Goal: Task Accomplishment & Management: Use online tool/utility

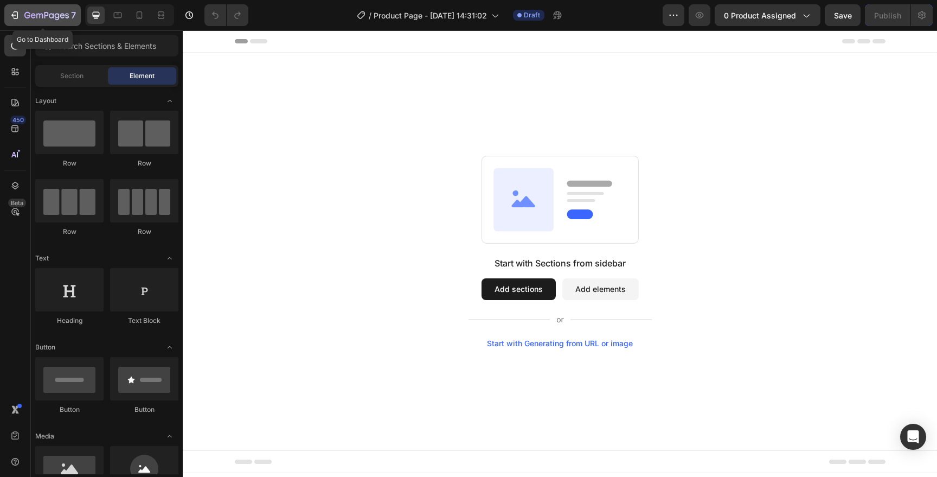
click at [14, 12] on icon "button" at bounding box center [14, 15] width 11 height 11
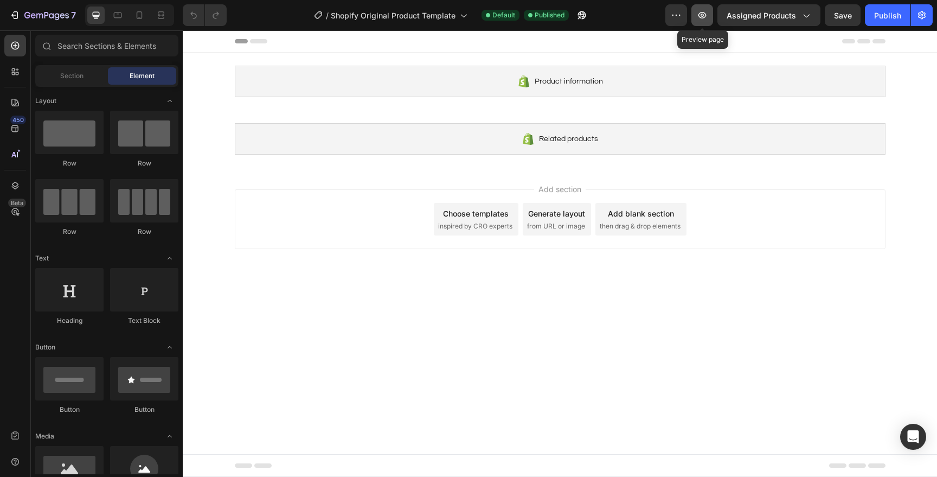
click at [697, 23] on button "button" at bounding box center [702, 15] width 22 height 22
click at [27, 9] on div "7" at bounding box center [50, 15] width 52 height 13
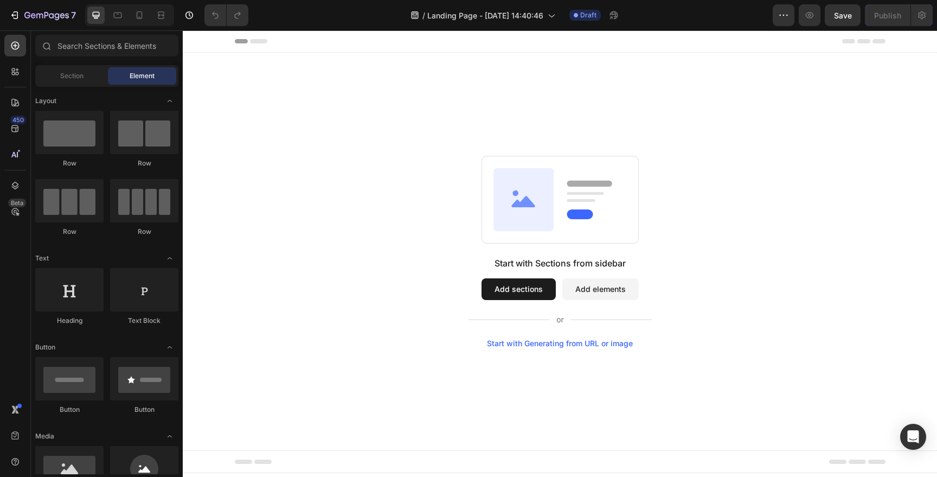
click at [560, 339] on div "Start with Generating from URL or image" at bounding box center [560, 343] width 146 height 9
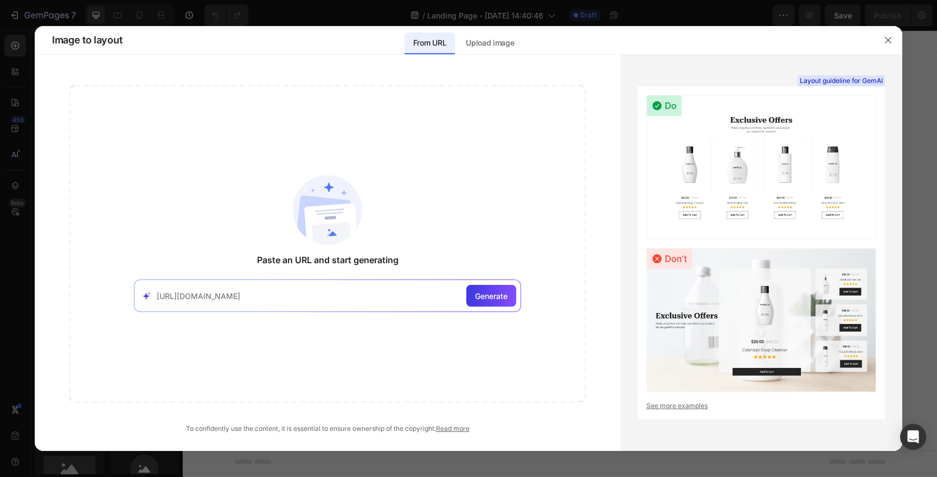
click at [244, 295] on input "https://livra.se/sv-global/products/svampkaffeblandningen" at bounding box center [309, 295] width 305 height 11
type input "https://livra.se/products/svampkaffeblandningen"
click at [499, 288] on div "Generate" at bounding box center [491, 296] width 50 height 22
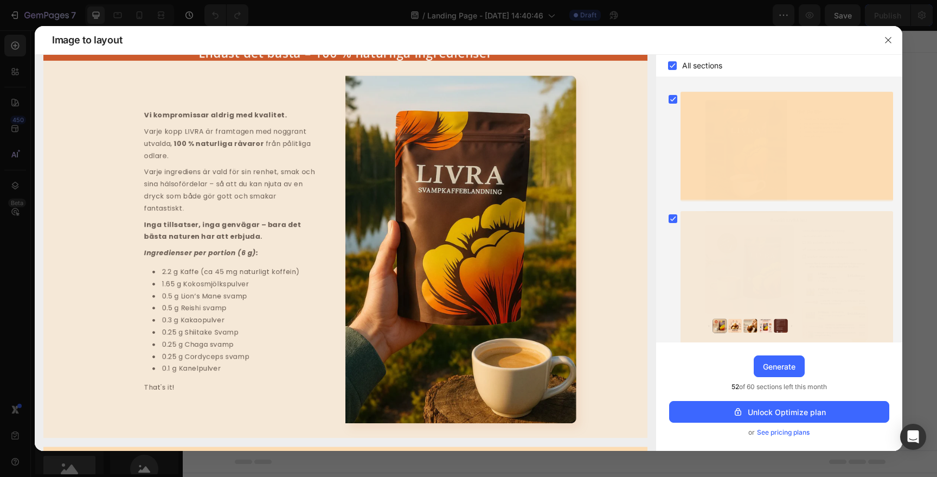
scroll to position [745, 0]
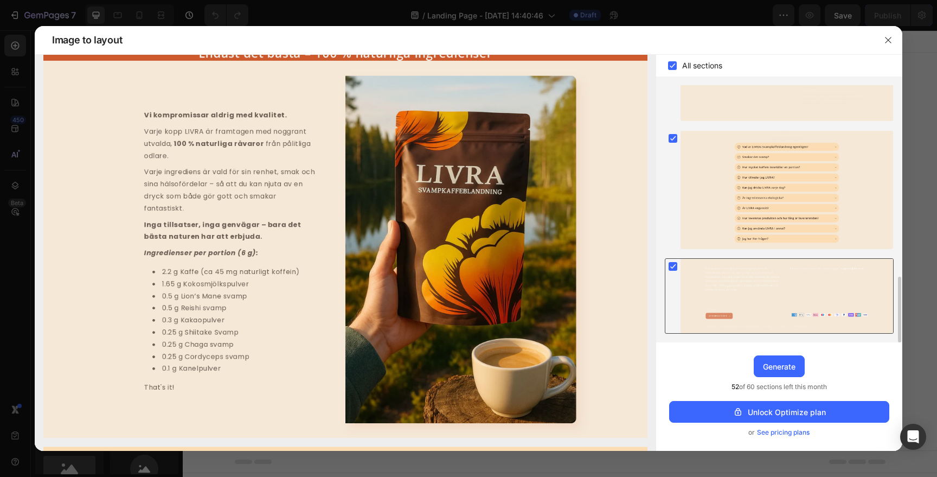
click at [674, 263] on rect at bounding box center [673, 266] width 9 height 9
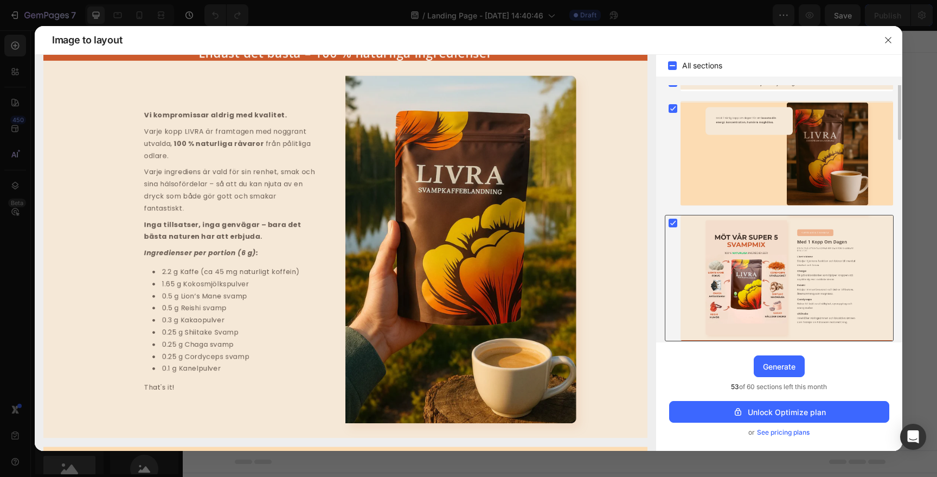
scroll to position [0, 0]
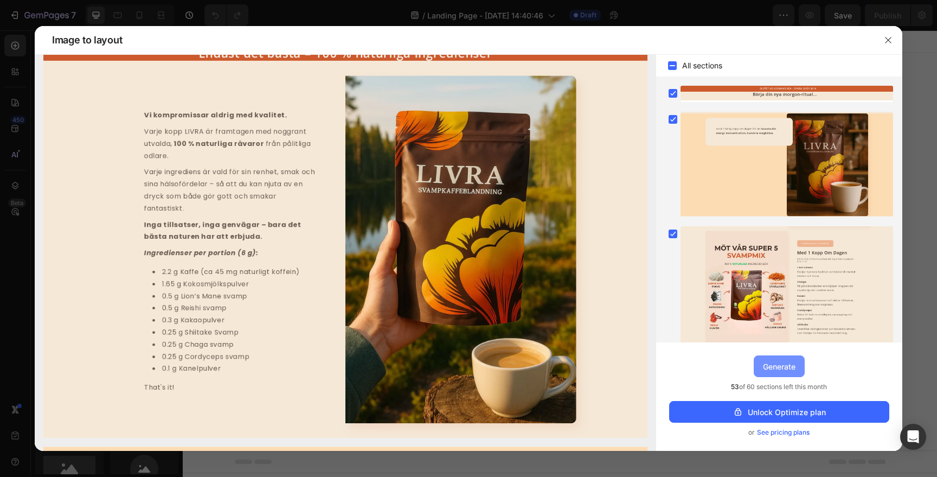
click at [772, 365] on div "Generate" at bounding box center [779, 366] width 33 height 11
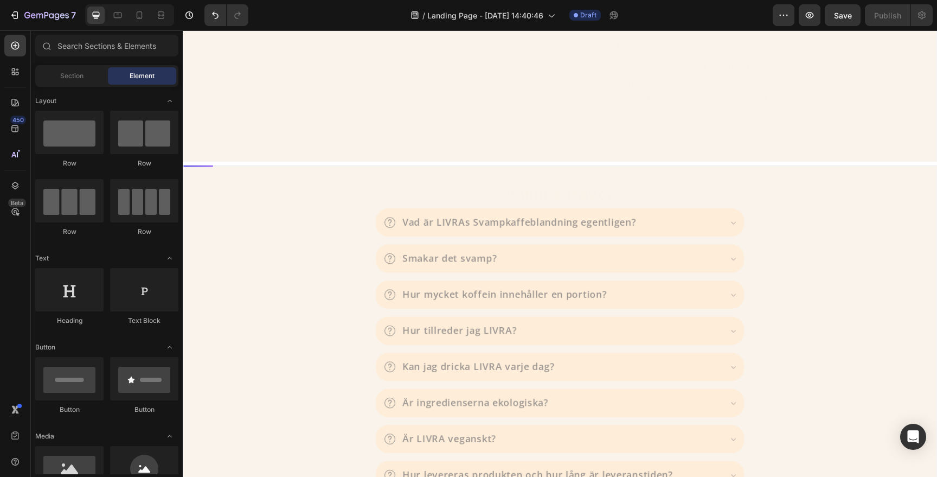
scroll to position [2721, 0]
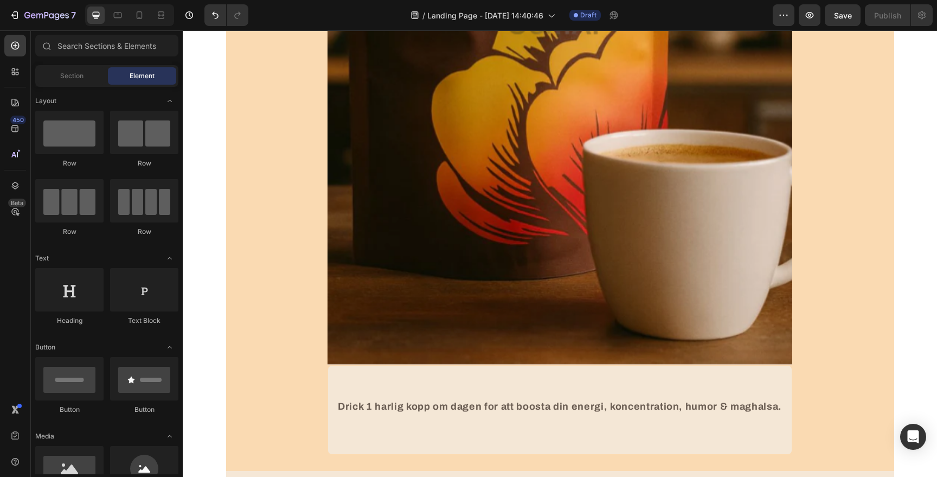
scroll to position [465, 0]
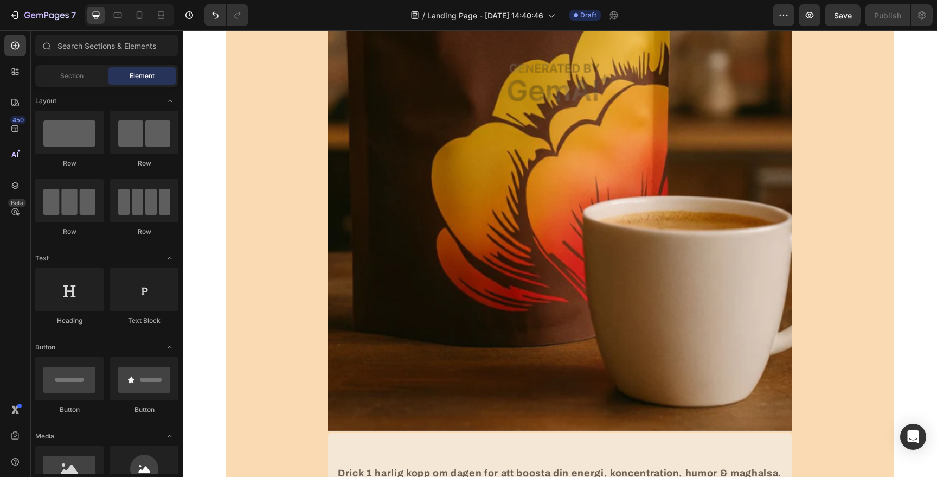
click at [14, 3] on div "7 / Landing Page - Aug 26, 14:40:46 Draft Preview Save Publish" at bounding box center [468, 15] width 937 height 31
click at [14, 11] on icon "button" at bounding box center [14, 15] width 11 height 11
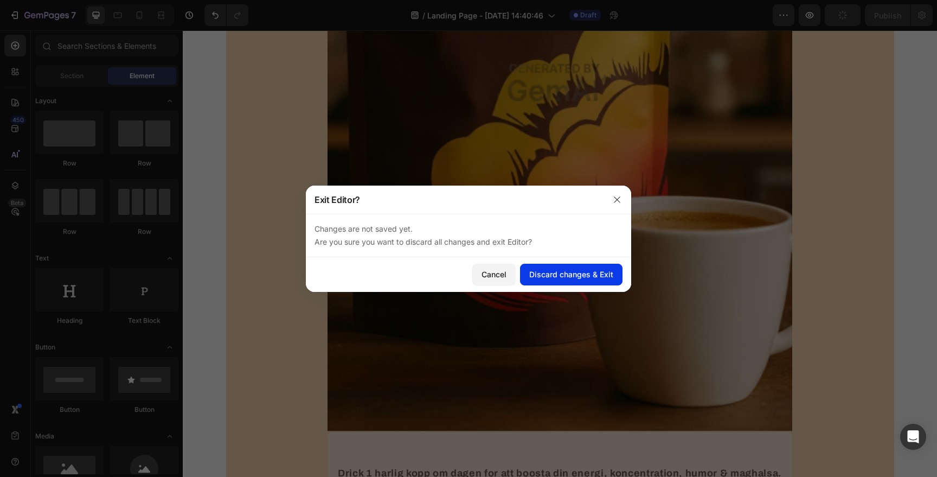
click at [565, 272] on div "Discard changes & Exit" at bounding box center [571, 273] width 84 height 11
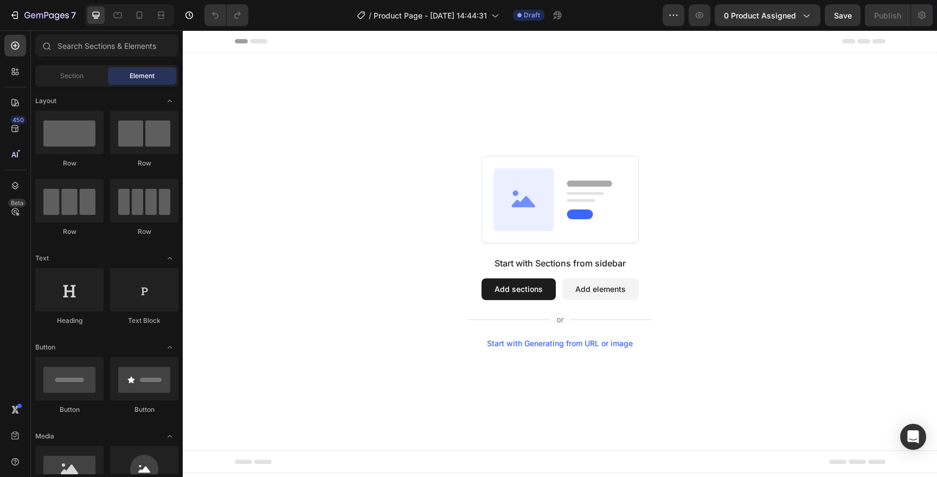
click at [506, 281] on button "Add sections" at bounding box center [519, 289] width 74 height 22
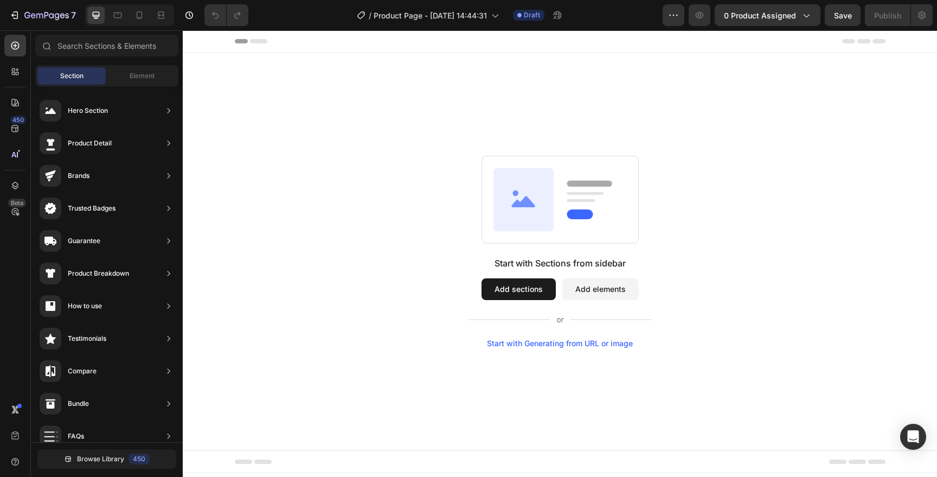
click at [510, 291] on button "Add sections" at bounding box center [519, 289] width 74 height 22
click at [504, 283] on button "Add sections" at bounding box center [519, 289] width 74 height 22
click at [131, 76] on span "Element" at bounding box center [142, 76] width 25 height 10
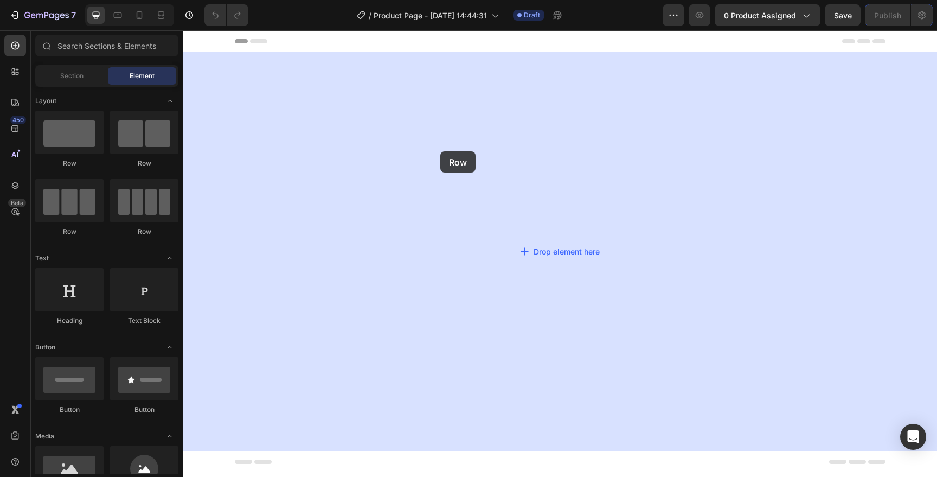
drag, startPoint x: 258, startPoint y: 169, endPoint x: 440, endPoint y: 151, distance: 183.6
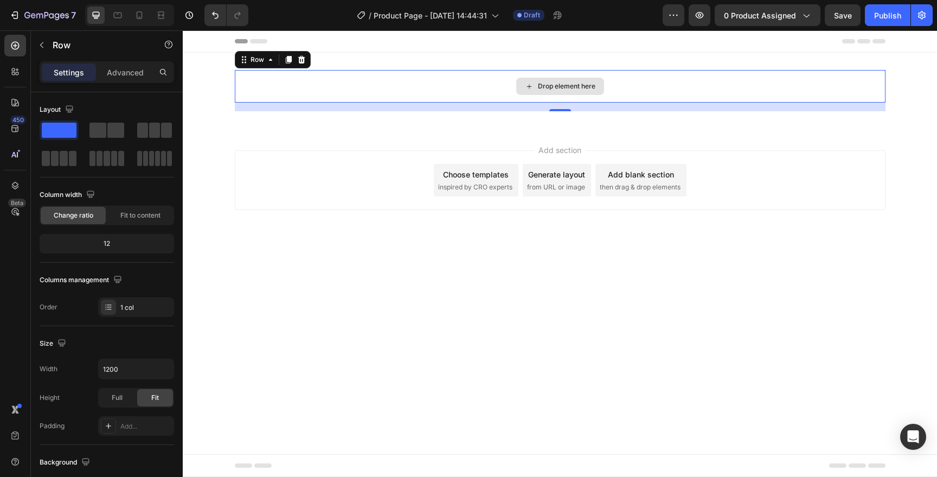
click at [478, 85] on div "Drop element here" at bounding box center [560, 86] width 651 height 33
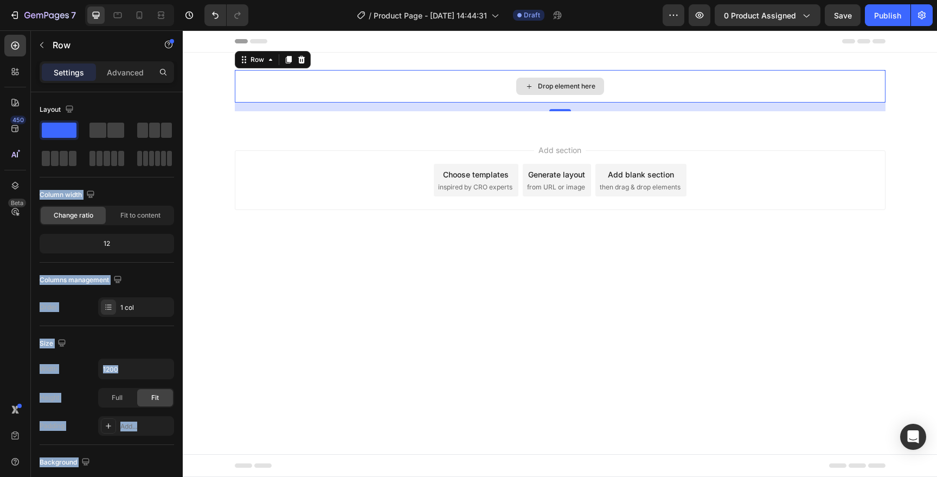
drag, startPoint x: 300, startPoint y: 162, endPoint x: 357, endPoint y: 76, distance: 102.4
drag, startPoint x: 278, startPoint y: 168, endPoint x: 275, endPoint y: 97, distance: 71.1
click at [280, 239] on div "Add section Choose templates inspired by CRO experts Generate layout from URL o…" at bounding box center [560, 195] width 754 height 133
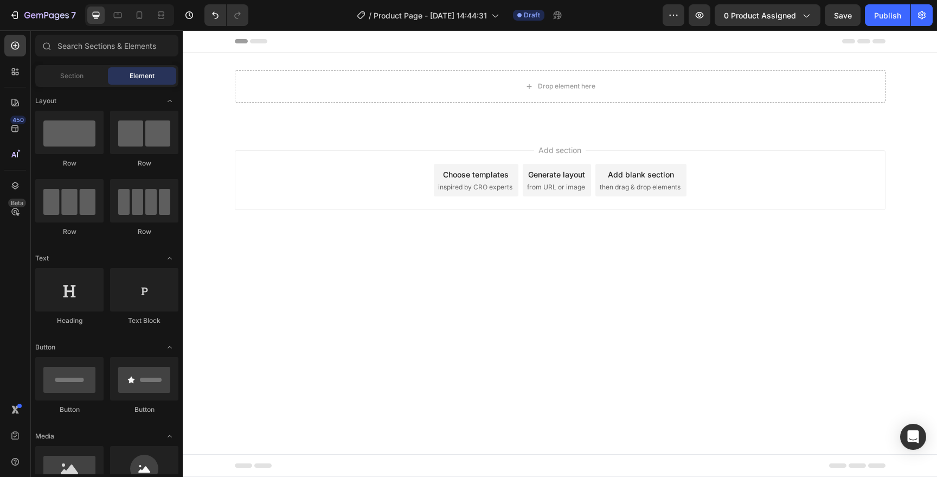
click at [369, 49] on div "Header" at bounding box center [560, 41] width 651 height 22
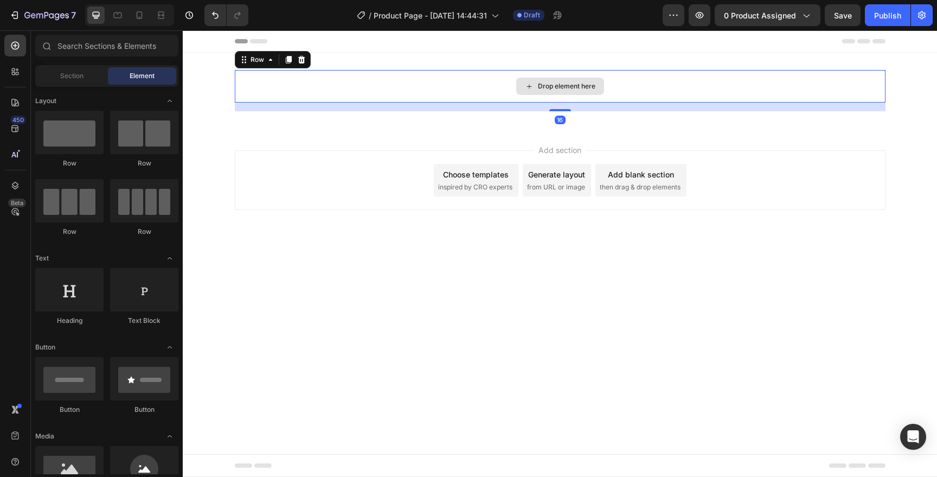
click at [363, 70] on div "Drop element here" at bounding box center [560, 86] width 651 height 33
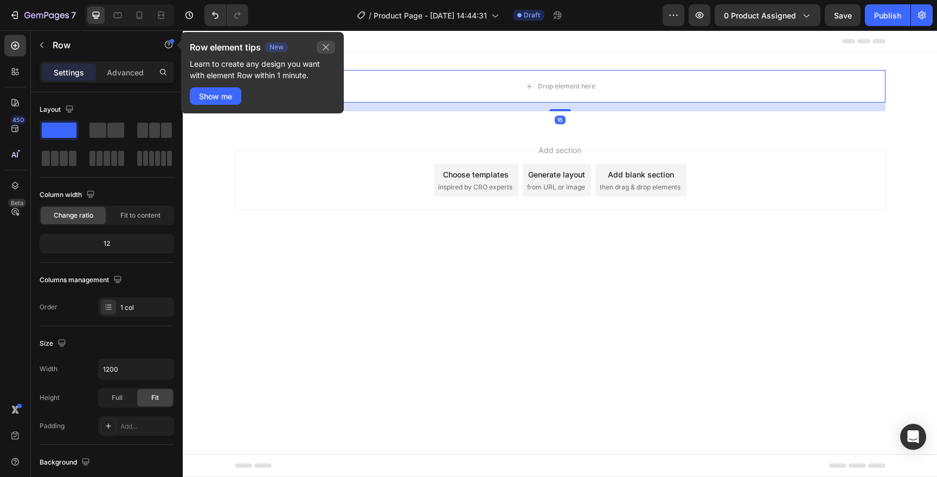
click at [327, 43] on icon "button" at bounding box center [326, 47] width 9 height 9
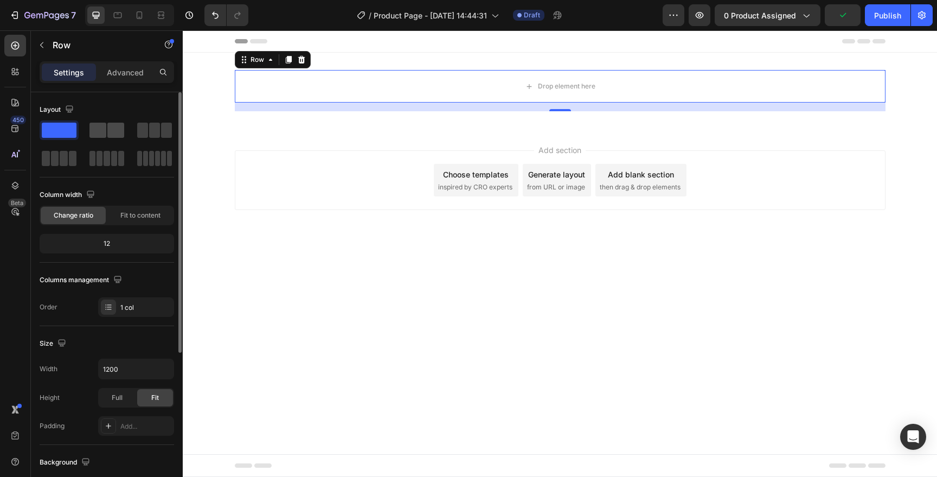
click at [118, 127] on span at bounding box center [115, 130] width 17 height 15
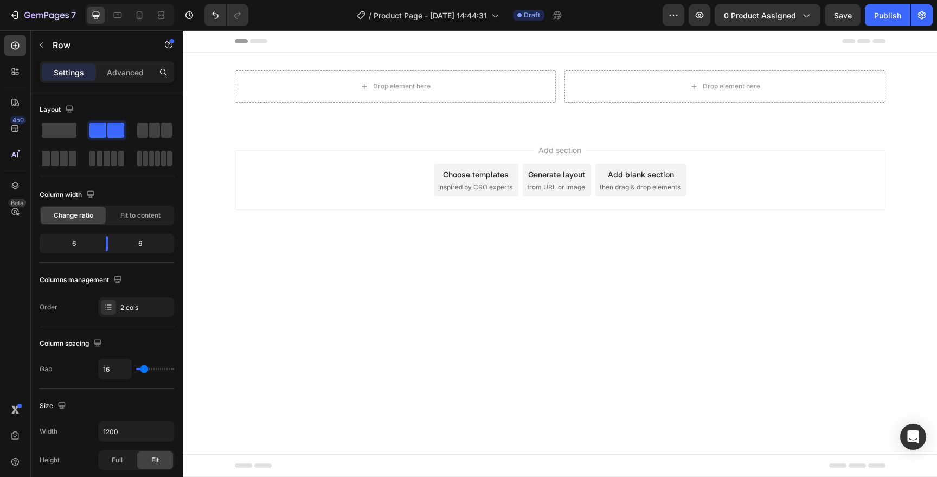
click at [569, 223] on div "Add section Choose templates inspired by CRO experts Generate layout from URL o…" at bounding box center [560, 195] width 754 height 133
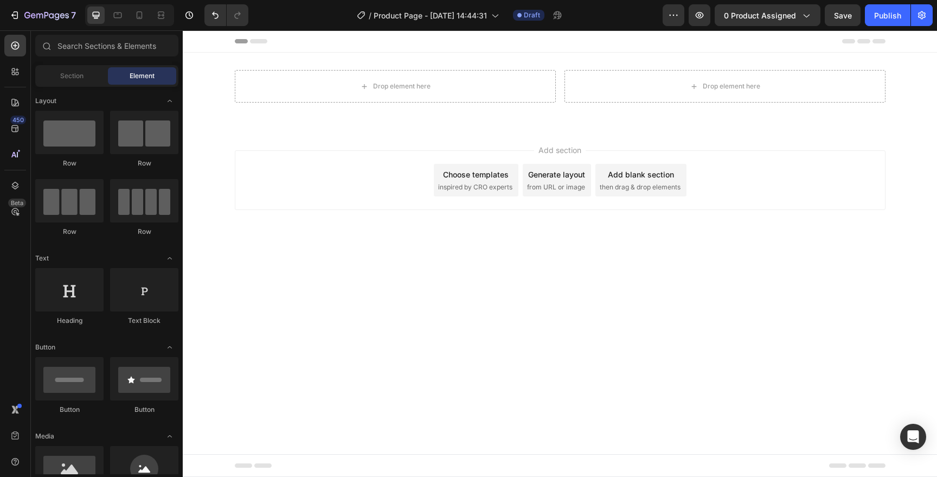
click at [629, 189] on span "then drag & drop elements" at bounding box center [640, 187] width 81 height 10
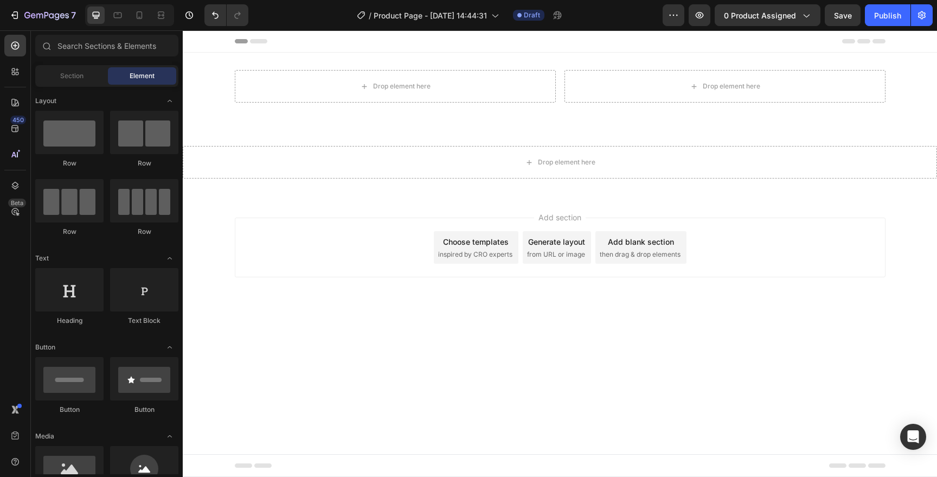
click at [623, 247] on div "Add blank section then drag & drop elements" at bounding box center [641, 247] width 91 height 33
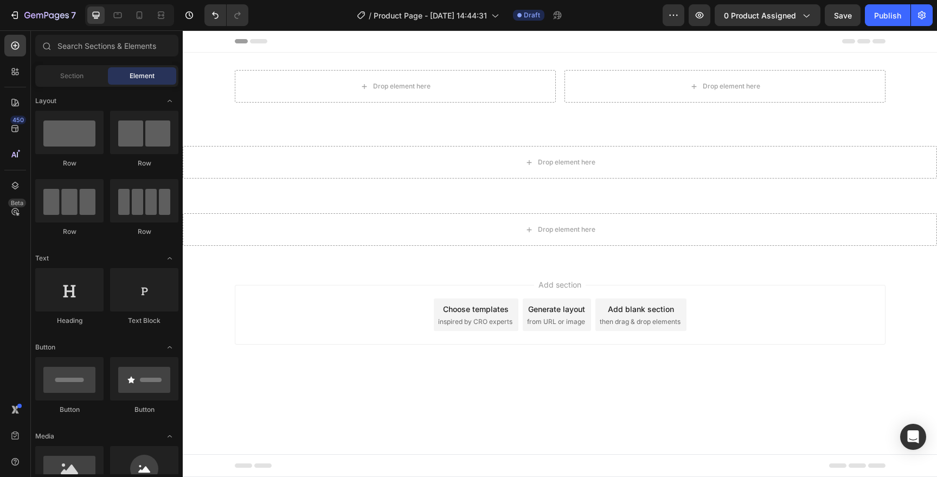
click at [625, 324] on span "then drag & drop elements" at bounding box center [640, 322] width 81 height 10
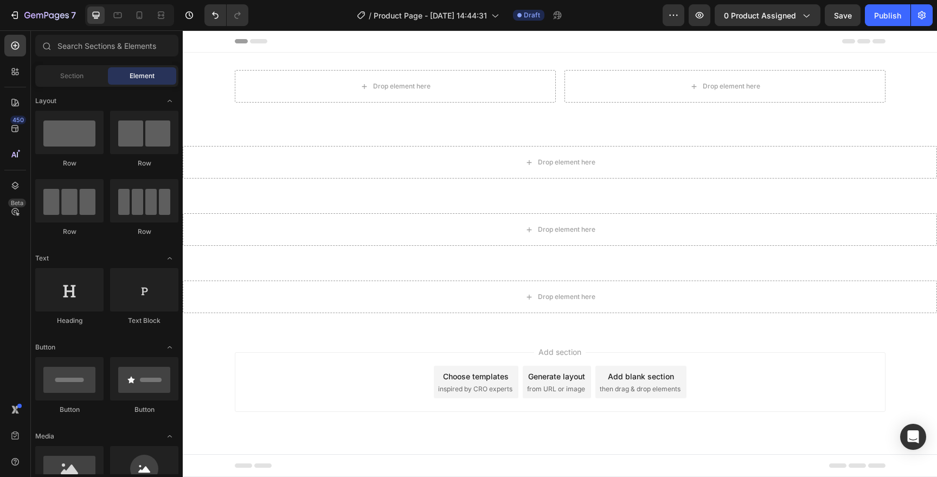
click at [619, 369] on div "Add blank section then drag & drop elements" at bounding box center [641, 382] width 91 height 33
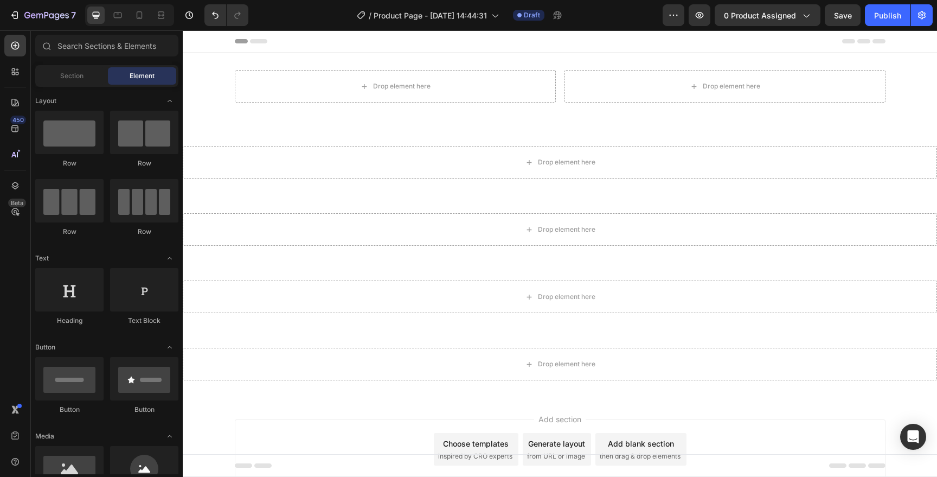
click at [619, 434] on div "Add blank section then drag & drop elements" at bounding box center [641, 449] width 91 height 33
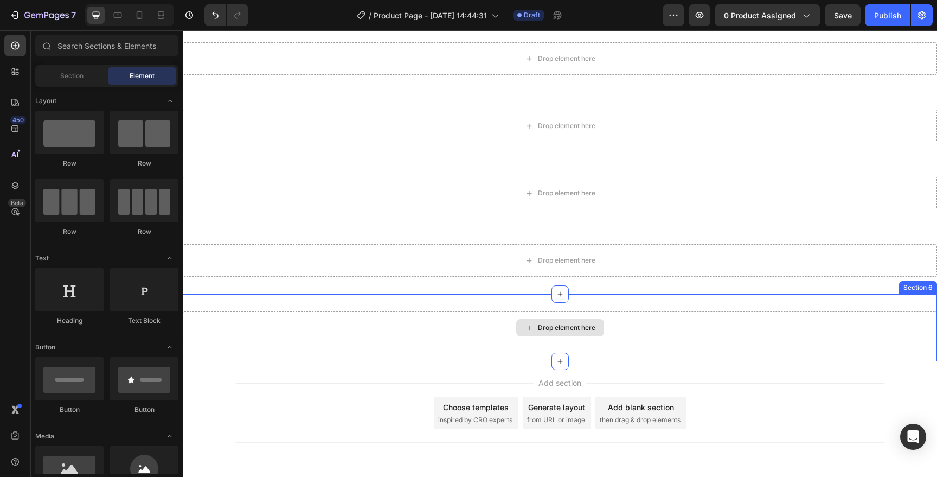
scroll to position [113, 0]
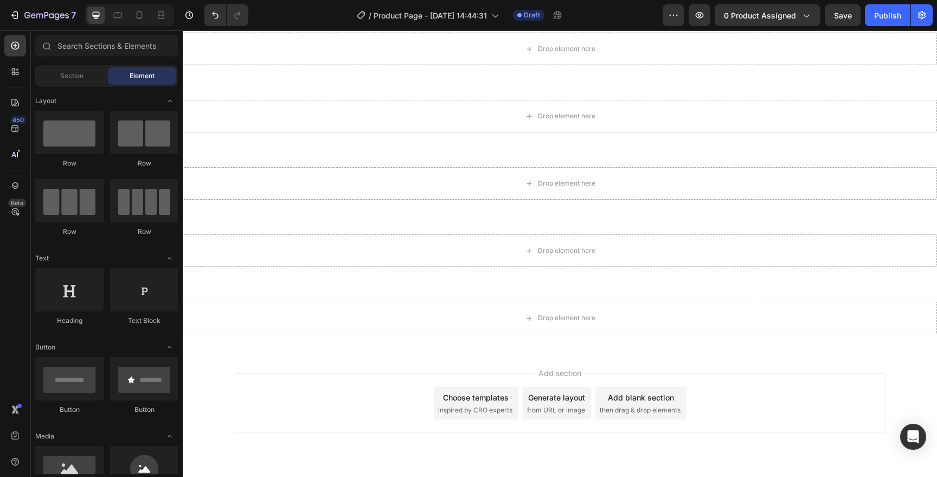
click at [638, 414] on span "then drag & drop elements" at bounding box center [640, 410] width 81 height 10
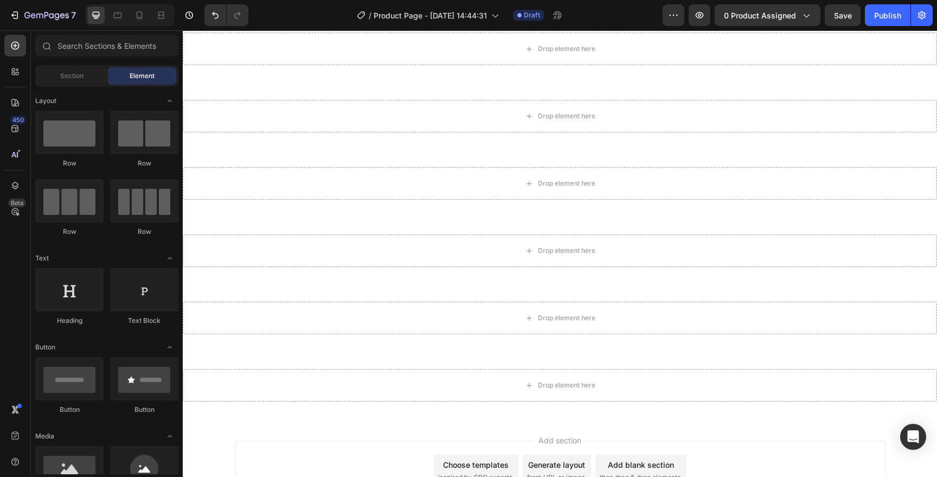
click at [621, 466] on div "Add blank section" at bounding box center [641, 464] width 66 height 11
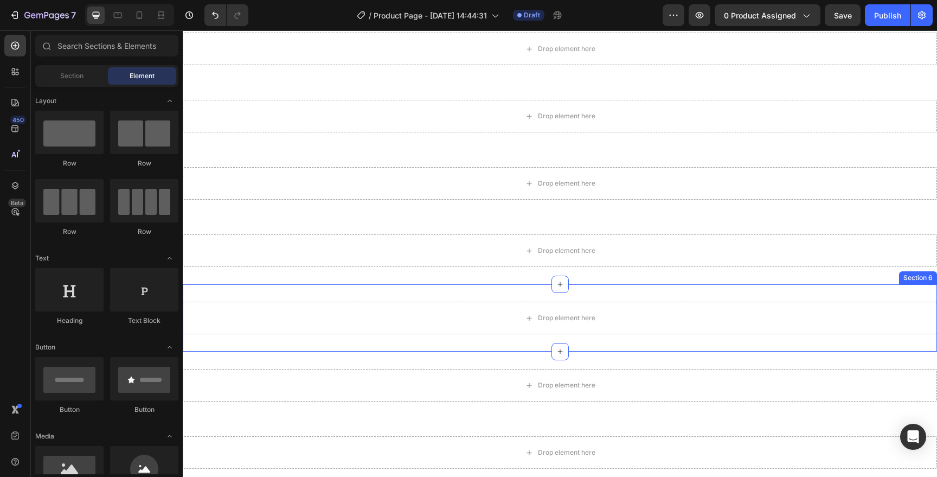
scroll to position [0, 0]
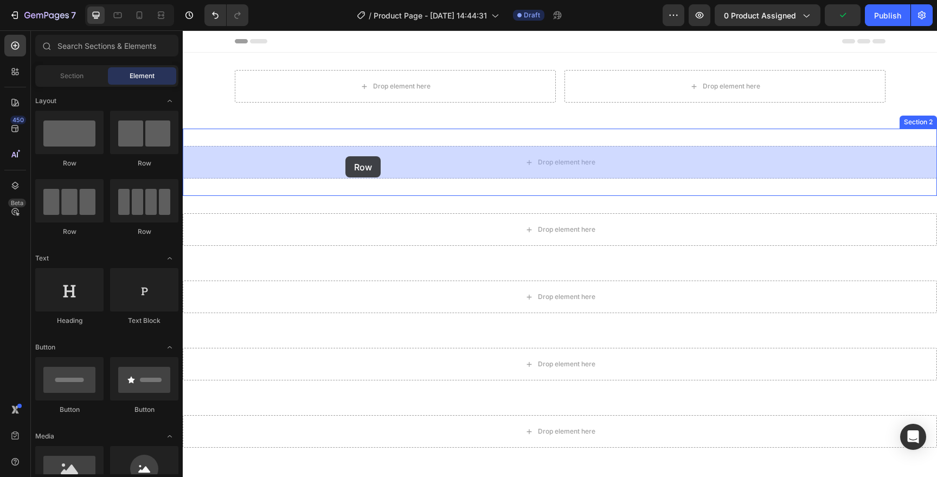
drag, startPoint x: 319, startPoint y: 162, endPoint x: 345, endPoint y: 156, distance: 27.1
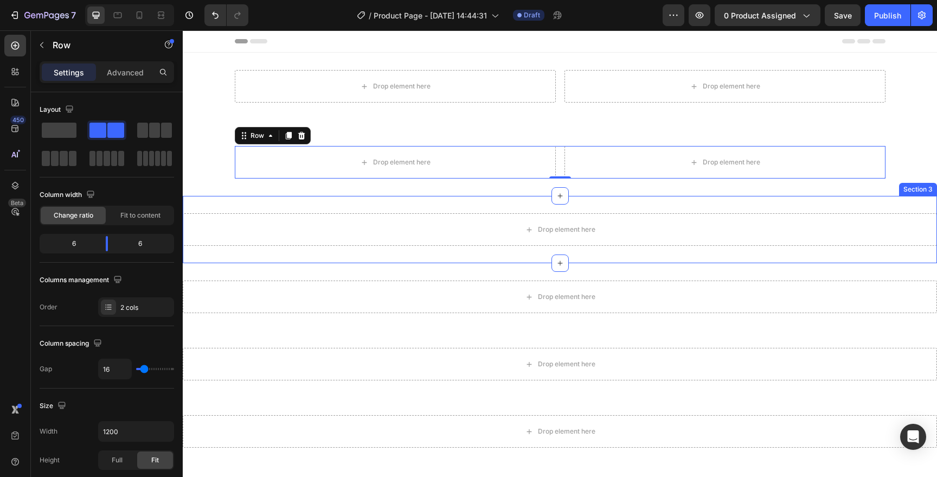
click at [324, 250] on div "Drop element here Section 3" at bounding box center [560, 229] width 754 height 67
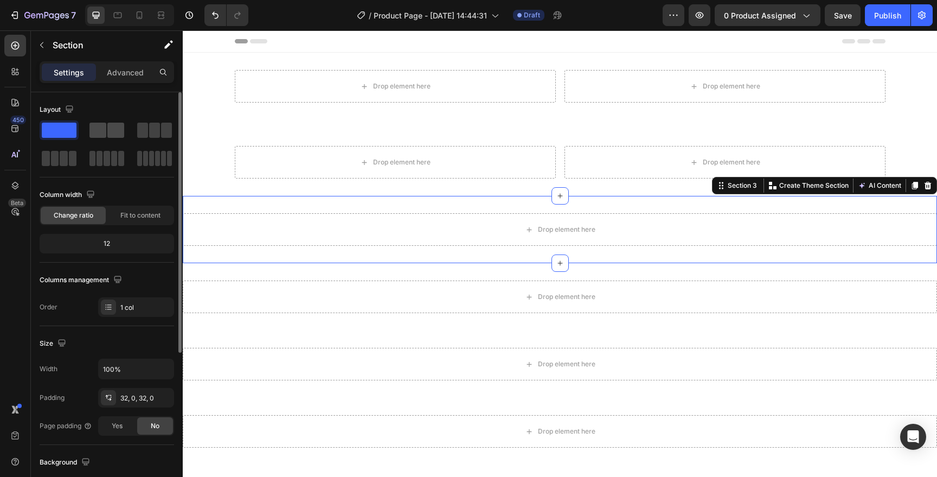
click at [118, 137] on span at bounding box center [115, 130] width 17 height 15
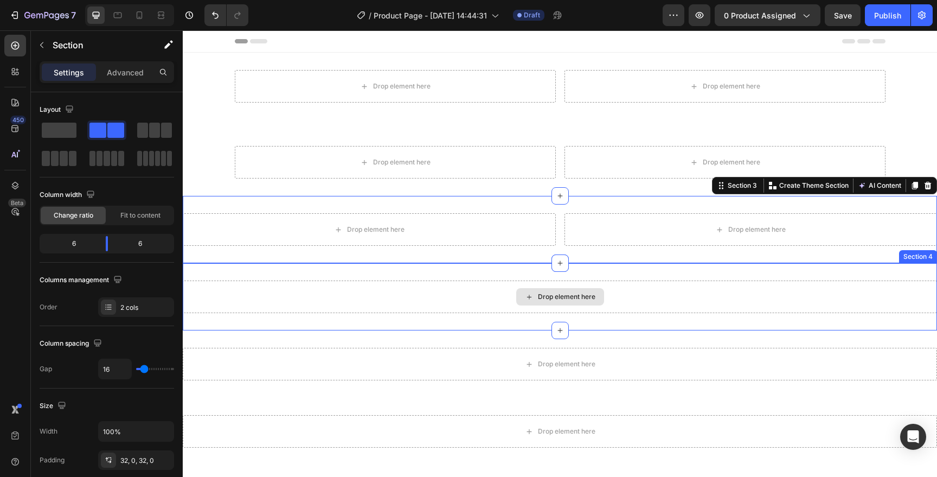
click at [268, 303] on div "Drop element here" at bounding box center [560, 296] width 754 height 33
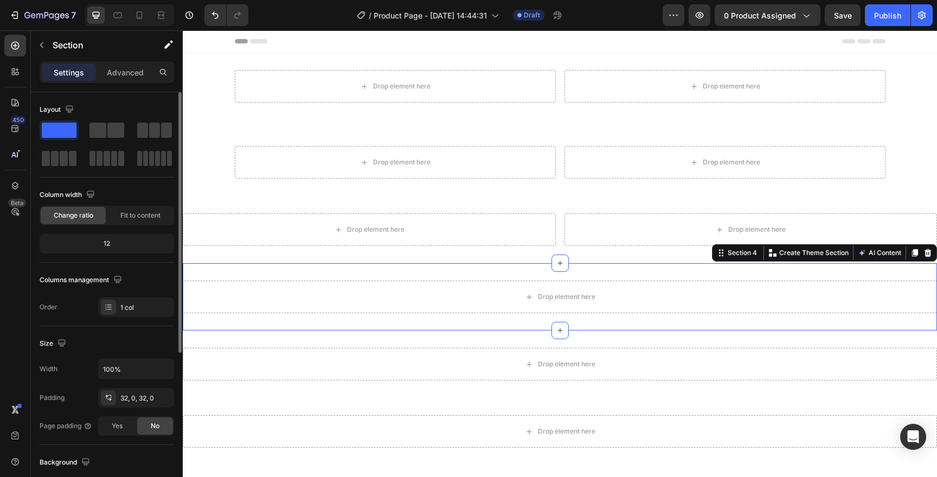
drag, startPoint x: 111, startPoint y: 127, endPoint x: 153, endPoint y: 171, distance: 61.0
click at [111, 127] on span at bounding box center [115, 130] width 17 height 15
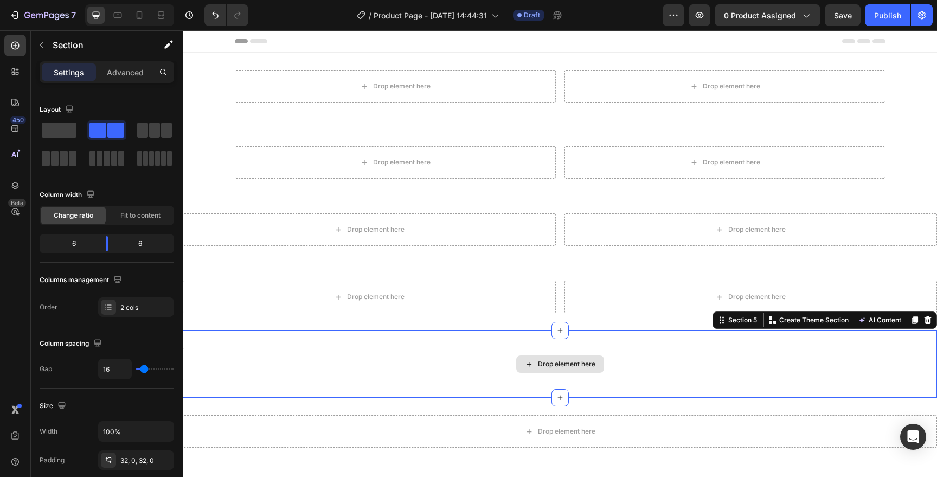
click at [313, 366] on div "Drop element here" at bounding box center [560, 364] width 754 height 33
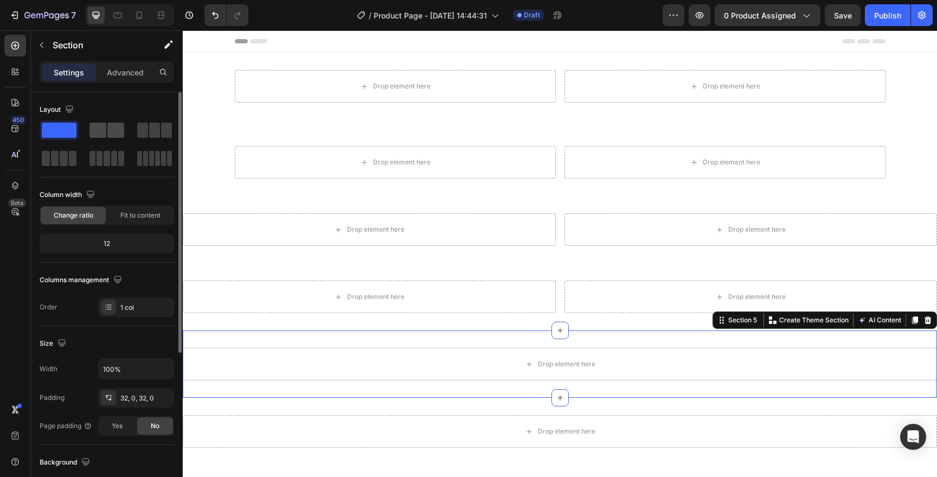
click at [120, 135] on span at bounding box center [115, 130] width 17 height 15
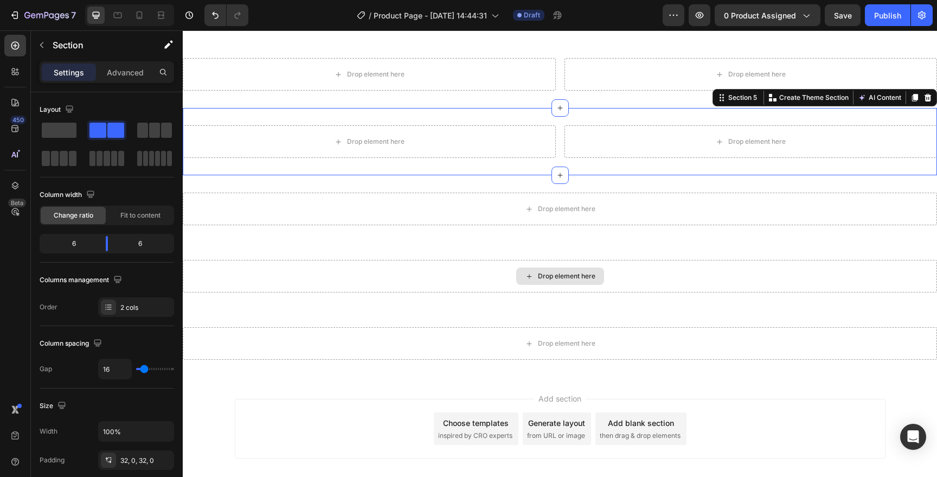
scroll to position [279, 0]
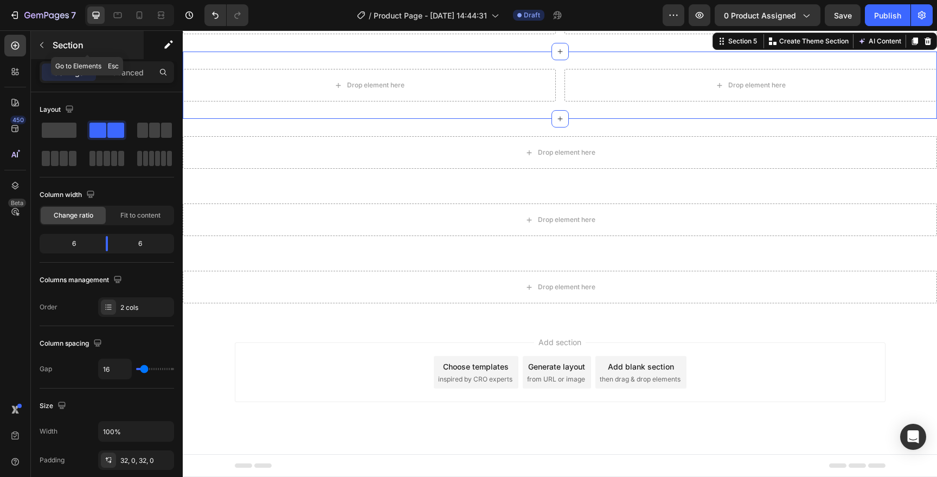
click at [49, 41] on button "button" at bounding box center [41, 44] width 17 height 17
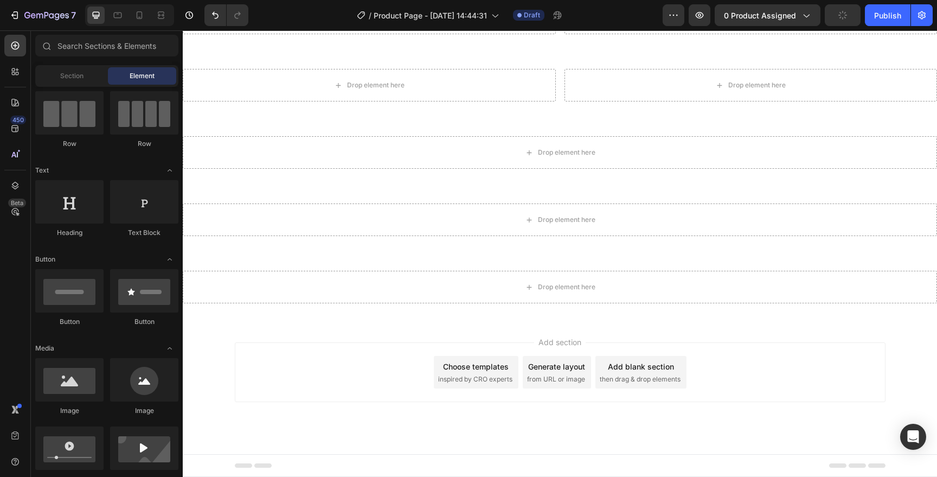
scroll to position [0, 0]
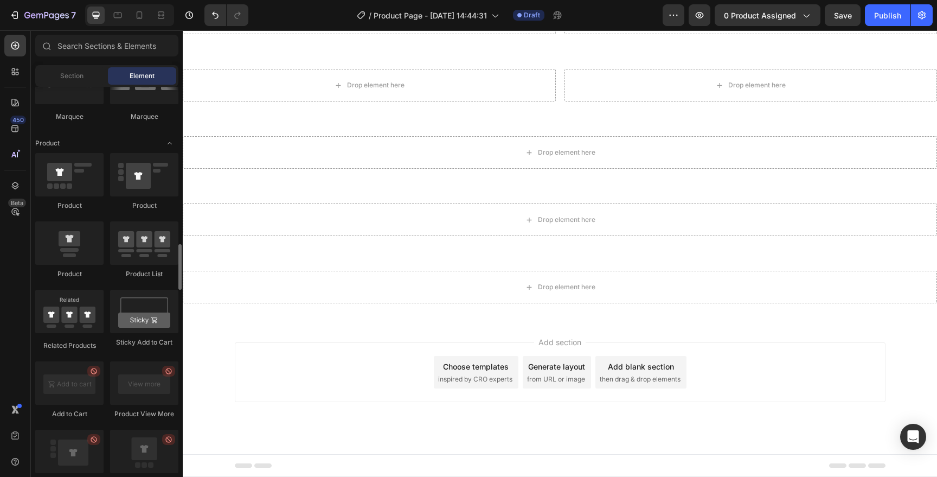
scroll to position [1325, 0]
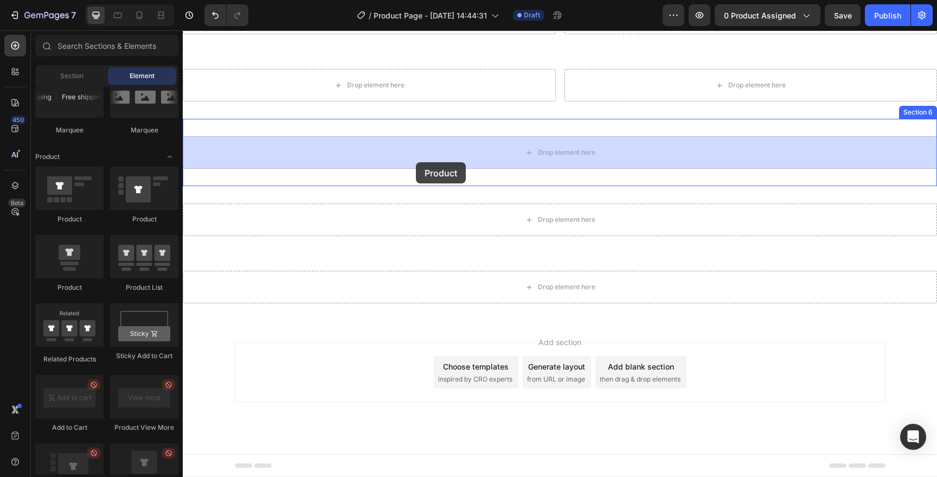
drag, startPoint x: 283, startPoint y: 237, endPoint x: 416, endPoint y: 162, distance: 153.0
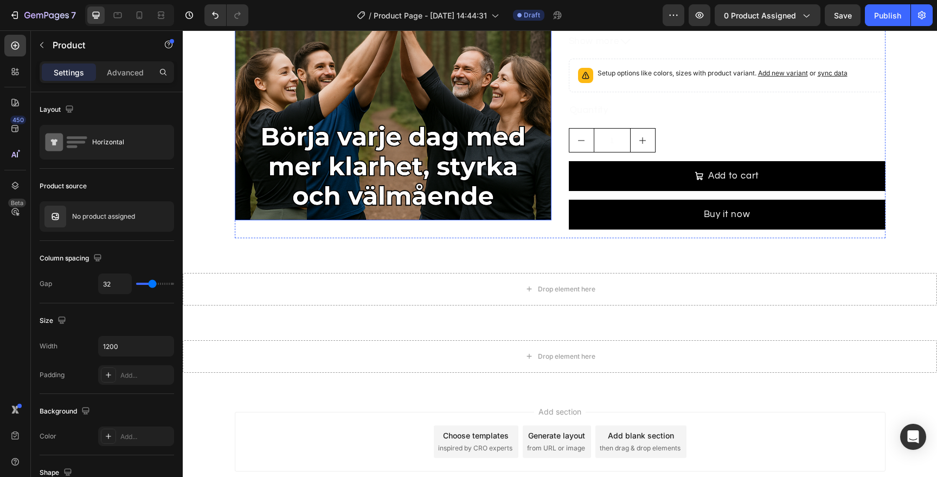
scroll to position [580, 0]
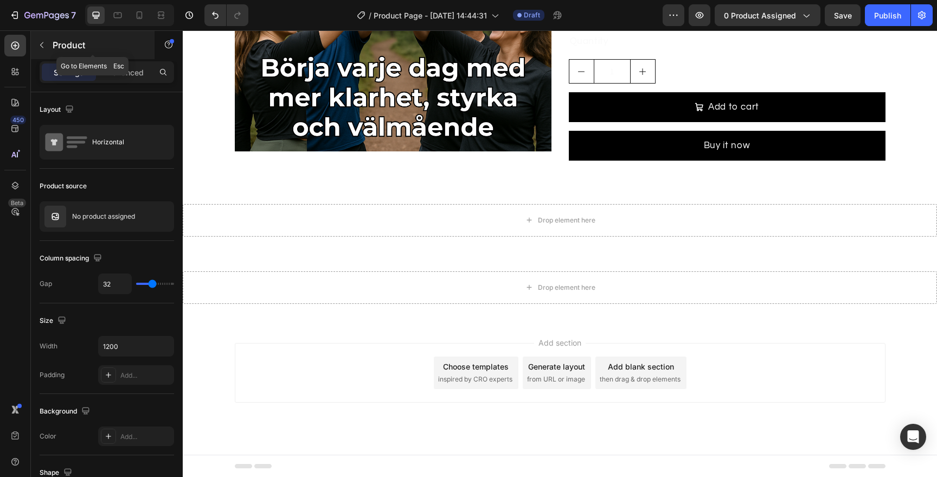
click at [47, 46] on button "button" at bounding box center [41, 44] width 17 height 17
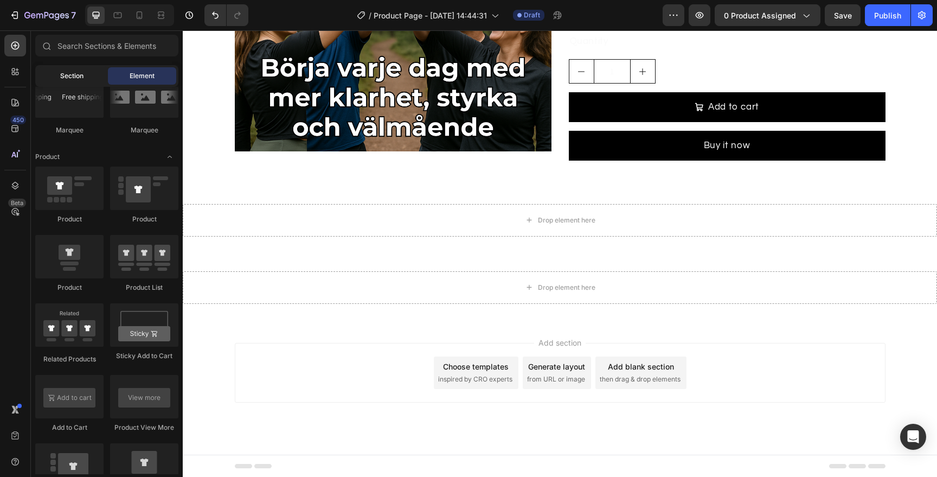
click at [82, 71] on span "Section" at bounding box center [71, 76] width 23 height 10
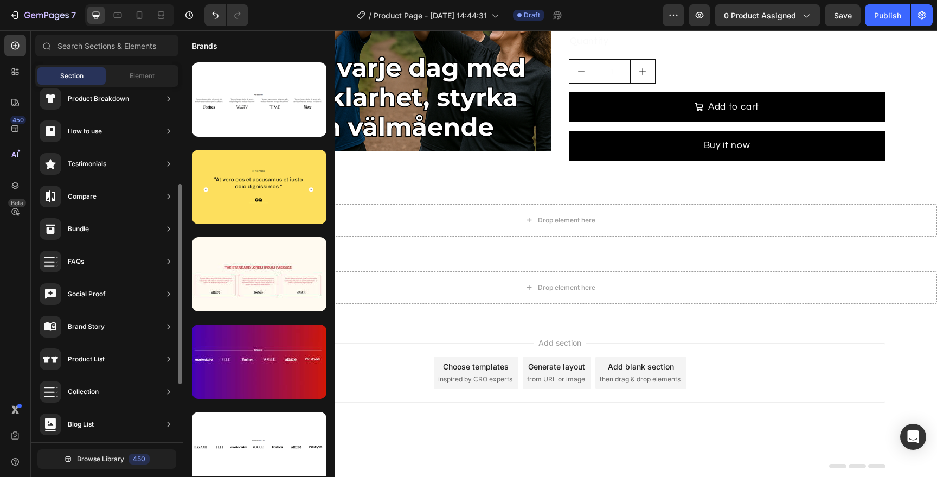
scroll to position [178, 0]
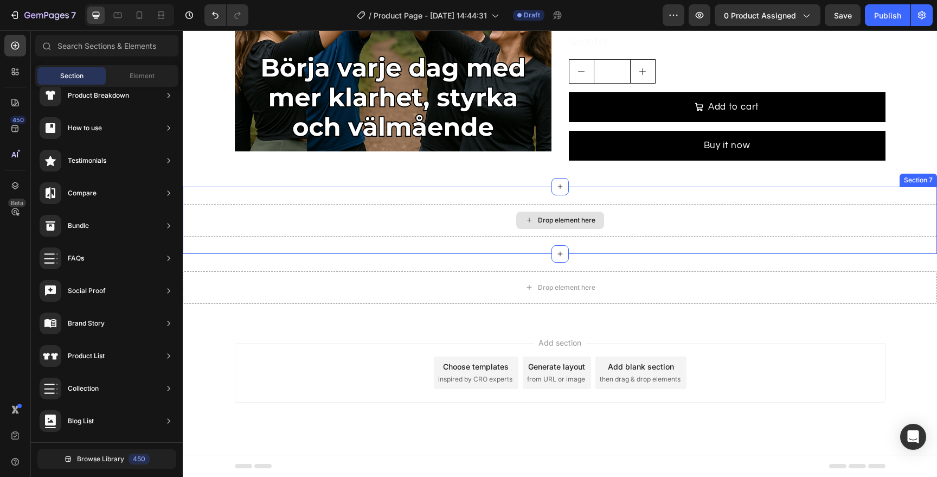
drag, startPoint x: 248, startPoint y: 295, endPoint x: 511, endPoint y: 223, distance: 272.6
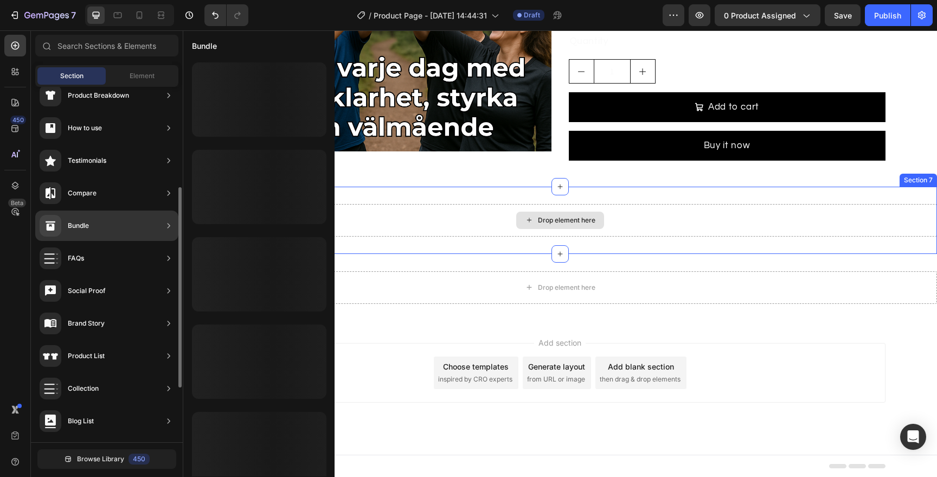
drag, startPoint x: 55, startPoint y: 255, endPoint x: 118, endPoint y: 241, distance: 64.5
click at [118, 241] on div "Hero Section Product Detail Brands Trusted Badges Guarantee Product Breakdown H…" at bounding box center [107, 223] width 152 height 629
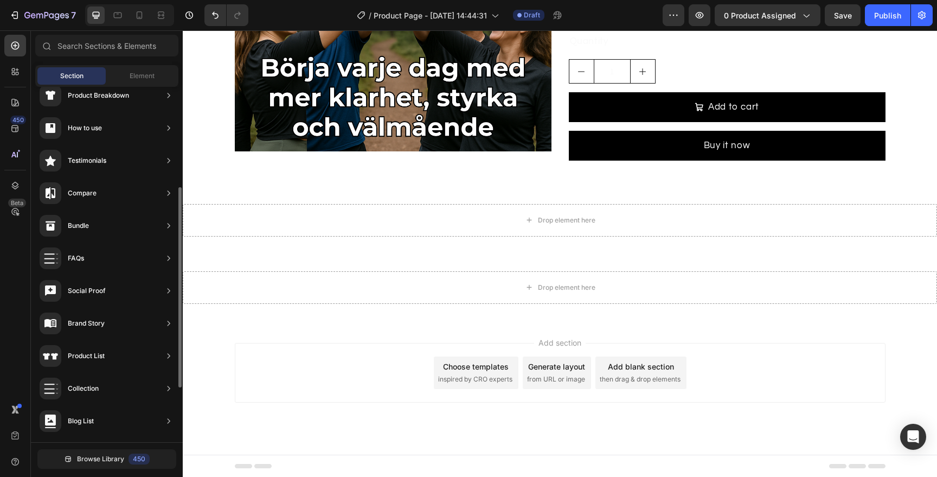
drag, startPoint x: 106, startPoint y: 252, endPoint x: 171, endPoint y: 237, distance: 66.2
click at [173, 237] on div "Hero Section Product Detail Brands Trusted Badges Guarantee Product Breakdown H…" at bounding box center [107, 223] width 152 height 629
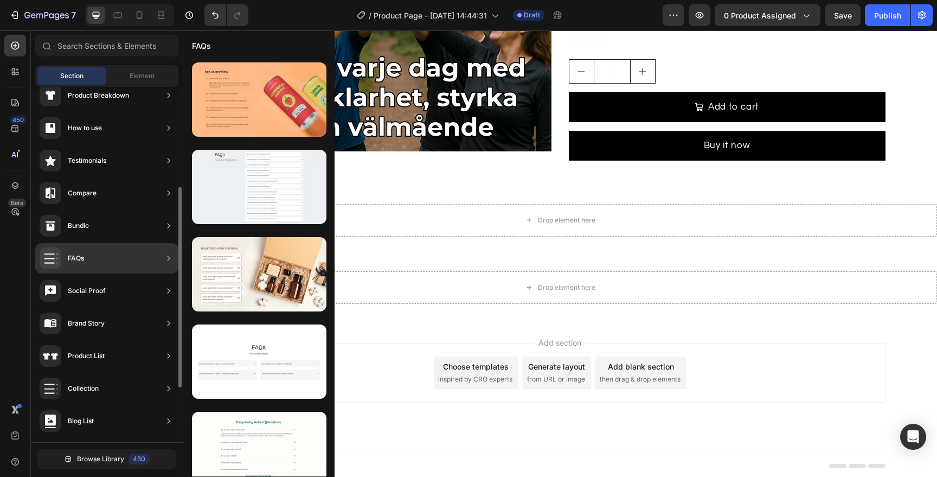
click at [81, 262] on div "FAQs" at bounding box center [76, 258] width 16 height 11
drag, startPoint x: 60, startPoint y: 253, endPoint x: 145, endPoint y: 210, distance: 95.3
click at [145, 209] on div "Hero Section Product Detail Brands Trusted Badges Guarantee Product Breakdown H…" at bounding box center [107, 223] width 152 height 629
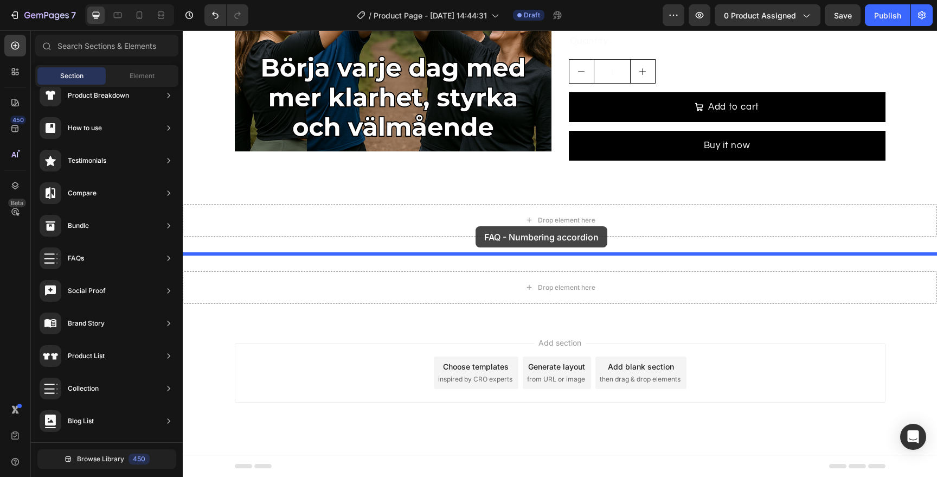
drag, startPoint x: 430, startPoint y: 125, endPoint x: 476, endPoint y: 226, distance: 110.7
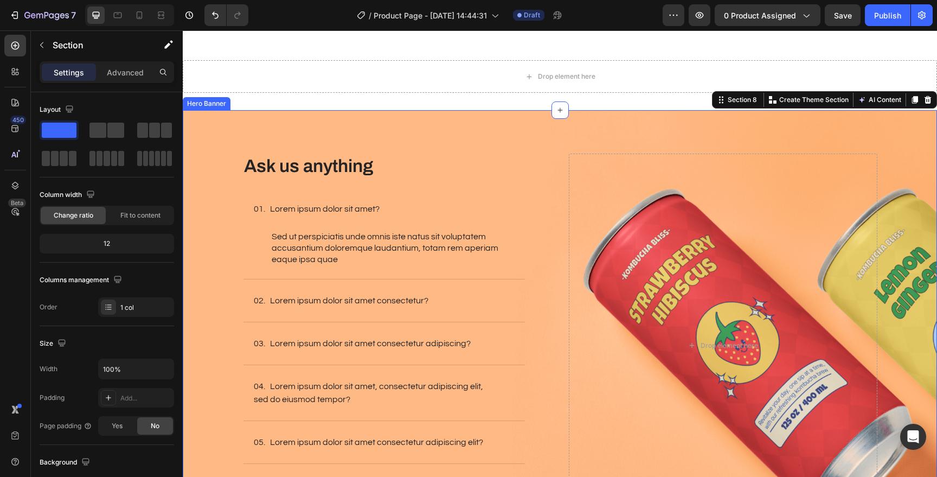
scroll to position [710, 0]
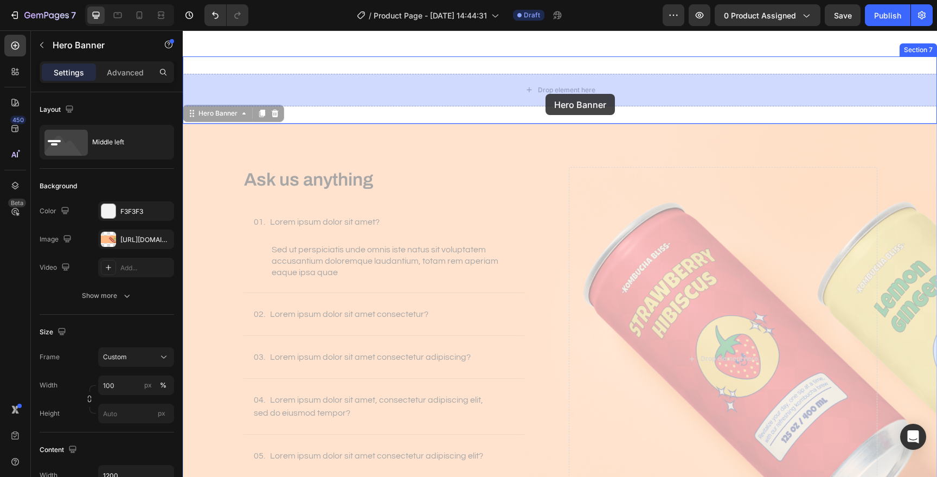
drag, startPoint x: 556, startPoint y: 145, endPoint x: 546, endPoint y: 94, distance: 51.5
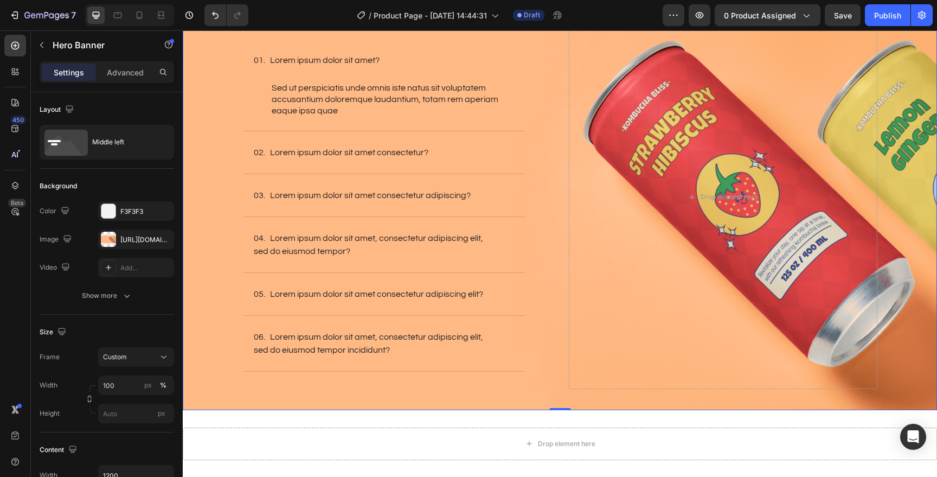
scroll to position [858, 0]
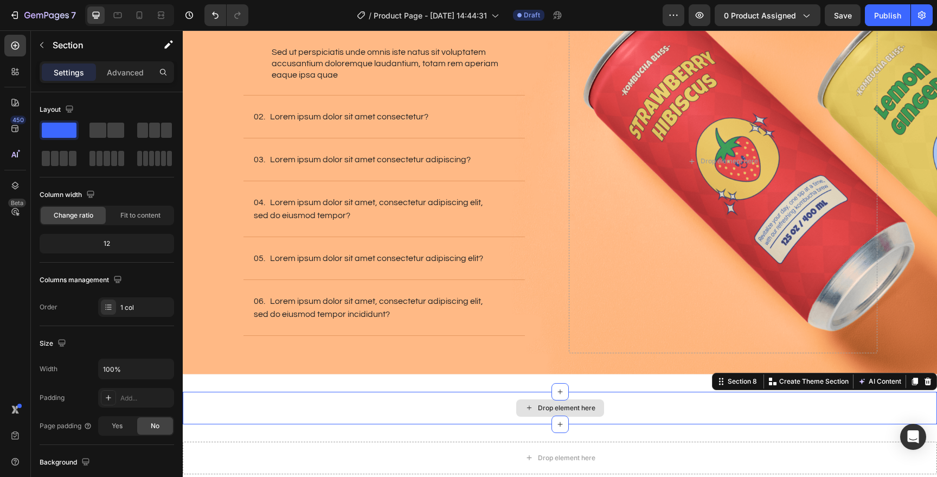
click at [460, 420] on div "Drop element here" at bounding box center [560, 408] width 754 height 33
click at [928, 385] on icon at bounding box center [928, 381] width 7 height 8
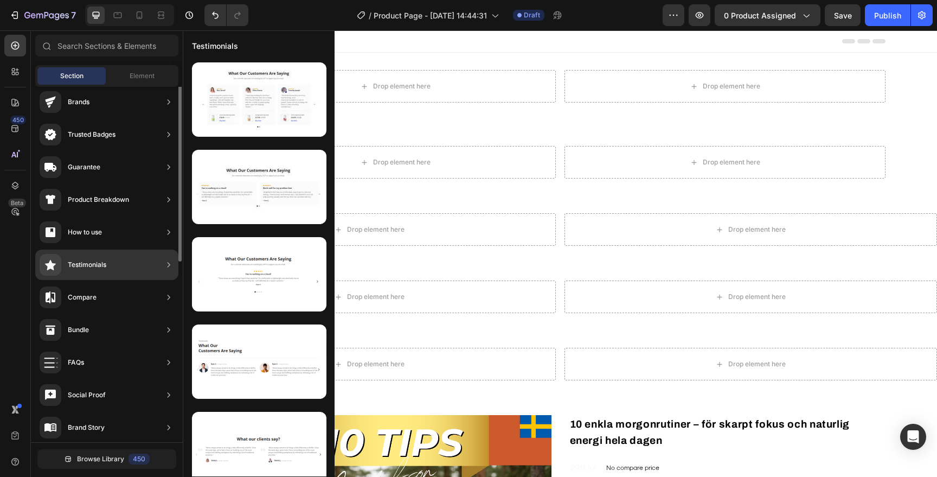
scroll to position [0, 0]
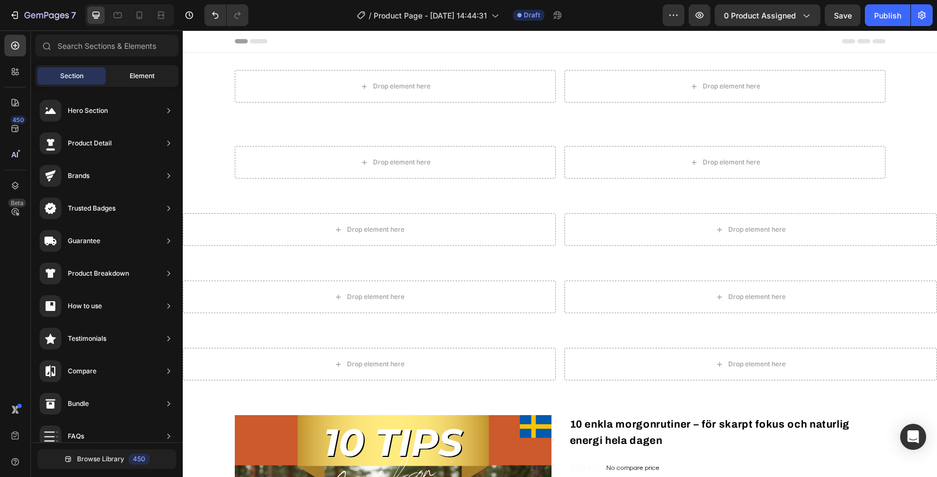
click at [125, 73] on div "Element" at bounding box center [142, 75] width 68 height 17
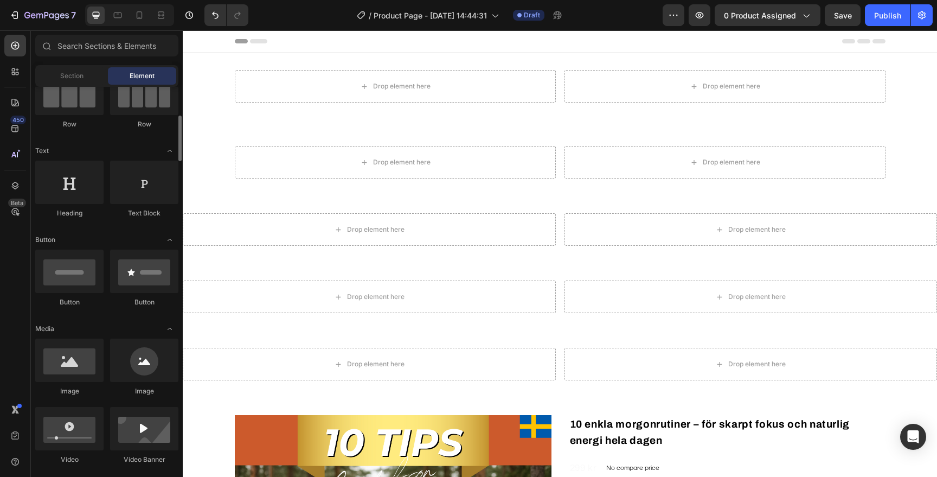
scroll to position [142, 0]
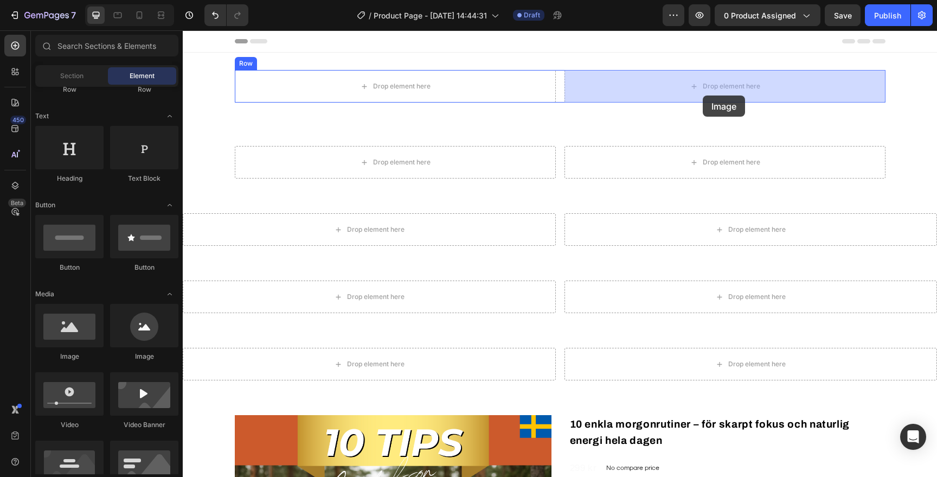
drag, startPoint x: 260, startPoint y: 370, endPoint x: 703, endPoint y: 95, distance: 521.5
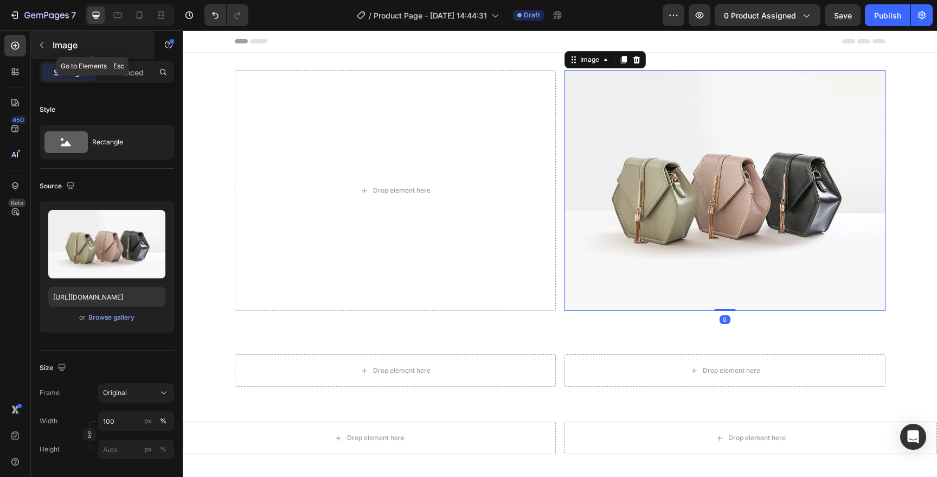
click at [41, 44] on icon "button" at bounding box center [41, 45] width 9 height 9
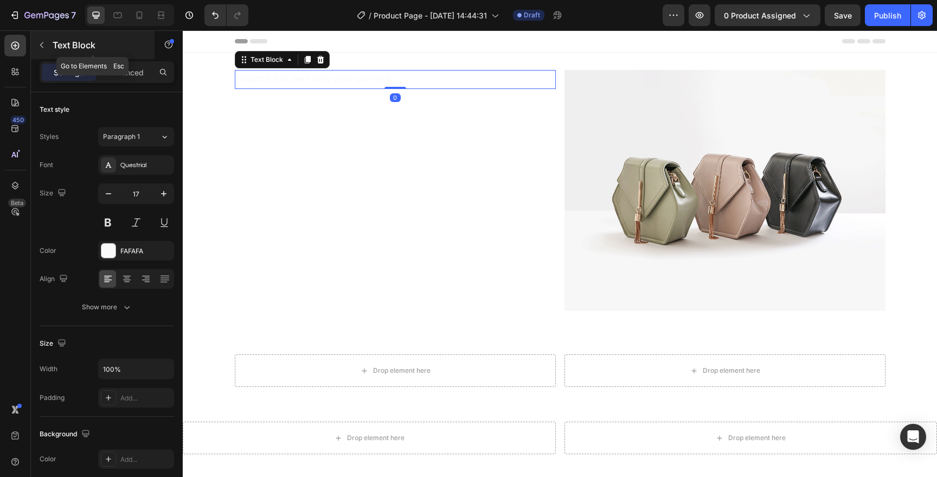
click at [49, 40] on button "button" at bounding box center [41, 44] width 17 height 17
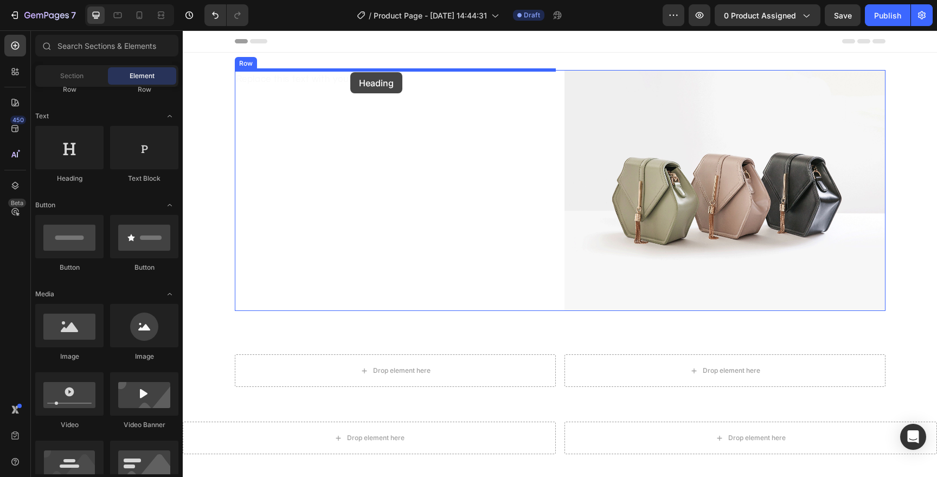
drag, startPoint x: 256, startPoint y: 188, endPoint x: 350, endPoint y: 73, distance: 149.2
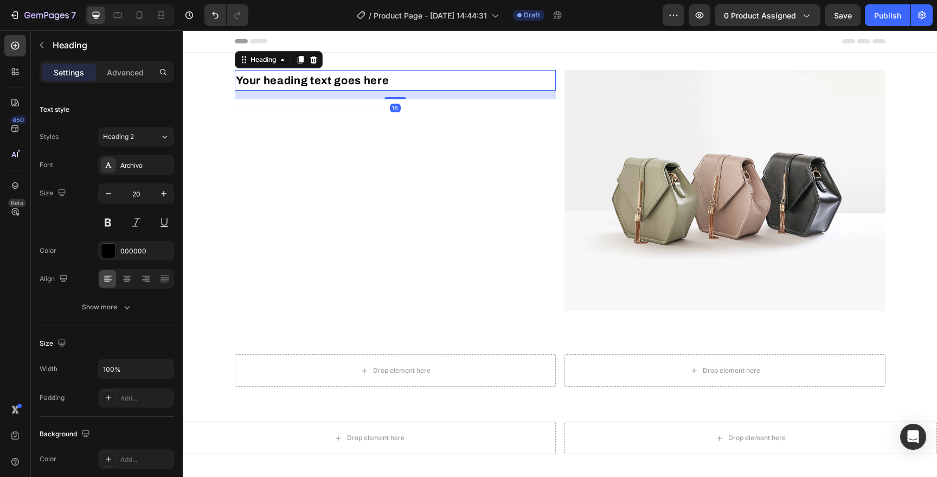
click at [339, 99] on div "16" at bounding box center [395, 95] width 321 height 9
click at [339, 111] on div "Replace this text with your content" at bounding box center [395, 108] width 321 height 19
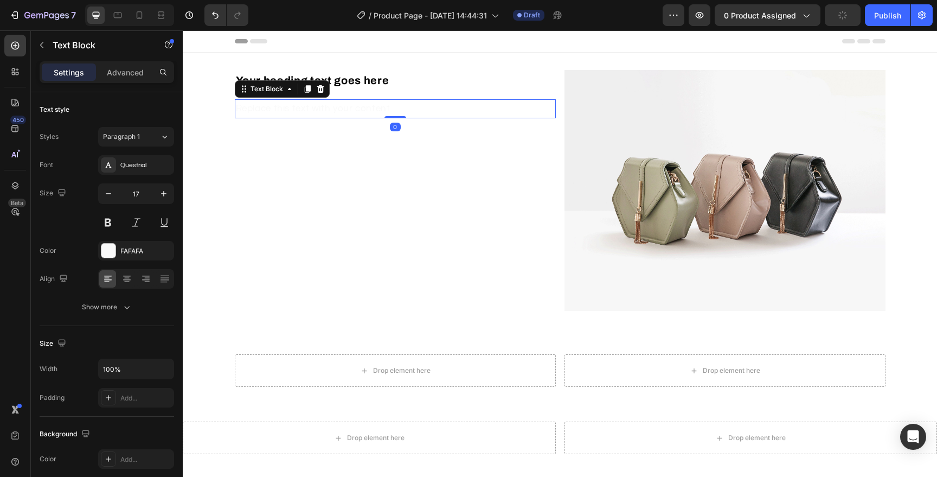
click at [339, 111] on div "Replace this text with your content" at bounding box center [395, 108] width 321 height 19
click at [339, 111] on p "Replace this text with your content" at bounding box center [395, 108] width 319 height 17
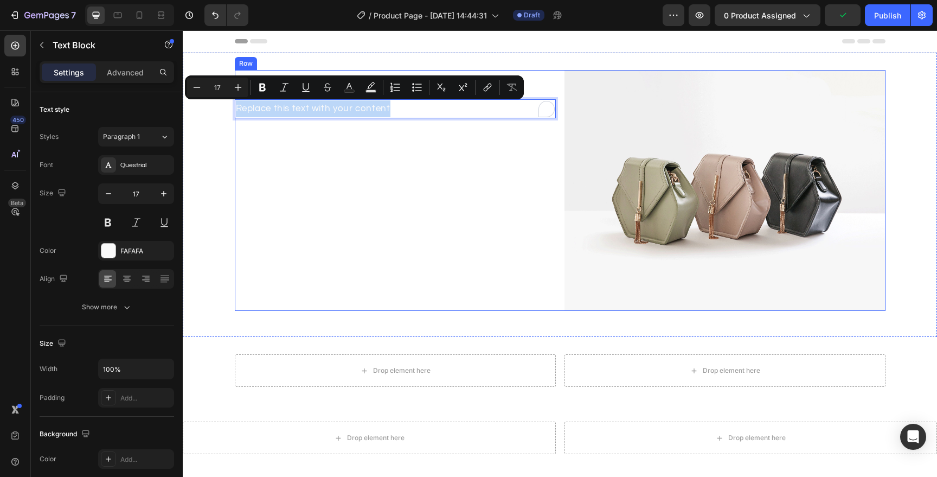
click at [329, 161] on div "Your heading text goes here Heading Replace this text with your content Text Bl…" at bounding box center [395, 190] width 321 height 241
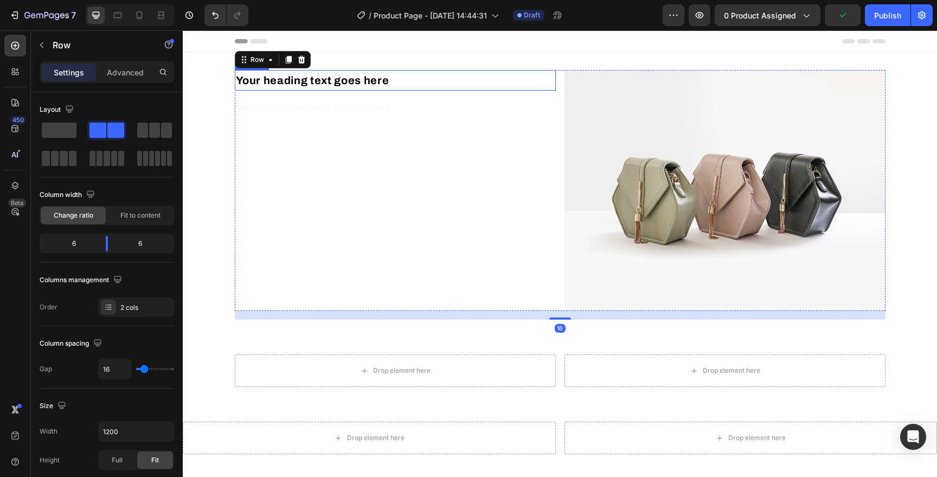
click at [343, 91] on div "Your heading text goes here Heading Replace this text with your content Text Bl…" at bounding box center [395, 190] width 321 height 241
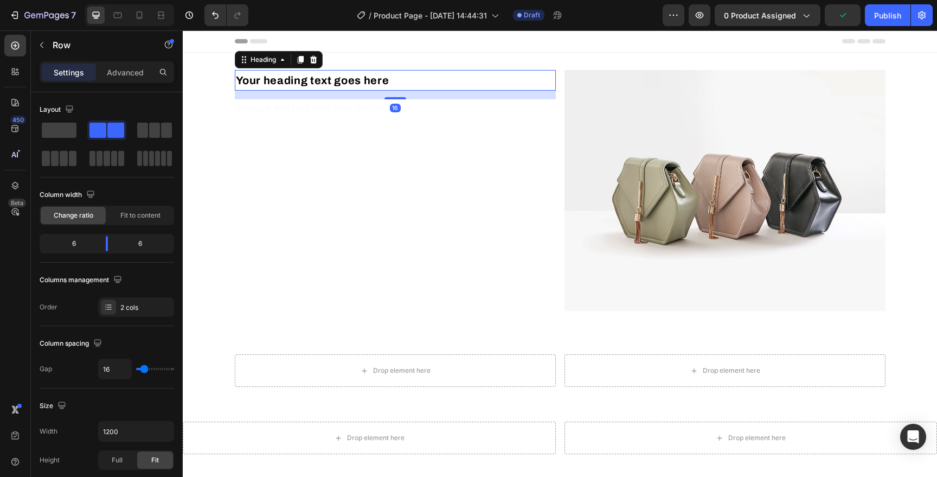
click at [353, 81] on h2 "Your heading text goes here" at bounding box center [395, 80] width 321 height 21
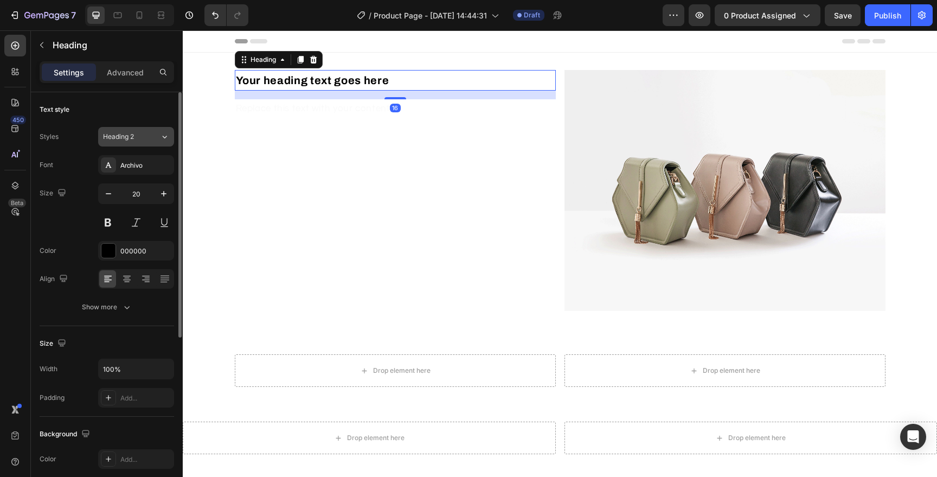
click at [151, 136] on div "Heading 2" at bounding box center [131, 137] width 57 height 10
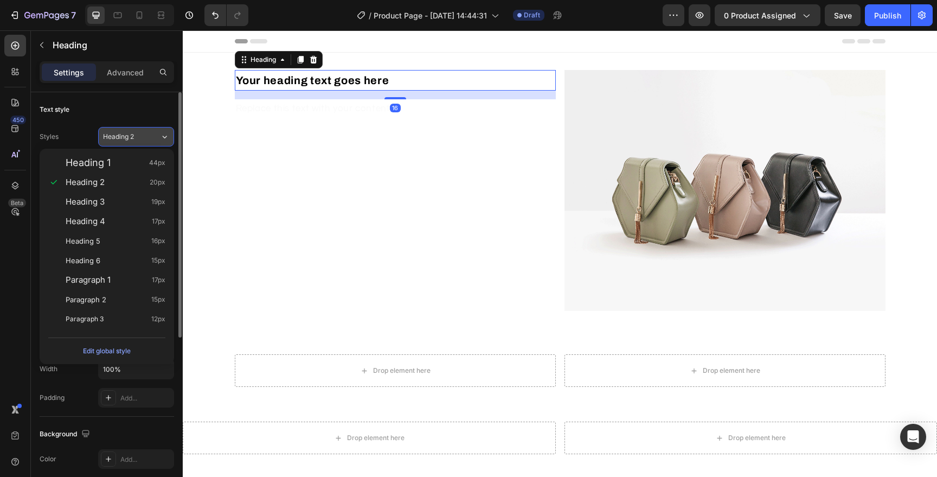
click at [151, 136] on div "Heading 2" at bounding box center [131, 137] width 57 height 10
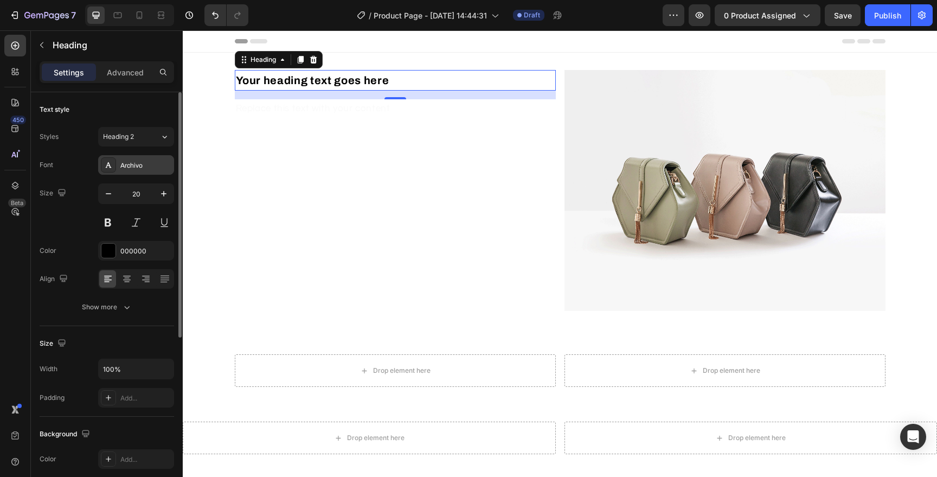
click at [144, 162] on div "Archivo" at bounding box center [145, 166] width 51 height 10
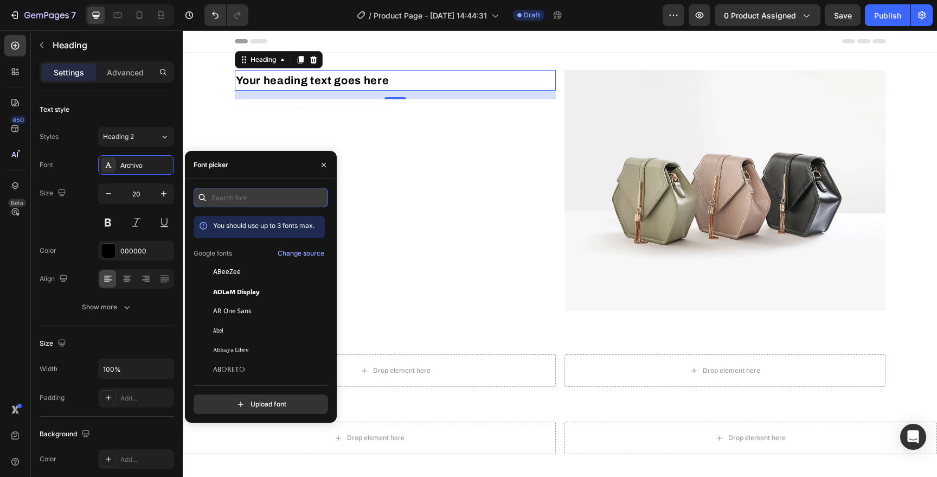
click at [248, 197] on input "text" at bounding box center [261, 198] width 135 height 20
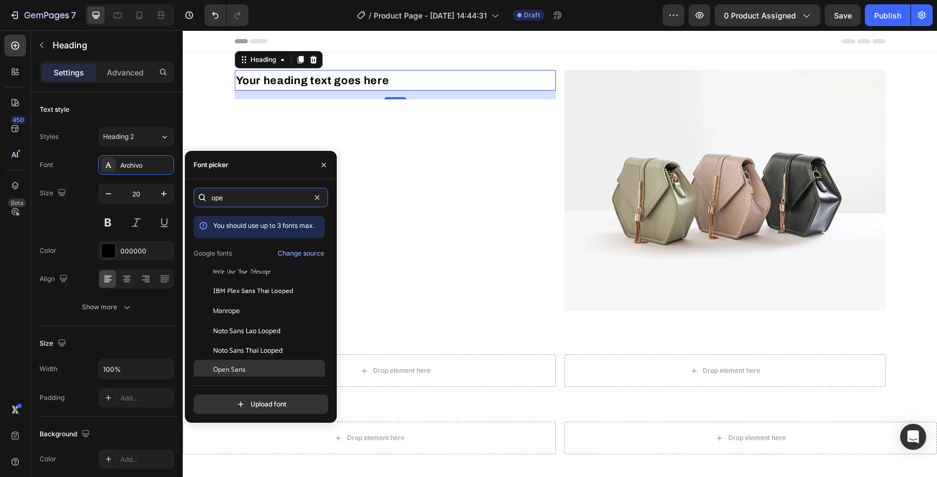
type input "ope"
click at [284, 373] on div "Open Sans" at bounding box center [268, 369] width 110 height 10
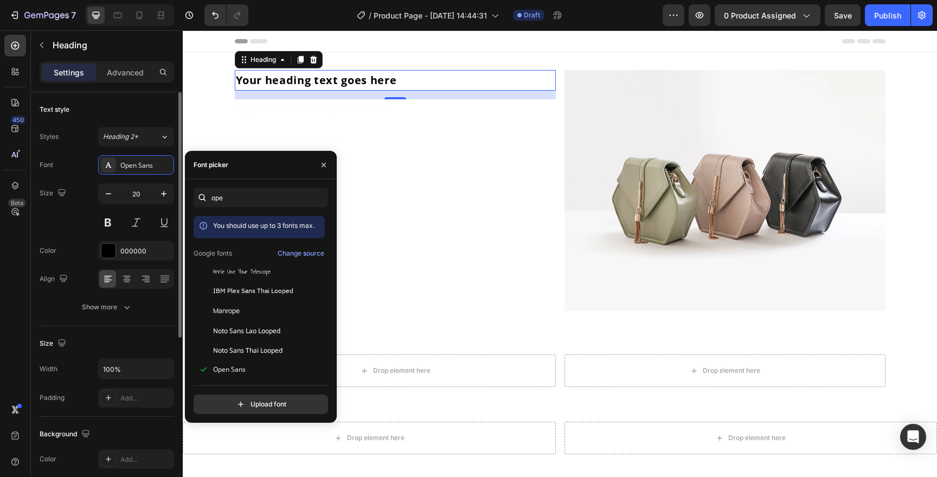
click at [85, 197] on div "Size 20" at bounding box center [107, 207] width 135 height 49
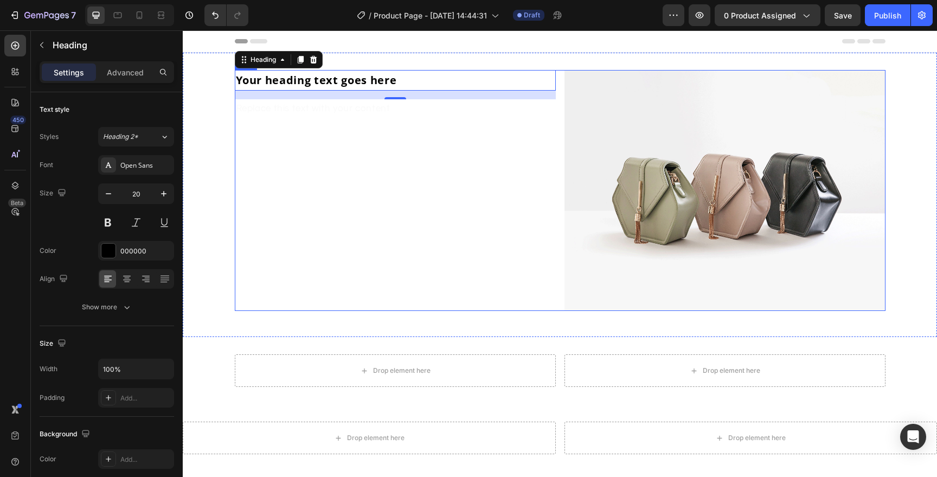
click at [313, 126] on div "Your heading text goes here Heading 16 Replace this text with your content Text…" at bounding box center [395, 190] width 321 height 241
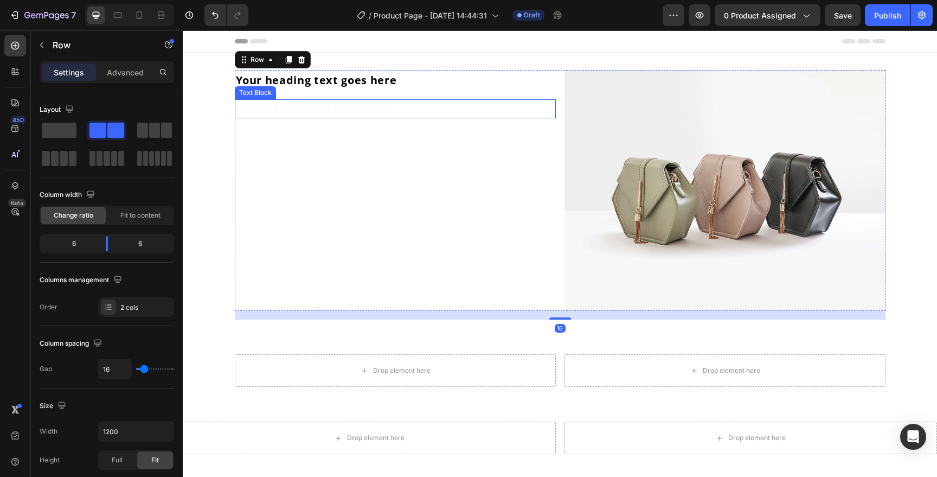
click at [337, 104] on p "Replace this text with your content" at bounding box center [395, 108] width 319 height 17
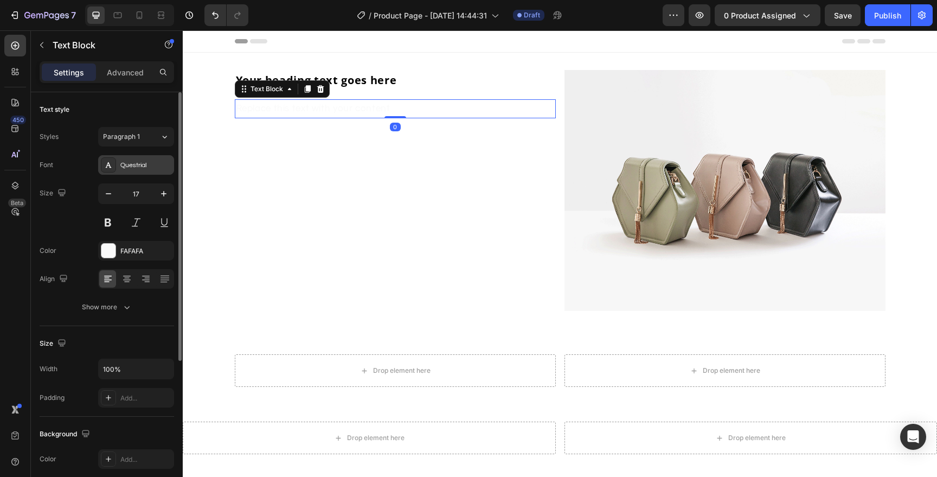
click at [130, 158] on div "Questrial" at bounding box center [136, 165] width 76 height 20
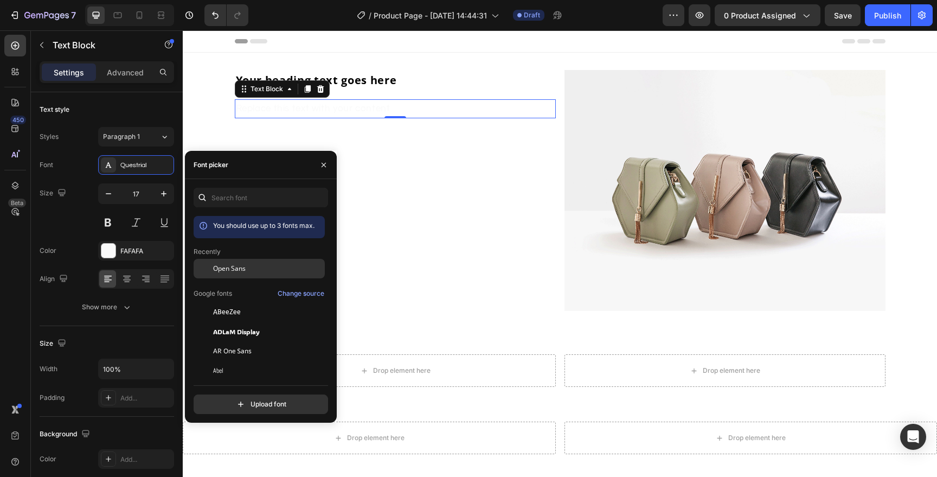
click at [244, 341] on div "Open Sans" at bounding box center [259, 351] width 131 height 20
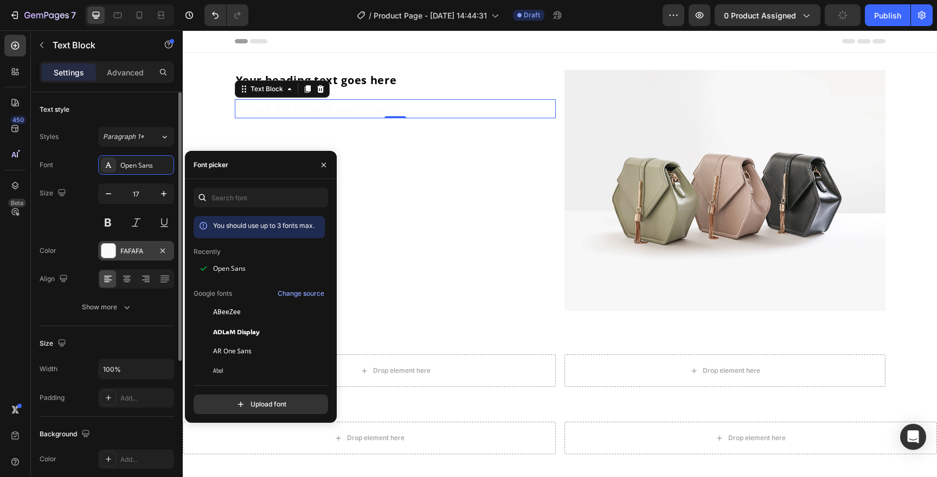
click at [107, 253] on div at bounding box center [108, 251] width 14 height 14
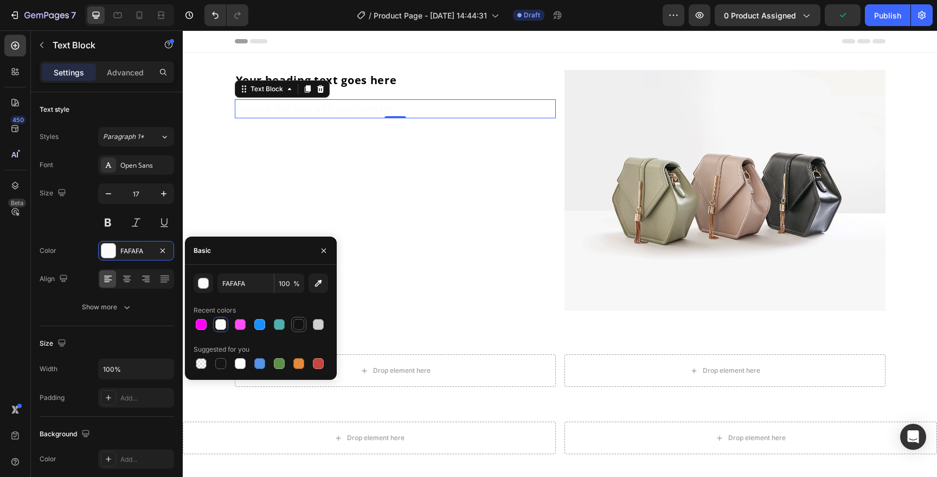
click at [295, 321] on div at bounding box center [298, 324] width 11 height 11
type input "121212"
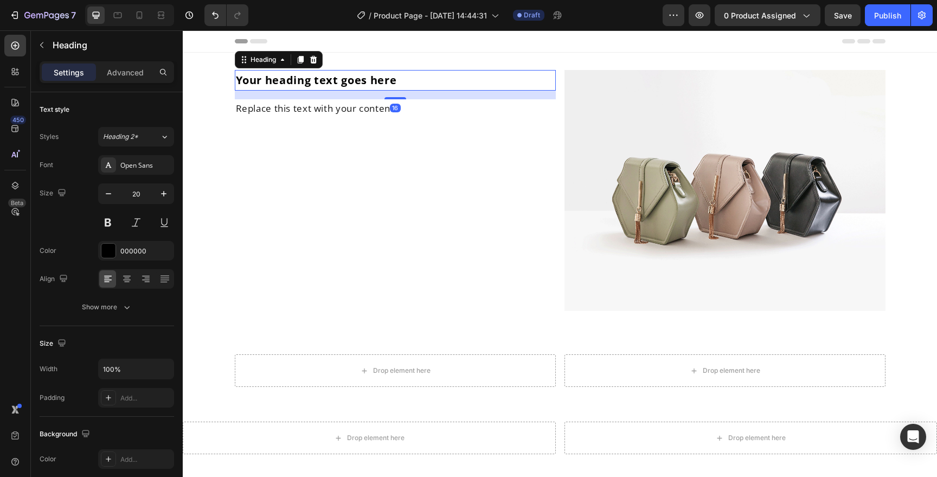
click at [357, 83] on h2 "Your heading text goes here" at bounding box center [395, 80] width 321 height 21
click at [115, 248] on div at bounding box center [108, 251] width 14 height 14
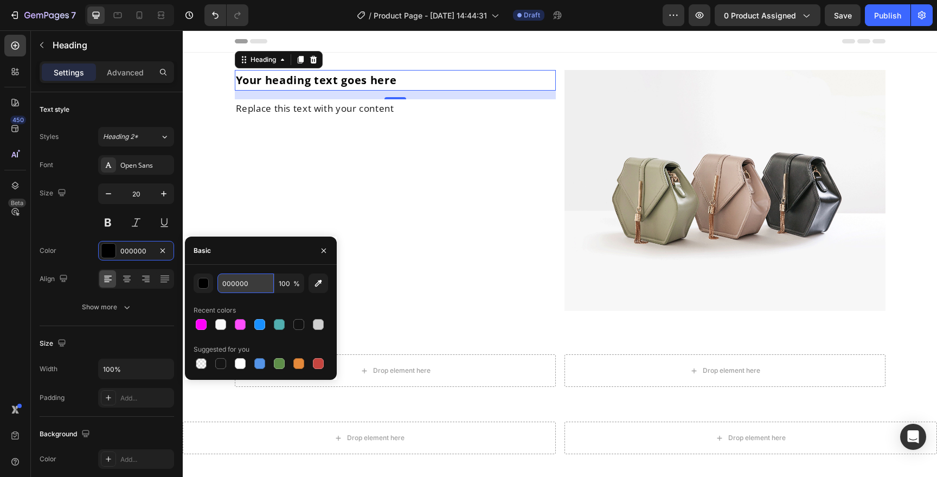
click at [255, 285] on input "000000" at bounding box center [245, 283] width 56 height 20
paste input "3C2F27"
type input "3C2F27"
click at [84, 235] on div "Font Open Sans Size 20 Color 000000 Align Show more" at bounding box center [107, 236] width 135 height 162
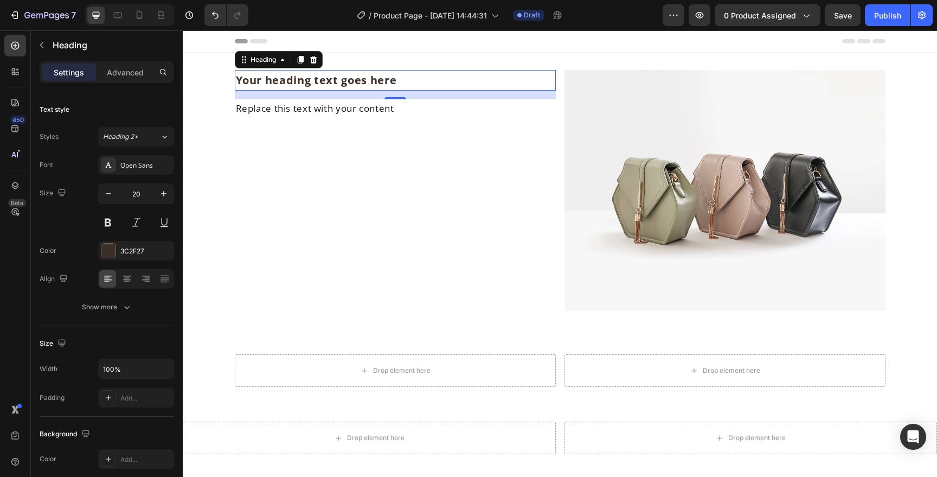
click at [351, 81] on h2 "Your heading text goes here" at bounding box center [395, 80] width 321 height 21
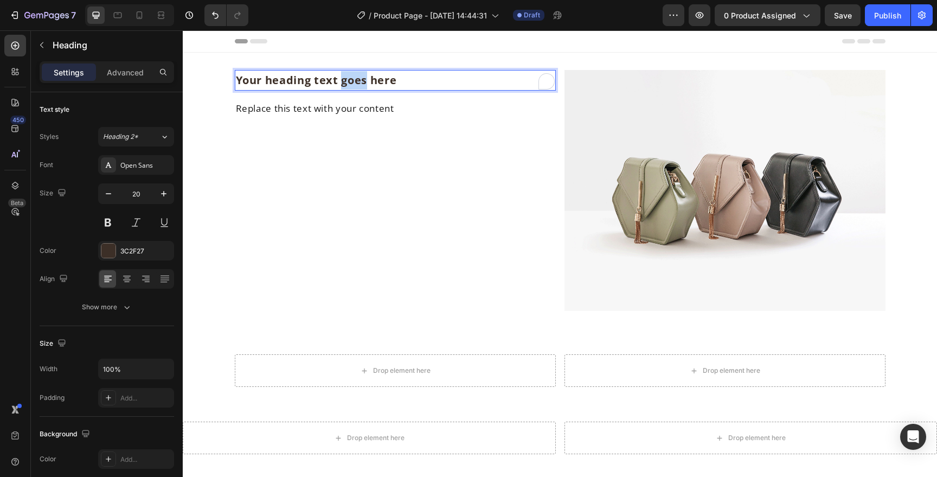
click at [351, 81] on p "Your heading text goes here" at bounding box center [395, 80] width 319 height 18
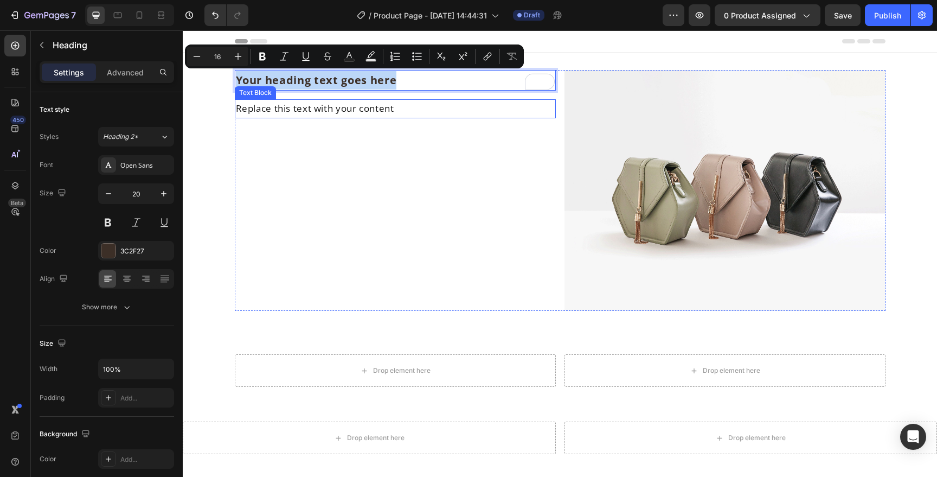
click at [324, 110] on p "Replace this text with your content" at bounding box center [395, 108] width 319 height 17
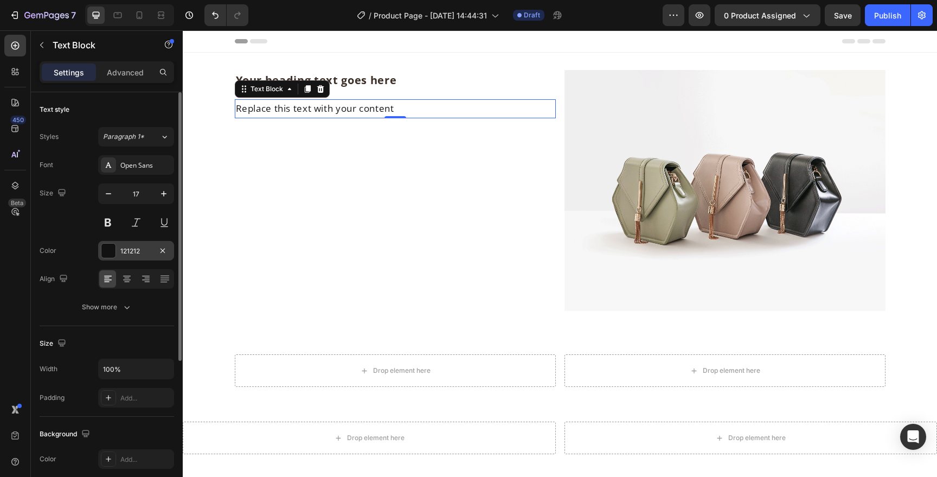
click at [108, 254] on div at bounding box center [108, 251] width 14 height 14
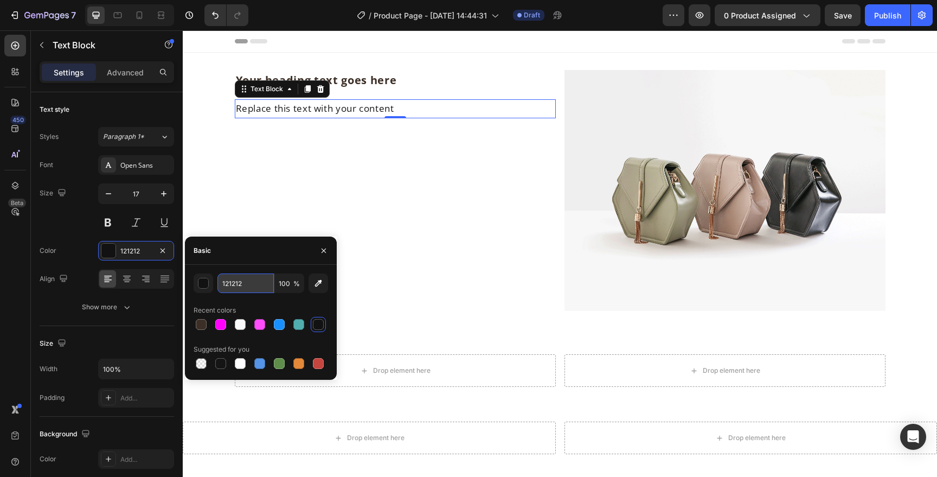
click at [236, 290] on input "121212" at bounding box center [245, 283] width 56 height 20
paste input "3C2F27"
type input "3C2F27"
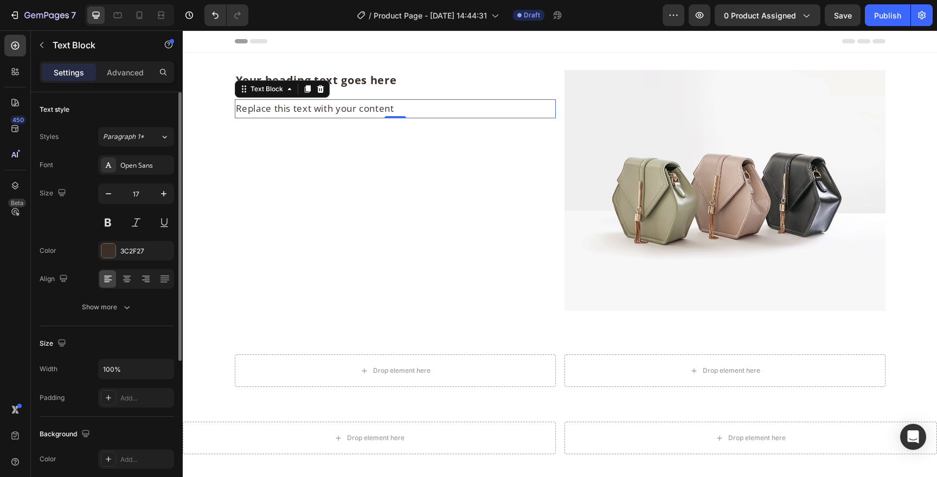
click at [86, 239] on div "Font Open Sans Size 17 Color 3C2F27 Align Show more" at bounding box center [107, 236] width 135 height 162
click at [136, 17] on icon at bounding box center [139, 15] width 11 height 11
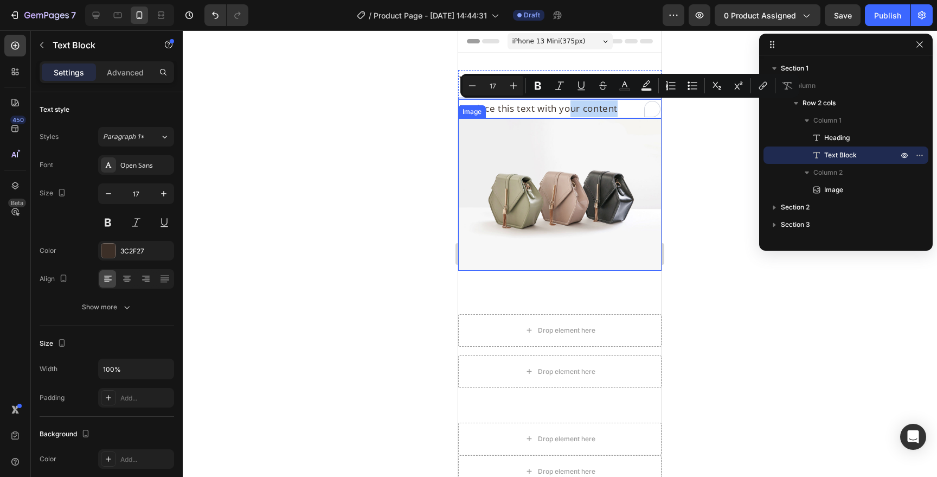
drag, startPoint x: 572, startPoint y: 107, endPoint x: 524, endPoint y: 235, distance: 136.3
click at [683, 209] on div at bounding box center [560, 253] width 754 height 446
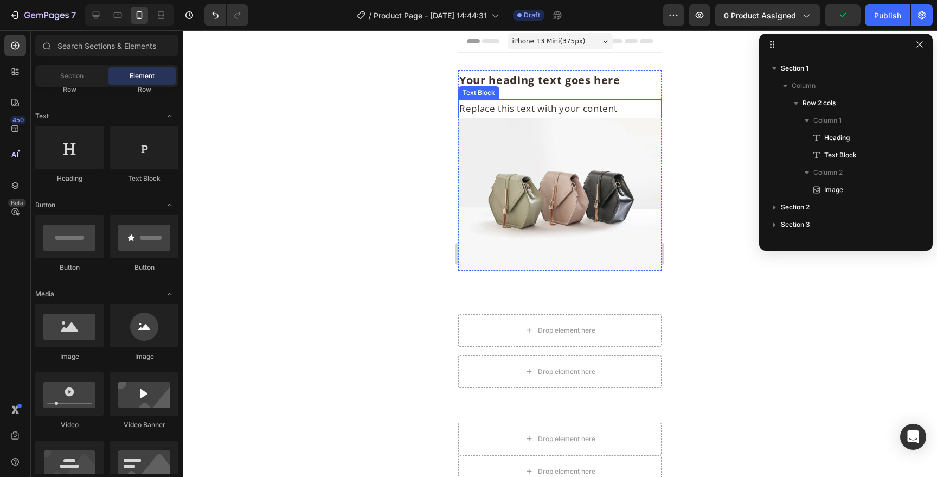
click at [622, 109] on p "Replace this text with your content" at bounding box center [559, 108] width 201 height 17
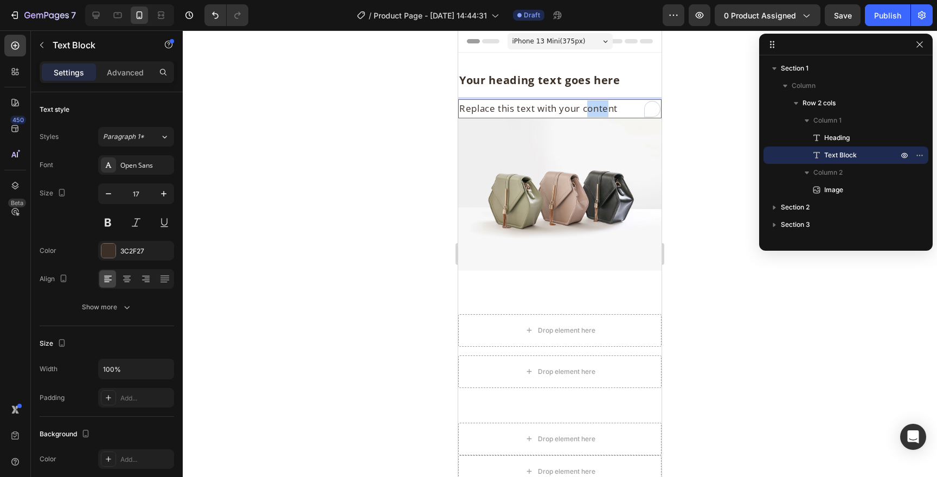
drag, startPoint x: 609, startPoint y: 105, endPoint x: 588, endPoint y: 113, distance: 21.5
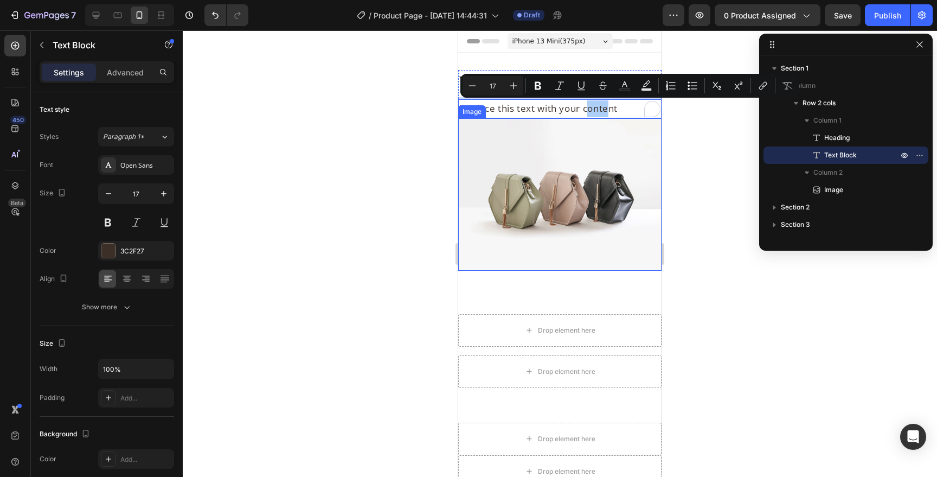
click at [693, 146] on div at bounding box center [560, 253] width 754 height 446
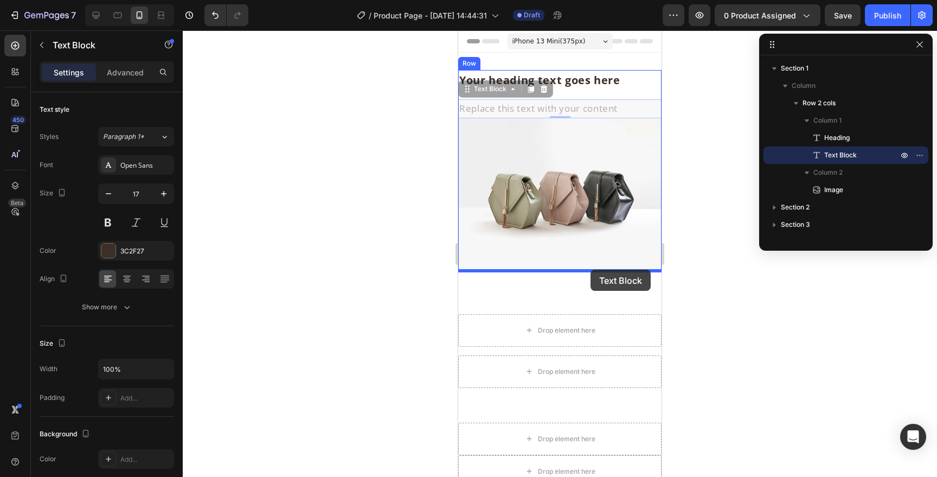
drag, startPoint x: 632, startPoint y: 113, endPoint x: 591, endPoint y: 270, distance: 162.2
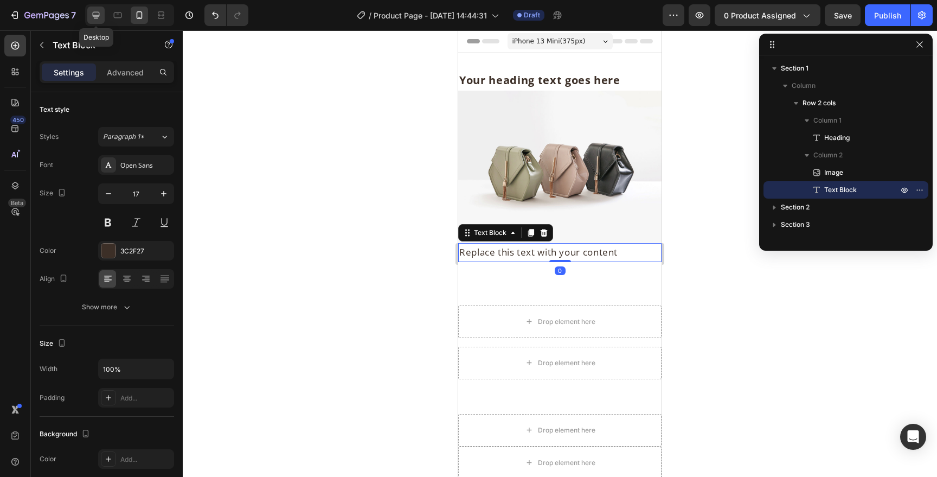
click at [104, 21] on div at bounding box center [95, 15] width 17 height 17
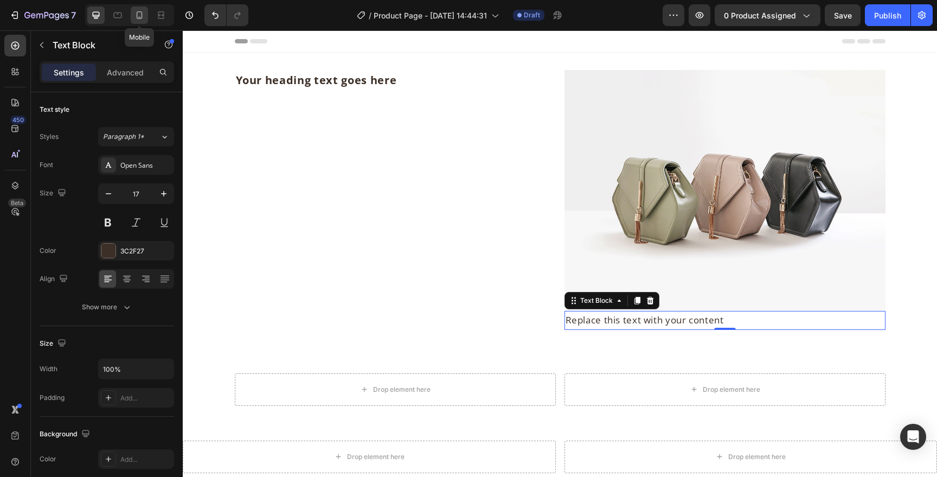
click at [138, 11] on icon at bounding box center [139, 15] width 11 height 11
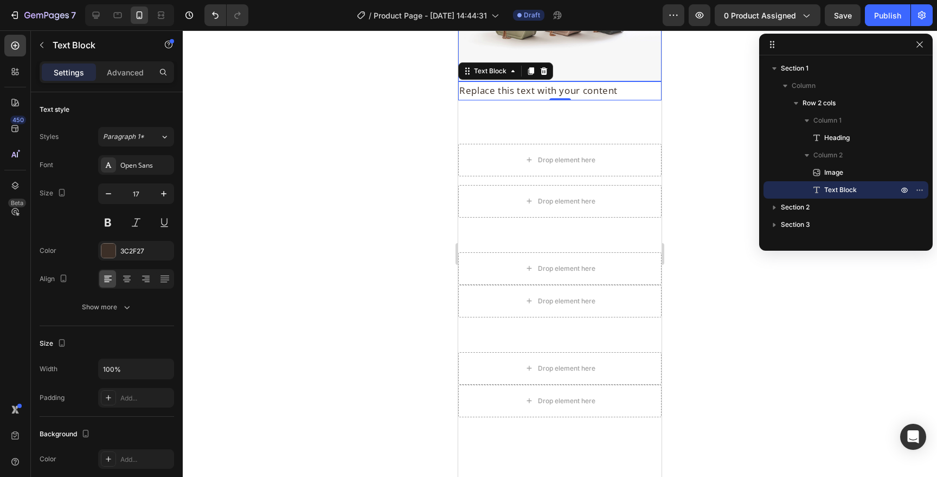
scroll to position [175, 0]
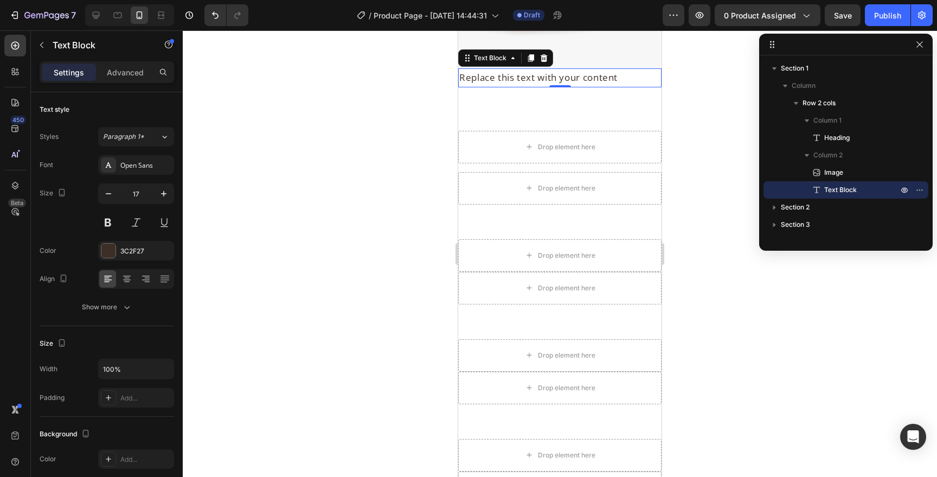
click at [701, 132] on div at bounding box center [560, 253] width 754 height 446
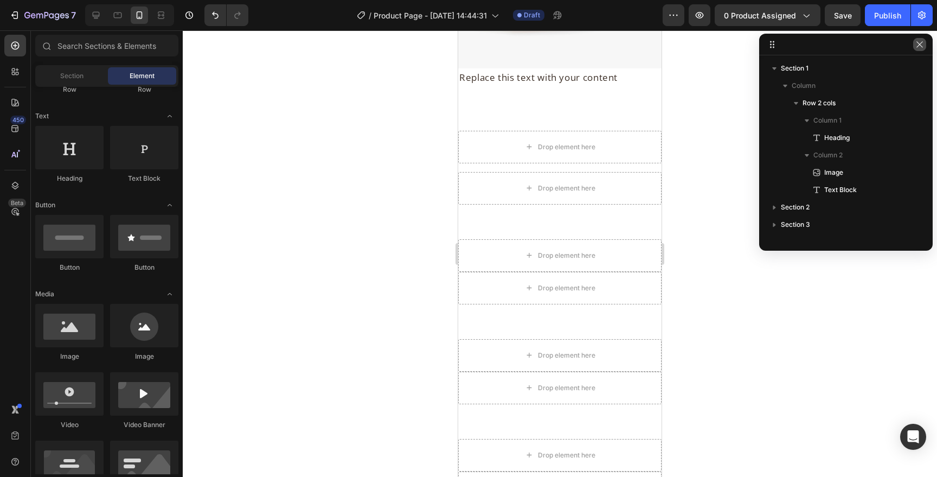
click at [919, 46] on icon "button" at bounding box center [919, 44] width 9 height 9
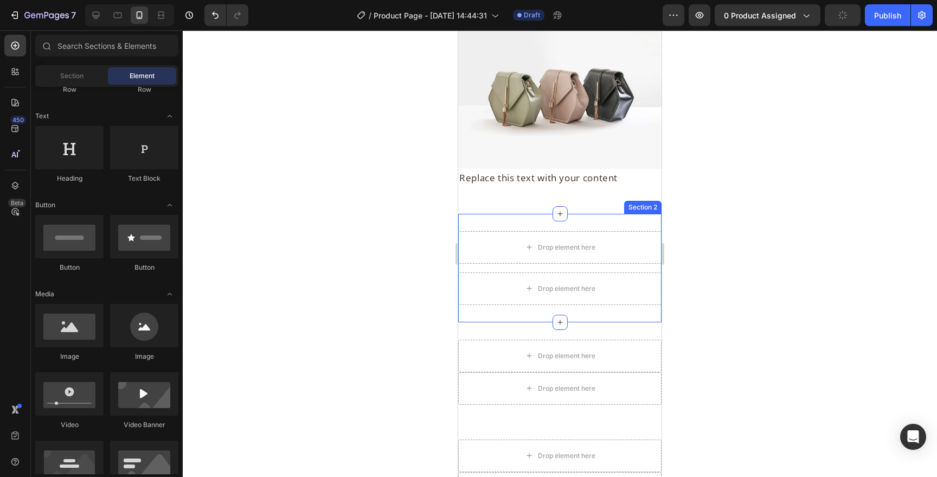
scroll to position [0, 0]
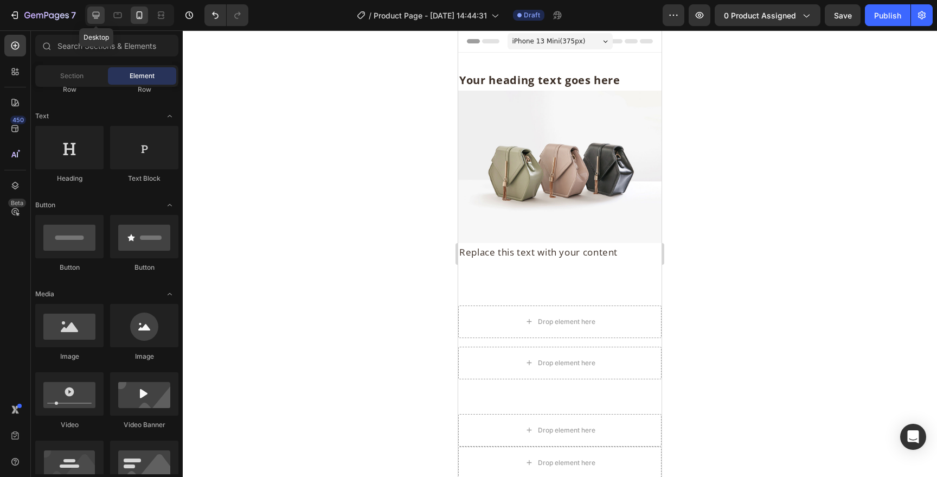
click at [97, 15] on icon at bounding box center [96, 15] width 11 height 11
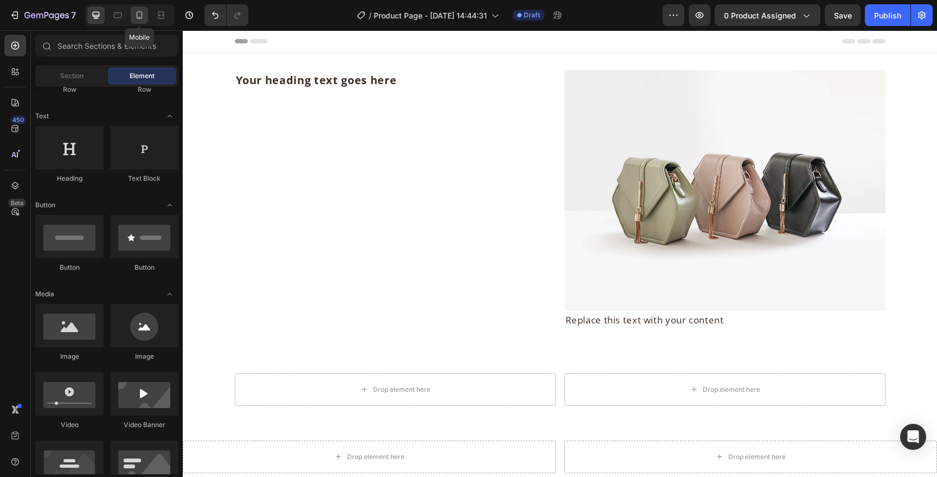
click at [144, 13] on icon at bounding box center [139, 15] width 11 height 11
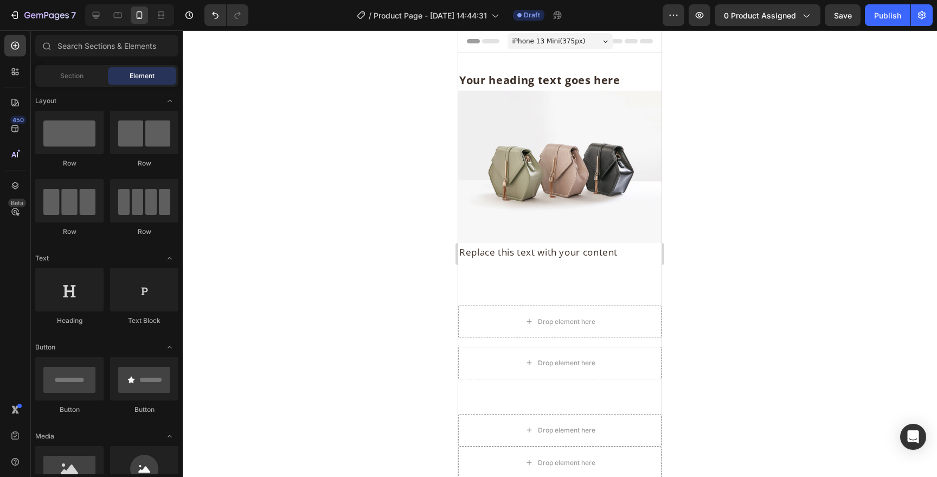
click at [87, 66] on div "Section Element" at bounding box center [106, 76] width 143 height 22
click at [85, 68] on div "Section" at bounding box center [71, 75] width 68 height 17
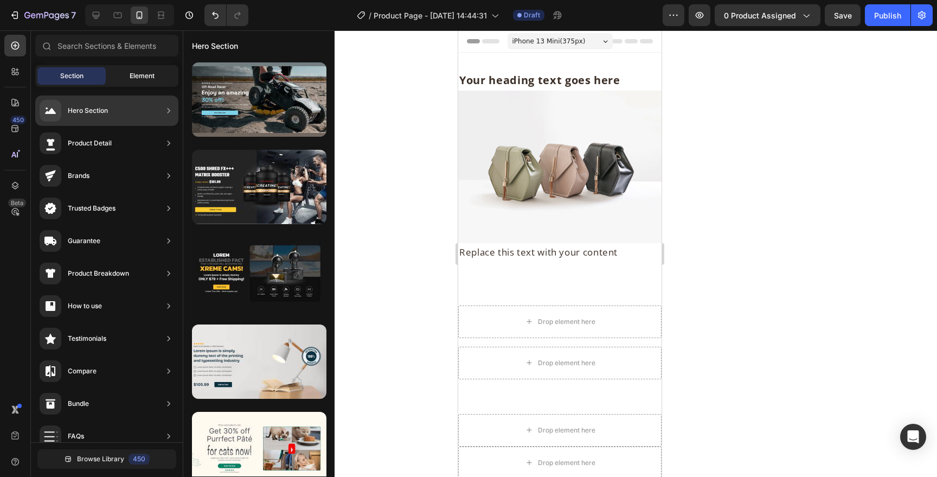
click at [142, 78] on span "Element" at bounding box center [142, 76] width 25 height 10
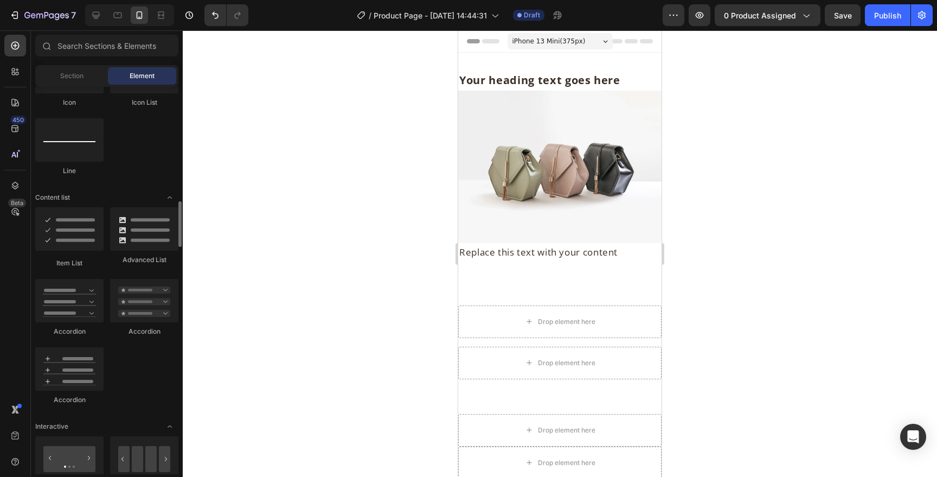
scroll to position [754, 0]
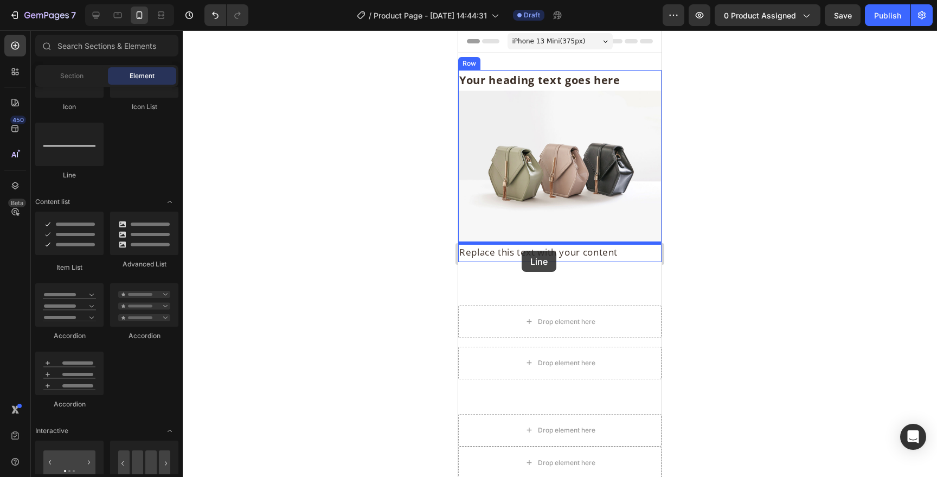
drag, startPoint x: 507, startPoint y: 178, endPoint x: 522, endPoint y: 250, distance: 73.2
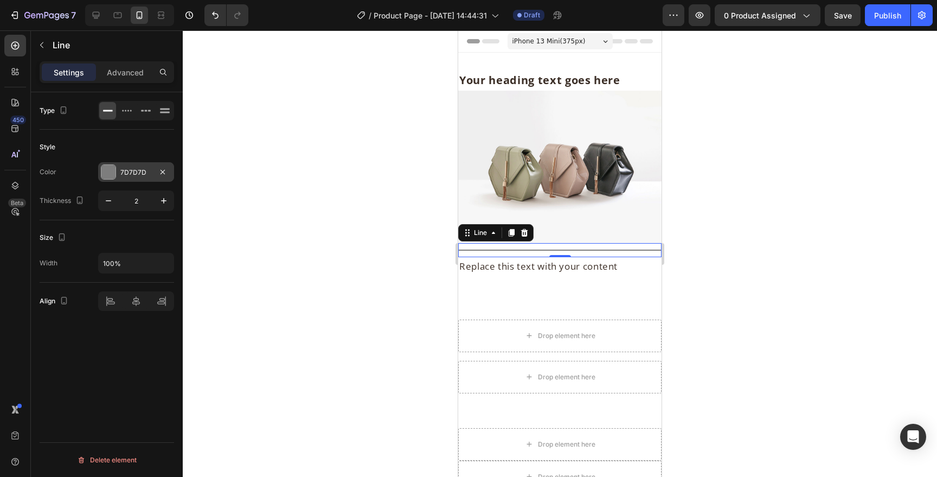
click at [116, 174] on div at bounding box center [108, 171] width 15 height 15
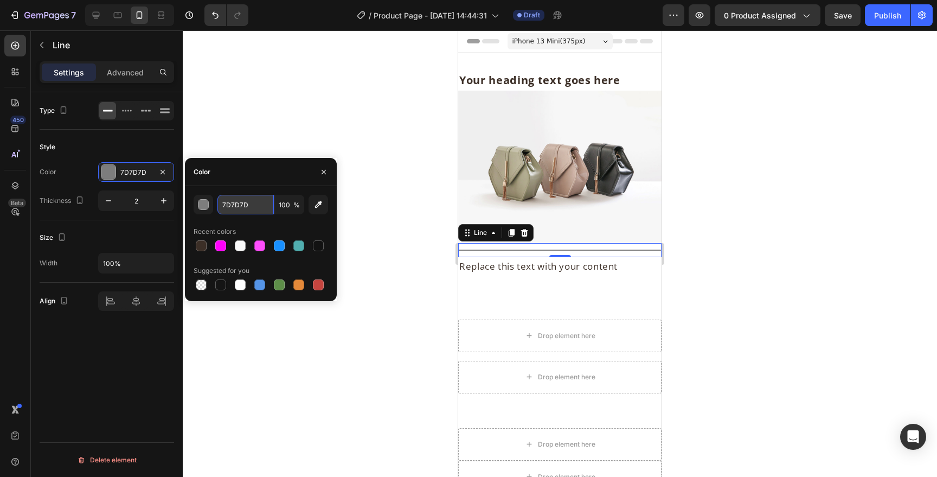
click at [251, 205] on input "7D7D7D" at bounding box center [245, 205] width 56 height 20
paste input "CC5A2C"
type input "CC5A2C"
click at [151, 150] on div "Style" at bounding box center [107, 146] width 135 height 17
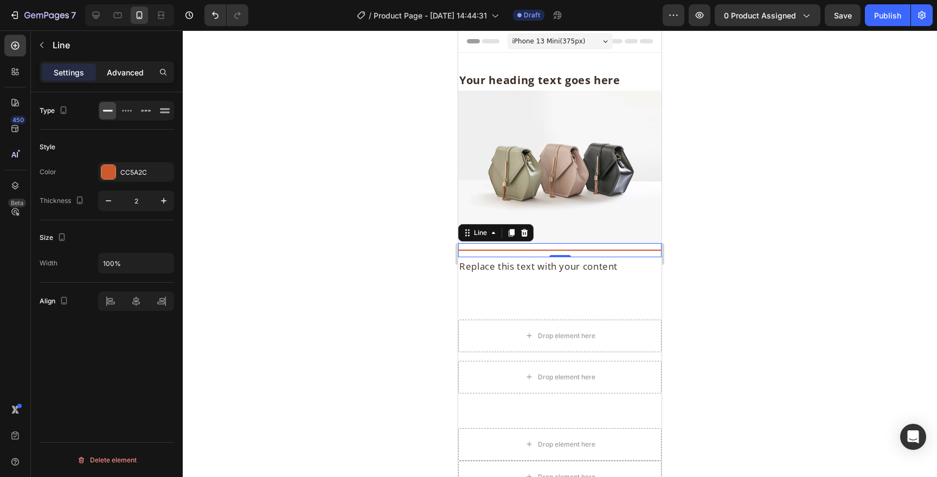
click at [145, 76] on div "Advanced" at bounding box center [125, 71] width 54 height 17
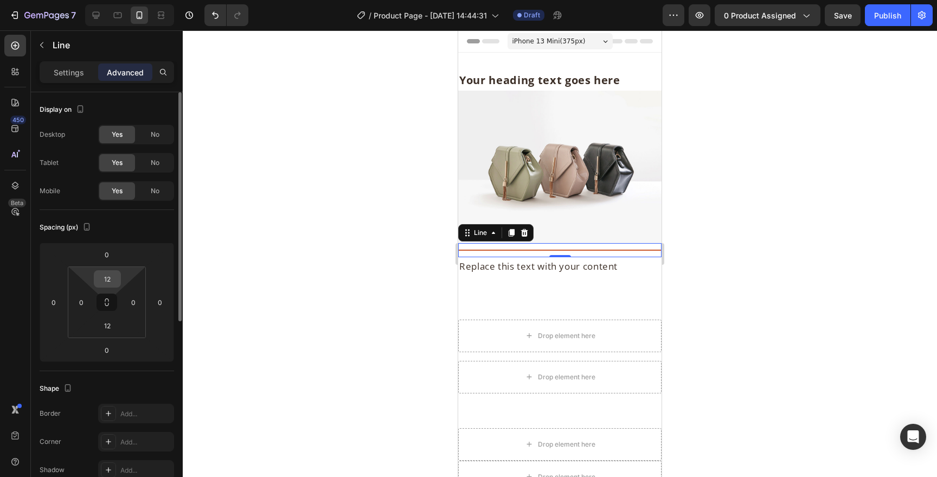
click at [111, 279] on input "12" at bounding box center [108, 279] width 22 height 16
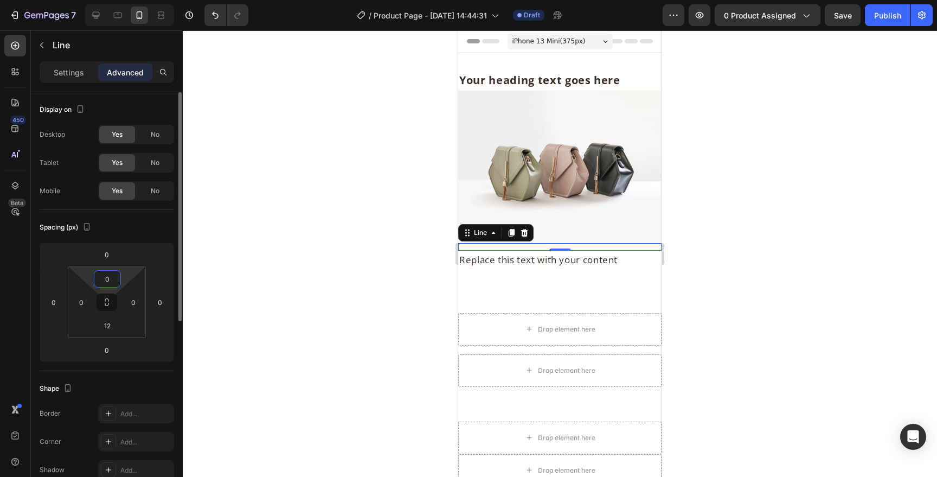
click at [110, 277] on input "0" at bounding box center [108, 279] width 22 height 16
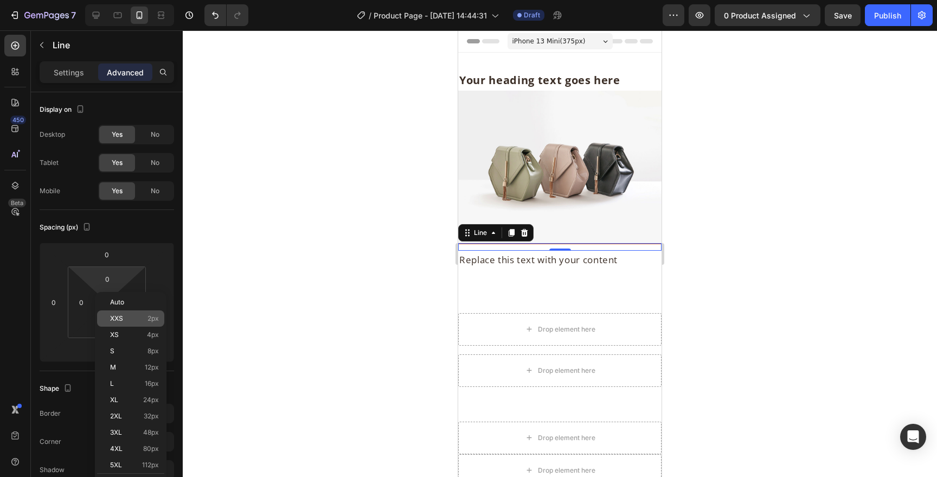
click at [124, 324] on div "XXS 2px" at bounding box center [130, 318] width 67 height 16
type input "2"
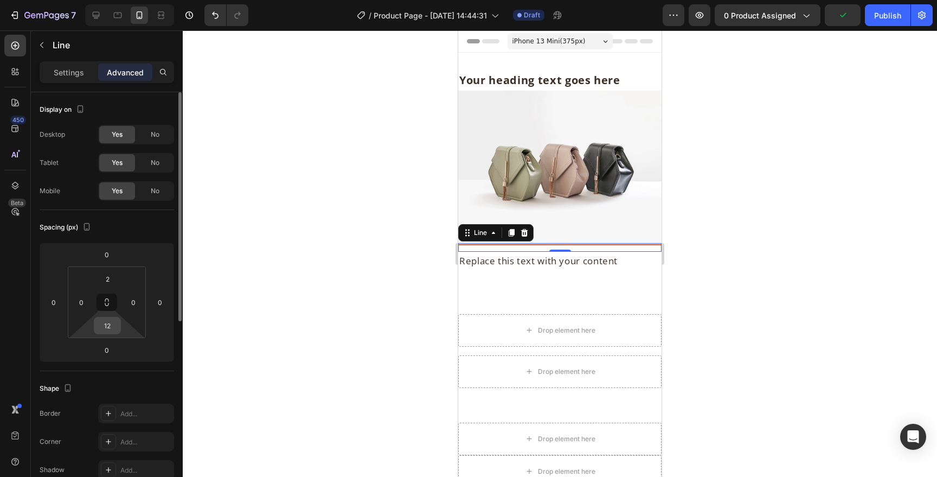
click at [105, 324] on input "12" at bounding box center [108, 325] width 22 height 16
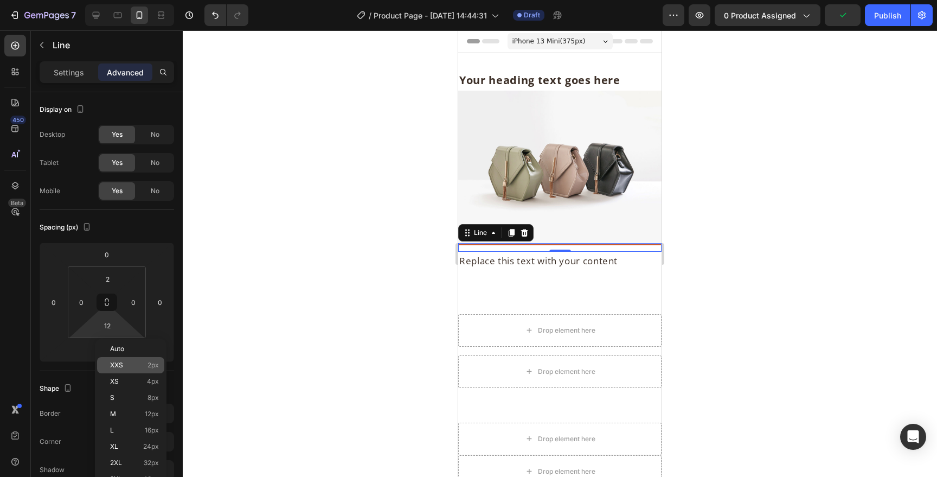
click at [123, 363] on p "XXS 2px" at bounding box center [134, 365] width 49 height 8
type input "2"
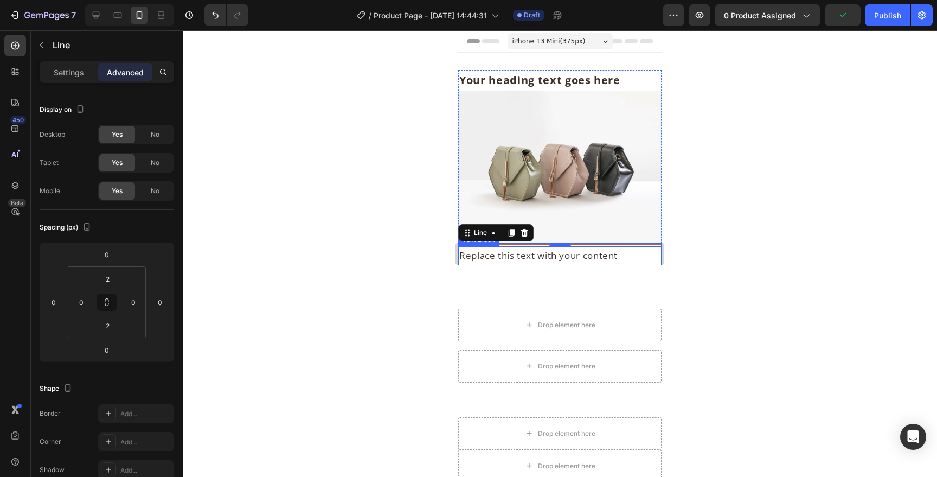
click at [802, 249] on div at bounding box center [560, 253] width 754 height 446
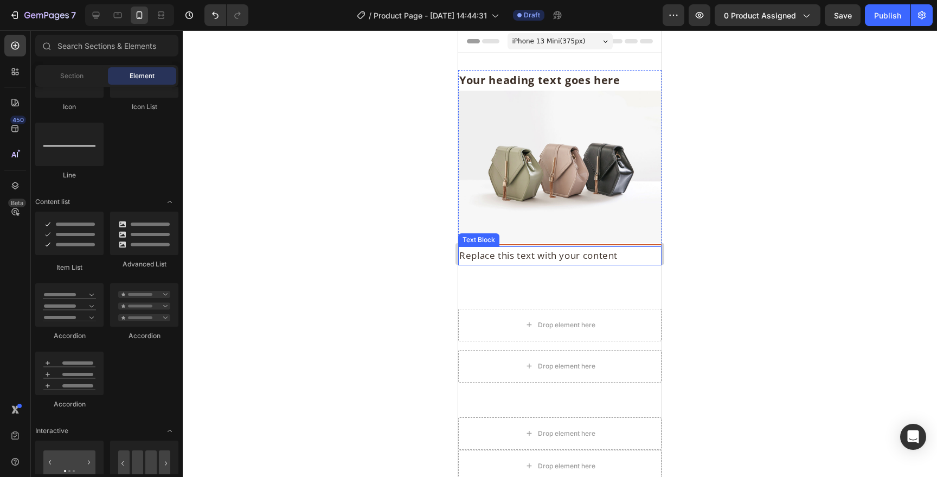
click at [802, 249] on div at bounding box center [560, 253] width 754 height 446
click at [512, 81] on p "Your heading text goes here" at bounding box center [559, 80] width 201 height 18
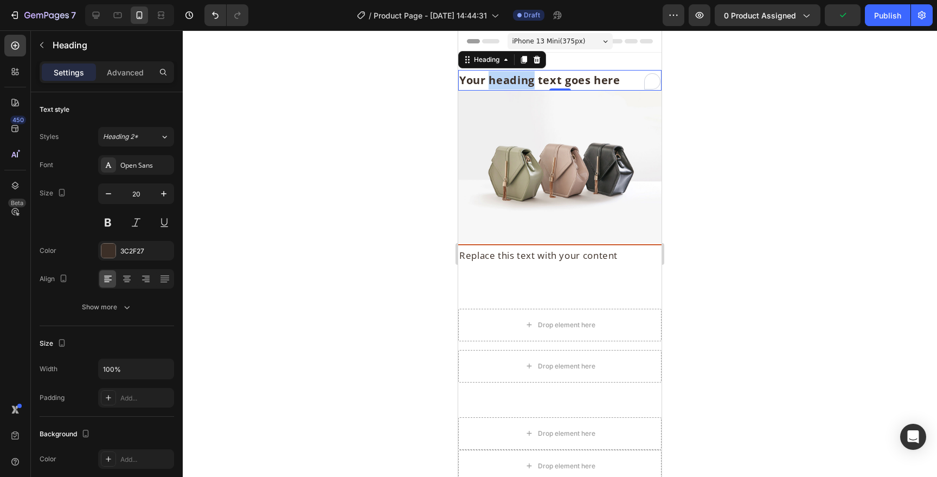
click at [507, 82] on p "Your heading text goes here" at bounding box center [559, 80] width 201 height 18
click at [740, 83] on div at bounding box center [560, 253] width 754 height 446
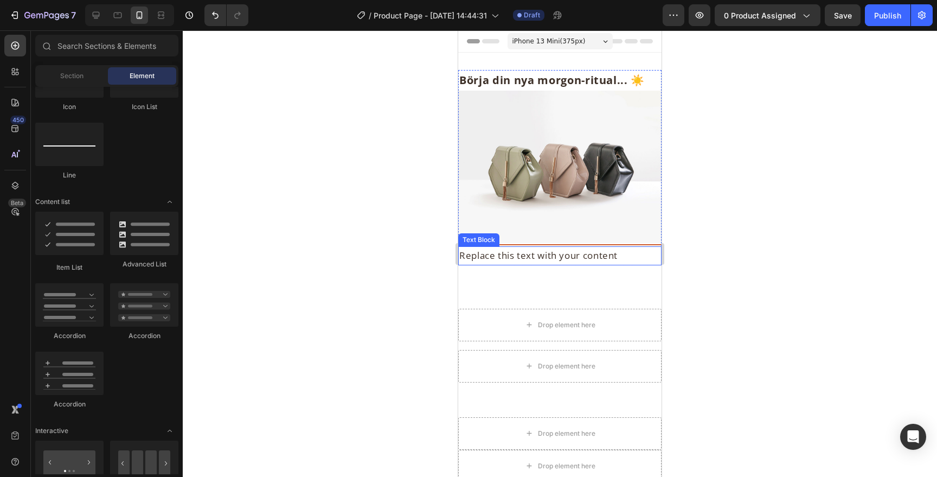
click at [516, 261] on div "Replace this text with your content" at bounding box center [559, 255] width 203 height 19
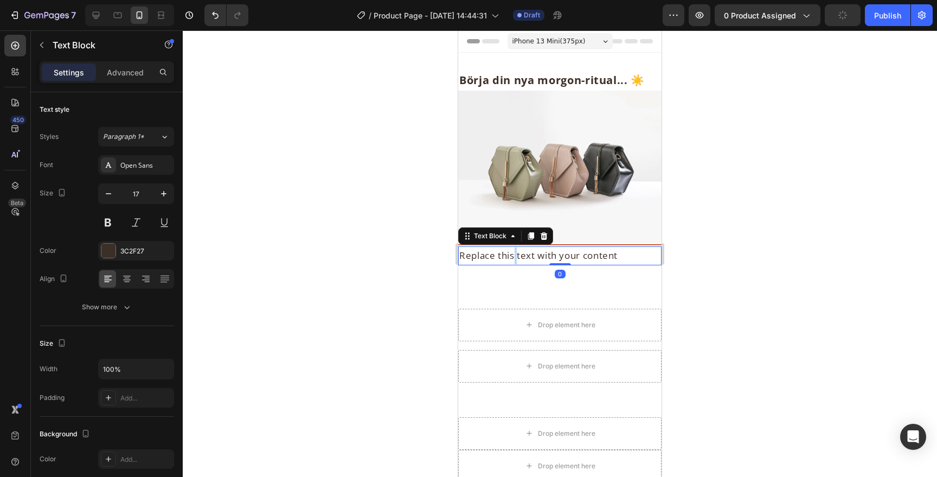
click at [516, 261] on div "Replace this text with your content" at bounding box center [559, 255] width 203 height 19
click at [516, 261] on p "Replace this text with your content" at bounding box center [559, 255] width 201 height 17
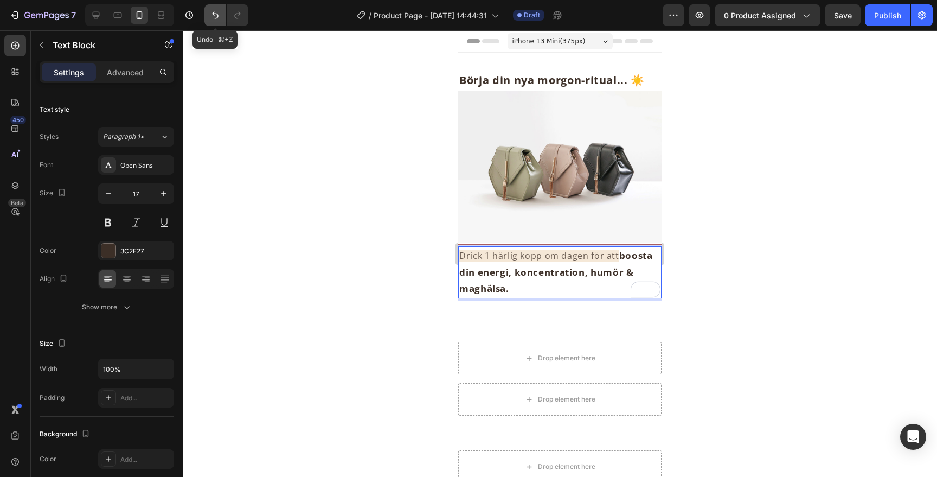
click at [217, 18] on icon "Undo/Redo" at bounding box center [215, 15] width 11 height 11
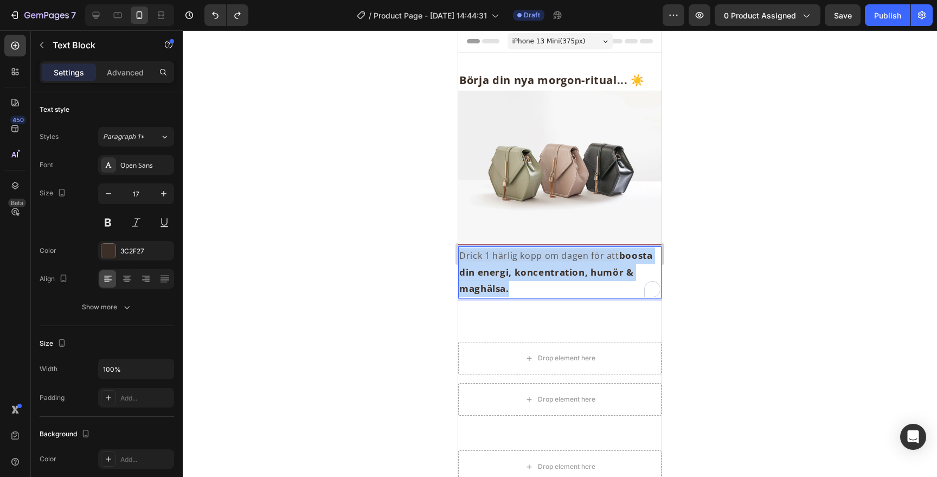
drag, startPoint x: 518, startPoint y: 289, endPoint x: 458, endPoint y: 252, distance: 70.1
click at [458, 252] on div "Drick 1 härlig kopp om dagen för att boosta din energi, koncentration, humör & …" at bounding box center [559, 272] width 203 height 52
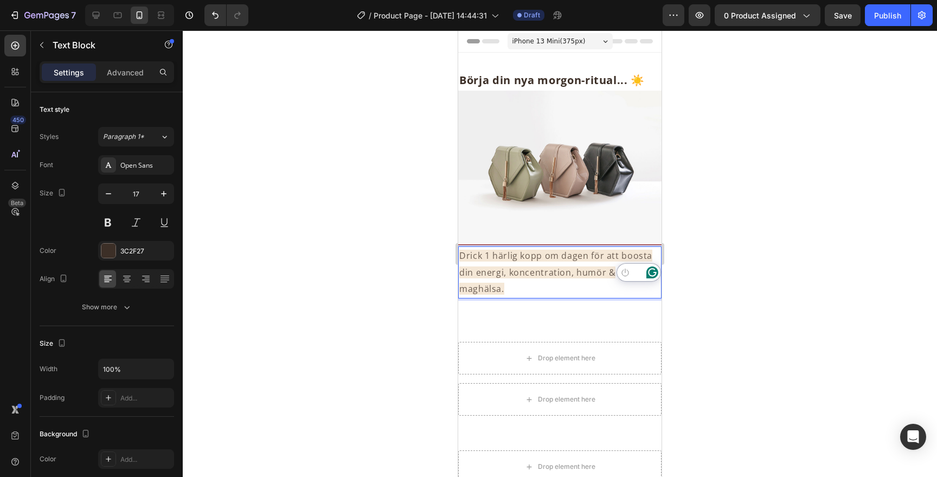
click at [278, 113] on div at bounding box center [560, 253] width 754 height 446
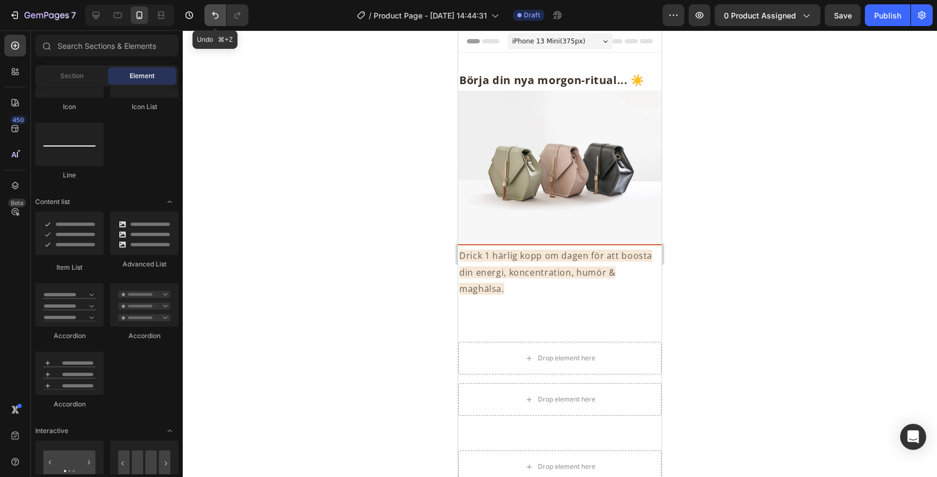
click at [210, 23] on button "Undo/Redo" at bounding box center [215, 15] width 22 height 22
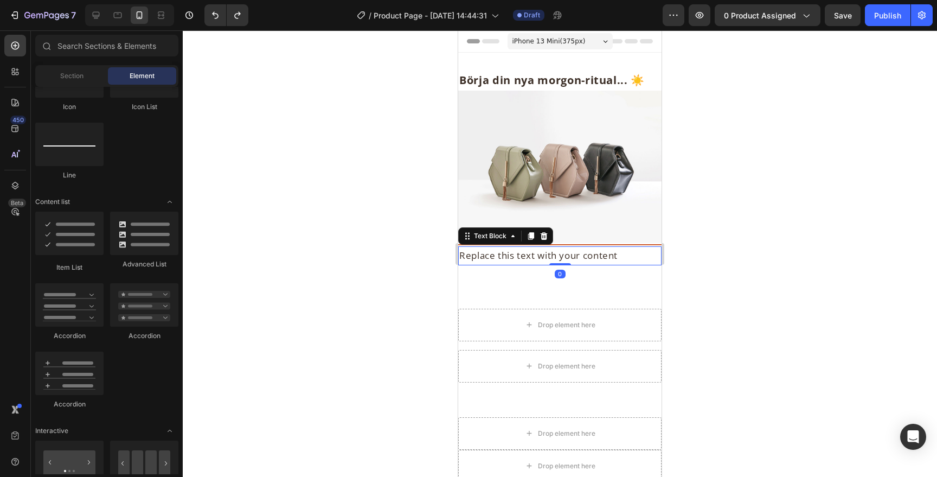
click at [505, 261] on div "Replace this text with your content" at bounding box center [559, 255] width 203 height 19
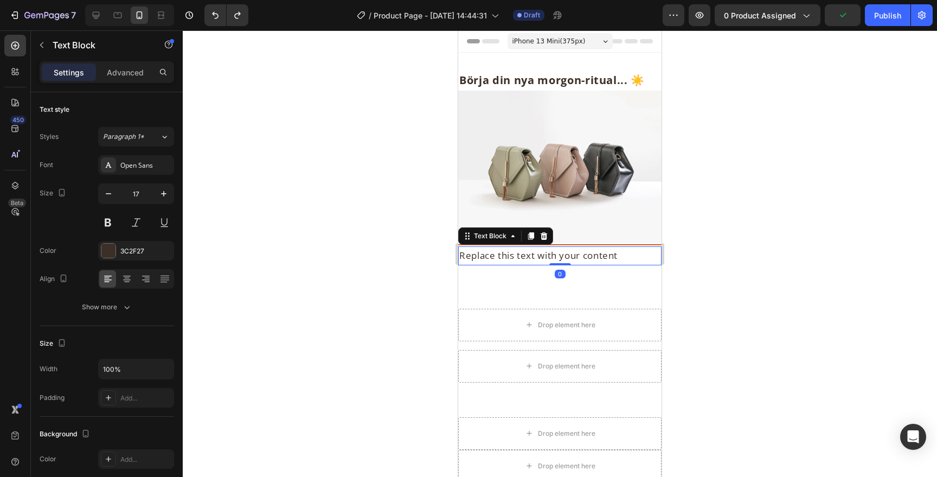
click at [505, 261] on div "Replace this text with your content" at bounding box center [559, 255] width 203 height 19
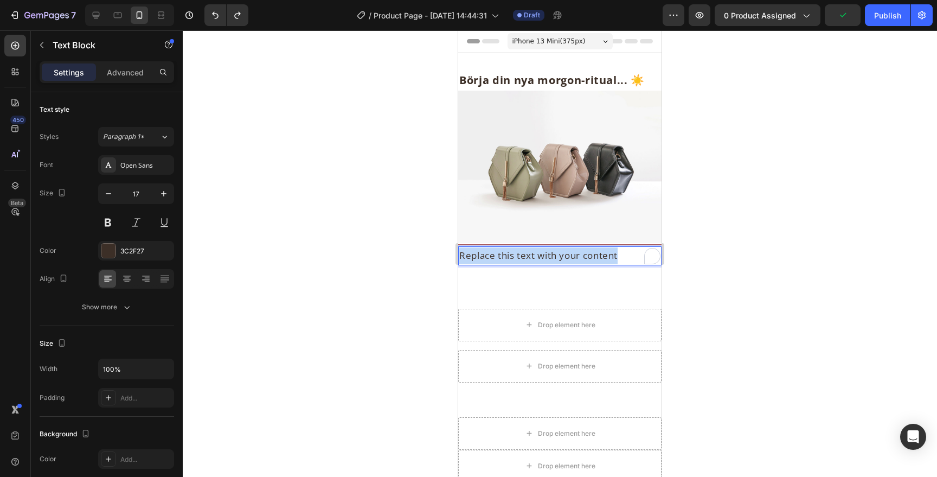
click at [505, 261] on p "Replace this text with your content" at bounding box center [559, 255] width 201 height 17
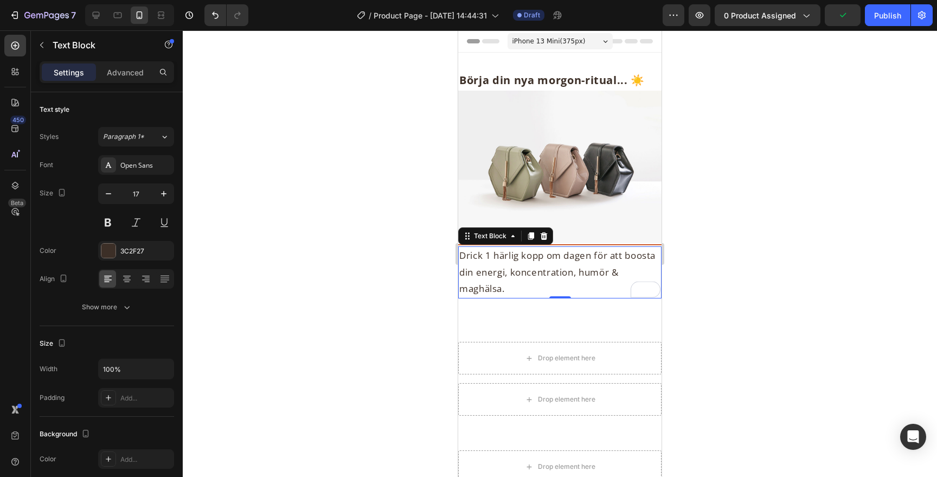
click at [745, 261] on div at bounding box center [560, 253] width 754 height 446
click at [602, 258] on p "Drick 1 härlig kopp om dagen för att boosta din energi, koncentration, humör & …" at bounding box center [559, 272] width 201 height 50
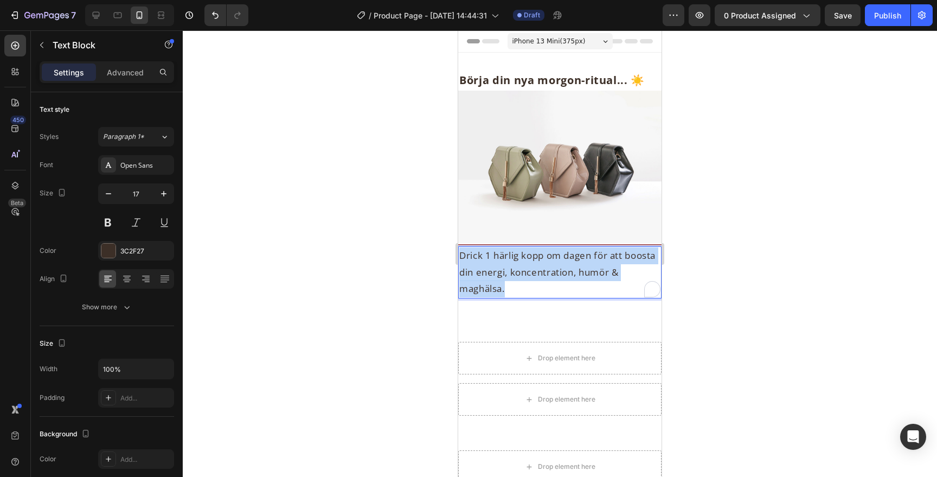
drag, startPoint x: 508, startPoint y: 293, endPoint x: 460, endPoint y: 252, distance: 62.7
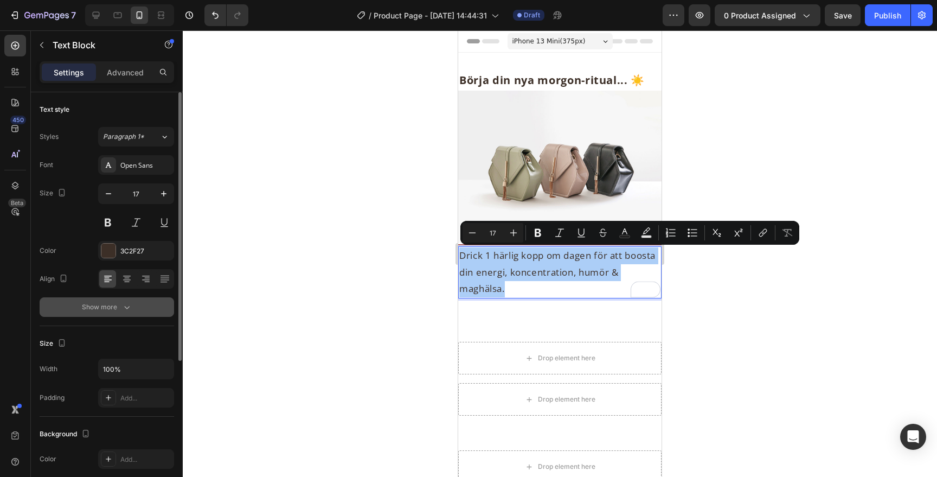
click at [111, 303] on div "Show more" at bounding box center [107, 307] width 50 height 11
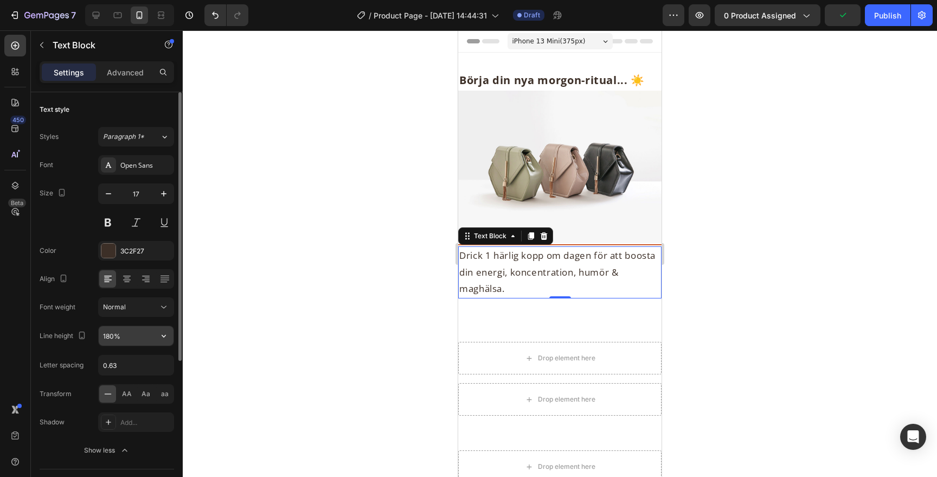
click at [127, 341] on input "180%" at bounding box center [136, 336] width 75 height 20
click at [147, 340] on input "180%" at bounding box center [136, 336] width 75 height 20
click at [169, 337] on icon "button" at bounding box center [163, 335] width 11 height 11
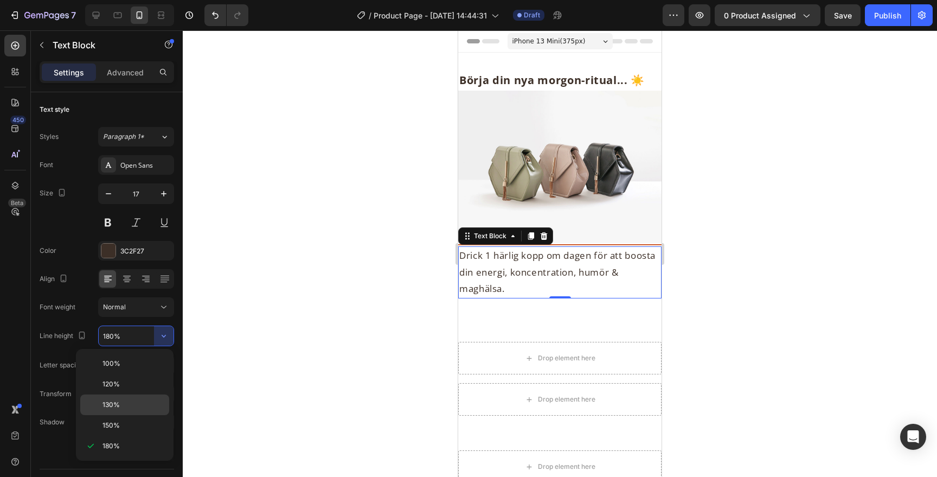
click at [136, 400] on p "130%" at bounding box center [134, 405] width 62 height 10
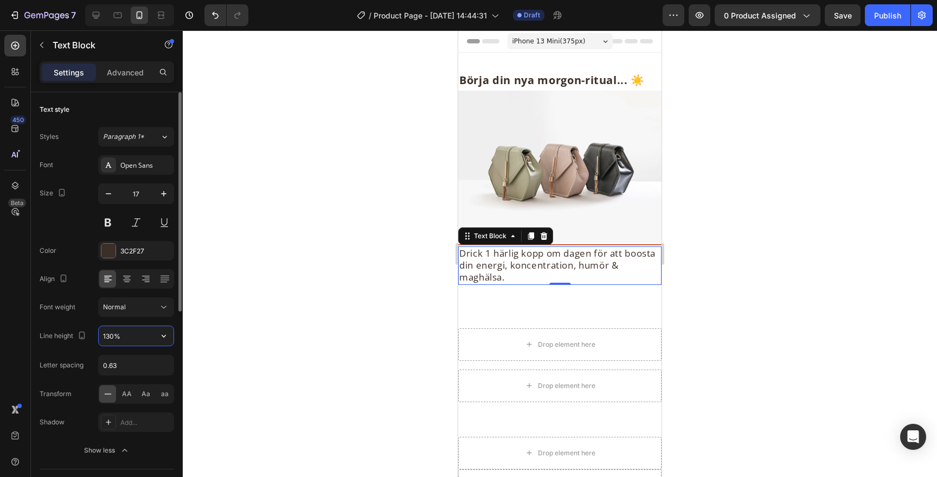
click at [127, 342] on input "130%" at bounding box center [136, 336] width 75 height 20
click at [155, 338] on button "button" at bounding box center [164, 336] width 20 height 20
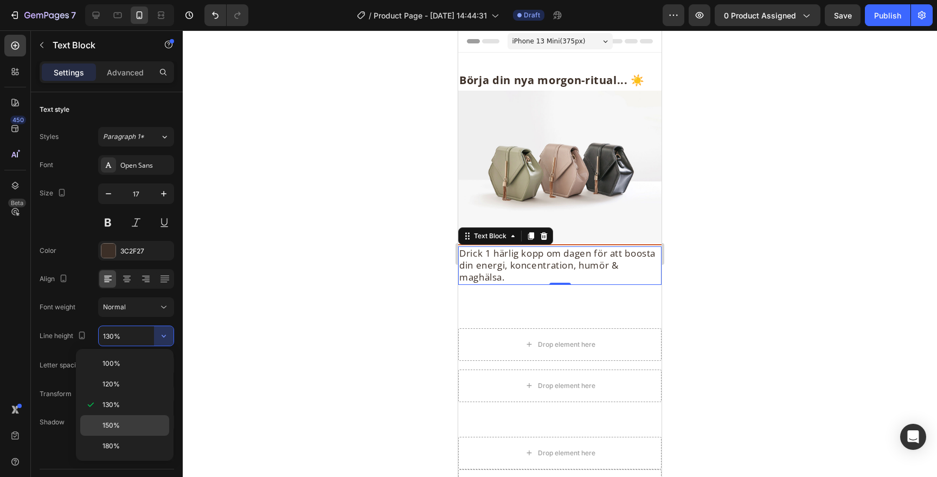
click at [120, 420] on p "150%" at bounding box center [134, 425] width 62 height 10
type input "150%"
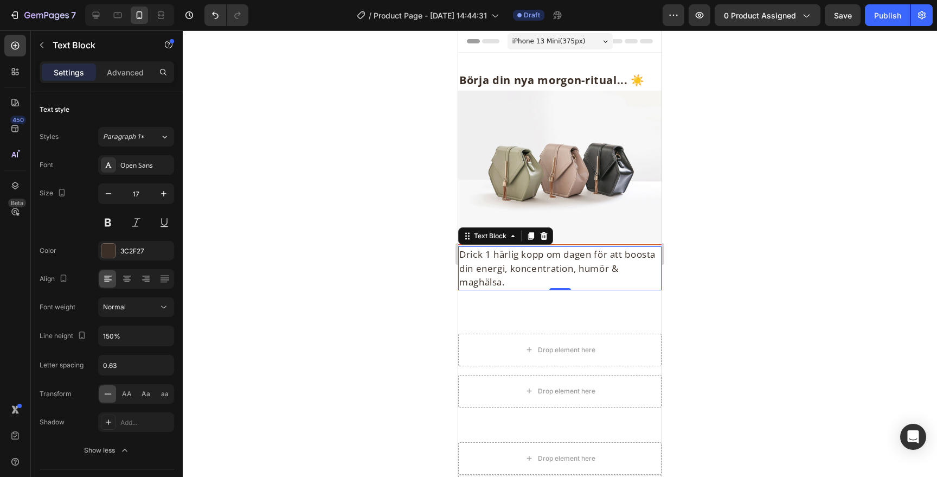
click at [745, 253] on div at bounding box center [560, 253] width 754 height 446
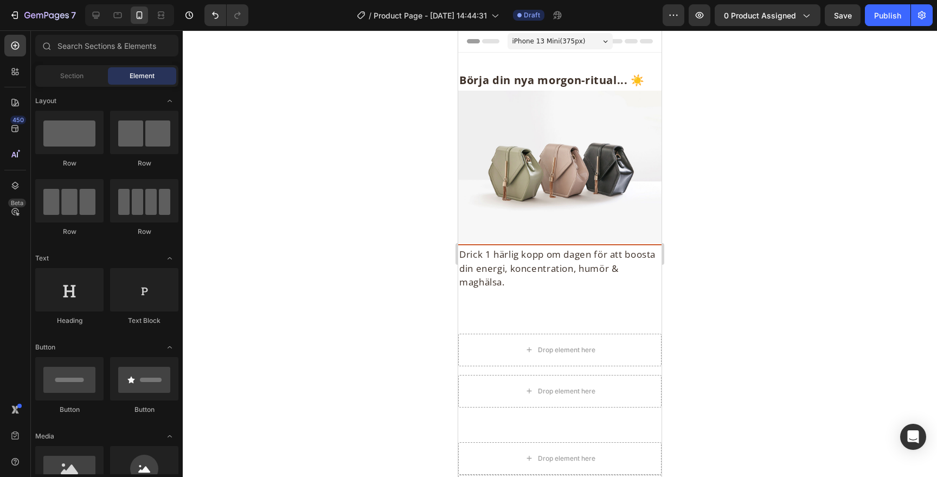
scroll to position [754, 0]
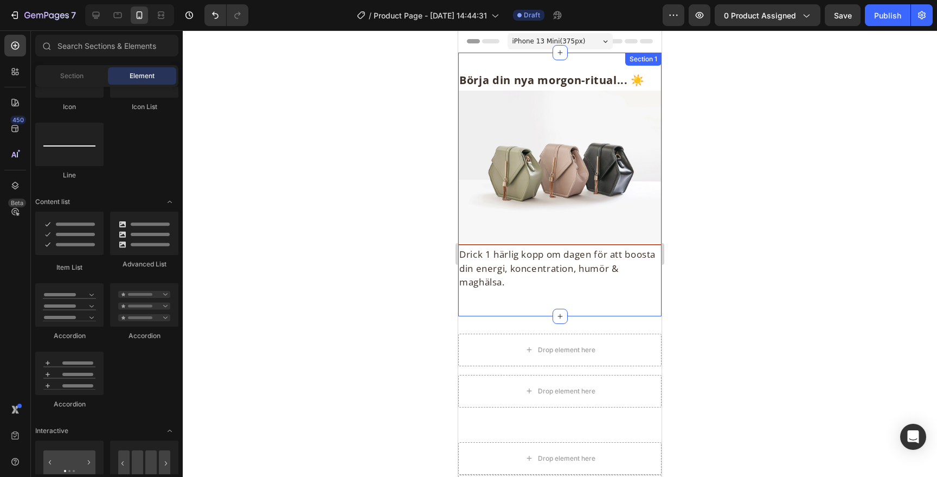
click at [618, 309] on div "⁠⁠⁠⁠⁠⁠⁠ Börja din nya morgon-ritual... ☀️ Heading Image Title Line Drick 1 härl…" at bounding box center [559, 185] width 203 height 264
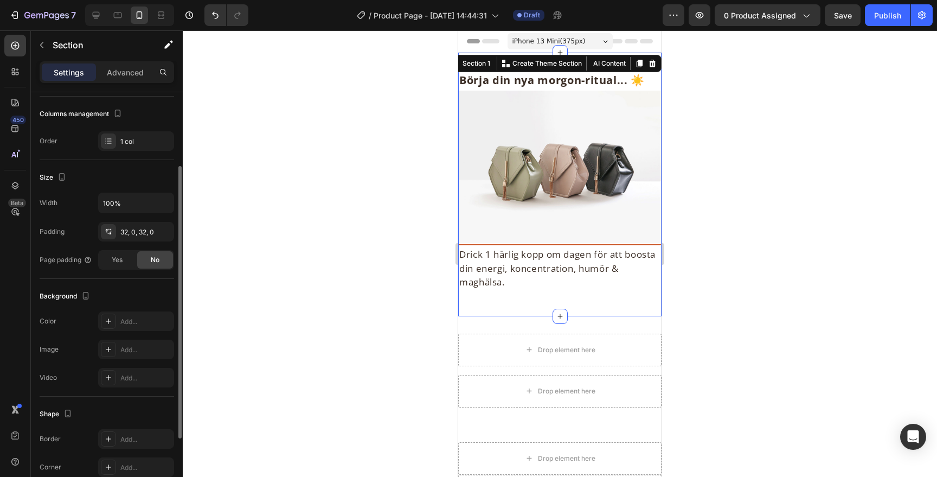
scroll to position [146, 0]
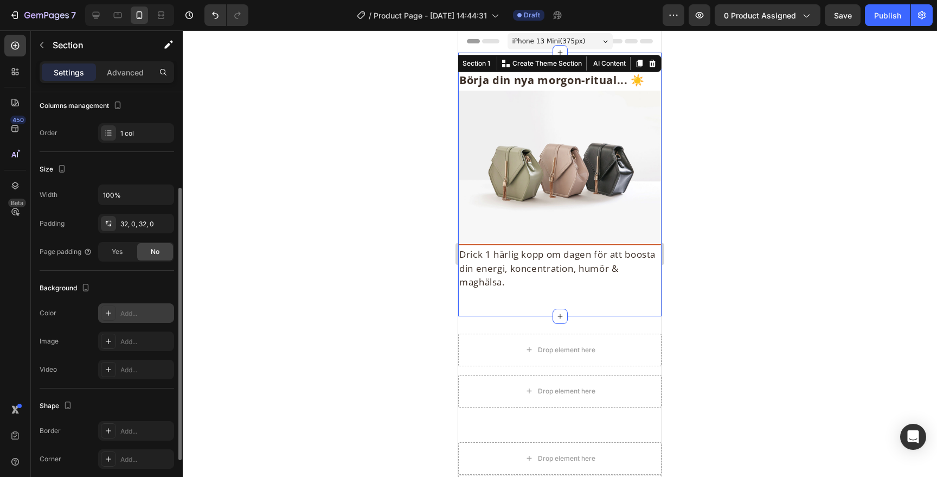
click at [152, 316] on div "Add..." at bounding box center [145, 314] width 51 height 10
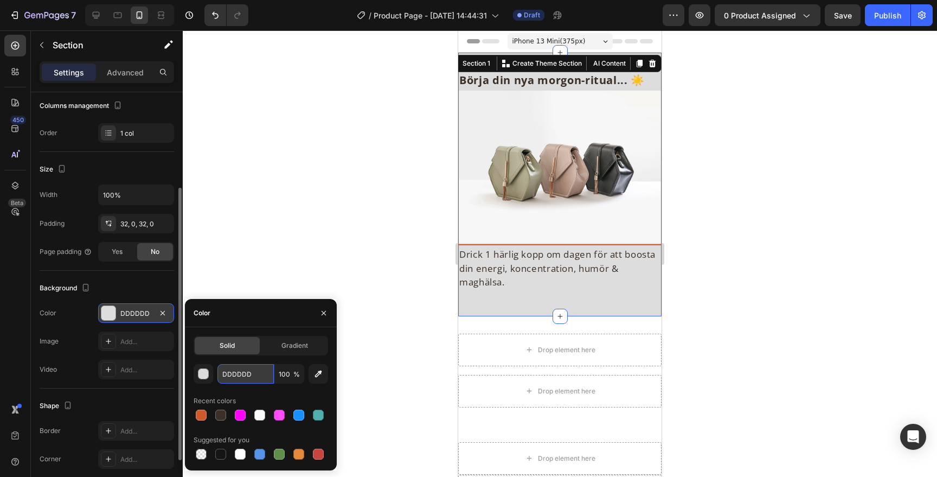
click at [226, 372] on input "DDDDDD" at bounding box center [245, 374] width 56 height 20
paste input "F5E8D7"
type input "F5E8D7"
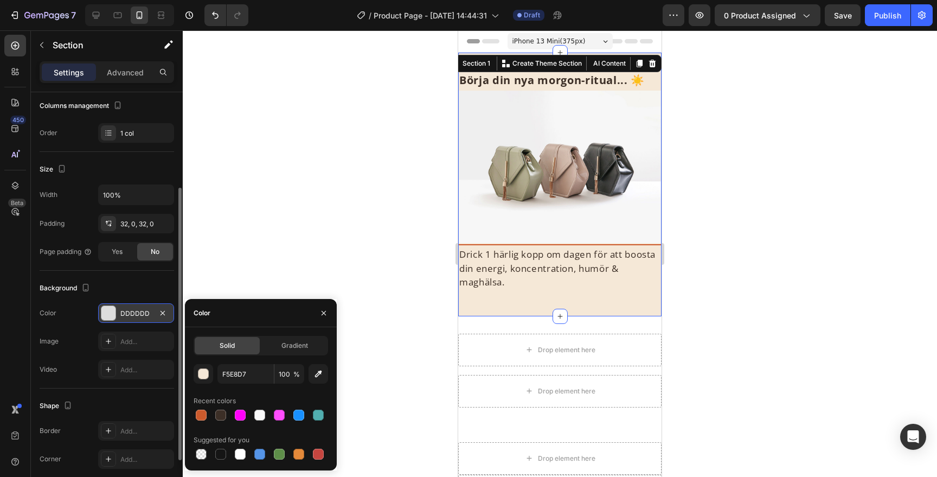
click at [785, 217] on div at bounding box center [560, 253] width 754 height 446
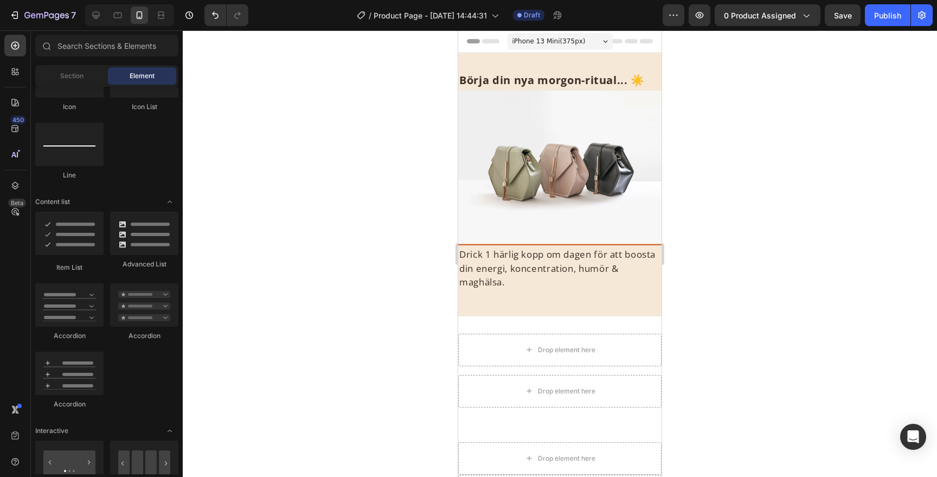
click at [598, 153] on img at bounding box center [559, 167] width 203 height 152
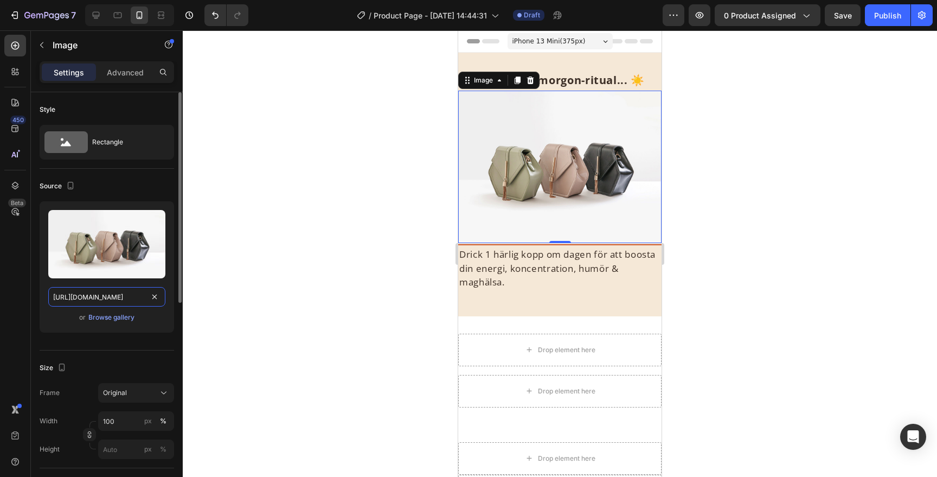
click at [105, 297] on input "https://cdn.shopify.com/s/files/1/2005/9307/files/image_demo.jpg" at bounding box center [106, 297] width 117 height 20
click at [100, 304] on input "https://cdn.shopify.com/s/files/1/2005/9307/files/image_demo.jpg" at bounding box center [106, 297] width 117 height 20
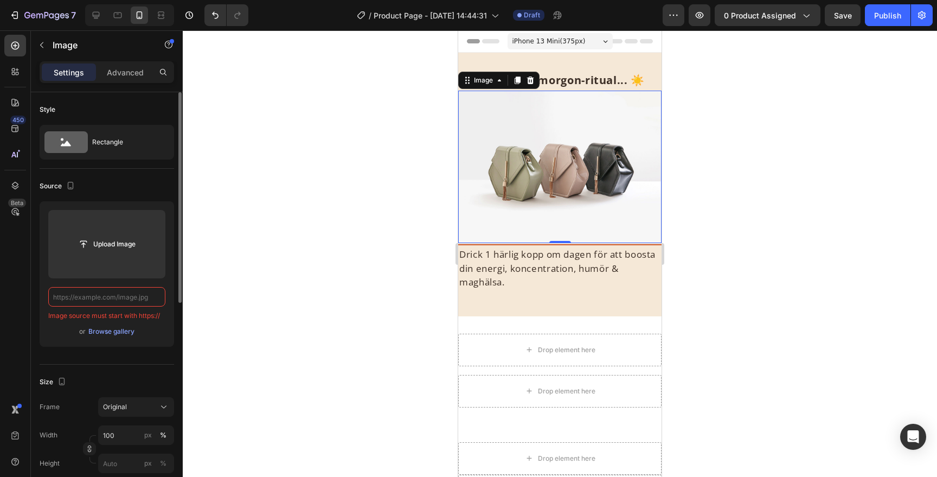
paste input "F5E8D7"
type input "F"
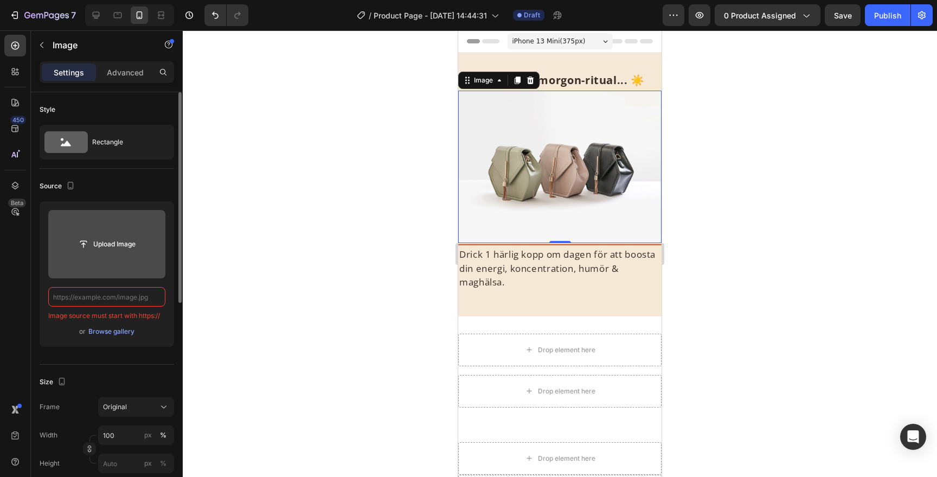
paste input "F"
type input "F"
paste input "F"
type input "F"
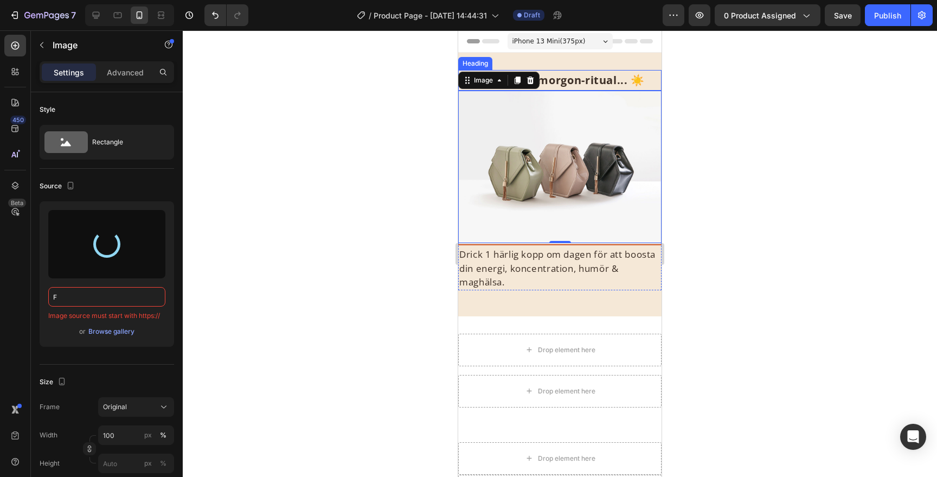
type input "https://cdn.shopify.com/s/files/1/0657/2861/0568/files/gempages_469156274219517…"
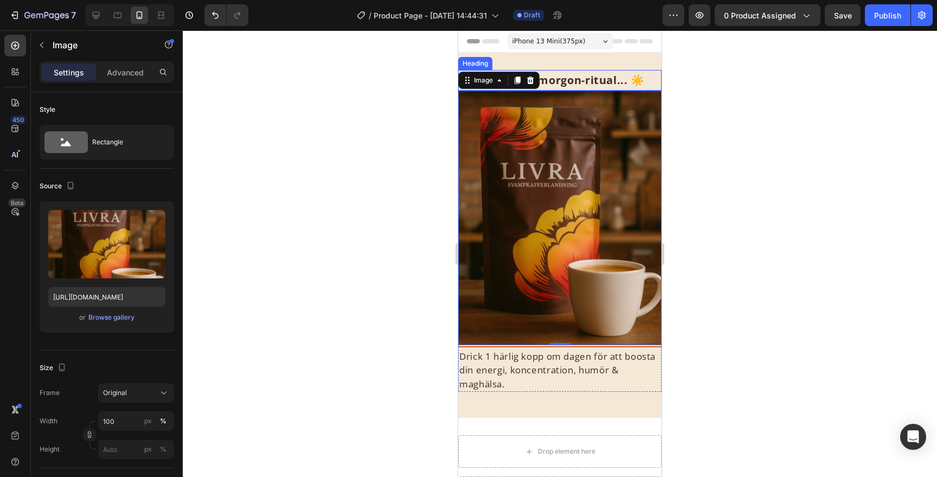
click at [854, 158] on div at bounding box center [560, 253] width 754 height 446
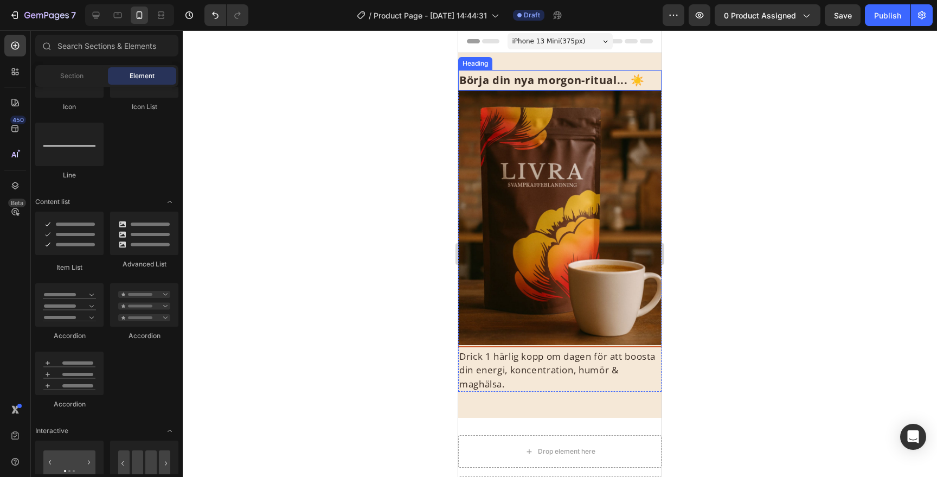
click at [598, 76] on strong "Börja din nya morgon-ritual... ☀️" at bounding box center [551, 80] width 185 height 15
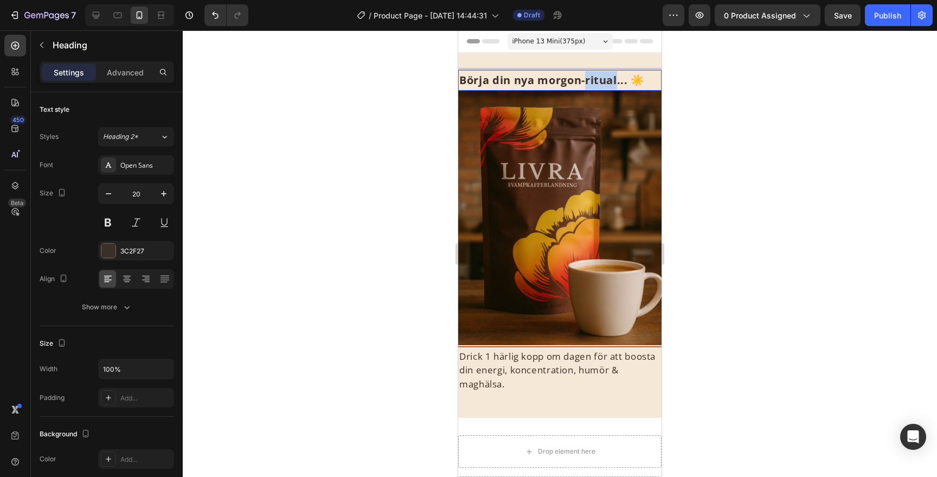
click at [598, 76] on strong "Börja din nya morgon-ritual... ☀️" at bounding box center [551, 80] width 185 height 15
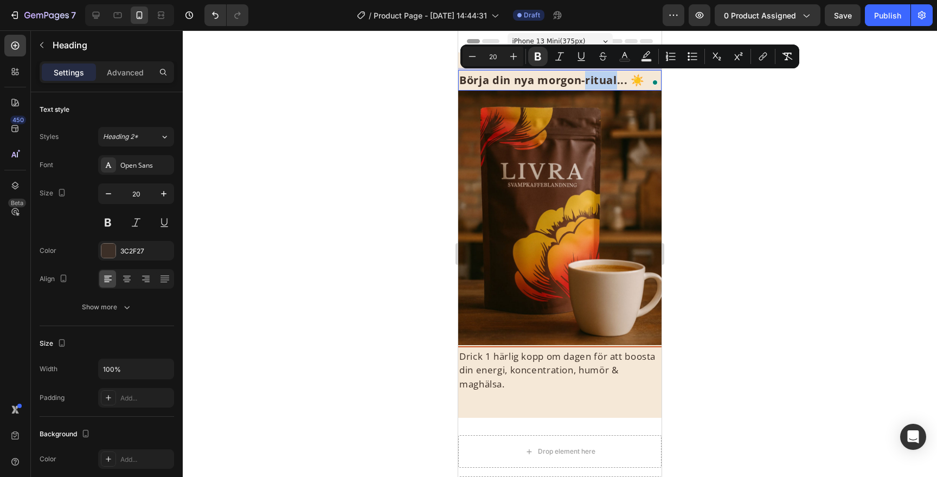
click at [599, 76] on strong "Börja din nya morgon-ritual... ☀️" at bounding box center [551, 80] width 185 height 15
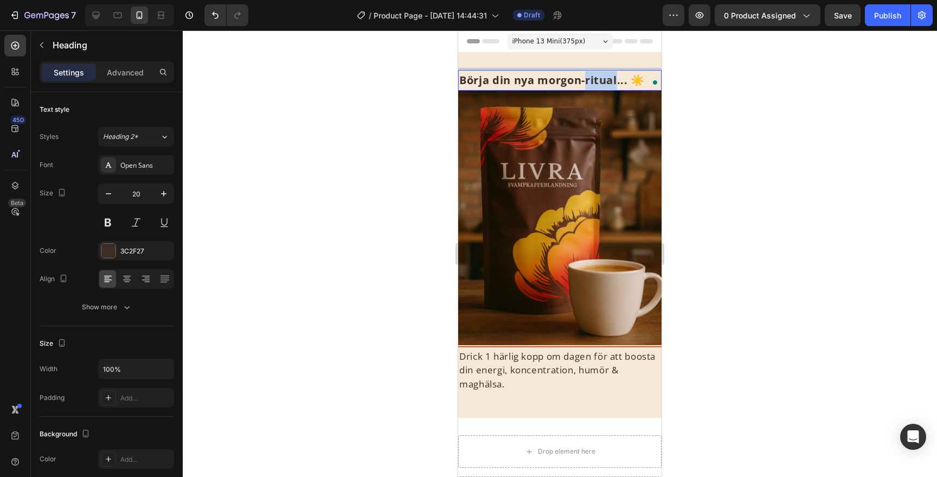
click at [599, 76] on strong "Börja din nya morgon-ritual... ☀️" at bounding box center [551, 80] width 185 height 15
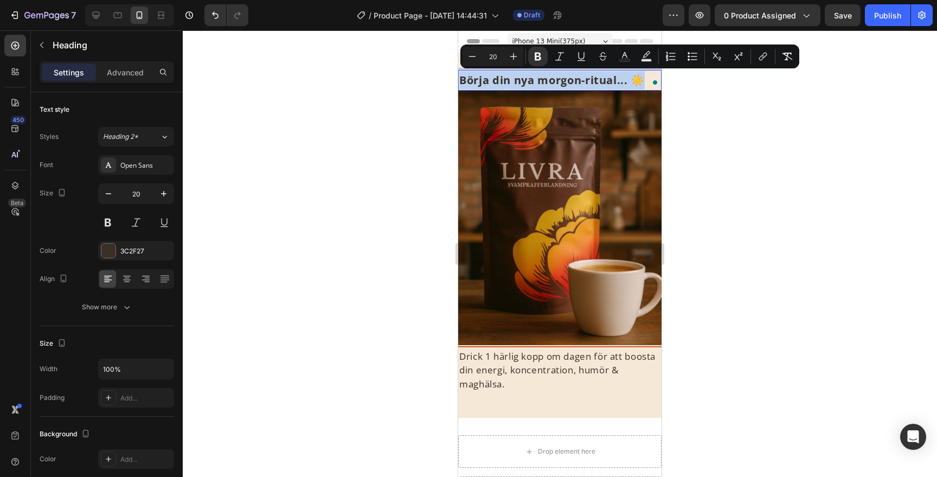
click at [599, 76] on strong "Börja din nya morgon-ritual... ☀️" at bounding box center [551, 80] width 185 height 15
click at [515, 57] on icon "Editor contextual toolbar" at bounding box center [513, 56] width 11 height 11
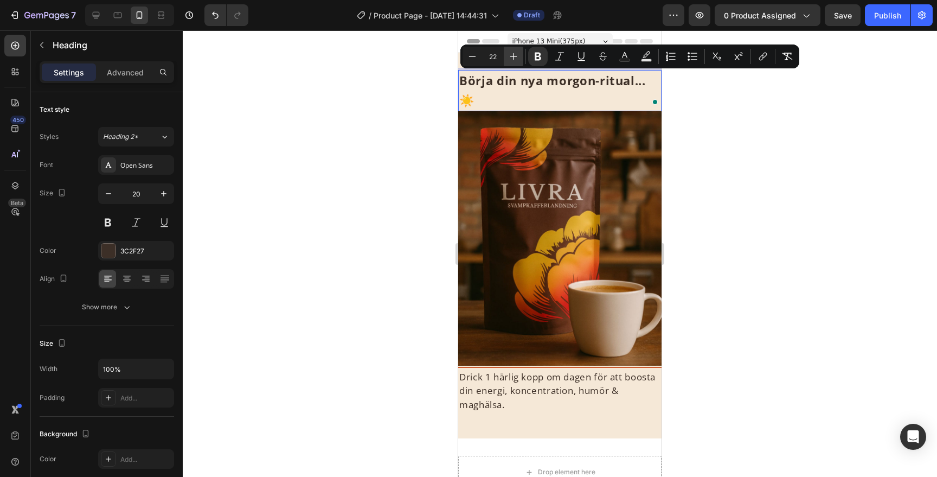
click at [515, 57] on icon "Editor contextual toolbar" at bounding box center [513, 56] width 11 height 11
type input "25"
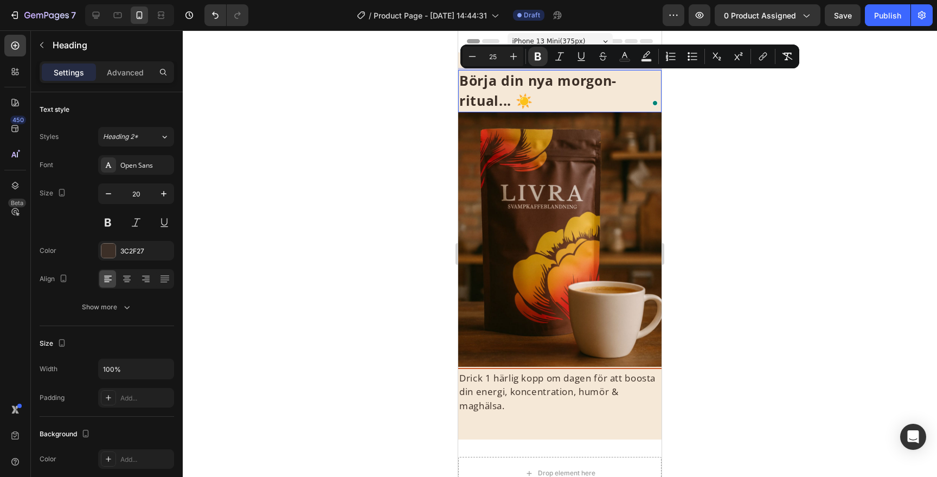
click at [765, 178] on div at bounding box center [560, 253] width 754 height 446
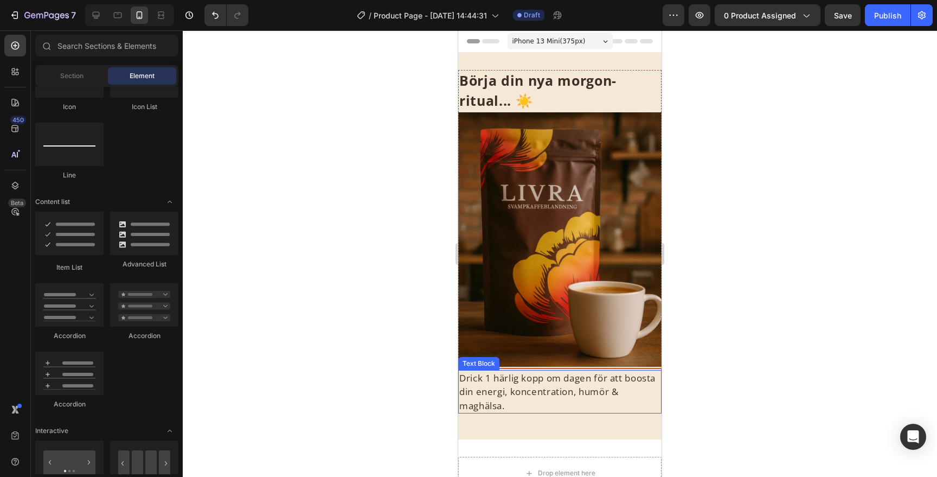
click at [540, 380] on p "Drick 1 härlig kopp om dagen för att boosta din energi, koncentration, humör & …" at bounding box center [559, 392] width 201 height 42
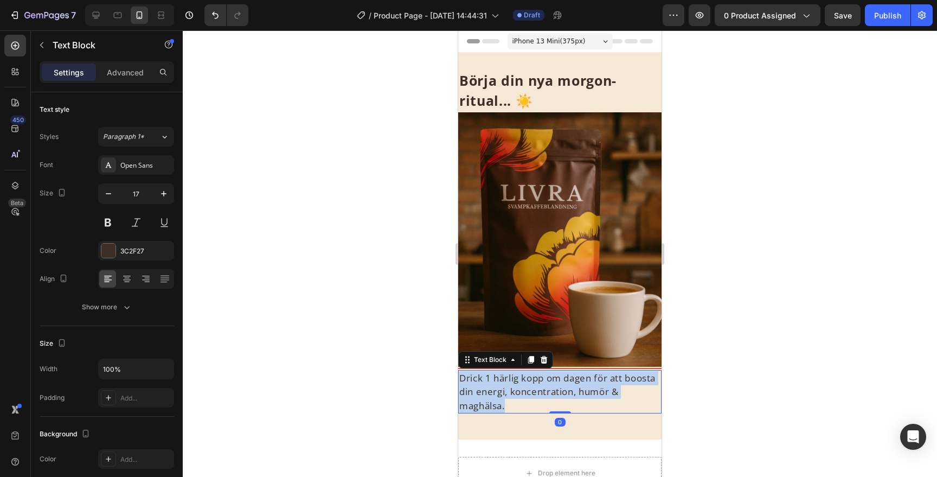
click at [540, 380] on p "Drick 1 härlig kopp om dagen för att boosta din energi, koncentration, humör & …" at bounding box center [559, 392] width 201 height 42
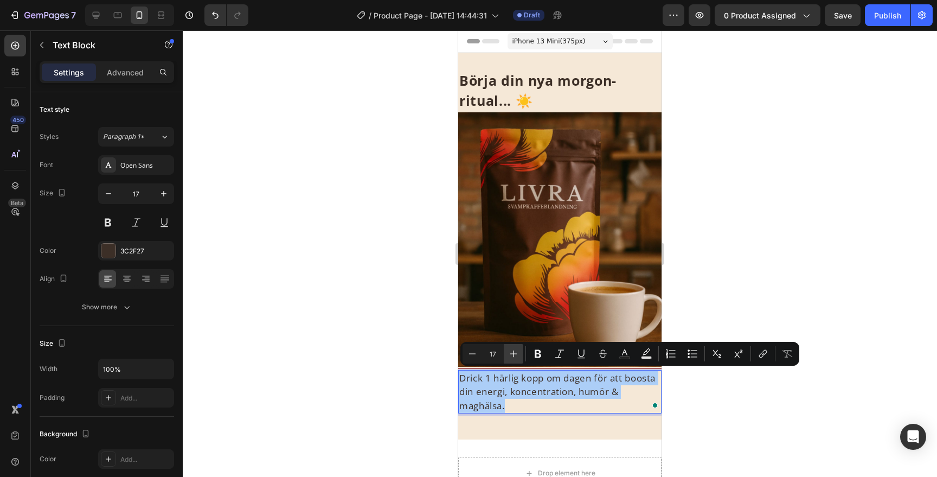
click at [511, 356] on icon "Editor contextual toolbar" at bounding box center [513, 353] width 11 height 11
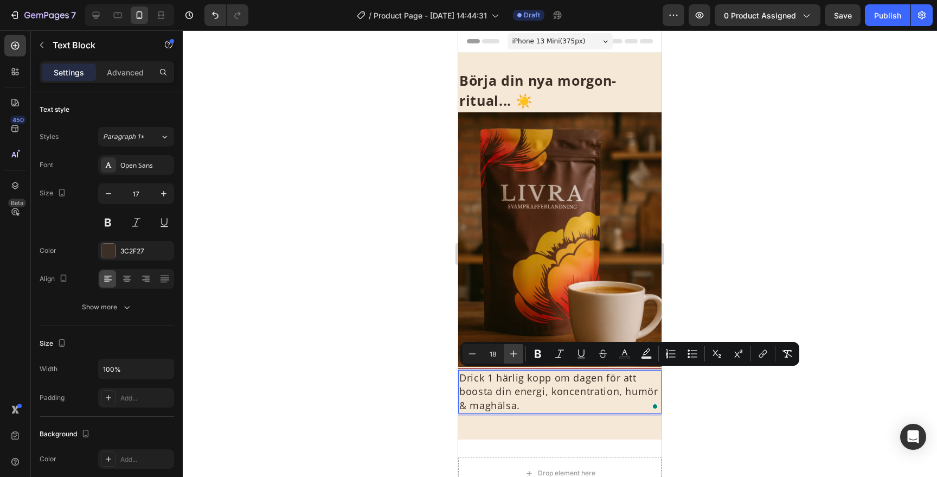
click at [511, 356] on icon "Editor contextual toolbar" at bounding box center [513, 353] width 11 height 11
type input "19"
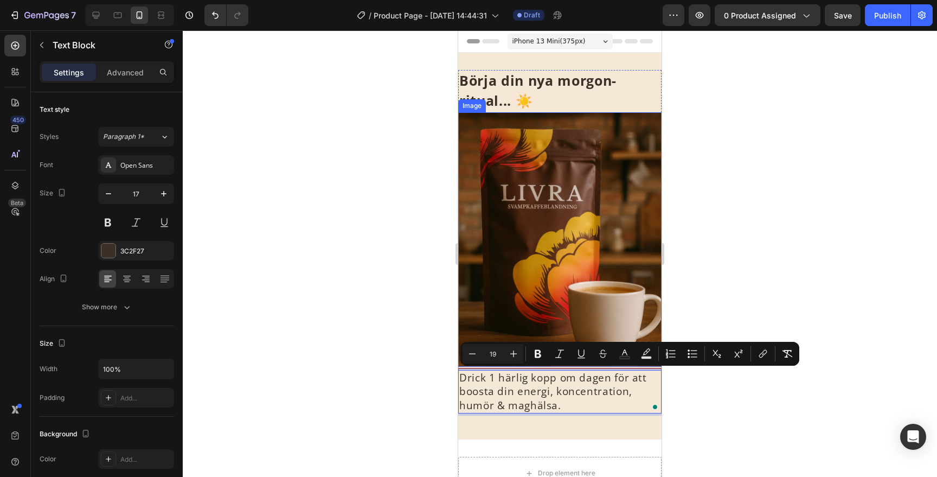
click at [722, 289] on div at bounding box center [560, 253] width 754 height 446
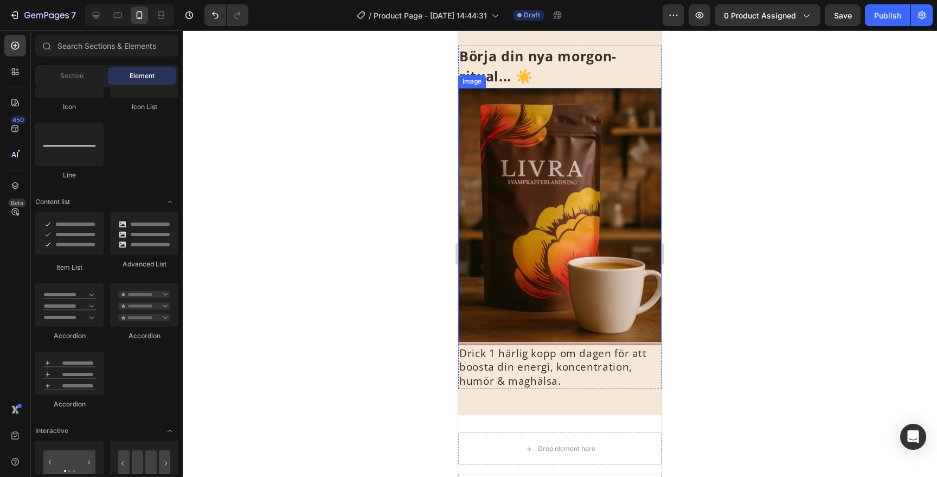
scroll to position [0, 0]
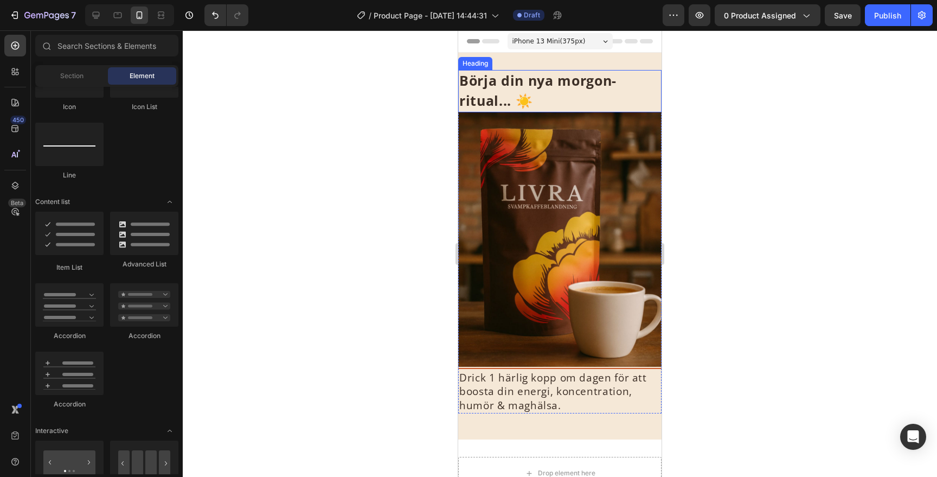
click at [583, 99] on p "⁠⁠⁠⁠⁠⁠⁠ Börja din nya morgon-ritual... ☀️" at bounding box center [559, 91] width 201 height 40
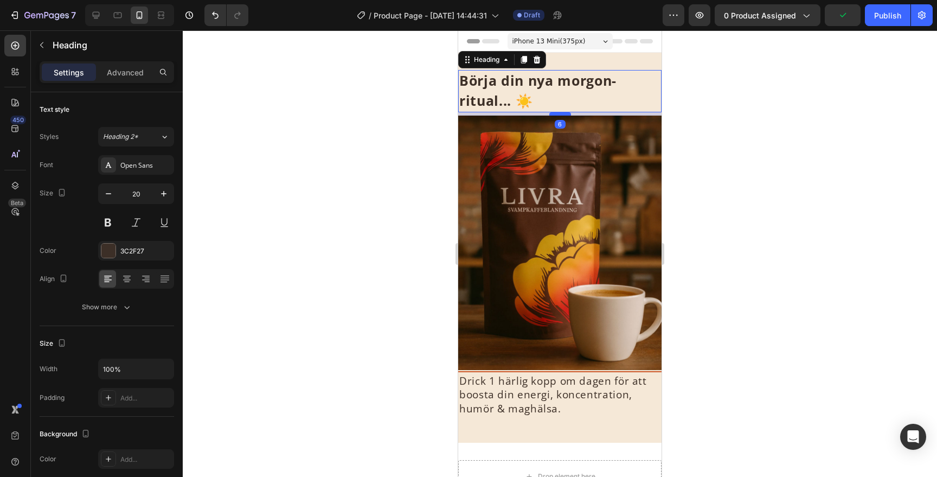
click at [556, 113] on div at bounding box center [560, 113] width 22 height 3
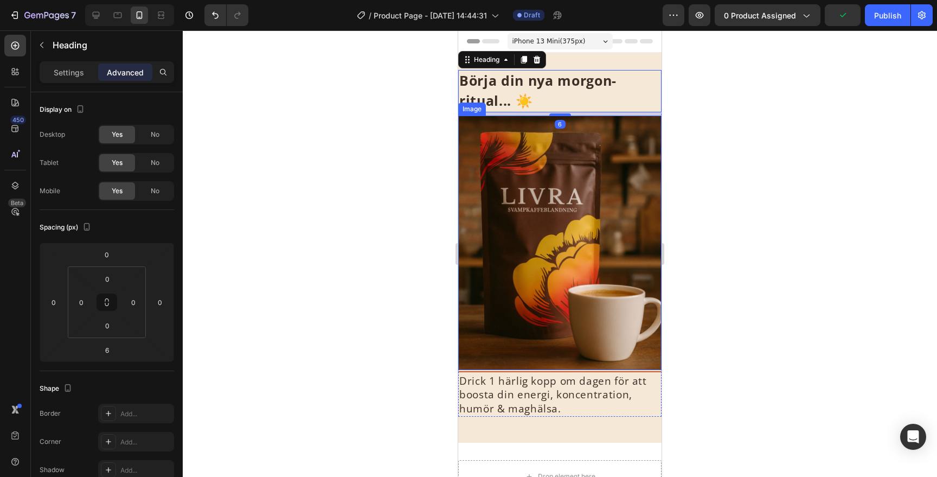
click at [609, 351] on img at bounding box center [559, 243] width 203 height 254
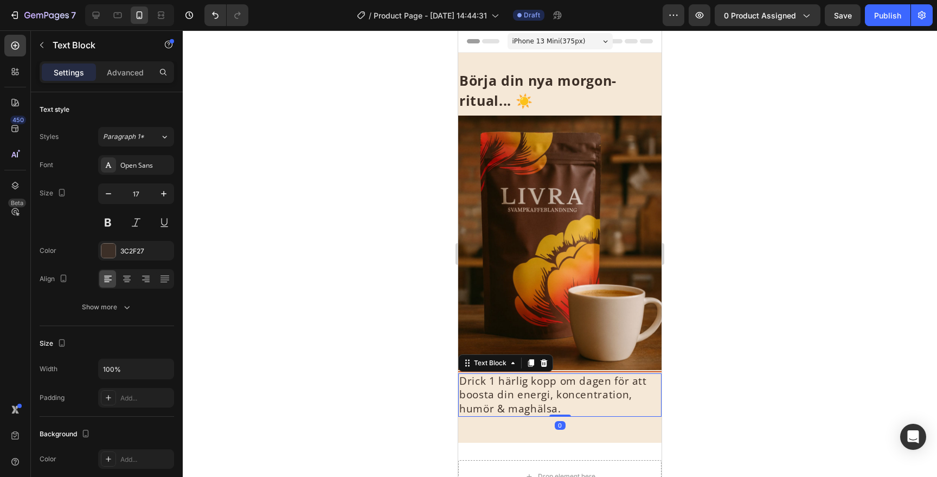
click at [643, 381] on span "Drick 1 härlig kopp om dagen för att boosta din energi, koncentration, humör & …" at bounding box center [553, 395] width 188 height 42
click at [113, 77] on p "Advanced" at bounding box center [125, 72] width 37 height 11
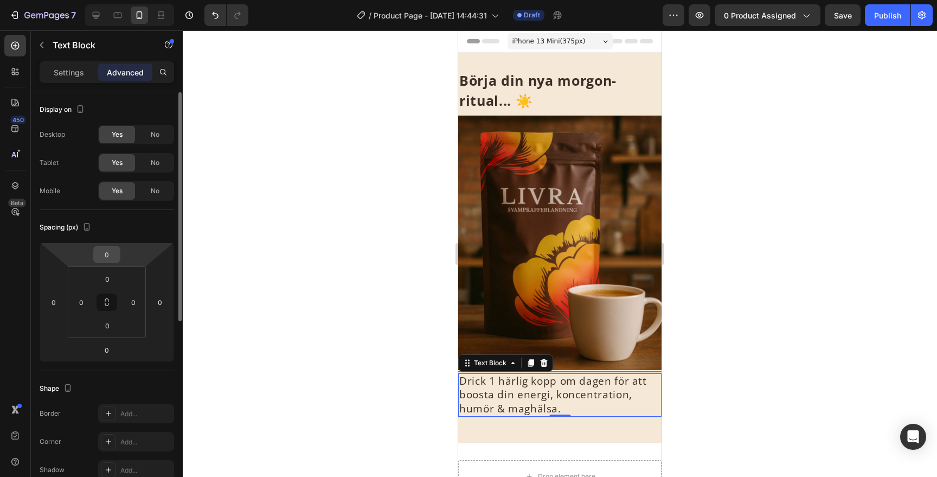
click at [109, 260] on input "0" at bounding box center [107, 254] width 22 height 16
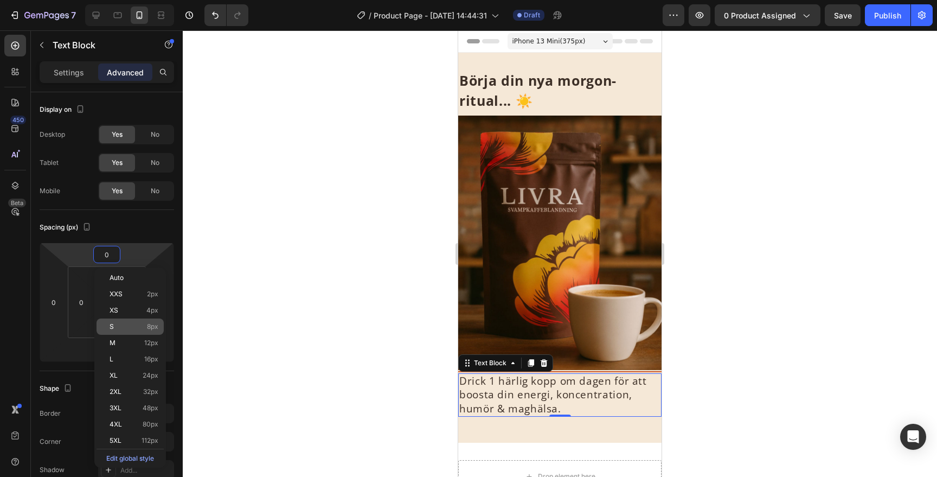
click at [156, 331] on div "S 8px" at bounding box center [130, 326] width 67 height 16
type input "8"
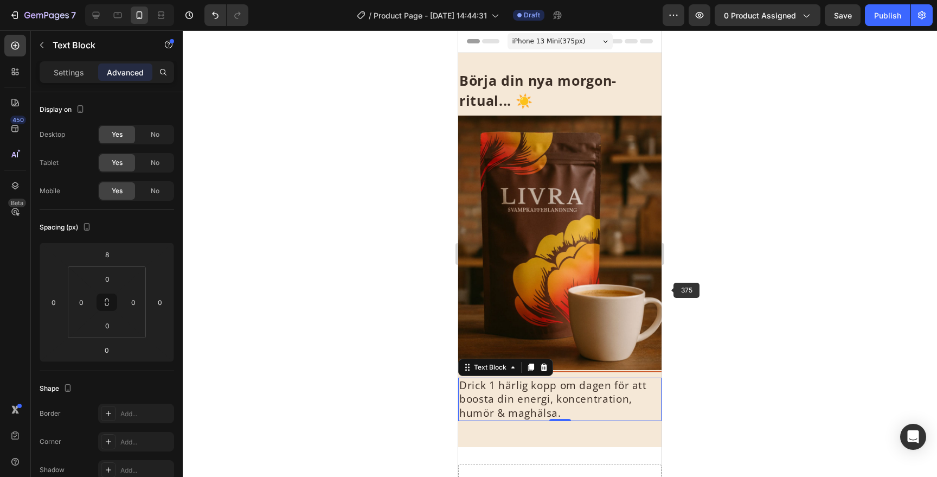
click at [754, 283] on div at bounding box center [560, 253] width 754 height 446
click at [509, 406] on span "Drick 1 härlig kopp om dagen för att boosta din energi, koncentration, humör & …" at bounding box center [553, 399] width 188 height 42
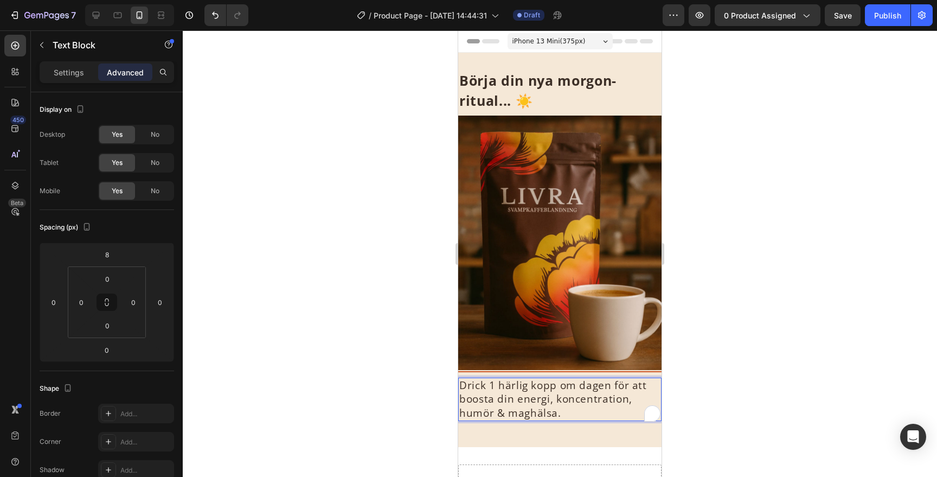
click at [527, 400] on span "Drick 1 härlig kopp om dagen för att boosta din energi, koncentration, humör & …" at bounding box center [553, 399] width 188 height 42
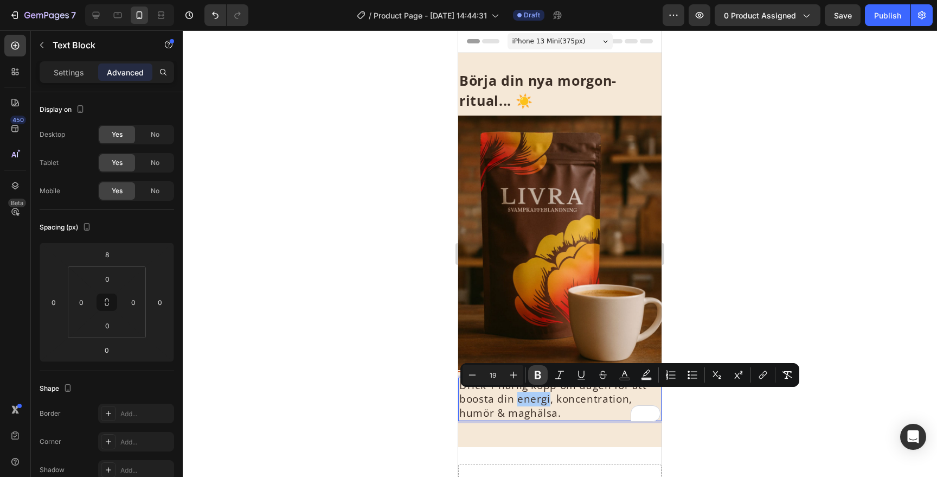
click at [541, 375] on icon "Editor contextual toolbar" at bounding box center [538, 374] width 11 height 11
click at [590, 402] on span "Drick 1 härlig kopp om dagen för att boosta din energi , koncentration, humör &…" at bounding box center [553, 399] width 188 height 42
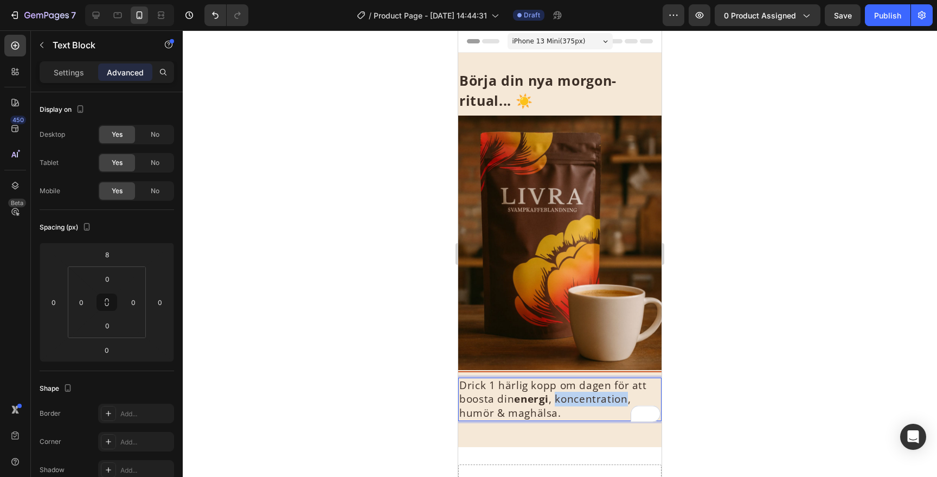
click at [590, 402] on span "Drick 1 härlig kopp om dagen för att boosta din energi , koncentration, humör &…" at bounding box center [553, 399] width 188 height 42
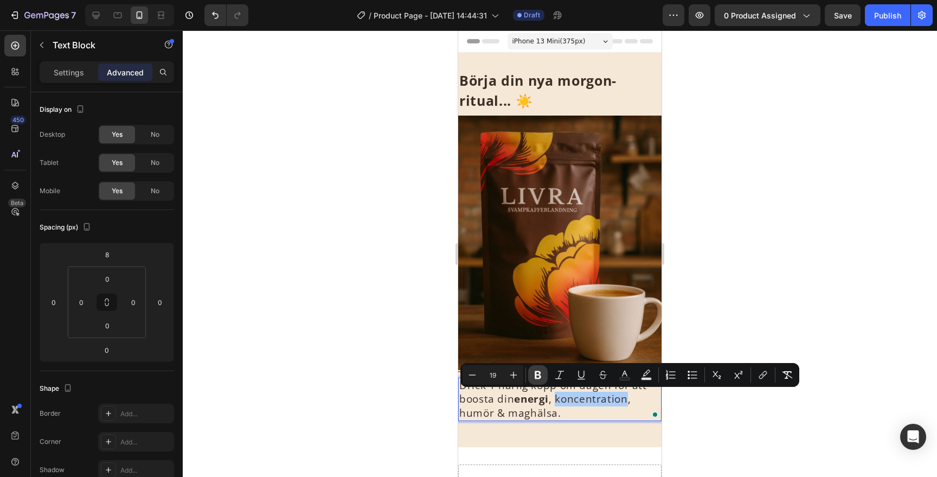
click at [537, 375] on icon "Editor contextual toolbar" at bounding box center [538, 374] width 11 height 11
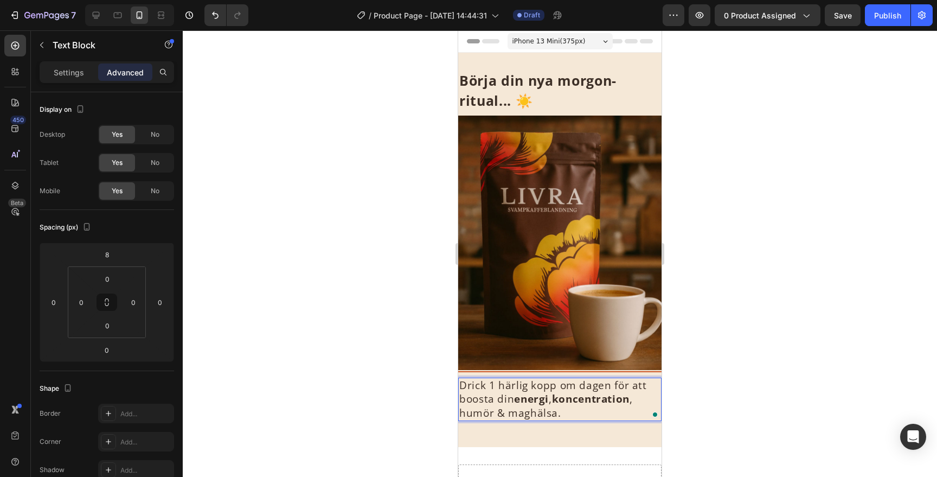
click at [475, 412] on span "Drick 1 härlig kopp om dagen för att boosta din energi , koncentration , humör …" at bounding box center [553, 399] width 188 height 42
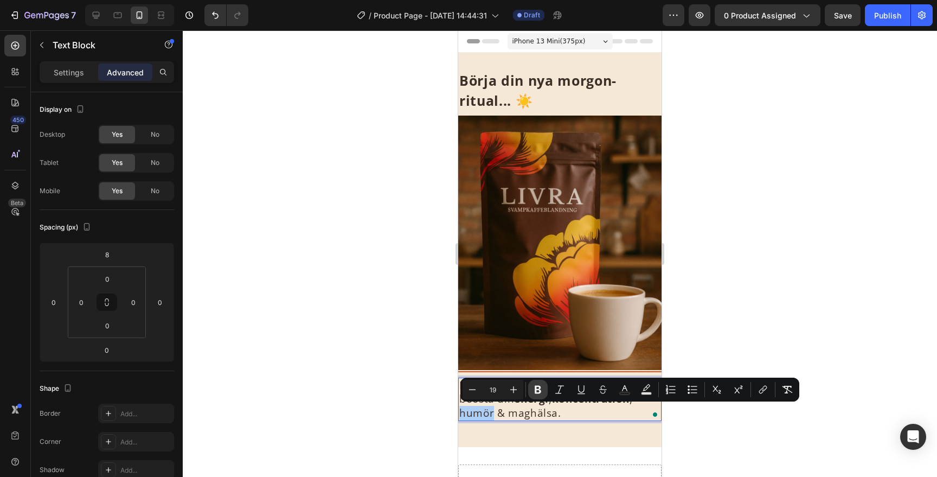
click at [534, 385] on icon "Editor contextual toolbar" at bounding box center [538, 389] width 11 height 11
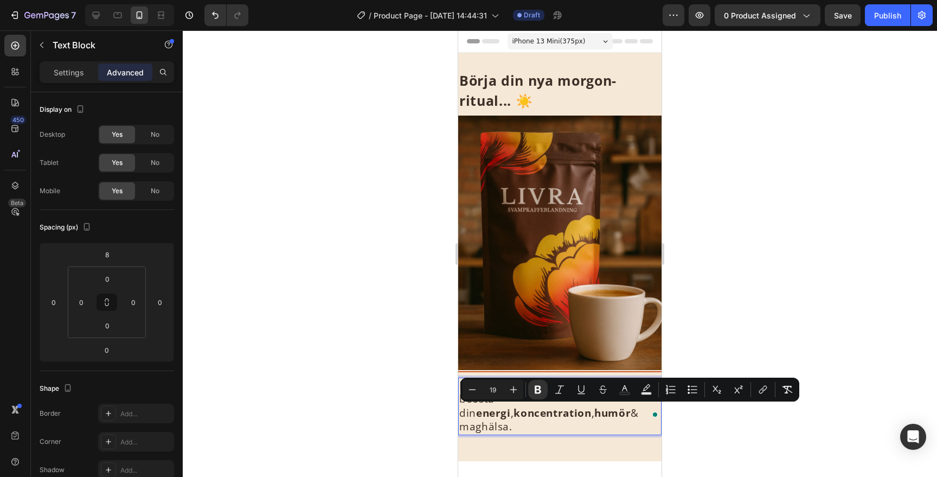
click at [534, 420] on span "Drick 1 härlig kopp om dagen för att boosta din energi , koncentration , humör …" at bounding box center [553, 406] width 188 height 56
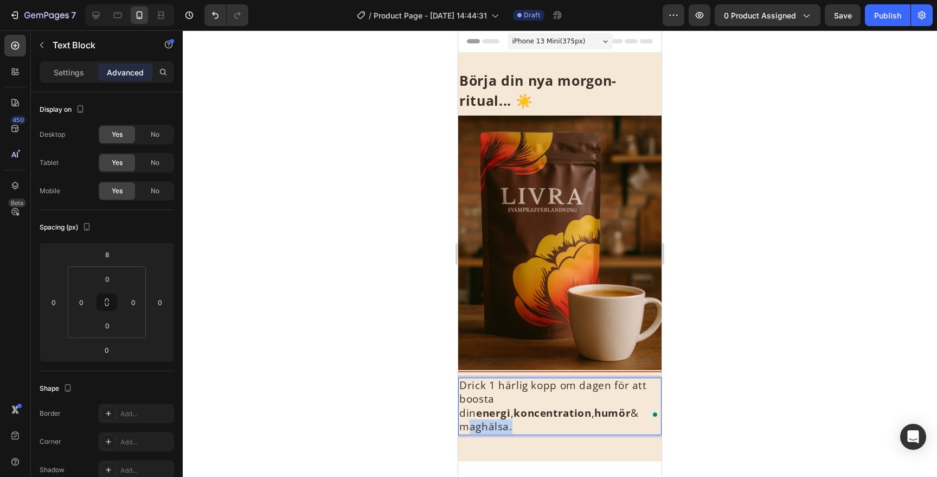
click at [534, 420] on span "Drick 1 härlig kopp om dagen för att boosta din energi , koncentration , humör …" at bounding box center [553, 406] width 188 height 56
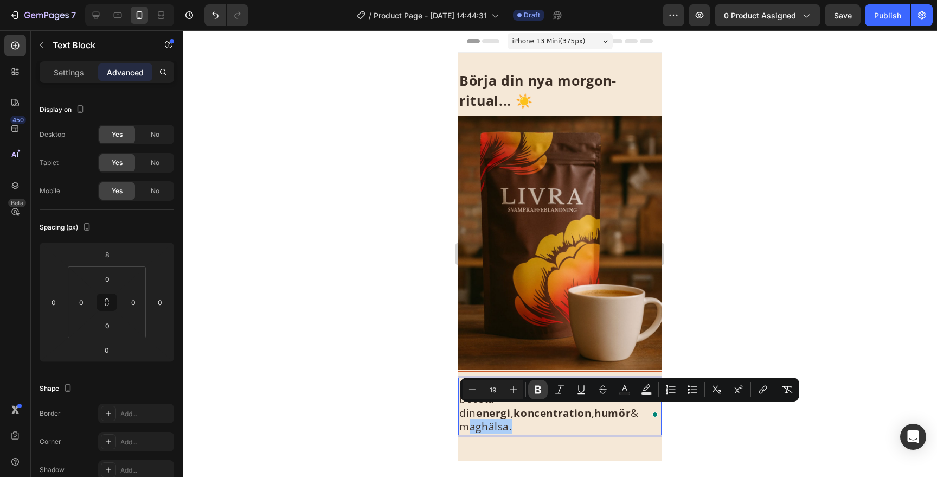
click at [535, 386] on icon "Editor contextual toolbar" at bounding box center [538, 390] width 7 height 8
click at [572, 408] on p "Drick 1 härlig kopp om dagen för att boosta din energi , koncentration , humör …" at bounding box center [559, 406] width 201 height 55
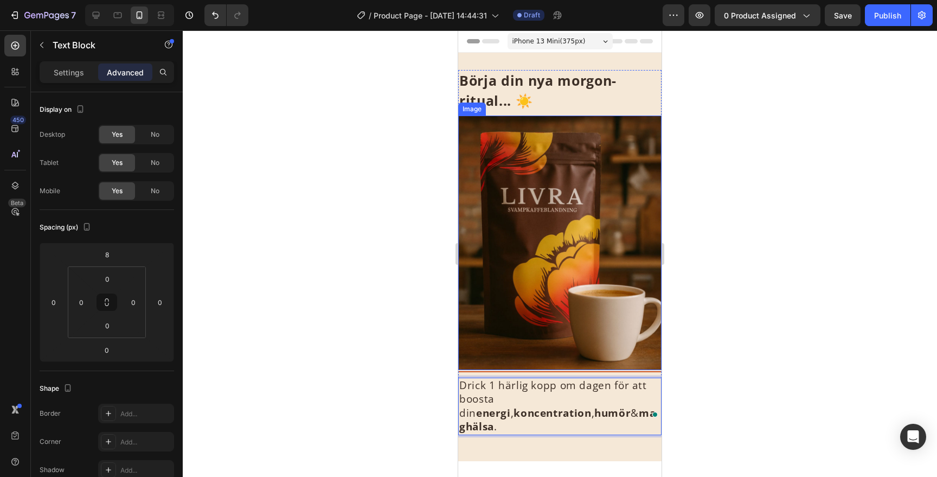
click at [829, 276] on div at bounding box center [560, 253] width 754 height 446
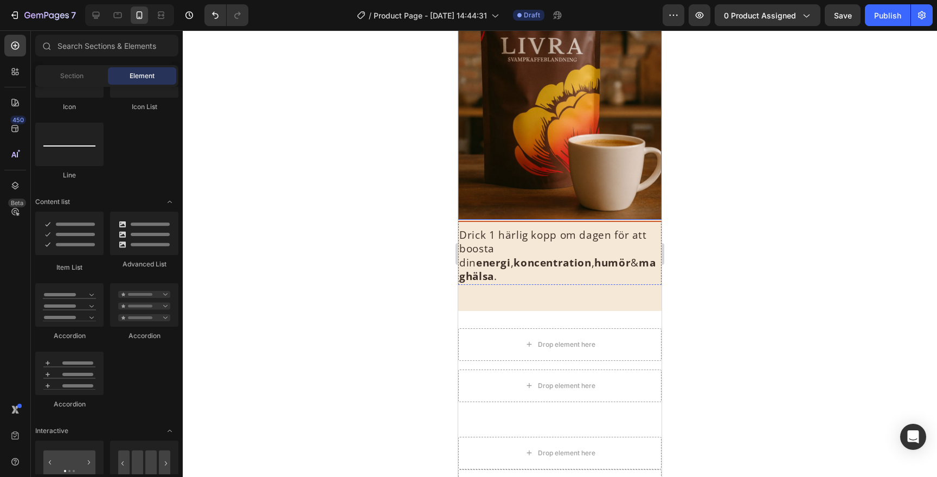
scroll to position [153, 0]
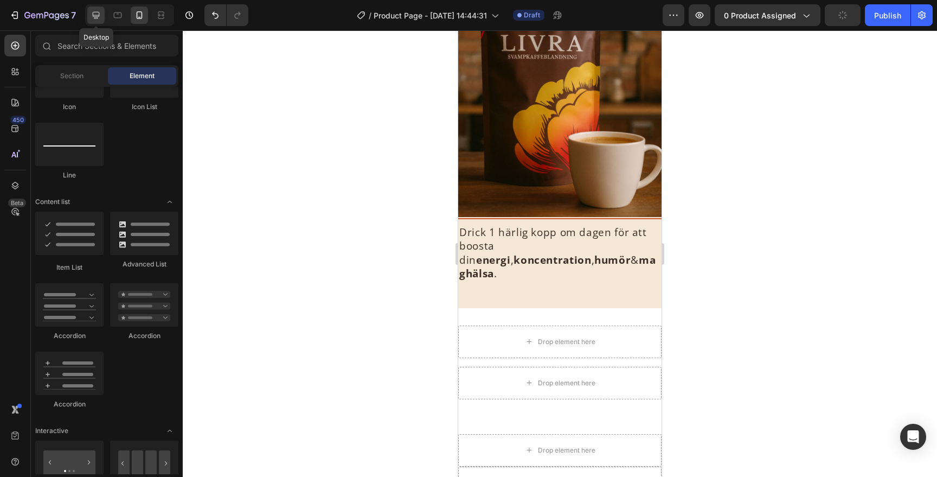
click at [97, 21] on div at bounding box center [95, 15] width 17 height 17
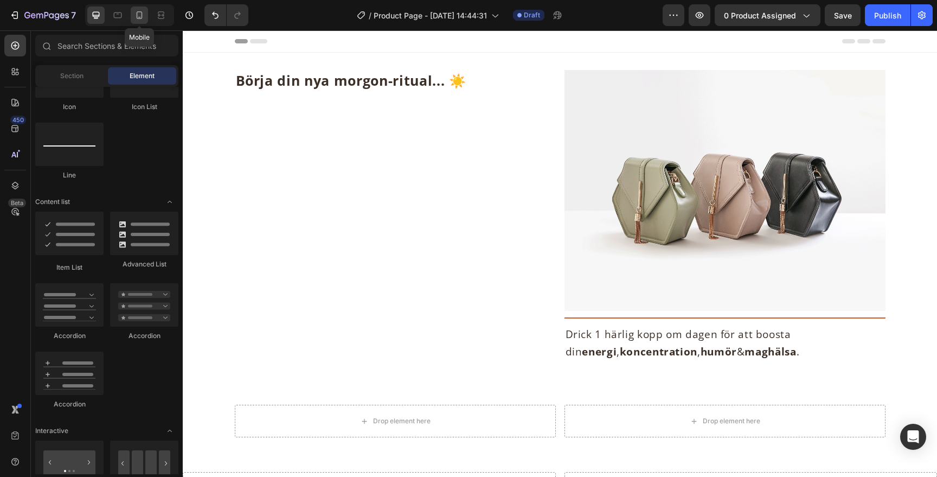
click at [145, 14] on div at bounding box center [139, 15] width 17 height 17
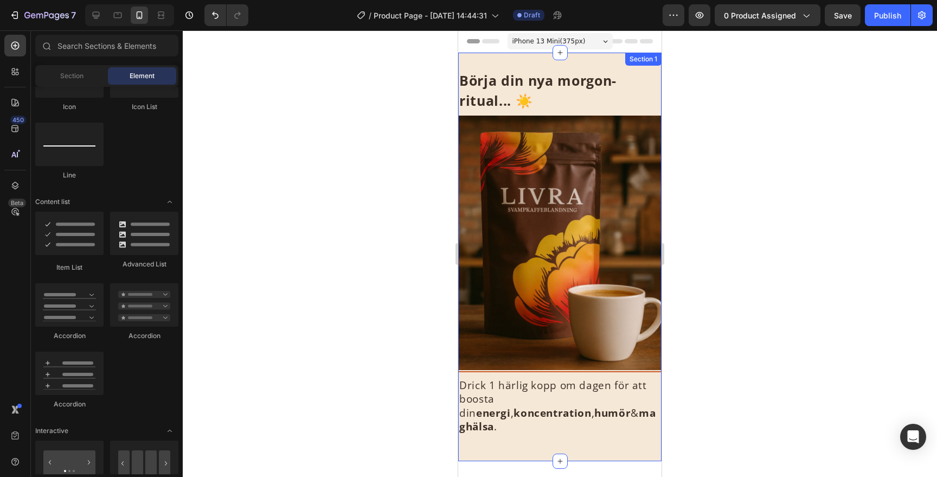
click at [618, 61] on div "⁠⁠⁠⁠⁠⁠⁠ Börja din nya morgon-ritual... ☀️ Heading Image Title Line Drick 1 härl…" at bounding box center [559, 257] width 203 height 408
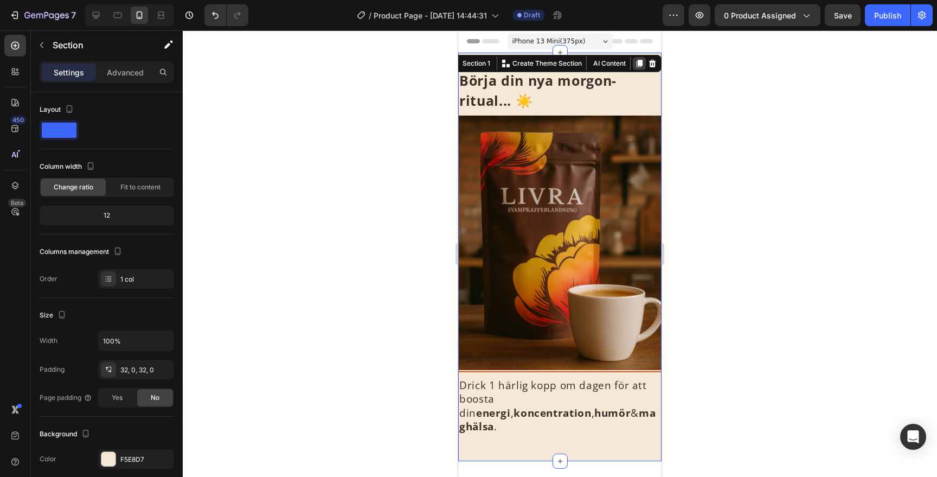
click at [638, 65] on icon at bounding box center [640, 64] width 6 height 8
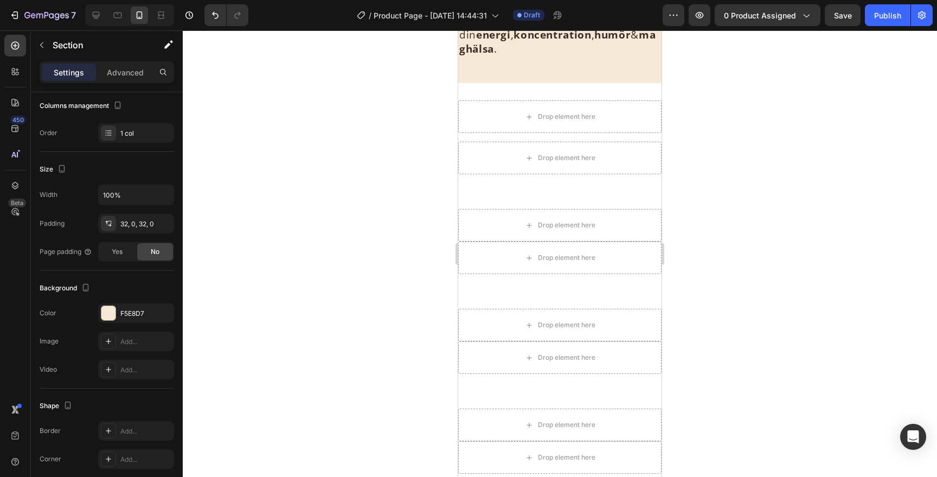
scroll to position [765, 0]
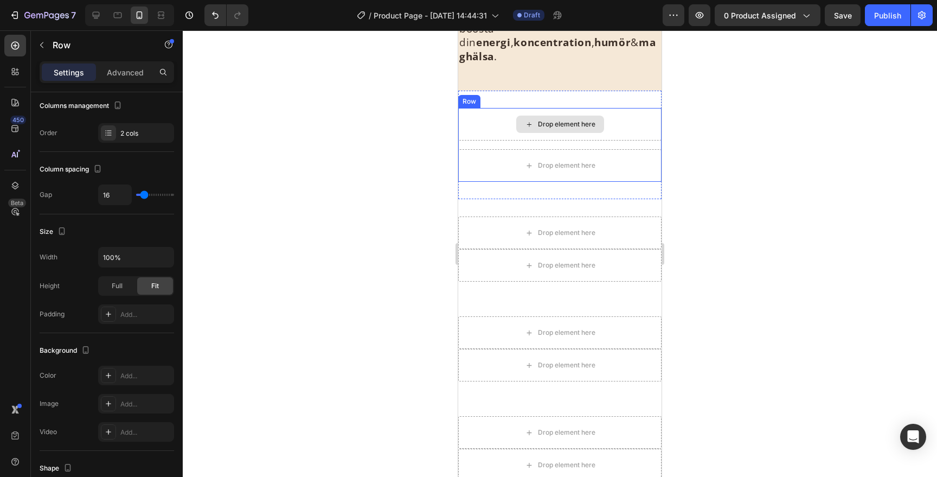
click at [622, 120] on div "Drop element here" at bounding box center [559, 124] width 203 height 33
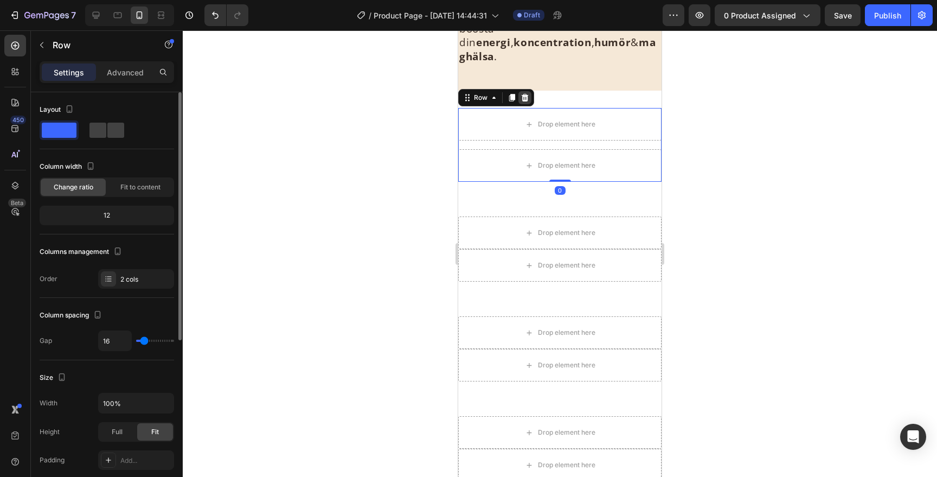
click at [522, 94] on icon at bounding box center [525, 98] width 7 height 8
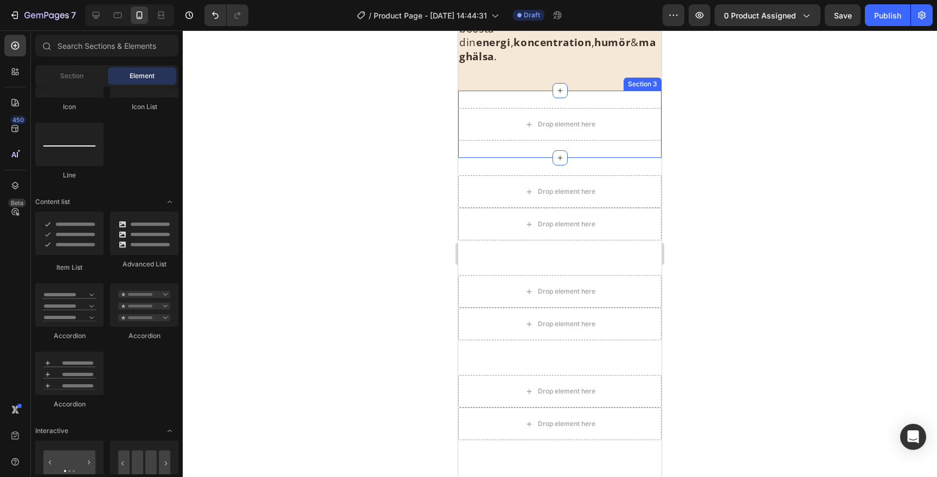
click at [592, 91] on div "Drop element here Section 3" at bounding box center [559, 124] width 203 height 67
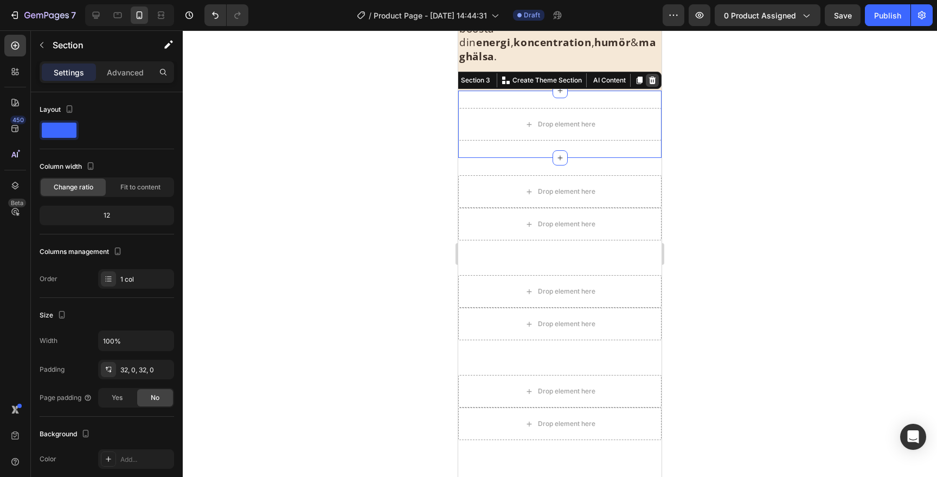
click at [656, 74] on div at bounding box center [652, 80] width 13 height 13
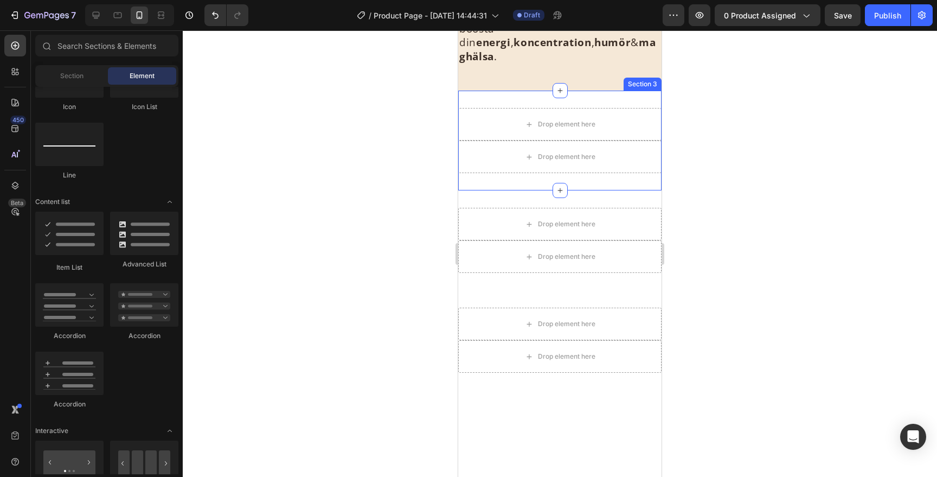
click at [633, 91] on div "Drop element here Drop element here Section 3" at bounding box center [559, 141] width 203 height 100
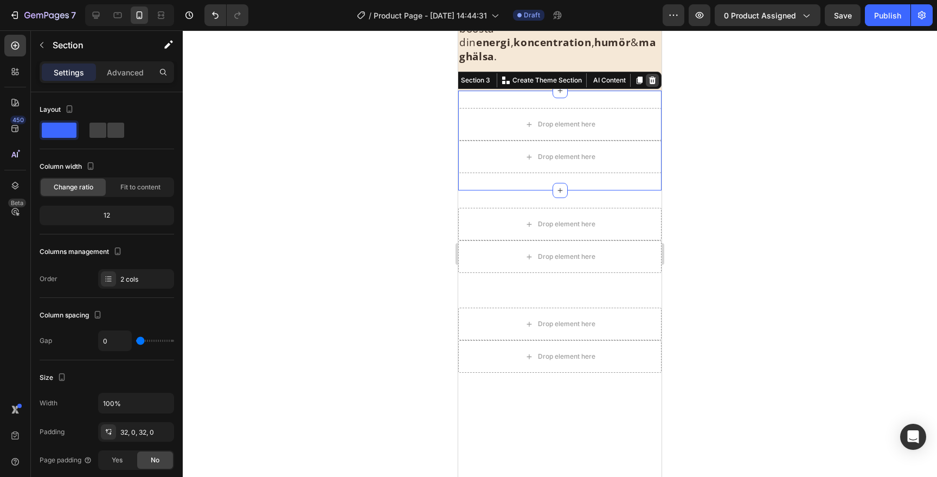
click at [651, 76] on icon at bounding box center [652, 80] width 9 height 9
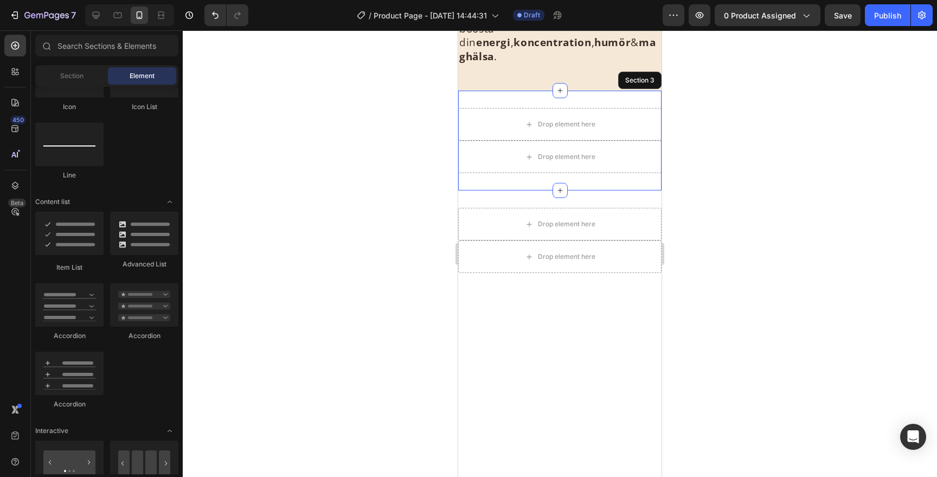
click at [630, 91] on div "Drop element here Drop element here Section 3" at bounding box center [559, 141] width 203 height 100
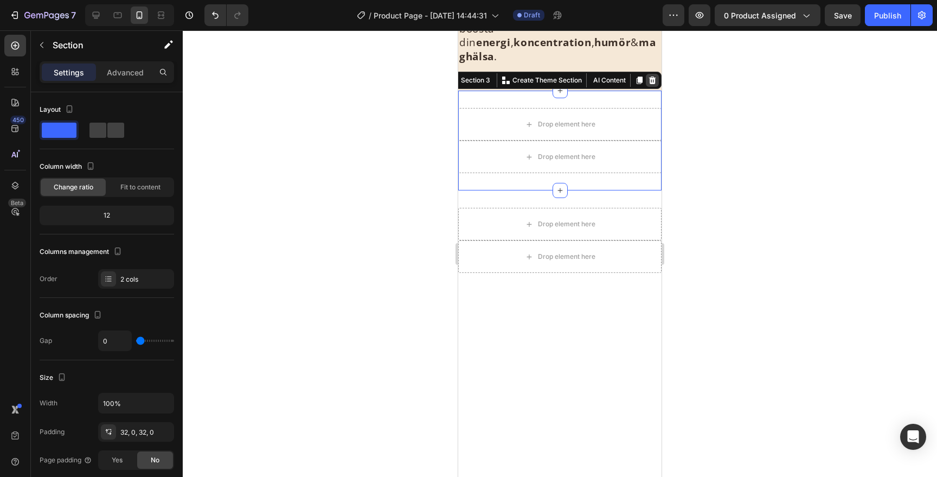
click at [651, 76] on icon at bounding box center [652, 80] width 9 height 9
click at [634, 91] on div "Drop element here Drop element here Section 3 You can create reusable sections …" at bounding box center [559, 141] width 203 height 100
click at [652, 74] on div at bounding box center [652, 80] width 13 height 13
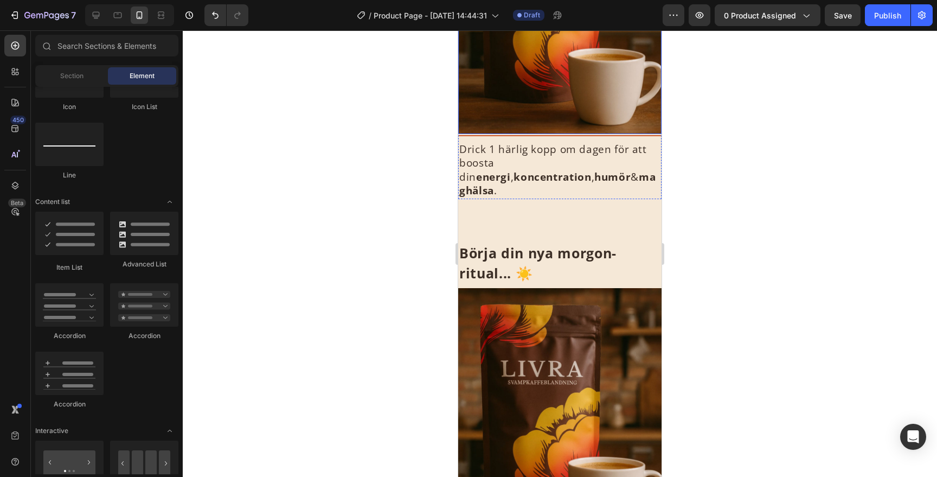
scroll to position [250, 0]
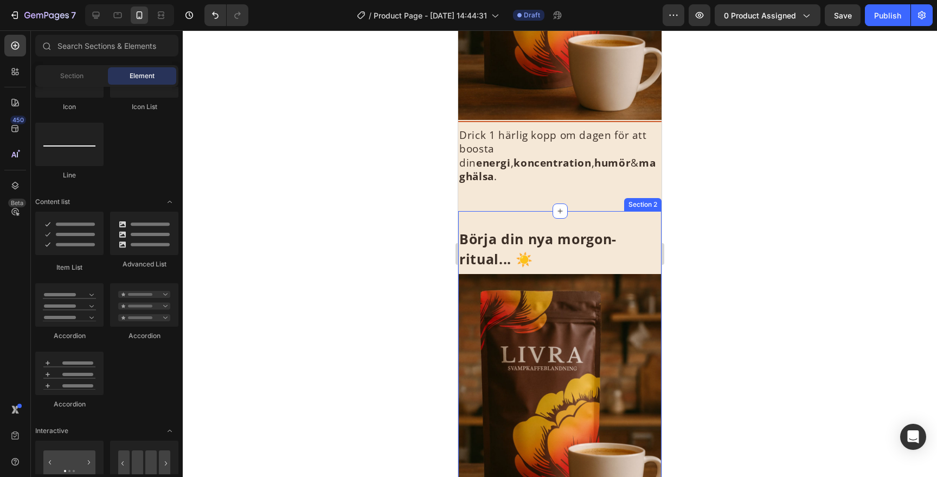
click at [627, 211] on div "Börja din nya morgon-ritual... ☀️ Heading Image Title Line Drick 1 härlig kopp …" at bounding box center [559, 415] width 203 height 408
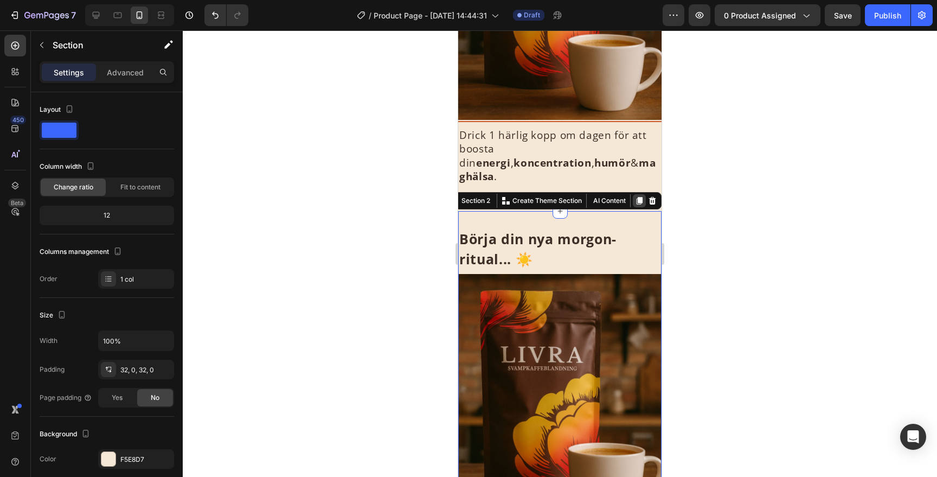
click at [635, 196] on icon at bounding box center [639, 200] width 9 height 9
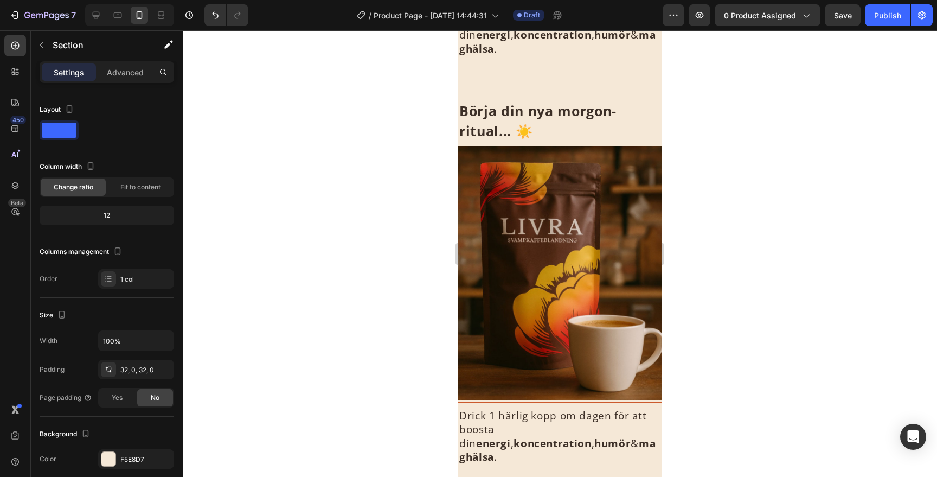
scroll to position [774, 0]
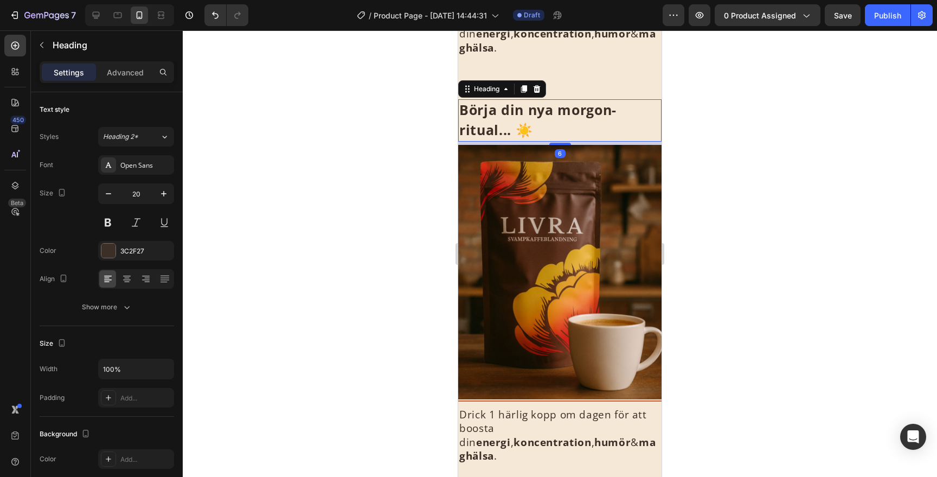
click at [635, 99] on h2 "Börja din nya morgon-ritual... ☀️" at bounding box center [559, 120] width 203 height 42
click at [496, 84] on div "Heading" at bounding box center [487, 89] width 30 height 10
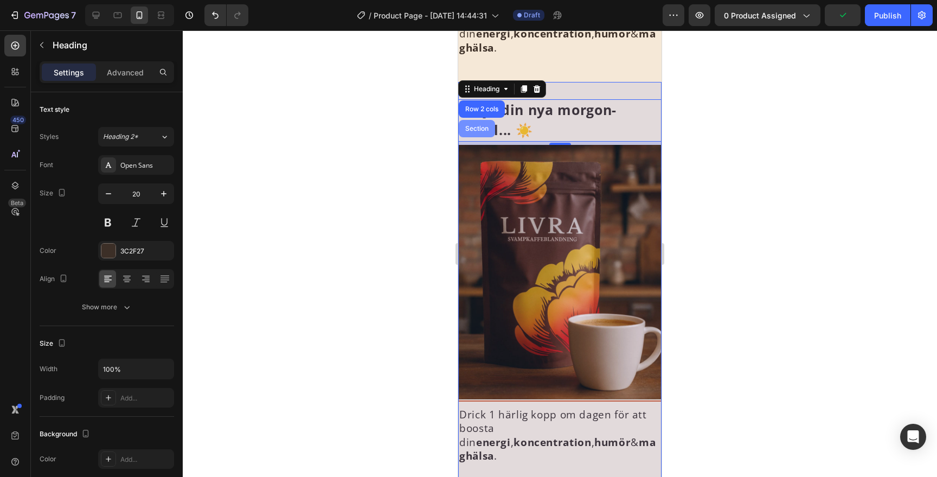
click at [487, 125] on div "Section" at bounding box center [477, 128] width 28 height 7
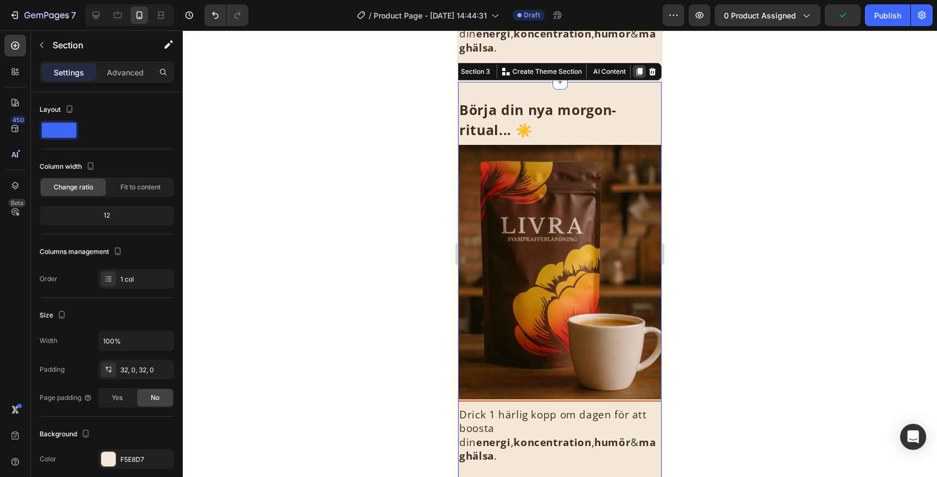
click at [637, 65] on div at bounding box center [639, 71] width 13 height 13
click at [639, 67] on icon at bounding box center [640, 71] width 6 height 8
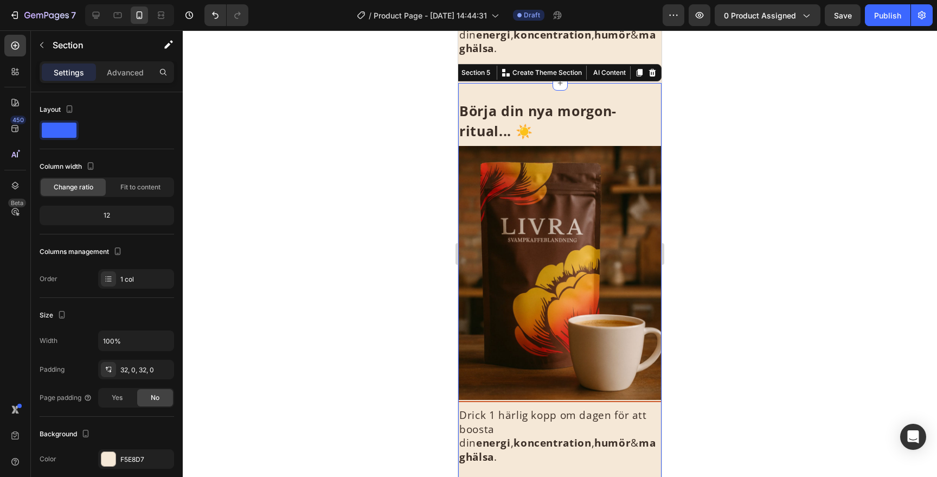
click at [719, 137] on div at bounding box center [560, 253] width 754 height 446
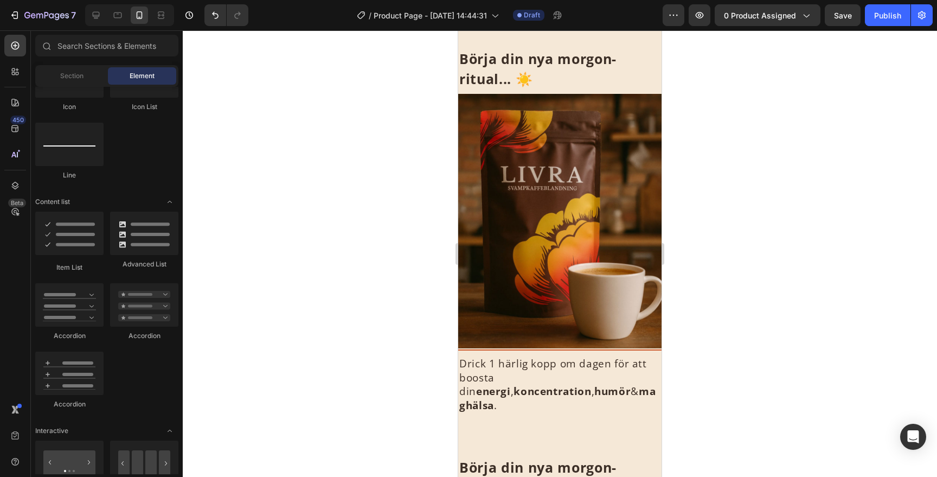
scroll to position [0, 0]
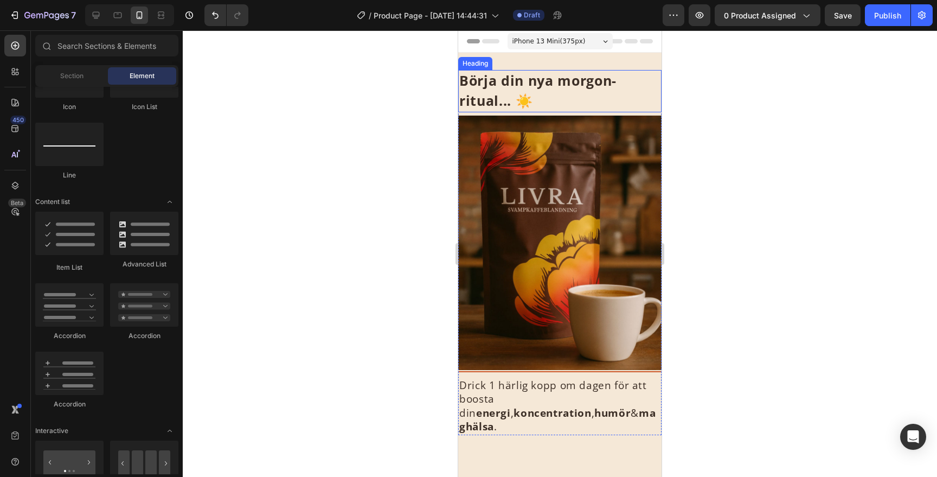
click at [635, 98] on h2 "Börja din nya morgon-ritual... ☀️" at bounding box center [559, 91] width 203 height 42
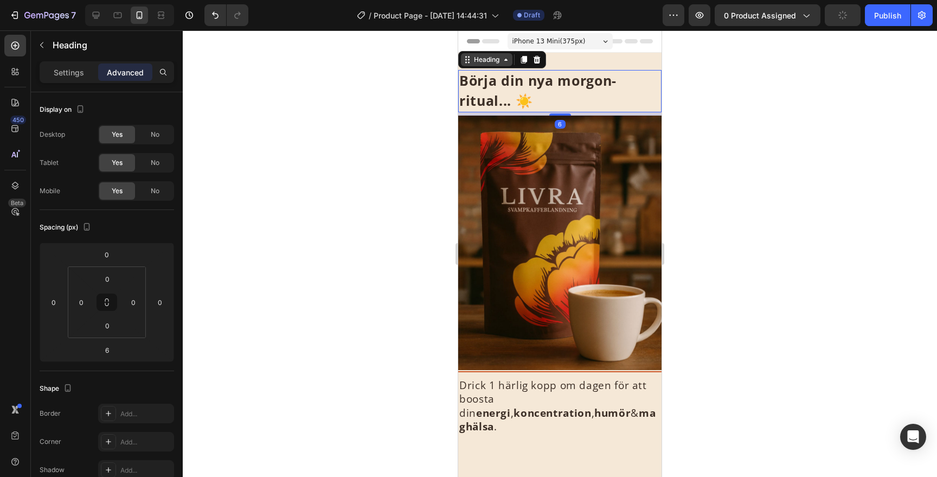
click at [482, 62] on div "Heading" at bounding box center [487, 60] width 30 height 10
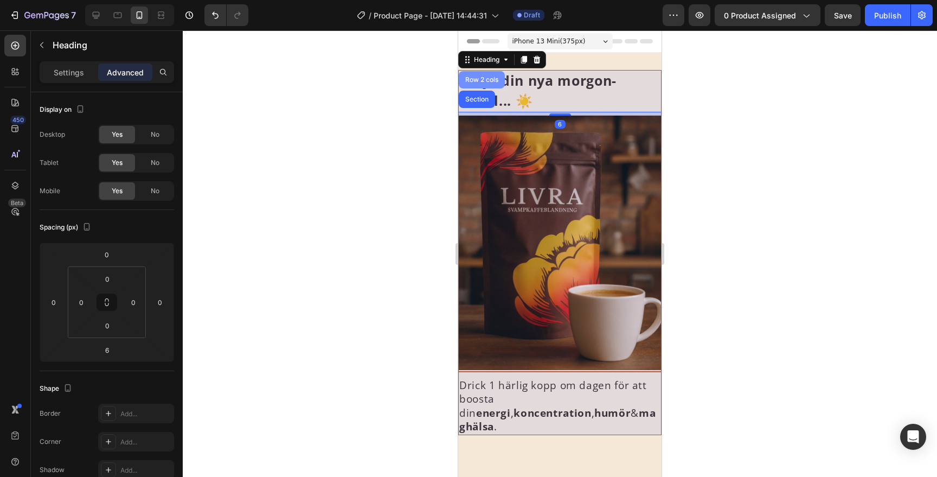
click at [482, 81] on div "Row 2 cols" at bounding box center [481, 79] width 37 height 7
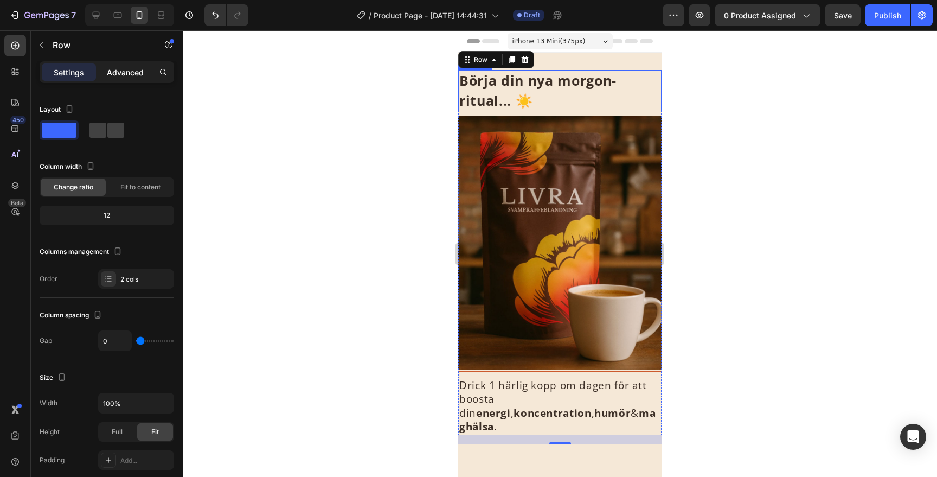
click at [150, 71] on div "Advanced" at bounding box center [125, 71] width 54 height 17
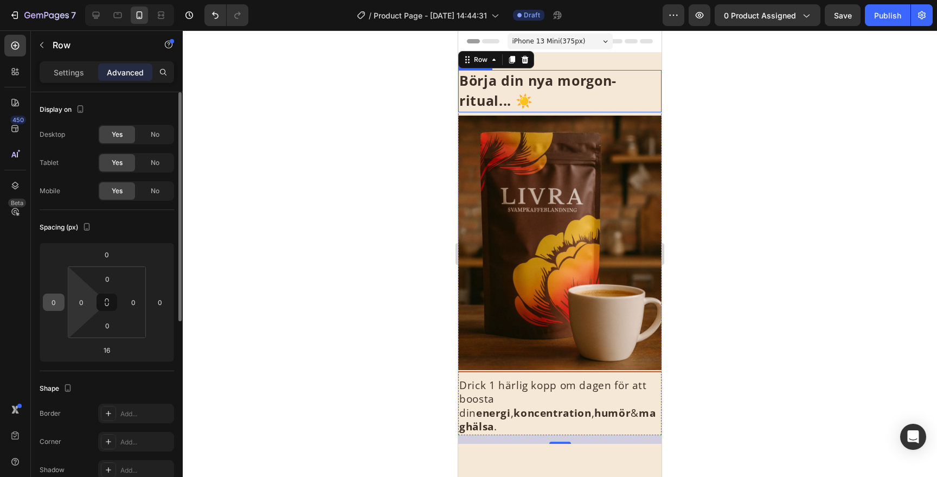
click at [54, 303] on input "0" at bounding box center [54, 302] width 16 height 16
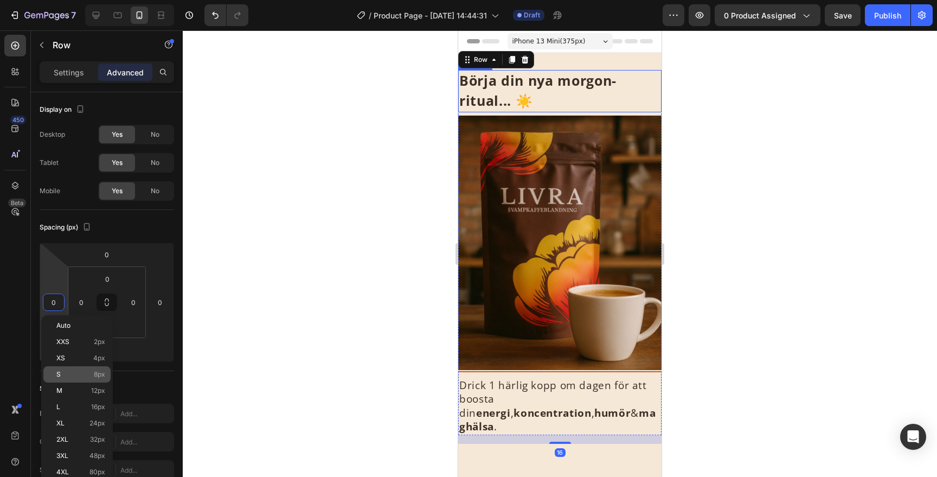
click at [70, 373] on p "S 8px" at bounding box center [80, 374] width 49 height 8
type input "8"
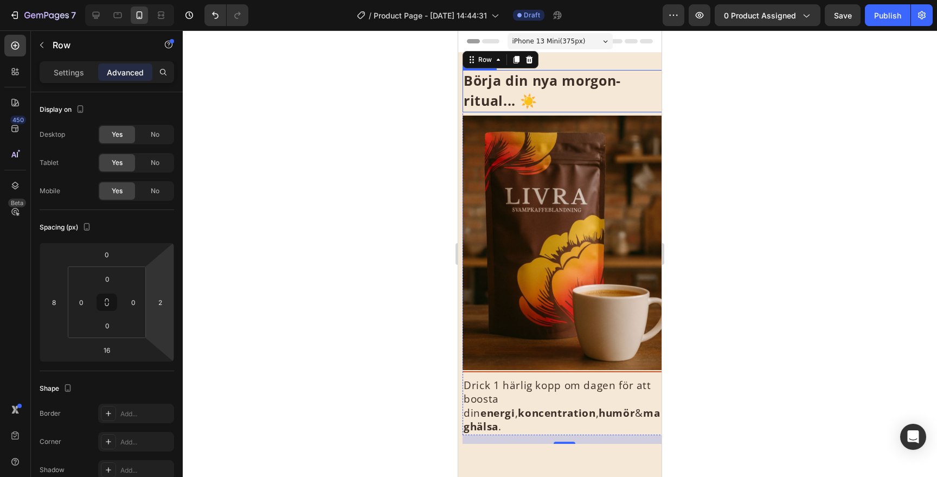
click at [156, 0] on html "7 / Product Page - Aug 26, 14:44:31 Draft Preview 0 product assigned Save Publi…" at bounding box center [468, 0] width 937 height 0
click at [162, 304] on input "2" at bounding box center [160, 302] width 16 height 16
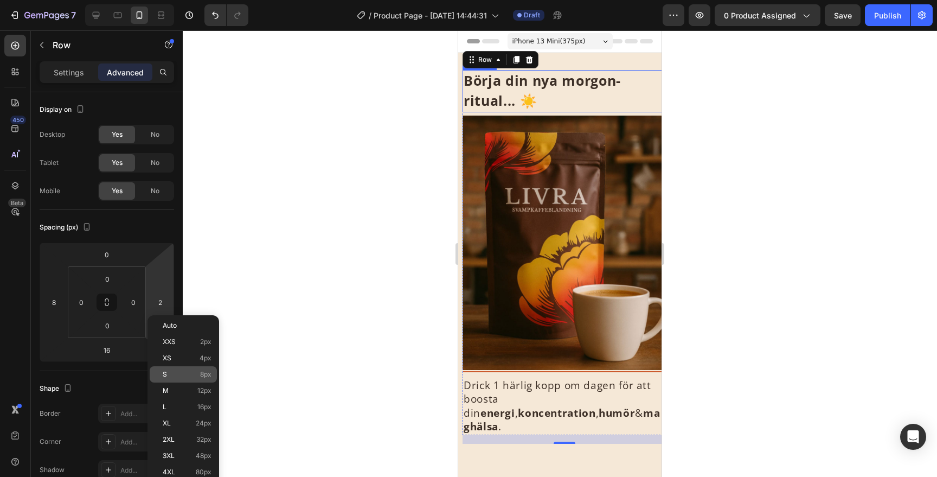
click at [202, 379] on div "S 8px" at bounding box center [183, 374] width 67 height 16
type input "8"
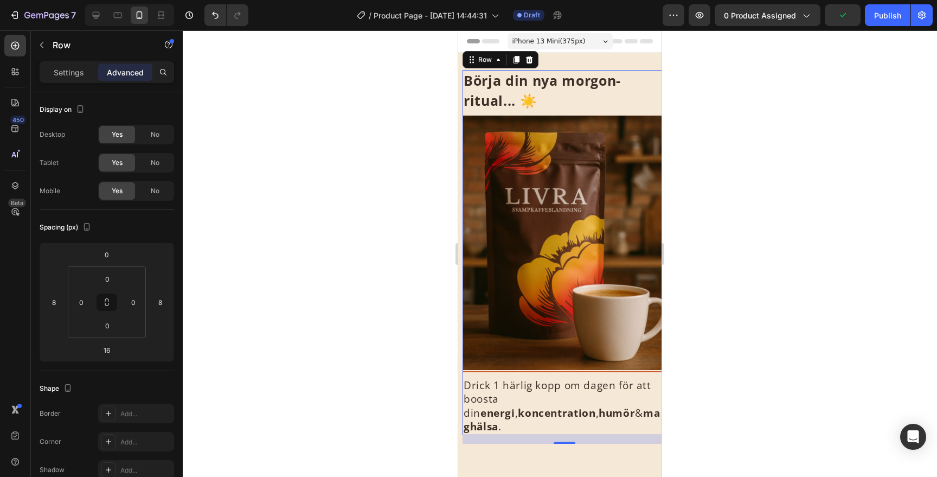
click at [754, 310] on div at bounding box center [560, 253] width 754 height 446
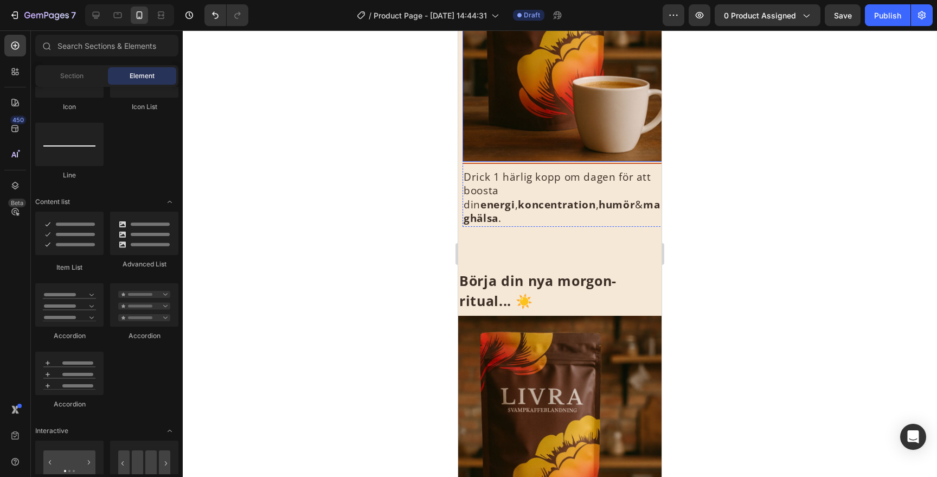
scroll to position [288, 0]
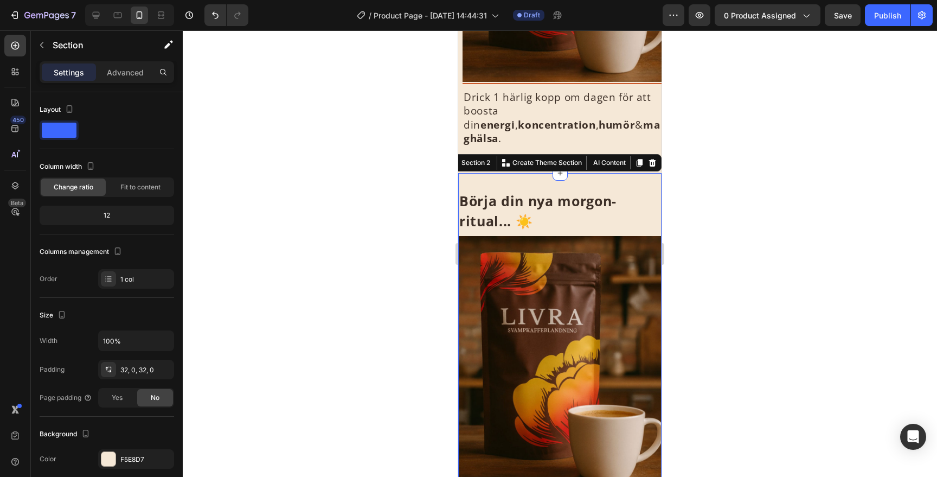
click at [629, 173] on div "Börja din nya morgon-ritual... ☀️ Heading Image Title Line Drick 1 härlig kopp …" at bounding box center [559, 377] width 203 height 408
click at [652, 159] on icon at bounding box center [652, 163] width 7 height 8
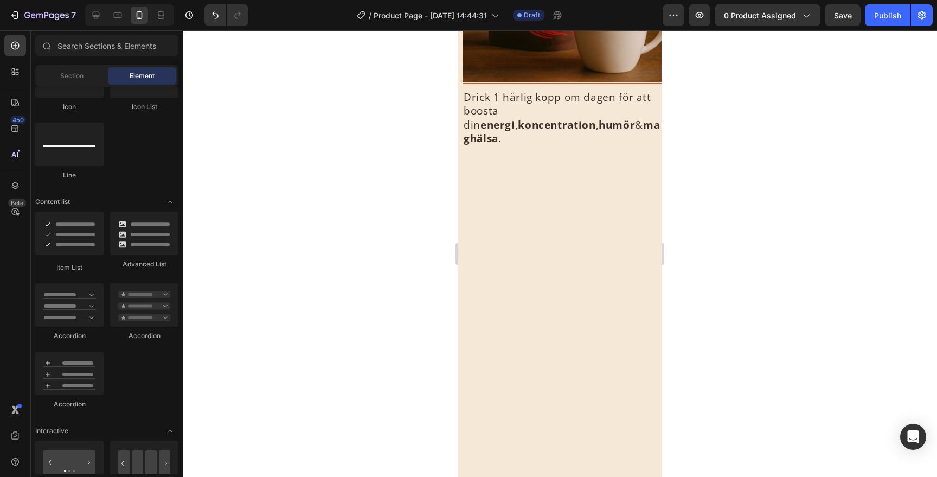
click at [631, 173] on div at bounding box center [559, 370] width 203 height 395
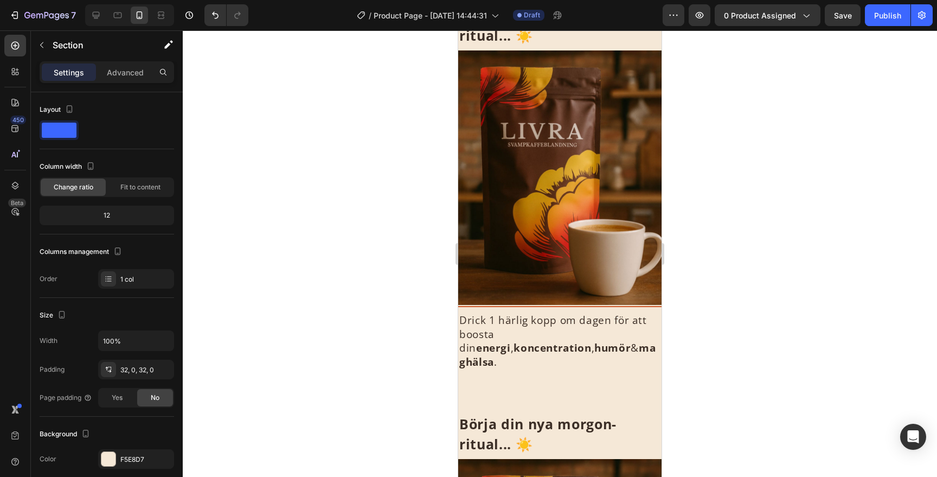
scroll to position [250, 0]
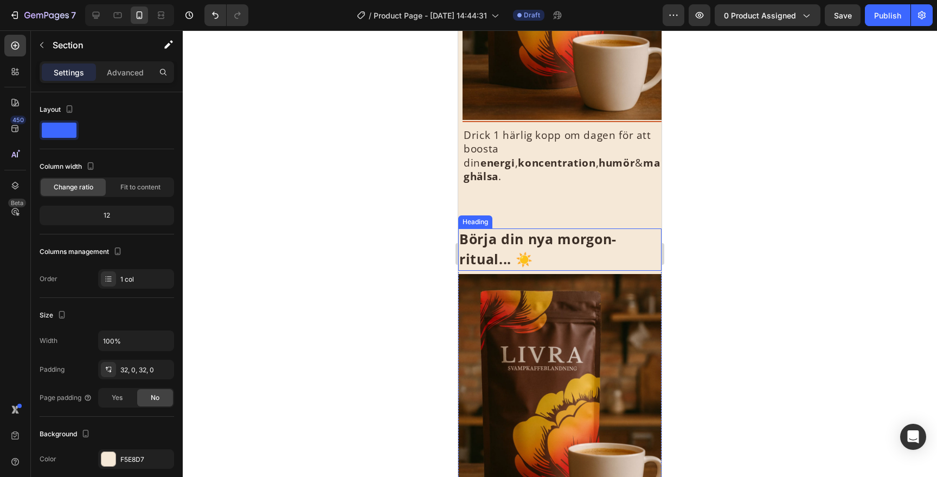
click at [617, 228] on h2 "Börja din nya morgon-ritual... ☀️" at bounding box center [559, 249] width 203 height 42
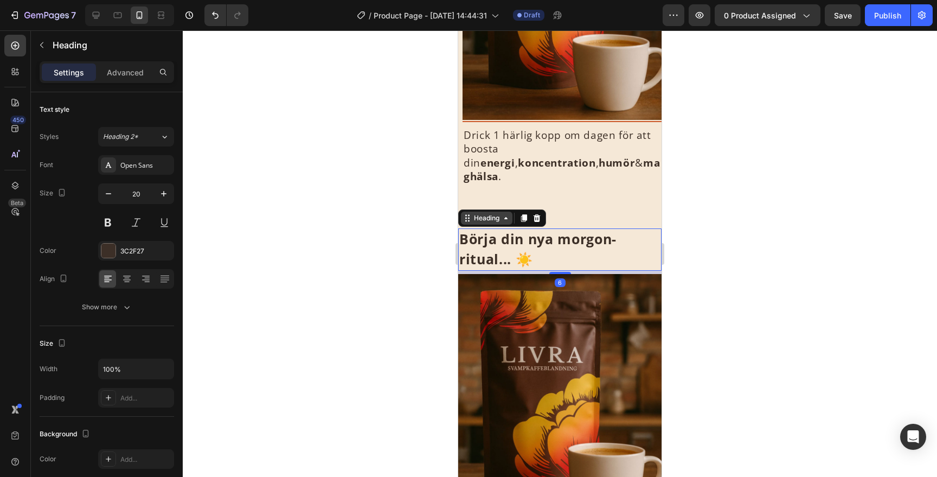
click at [479, 213] on div "Heading" at bounding box center [487, 218] width 30 height 10
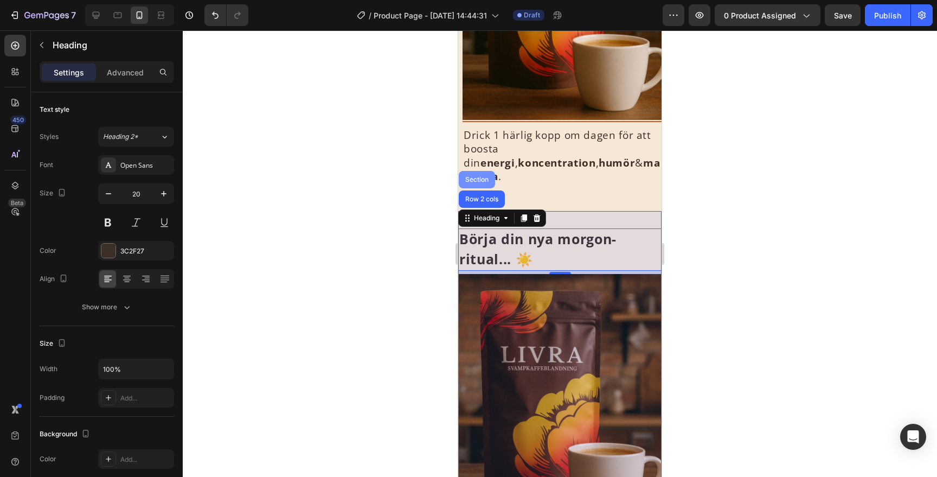
click at [479, 176] on div "Section" at bounding box center [477, 179] width 28 height 7
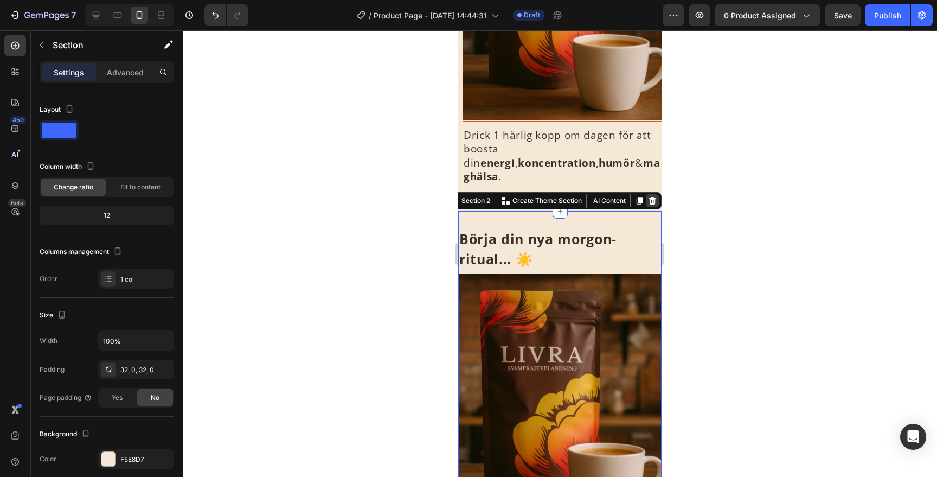
click at [655, 196] on icon at bounding box center [652, 200] width 9 height 9
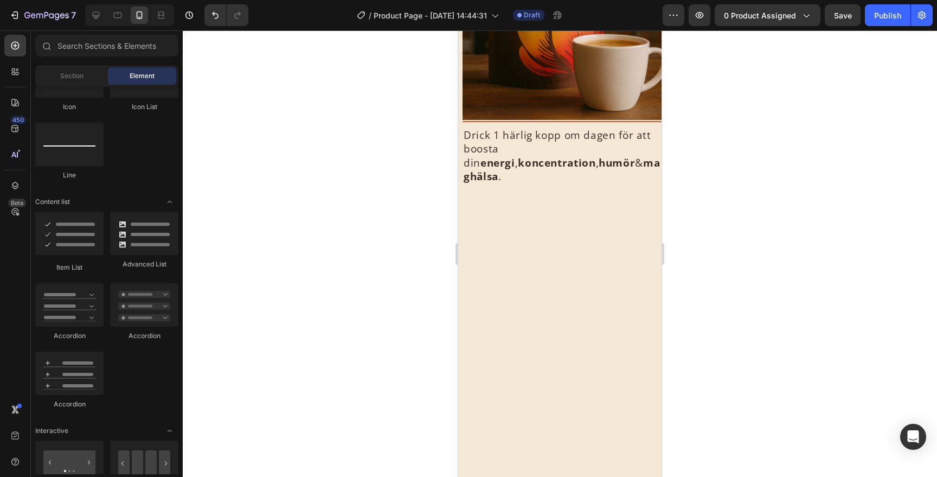
click at [617, 228] on div at bounding box center [559, 408] width 203 height 360
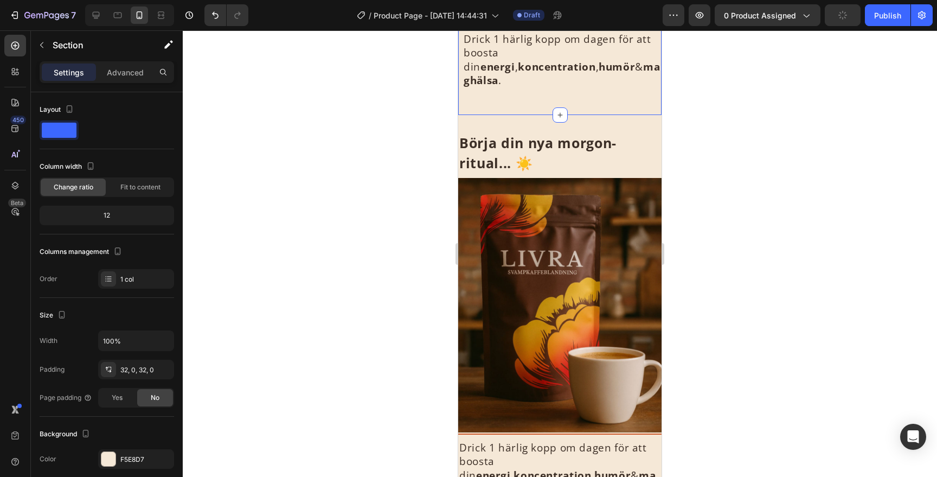
scroll to position [347, 0]
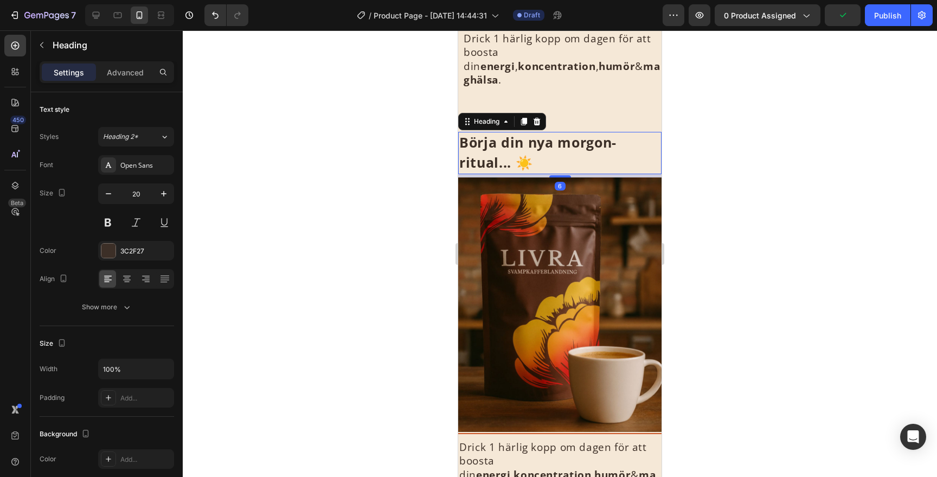
click at [638, 132] on h2 "Börja din nya morgon-ritual... ☀️" at bounding box center [559, 153] width 203 height 42
click at [492, 117] on div "Heading" at bounding box center [487, 122] width 30 height 10
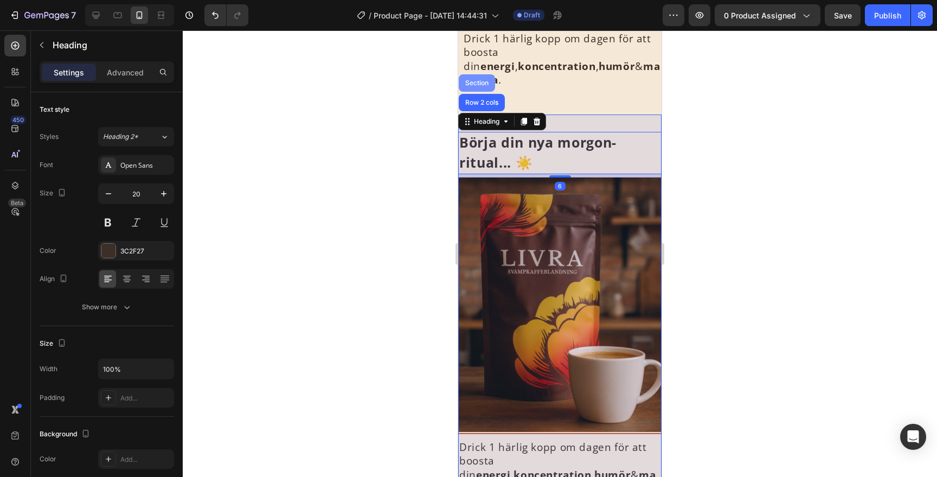
click at [475, 80] on div "Section" at bounding box center [477, 83] width 28 height 7
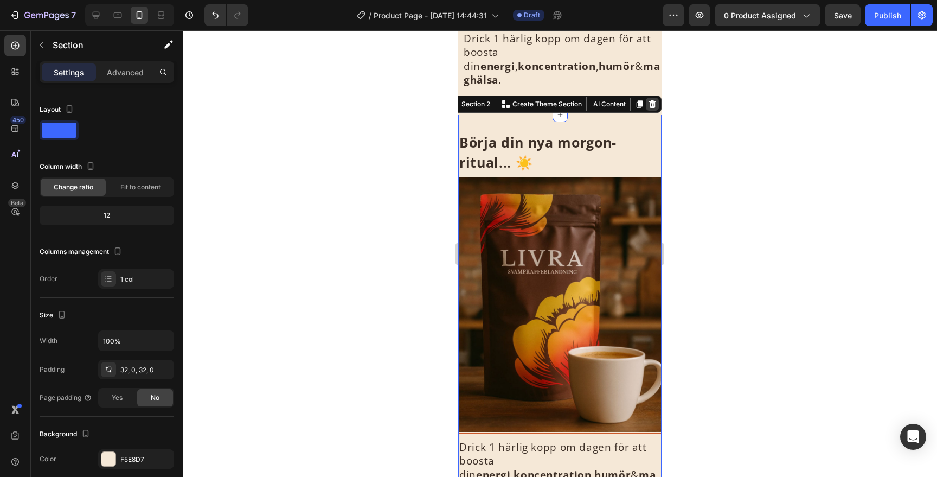
click at [658, 98] on div at bounding box center [652, 104] width 13 height 13
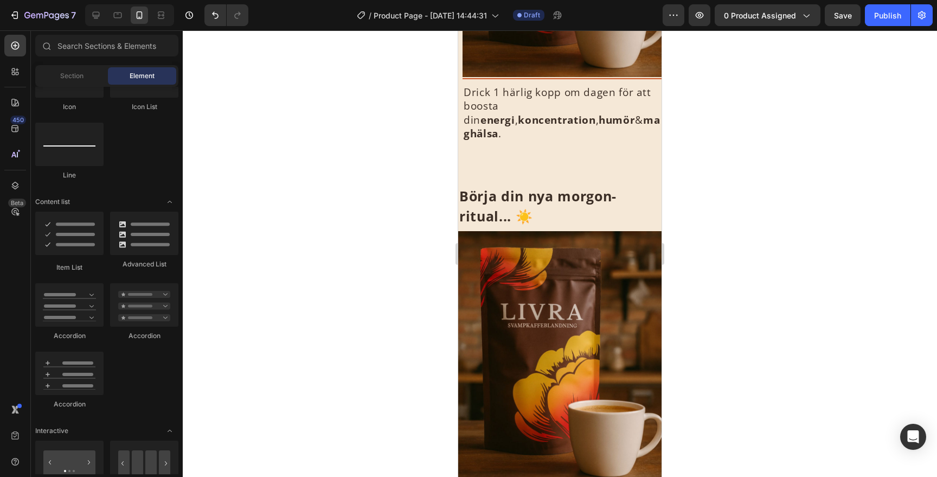
scroll to position [298, 0]
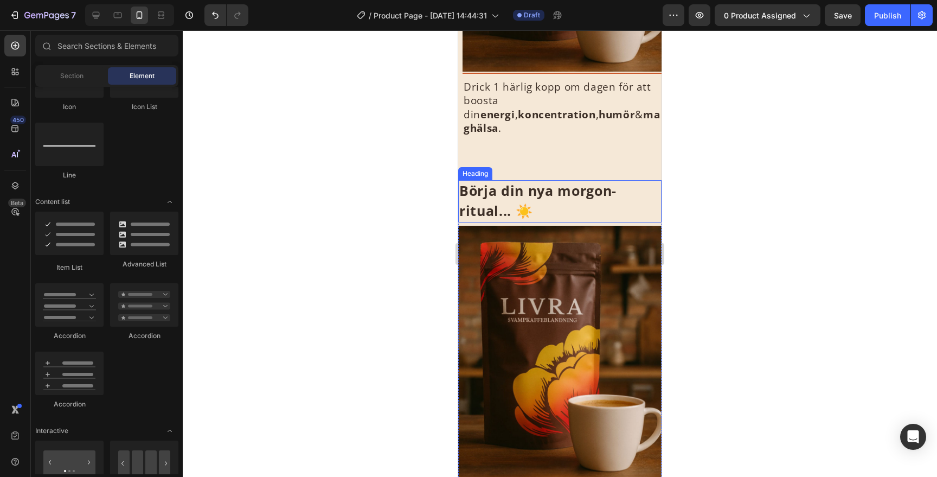
click at [619, 180] on h2 "Börja din nya morgon-ritual... ☀️" at bounding box center [559, 201] width 203 height 42
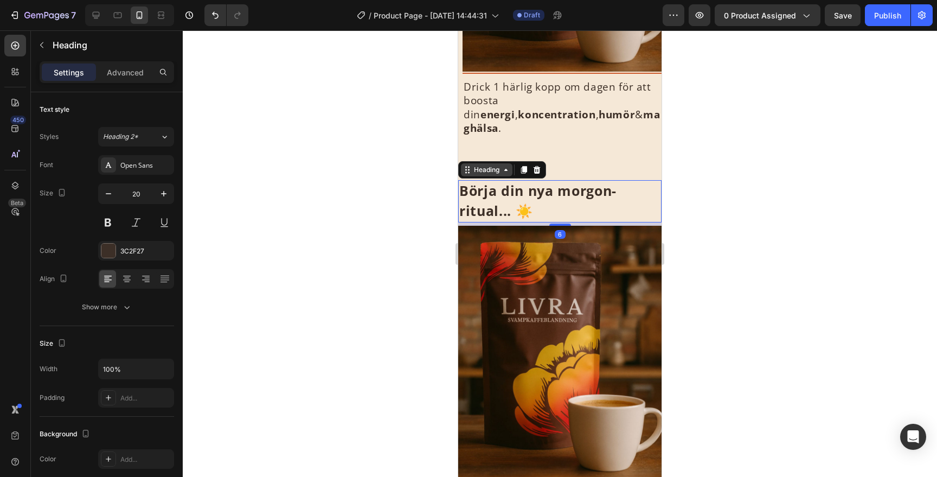
click at [494, 165] on div "Heading" at bounding box center [487, 170] width 30 height 10
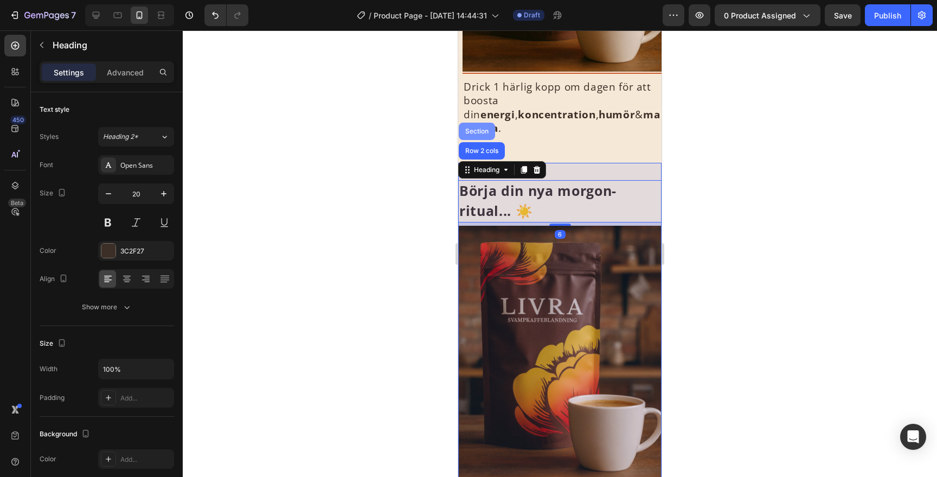
click at [481, 128] on div "Section" at bounding box center [477, 131] width 28 height 7
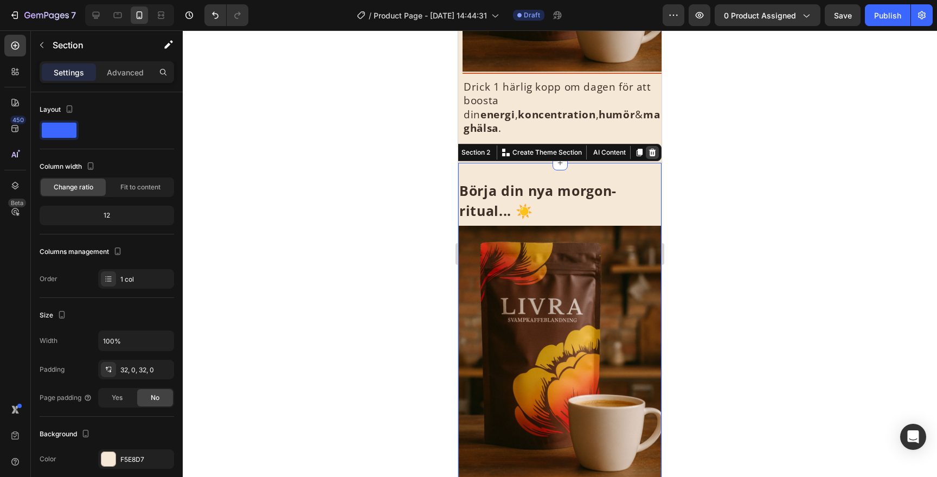
click at [657, 146] on div at bounding box center [652, 152] width 13 height 13
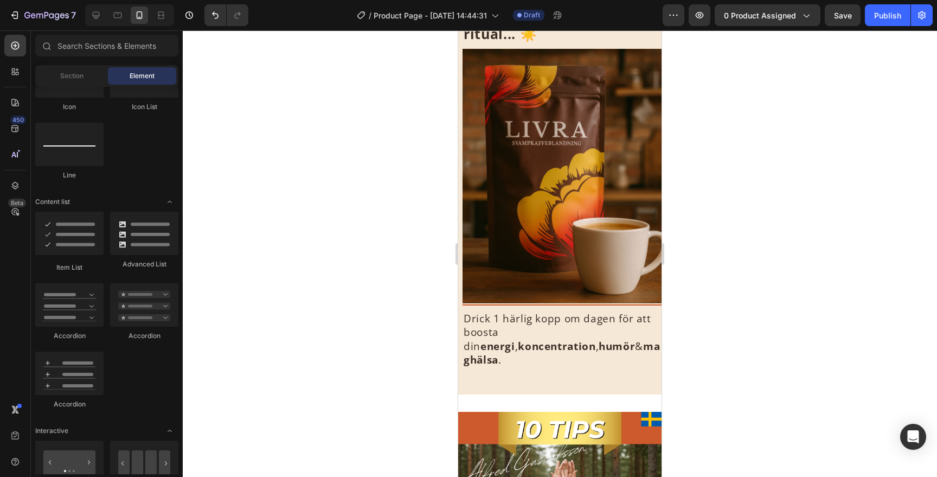
scroll to position [0, 0]
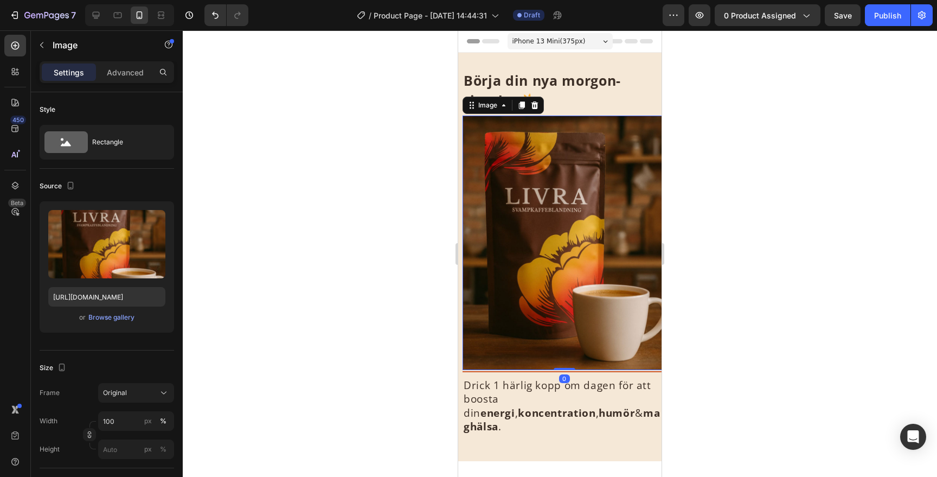
click at [620, 187] on img at bounding box center [564, 243] width 203 height 254
click at [116, 74] on p "Advanced" at bounding box center [125, 72] width 37 height 11
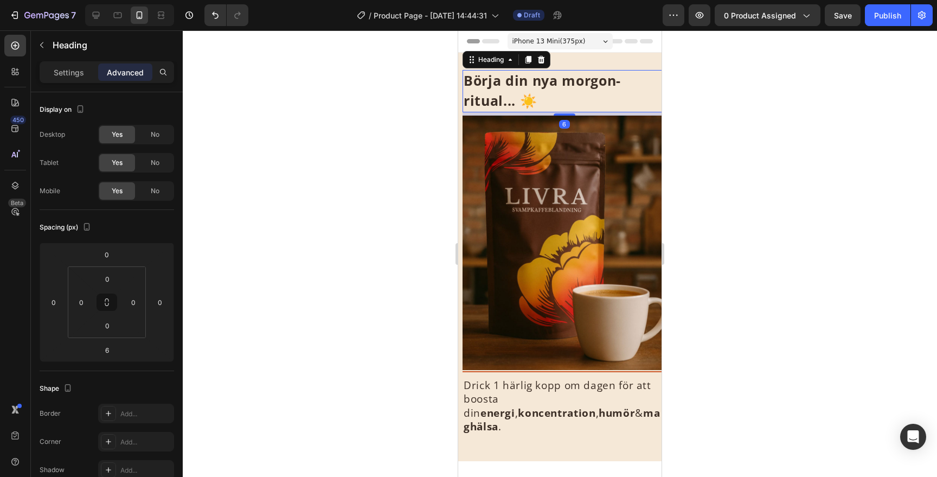
click at [477, 84] on strong "Börja din nya morgon-ritual... ☀️" at bounding box center [542, 90] width 157 height 39
click at [479, 63] on div "Heading" at bounding box center [491, 60] width 30 height 10
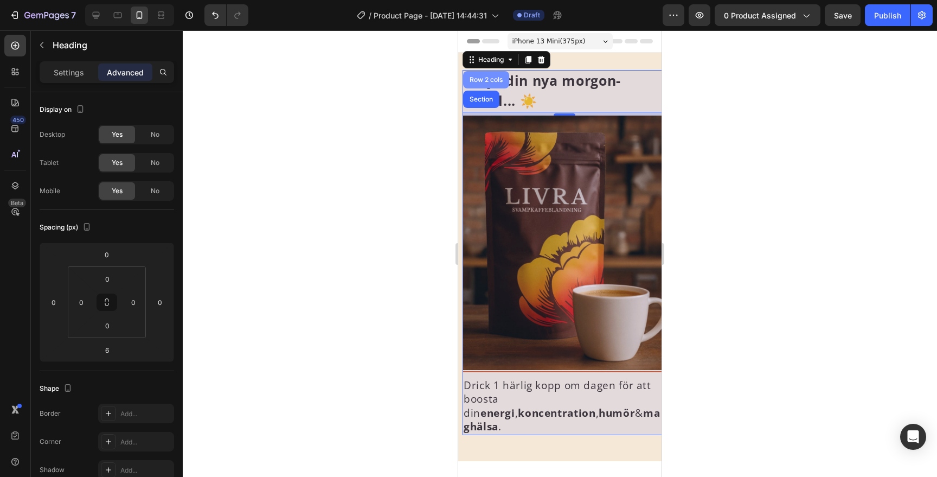
click at [482, 81] on div "Row 2 cols" at bounding box center [486, 79] width 37 height 7
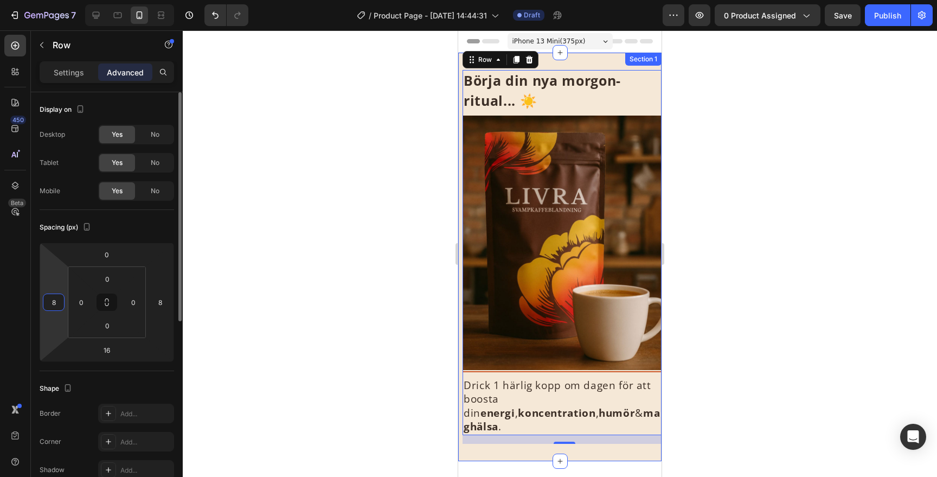
click at [56, 308] on input "8" at bounding box center [54, 302] width 16 height 16
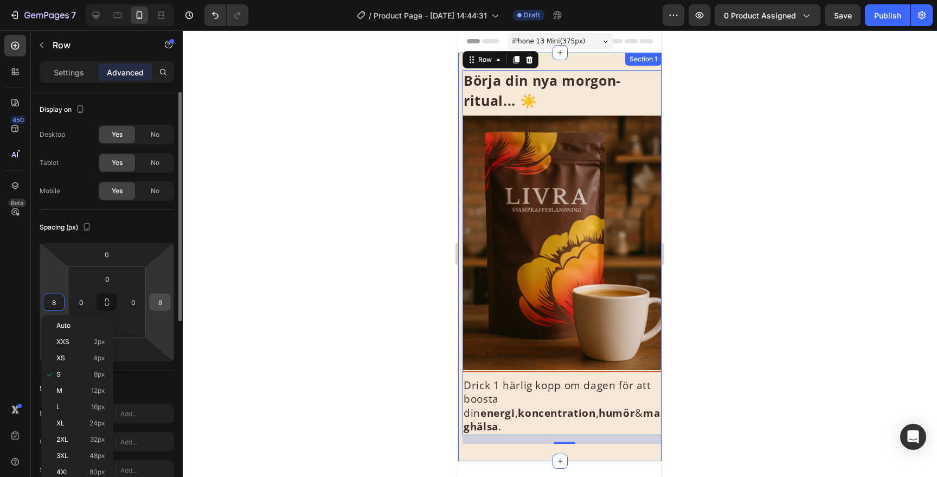
click at [155, 303] on input "8" at bounding box center [160, 302] width 16 height 16
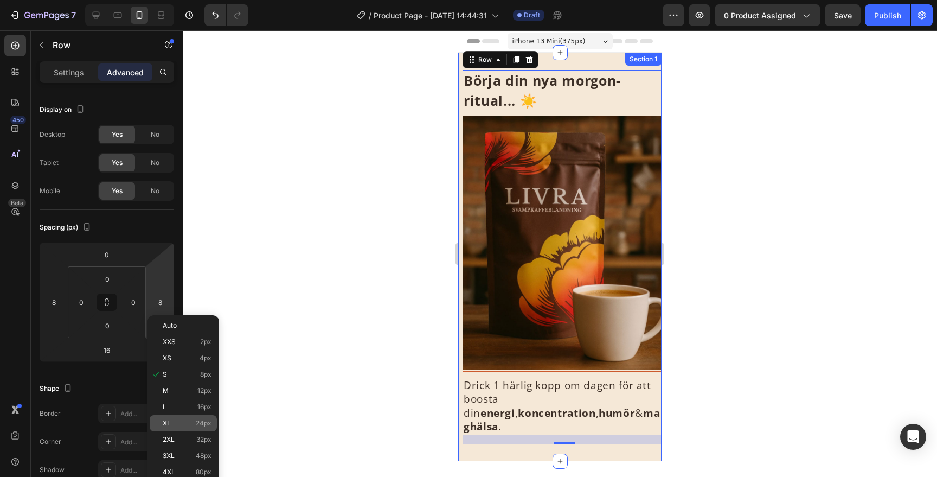
click at [178, 426] on p "XL 24px" at bounding box center [187, 423] width 49 height 8
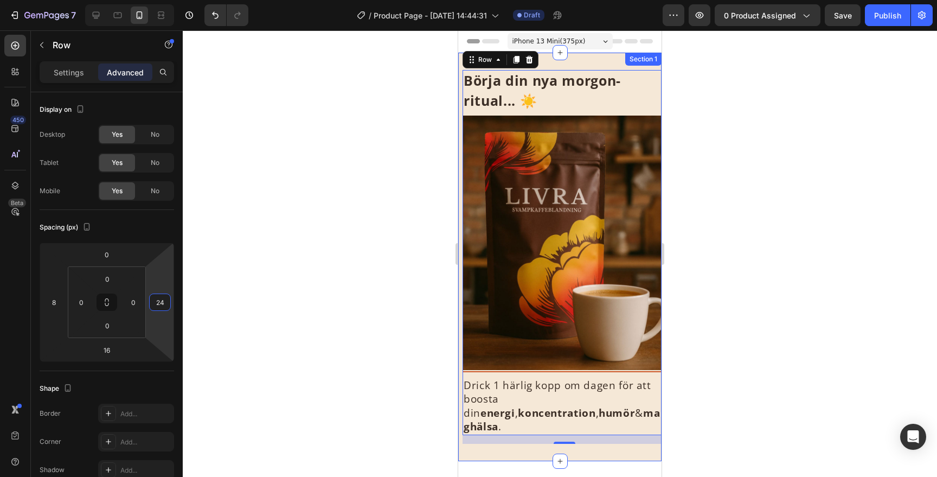
click at [146, 0] on html "7 / Product Page - Aug 26, 14:44:31 Draft Preview 0 product assigned Save Publi…" at bounding box center [468, 0] width 937 height 0
click at [162, 307] on input "24" at bounding box center [160, 302] width 16 height 16
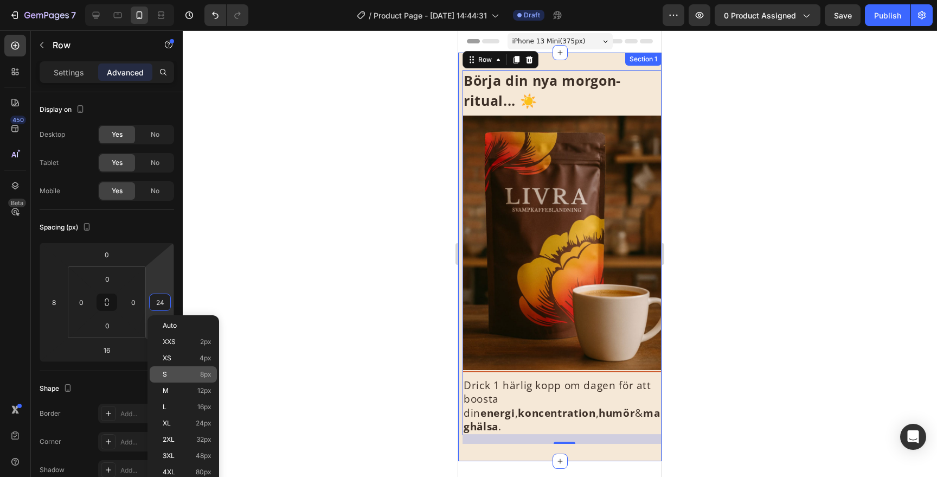
click at [199, 372] on p "S 8px" at bounding box center [187, 374] width 49 height 8
type input "8"
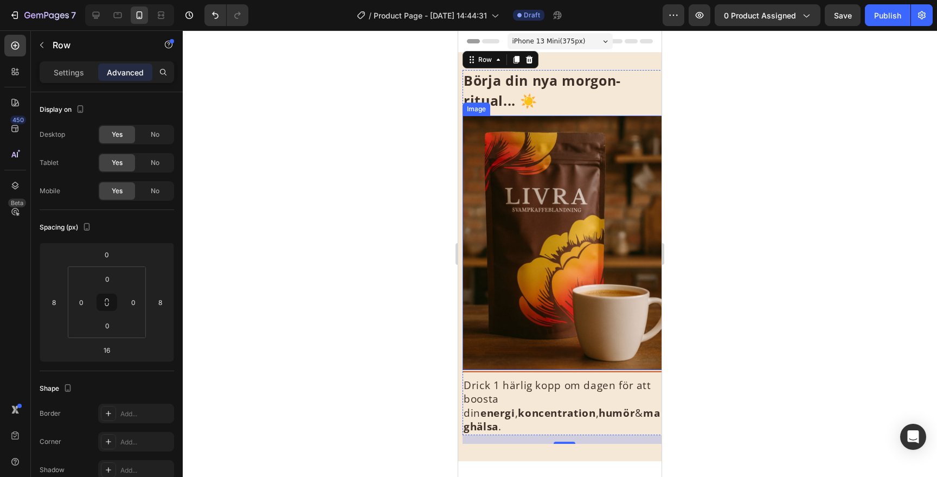
click at [700, 252] on div at bounding box center [560, 253] width 754 height 446
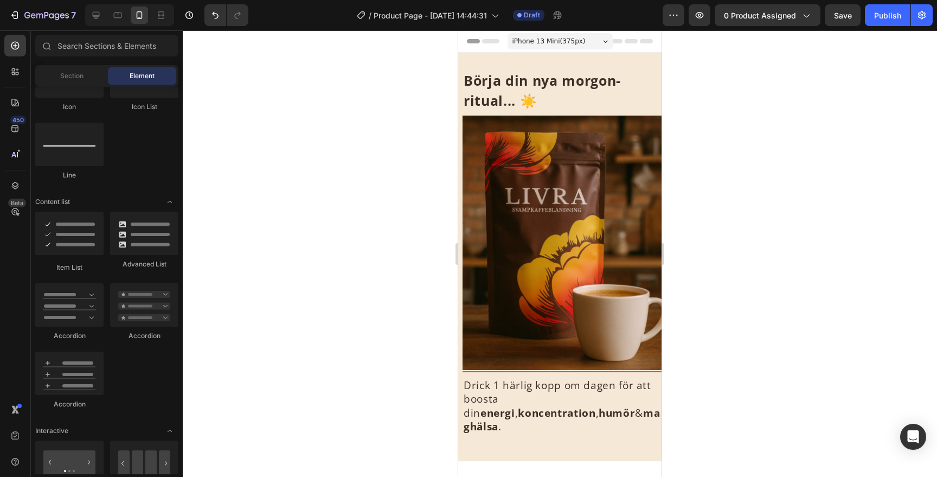
click at [729, 127] on div at bounding box center [560, 253] width 754 height 446
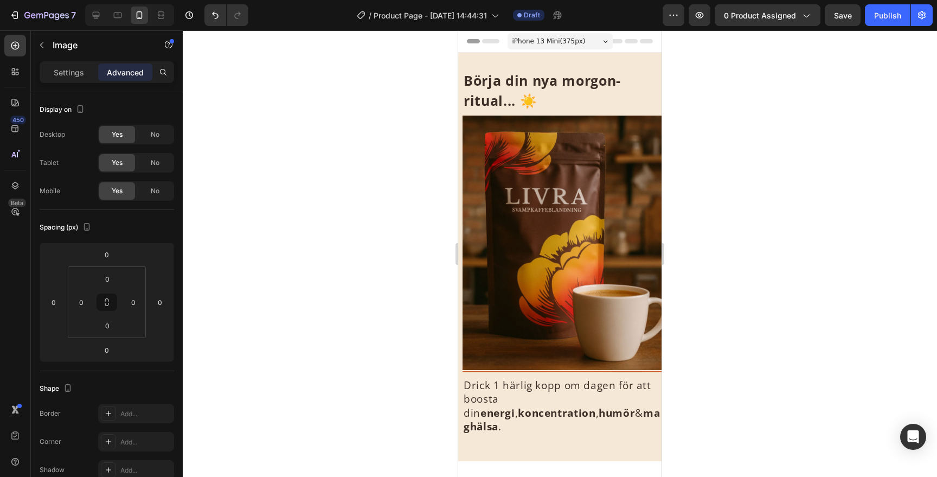
click at [592, 156] on img at bounding box center [564, 243] width 203 height 254
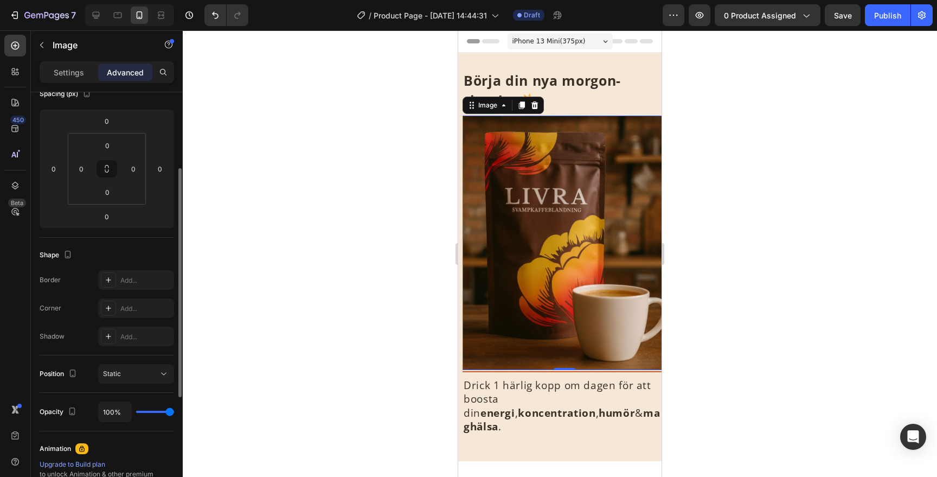
scroll to position [145, 0]
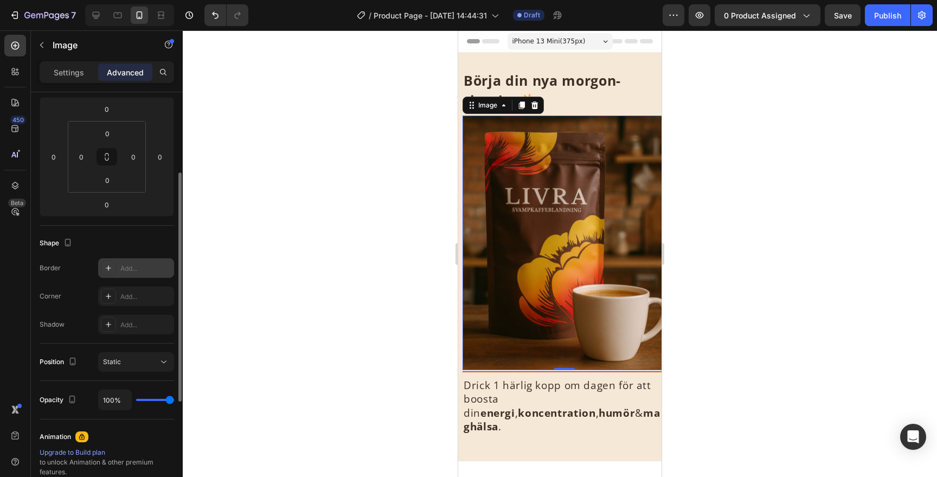
click at [100, 265] on div "Add..." at bounding box center [136, 268] width 76 height 20
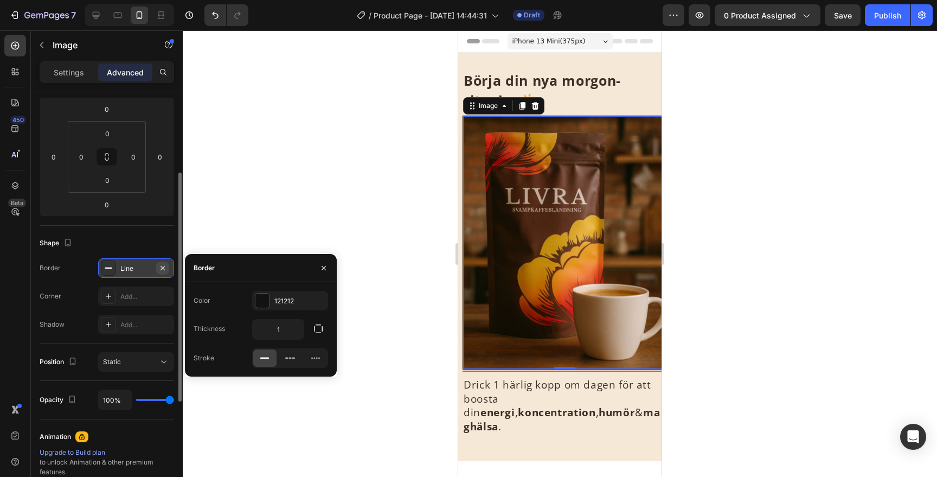
click at [168, 267] on button "button" at bounding box center [162, 267] width 13 height 13
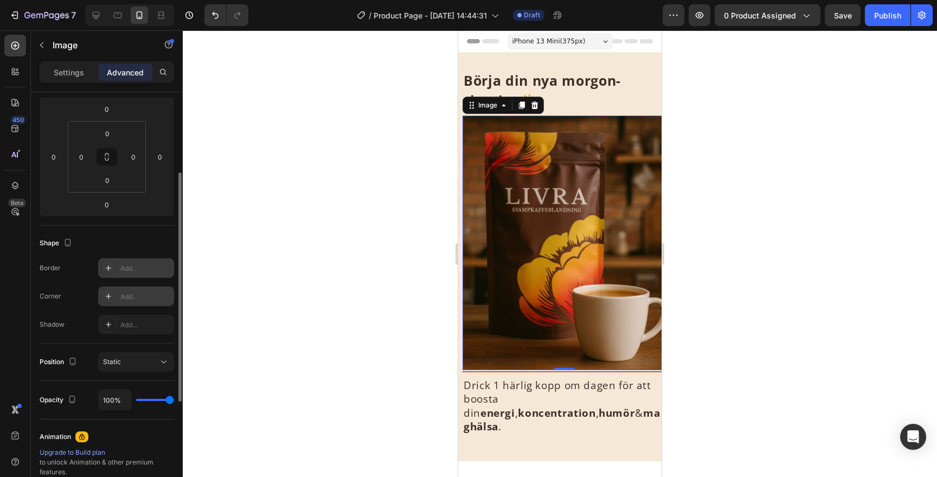
click at [145, 299] on div "Add..." at bounding box center [145, 297] width 51 height 10
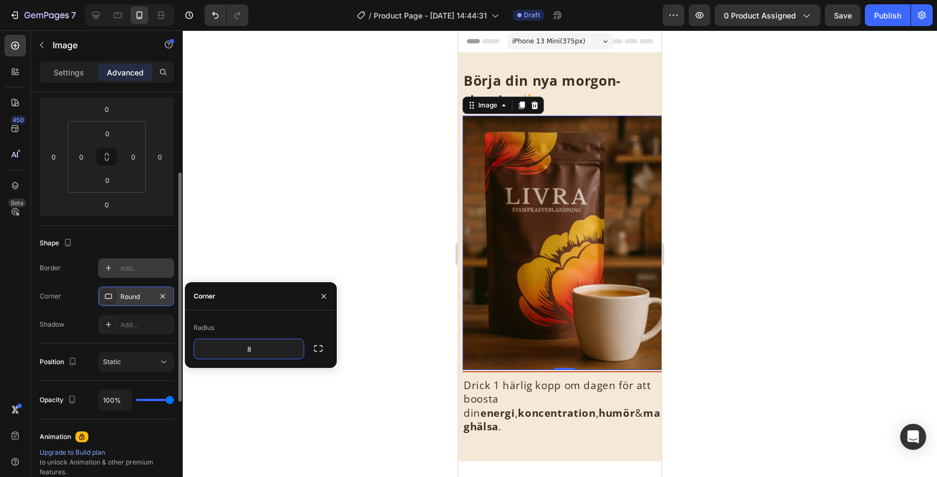
click at [306, 324] on div "Radius" at bounding box center [261, 327] width 135 height 17
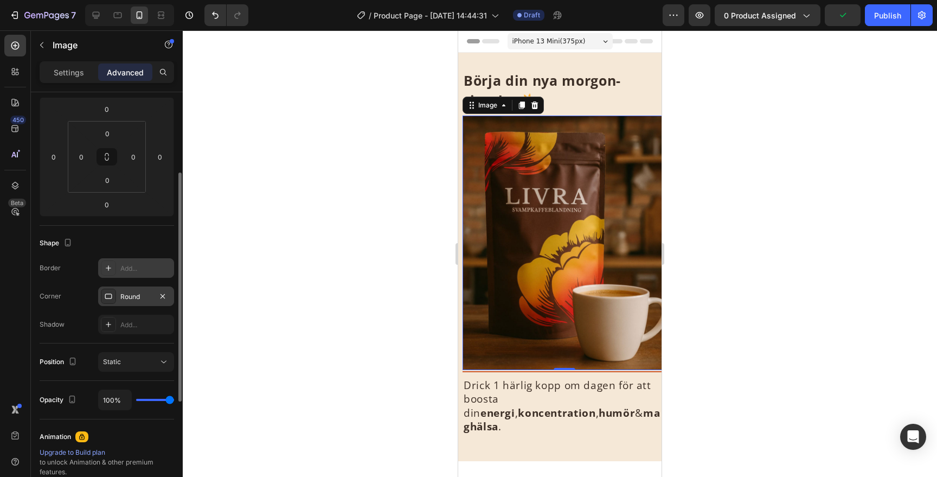
click at [702, 242] on div at bounding box center [560, 253] width 754 height 446
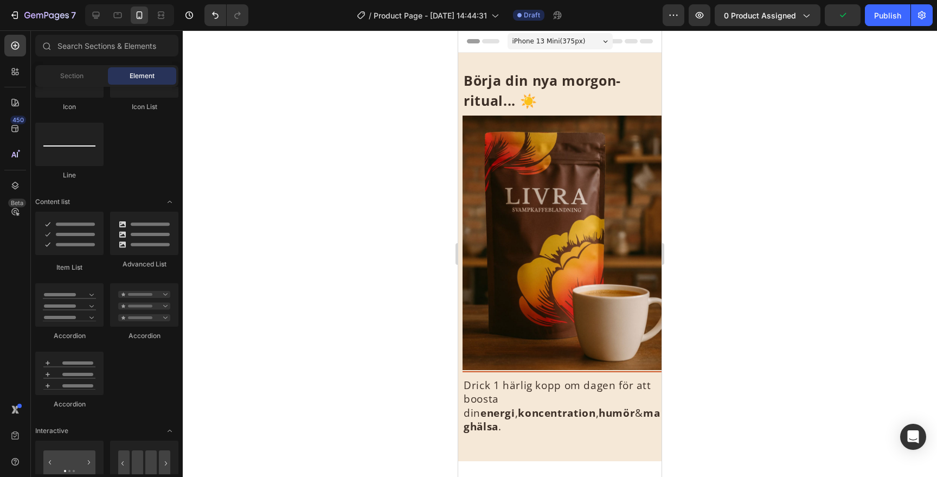
click at [702, 242] on div at bounding box center [560, 253] width 754 height 446
click at [505, 124] on img at bounding box center [564, 243] width 203 height 254
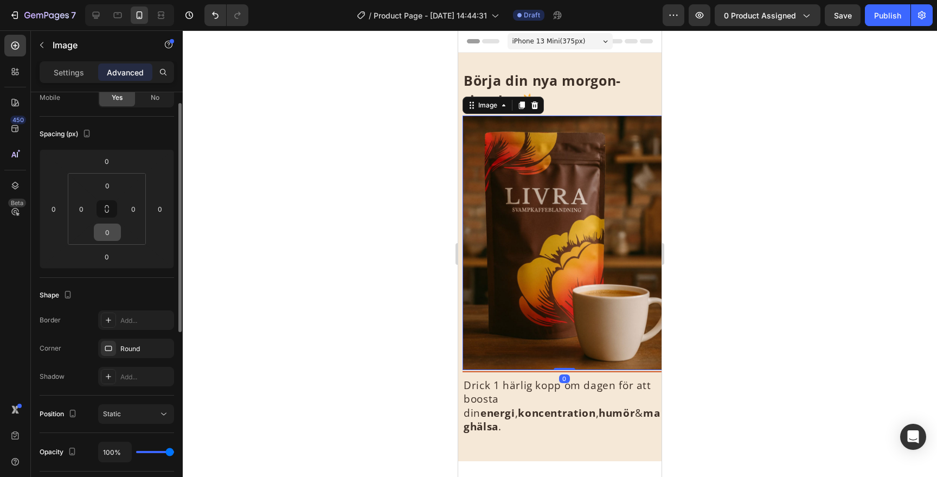
scroll to position [100, 0]
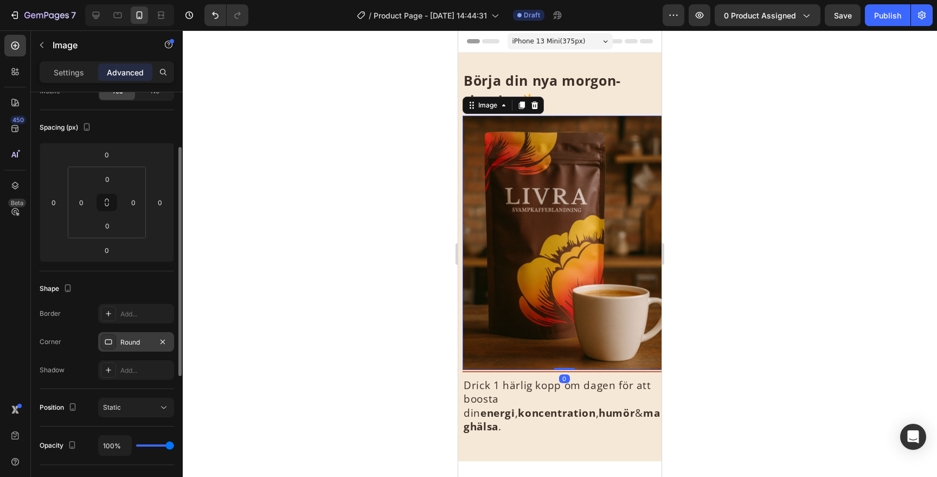
click at [130, 340] on div "Round" at bounding box center [135, 342] width 31 height 10
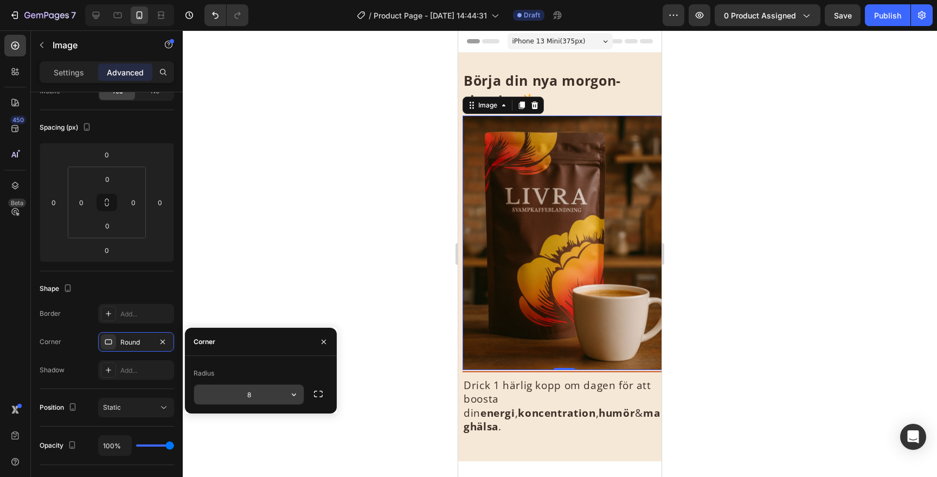
click at [240, 393] on input "8" at bounding box center [249, 395] width 110 height 20
click at [293, 394] on icon "button" at bounding box center [294, 394] width 11 height 11
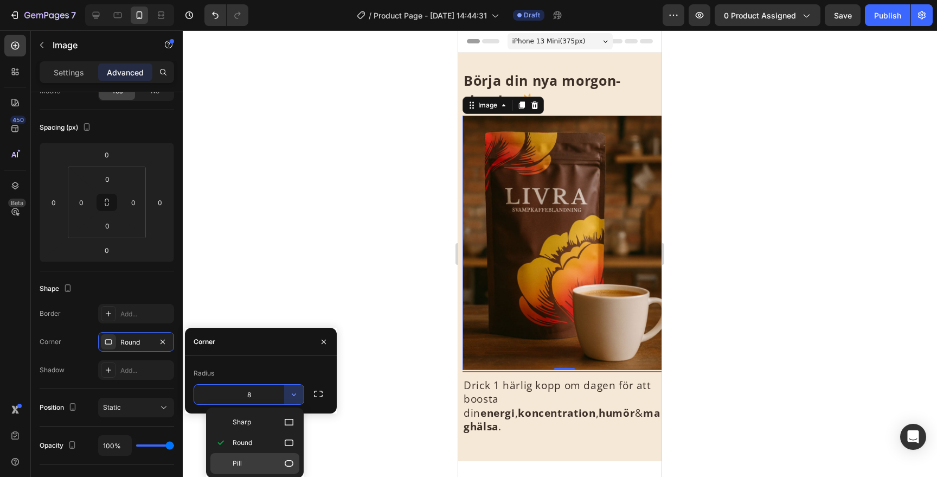
click at [281, 459] on p "Pill" at bounding box center [264, 463] width 62 height 11
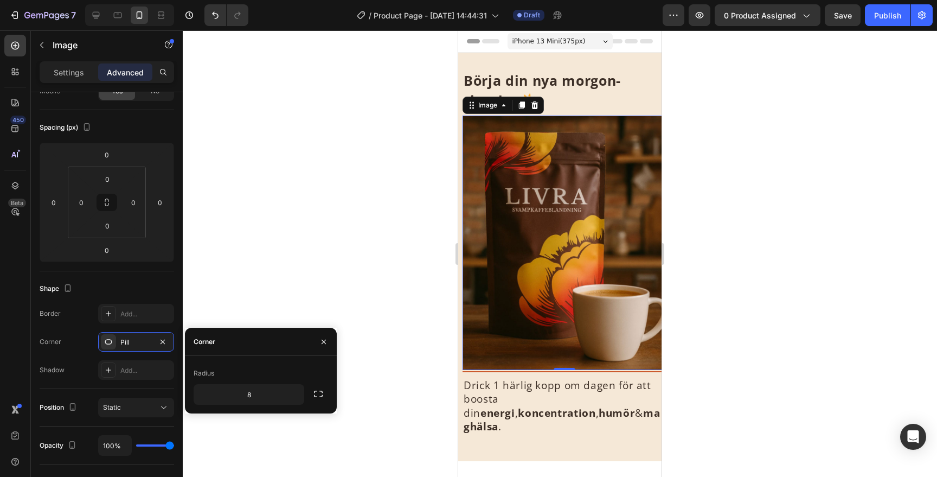
type input "9999"
click at [289, 248] on div at bounding box center [560, 253] width 754 height 446
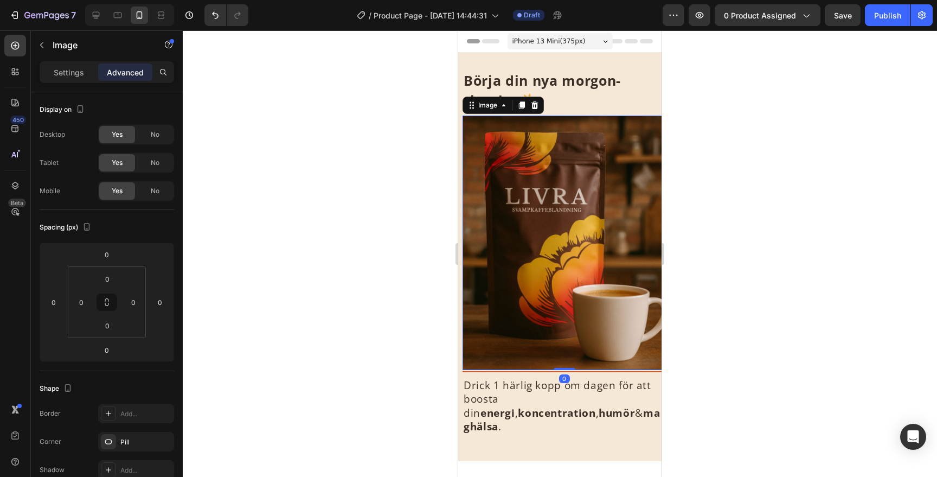
click at [540, 224] on img at bounding box center [564, 243] width 203 height 254
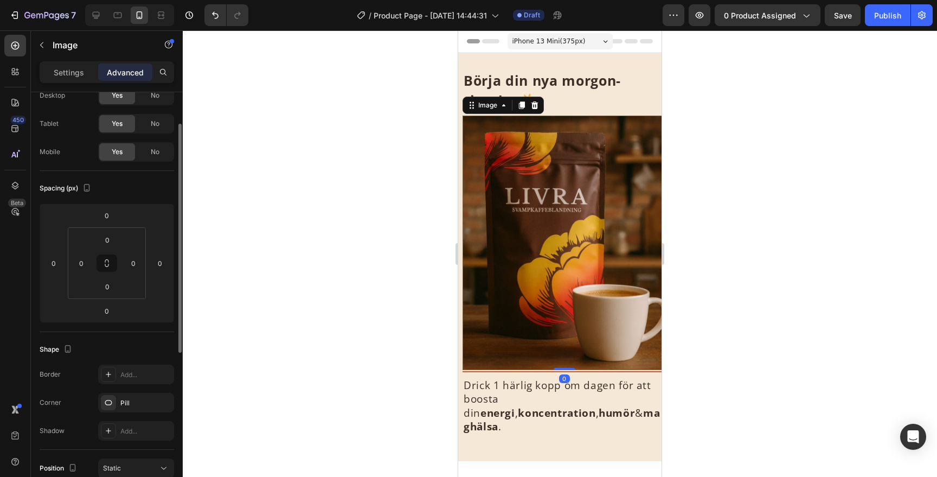
scroll to position [51, 0]
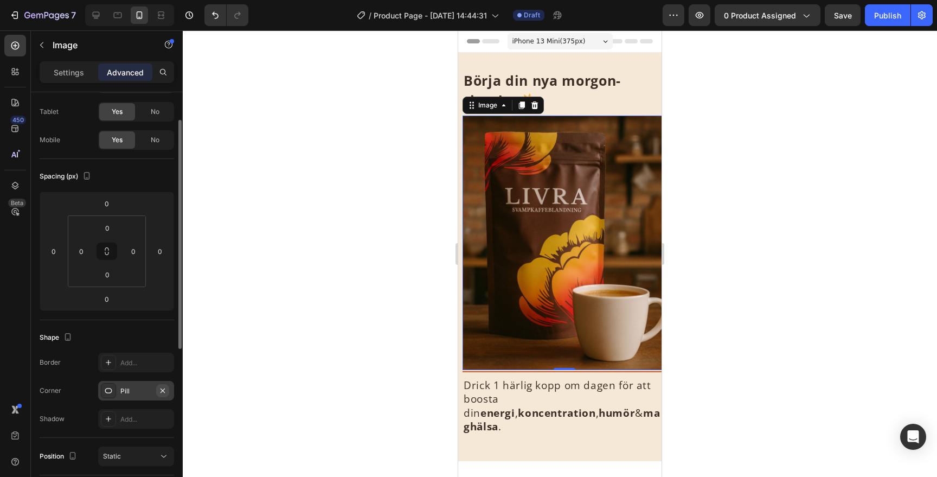
click at [166, 389] on icon "button" at bounding box center [162, 390] width 9 height 9
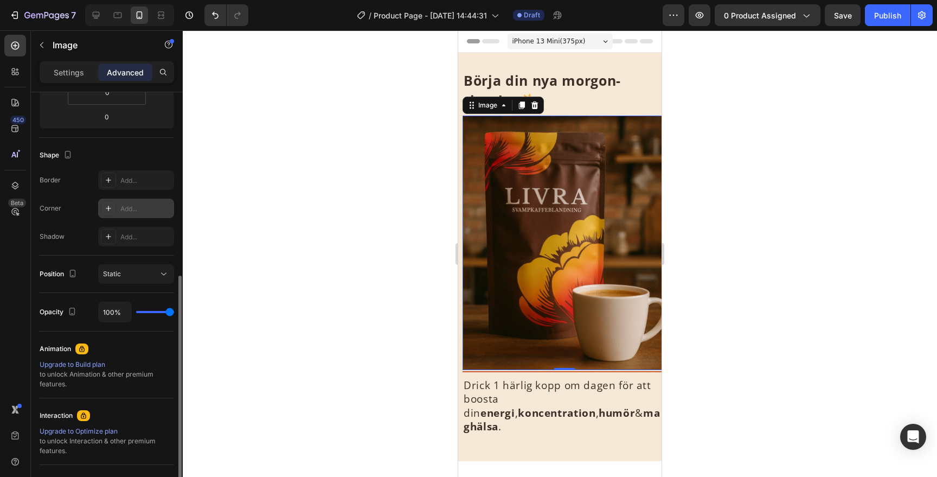
scroll to position [229, 0]
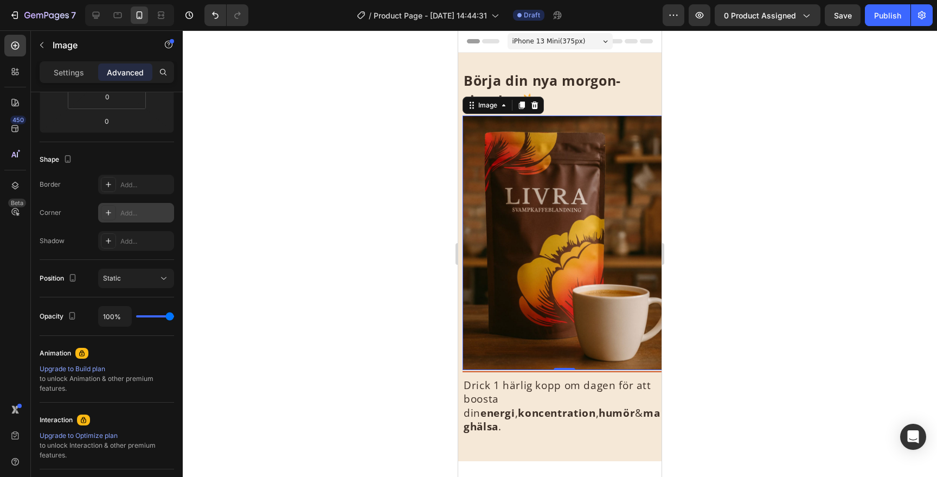
click at [107, 208] on icon at bounding box center [108, 212] width 9 height 9
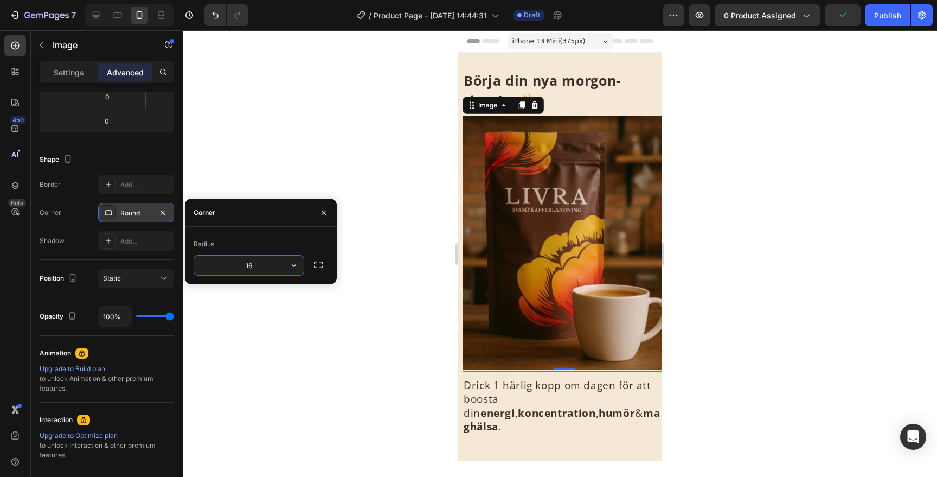
type input "16"
click at [752, 134] on div at bounding box center [560, 253] width 754 height 446
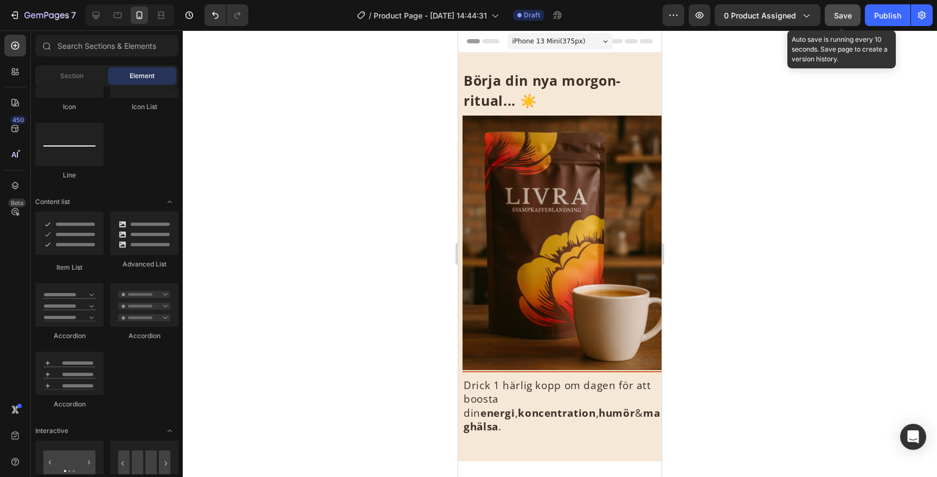
click at [837, 11] on span "Save" at bounding box center [843, 15] width 18 height 9
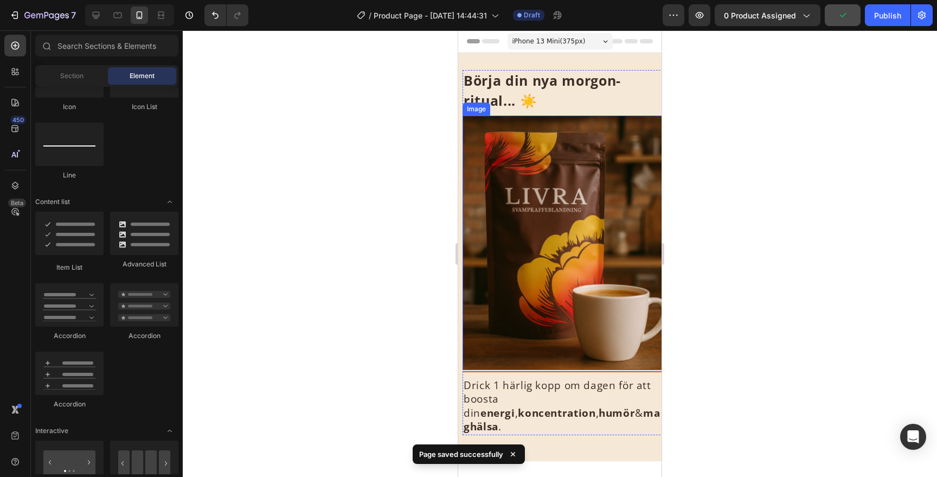
click at [577, 193] on img at bounding box center [564, 243] width 203 height 254
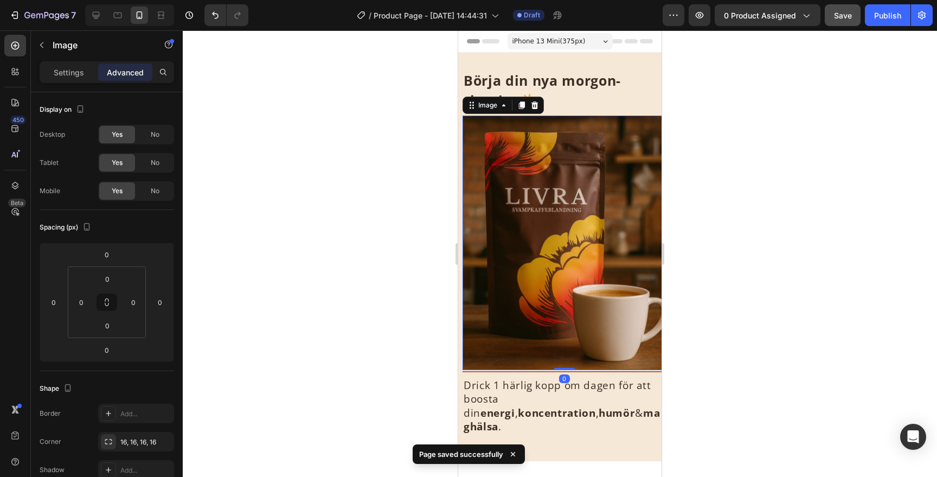
click at [693, 159] on div at bounding box center [560, 253] width 754 height 446
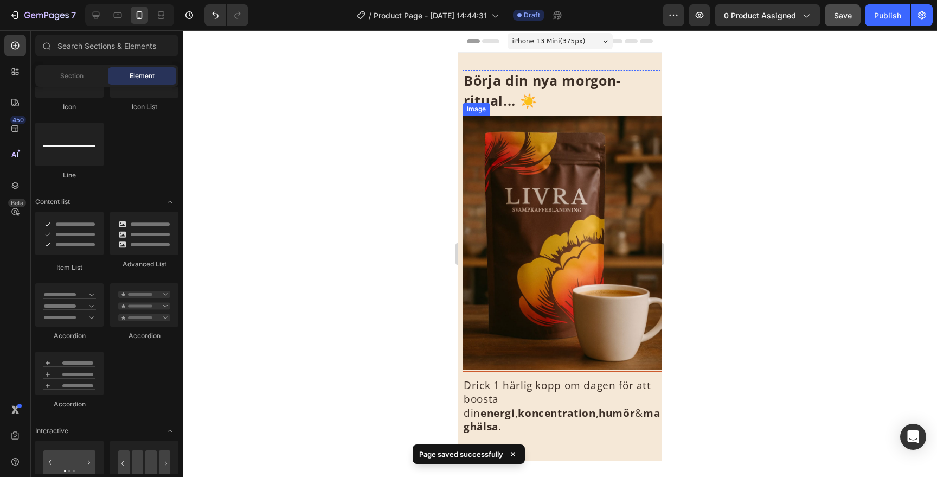
click at [466, 194] on img at bounding box center [564, 243] width 203 height 254
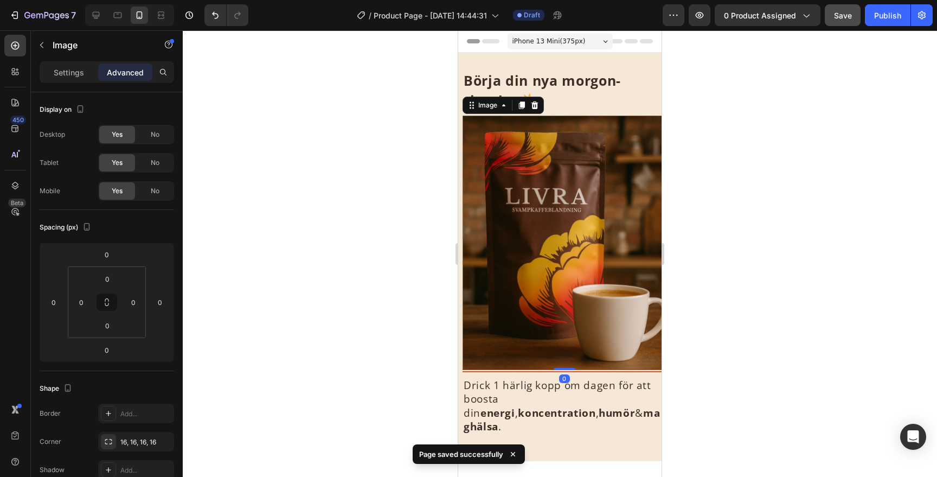
click at [526, 187] on img at bounding box center [564, 243] width 203 height 254
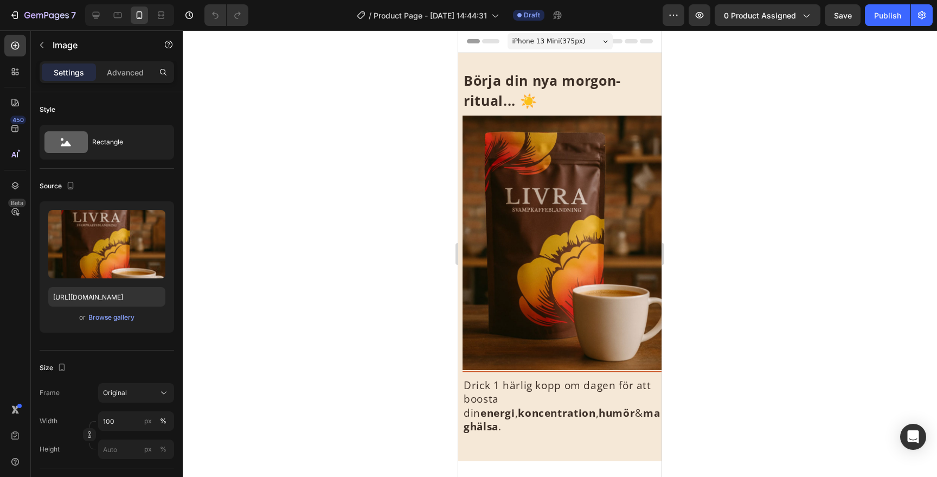
click at [498, 194] on img at bounding box center [564, 243] width 203 height 254
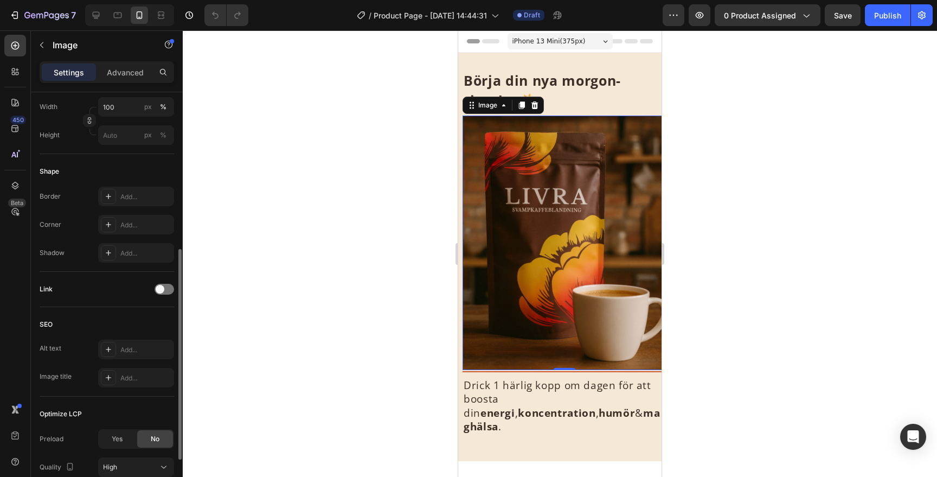
scroll to position [316, 0]
click at [117, 215] on div "Add..." at bounding box center [136, 223] width 76 height 20
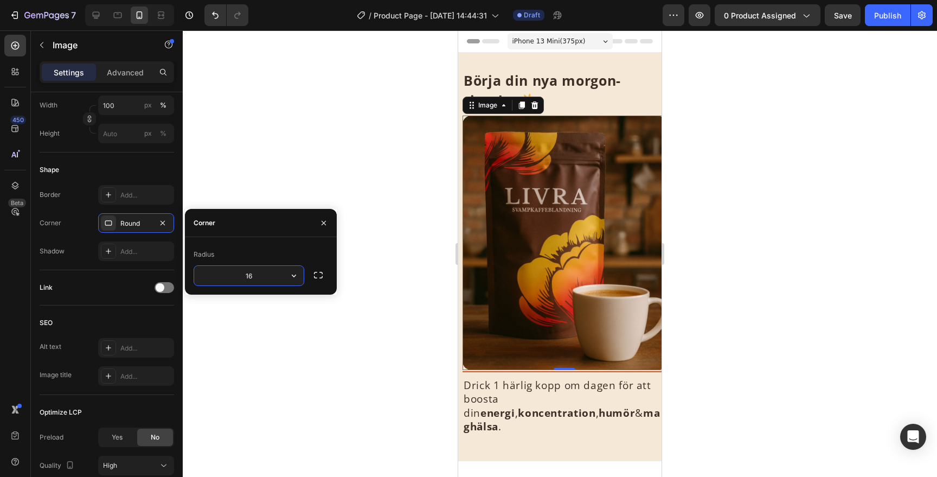
type input "16"
click at [874, 101] on div at bounding box center [560, 253] width 754 height 446
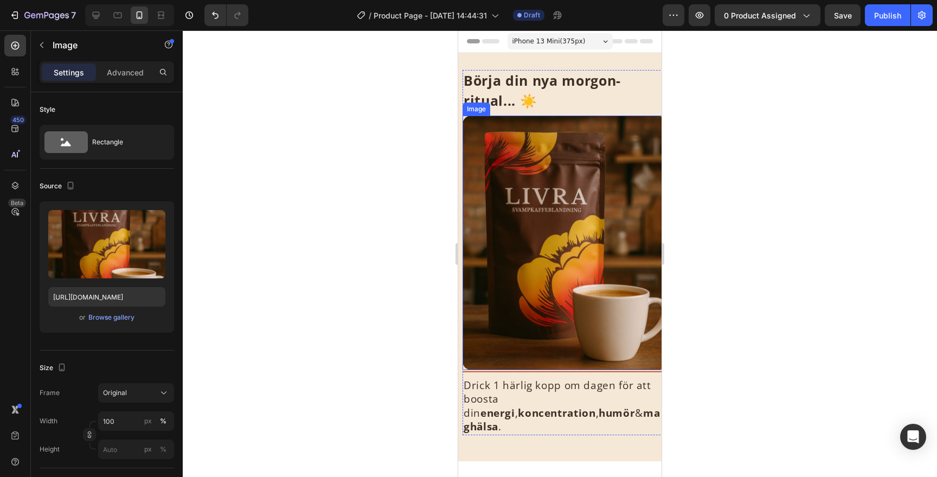
click at [589, 251] on img at bounding box center [564, 243] width 203 height 254
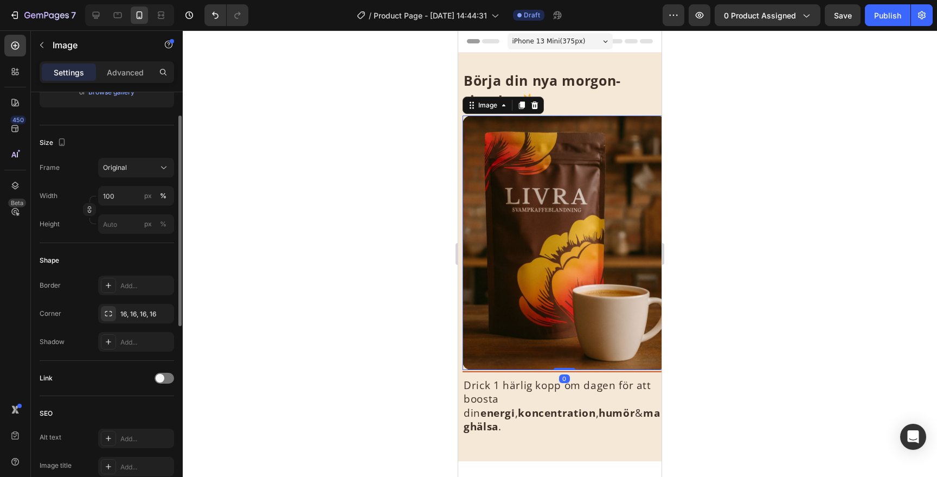
scroll to position [257, 0]
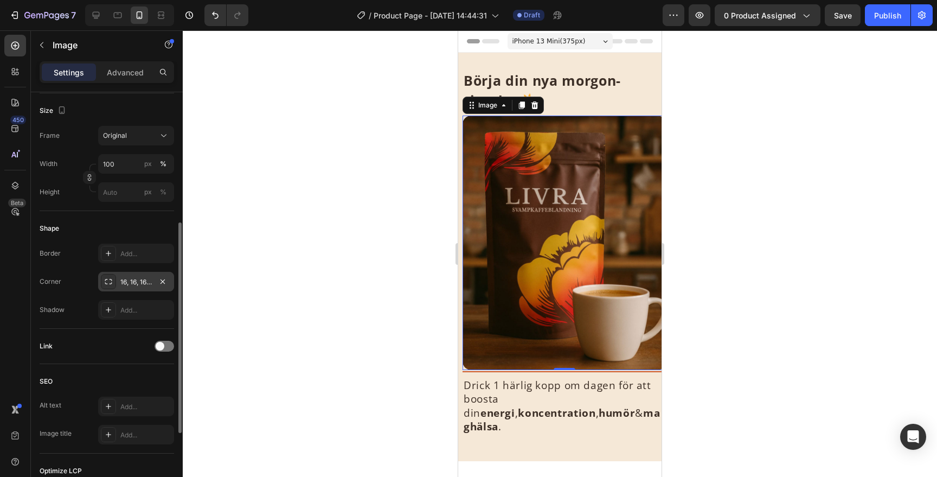
click at [139, 278] on div "16, 16, 16, 16" at bounding box center [135, 282] width 31 height 10
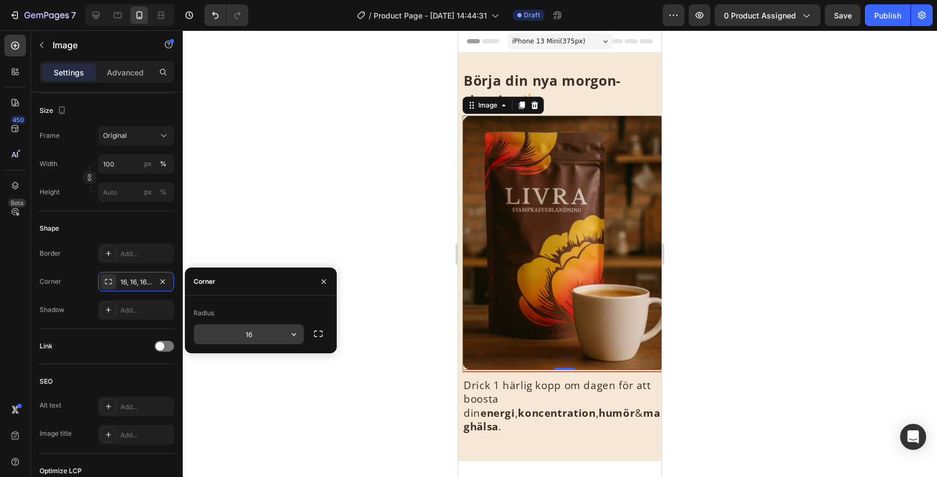
click at [249, 331] on input "16" at bounding box center [249, 334] width 110 height 20
type input "8"
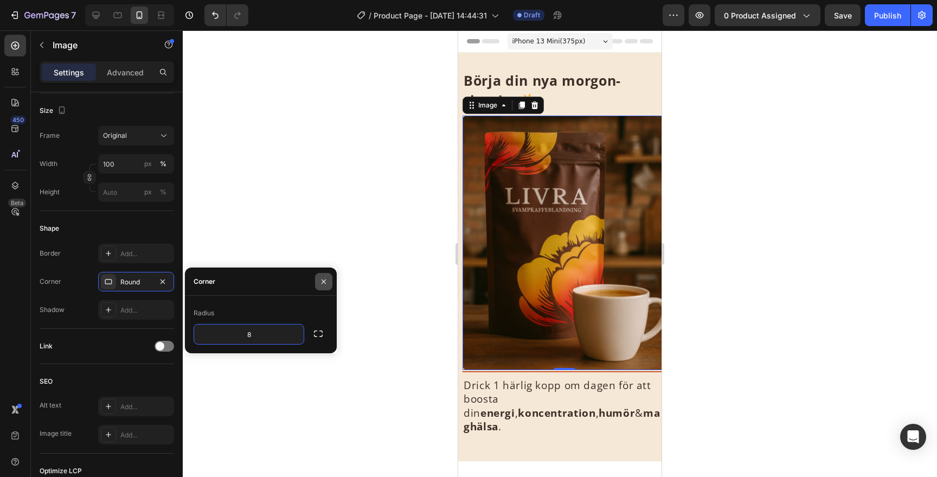
click at [330, 274] on button "button" at bounding box center [323, 281] width 17 height 17
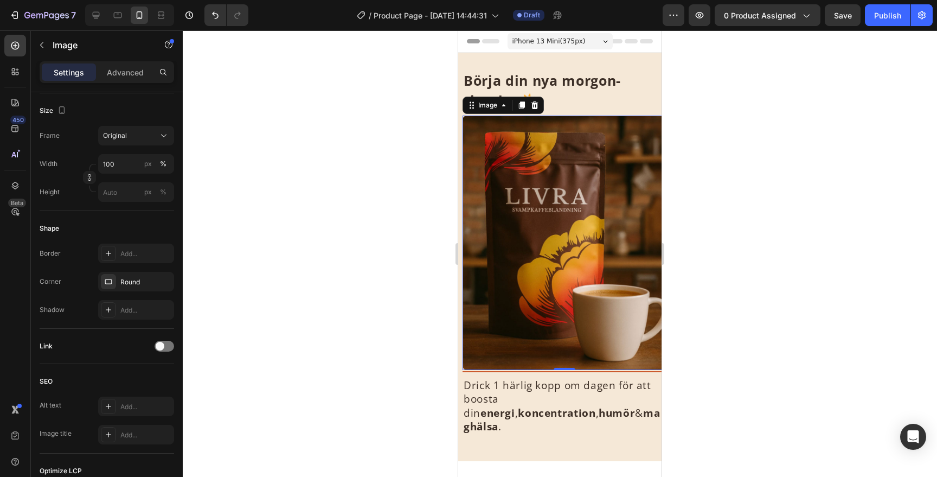
click at [751, 201] on div at bounding box center [560, 253] width 754 height 446
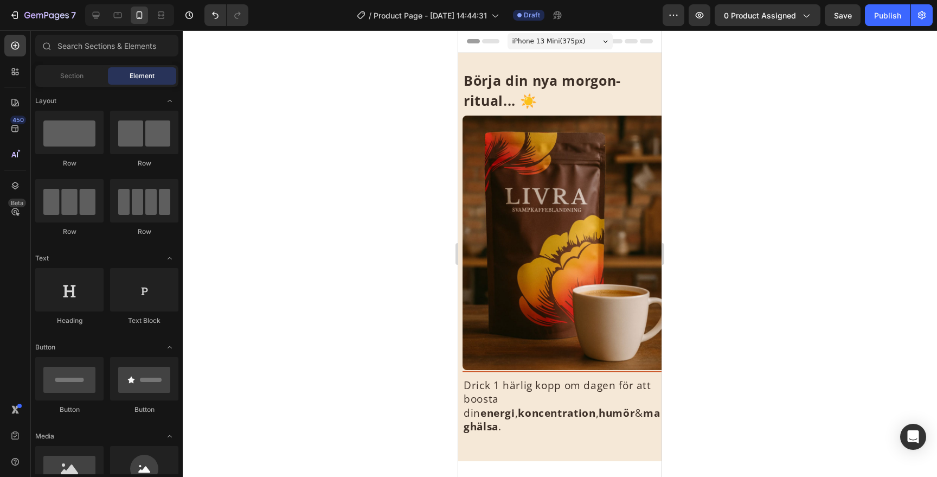
click at [657, 227] on img at bounding box center [564, 243] width 203 height 254
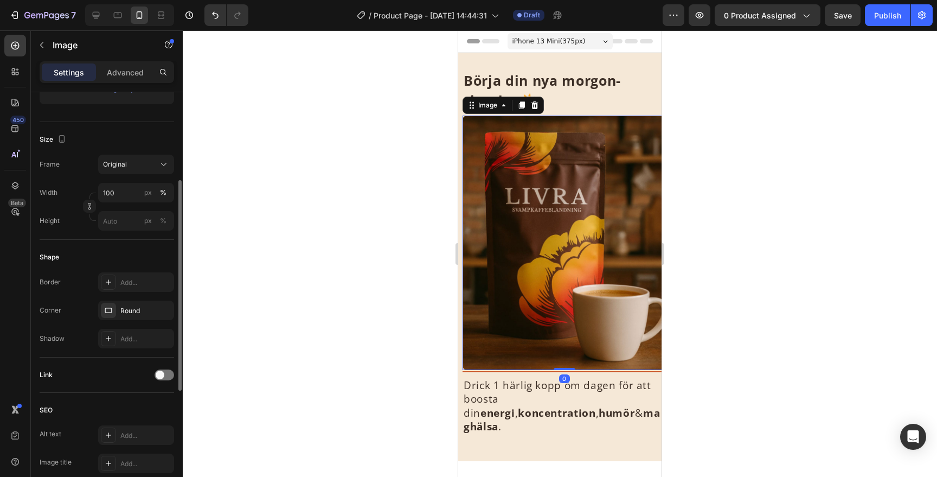
scroll to position [251, 0]
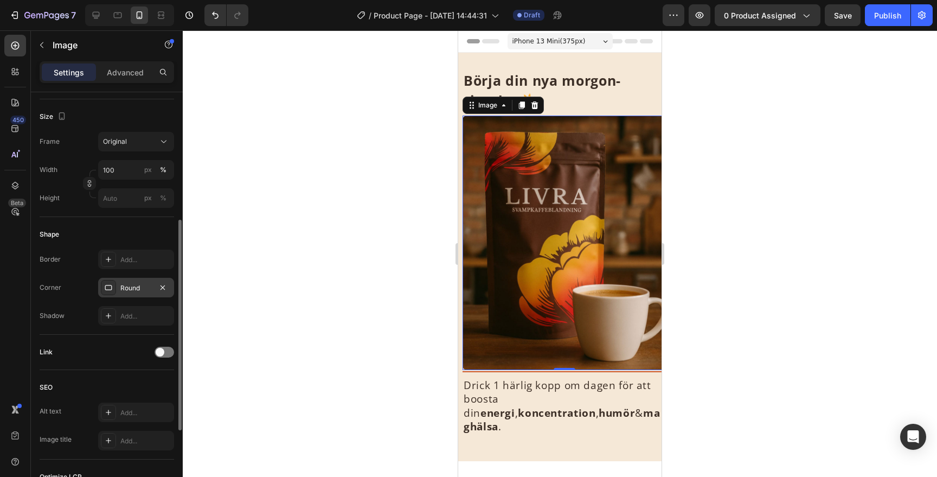
click at [133, 284] on div "Round" at bounding box center [135, 288] width 31 height 10
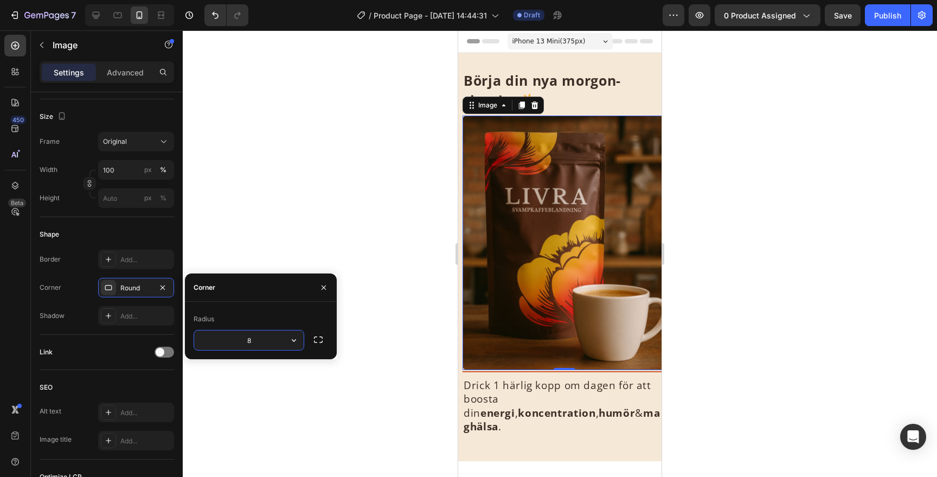
click at [252, 343] on input "8" at bounding box center [249, 340] width 110 height 20
type input "4"
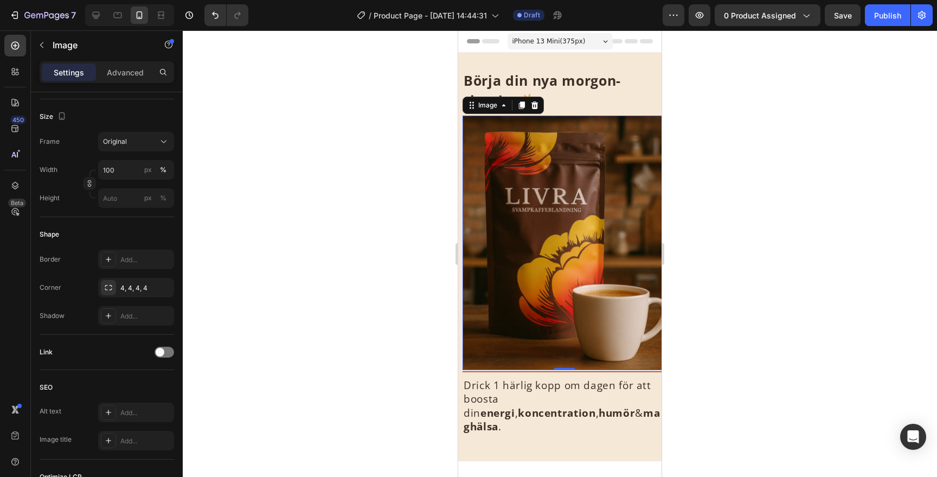
click at [740, 277] on div at bounding box center [560, 253] width 754 height 446
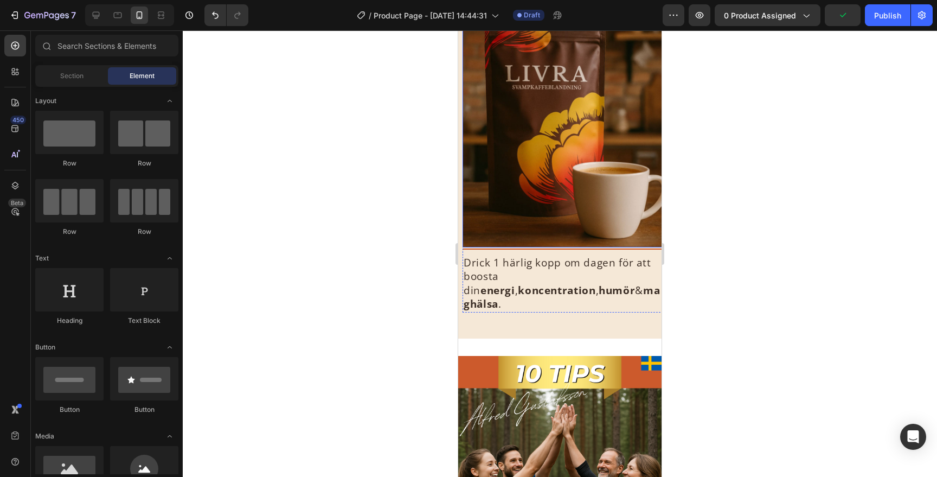
scroll to position [129, 0]
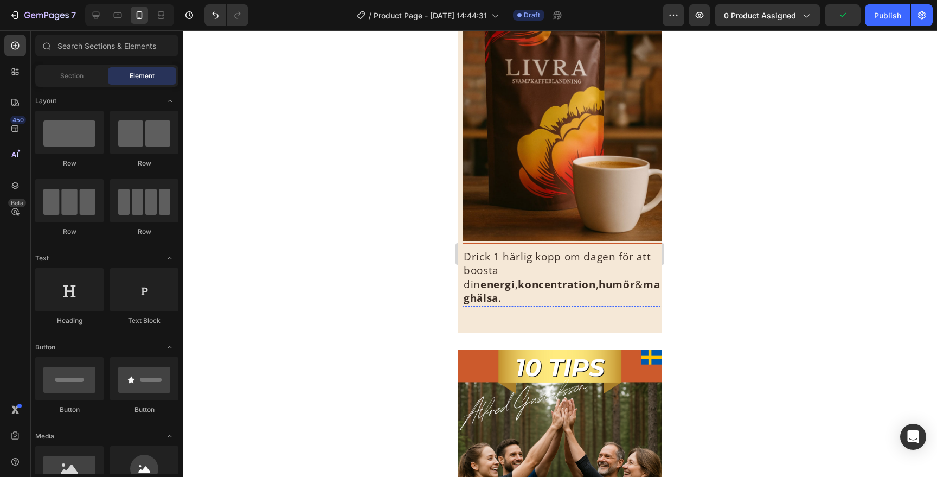
click at [545, 164] on img at bounding box center [564, 114] width 203 height 254
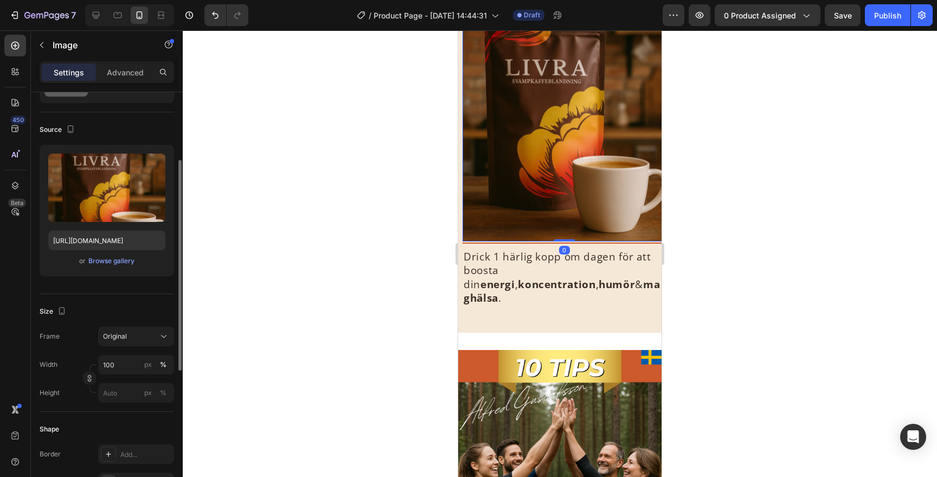
scroll to position [104, 0]
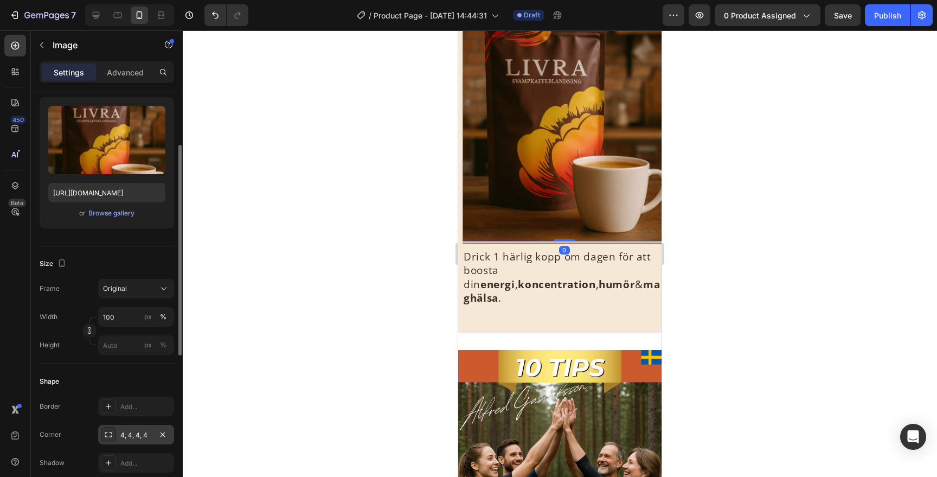
click at [126, 436] on div "4, 4, 4, 4" at bounding box center [135, 435] width 31 height 10
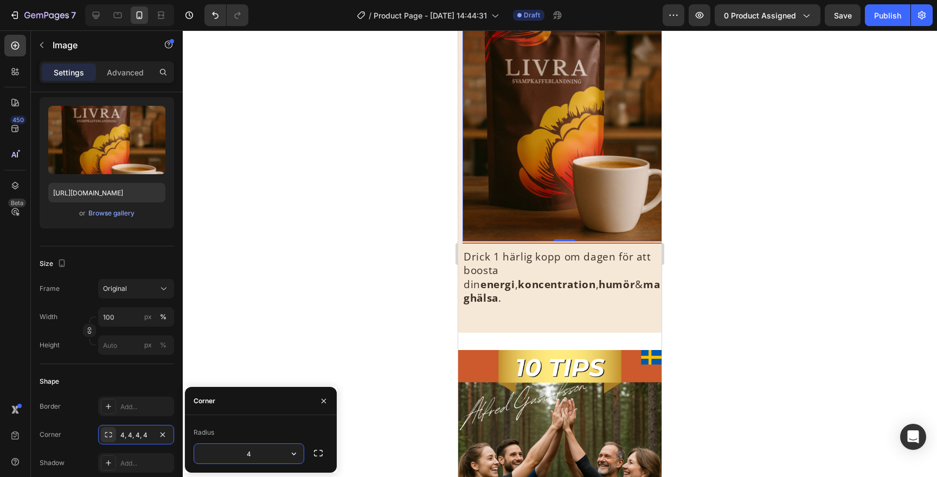
click at [239, 446] on input "4" at bounding box center [249, 454] width 110 height 20
type input "2"
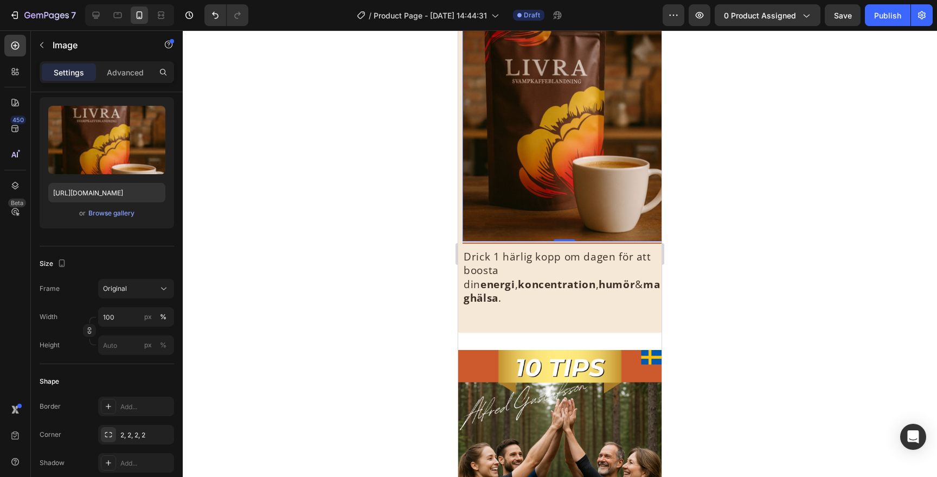
click at [702, 335] on div at bounding box center [560, 253] width 754 height 446
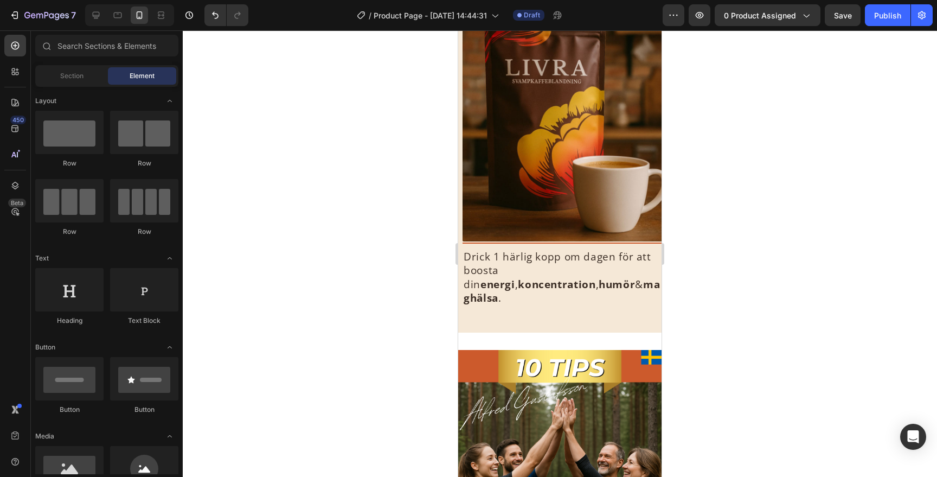
click at [756, 229] on div at bounding box center [560, 253] width 754 height 446
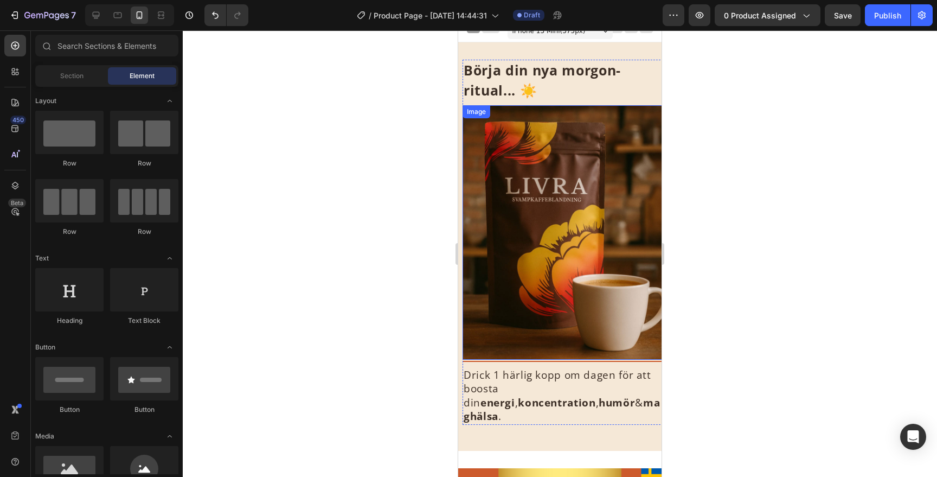
scroll to position [0, 0]
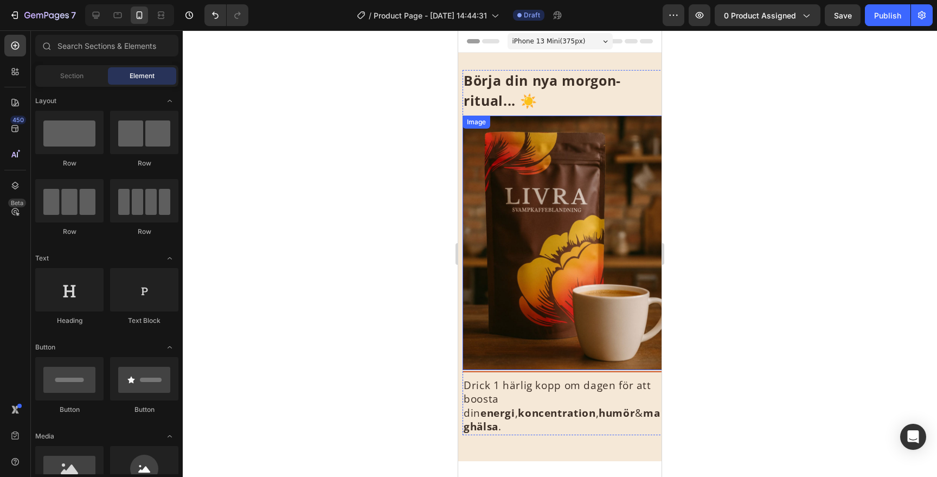
click at [738, 104] on div at bounding box center [560, 253] width 754 height 446
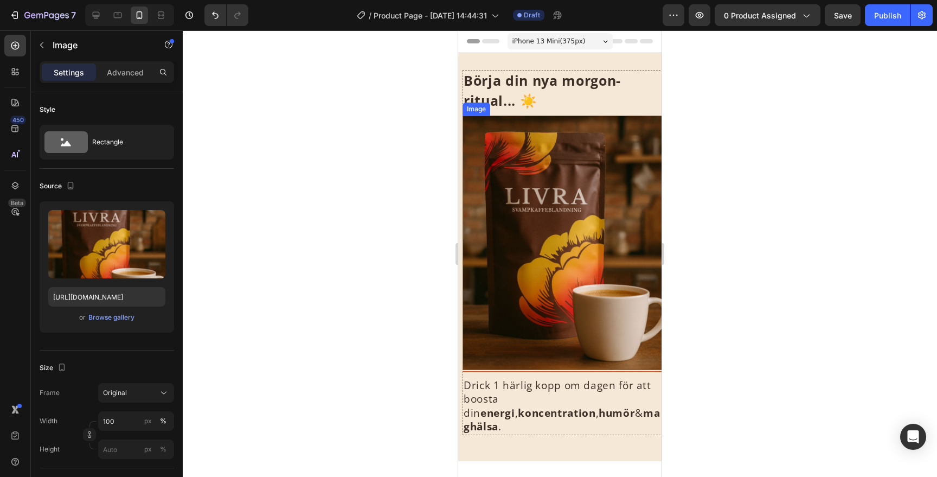
click at [597, 256] on img at bounding box center [564, 243] width 203 height 254
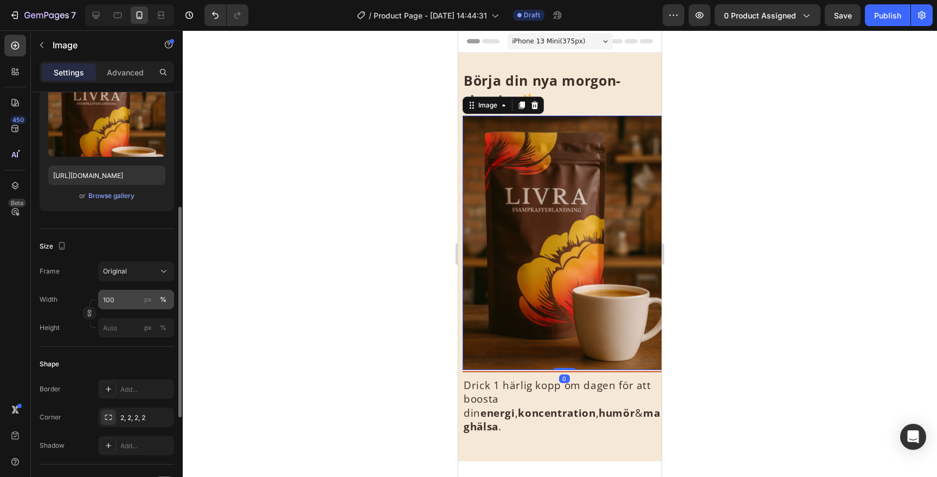
scroll to position [162, 0]
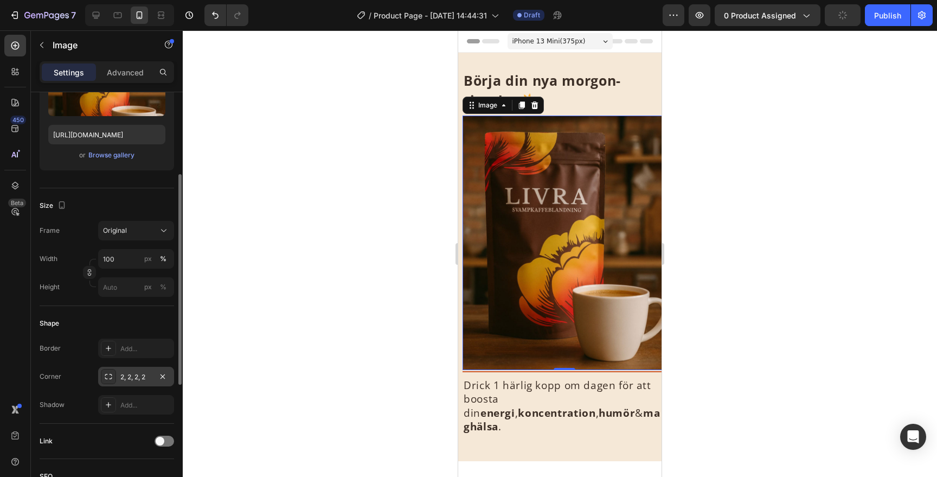
click at [133, 373] on div "2, 2, 2, 2" at bounding box center [135, 377] width 31 height 10
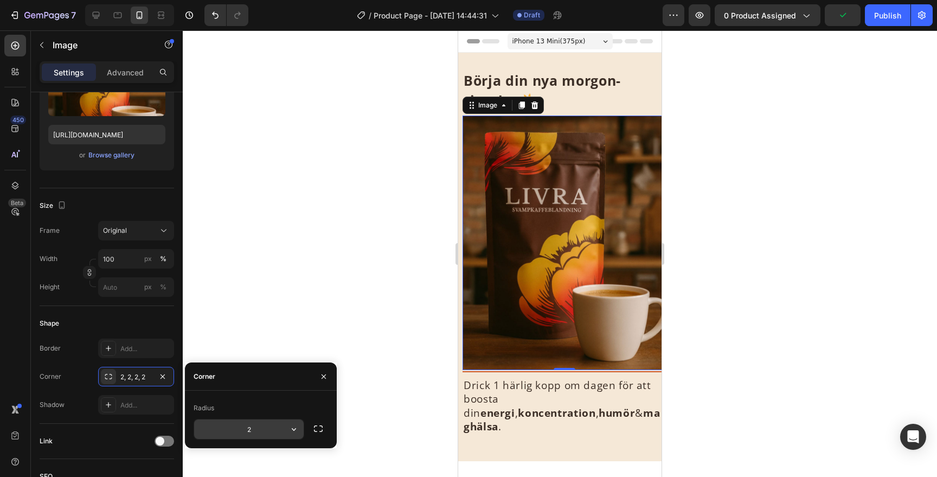
click at [255, 429] on input "2" at bounding box center [249, 429] width 110 height 20
type input "4"
click at [675, 387] on div at bounding box center [560, 253] width 754 height 446
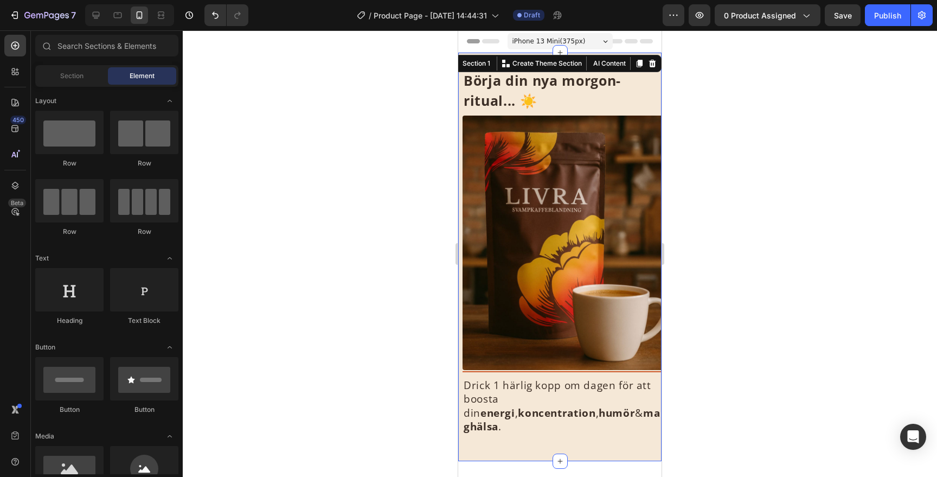
click at [588, 434] on div "Börja din nya morgon-ritual... ☀️ Heading Image Title Line Drick 1 härlig kopp …" at bounding box center [559, 257] width 203 height 408
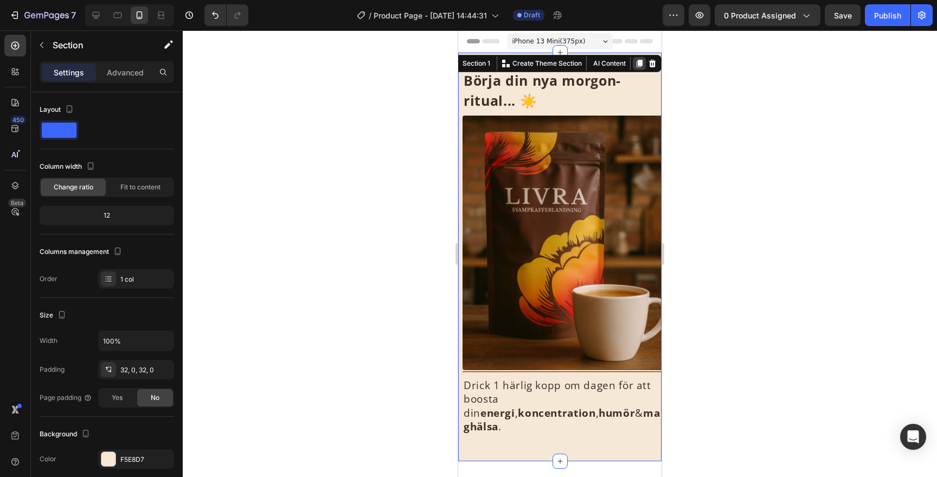
click at [638, 65] on icon at bounding box center [640, 64] width 6 height 8
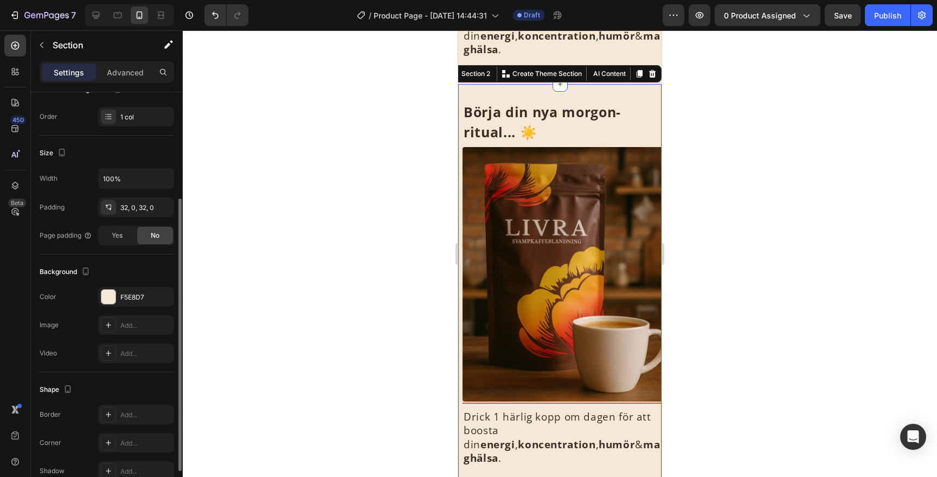
scroll to position [379, 0]
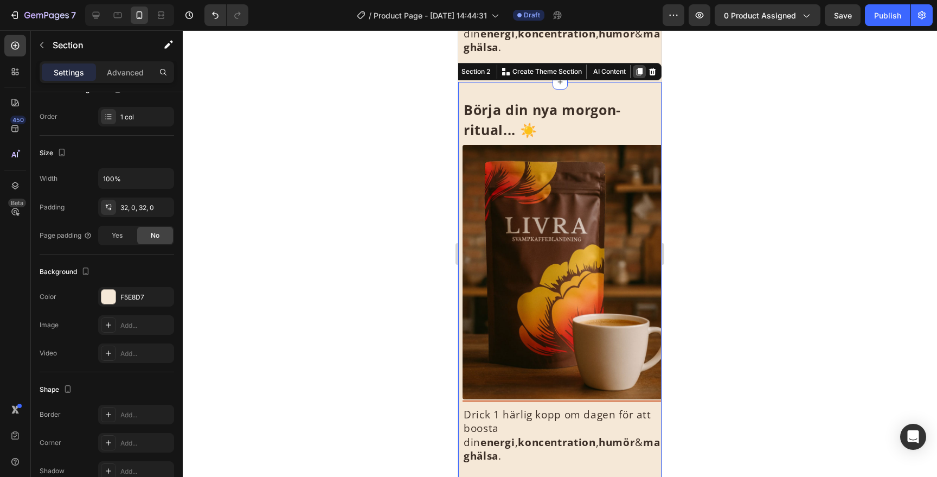
click at [641, 68] on icon at bounding box center [640, 72] width 6 height 8
click at [639, 68] on icon at bounding box center [640, 72] width 6 height 8
click at [639, 67] on icon at bounding box center [640, 71] width 6 height 8
click at [639, 68] on icon at bounding box center [640, 72] width 6 height 8
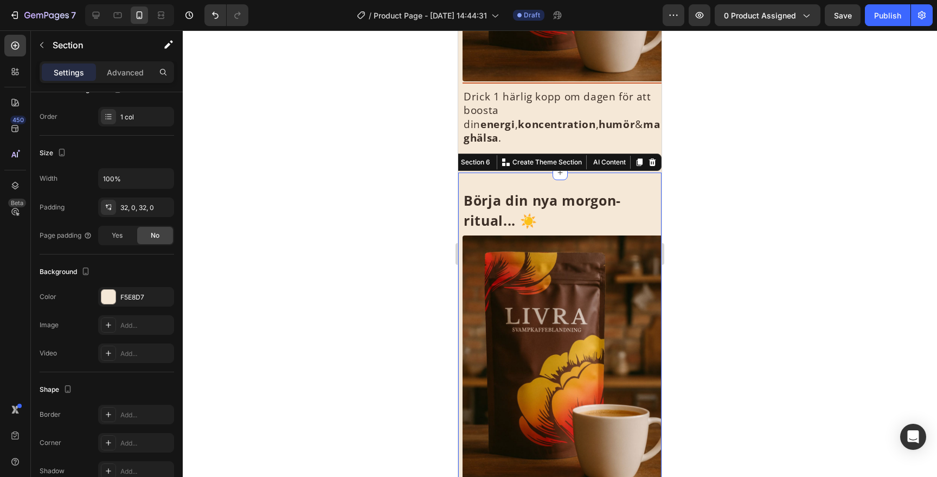
click at [731, 111] on div at bounding box center [560, 253] width 754 height 446
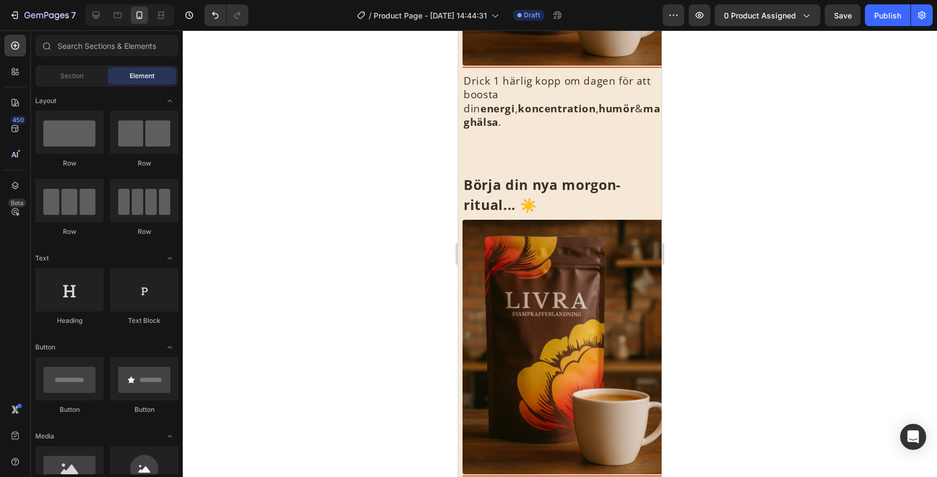
scroll to position [318, 0]
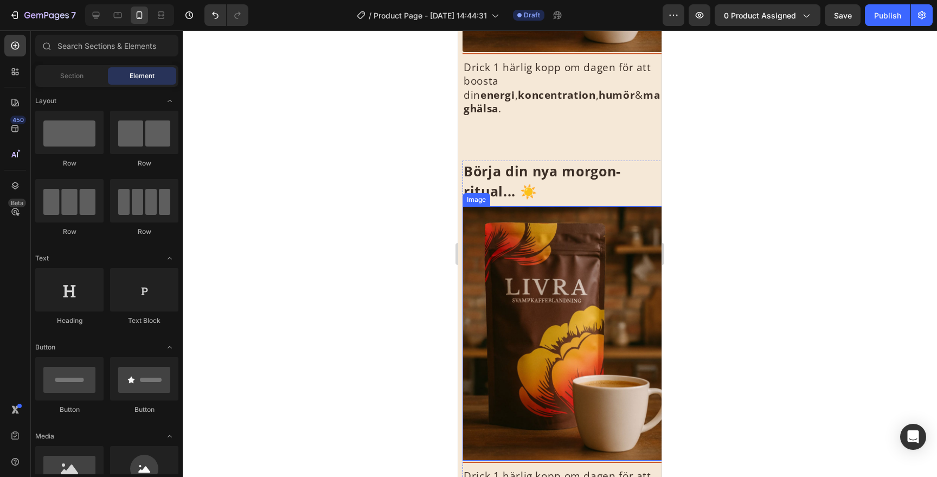
click at [581, 239] on img at bounding box center [564, 333] width 203 height 254
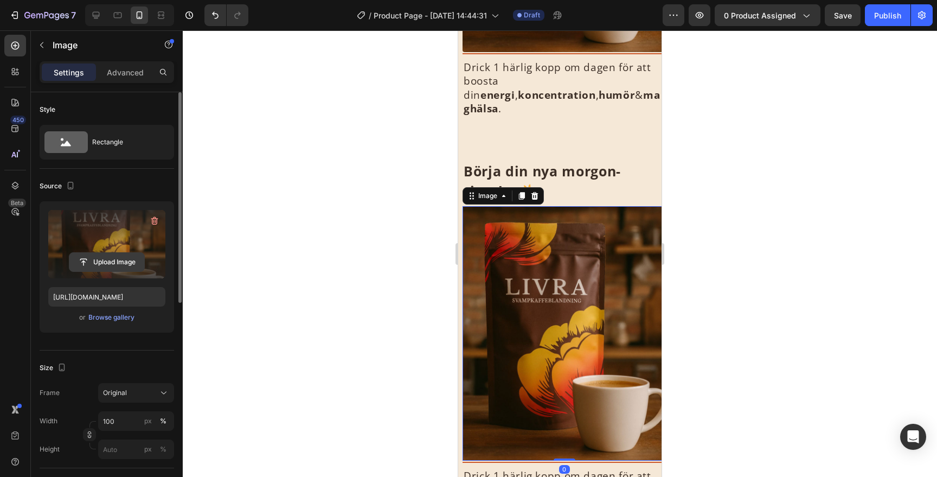
click at [111, 258] on input "file" at bounding box center [106, 262] width 75 height 18
click at [157, 220] on icon "button" at bounding box center [154, 220] width 11 height 11
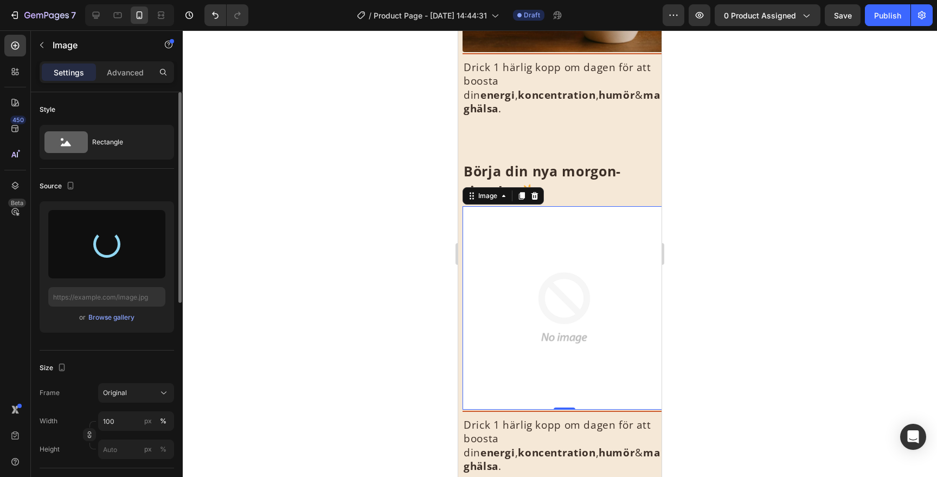
type input "https://cdn.shopify.com/s/files/1/0657/2861/0568/files/gempages_469156274219517…"
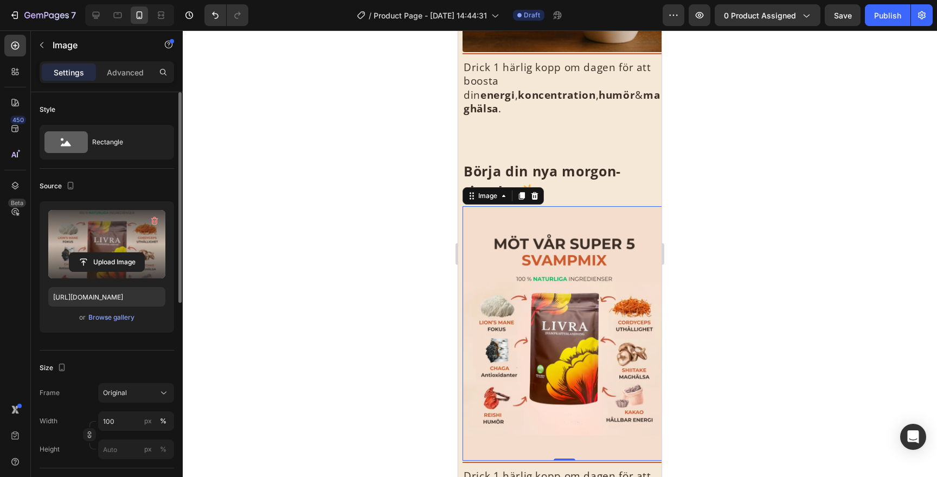
click at [718, 184] on div at bounding box center [560, 253] width 754 height 446
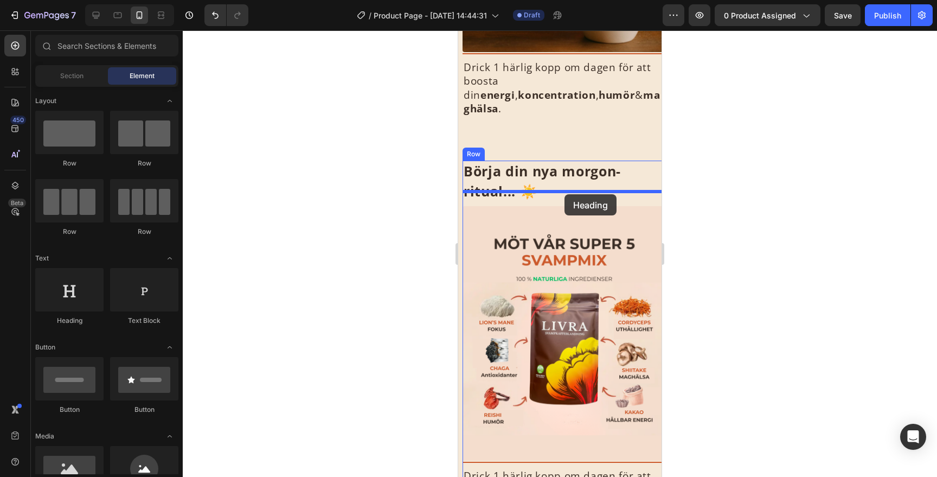
drag, startPoint x: 526, startPoint y: 327, endPoint x: 565, endPoint y: 194, distance: 138.5
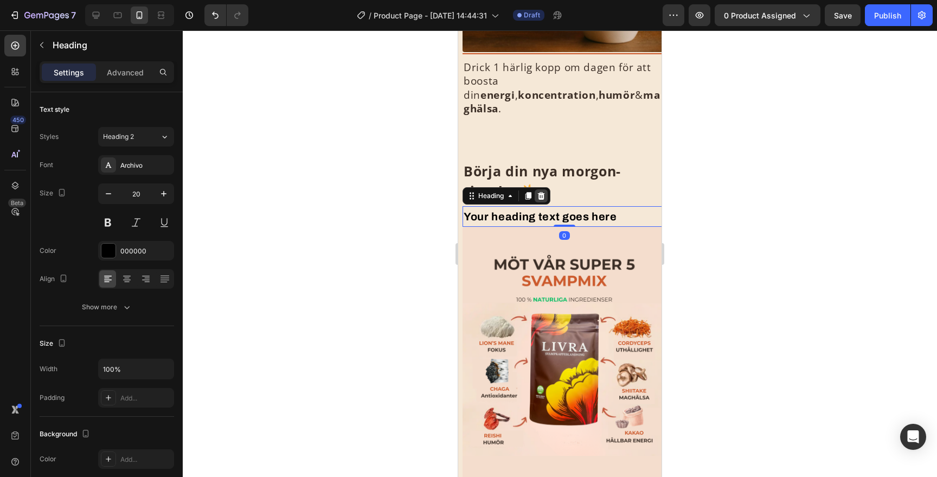
click at [545, 191] on icon at bounding box center [541, 195] width 9 height 9
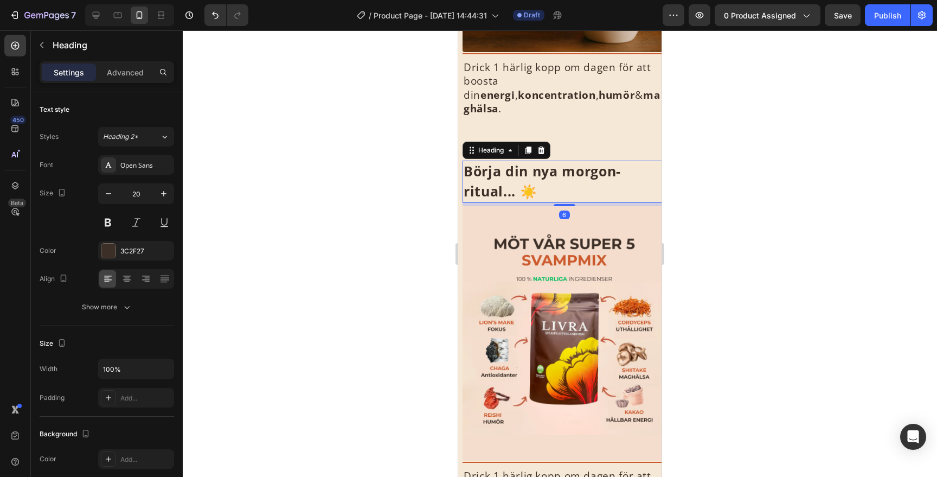
click at [539, 168] on h2 "Börja din nya morgon-ritual... ☀️" at bounding box center [564, 182] width 203 height 42
click at [539, 168] on p "Börja din nya morgon-ritual... ☀️" at bounding box center [564, 182] width 201 height 40
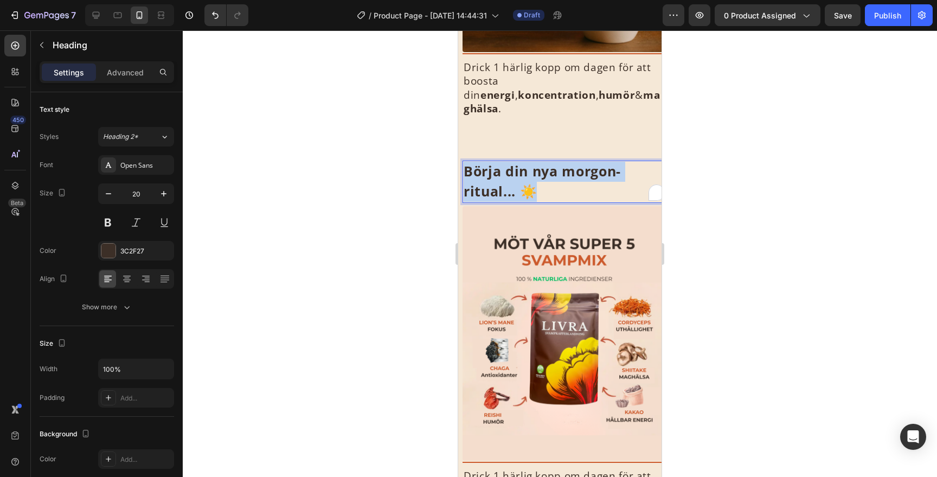
click at [539, 168] on p "Börja din nya morgon-ritual... ☀️" at bounding box center [564, 182] width 201 height 40
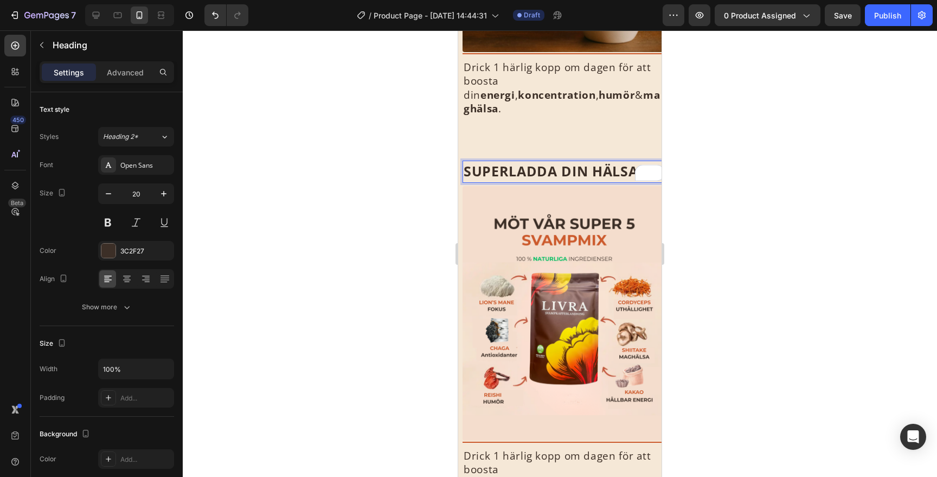
click at [740, 140] on div at bounding box center [560, 253] width 754 height 446
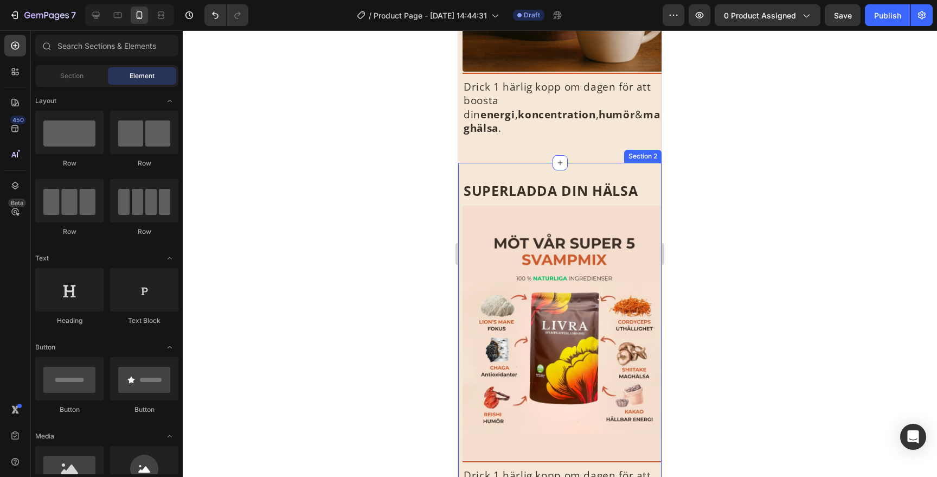
scroll to position [292, 0]
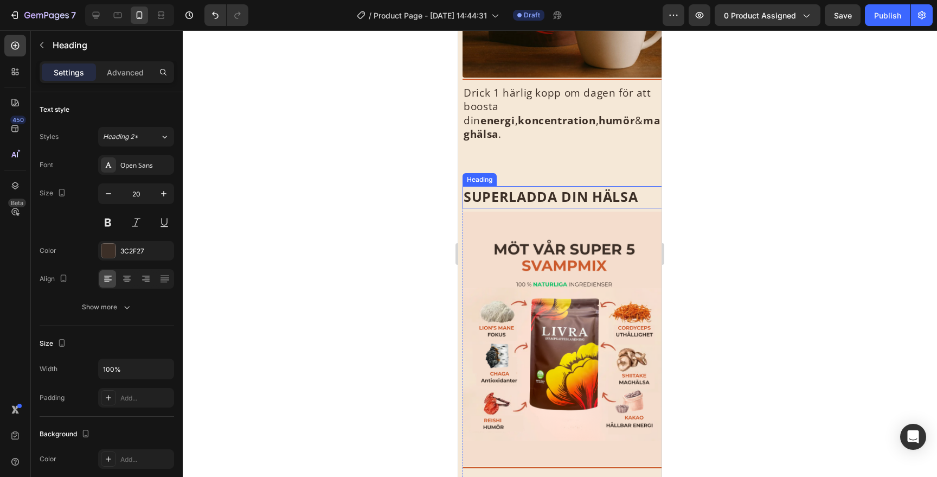
click at [574, 187] on strong "SUPERLADDA DIN HÄLSA" at bounding box center [551, 196] width 174 height 18
click at [529, 172] on icon at bounding box center [529, 176] width 6 height 8
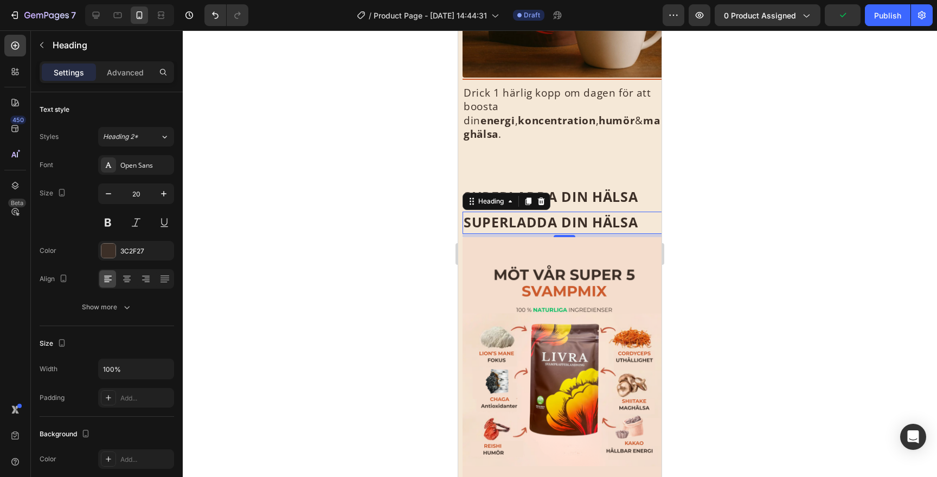
scroll to position [162, 0]
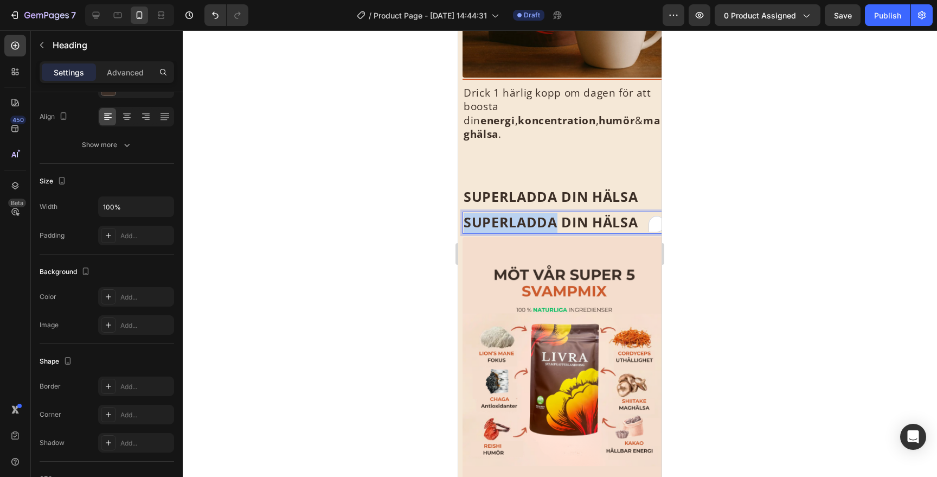
click at [507, 213] on strong "SUPERLADDA DIN HÄLSA" at bounding box center [551, 222] width 174 height 18
click at [742, 170] on div at bounding box center [560, 253] width 754 height 446
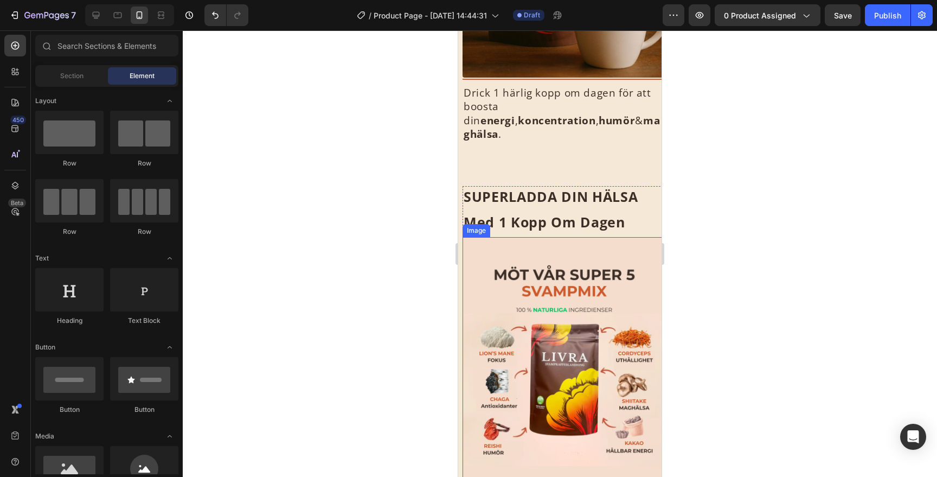
scroll to position [0, 0]
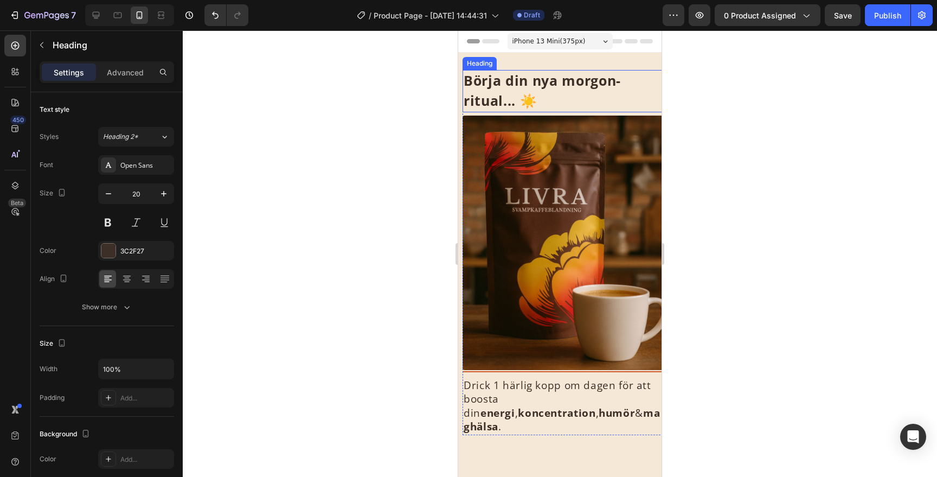
click at [558, 91] on h2 "Börja din nya morgon-ritual... ☀️" at bounding box center [564, 91] width 203 height 42
click at [694, 270] on div at bounding box center [560, 253] width 754 height 446
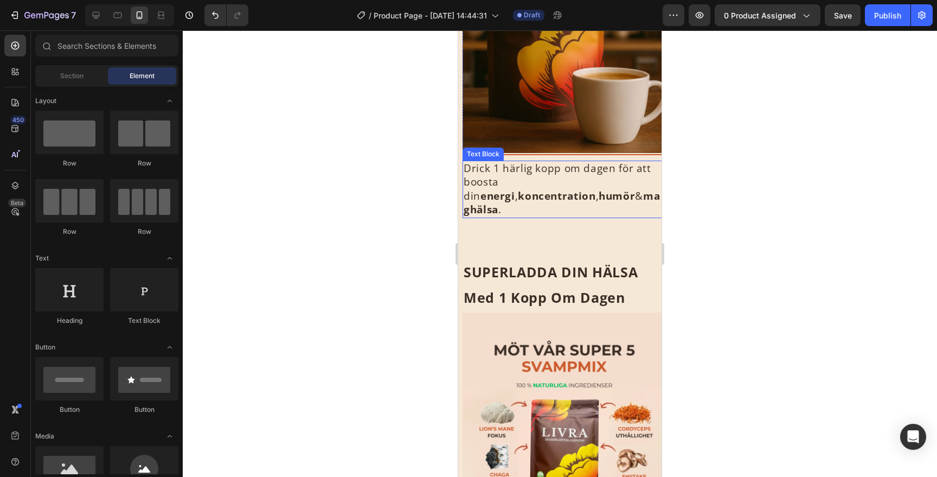
scroll to position [247, 0]
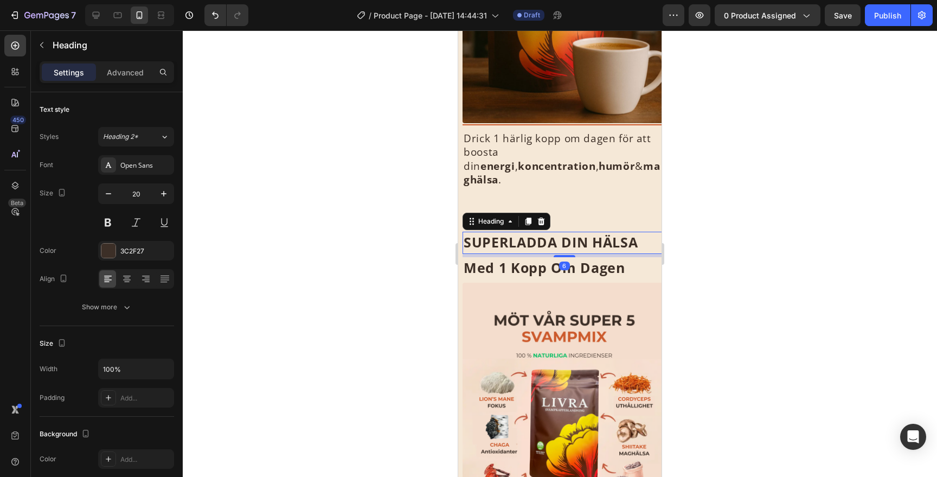
click at [574, 233] on strong "SUPERLADDA DIN HÄLSA" at bounding box center [551, 242] width 174 height 18
click at [695, 219] on div at bounding box center [560, 253] width 754 height 446
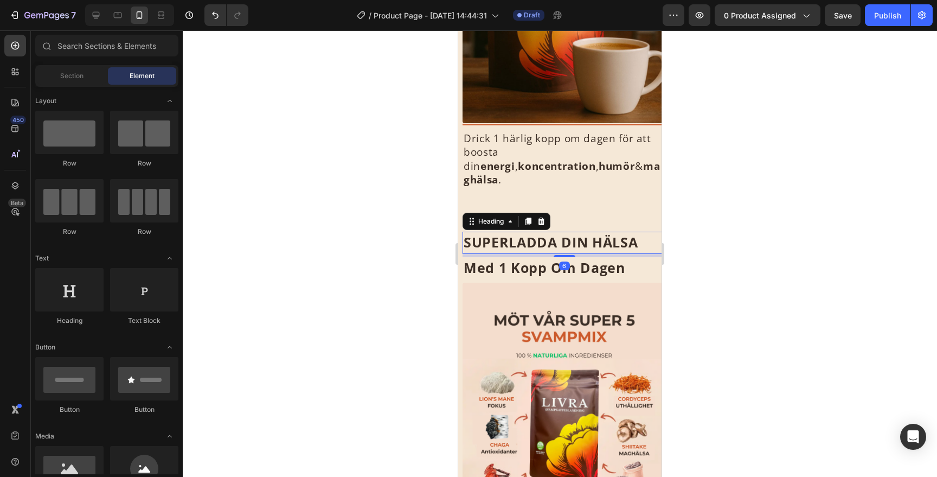
click at [641, 233] on p "⁠⁠⁠⁠⁠⁠⁠ SUPERLADDA DIN HÄLSA" at bounding box center [564, 243] width 201 height 20
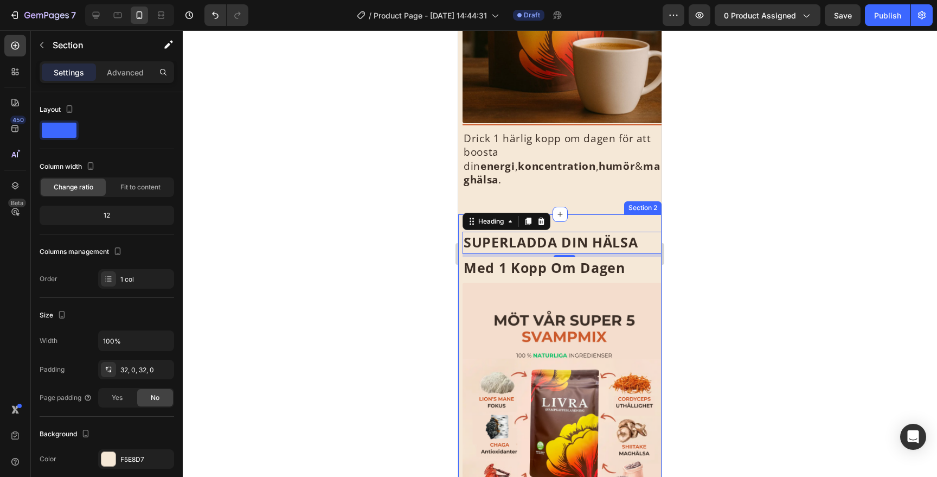
click at [596, 214] on div "⁠⁠⁠⁠⁠⁠⁠ SUPERLADDA DIN HÄLSA Heading 6 ⁠⁠⁠⁠⁠⁠⁠ Med 1 Kopp Om Dagen Heading Imag…" at bounding box center [559, 421] width 203 height 414
click at [628, 233] on strong "SUPERLADDA DIN HÄLSA" at bounding box center [551, 242] width 174 height 18
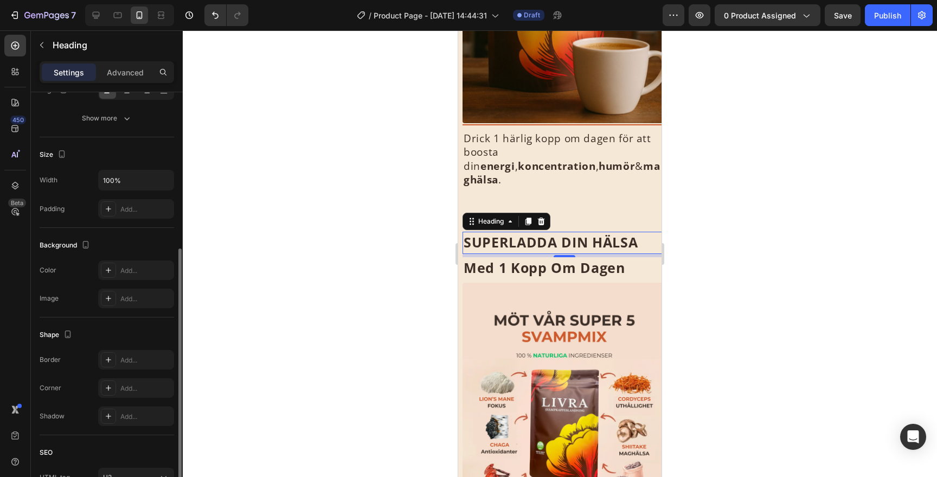
scroll to position [0, 0]
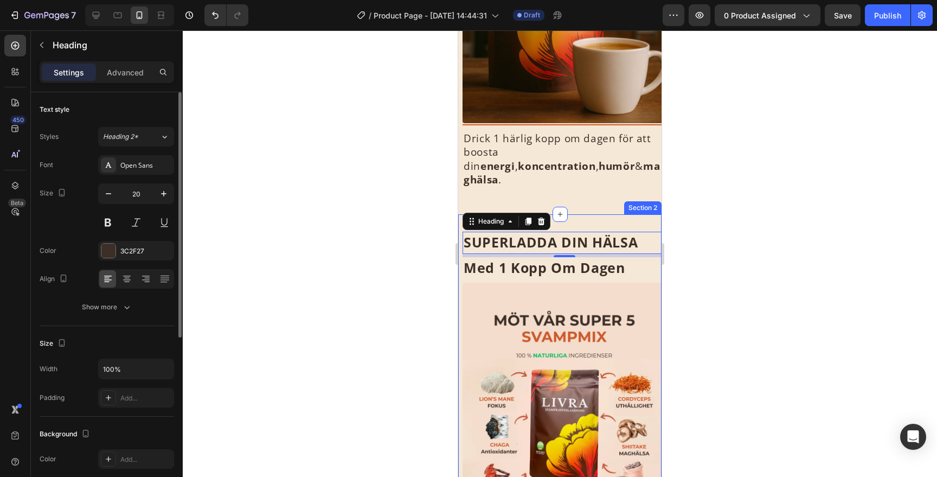
click at [711, 224] on div at bounding box center [560, 253] width 754 height 446
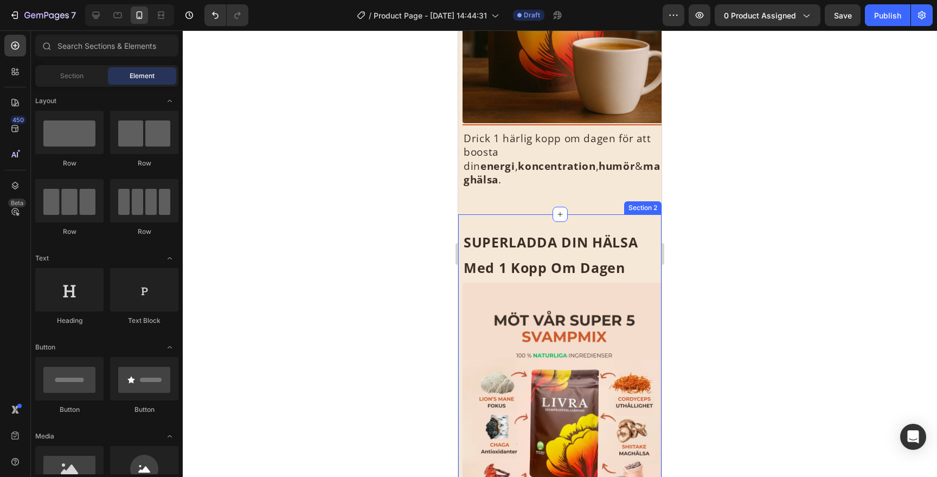
click at [594, 214] on div "⁠⁠⁠⁠⁠⁠⁠ SUPERLADDA DIN HÄLSA Heading ⁠⁠⁠⁠⁠⁠⁠ Med 1 Kopp Om Dagen Heading Image …" at bounding box center [559, 421] width 203 height 414
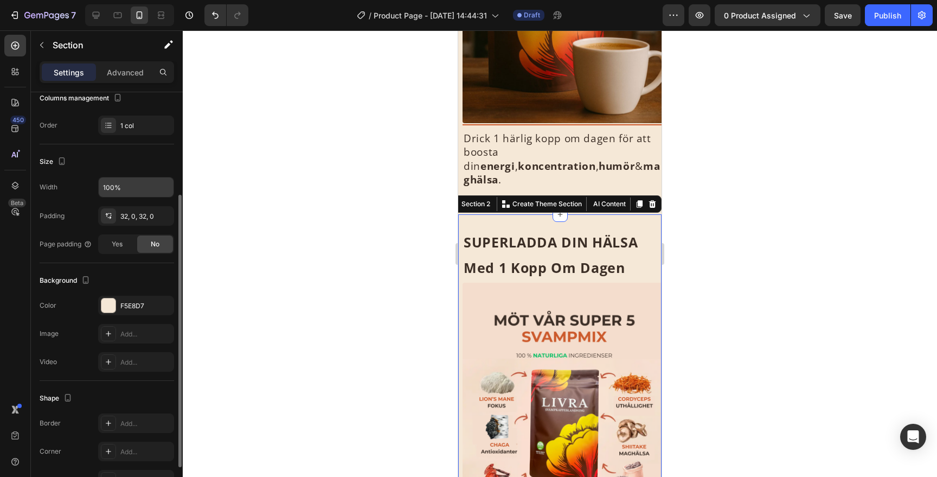
scroll to position [155, 0]
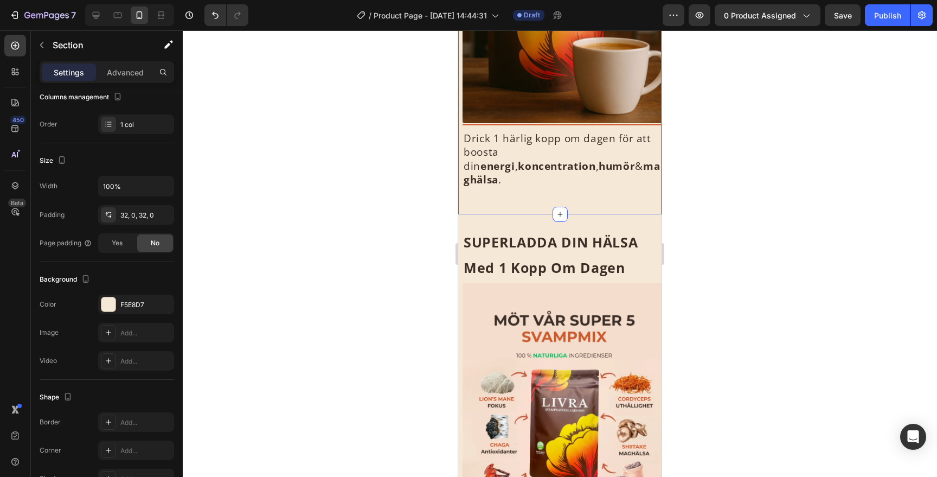
click at [654, 180] on div "Börja din nya morgon-ritual... ☀️ Heading Image Title Line Drick 1 härlig kopp …" at bounding box center [559, 10] width 203 height 374
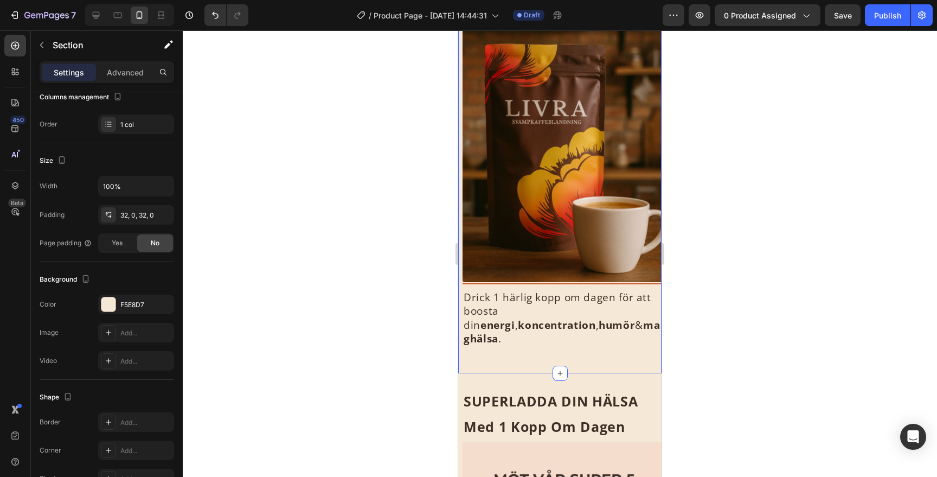
scroll to position [0, 0]
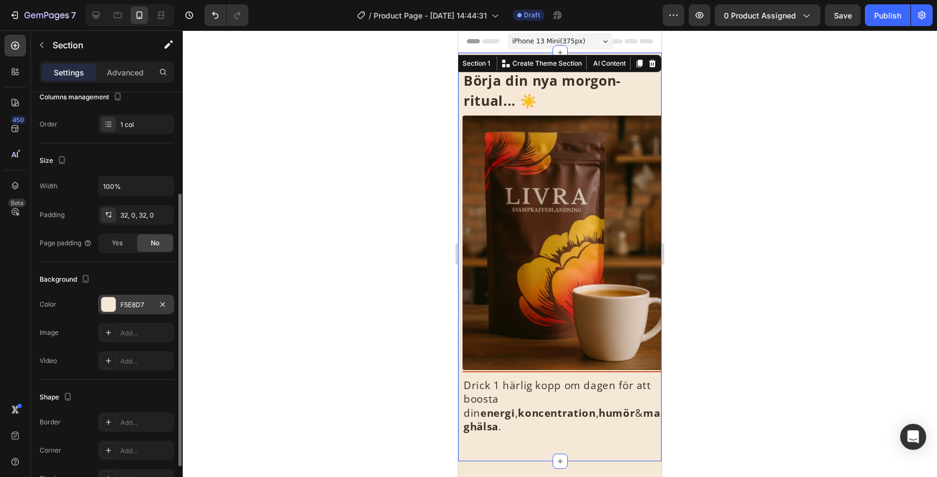
click at [125, 302] on div "F5E8D7" at bounding box center [135, 305] width 31 height 10
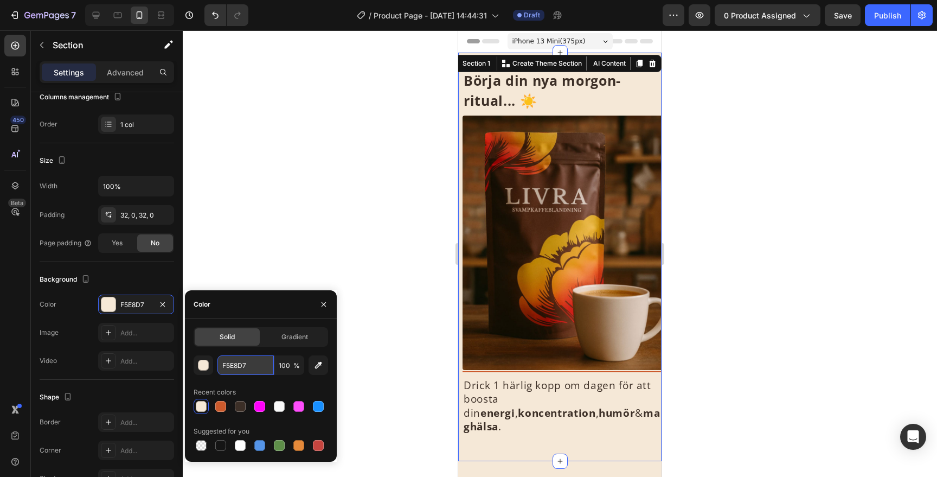
click at [236, 366] on input "F5E8D7" at bounding box center [245, 365] width 56 height 20
paste input "CDCB3"
type input "FCDCB3"
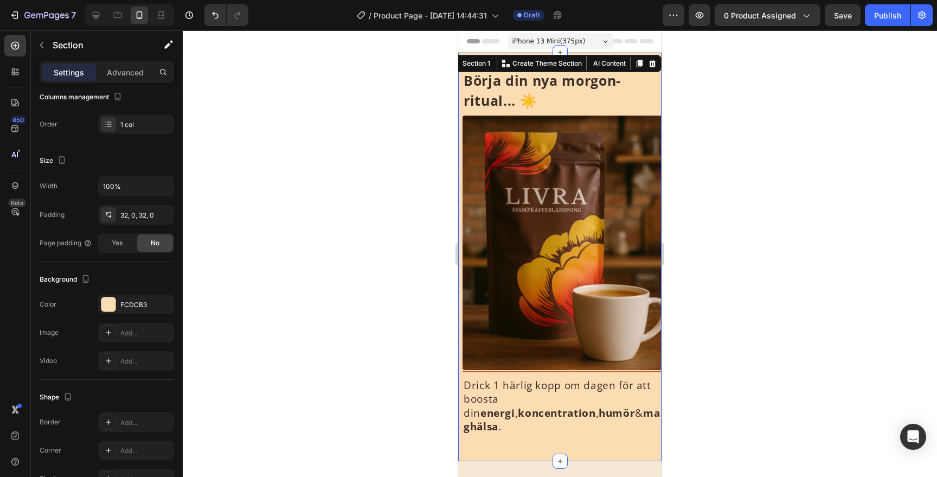
click at [914, 197] on div at bounding box center [560, 253] width 754 height 446
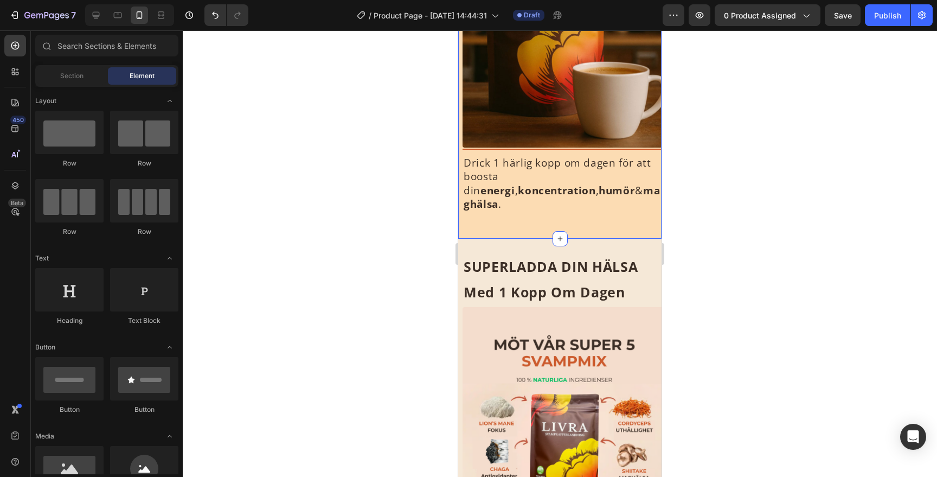
scroll to position [224, 0]
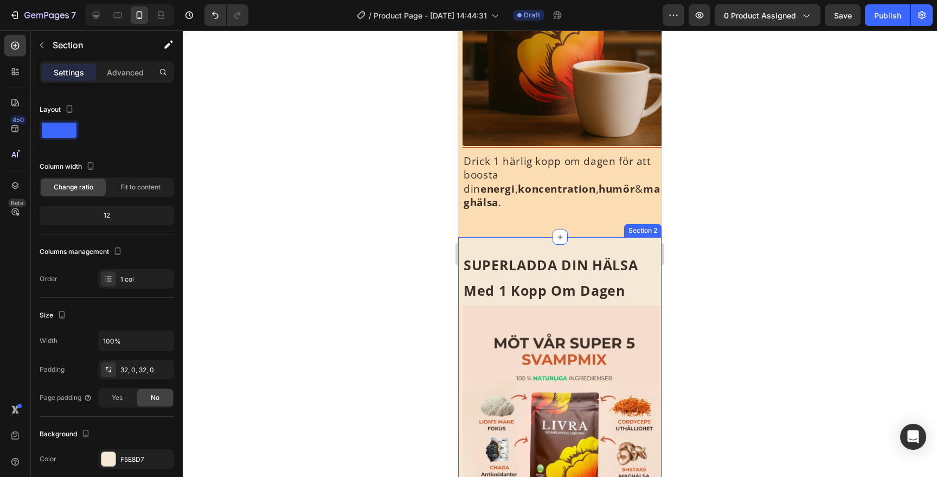
click at [621, 237] on div "⁠⁠⁠⁠⁠⁠⁠ SUPERLADDA DIN HÄLSA Heading ⁠⁠⁠⁠⁠⁠⁠ Med 1 Kopp Om Dagen Heading Image …" at bounding box center [559, 444] width 203 height 414
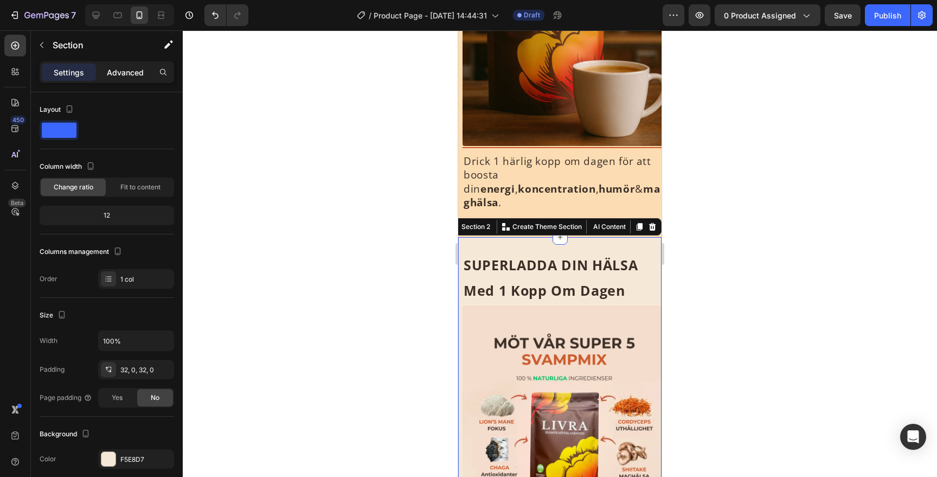
click at [124, 67] on p "Advanced" at bounding box center [125, 72] width 37 height 11
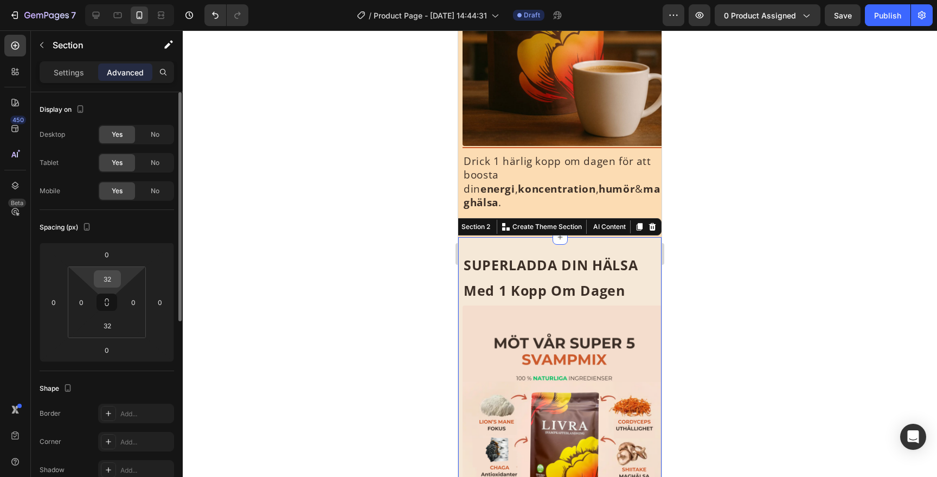
click at [106, 275] on input "32" at bounding box center [108, 279] width 22 height 16
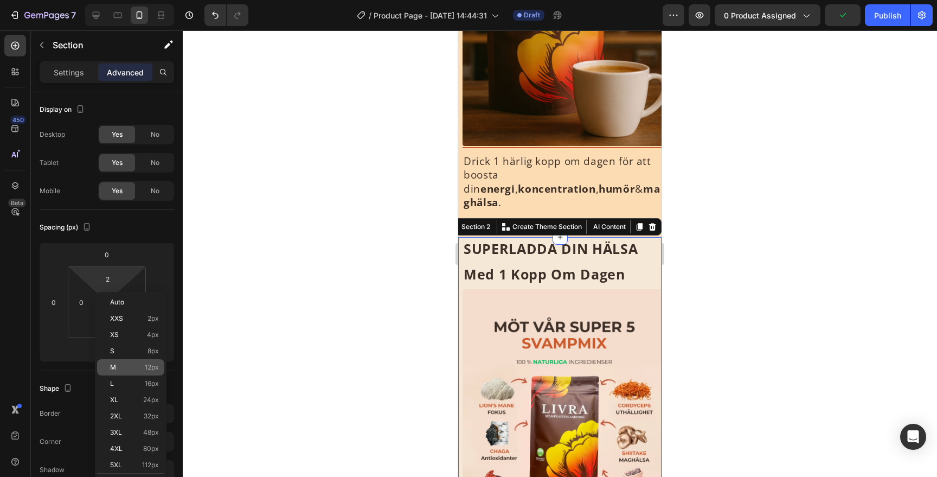
click at [138, 361] on div "M 12px" at bounding box center [130, 367] width 67 height 16
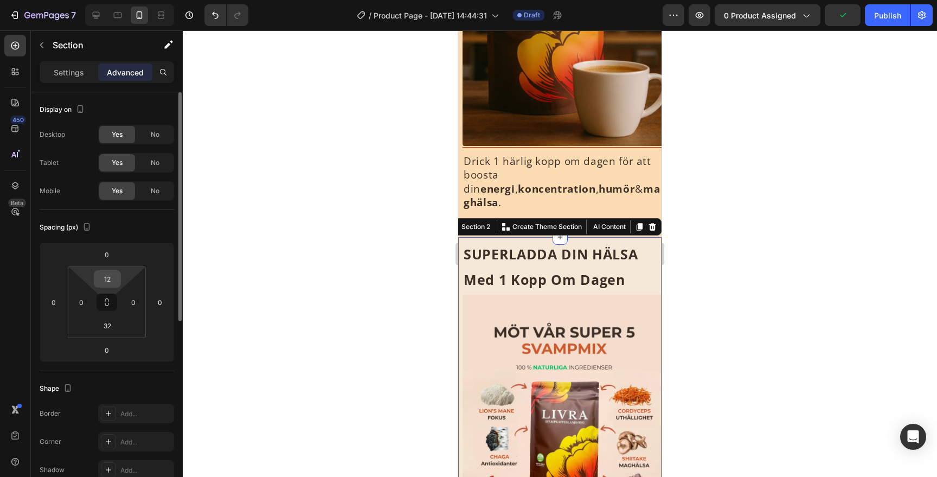
click at [108, 271] on input "12" at bounding box center [108, 279] width 22 height 16
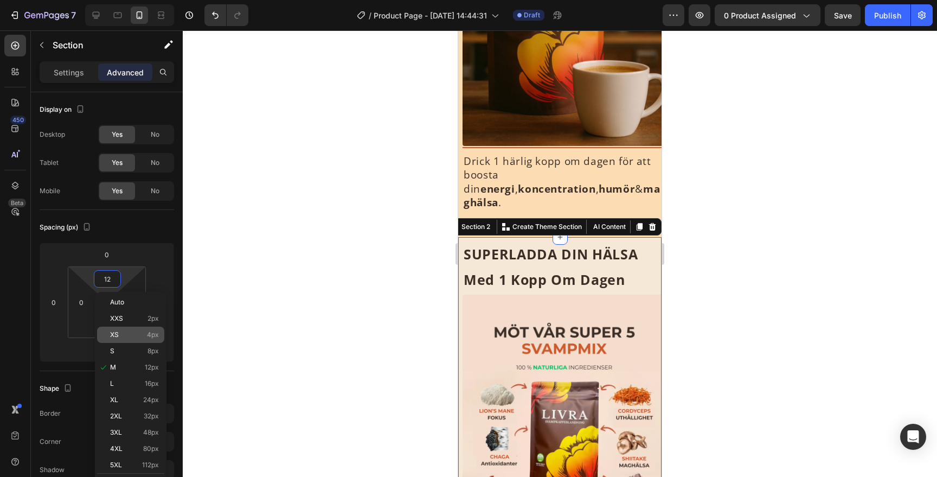
click at [130, 337] on p "XS 4px" at bounding box center [134, 335] width 49 height 8
type input "4"
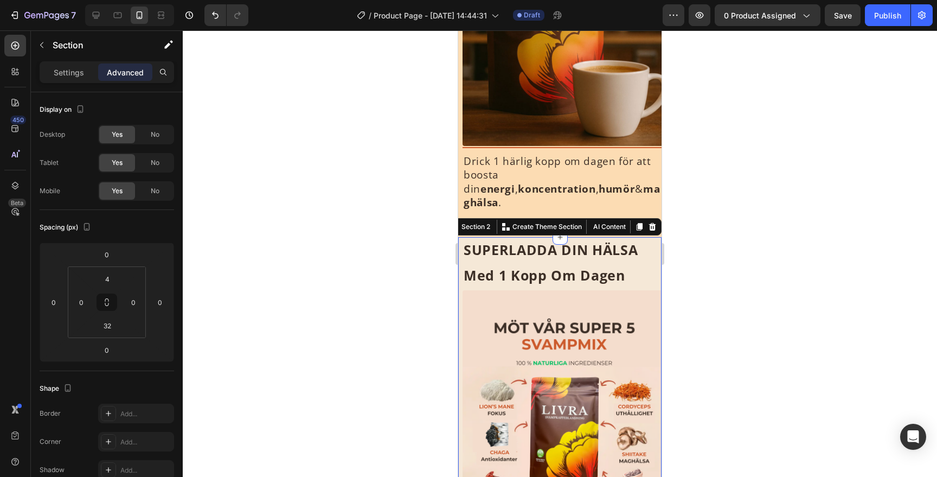
click at [691, 262] on div at bounding box center [560, 253] width 754 height 446
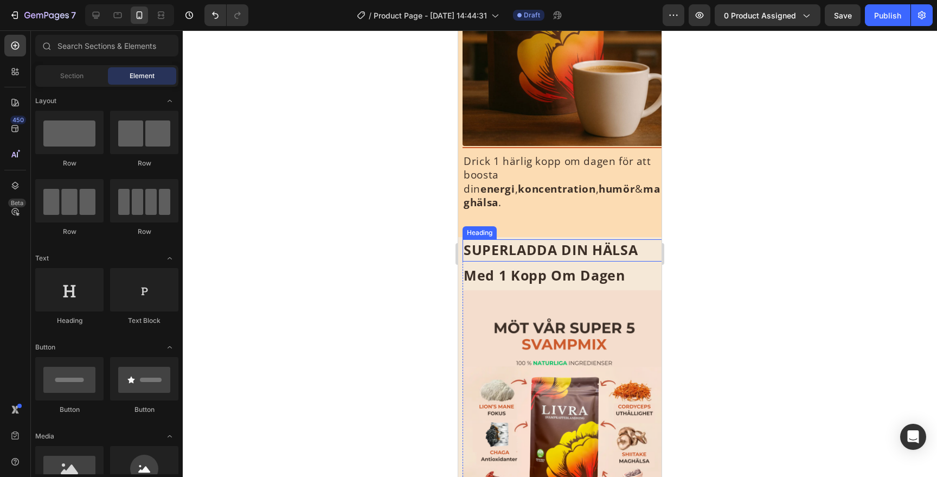
click at [591, 240] on strong "SUPERLADDA DIN HÄLSA" at bounding box center [551, 249] width 174 height 18
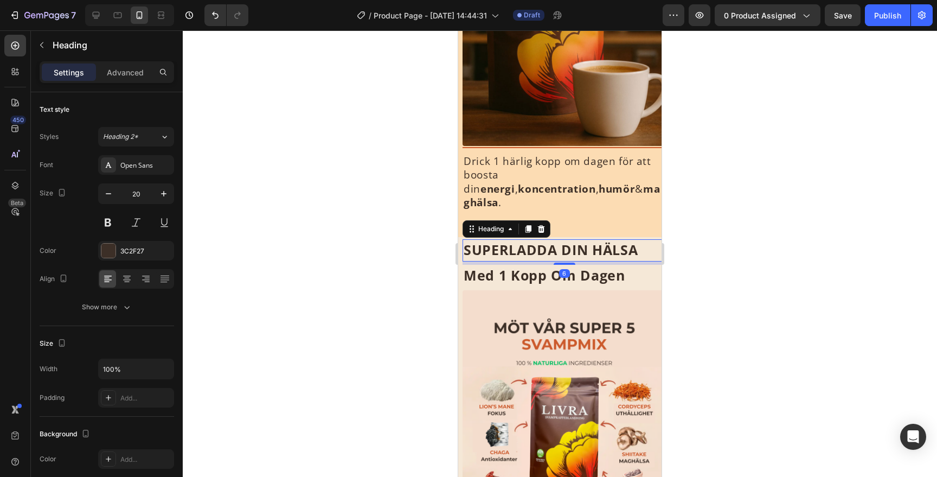
click at [735, 245] on div at bounding box center [560, 253] width 754 height 446
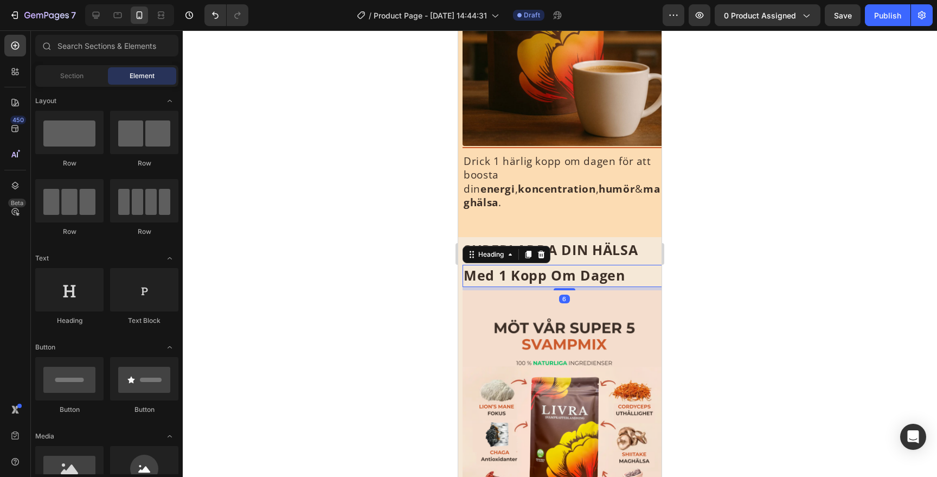
click at [613, 266] on strong "Med 1 Kopp Om Dagen" at bounding box center [545, 275] width 162 height 18
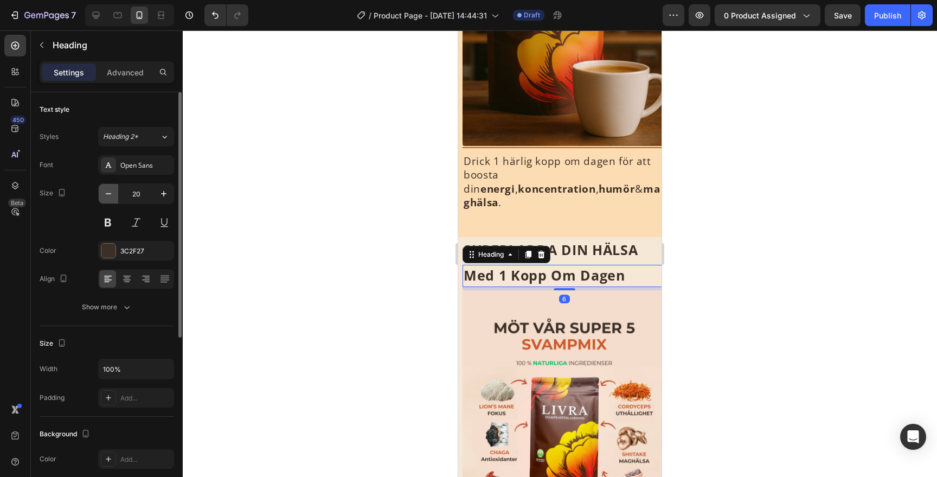
click at [112, 191] on icon "button" at bounding box center [108, 193] width 11 height 11
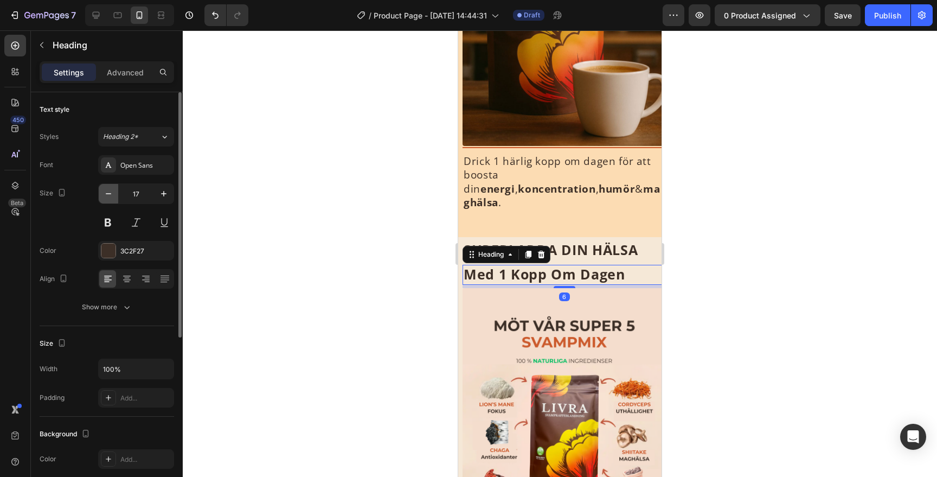
click at [112, 191] on icon "button" at bounding box center [108, 193] width 11 height 11
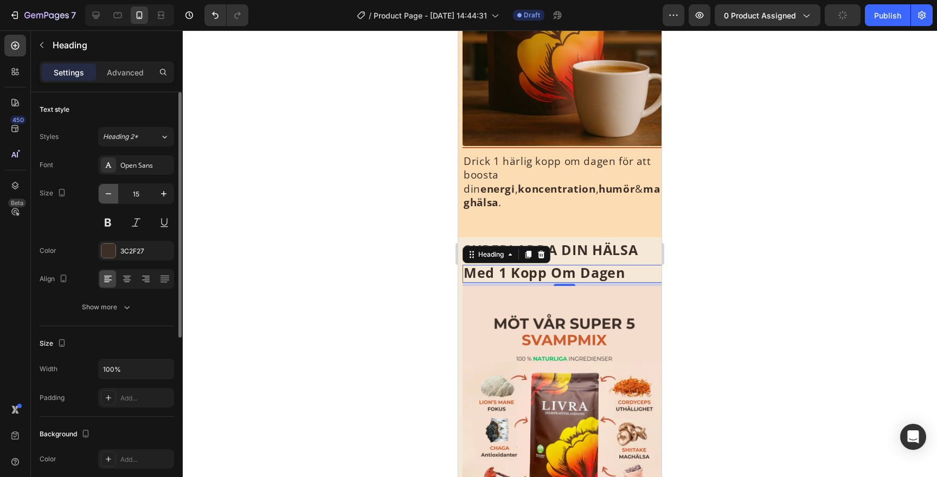
click at [112, 191] on icon "button" at bounding box center [108, 193] width 11 height 11
click at [162, 189] on icon "button" at bounding box center [163, 193] width 11 height 11
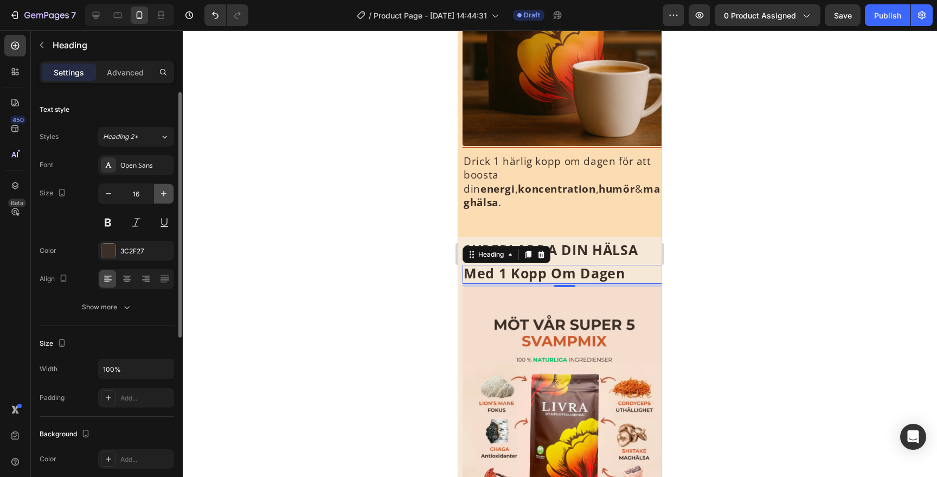
click at [162, 189] on icon "button" at bounding box center [163, 193] width 11 height 11
type input "17"
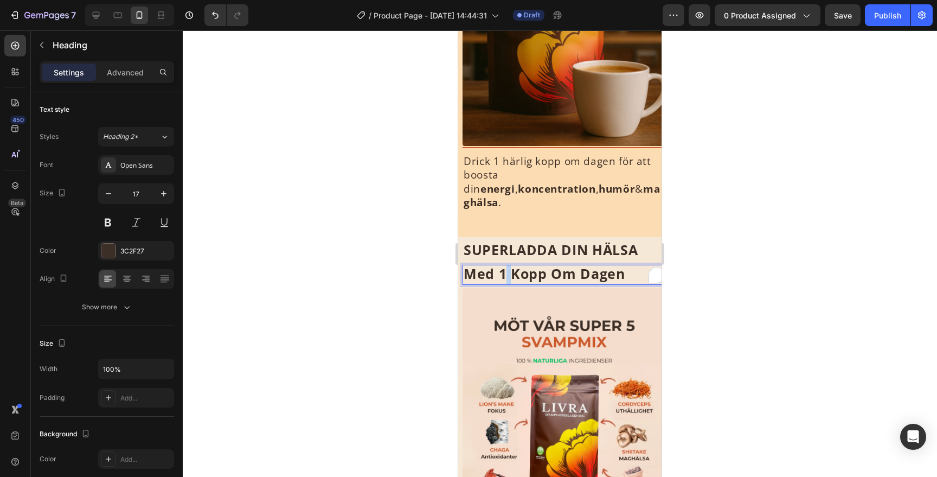
click at [507, 264] on strong "Med 1 Kopp Om Dagen" at bounding box center [545, 273] width 162 height 18
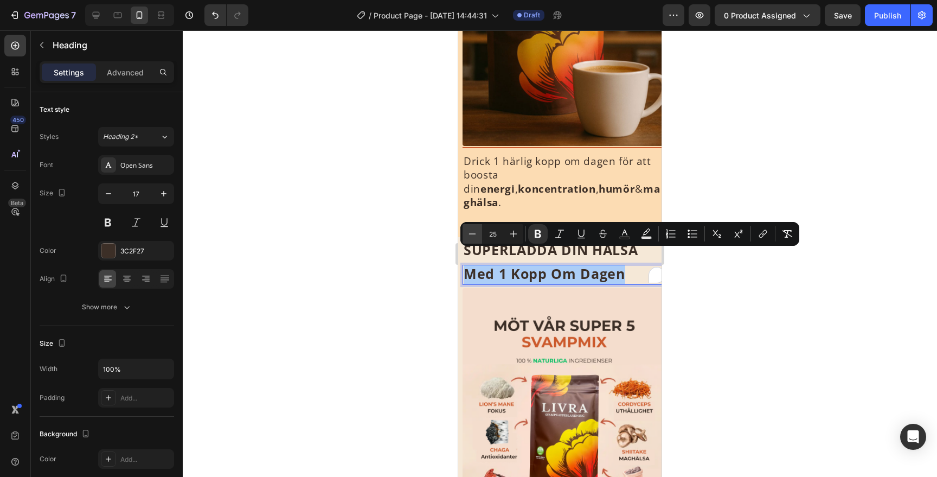
click at [470, 231] on icon "Editor contextual toolbar" at bounding box center [472, 233] width 11 height 11
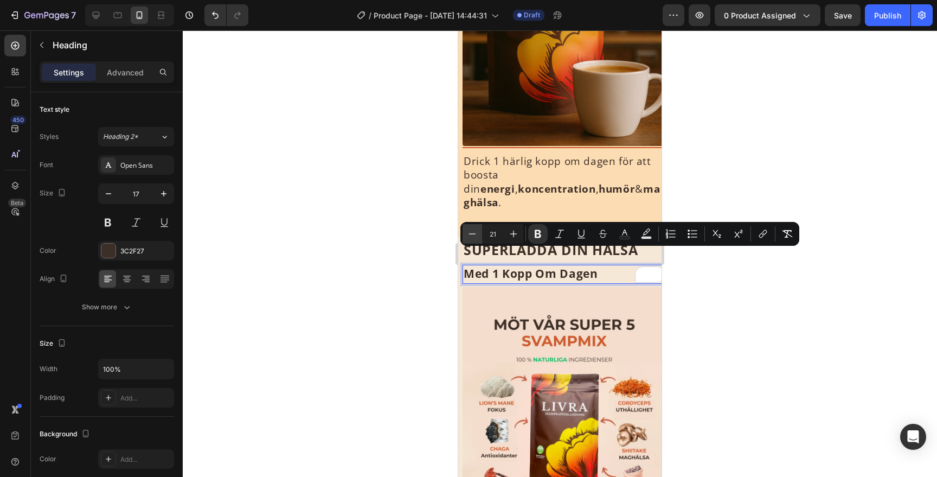
click at [470, 231] on icon "Editor contextual toolbar" at bounding box center [472, 233] width 11 height 11
type input "17"
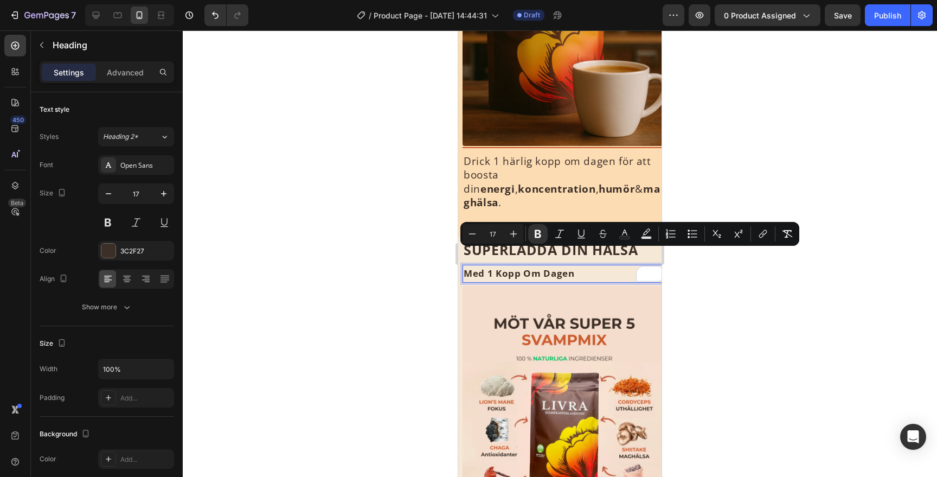
click at [719, 209] on div at bounding box center [560, 253] width 754 height 446
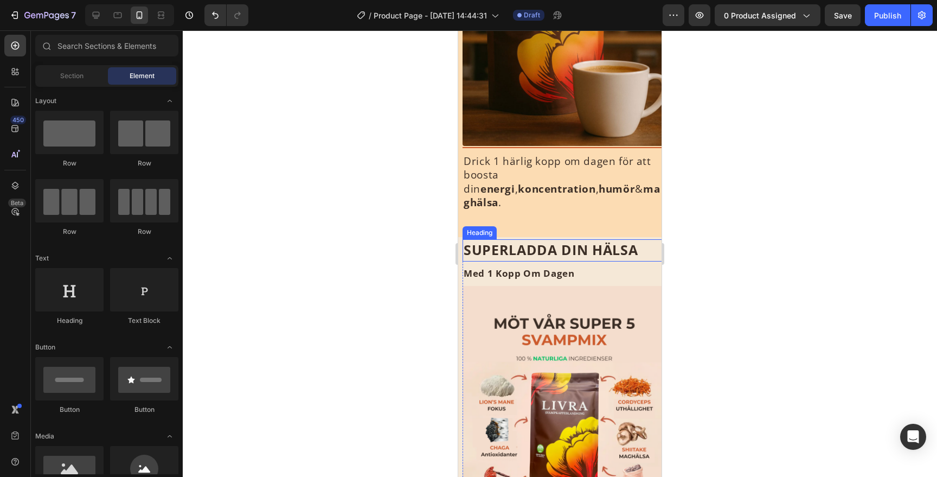
click at [611, 246] on p "⁠⁠⁠⁠⁠⁠⁠ SUPERLADDA DIN HÄLSA" at bounding box center [564, 250] width 201 height 20
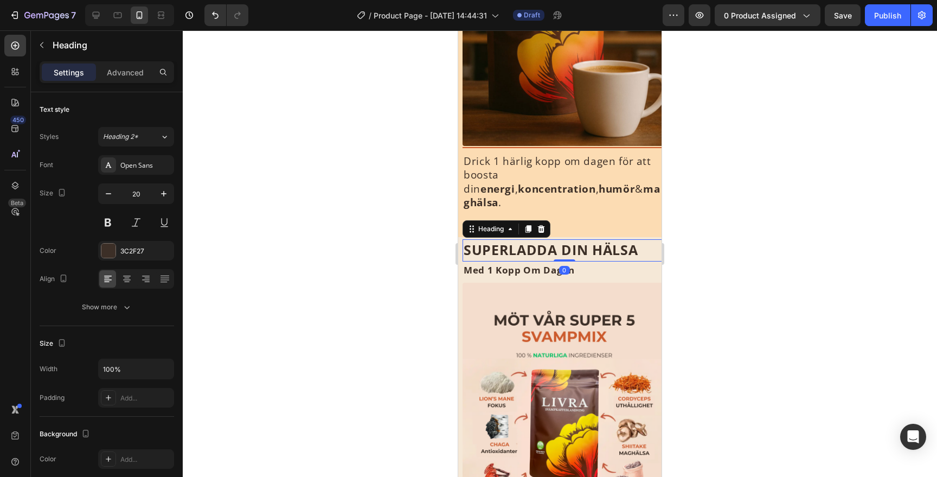
drag, startPoint x: 570, startPoint y: 249, endPoint x: 577, endPoint y: 224, distance: 25.9
click at [577, 237] on div "⁠⁠⁠⁠⁠⁠⁠ SUPERLADDA DIN HÄLSA Heading 0 ⁠⁠⁠⁠⁠⁠⁠ Med 1 Kopp Om Dagen Heading Imag…" at bounding box center [559, 432] width 203 height 391
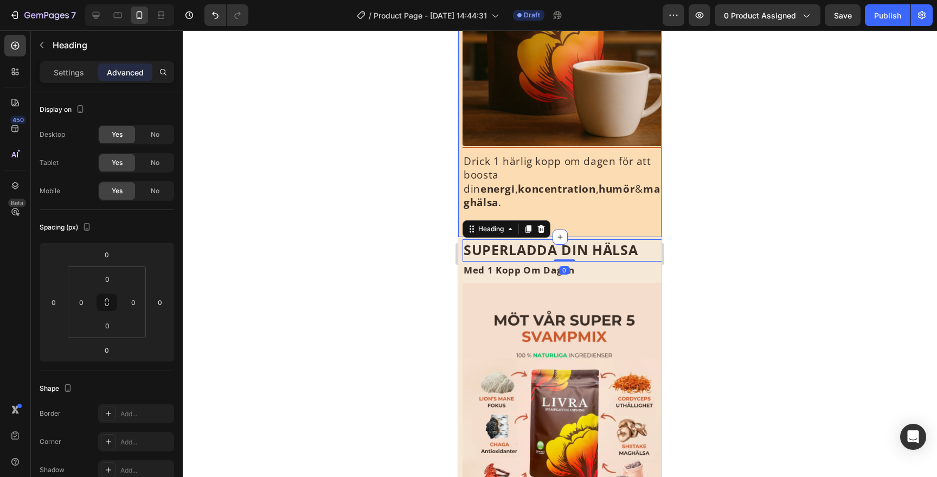
click at [765, 228] on div at bounding box center [560, 253] width 754 height 446
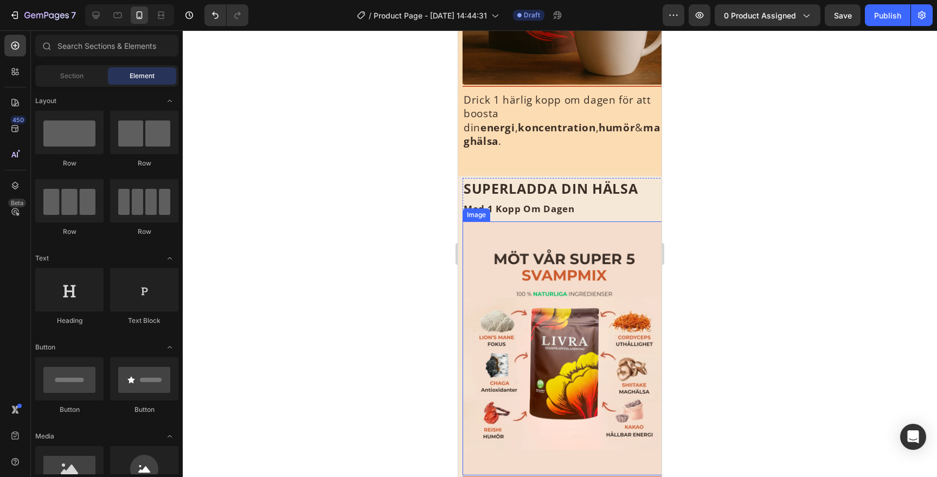
scroll to position [292, 0]
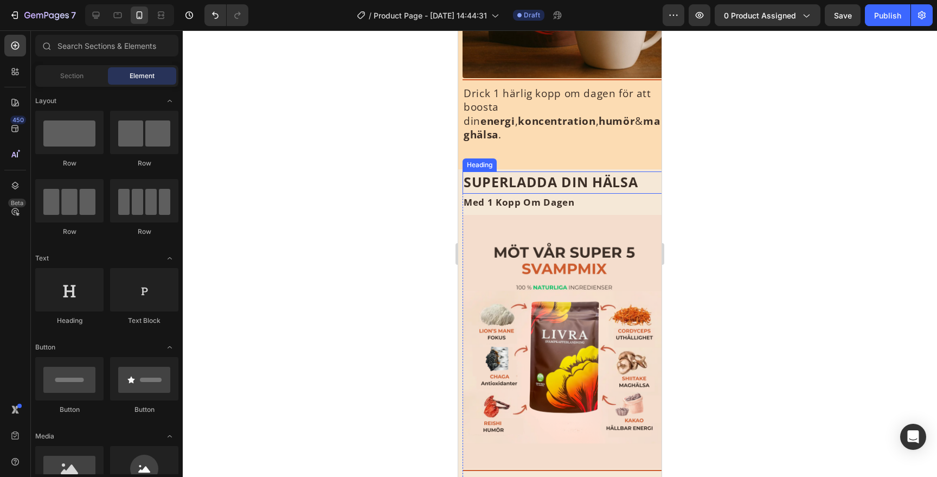
click at [635, 172] on strong "SUPERLADDA DIN HÄLSA" at bounding box center [551, 181] width 174 height 18
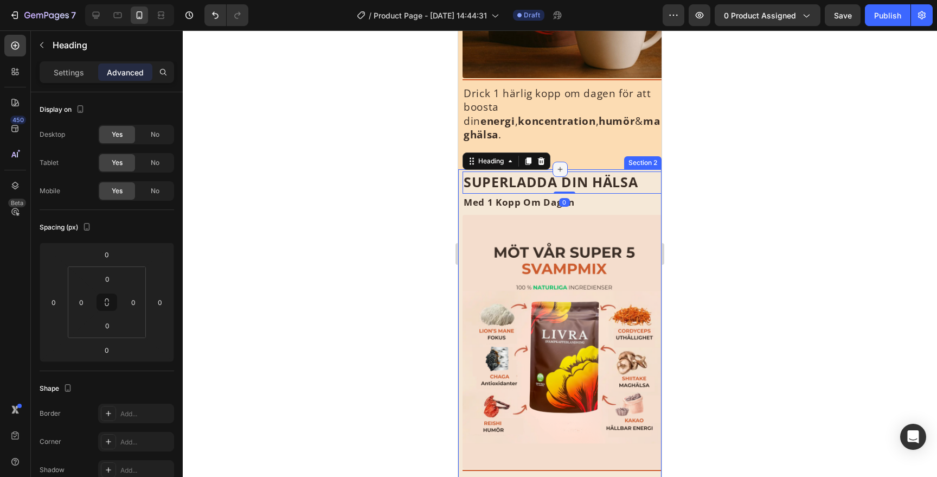
click at [564, 165] on icon at bounding box center [560, 169] width 9 height 9
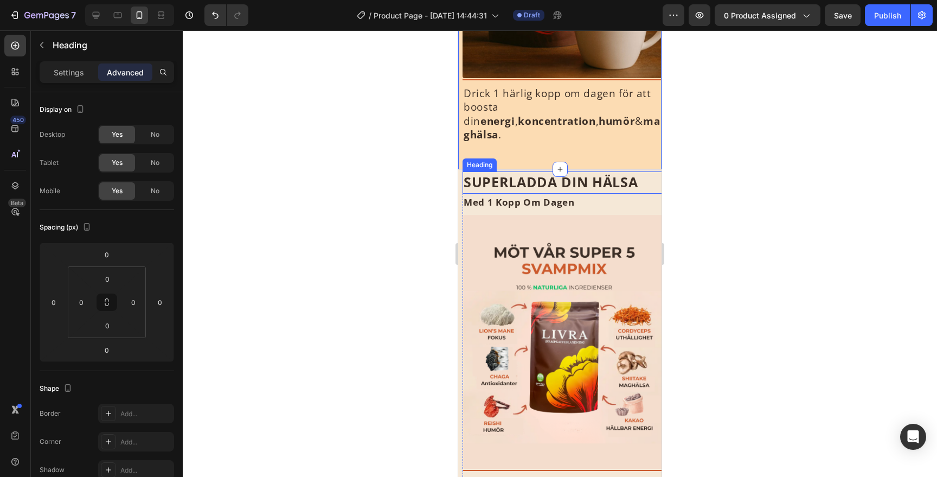
click at [581, 172] on strong "SUPERLADDA DIN HÄLSA" at bounding box center [551, 181] width 174 height 18
click at [636, 169] on div "⁠⁠⁠⁠⁠⁠⁠ SUPERLADDA DIN HÄLSA Heading 0 ⁠⁠⁠⁠⁠⁠⁠ Med 1 Kopp Om Dagen Heading Imag…" at bounding box center [559, 364] width 203 height 391
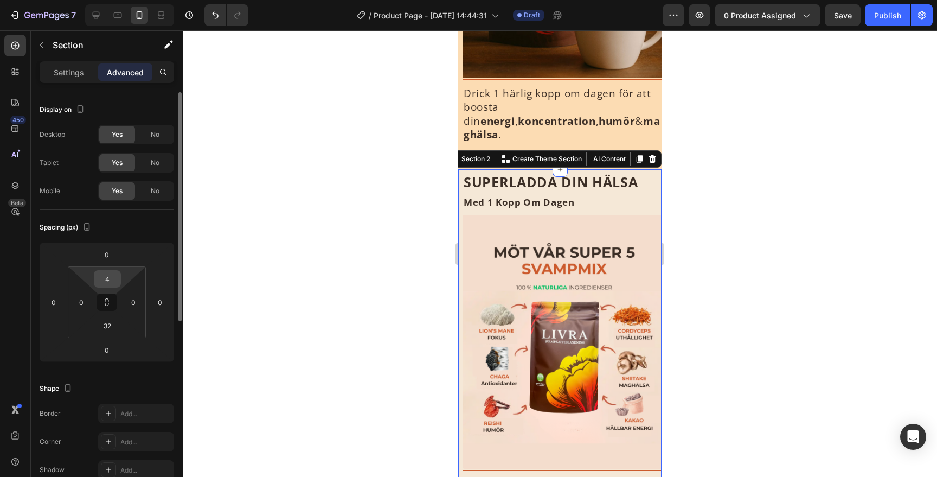
click at [102, 277] on input "4" at bounding box center [108, 279] width 22 height 16
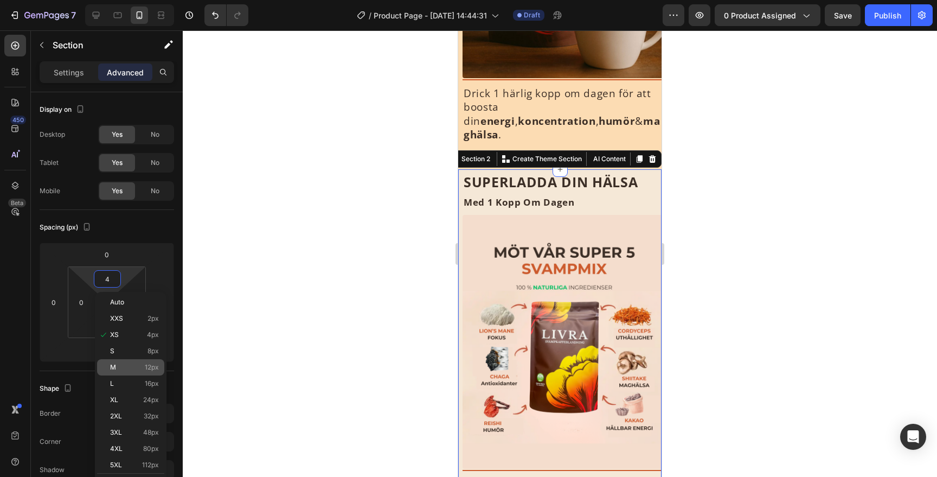
click at [136, 369] on p "M 12px" at bounding box center [134, 367] width 49 height 8
type input "12"
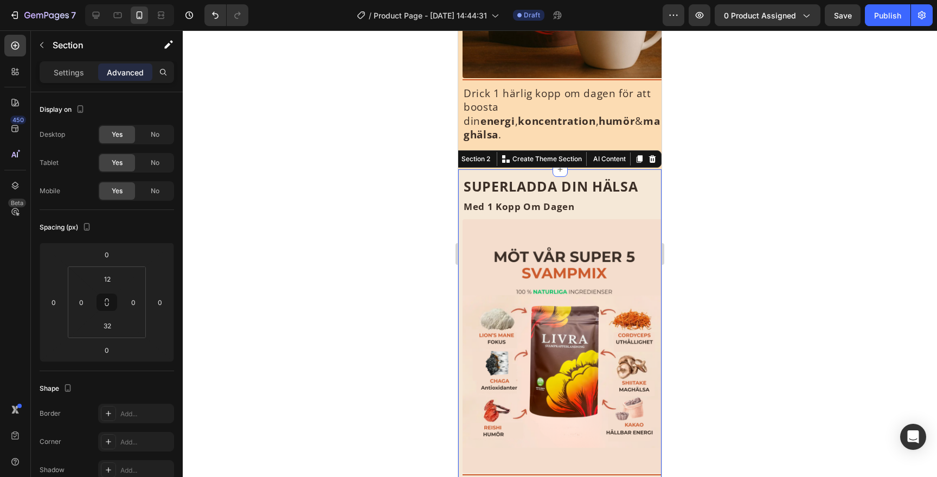
click at [794, 158] on div at bounding box center [560, 253] width 754 height 446
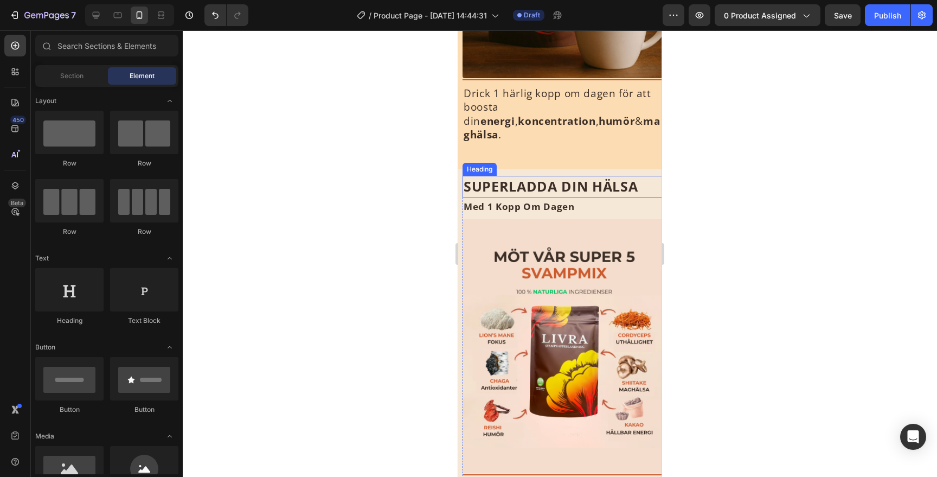
click at [646, 177] on p "⁠⁠⁠⁠⁠⁠⁠ SUPERLADDA DIN HÄLSA" at bounding box center [564, 187] width 201 height 20
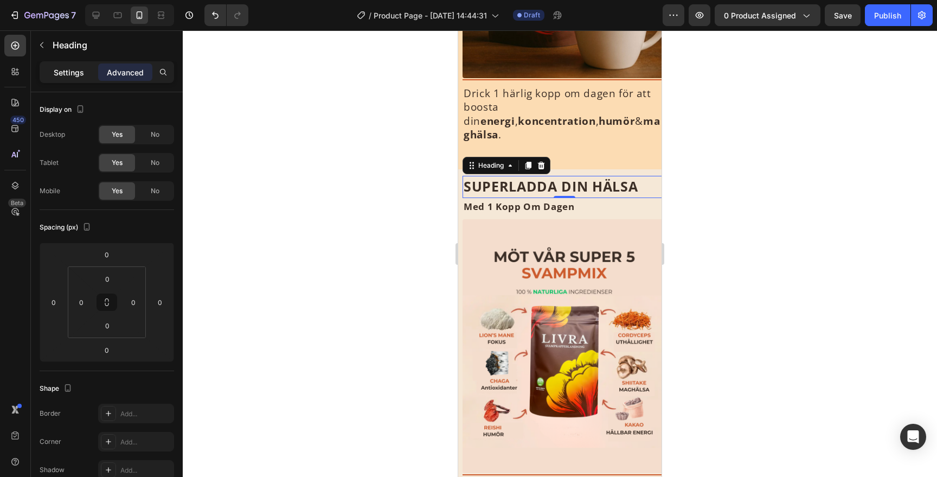
click at [79, 76] on p "Settings" at bounding box center [69, 72] width 30 height 11
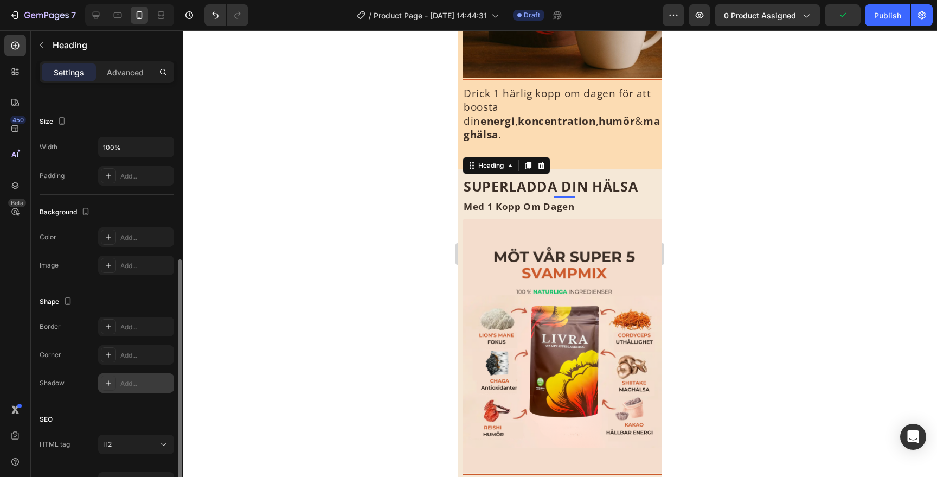
scroll to position [164, 0]
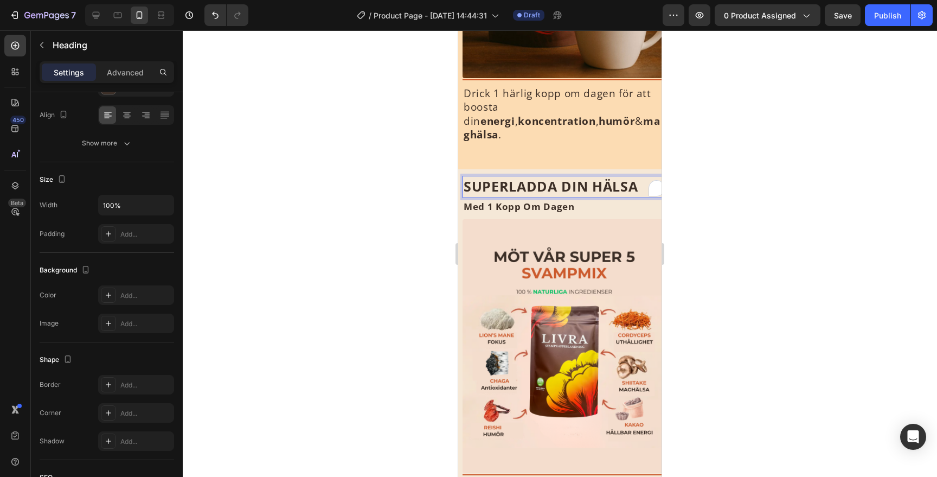
click at [631, 177] on strong "SUPERLADDA DIN HÄLSA" at bounding box center [551, 186] width 174 height 18
click at [675, 171] on div at bounding box center [560, 253] width 754 height 446
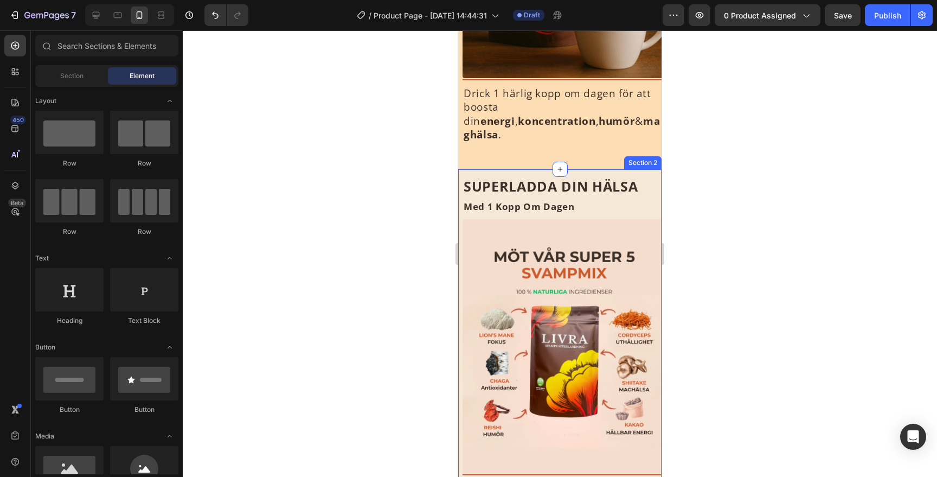
click at [638, 169] on div "⁠⁠⁠⁠⁠⁠⁠ SUPERLADDA DIN HÄLSA Heading ⁠⁠⁠⁠⁠⁠⁠ Med 1 Kopp Om Dagen Heading Image …" at bounding box center [559, 366] width 203 height 395
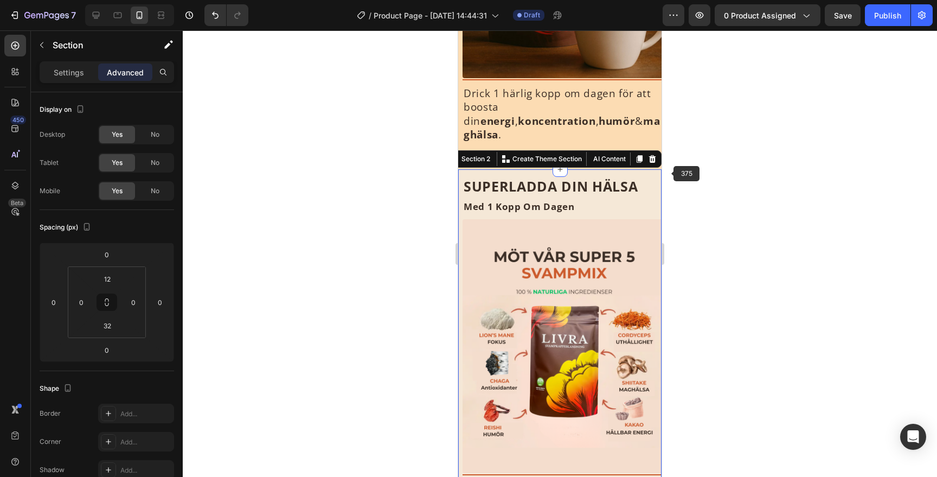
click at [682, 173] on div at bounding box center [560, 253] width 754 height 446
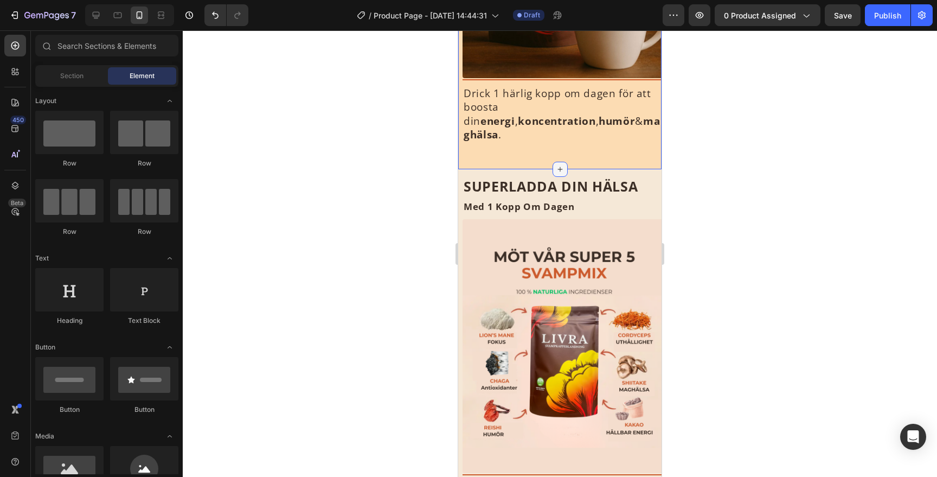
click at [561, 165] on icon at bounding box center [560, 169] width 9 height 9
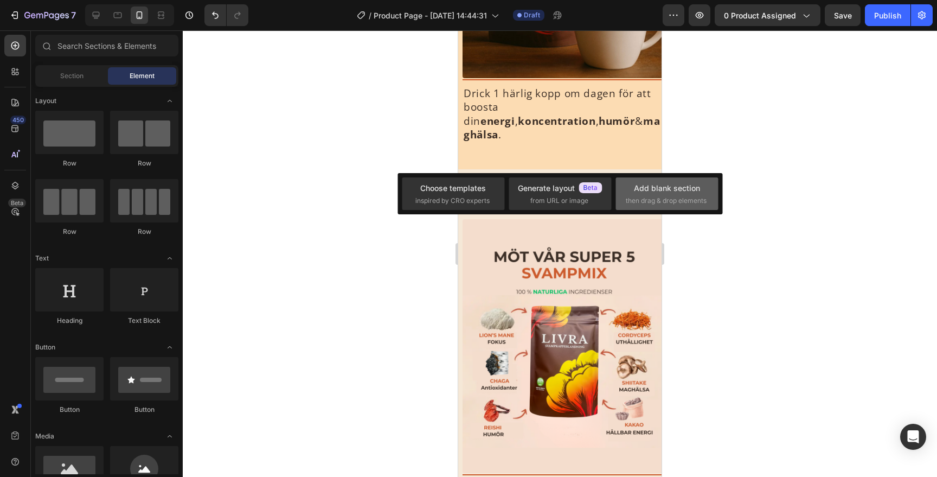
click at [630, 203] on span "then drag & drop elements" at bounding box center [666, 201] width 81 height 10
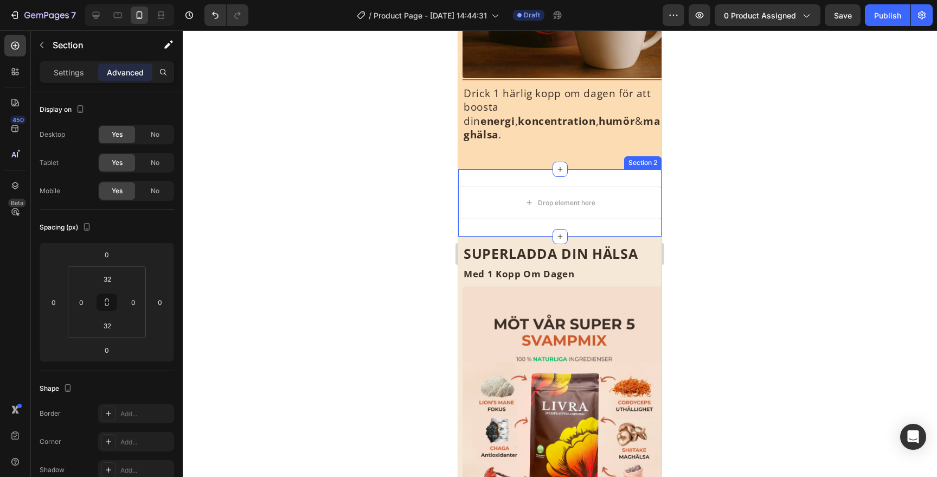
click at [597, 207] on div "Drop element here Section 2" at bounding box center [559, 202] width 203 height 67
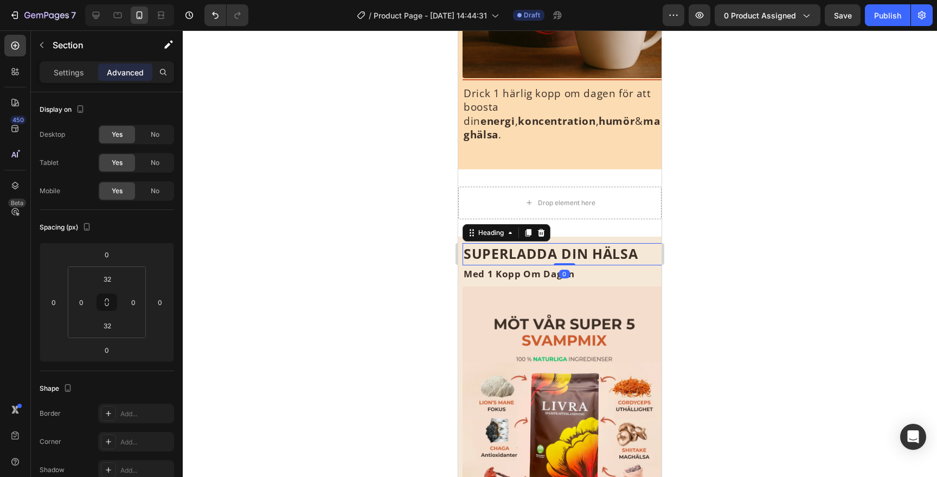
click at [592, 244] on strong "SUPERLADDA DIN HÄLSA" at bounding box center [551, 253] width 174 height 18
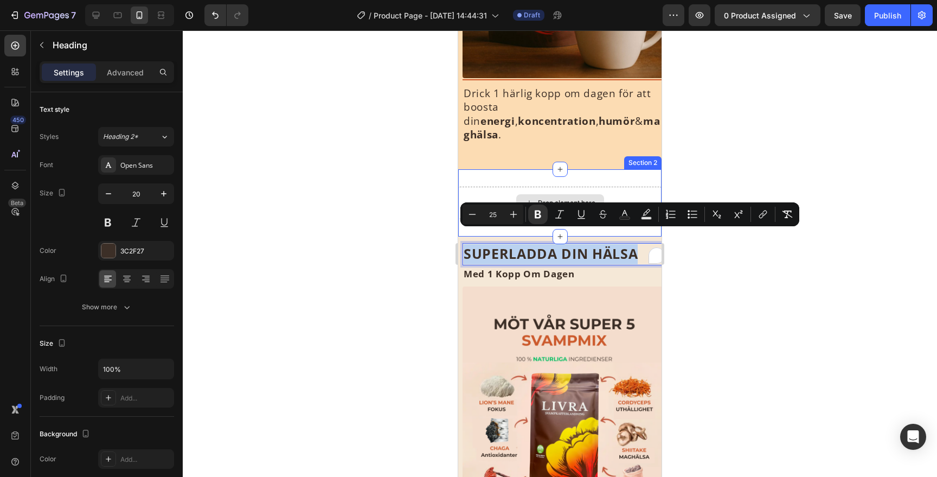
drag, startPoint x: 649, startPoint y: 241, endPoint x: 620, endPoint y: 192, distance: 56.8
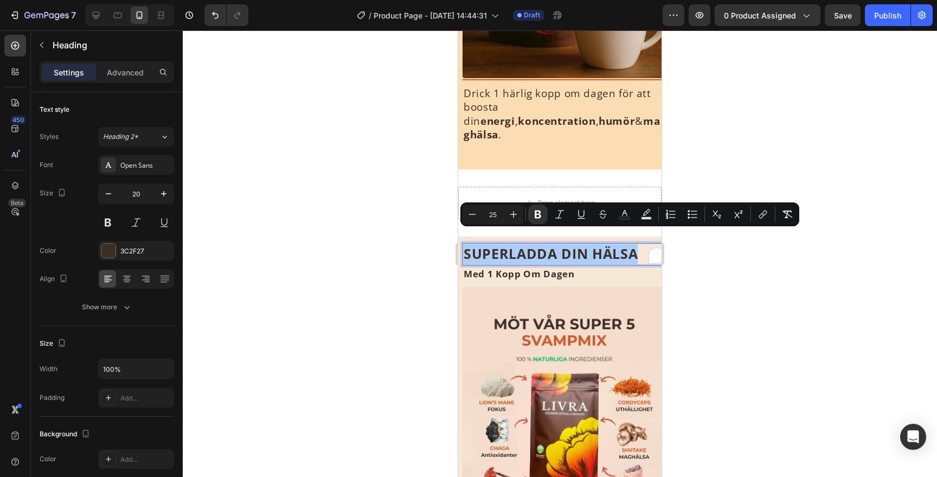
click at [706, 191] on div at bounding box center [560, 253] width 754 height 446
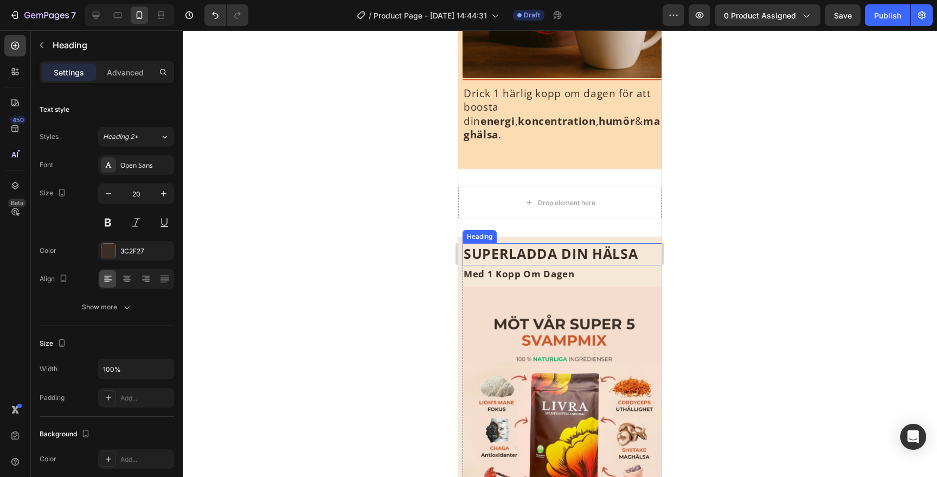
click at [651, 244] on p "⁠⁠⁠⁠⁠⁠⁠ SUPERLADDA DIN HÄLSA" at bounding box center [564, 254] width 201 height 20
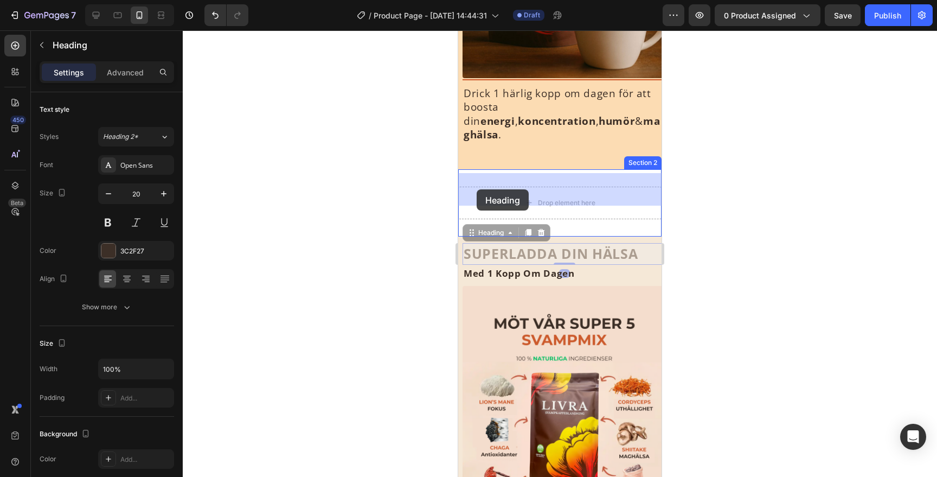
drag, startPoint x: 474, startPoint y: 221, endPoint x: 477, endPoint y: 189, distance: 32.1
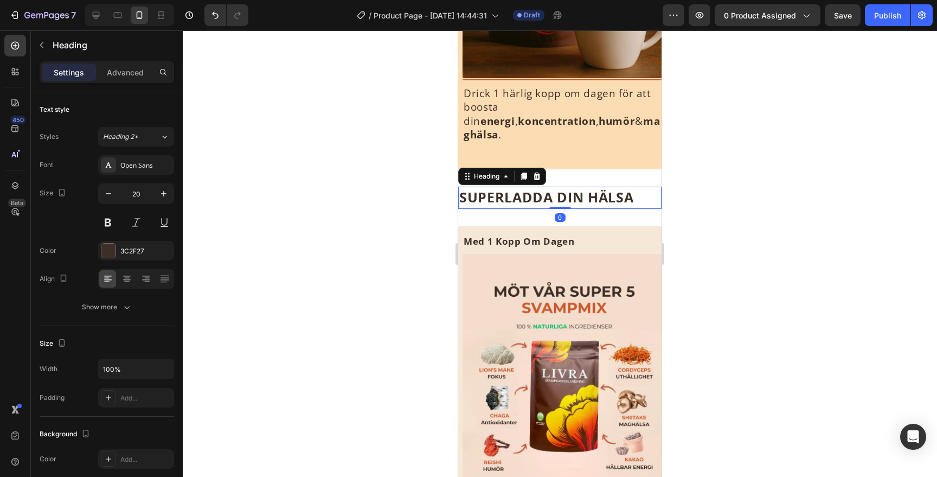
click at [684, 193] on div at bounding box center [560, 253] width 754 height 446
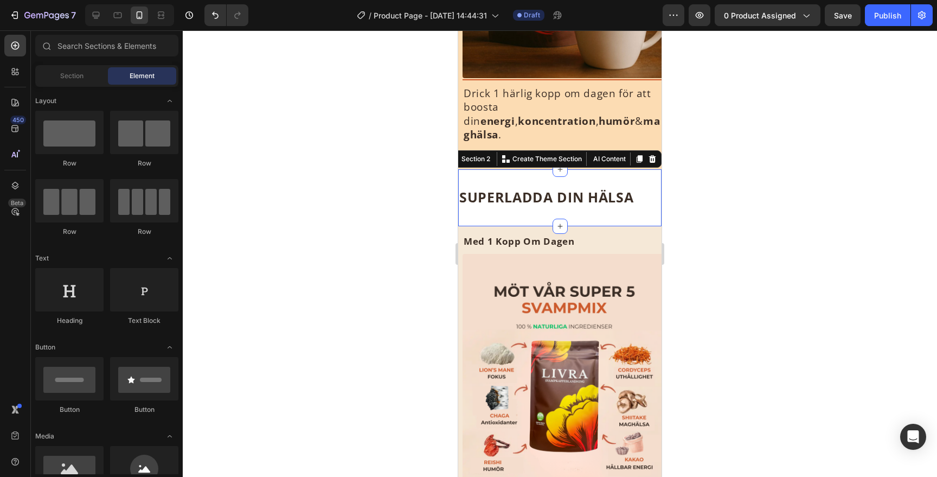
click at [630, 169] on div "SUPERLADDA DIN HÄLSA Heading Section 2 You can create reusable sections Create …" at bounding box center [559, 197] width 203 height 57
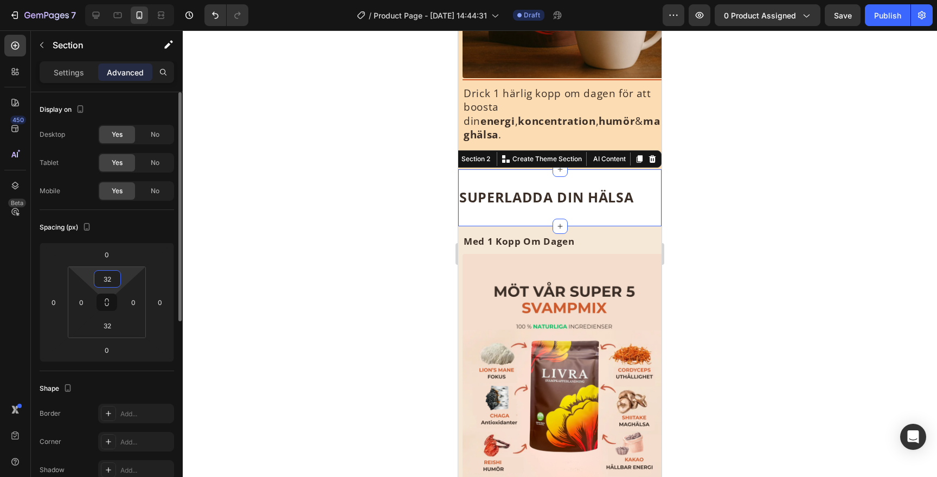
click at [106, 283] on input "32" at bounding box center [108, 279] width 22 height 16
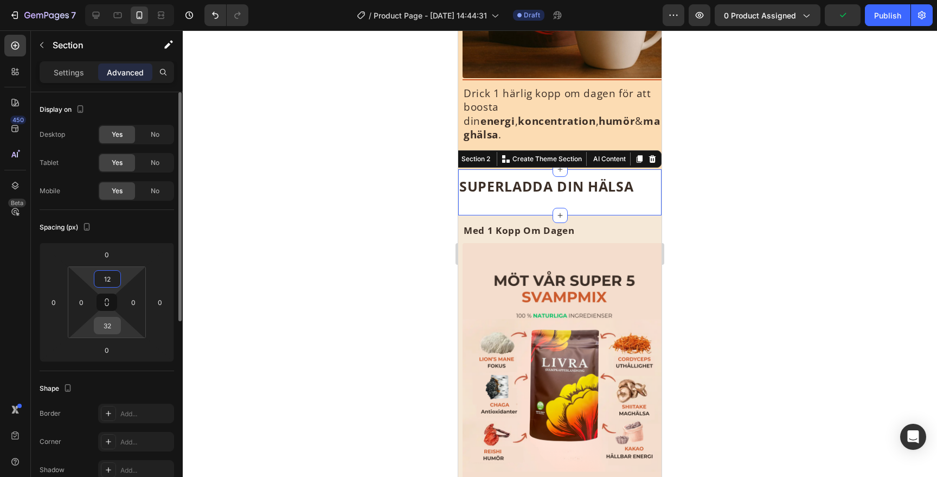
type input "12"
click at [110, 318] on input "32" at bounding box center [108, 325] width 22 height 16
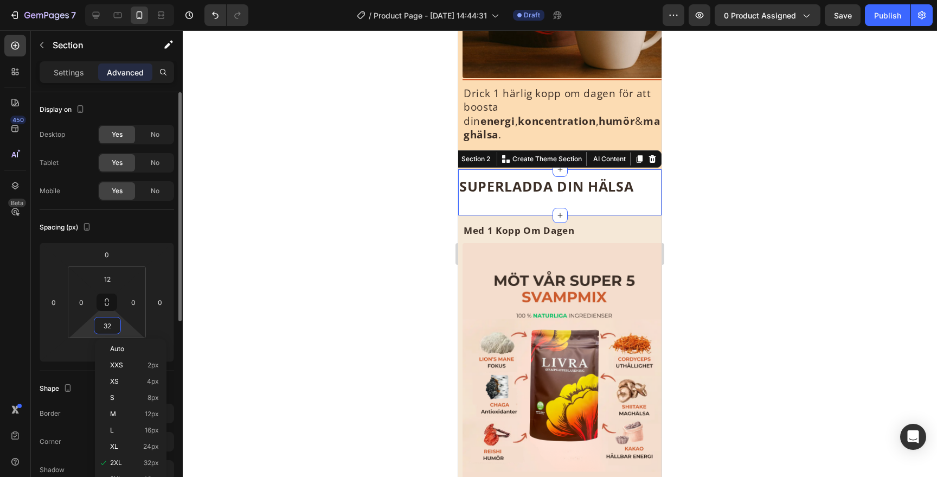
type input "0"
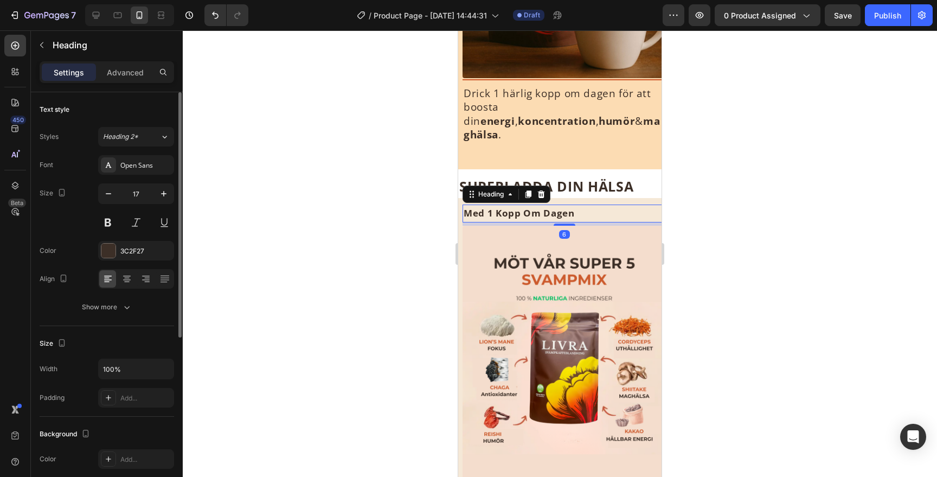
click at [509, 207] on strong "Med 1 Kopp Om Dagen" at bounding box center [519, 213] width 111 height 12
click at [122, 82] on div "Settings Advanced" at bounding box center [107, 72] width 135 height 22
click at [125, 79] on div "Advanced" at bounding box center [125, 71] width 54 height 17
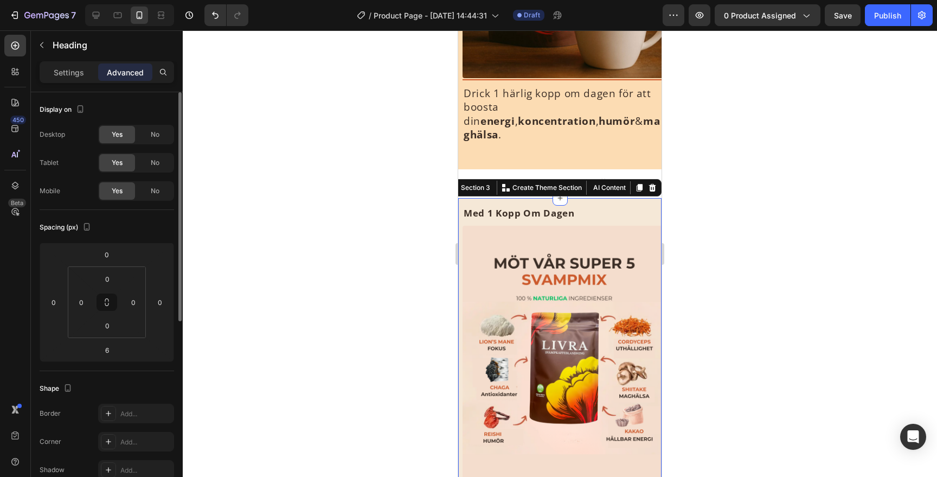
click at [589, 198] on div "⁠⁠⁠⁠⁠⁠⁠ Med 1 Kopp Om Dagen Heading Image Title Line Drick 1 härlig kopp om dag…" at bounding box center [559, 384] width 203 height 373
click at [109, 274] on input "12" at bounding box center [108, 279] width 22 height 16
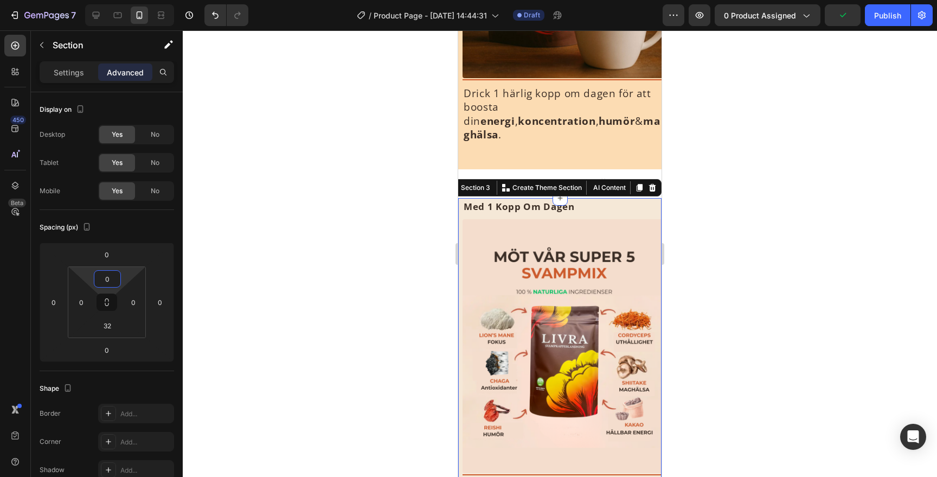
type input "0"
click at [835, 207] on div at bounding box center [560, 253] width 754 height 446
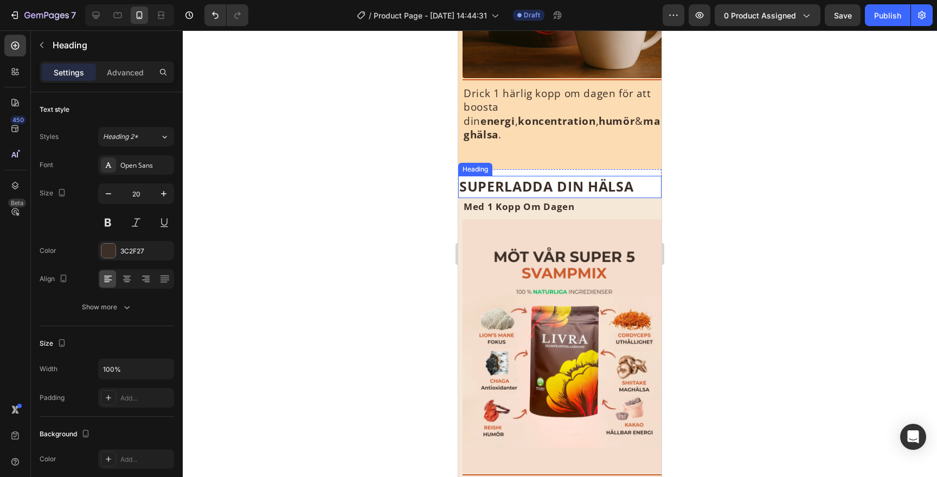
click at [609, 177] on strong "SUPERLADDA DIN HÄLSA" at bounding box center [546, 186] width 174 height 18
click at [155, 76] on div at bounding box center [163, 71] width 17 height 17
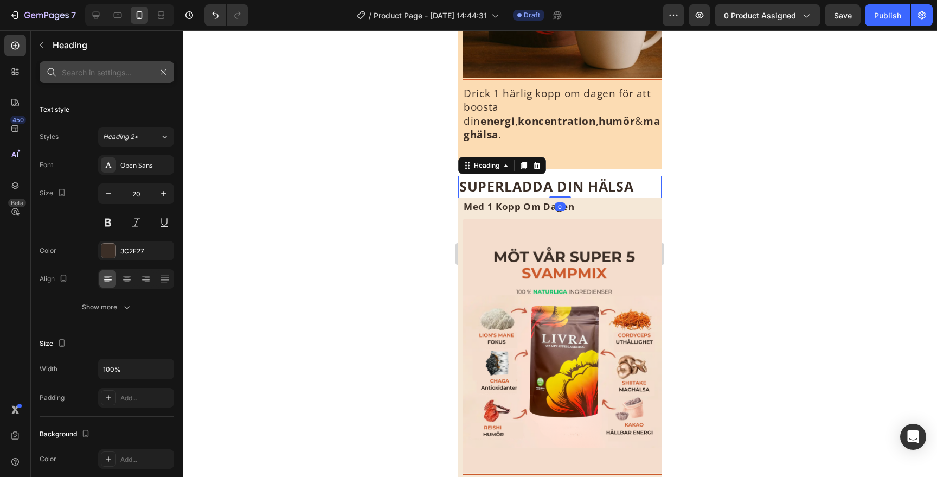
click at [164, 81] on input "text" at bounding box center [107, 72] width 135 height 22
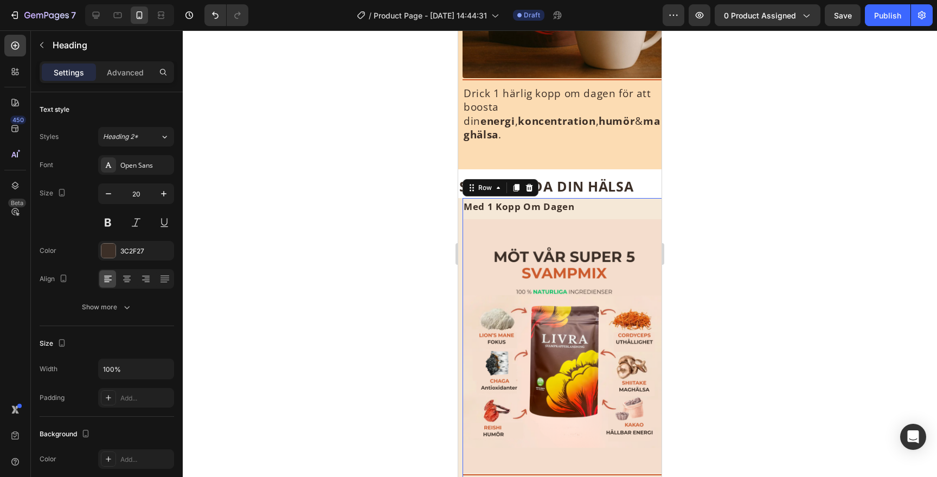
click at [600, 202] on div "⁠⁠⁠⁠⁠⁠⁠ Med 1 Kopp Om Dagen Heading" at bounding box center [564, 208] width 203 height 21
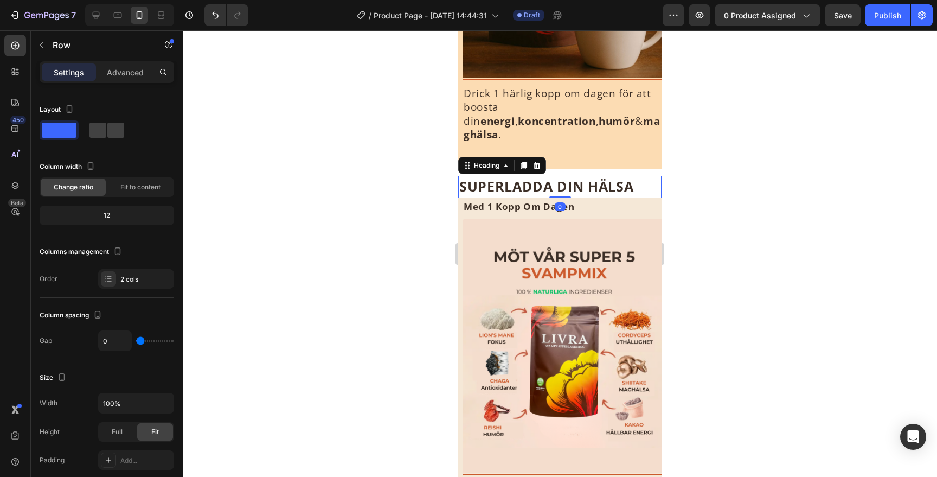
click at [603, 177] on strong "SUPERLADDA DIN HÄLSA" at bounding box center [546, 186] width 174 height 18
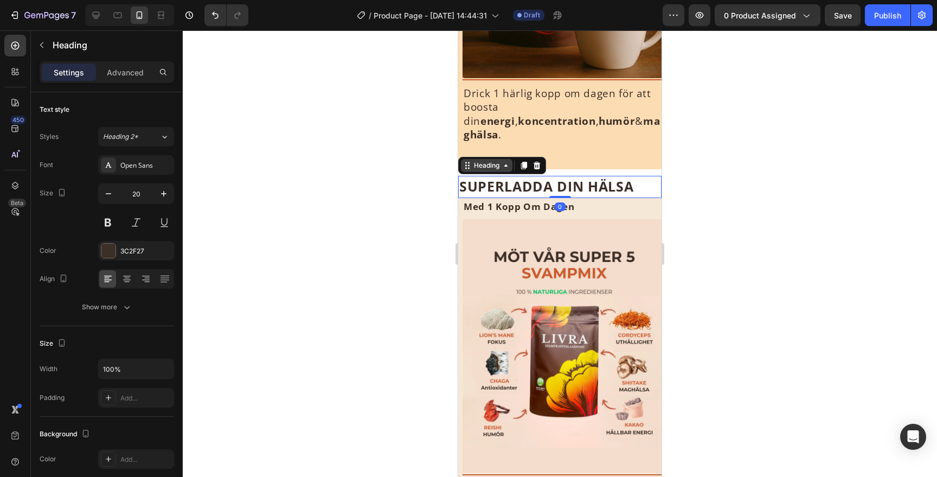
click at [490, 161] on div "Heading" at bounding box center [487, 166] width 30 height 10
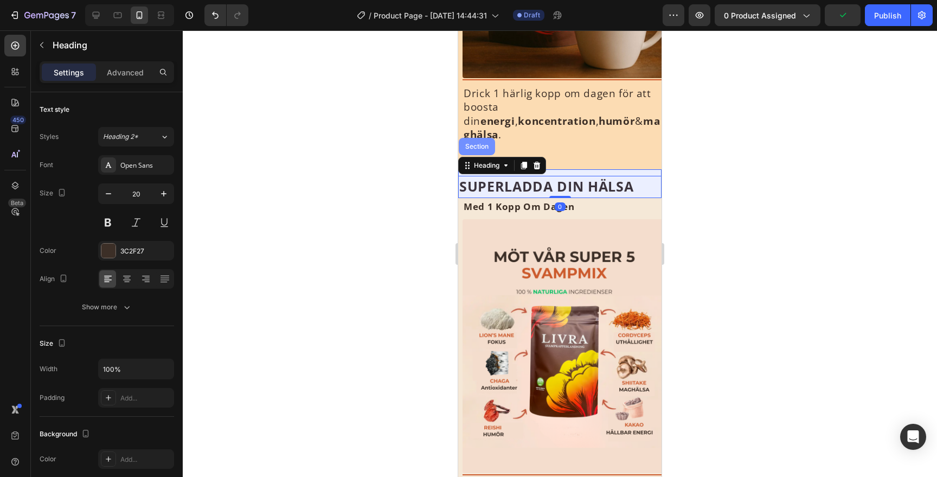
click at [482, 143] on div "Section" at bounding box center [477, 146] width 28 height 7
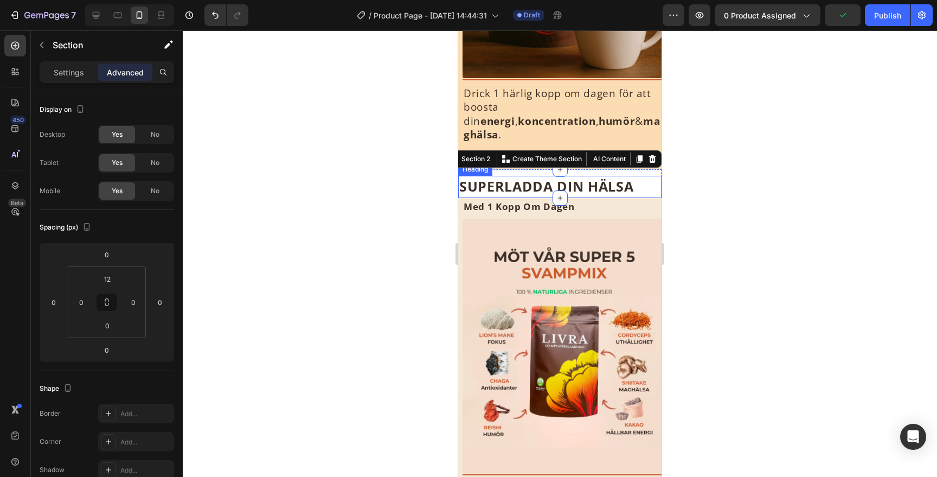
click at [766, 203] on div at bounding box center [560, 253] width 754 height 446
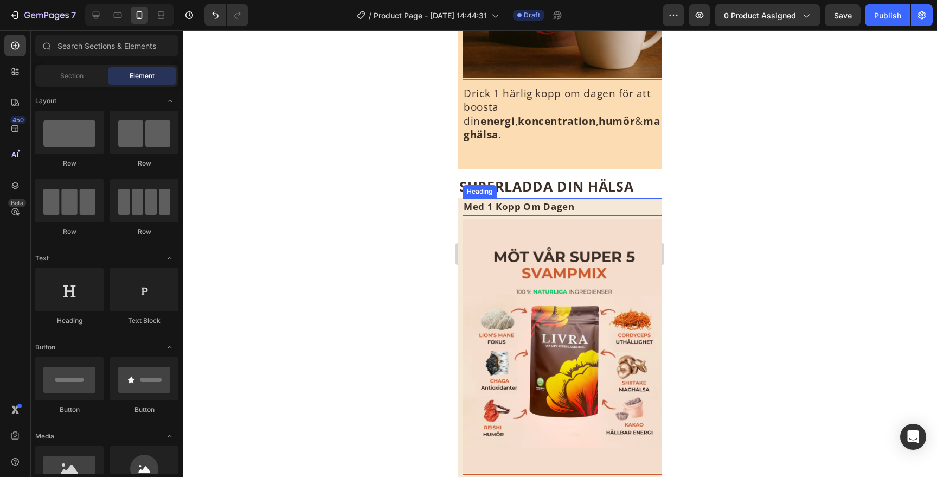
click at [645, 199] on p "⁠⁠⁠⁠⁠⁠⁠ Med 1 Kopp Om Dagen" at bounding box center [564, 207] width 201 height 16
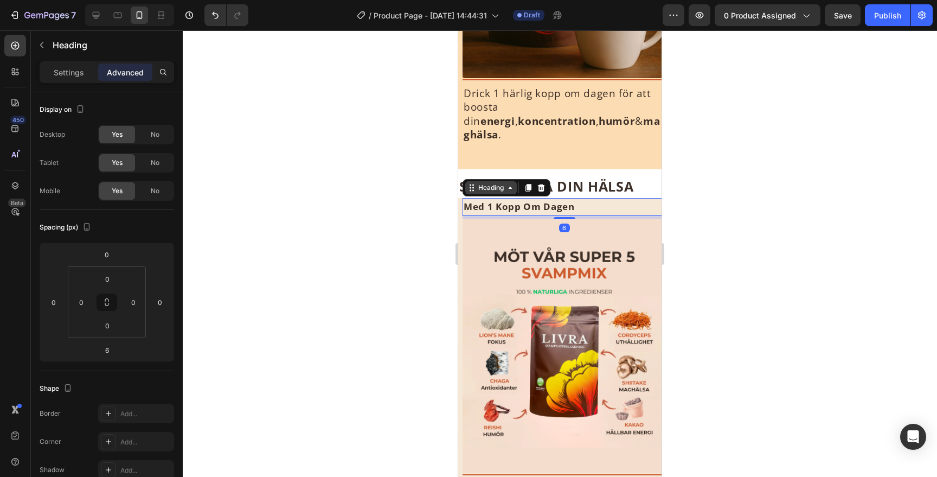
click at [495, 183] on div "Heading" at bounding box center [491, 188] width 30 height 10
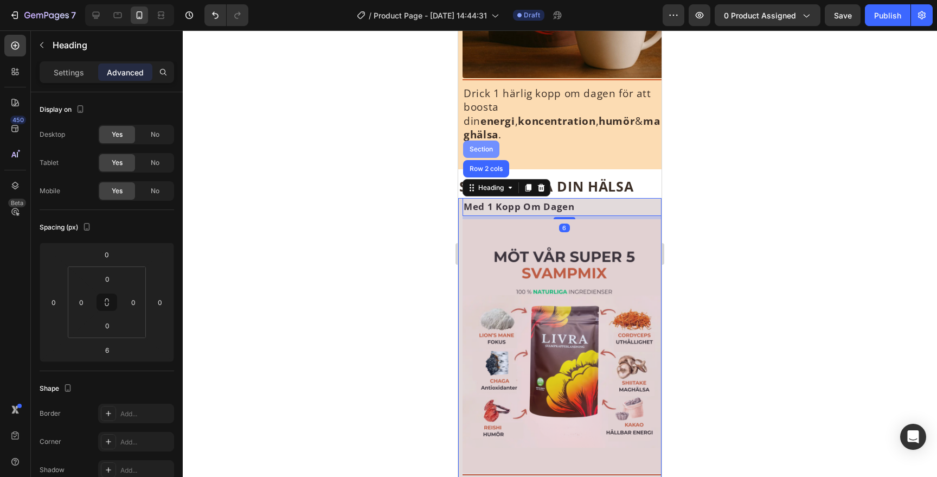
click at [485, 146] on div "Section" at bounding box center [482, 149] width 28 height 7
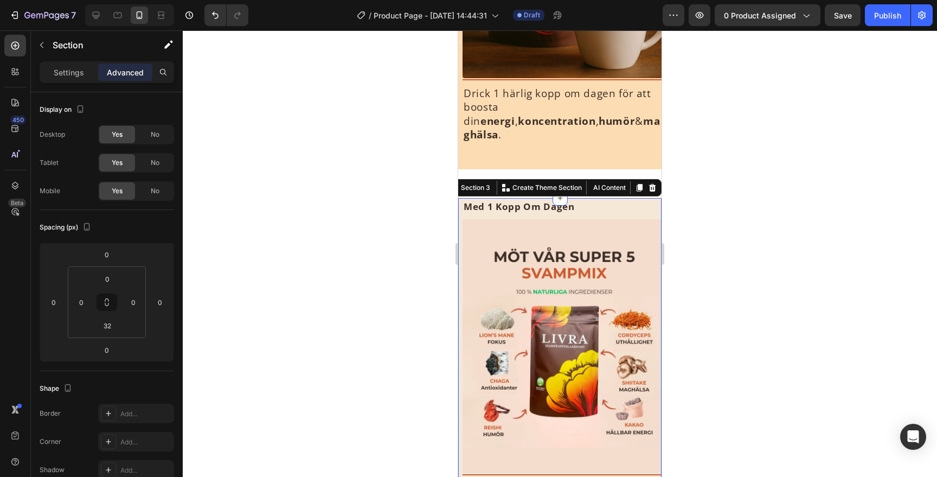
click at [686, 208] on div at bounding box center [560, 253] width 754 height 446
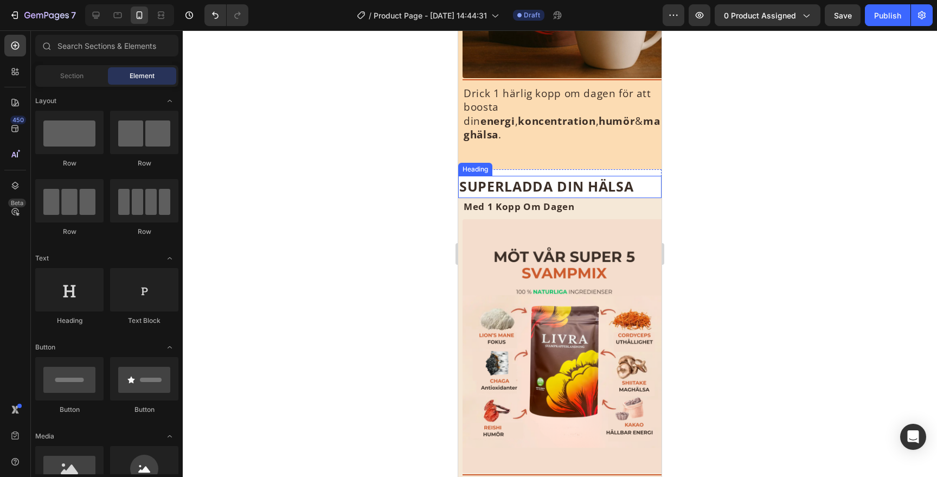
click at [644, 177] on p "⁠⁠⁠⁠⁠⁠⁠ SUPERLADDA DIN HÄLSA" at bounding box center [559, 187] width 201 height 20
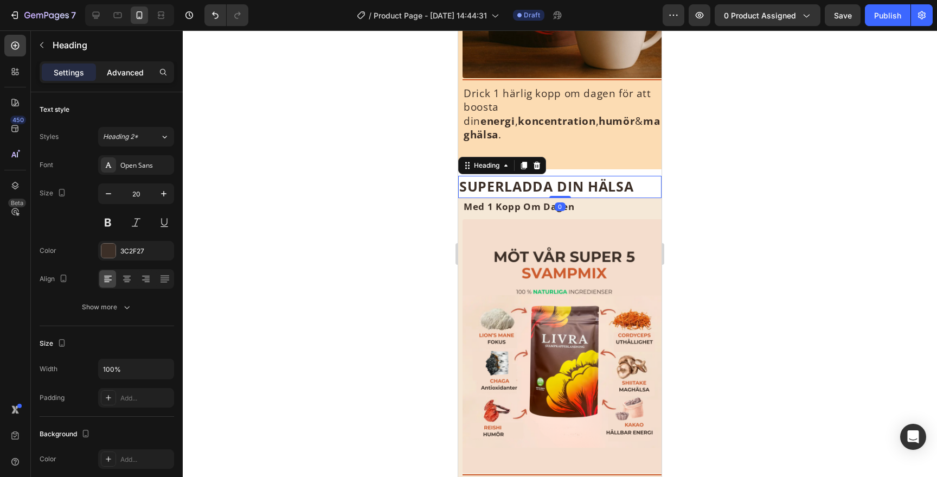
click at [127, 73] on p "Advanced" at bounding box center [125, 72] width 37 height 11
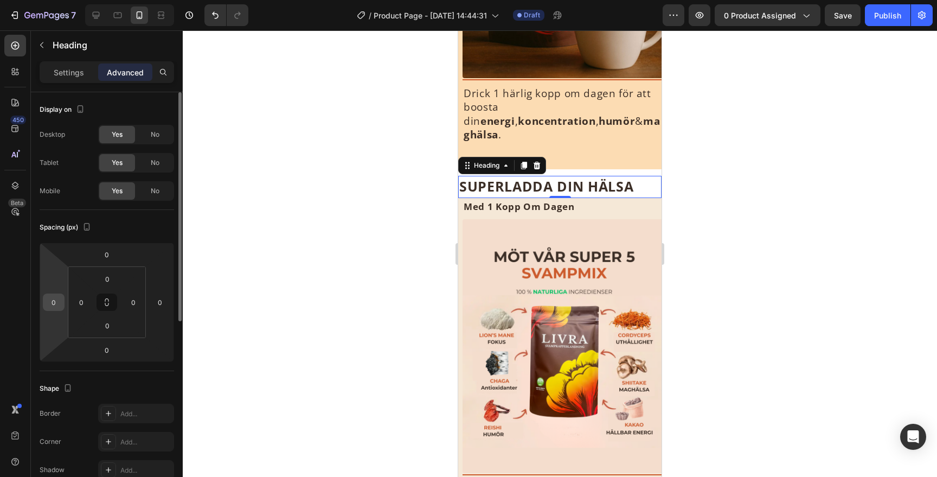
click at [61, 304] on input "0" at bounding box center [54, 302] width 16 height 16
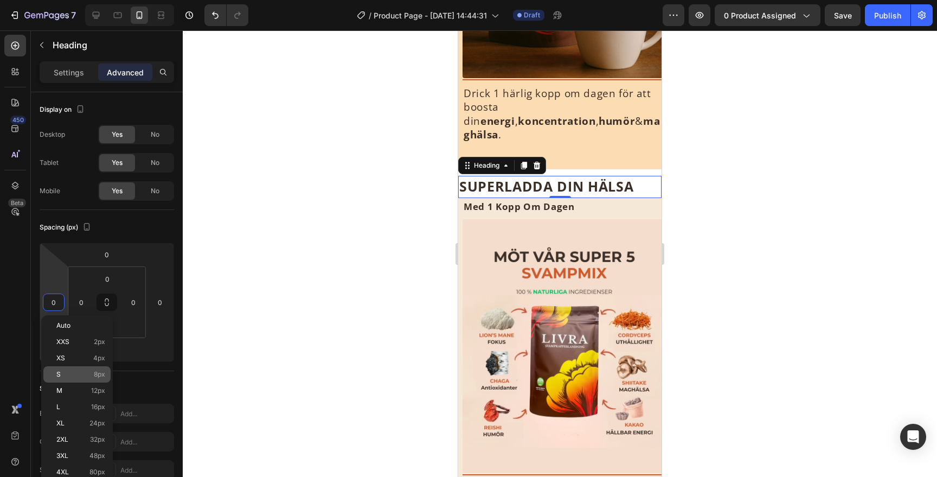
click at [99, 379] on div "S 8px" at bounding box center [76, 374] width 67 height 16
type input "8"
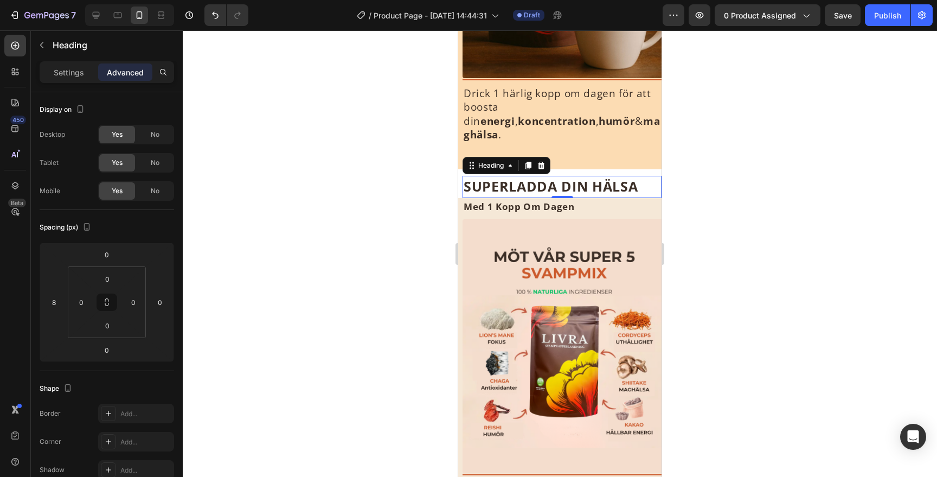
click at [83, 84] on div "Settings Advanced" at bounding box center [107, 76] width 152 height 31
click at [82, 80] on div "Settings" at bounding box center [69, 71] width 54 height 17
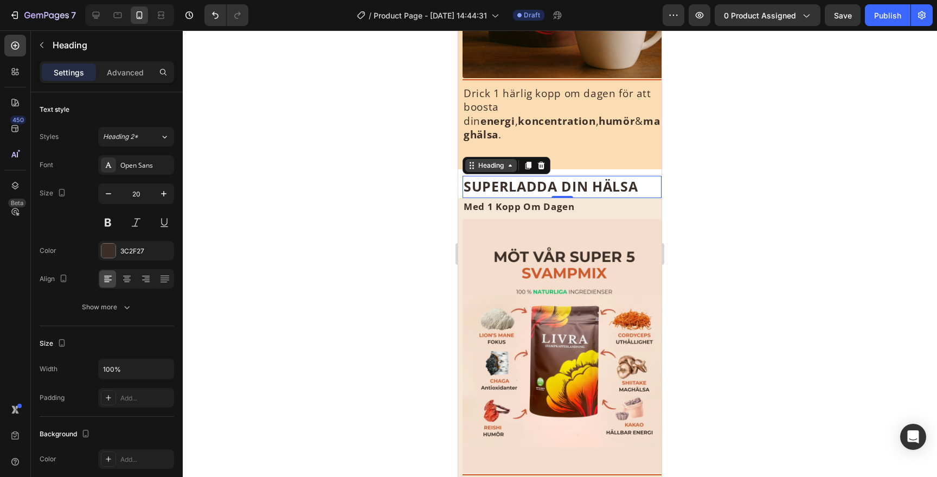
click at [484, 161] on div "Heading" at bounding box center [491, 166] width 30 height 10
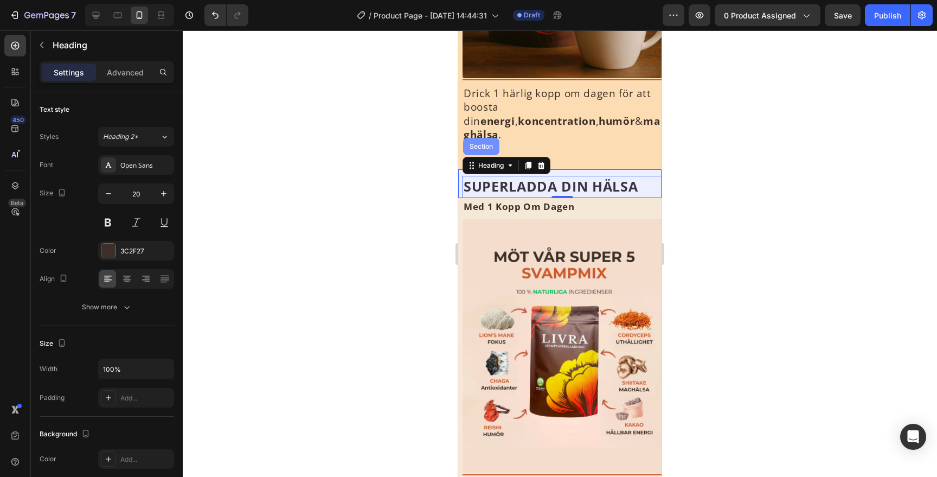
click at [490, 139] on div "Section" at bounding box center [481, 146] width 36 height 17
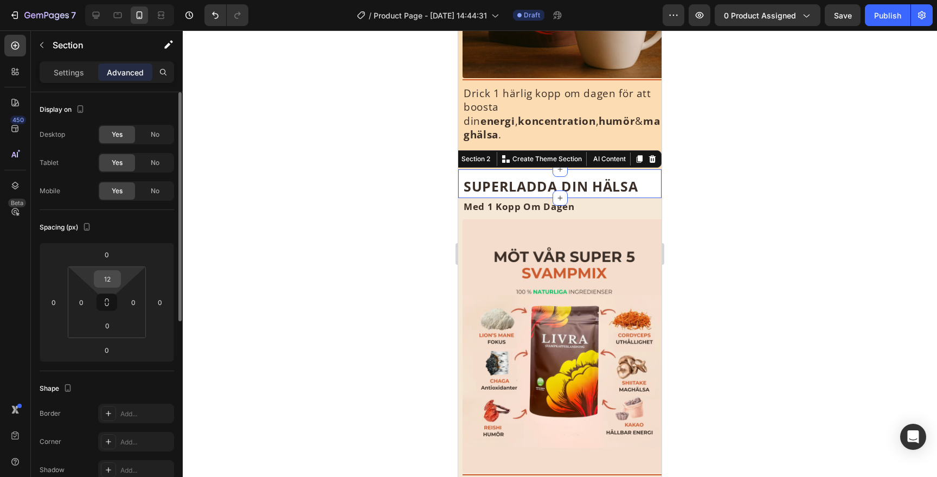
click at [108, 285] on input "12" at bounding box center [108, 279] width 22 height 16
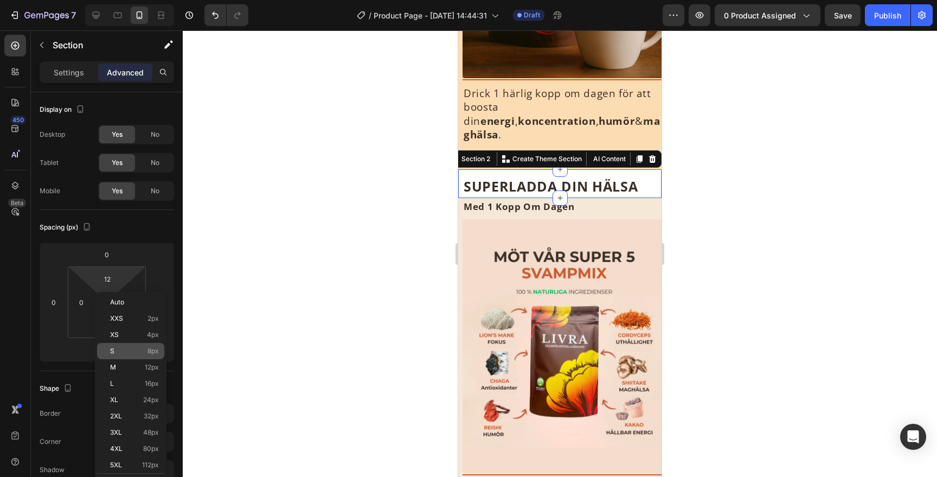
click at [130, 355] on div "S 8px" at bounding box center [130, 351] width 67 height 16
type input "8"
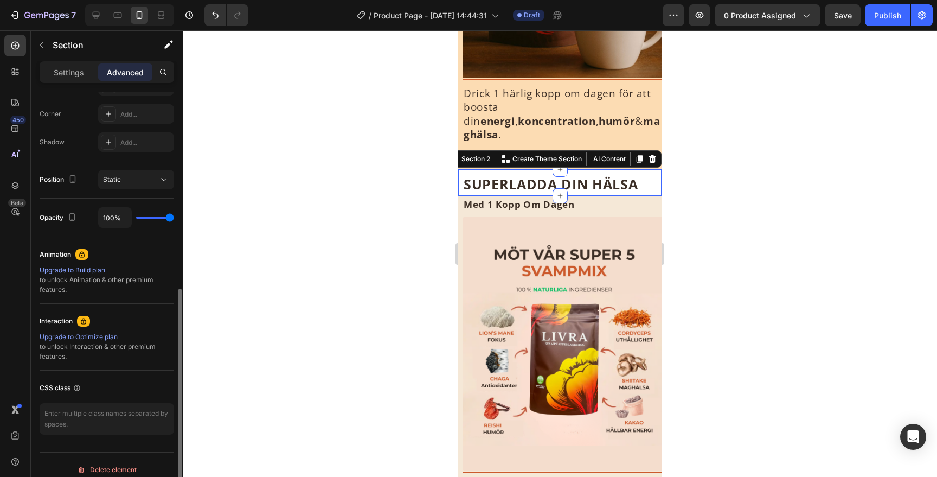
scroll to position [337, 0]
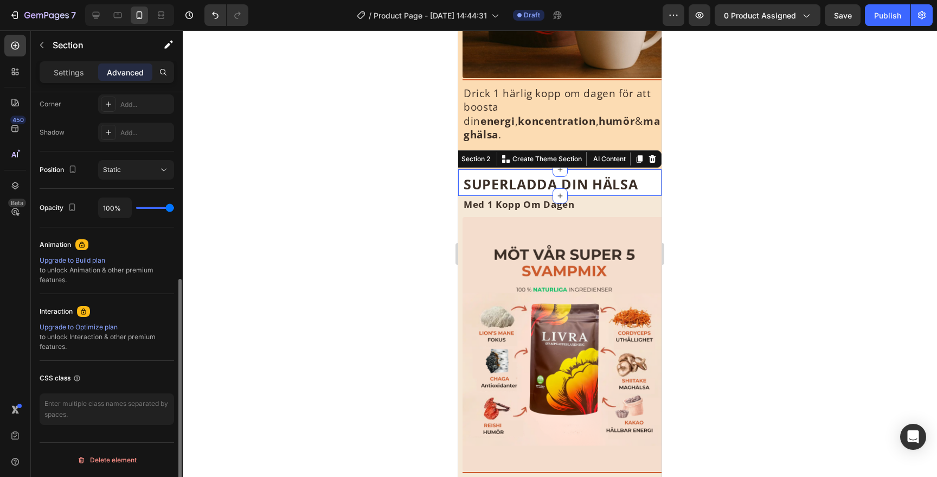
click at [61, 86] on div "Settings Advanced" at bounding box center [107, 76] width 152 height 31
click at [63, 82] on div "Settings Advanced" at bounding box center [107, 72] width 135 height 22
click at [70, 72] on p "Settings" at bounding box center [69, 72] width 30 height 11
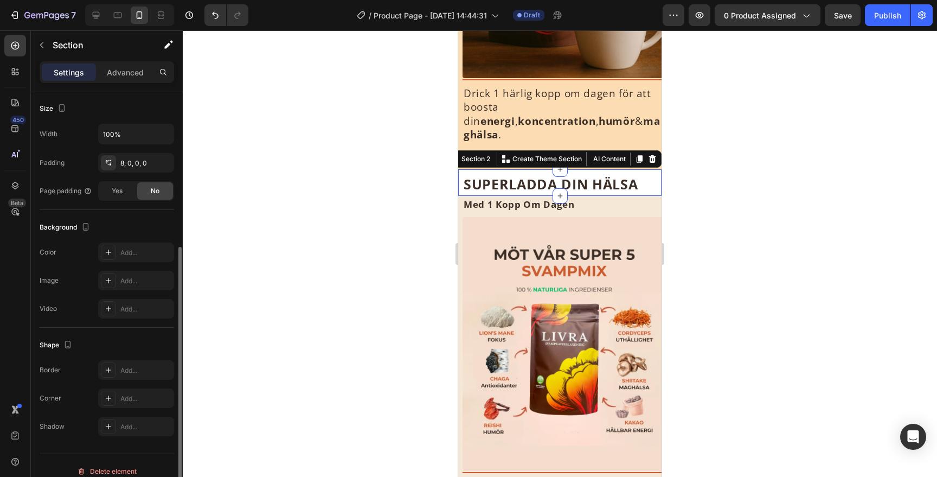
scroll to position [218, 0]
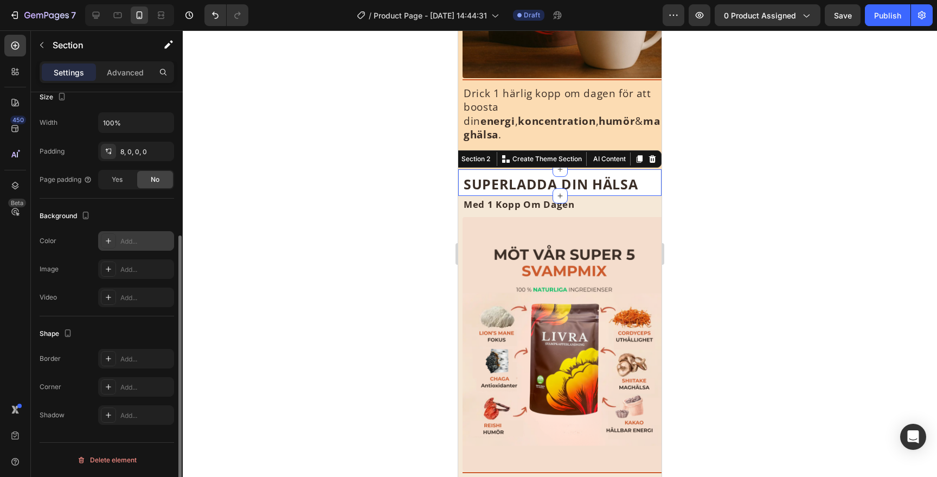
click at [114, 244] on div at bounding box center [108, 240] width 15 height 15
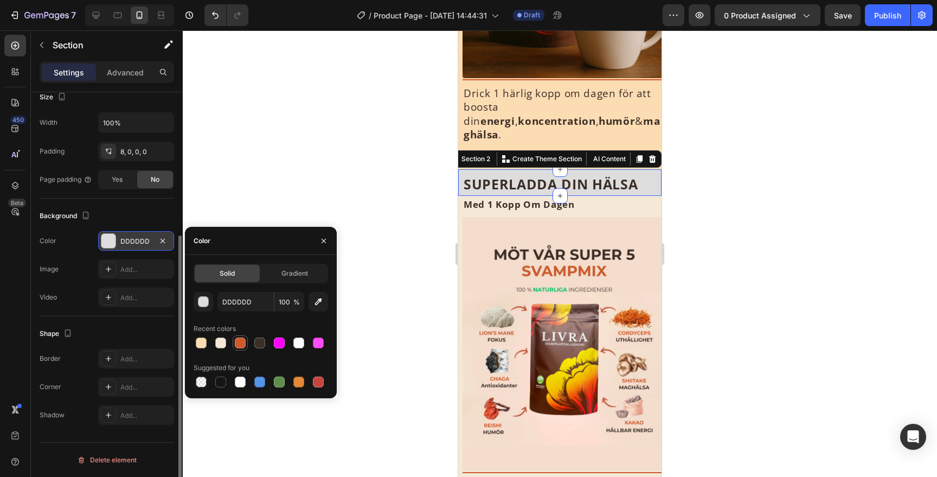
click at [235, 335] on div at bounding box center [240, 342] width 15 height 15
type input "CC5A2C"
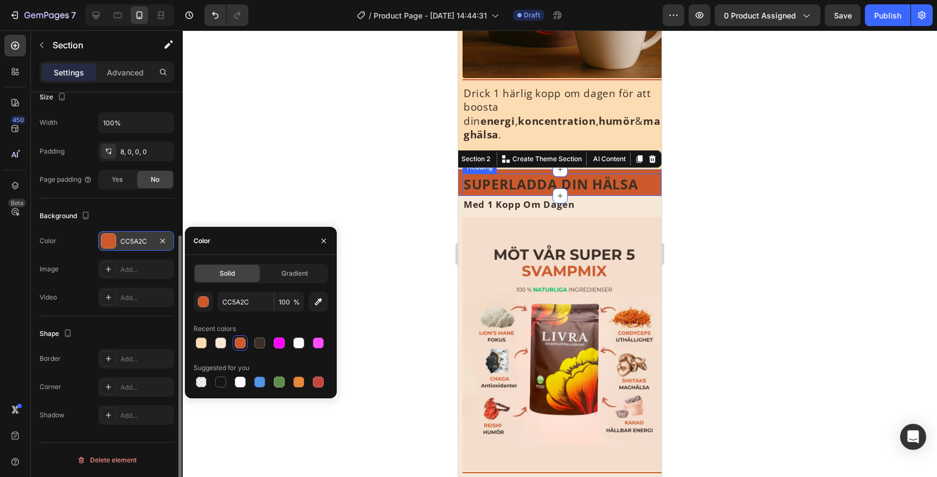
click at [572, 175] on strong "SUPERLADDA DIN HÄLSA" at bounding box center [551, 184] width 174 height 18
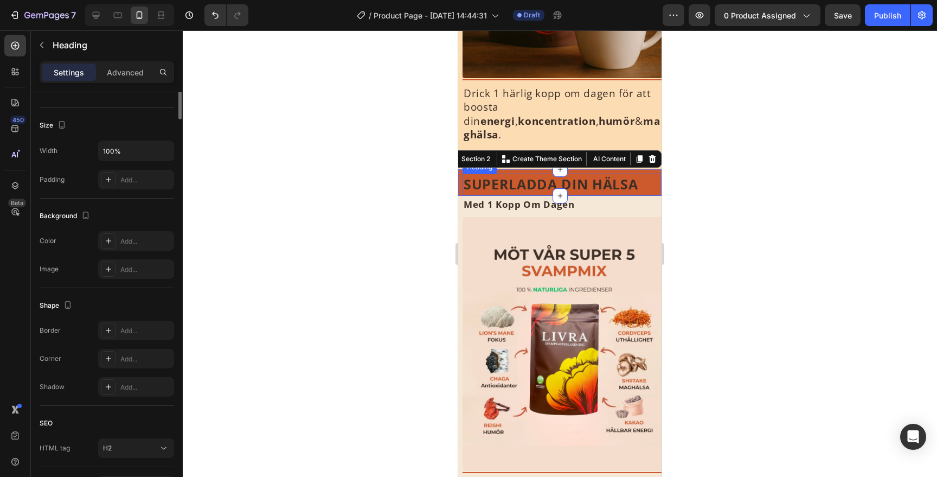
scroll to position [0, 0]
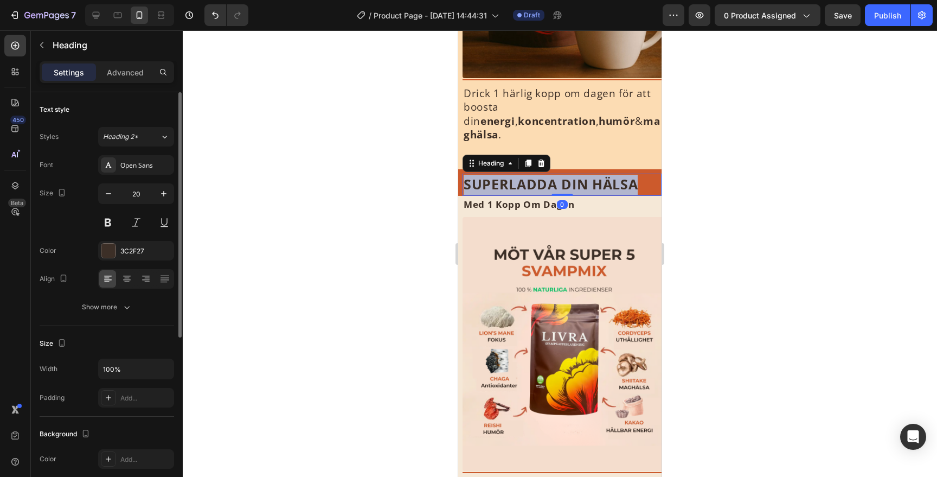
click at [572, 175] on strong "SUPERLADDA DIN HÄLSA" at bounding box center [551, 184] width 174 height 18
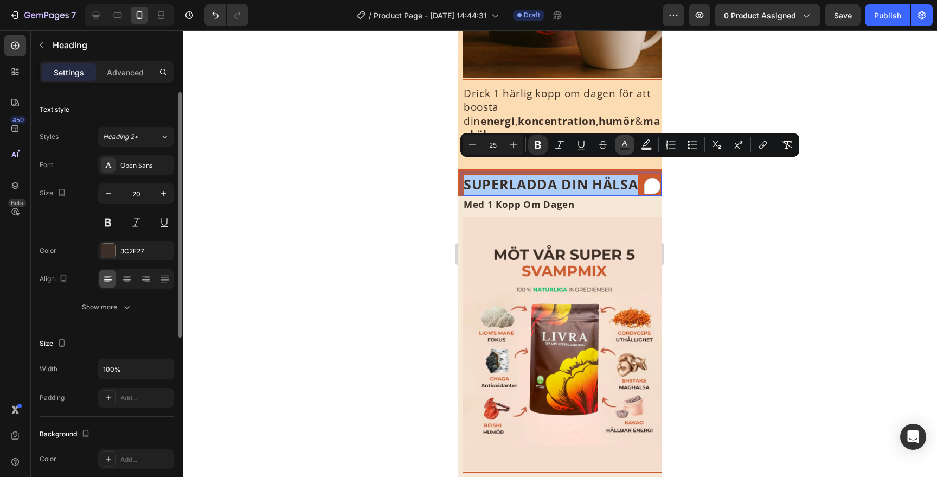
click at [621, 149] on rect "Editor contextual toolbar" at bounding box center [625, 149] width 10 height 3
type input "3C2F27"
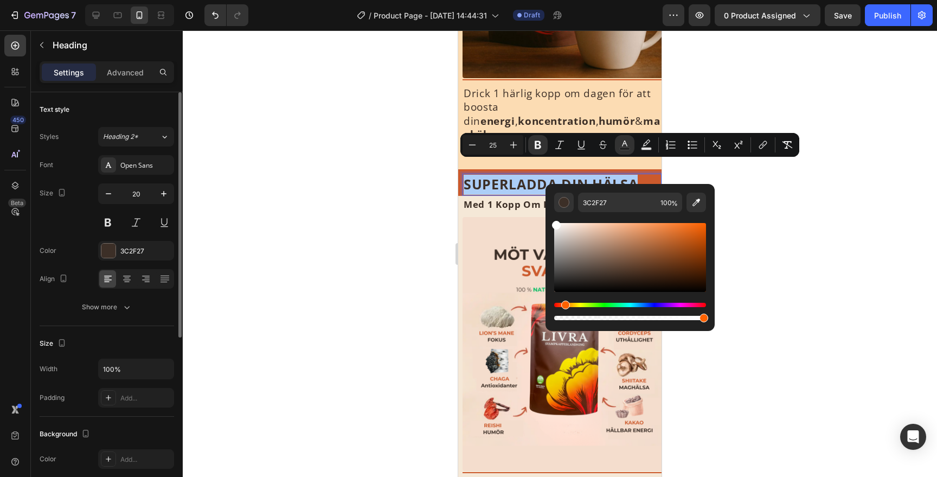
drag, startPoint x: 560, startPoint y: 226, endPoint x: 548, endPoint y: 217, distance: 14.4
click at [548, 217] on div "3C2F27 100 %" at bounding box center [630, 253] width 169 height 138
type input "FFFFFF"
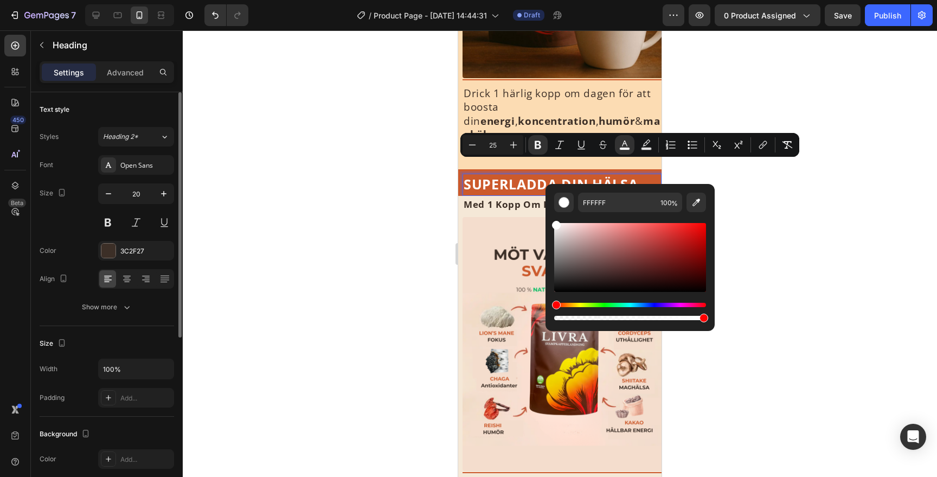
click at [795, 191] on div at bounding box center [560, 253] width 754 height 446
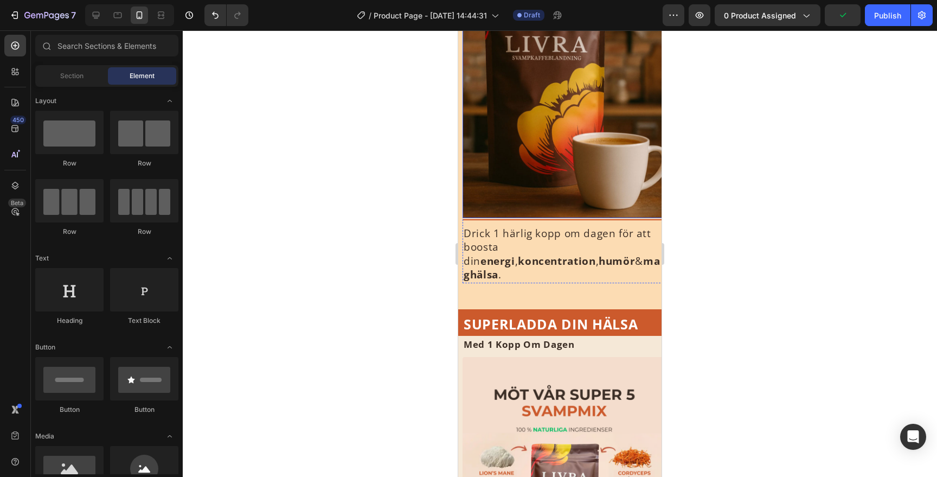
scroll to position [165, 0]
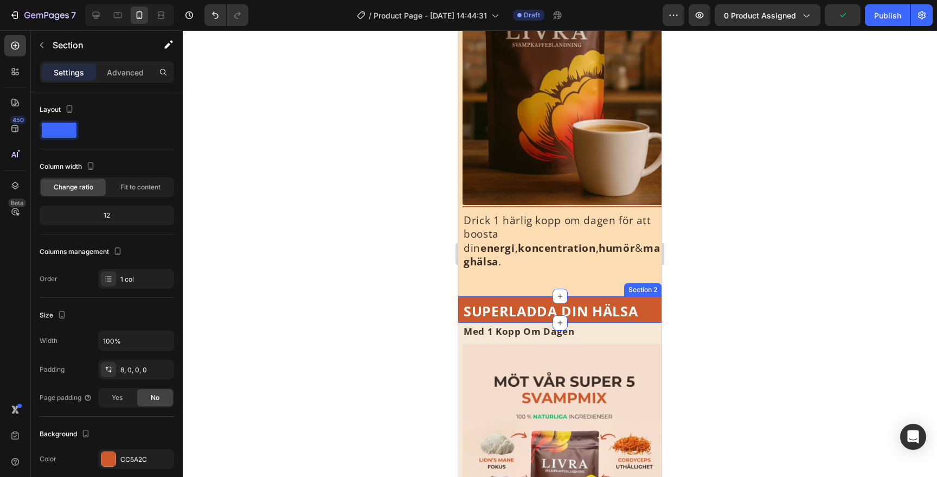
click at [598, 296] on div "⁠⁠⁠⁠⁠⁠⁠ SUPERLADDA DIN HÄLSA Heading Section 2" at bounding box center [559, 309] width 203 height 27
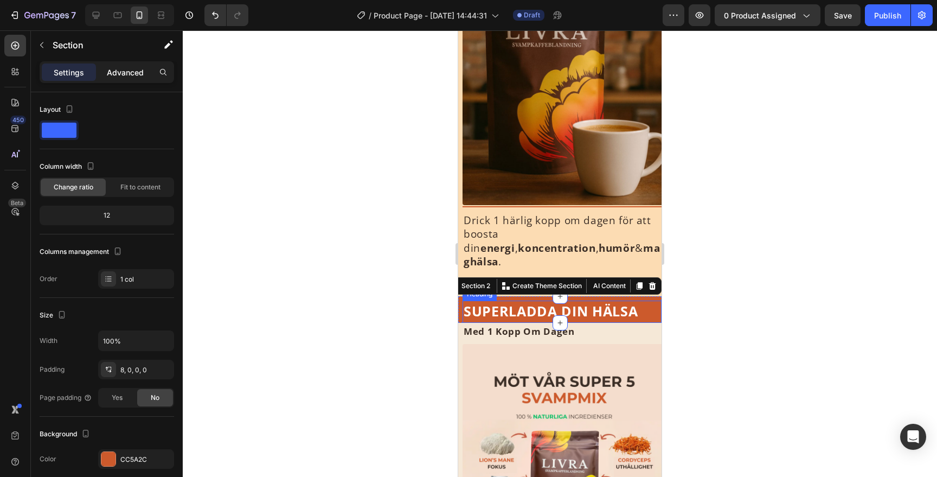
click at [117, 74] on p "Advanced" at bounding box center [125, 72] width 37 height 11
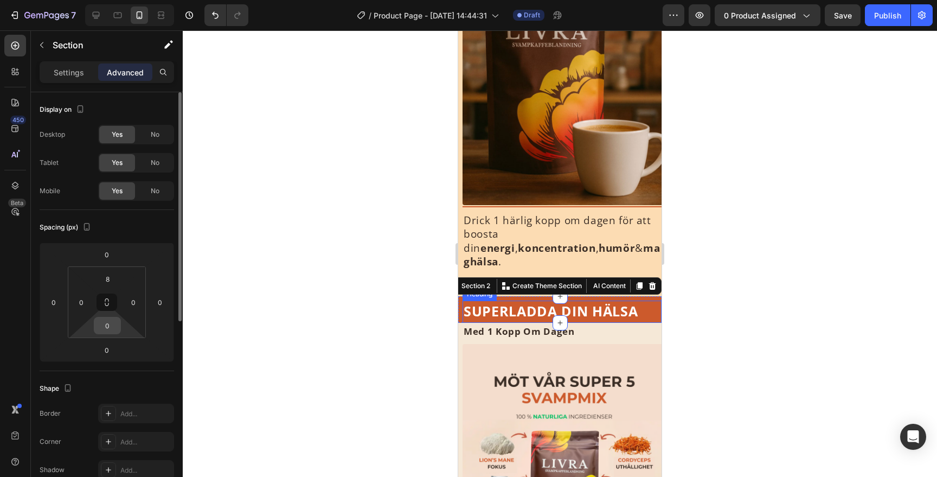
click at [112, 329] on input "0" at bounding box center [108, 325] width 22 height 16
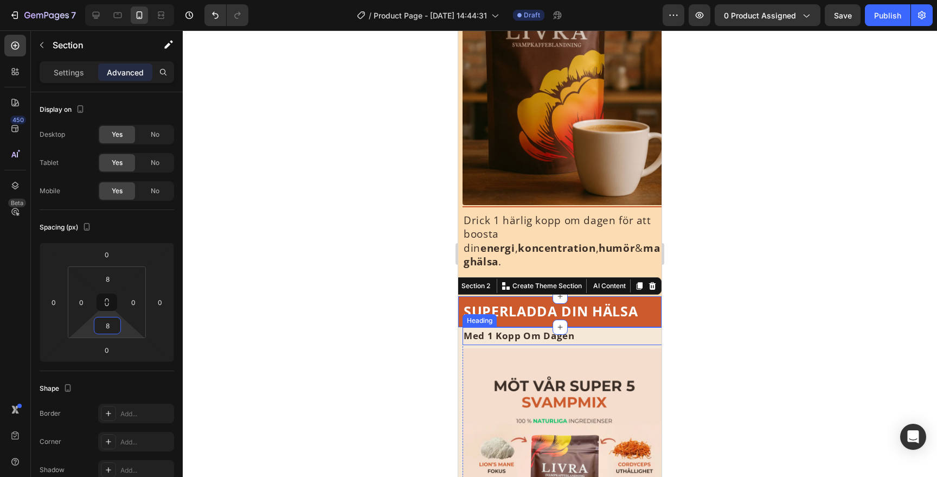
type input "8"
click at [738, 276] on div at bounding box center [560, 253] width 754 height 446
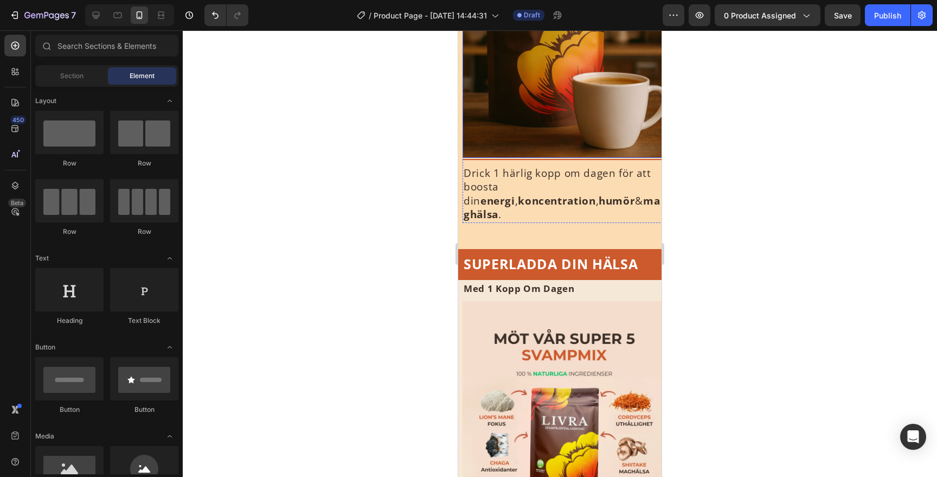
scroll to position [215, 0]
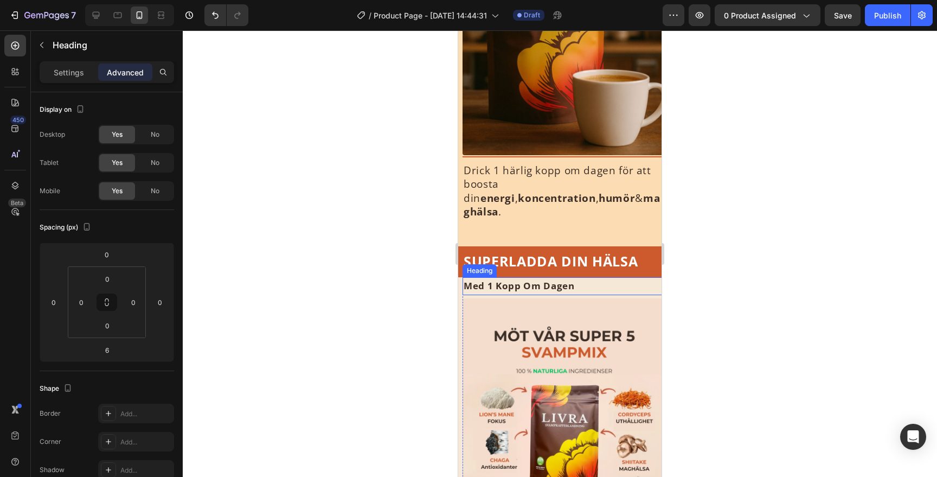
click at [532, 279] on strong "Med 1 Kopp Om Dagen" at bounding box center [519, 285] width 111 height 12
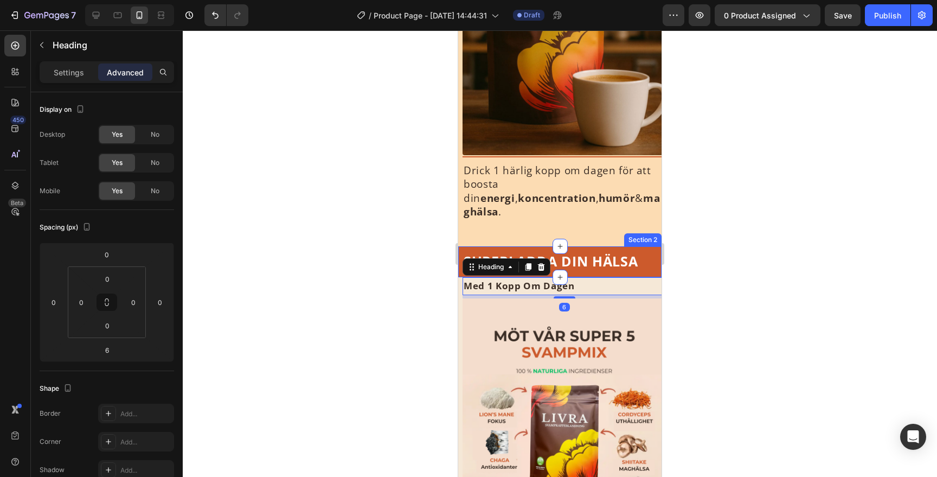
click at [733, 257] on div at bounding box center [560, 253] width 754 height 446
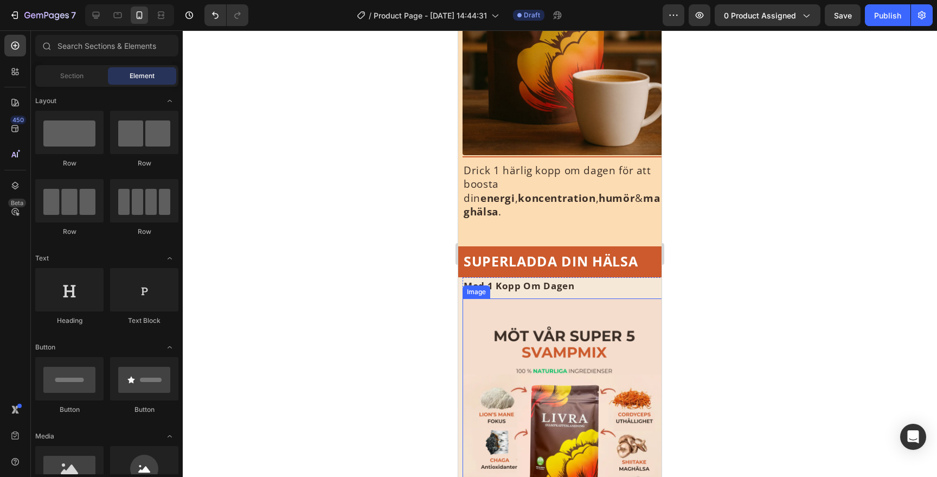
click at [612, 298] on img at bounding box center [564, 425] width 203 height 254
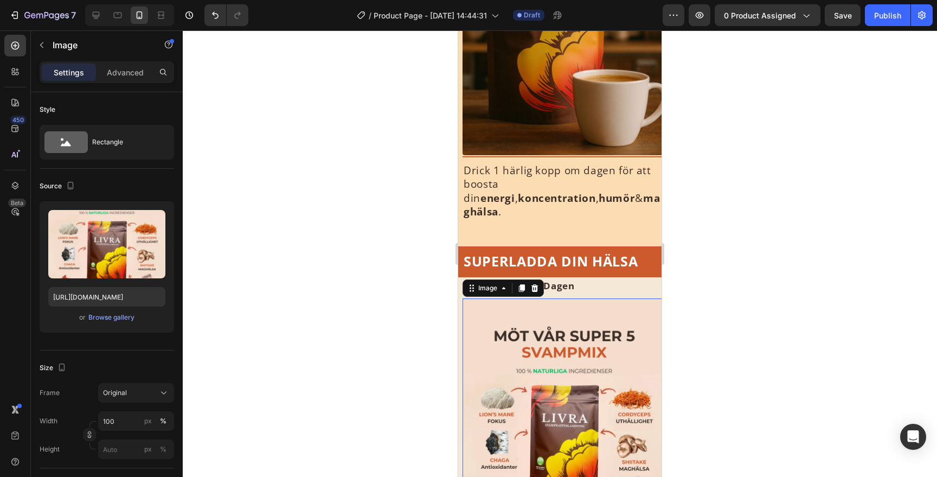
click at [117, 82] on div "Settings Advanced" at bounding box center [107, 72] width 135 height 22
click at [129, 81] on div "Settings Advanced" at bounding box center [107, 72] width 135 height 22
click at [129, 78] on div "Advanced" at bounding box center [125, 71] width 54 height 17
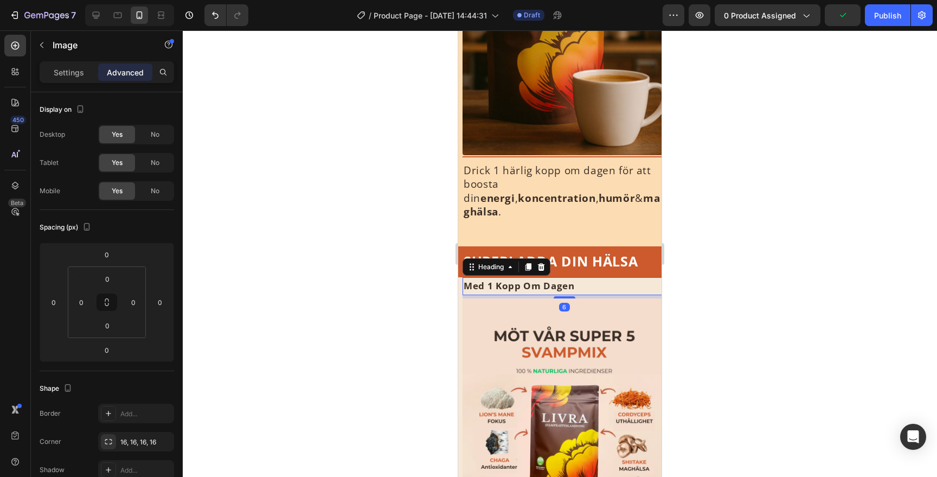
click at [613, 278] on p "⁠⁠⁠⁠⁠⁠⁠ Med 1 Kopp Om Dagen" at bounding box center [564, 286] width 201 height 16
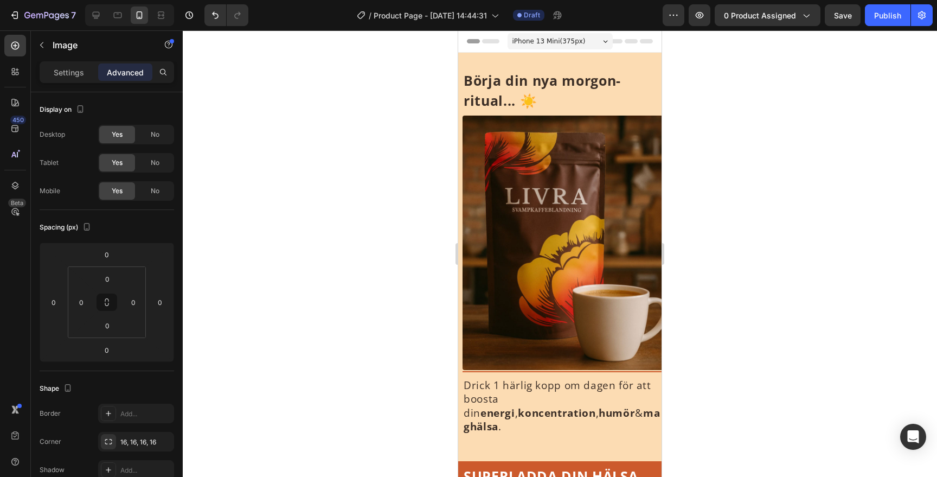
scroll to position [215, 0]
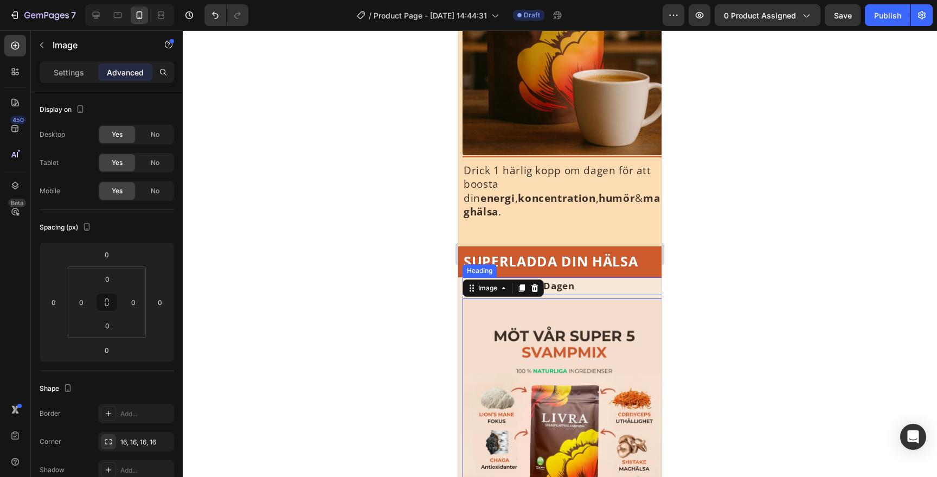
click at [592, 280] on div "⁠⁠⁠⁠⁠⁠⁠ Med 1 Kopp Om Dagen Heading" at bounding box center [564, 286] width 203 height 18
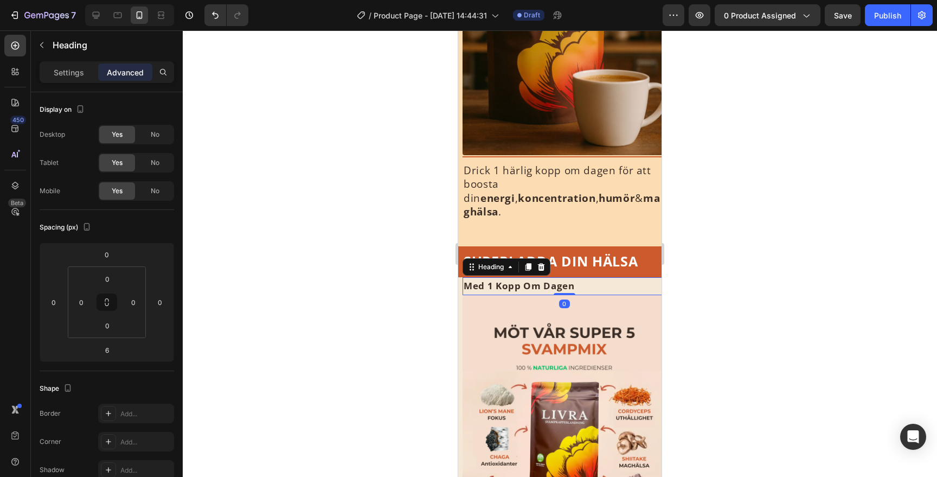
drag, startPoint x: 565, startPoint y: 283, endPoint x: 568, endPoint y: 262, distance: 21.4
type input "0"
click at [746, 255] on div at bounding box center [560, 253] width 754 height 446
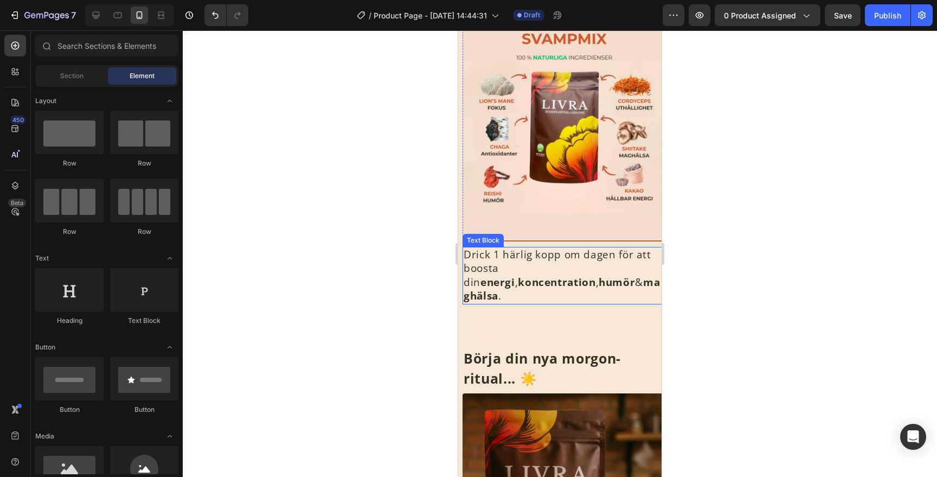
scroll to position [511, 0]
click at [596, 260] on span "Drick 1 härlig kopp om dagen för att boosta din energi , koncentration , humör …" at bounding box center [562, 275] width 196 height 56
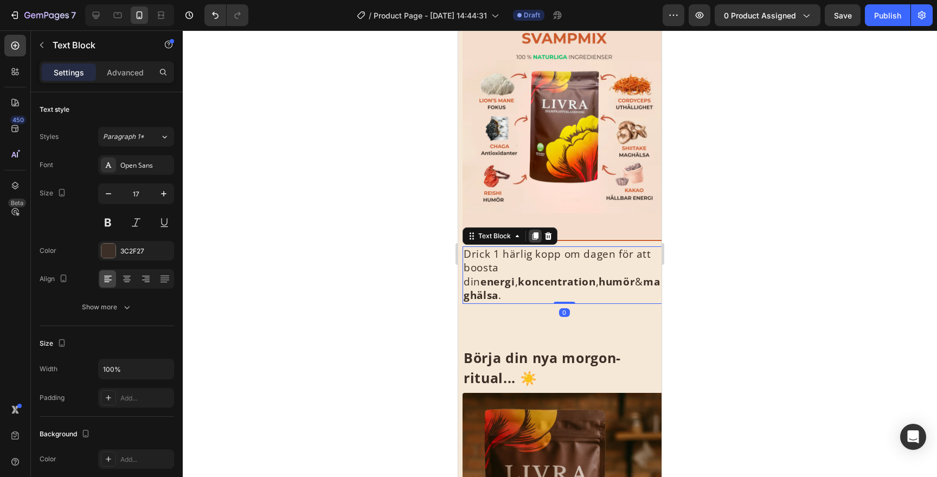
click at [535, 235] on icon at bounding box center [536, 236] width 6 height 8
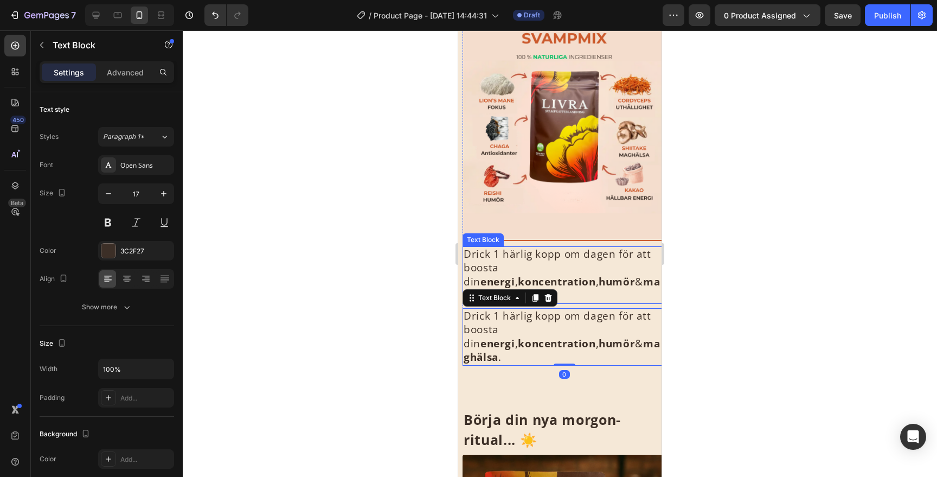
click at [540, 250] on span "Drick 1 härlig kopp om dagen för att boosta din energi , koncentration , humör …" at bounding box center [562, 275] width 196 height 56
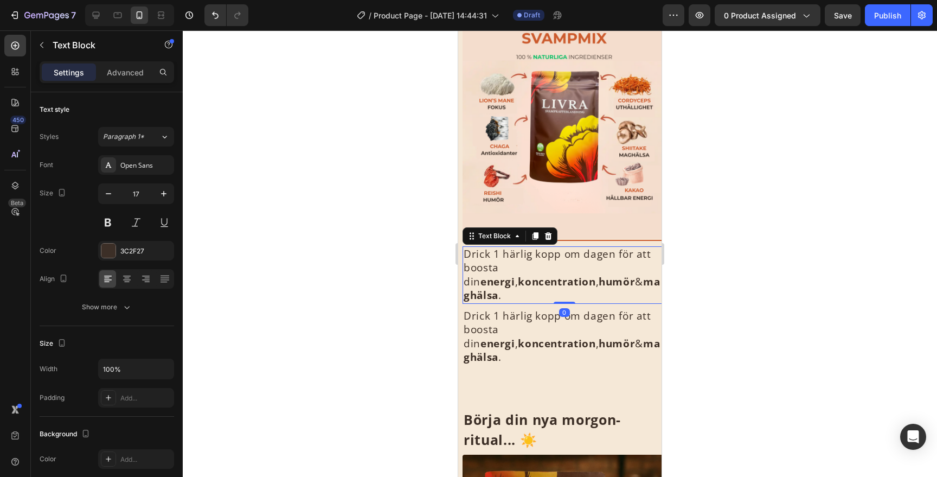
click at [540, 250] on span "Drick 1 härlig kopp om dagen för att boosta din energi , koncentration , humör …" at bounding box center [562, 275] width 196 height 56
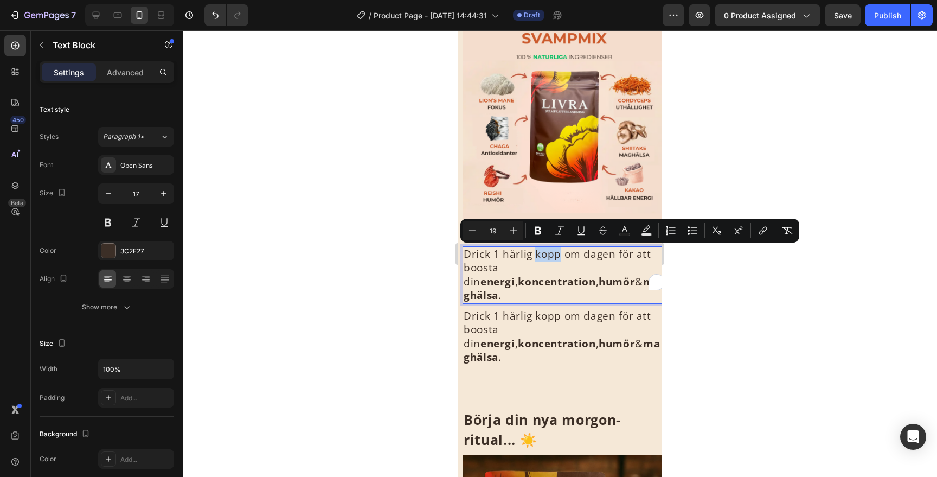
click at [542, 258] on span "Drick 1 härlig kopp om dagen för att boosta din energi , koncentration , humör …" at bounding box center [562, 275] width 196 height 56
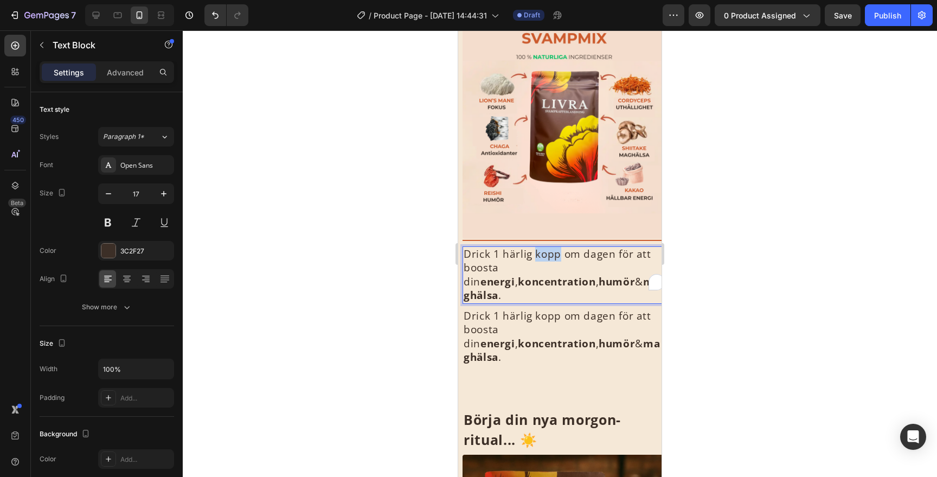
click at [542, 258] on span "Drick 1 härlig kopp om dagen för att boosta din energi , koncentration , humör …" at bounding box center [562, 275] width 196 height 56
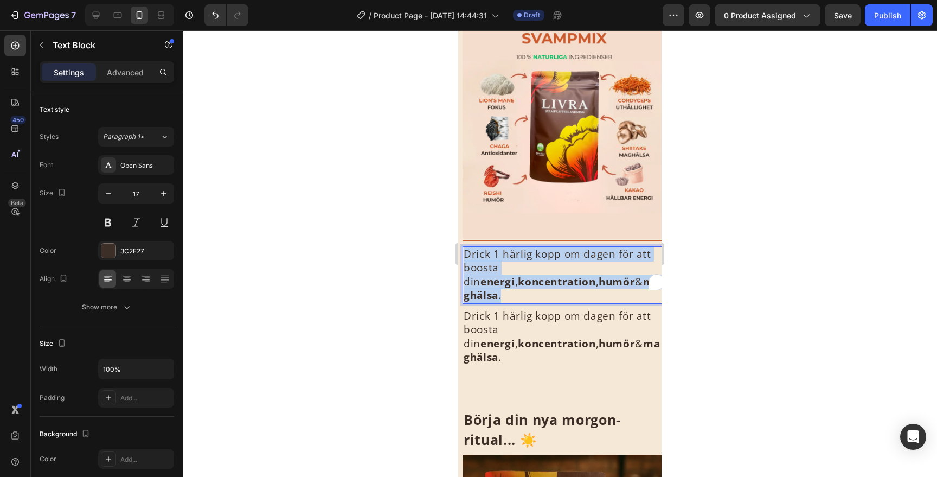
click at [542, 258] on span "Drick 1 härlig kopp om dagen för att boosta din energi , koncentration , humör …" at bounding box center [562, 275] width 196 height 56
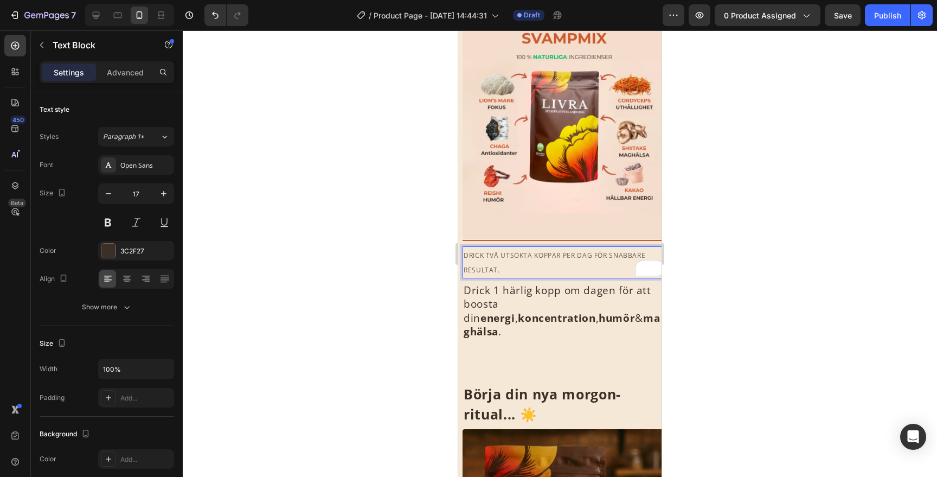
click at [730, 242] on div at bounding box center [560, 253] width 754 height 446
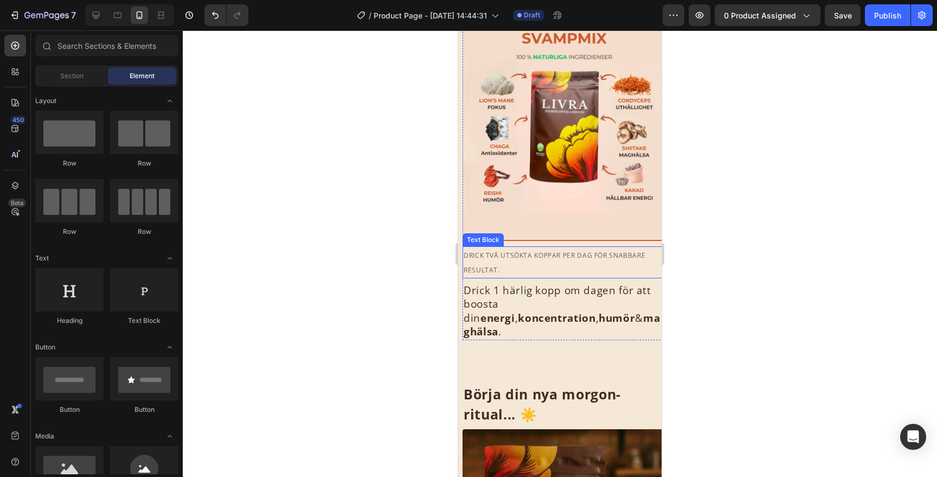
click at [538, 248] on p "DRICK TVÅ UTSÖKTA KOPPAR PER DAG FÖR SNABBARE RESULTAT." at bounding box center [564, 262] width 201 height 30
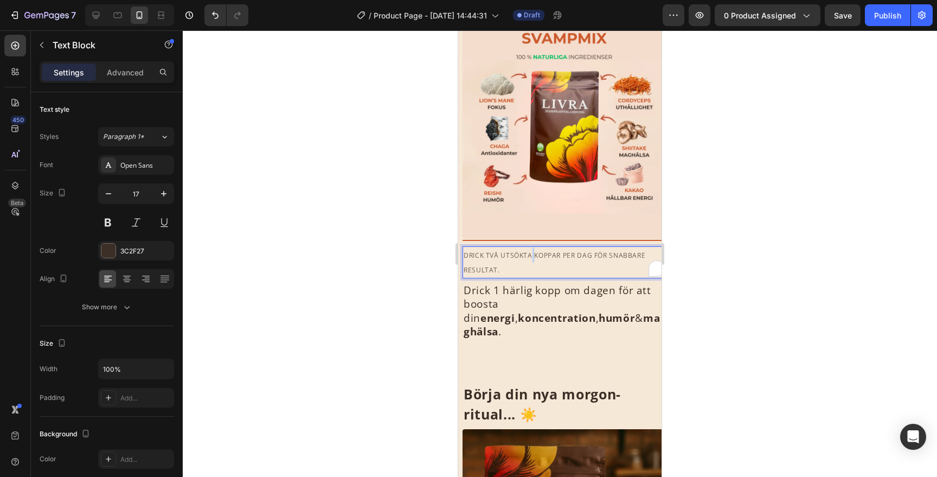
click at [530, 255] on span "DRICK TVÅ UTSÖKTA KOPPAR PER DAG FÖR SNABBARE RESULTAT." at bounding box center [555, 263] width 182 height 24
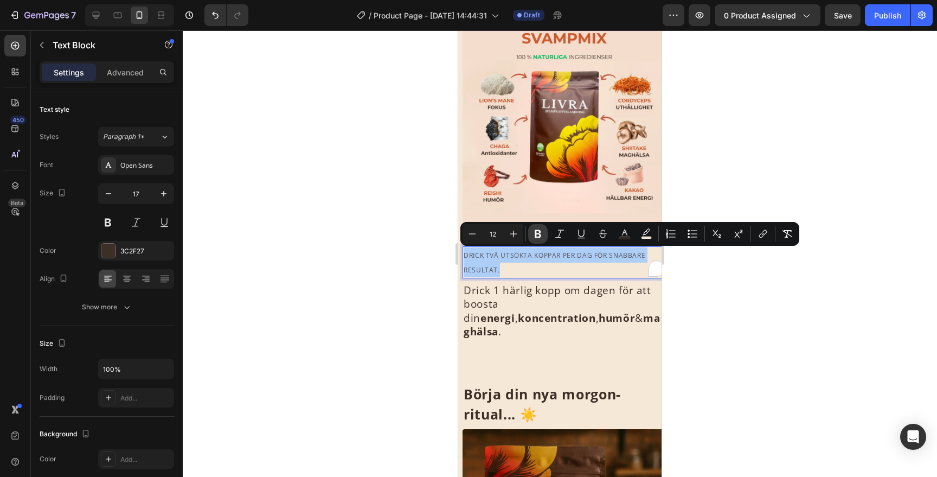
click at [540, 238] on icon "Editor contextual toolbar" at bounding box center [538, 233] width 11 height 11
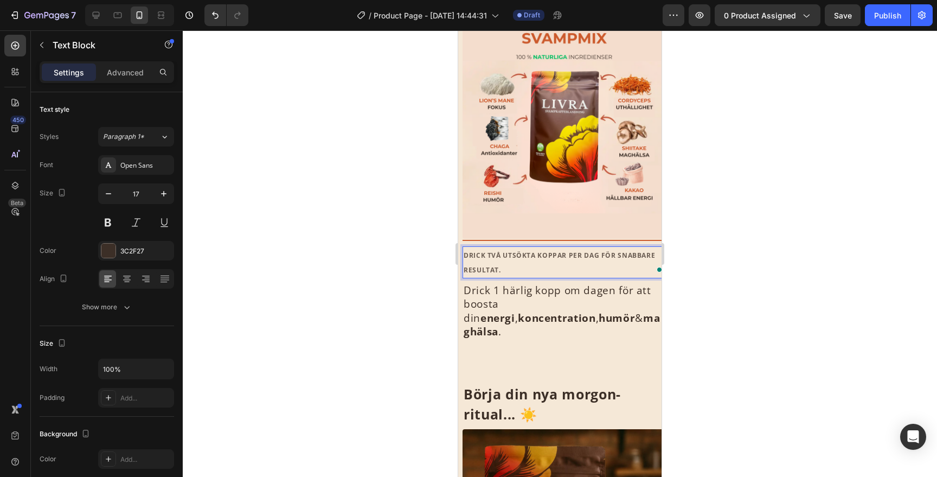
click at [543, 259] on strong "DRICK TVÅ UTSÖKTA KOPPAR PER DAG FÖR SNABBARE RESULTAT." at bounding box center [559, 263] width 191 height 24
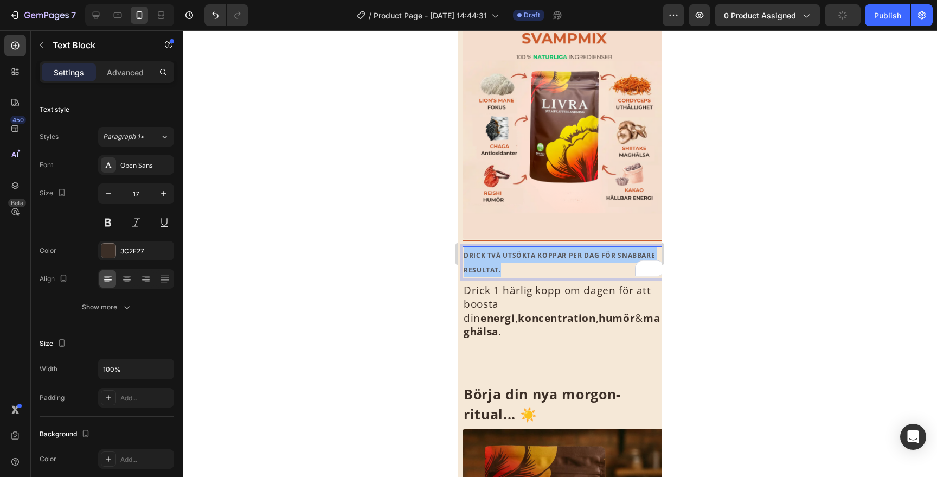
click at [710, 244] on div at bounding box center [560, 253] width 754 height 446
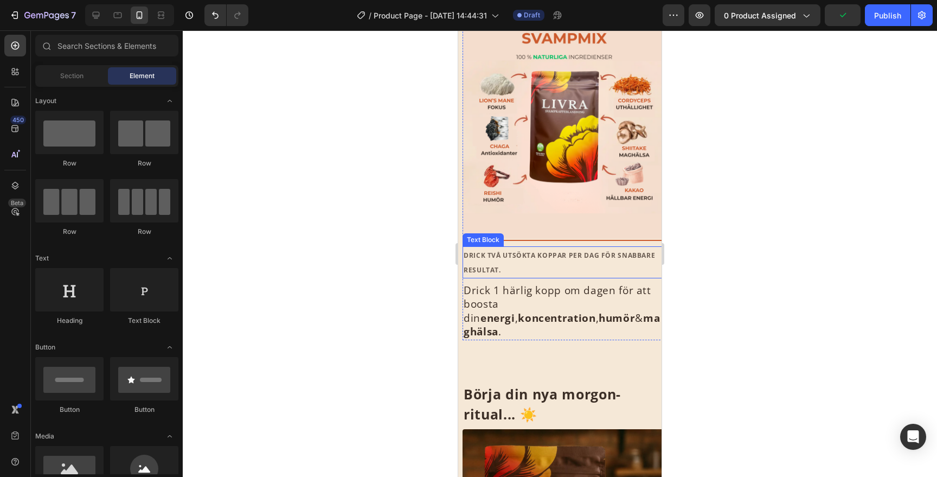
click at [596, 254] on strong "DRICK TVÅ UTSÖKTA KOPPAR PER DAG FÖR SNABBARE RESULTAT." at bounding box center [559, 263] width 191 height 24
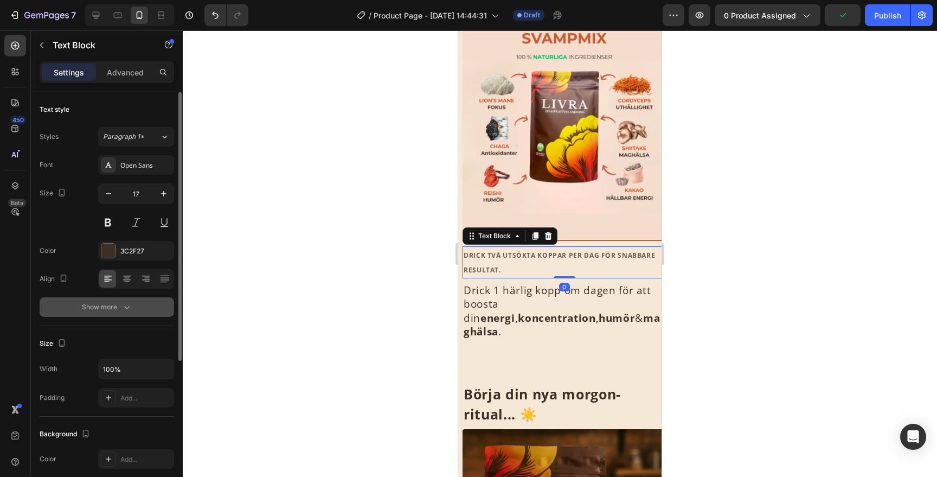
click at [120, 312] on div "Show more" at bounding box center [107, 307] width 50 height 11
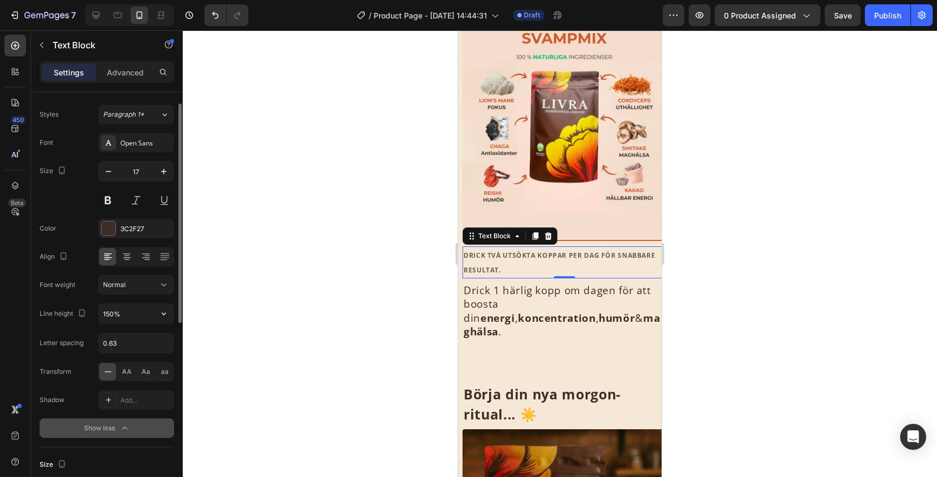
scroll to position [33, 0]
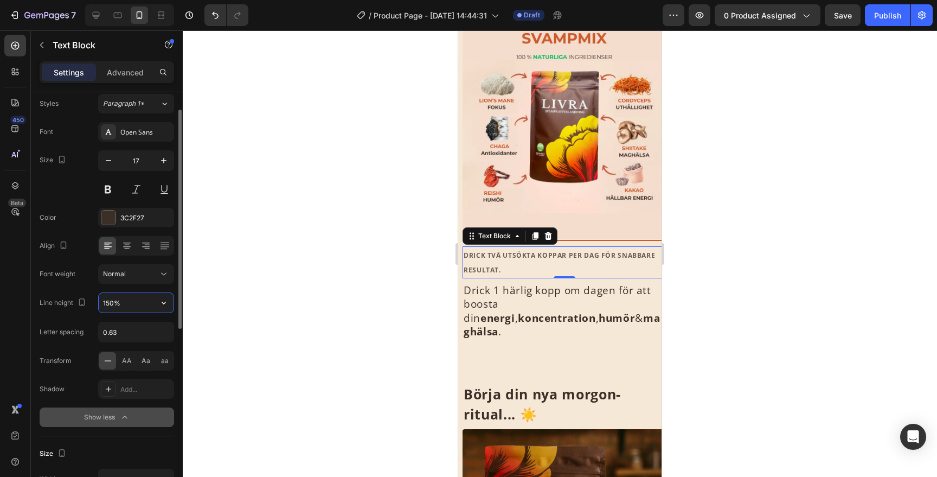
click at [120, 312] on input "150%" at bounding box center [136, 303] width 75 height 20
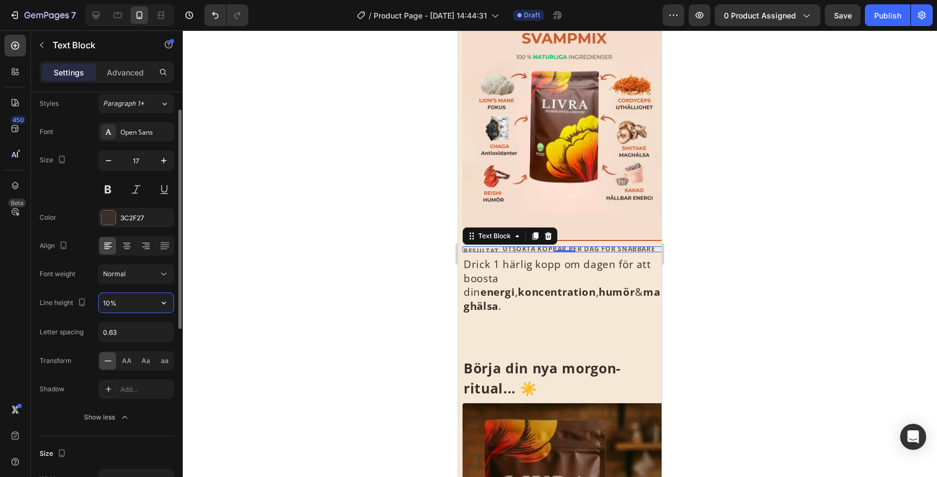
type input "100%"
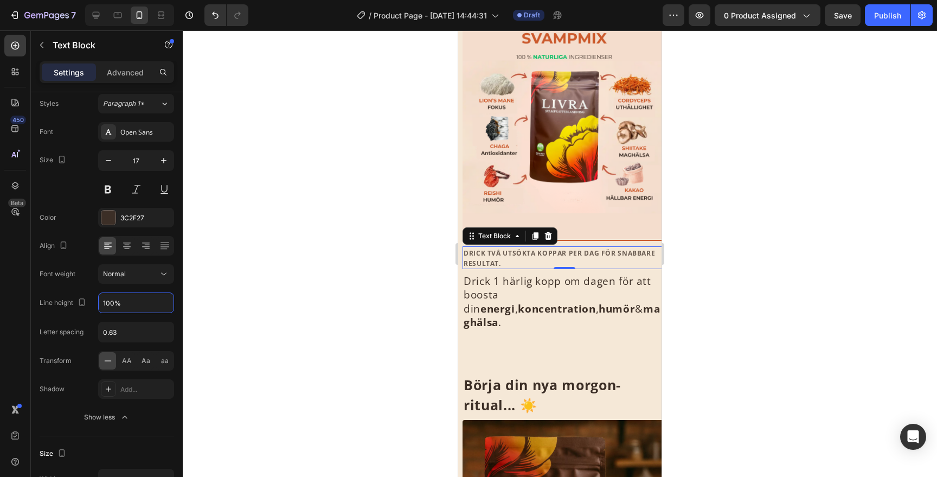
click at [703, 254] on div at bounding box center [560, 253] width 754 height 446
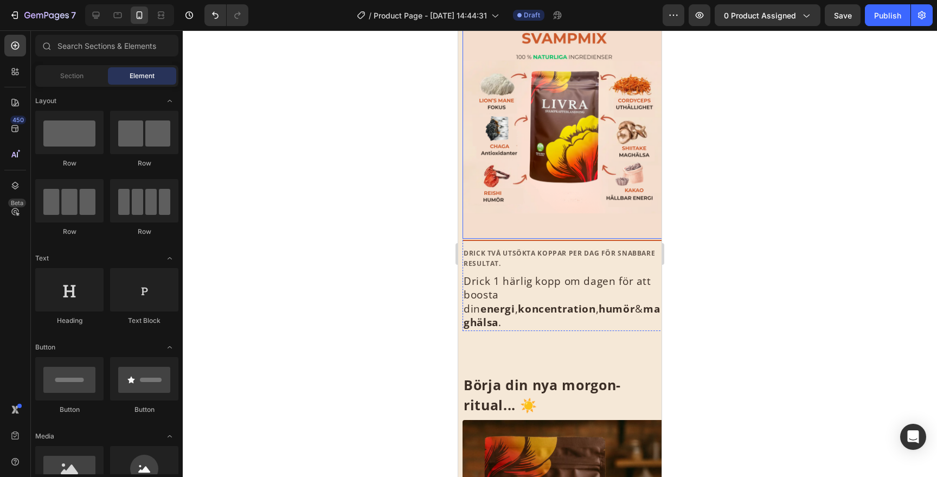
scroll to position [492, 0]
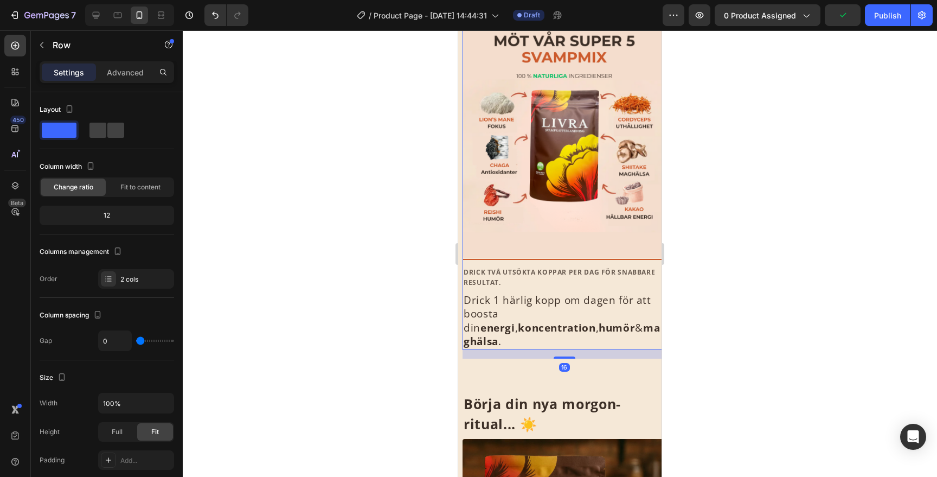
click at [549, 289] on div "Image Title Line DRICK TVÅ UTSÖKTA KOPPAR PER DAG FÖR SNABBARE RESULTAT. Text B…" at bounding box center [564, 176] width 203 height 347
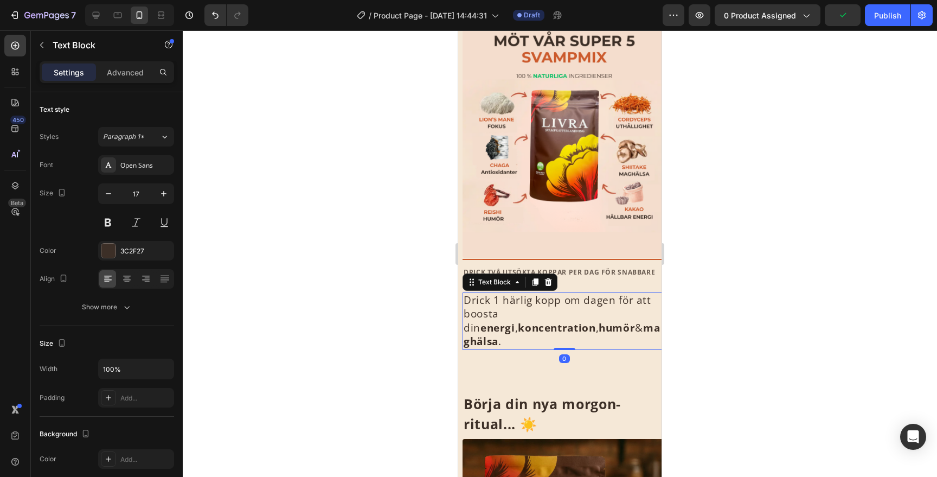
click at [547, 301] on span "Drick 1 härlig kopp om dagen för att boosta din energi , koncentration , humör …" at bounding box center [562, 321] width 196 height 56
click at [547, 302] on span "Drick 1 härlig kopp om dagen för att boosta din energi , koncentration , humör …" at bounding box center [562, 321] width 196 height 56
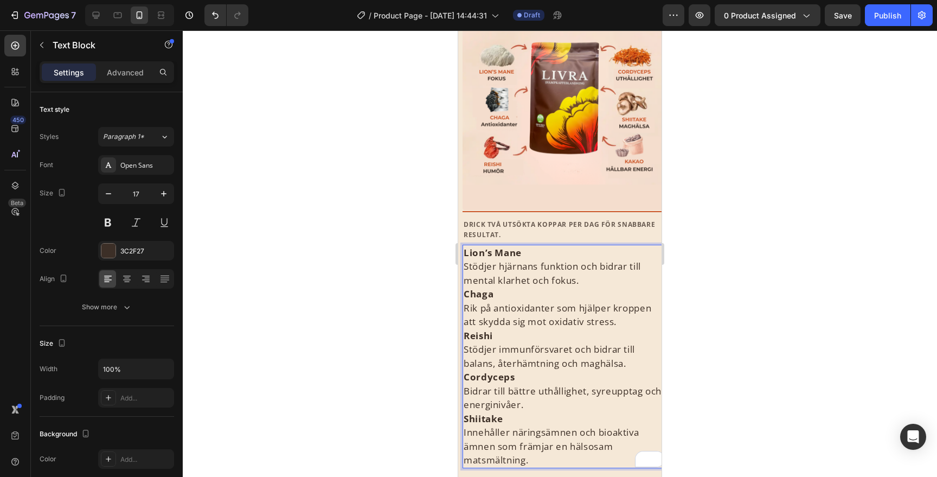
scroll to position [540, 0]
click at [521, 265] on p "Lion’s Mane [PERSON_NAME] hjärnans funktion och bidrar till mental klarhet och …" at bounding box center [564, 267] width 201 height 42
click at [536, 254] on p "Lion’s Mane [PERSON_NAME] hjärnans funktion och bidrar till mental klarhet och …" at bounding box center [564, 267] width 201 height 42
click at [597, 285] on p "Lion’s Mane [PERSON_NAME] hjärnans funktion och bidrar till mental klarhet och …" at bounding box center [564, 267] width 201 height 42
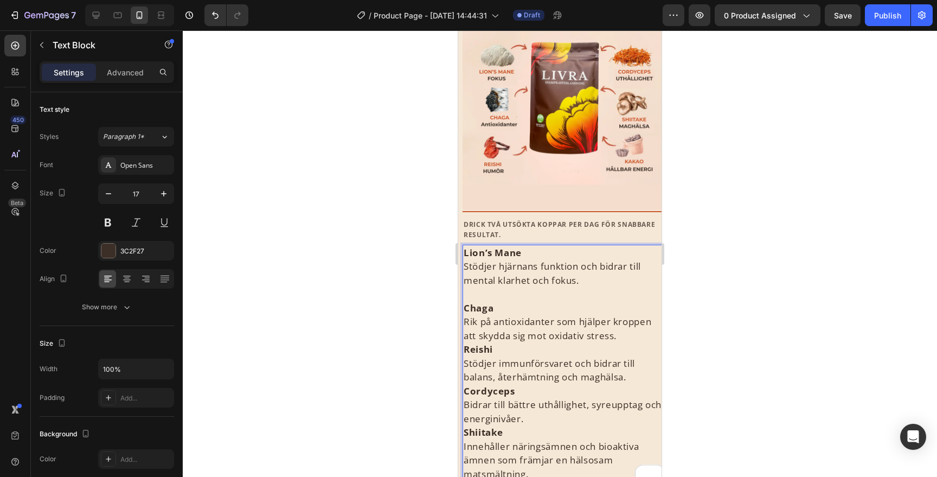
click at [623, 332] on p "Chaga Rik på antioxidanter som hjälper kroppen att skydda sig mot oxidativ stre…" at bounding box center [564, 322] width 201 height 42
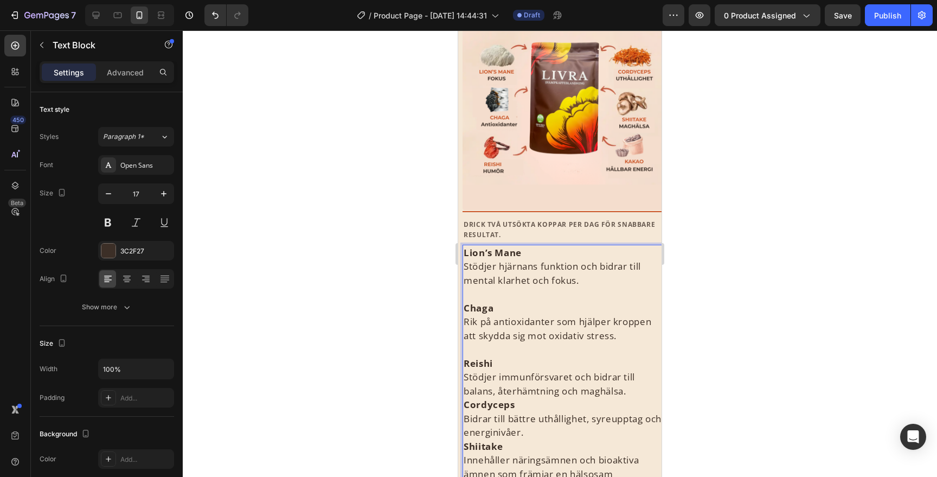
click at [632, 392] on p "Reishi Stödjer immunförsvaret och bidrar till balans, återhämtning och maghälsa." at bounding box center [564, 377] width 201 height 42
click at [569, 344] on p "To enrich screen reader interactions, please activate Accessibility in Grammarl…" at bounding box center [564, 349] width 201 height 14
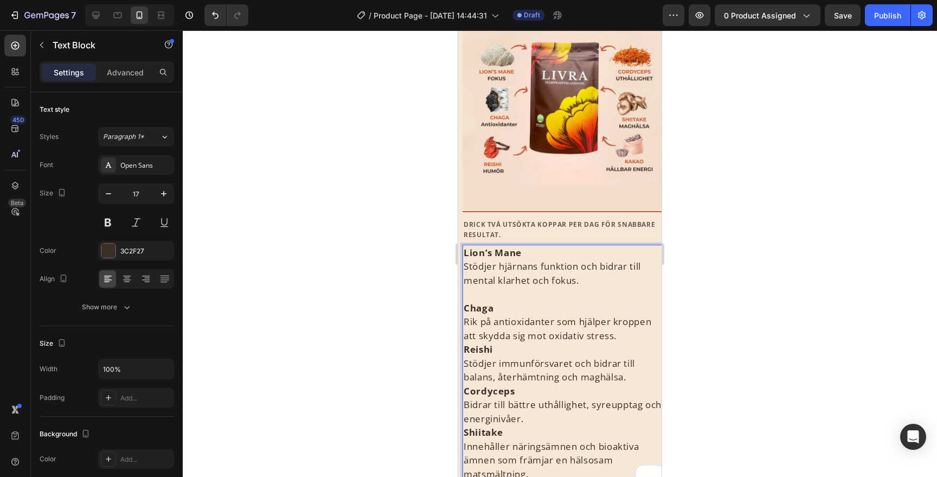
click at [564, 294] on p "To enrich screen reader interactions, please activate Accessibility in Grammarl…" at bounding box center [564, 294] width 201 height 14
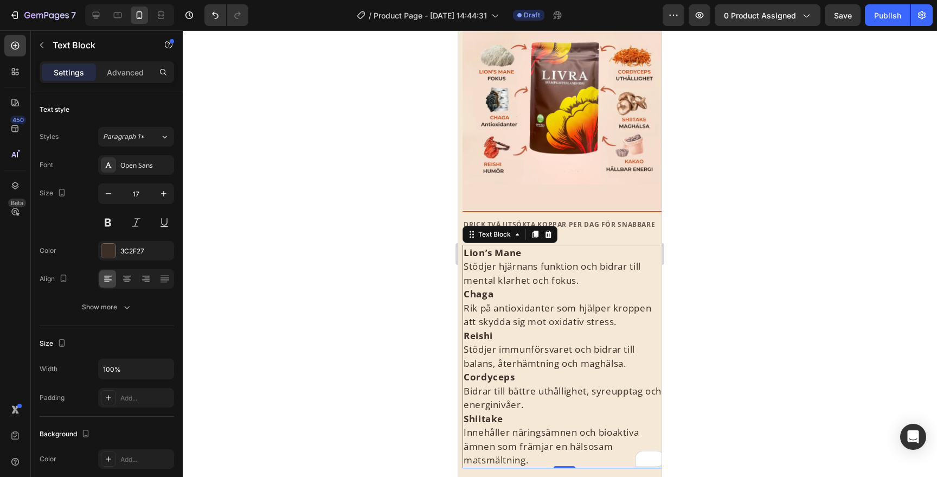
click at [753, 290] on div at bounding box center [560, 253] width 754 height 446
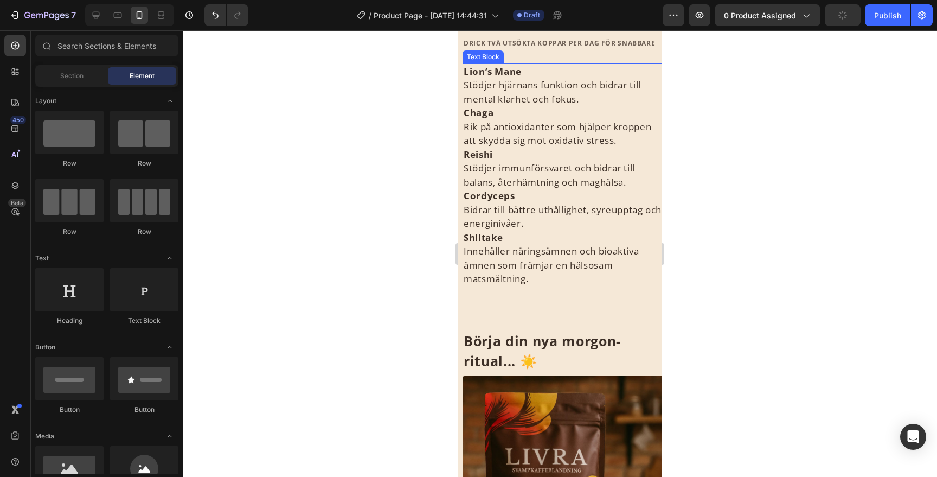
scroll to position [706, 0]
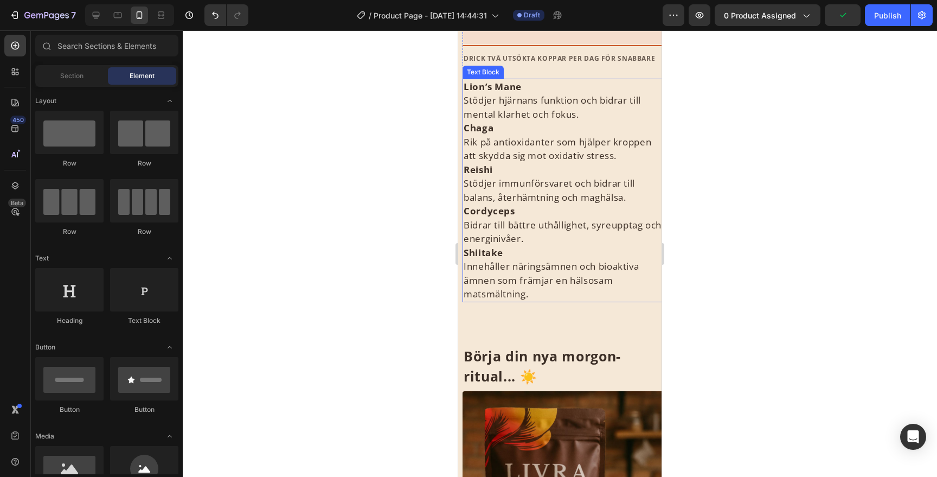
click at [605, 203] on p "Reishi Stödjer immunförsvaret och bidrar till balans, återhämtning och maghälsa." at bounding box center [564, 184] width 201 height 42
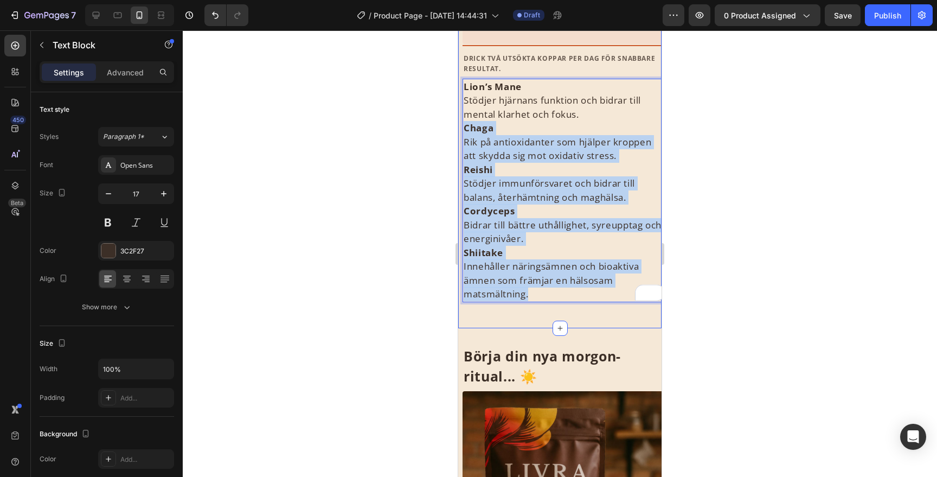
drag, startPoint x: 536, startPoint y: 295, endPoint x: 462, endPoint y: 126, distance: 184.5
click at [462, 127] on div "⁠⁠⁠⁠⁠⁠⁠ Med 1 Kopp Om Dagen Heading Image Title Line DRICK TVÅ UTSÖKTA KOPPAR P…" at bounding box center [559, 41] width 203 height 539
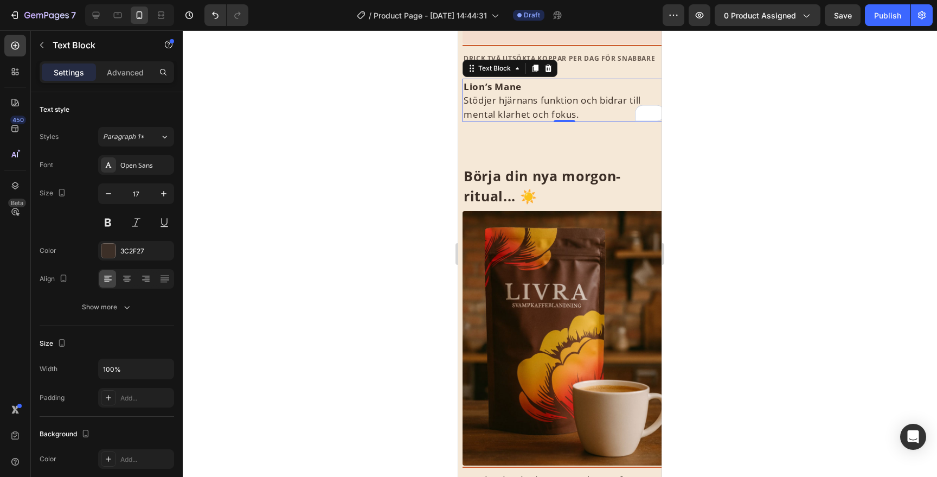
click at [676, 100] on div at bounding box center [560, 253] width 754 height 446
click at [611, 104] on p "Lion’s Mane [PERSON_NAME] hjärnans funktion och bidrar till mental klarhet och …" at bounding box center [564, 101] width 201 height 42
click at [537, 66] on icon at bounding box center [536, 69] width 6 height 8
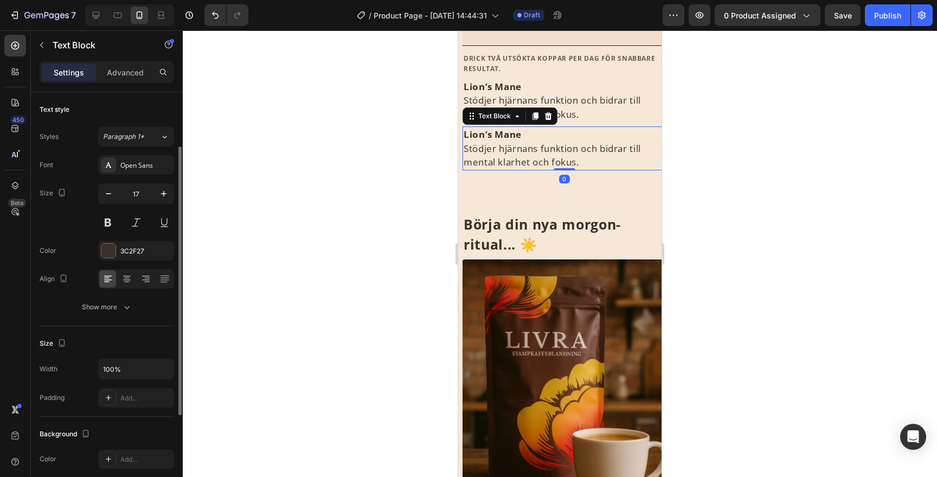
scroll to position [33, 0]
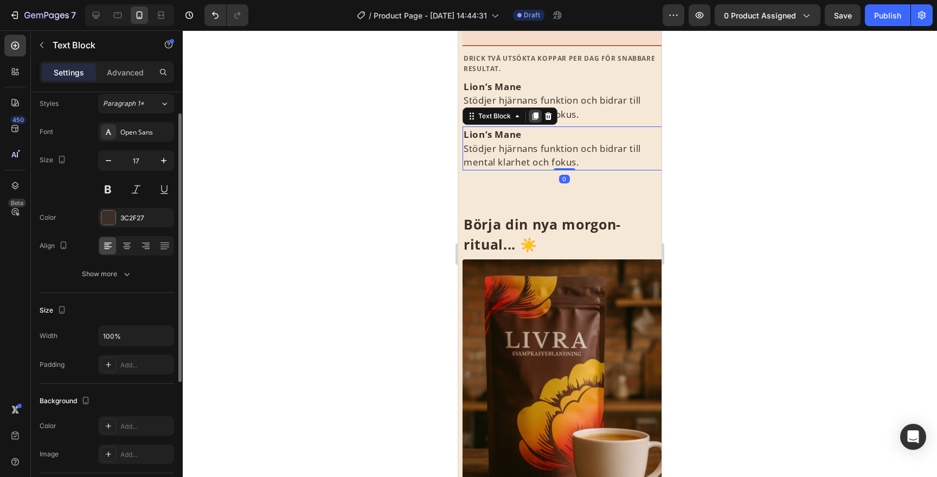
click at [532, 111] on div at bounding box center [535, 116] width 13 height 13
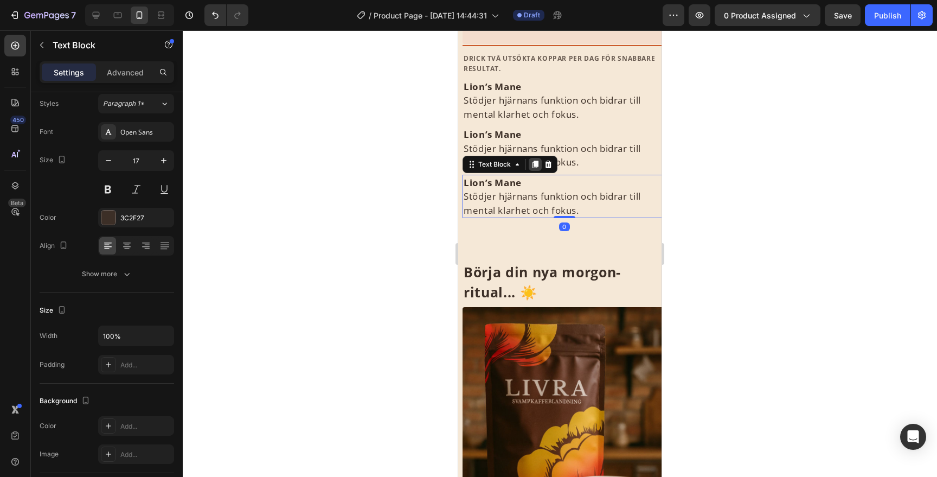
click at [533, 164] on icon at bounding box center [535, 164] width 9 height 9
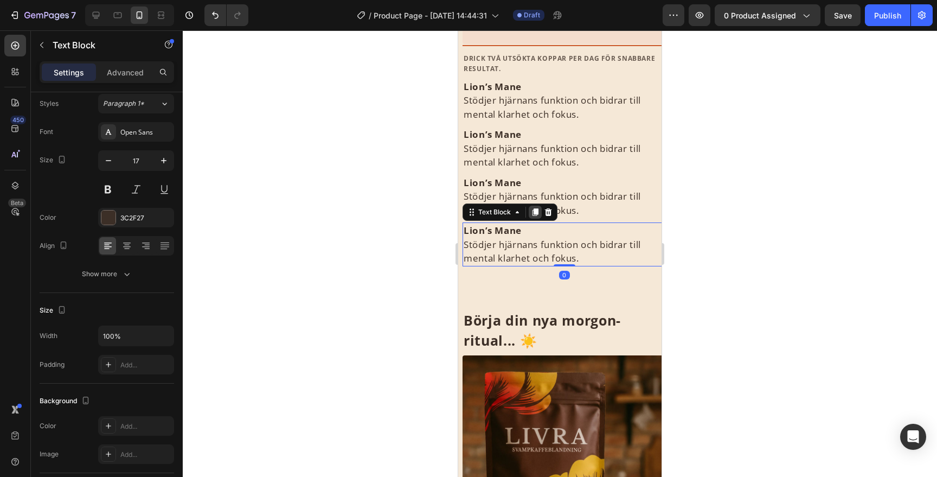
click at [534, 209] on icon at bounding box center [536, 213] width 6 height 8
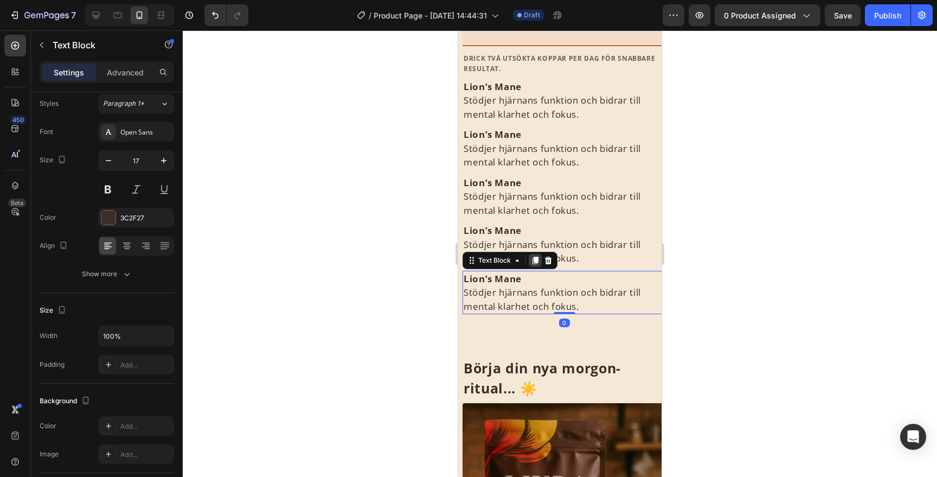
click at [537, 258] on icon at bounding box center [536, 261] width 6 height 8
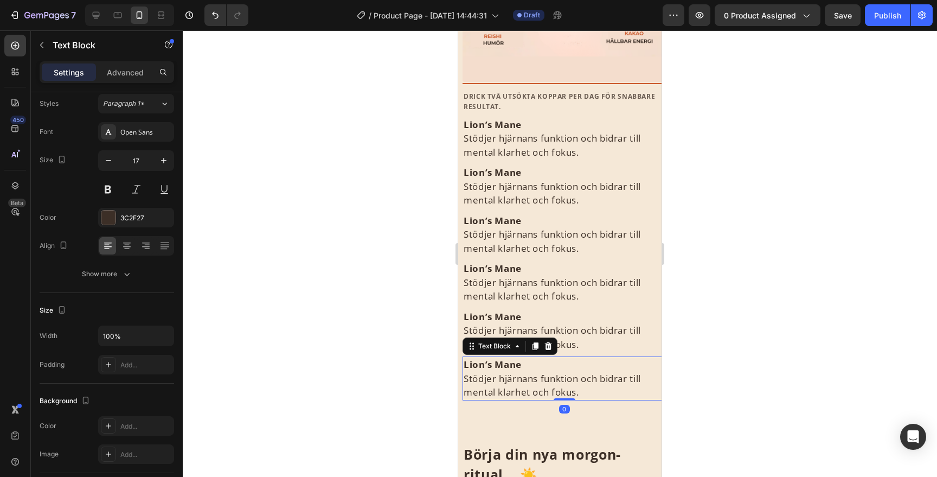
scroll to position [643, 0]
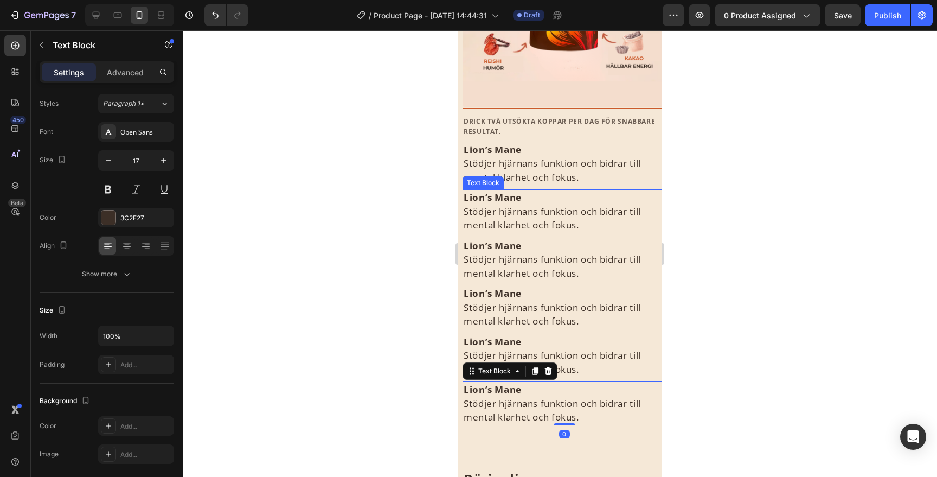
click at [577, 202] on p "Lion’s Mane [PERSON_NAME] hjärnans funktion och bidrar till mental klarhet och …" at bounding box center [564, 211] width 201 height 42
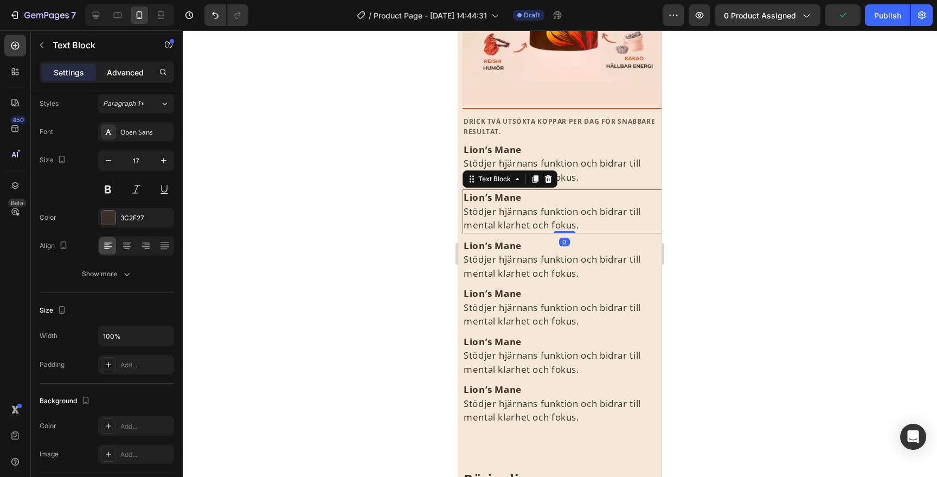
click at [141, 73] on p "Advanced" at bounding box center [125, 72] width 37 height 11
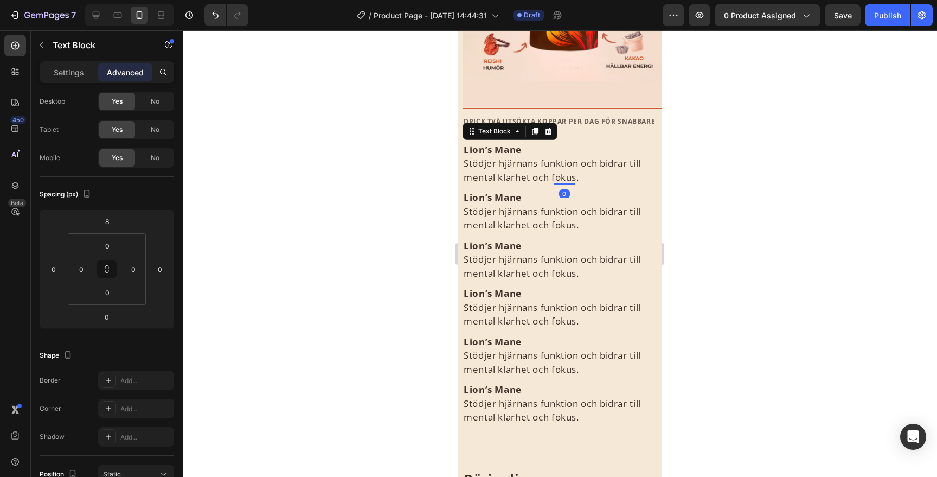
click at [581, 181] on p "Lion’s Mane [PERSON_NAME] hjärnans funktion och bidrar till mental klarhet och …" at bounding box center [564, 164] width 201 height 42
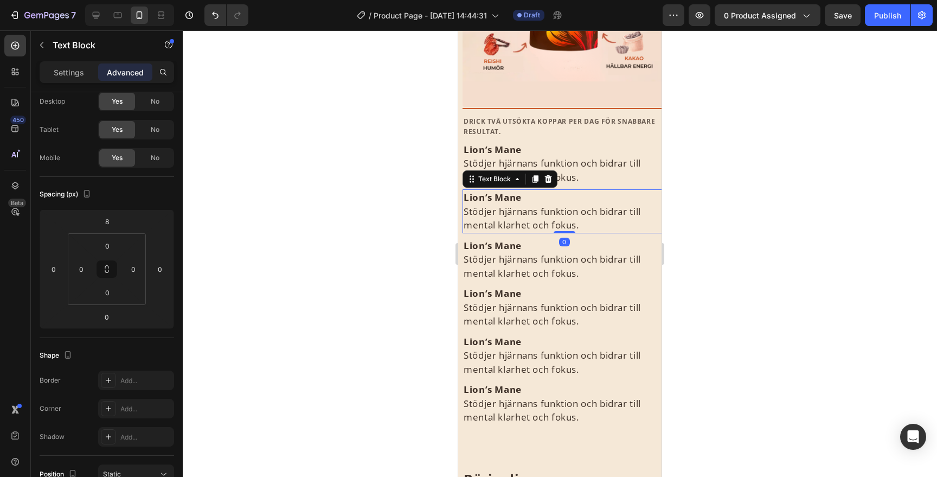
click at [540, 189] on div "Lion’s Mane [PERSON_NAME] hjärnans funktion och bidrar till mental klarhet och …" at bounding box center [564, 211] width 203 height 44
click at [766, 189] on div at bounding box center [560, 253] width 754 height 446
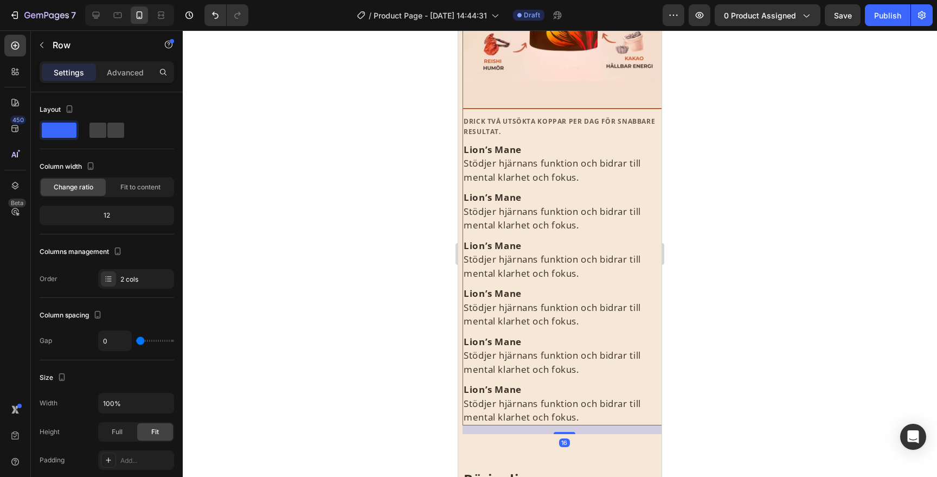
click at [507, 187] on div "Image Title Line DRICK TVÅ UTSÖKTA KOPPAR PER DAG FÖR SNABBARE RESULTAT. Text B…" at bounding box center [564, 138] width 203 height 573
click at [523, 171] on p "Lion’s Mane [PERSON_NAME] hjärnans funktion och bidrar till mental klarhet och …" at bounding box center [564, 164] width 201 height 42
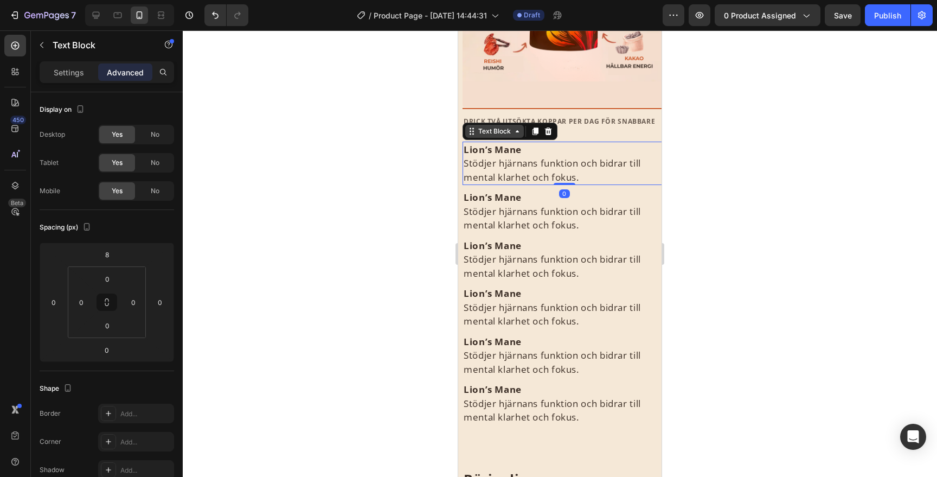
click at [504, 132] on div "Text Block" at bounding box center [494, 131] width 37 height 10
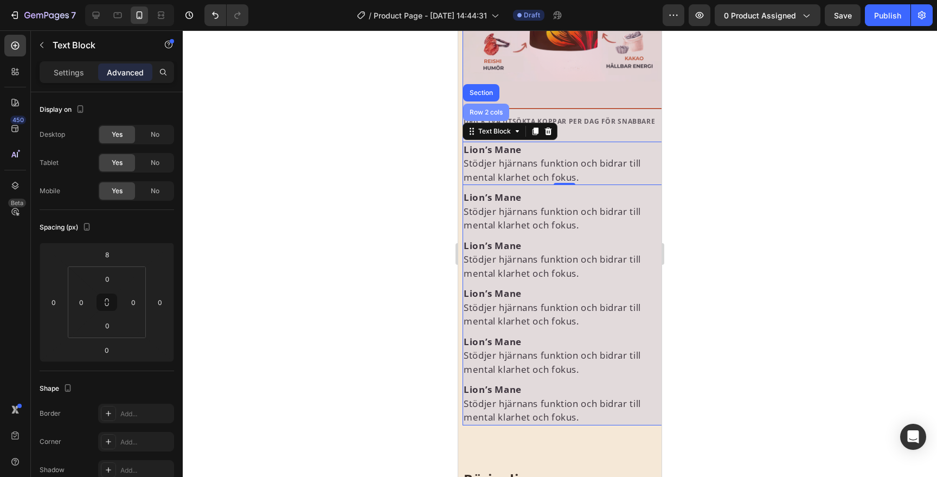
click at [494, 114] on div "Row 2 cols" at bounding box center [486, 112] width 37 height 7
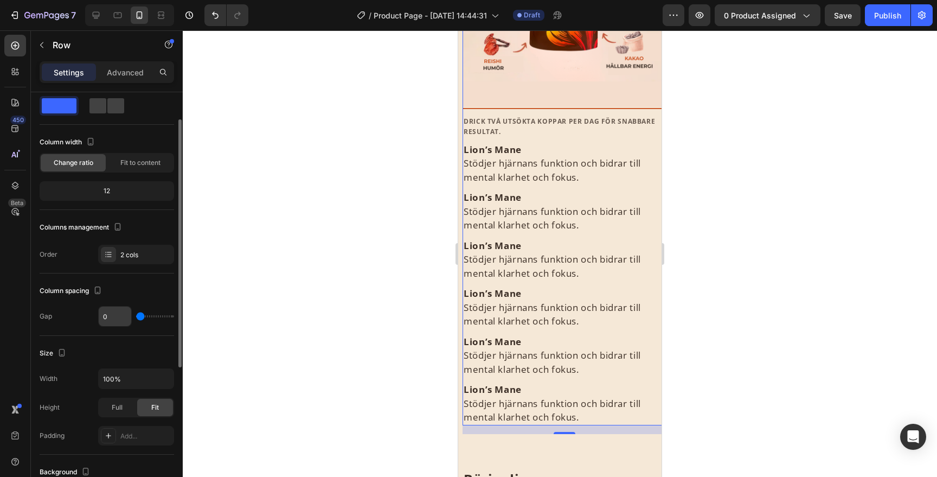
scroll to position [39, 0]
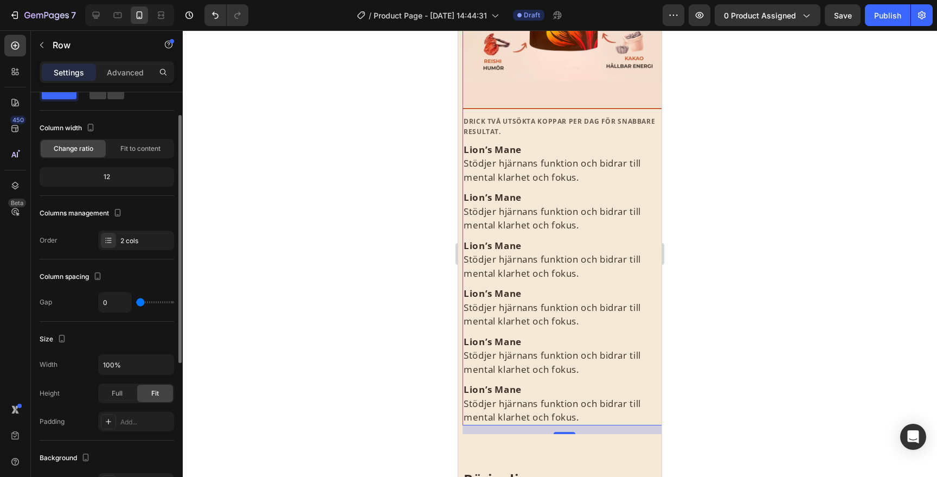
type input "21"
type input "54"
type input "61"
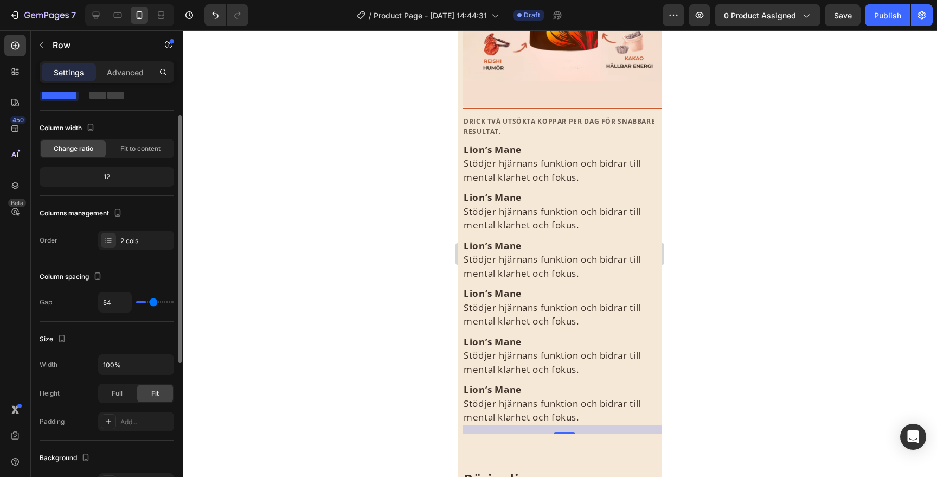
type input "61"
type input "67"
type input "73"
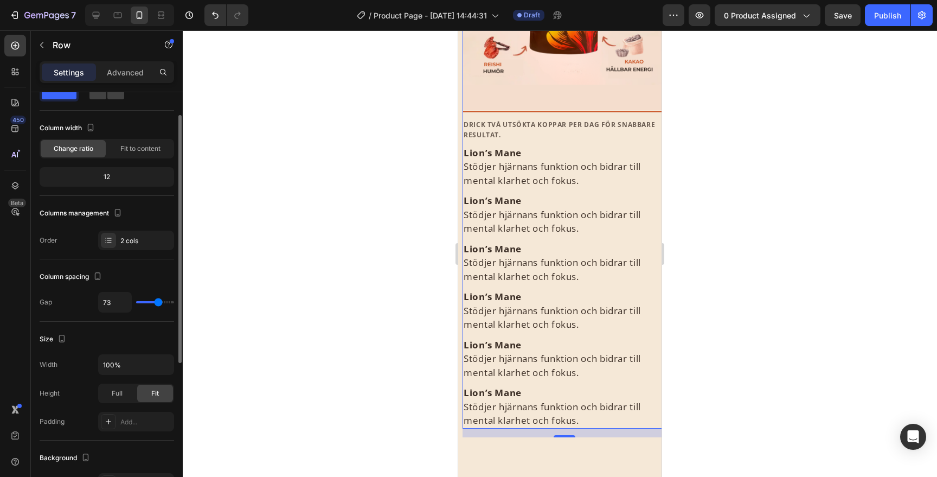
type input "79"
type input "84"
type input "87"
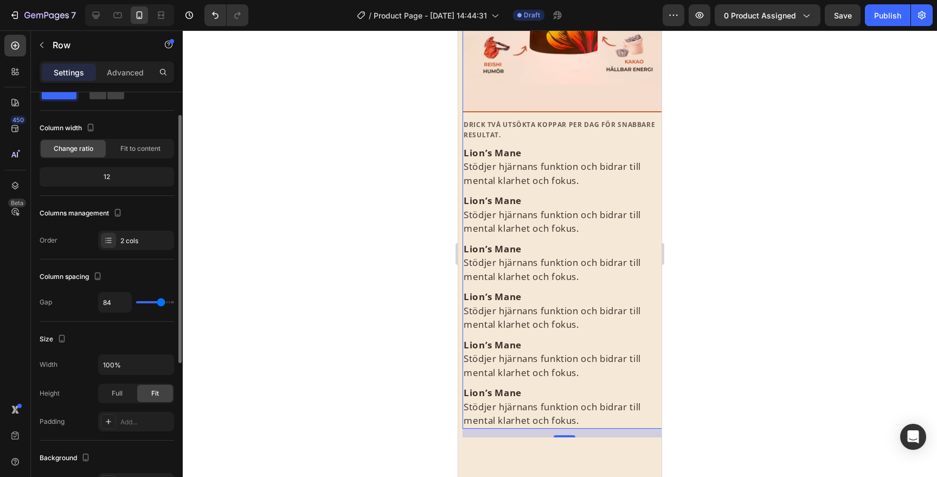
type input "87"
type input "91"
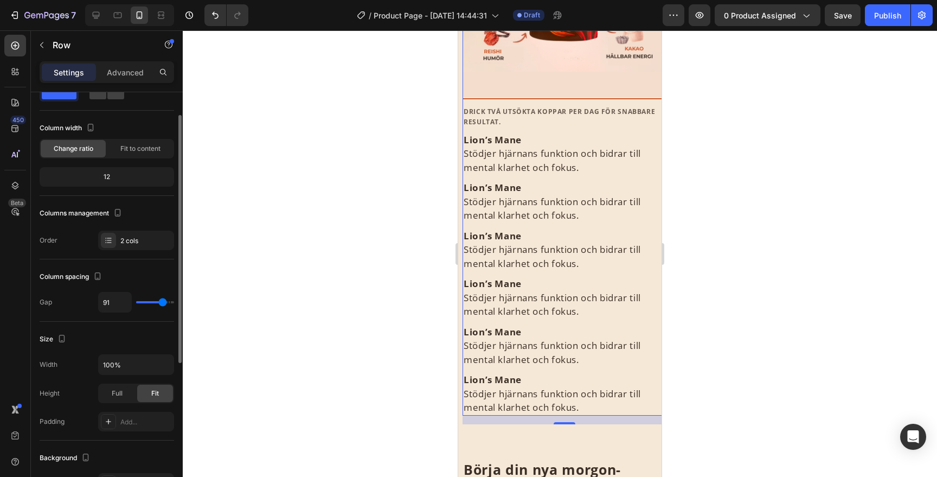
type input "95"
type input "101"
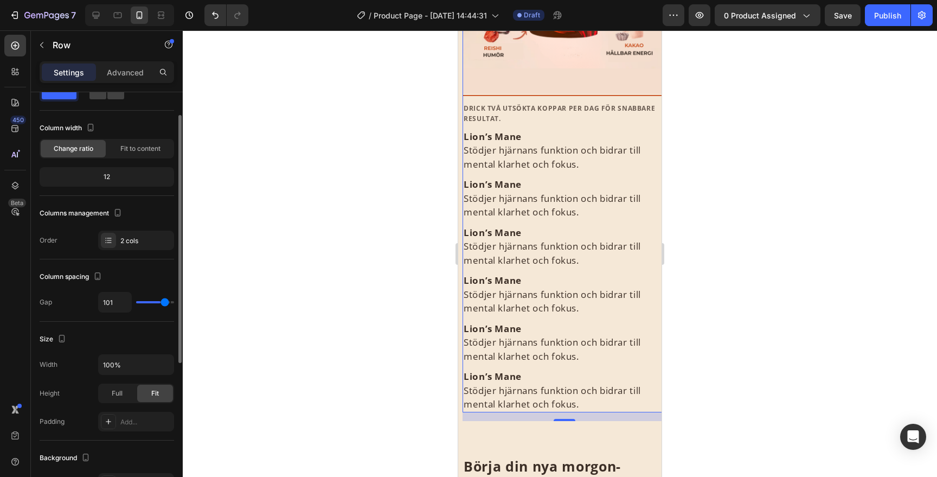
type input "104"
type input "107"
type input "109"
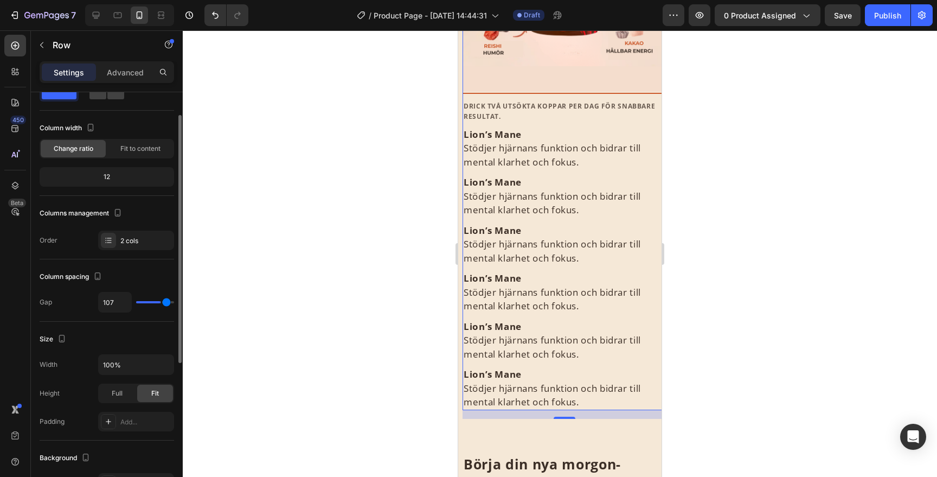
type input "109"
type input "110"
type input "112"
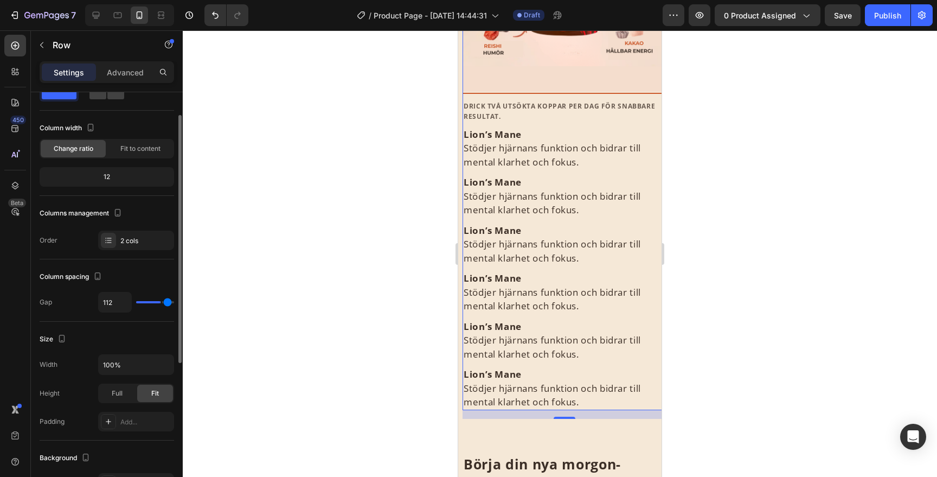
type input "116"
type input "119"
type input "120"
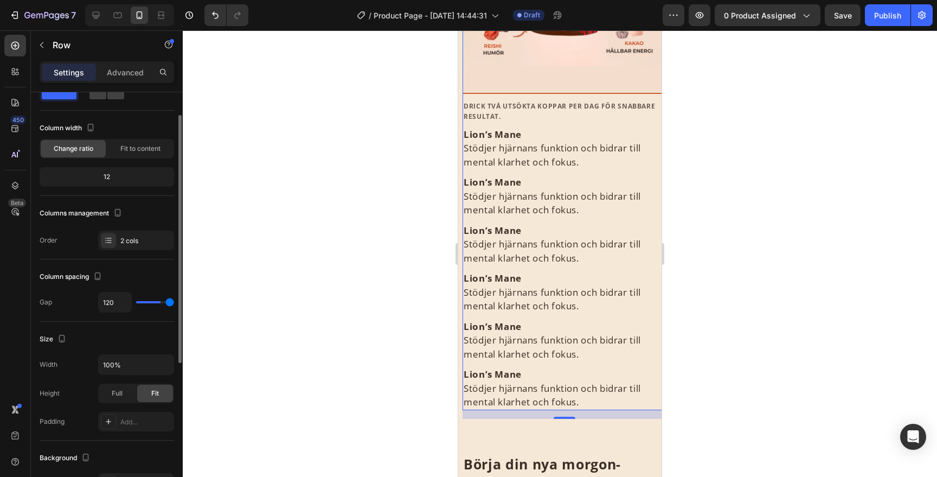
scroll to position [708, 0]
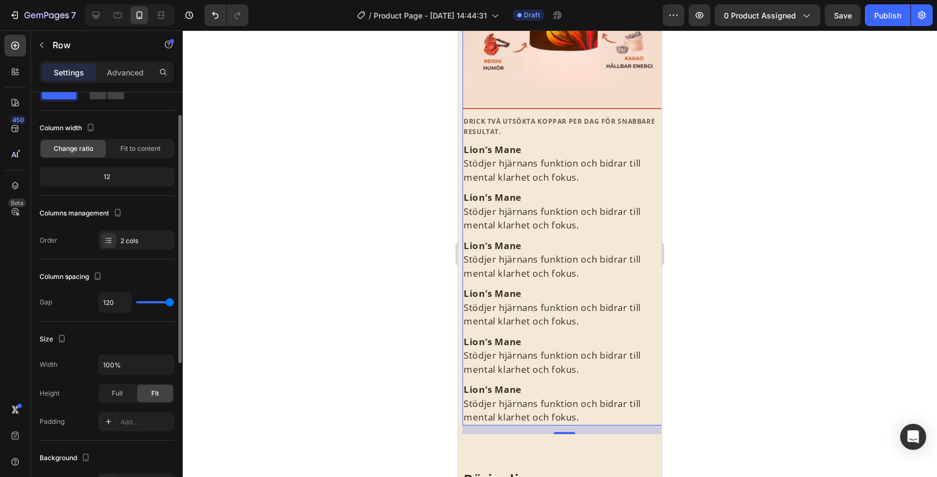
drag, startPoint x: 145, startPoint y: 302, endPoint x: 187, endPoint y: 304, distance: 41.3
type input "120"
click at [174, 303] on input "range" at bounding box center [155, 302] width 38 height 2
type input "108"
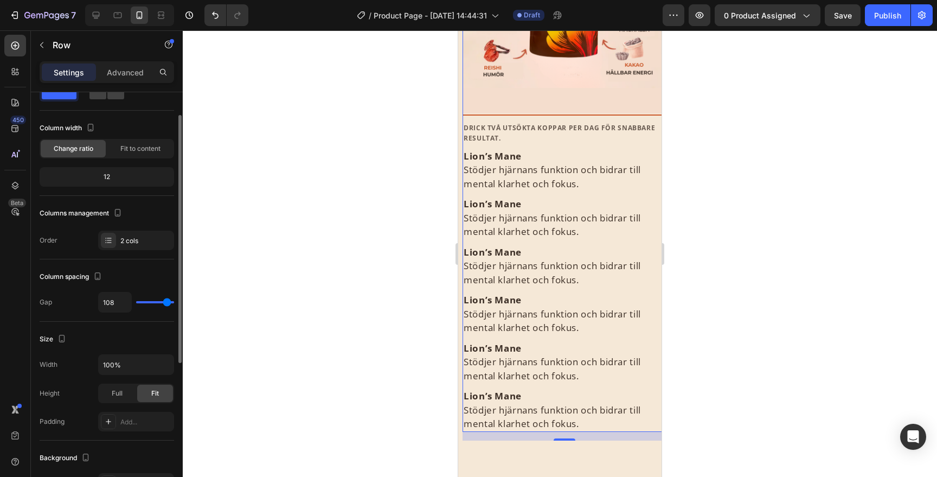
type input "80"
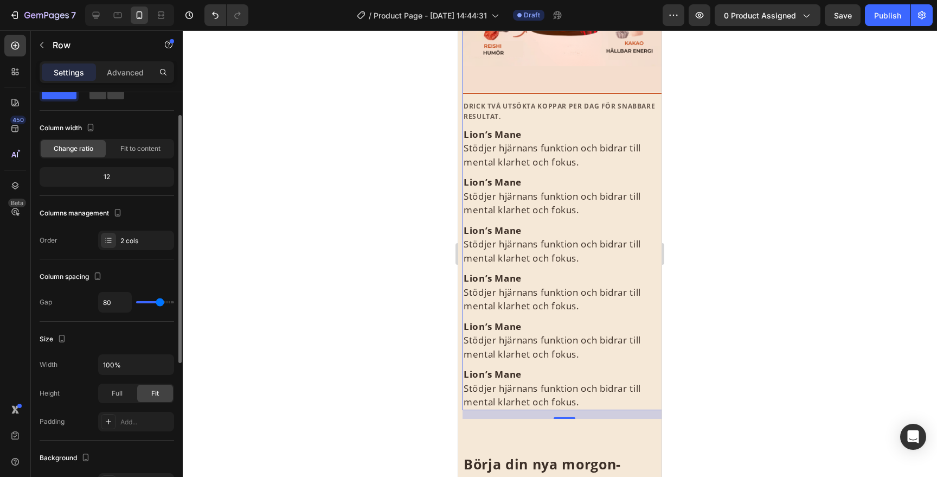
type input "53"
type input "28"
type input "12"
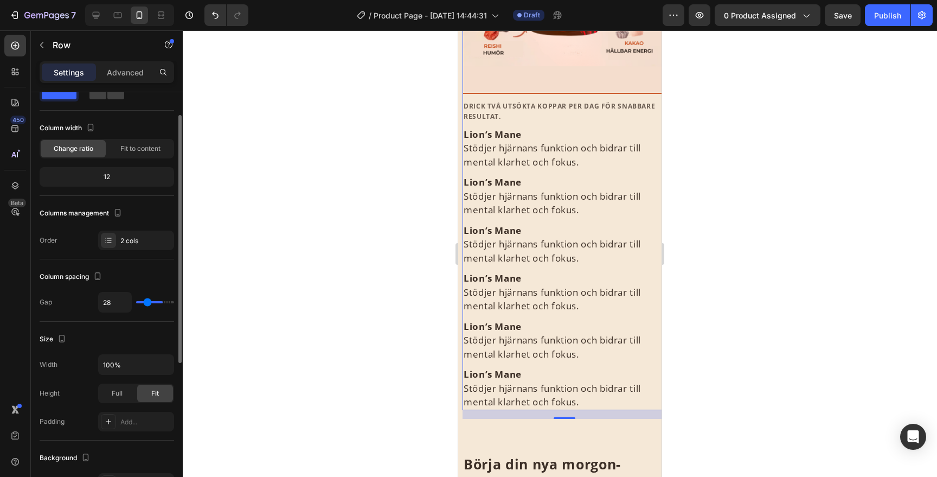
type input "12"
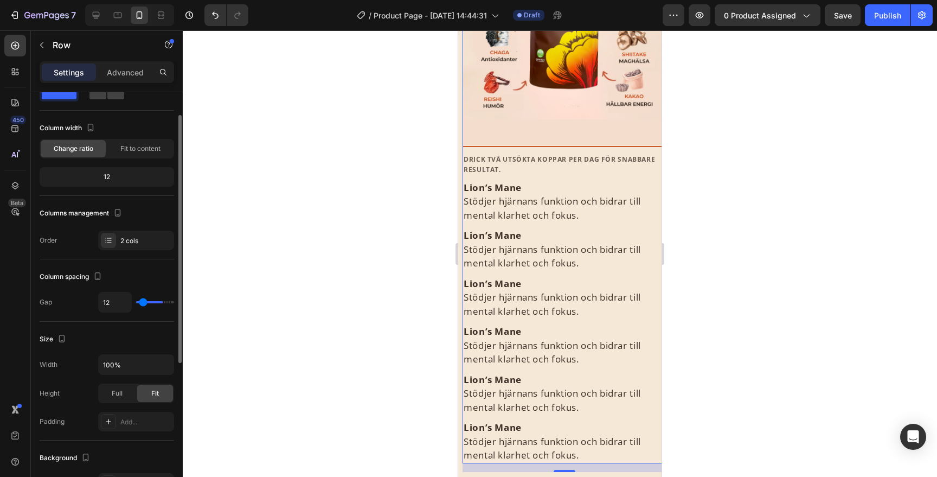
type input "0"
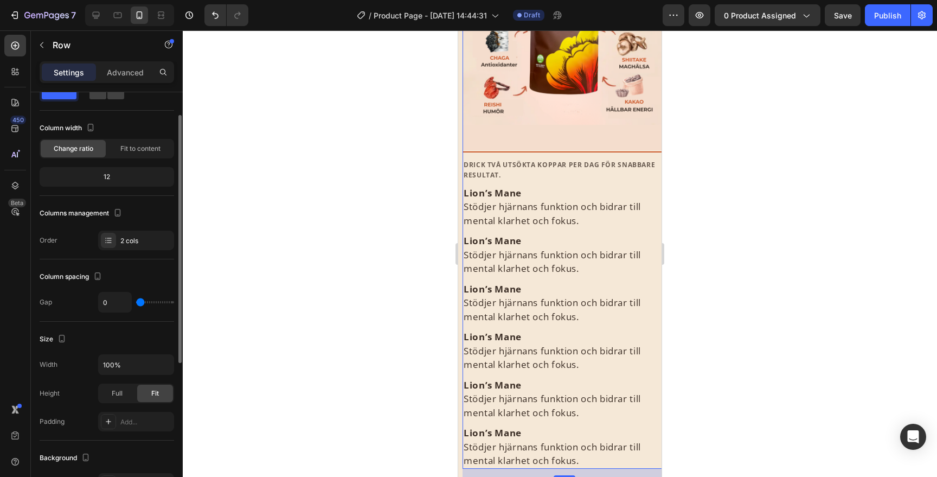
drag, startPoint x: 167, startPoint y: 300, endPoint x: 110, endPoint y: 298, distance: 56.5
type input "0"
click at [136, 301] on input "range" at bounding box center [155, 302] width 38 height 2
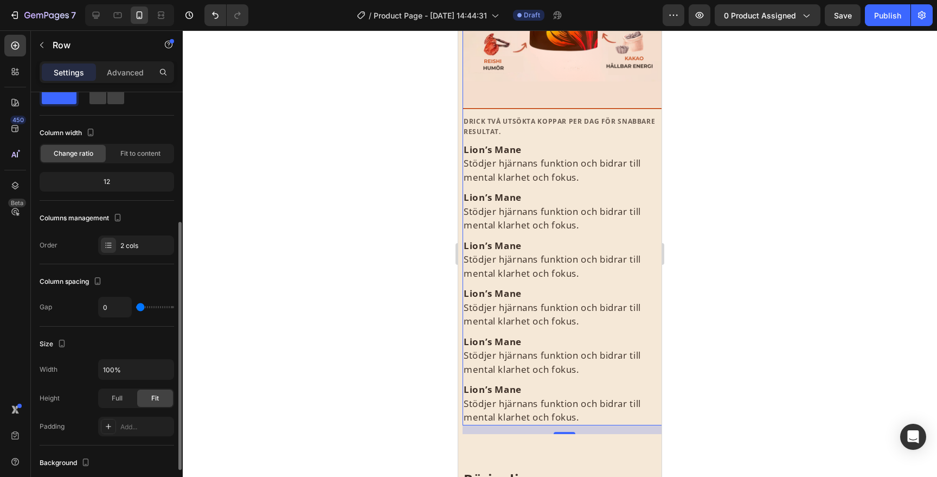
scroll to position [0, 0]
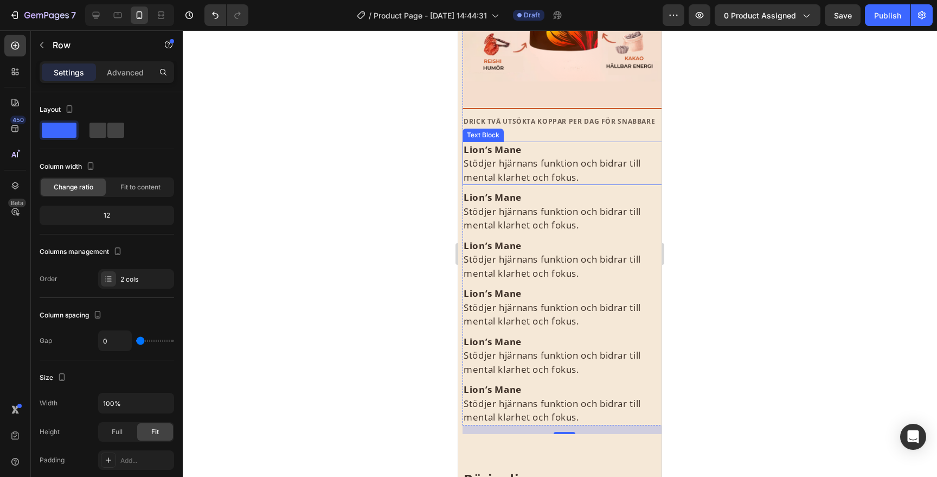
click at [530, 164] on p "Lion’s Mane [PERSON_NAME] hjärnans funktion och bidrar till mental klarhet och …" at bounding box center [564, 164] width 201 height 42
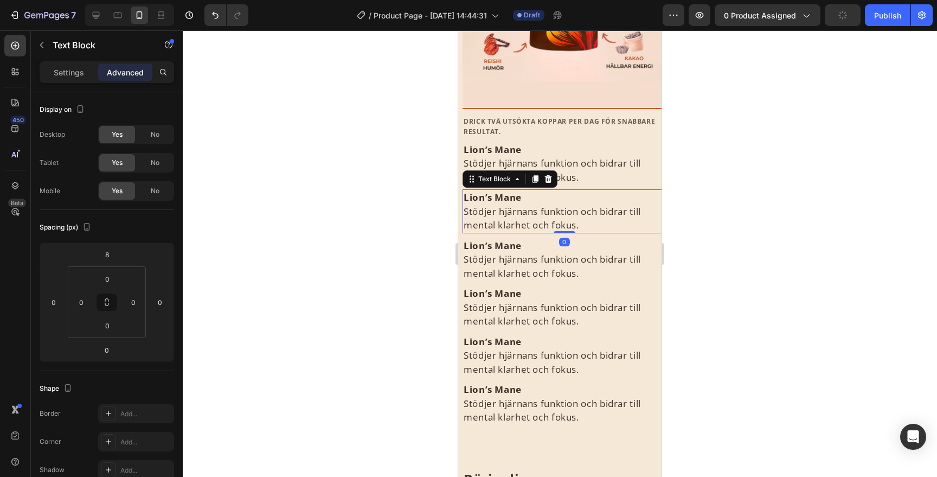
click at [511, 194] on strong "Lion’s Mane" at bounding box center [493, 197] width 58 height 12
click at [610, 177] on p "Lion’s Mane [PERSON_NAME] hjärnans funktion och bidrar till mental klarhet och …" at bounding box center [564, 164] width 201 height 42
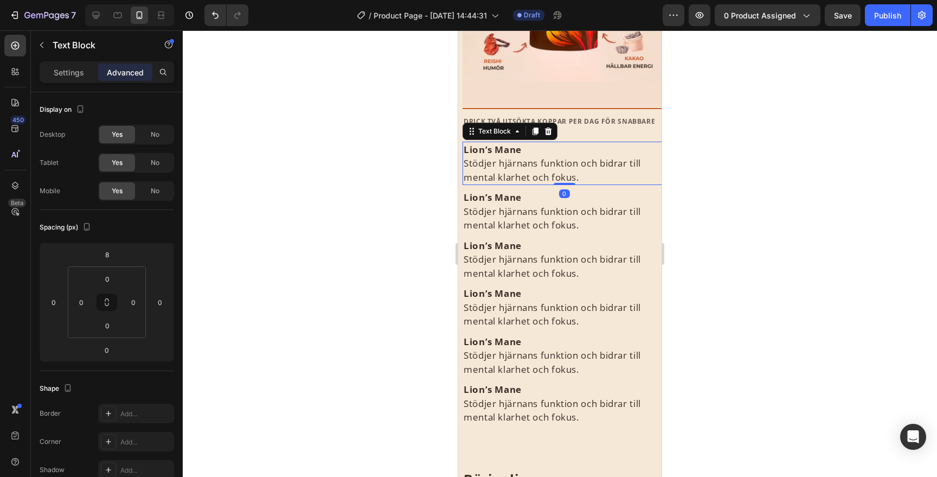
click at [405, 173] on div at bounding box center [560, 253] width 754 height 446
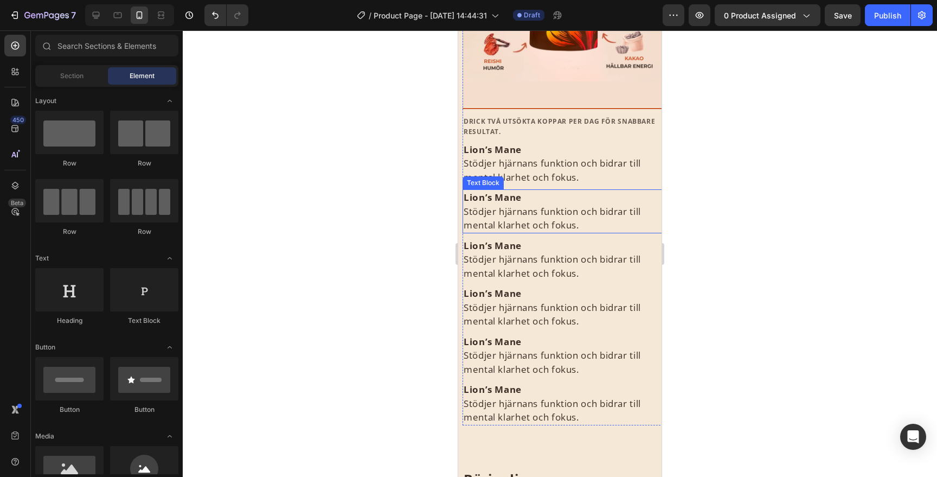
click at [552, 215] on p "Lion’s Mane [PERSON_NAME] hjärnans funktion och bidrar till mental klarhet och …" at bounding box center [564, 211] width 201 height 42
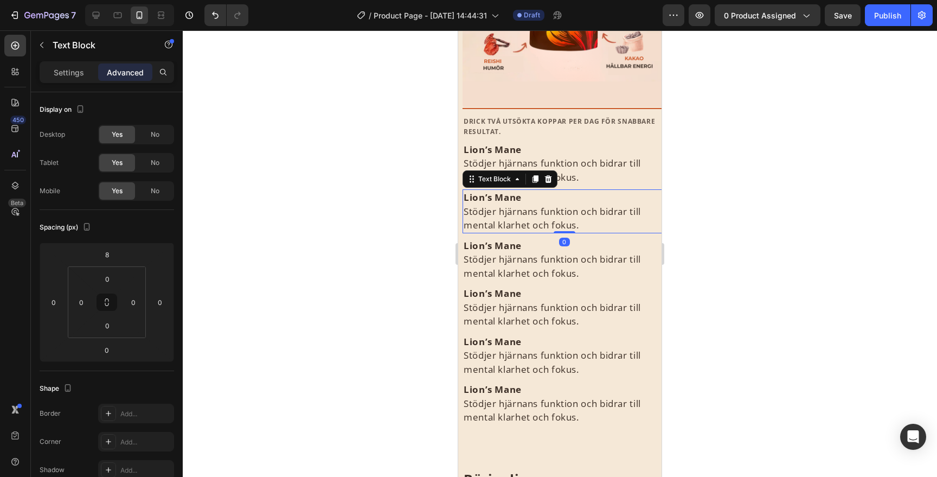
click at [552, 215] on p "Lion’s Mane [PERSON_NAME] hjärnans funktion och bidrar till mental klarhet och …" at bounding box center [564, 211] width 201 height 42
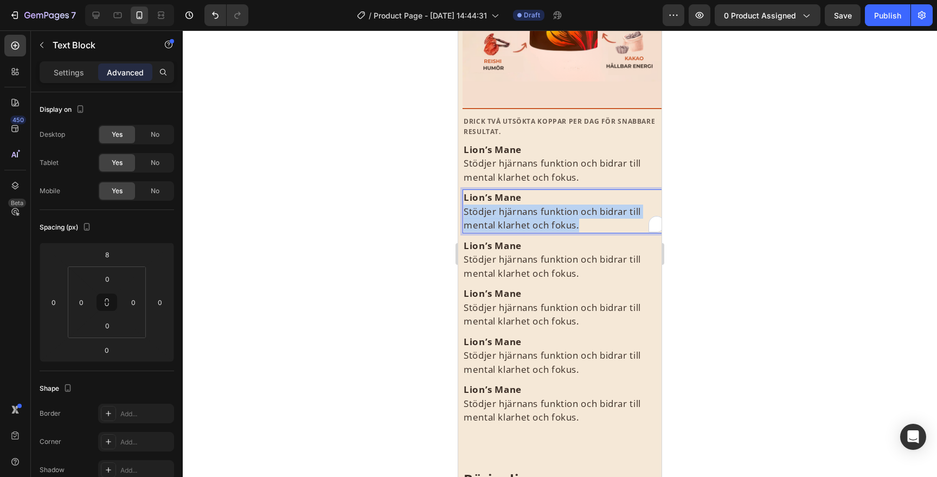
click at [552, 215] on p "Lion’s Mane [PERSON_NAME] hjärnans funktion och bidrar till mental klarhet och …" at bounding box center [564, 211] width 201 height 42
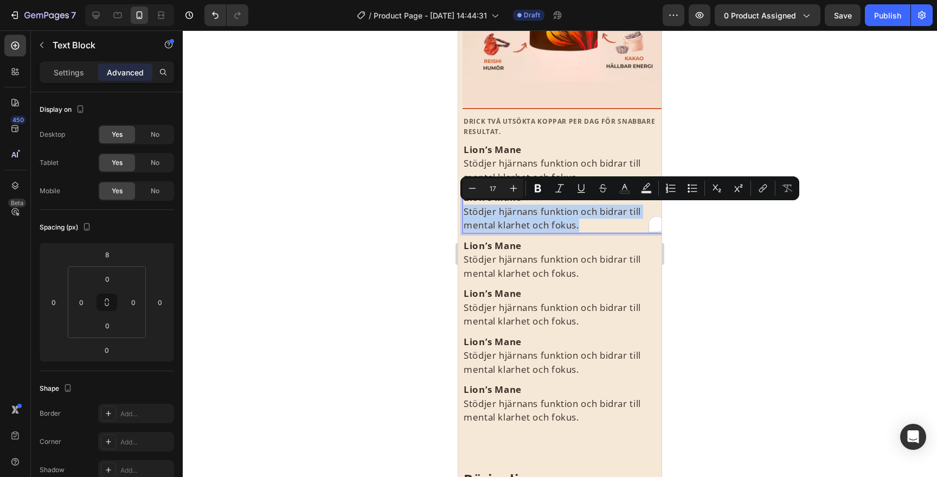
click at [552, 215] on p "Lion’s Mane [PERSON_NAME] hjärnans funktion och bidrar till mental klarhet och …" at bounding box center [564, 211] width 201 height 42
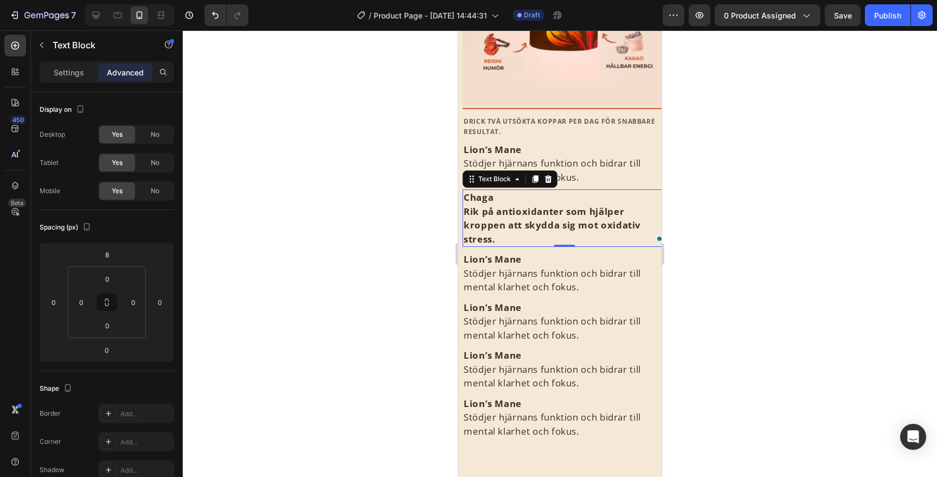
click at [692, 164] on div at bounding box center [560, 253] width 754 height 446
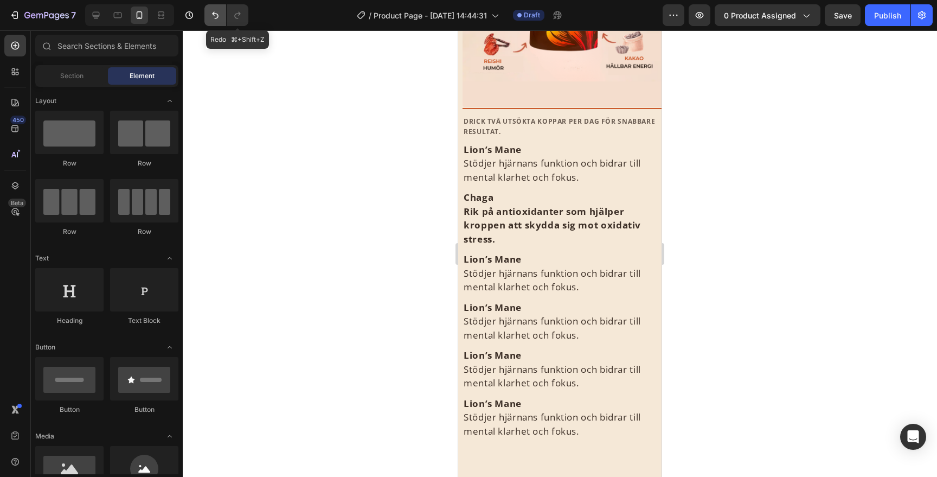
click at [214, 10] on icon "Undo/Redo" at bounding box center [215, 15] width 11 height 11
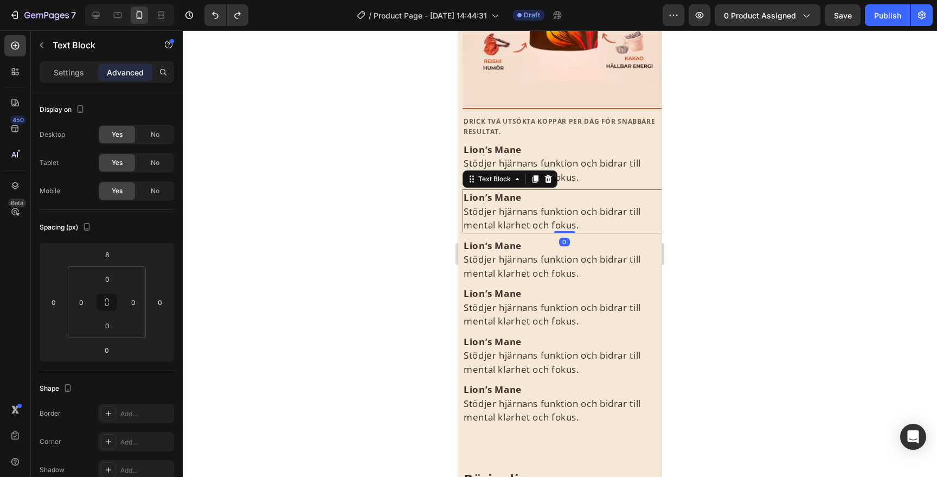
click at [530, 211] on p "Lion’s Mane [PERSON_NAME] hjärnans funktion och bidrar till mental klarhet och …" at bounding box center [564, 211] width 201 height 42
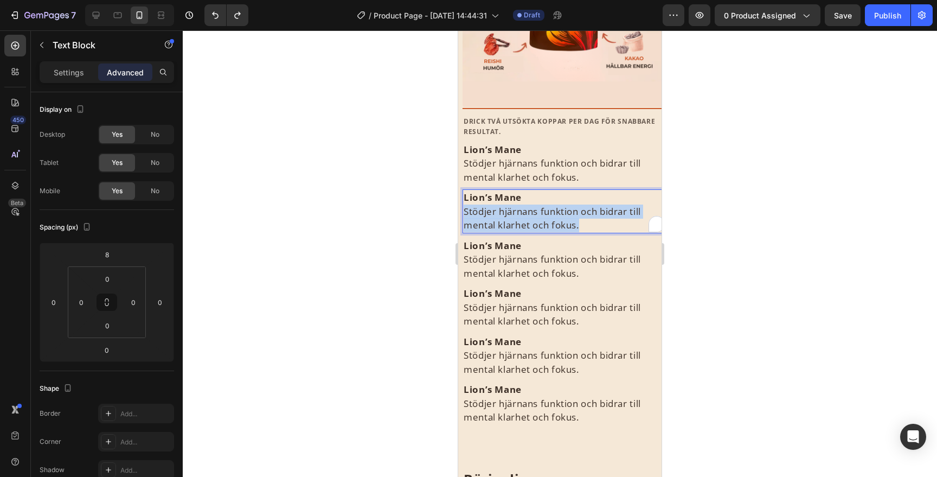
click at [530, 211] on p "Lion’s Mane [PERSON_NAME] hjärnans funktion och bidrar till mental klarhet och …" at bounding box center [564, 211] width 201 height 42
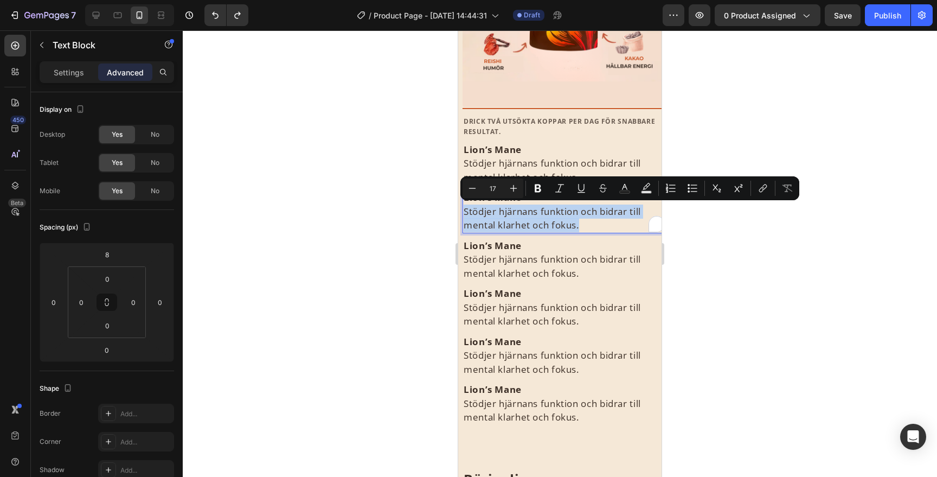
click at [530, 211] on p "Lion’s Mane [PERSON_NAME] hjärnans funktion och bidrar till mental klarhet och …" at bounding box center [564, 211] width 201 height 42
click at [583, 216] on p "Lion’s Mane [PERSON_NAME] hjärnans funktion och bidrar till mental klarhet och …" at bounding box center [564, 211] width 201 height 42
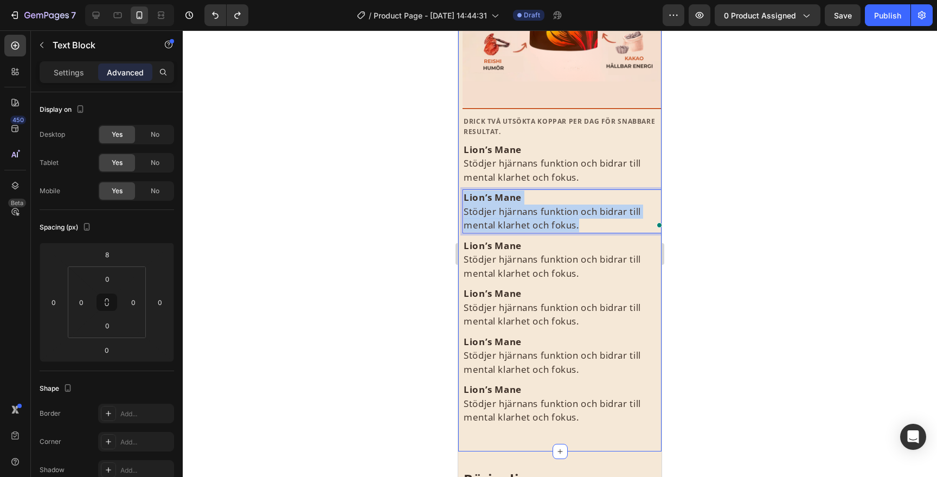
drag, startPoint x: 587, startPoint y: 221, endPoint x: 461, endPoint y: 198, distance: 128.0
click at [461, 198] on div "⁠⁠⁠⁠⁠⁠⁠ Med 1 Kopp Om Dagen Heading Image Title Line DRICK TVÅ UTSÖKTA KOPPAR P…" at bounding box center [559, 134] width 203 height 599
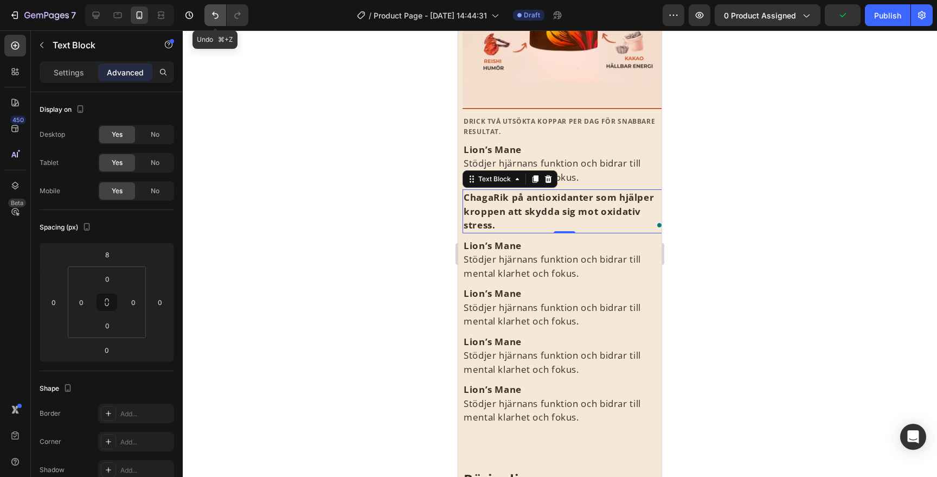
click at [220, 18] on icon "Undo/Redo" at bounding box center [215, 15] width 11 height 11
click at [214, 17] on icon "Undo/Redo" at bounding box center [215, 15] width 11 height 11
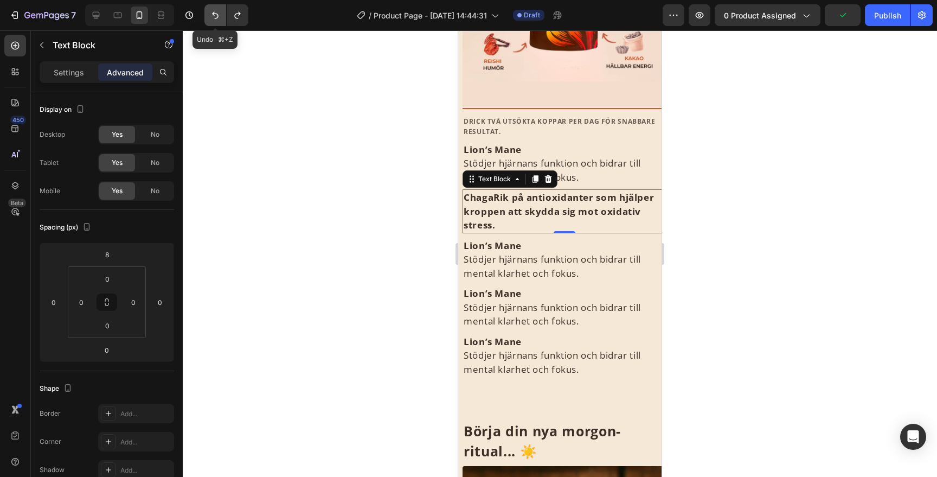
click at [214, 18] on icon "Undo/Redo" at bounding box center [215, 15] width 11 height 11
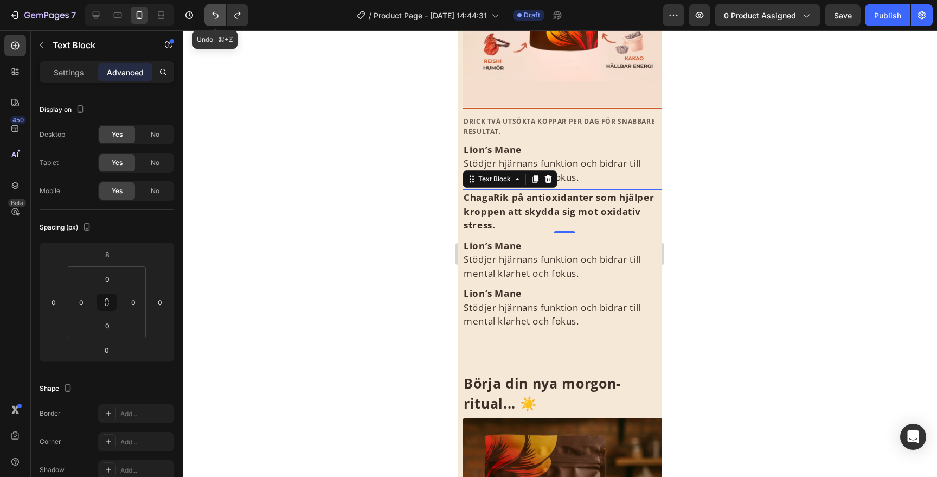
click at [214, 18] on icon "Undo/Redo" at bounding box center [215, 15] width 11 height 11
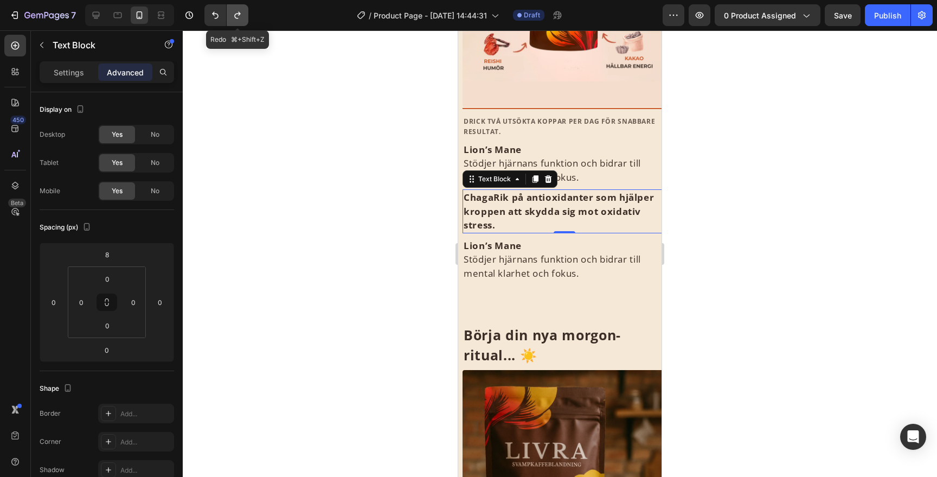
click at [237, 18] on icon "Undo/Redo" at bounding box center [237, 15] width 11 height 11
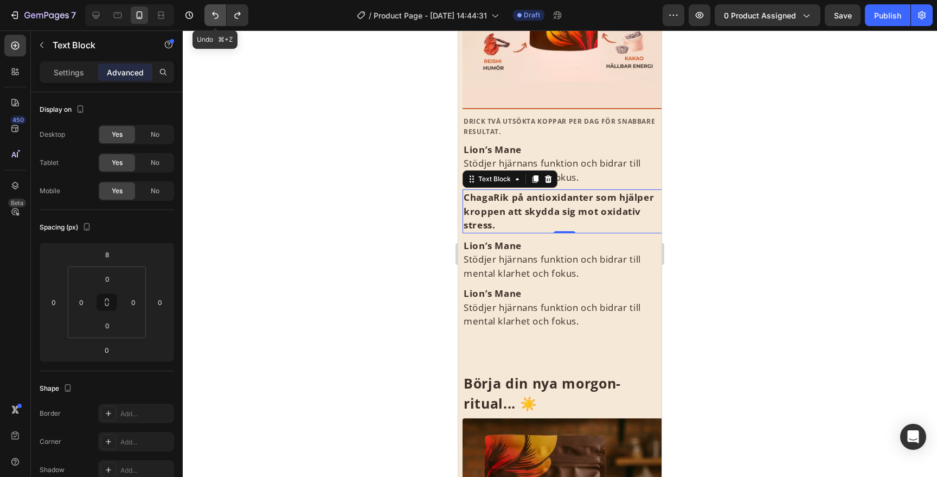
click at [215, 19] on icon "Undo/Redo" at bounding box center [215, 15] width 11 height 11
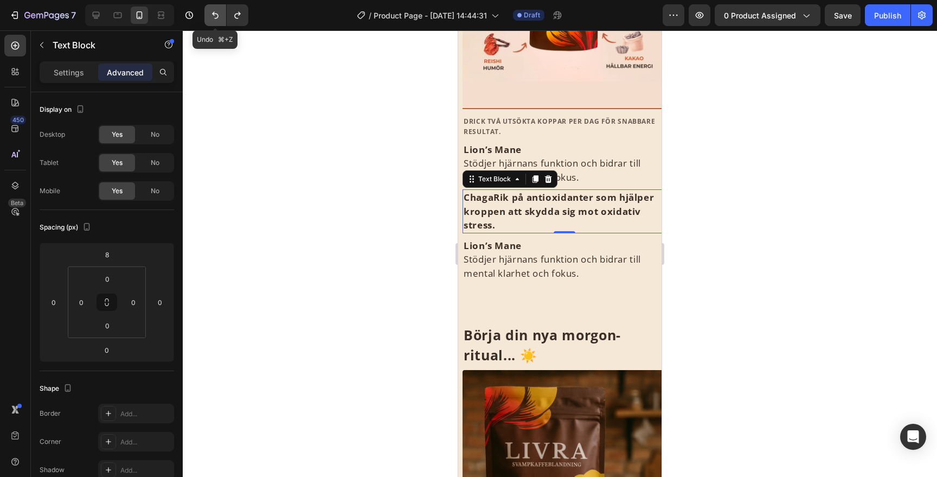
click at [215, 19] on icon "Undo/Redo" at bounding box center [215, 15] width 11 height 11
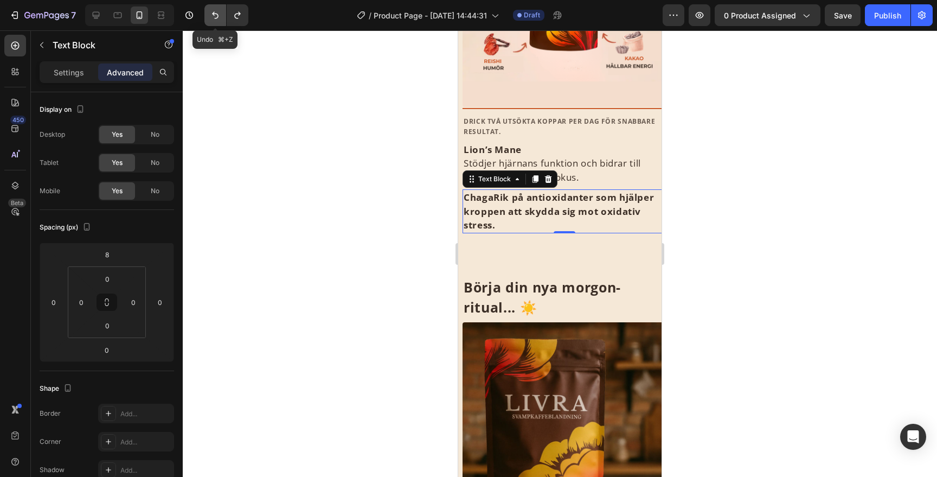
click at [215, 19] on icon "Undo/Redo" at bounding box center [215, 15] width 11 height 11
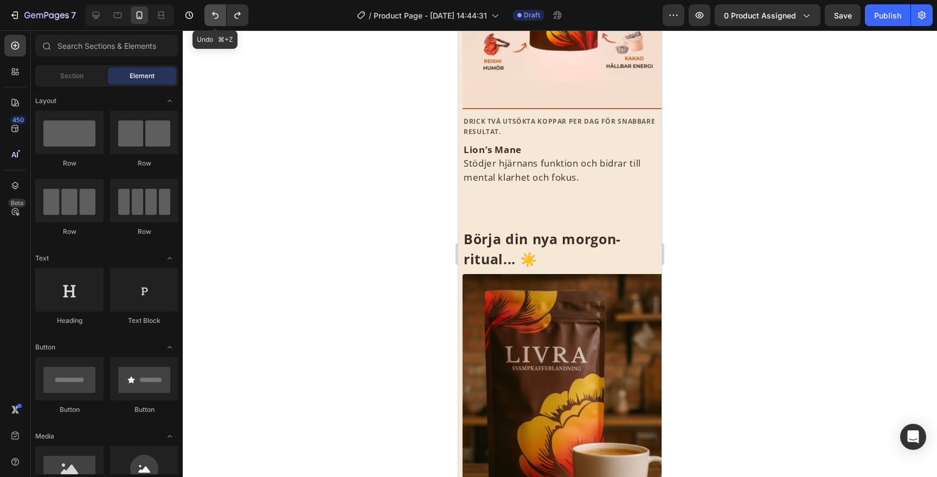
click at [215, 19] on icon "Undo/Redo" at bounding box center [215, 15] width 11 height 11
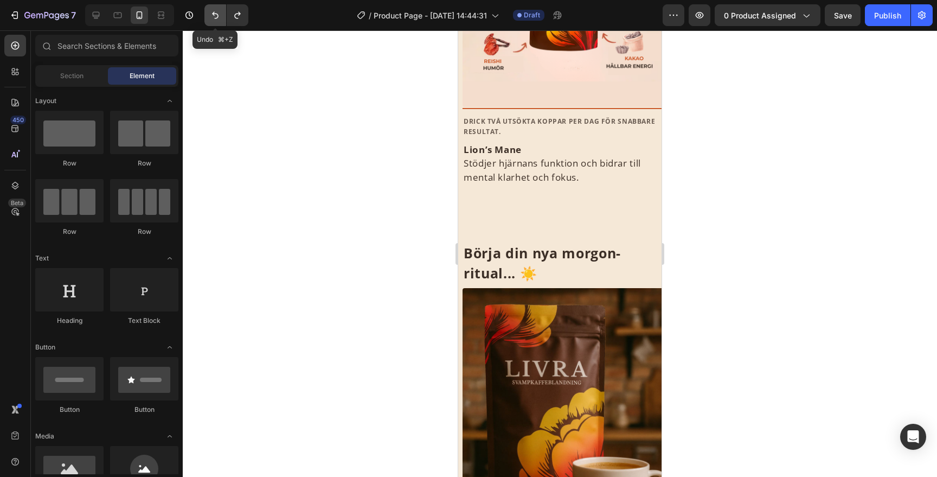
click at [215, 19] on icon "Undo/Redo" at bounding box center [215, 15] width 11 height 11
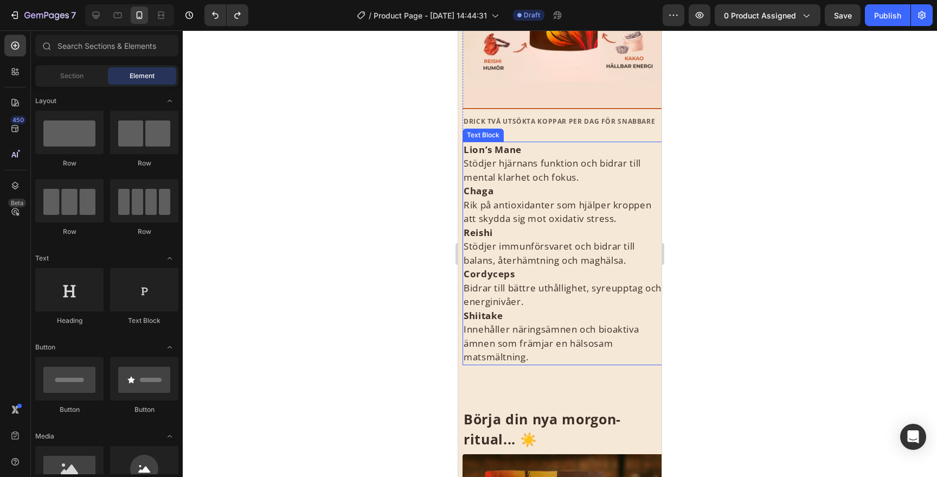
click at [629, 174] on p "Lion’s Mane [PERSON_NAME] hjärnans funktion och bidrar till mental klarhet och …" at bounding box center [564, 164] width 201 height 42
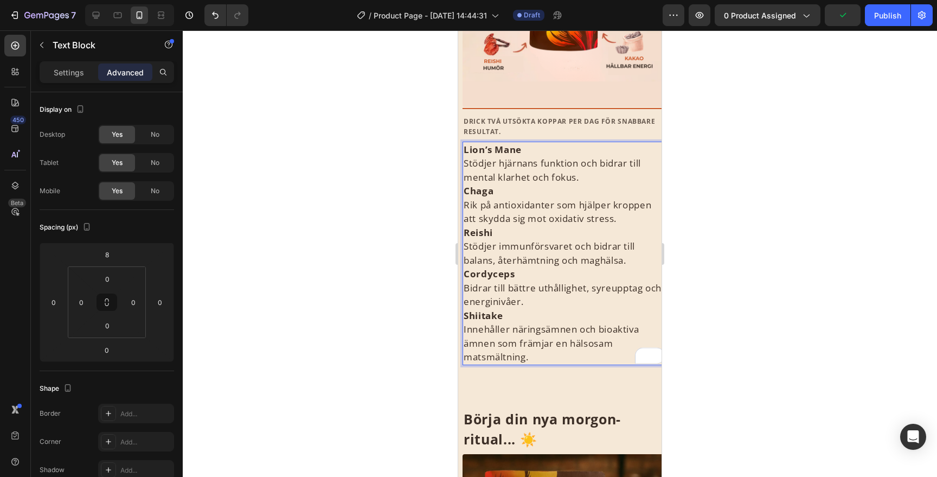
click at [630, 231] on p "Reishi Stödjer immunförsvaret och bidrar till balans, återhämtning och maghälsa." at bounding box center [564, 247] width 201 height 42
click at [716, 221] on div at bounding box center [560, 253] width 754 height 446
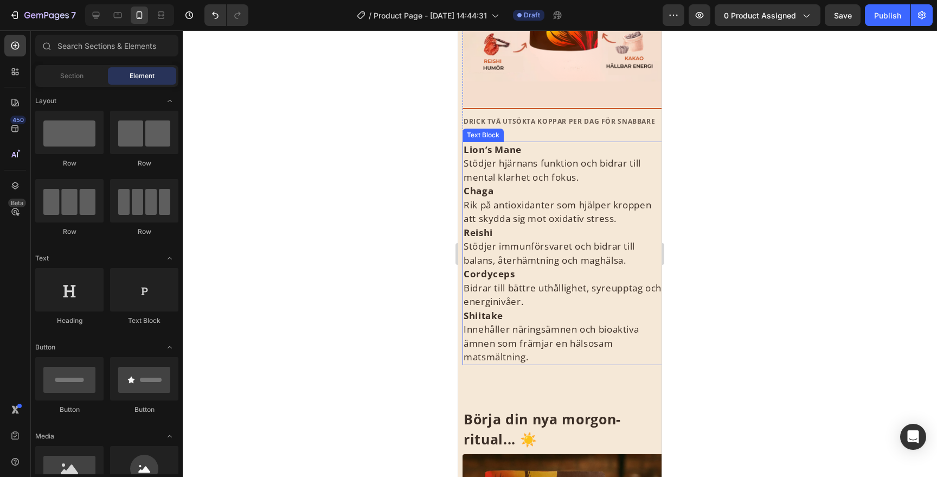
click at [597, 166] on p "Lion’s Mane [PERSON_NAME] hjärnans funktion och bidrar till mental klarhet och …" at bounding box center [564, 164] width 201 height 42
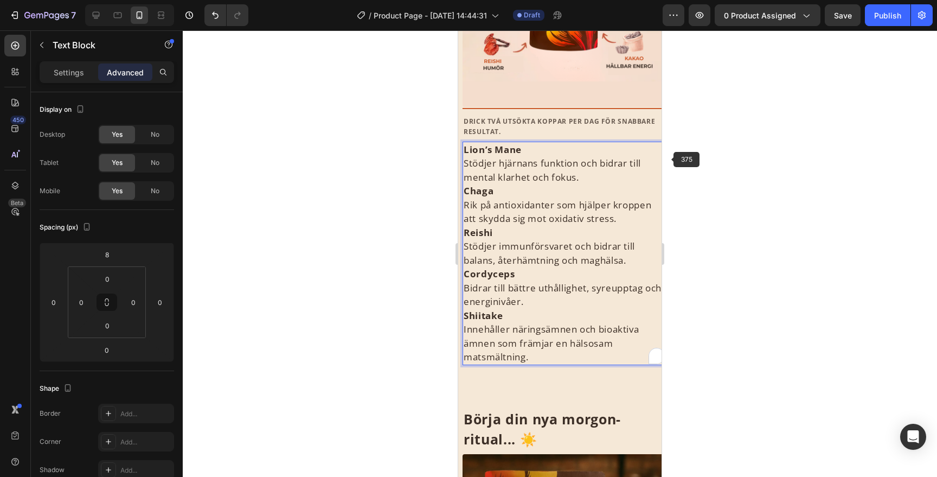
click at [678, 159] on div at bounding box center [560, 253] width 754 height 446
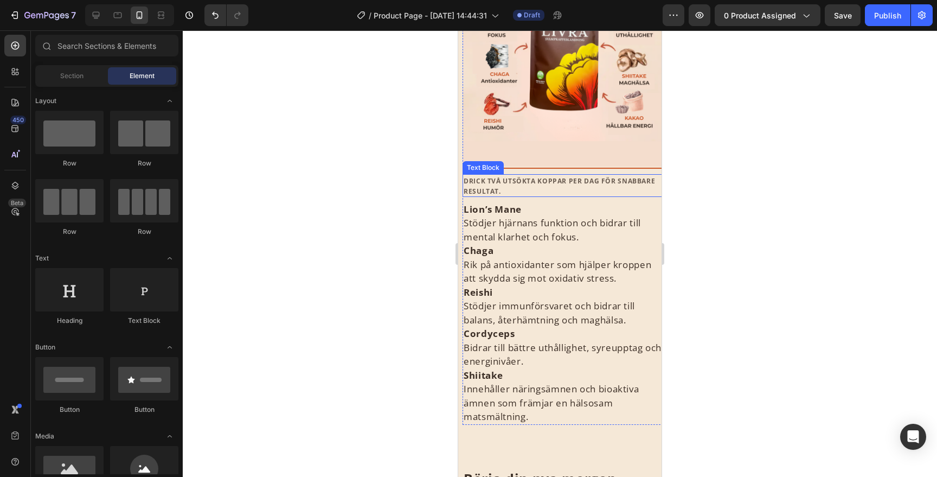
scroll to position [584, 0]
click at [760, 185] on div at bounding box center [560, 253] width 754 height 446
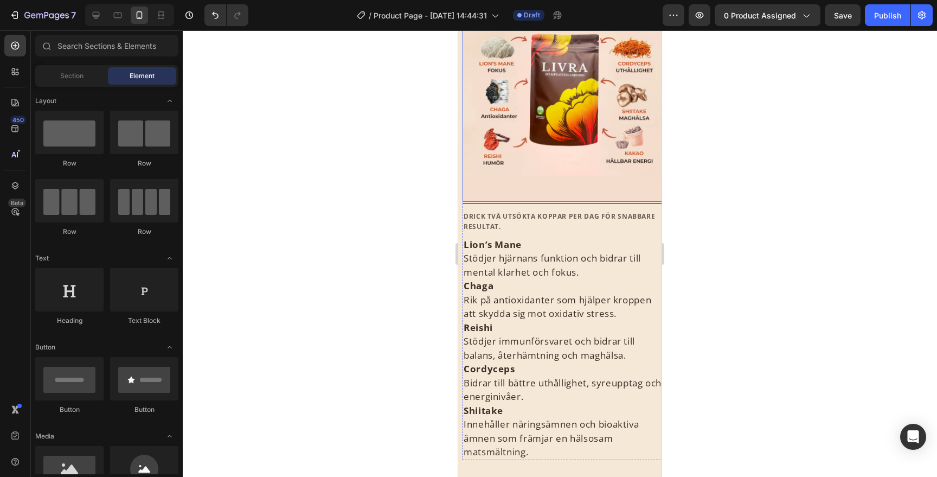
scroll to position [589, 0]
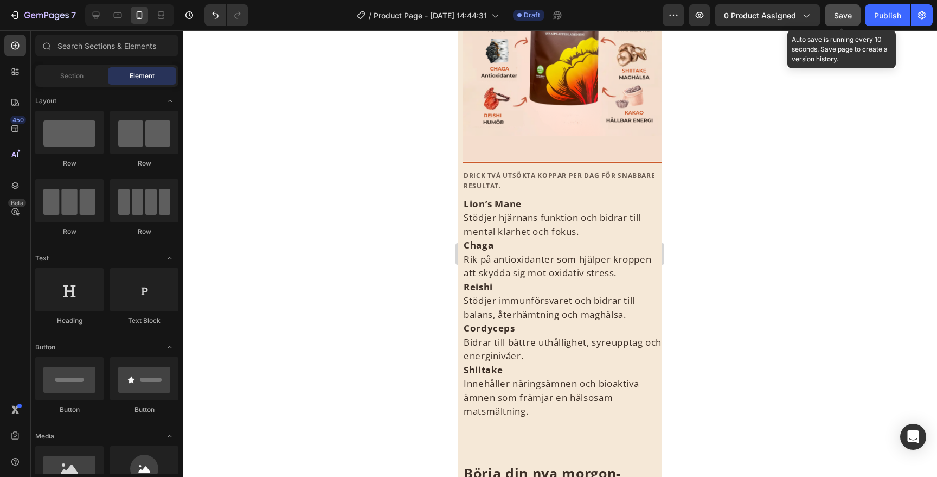
click at [840, 10] on div "Save" at bounding box center [843, 15] width 18 height 11
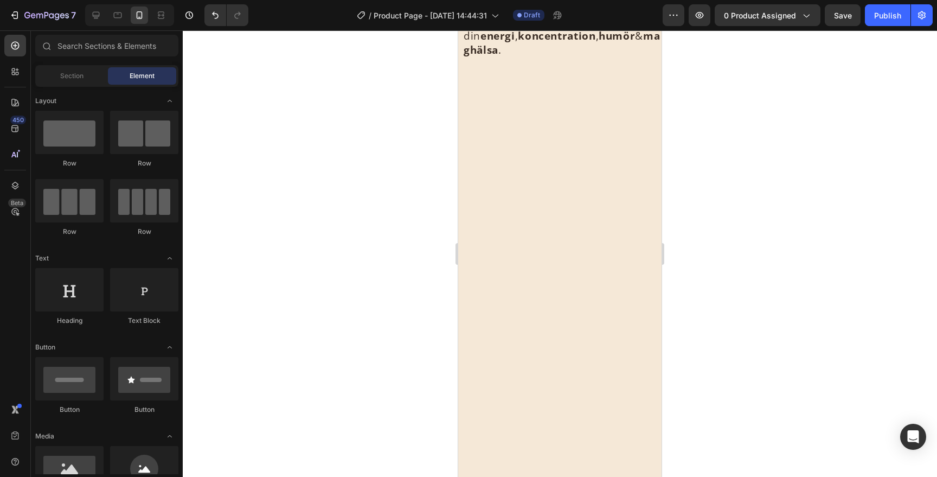
scroll to position [898, 0]
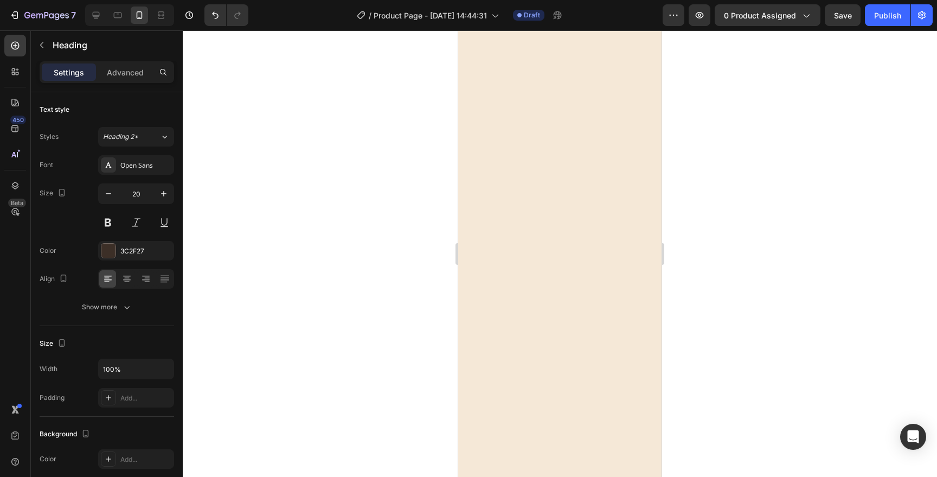
click at [728, 166] on div at bounding box center [560, 253] width 754 height 446
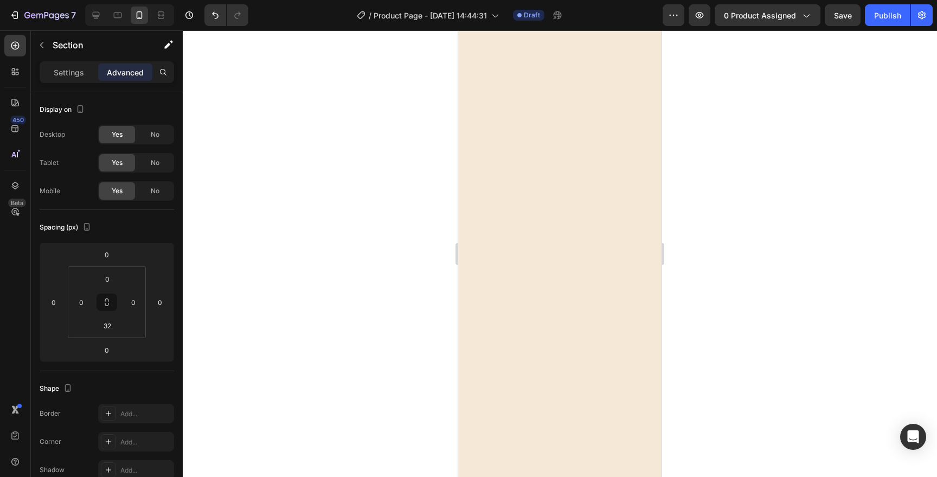
click at [108, 285] on input "32" at bounding box center [108, 279] width 22 height 16
type input "0"
click at [752, 172] on div at bounding box center [560, 253] width 754 height 446
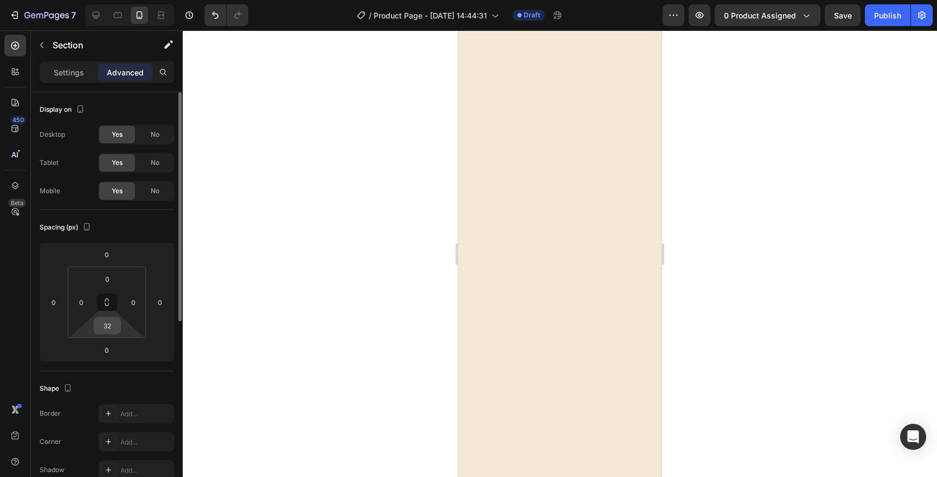
click at [103, 333] on input "32" at bounding box center [108, 325] width 22 height 16
type input "0"
click at [738, 200] on div at bounding box center [560, 253] width 754 height 446
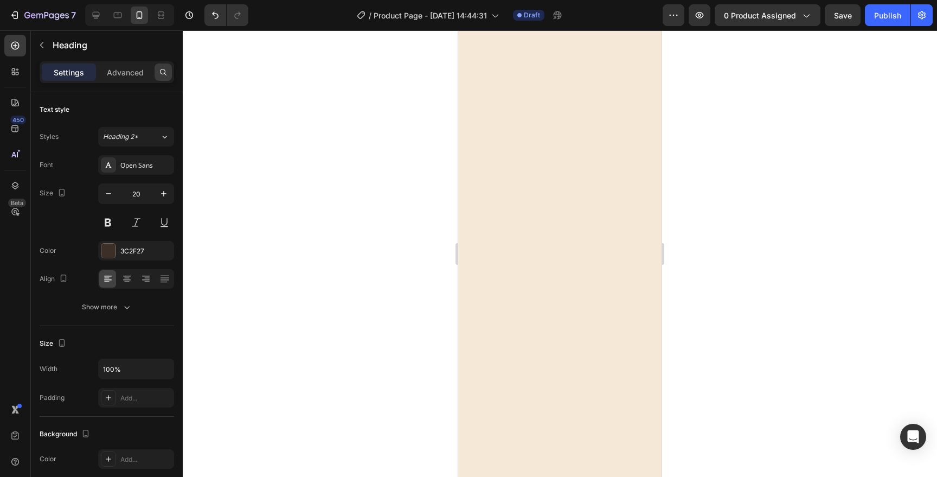
click at [158, 74] on div at bounding box center [163, 71] width 17 height 17
click at [104, 81] on div "Settings Advanced" at bounding box center [107, 72] width 135 height 22
click at [121, 74] on p "Advanced" at bounding box center [125, 72] width 37 height 11
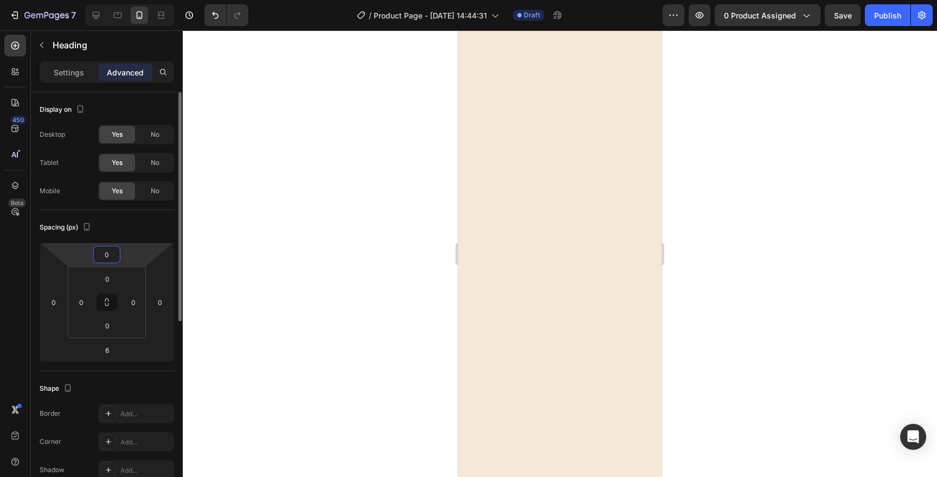
click at [111, 257] on input "0" at bounding box center [107, 254] width 22 height 16
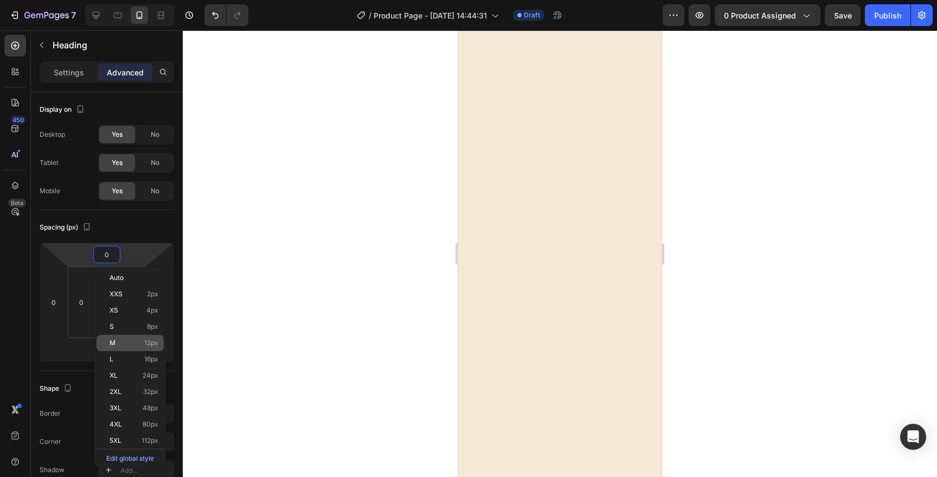
click at [136, 342] on p "M 12px" at bounding box center [134, 343] width 49 height 8
type input "12"
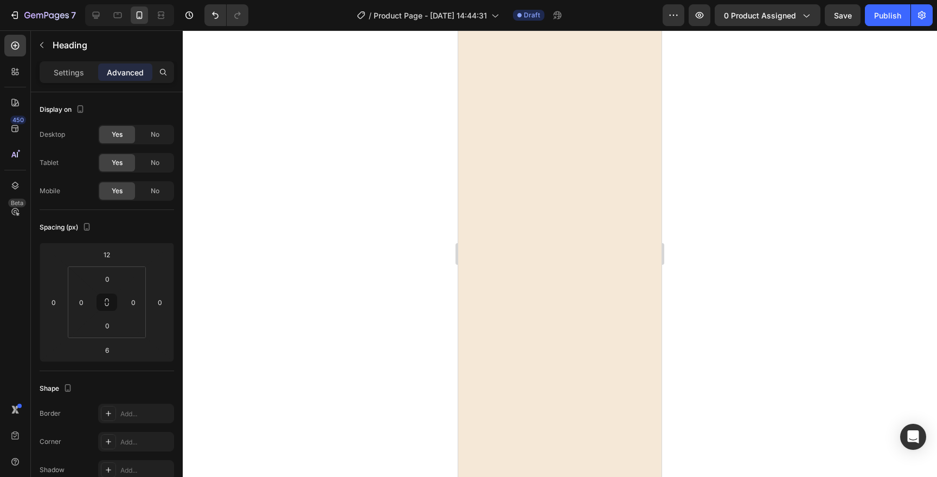
click at [742, 114] on div at bounding box center [560, 253] width 754 height 446
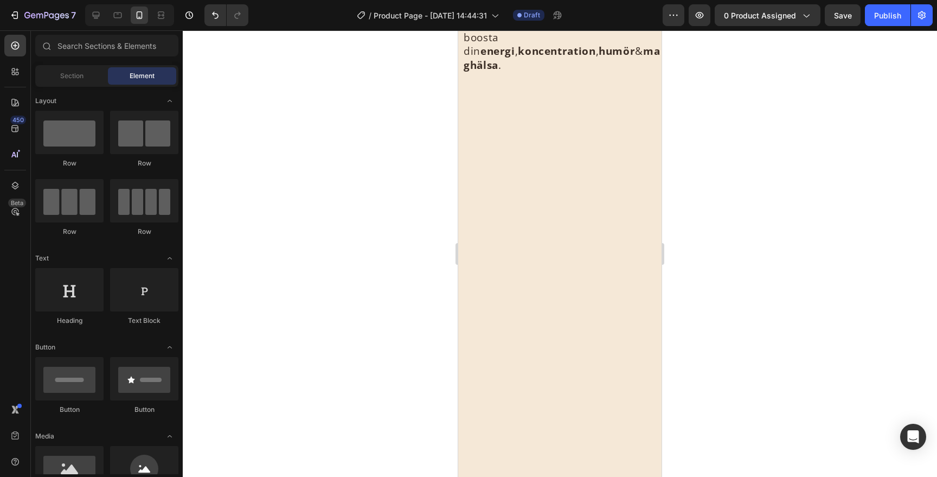
scroll to position [804, 0]
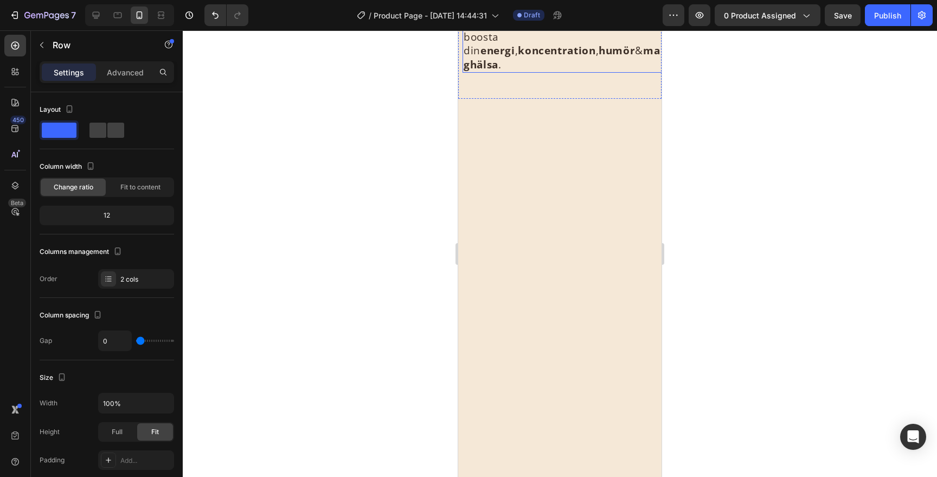
click at [461, 81] on div "Endast det bästa – 100 % naturliga ingredienser Heading Image Title Line Drick …" at bounding box center [559, 20] width 203 height 123
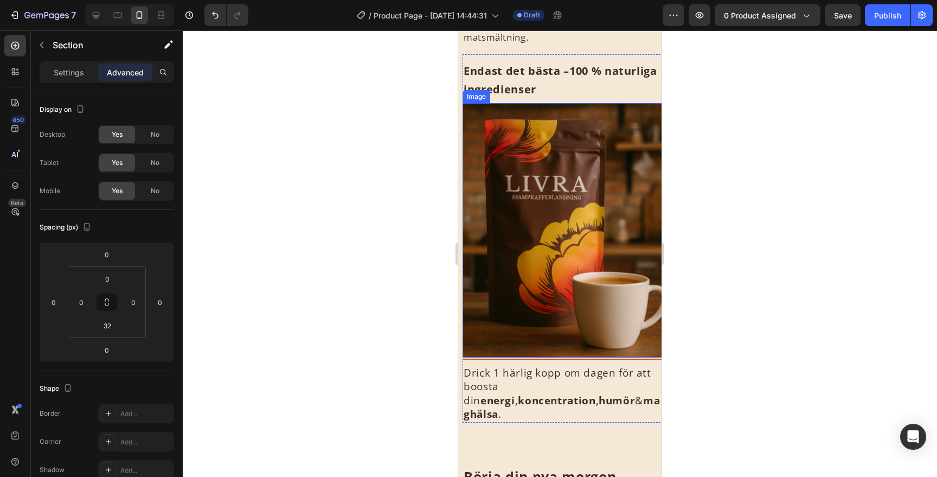
scroll to position [1047, 0]
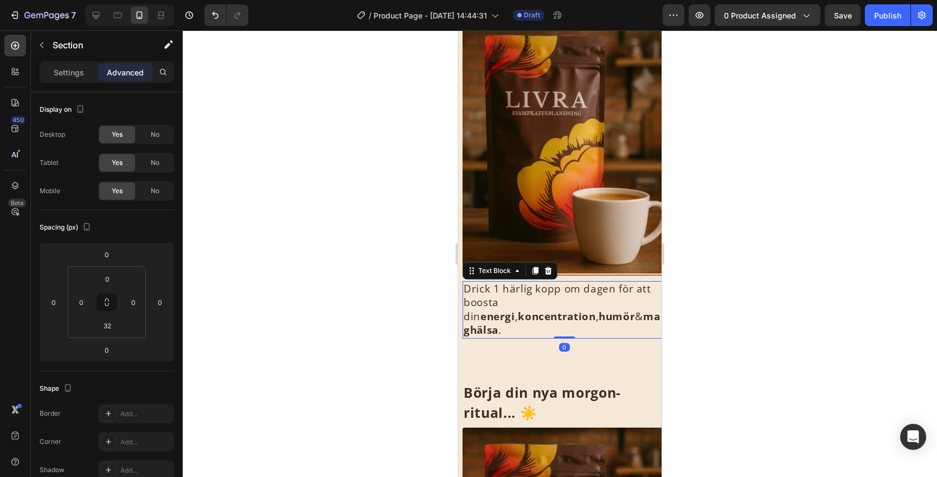
click at [501, 302] on span "Drick 1 härlig kopp om dagen för att boosta din energi , koncentration , humör …" at bounding box center [562, 309] width 196 height 56
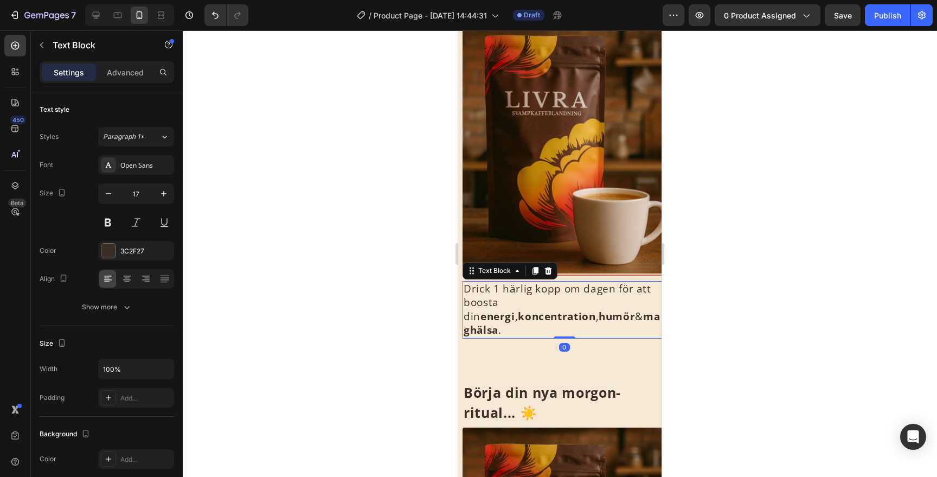
click at [501, 302] on span "Drick 1 härlig kopp om dagen för att boosta din energi , koncentration , humör …" at bounding box center [562, 309] width 196 height 56
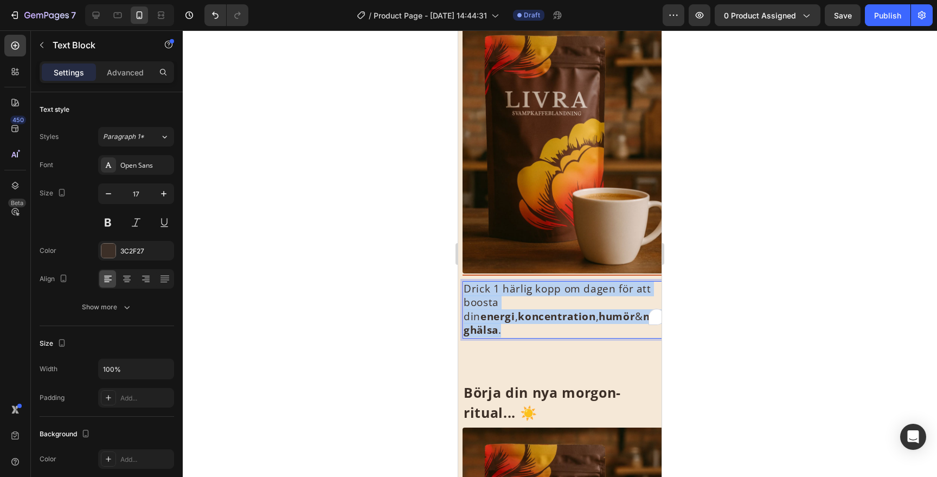
click at [501, 302] on span "Drick 1 härlig kopp om dagen för att boosta din energi , koncentration , humör …" at bounding box center [562, 309] width 196 height 56
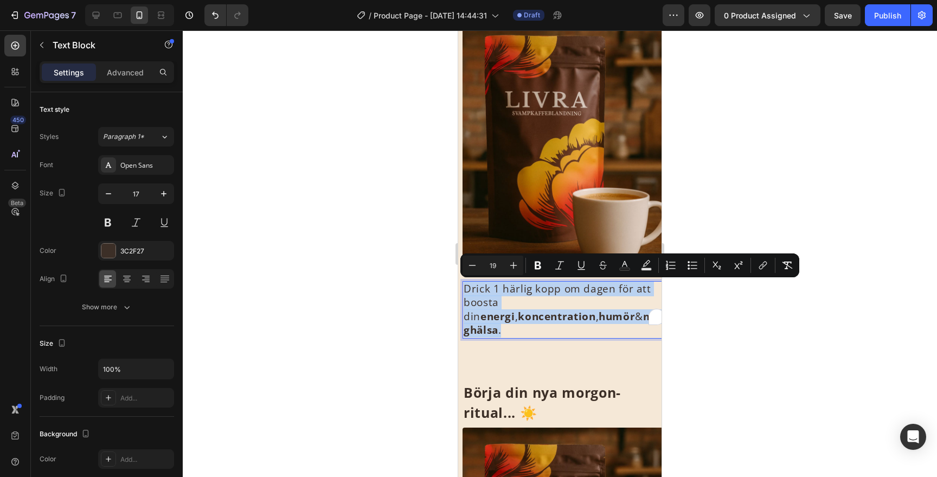
copy span "Drick 1 härlig kopp om dagen för att boosta din energi , koncentration , humör …"
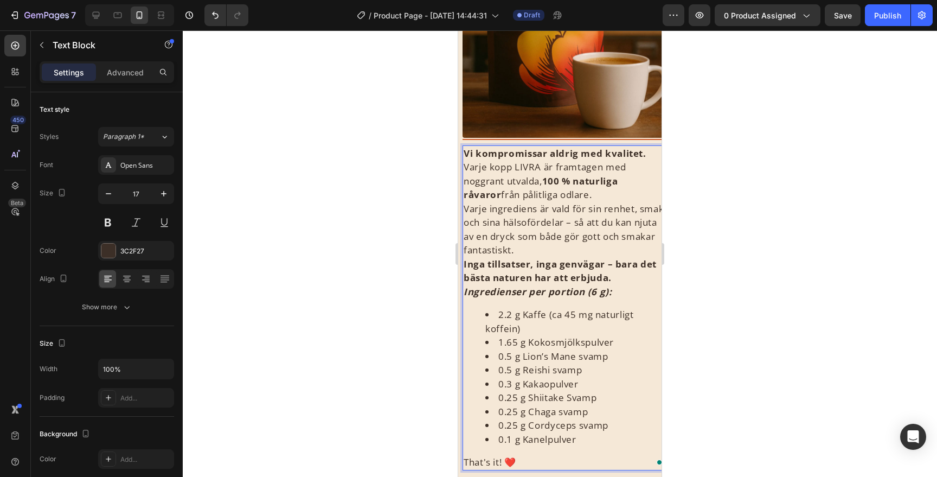
scroll to position [1184, 0]
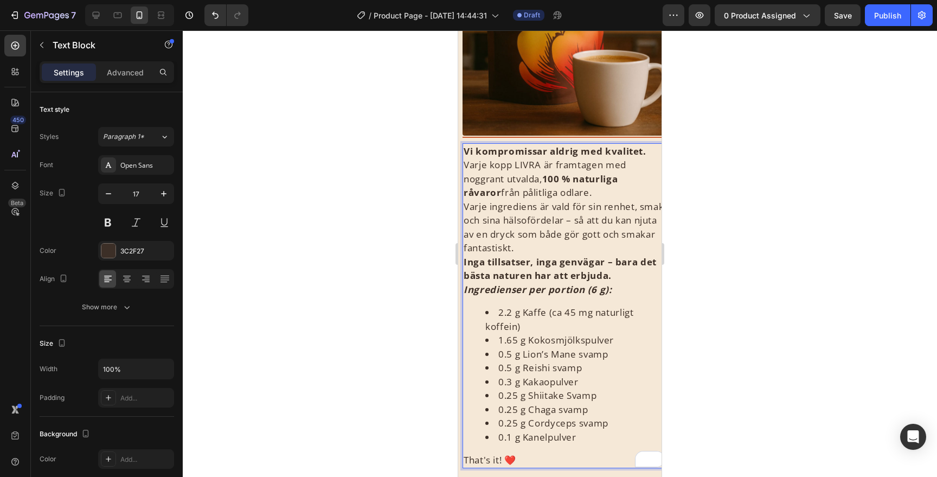
click at [729, 187] on div at bounding box center [560, 253] width 754 height 446
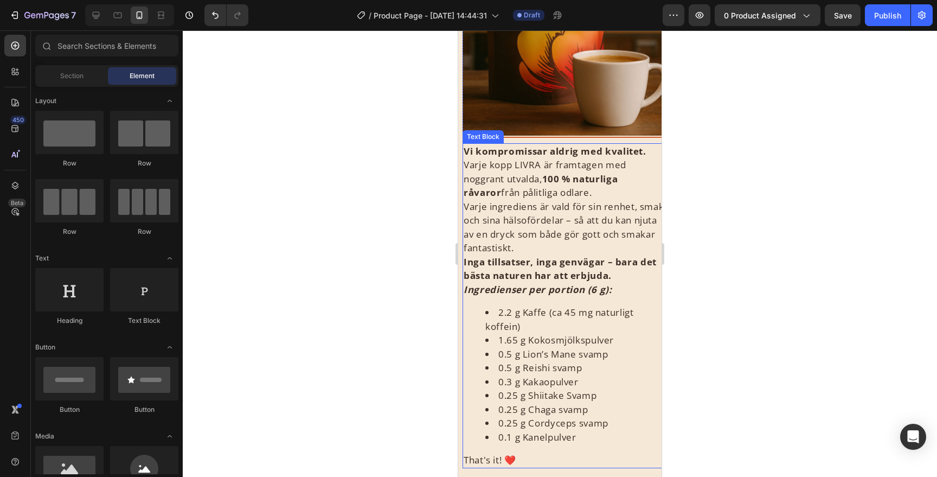
click at [627, 277] on p "Inga tillsatser, inga genvägar – bara det bästa naturen har att erbjuda." at bounding box center [564, 269] width 201 height 28
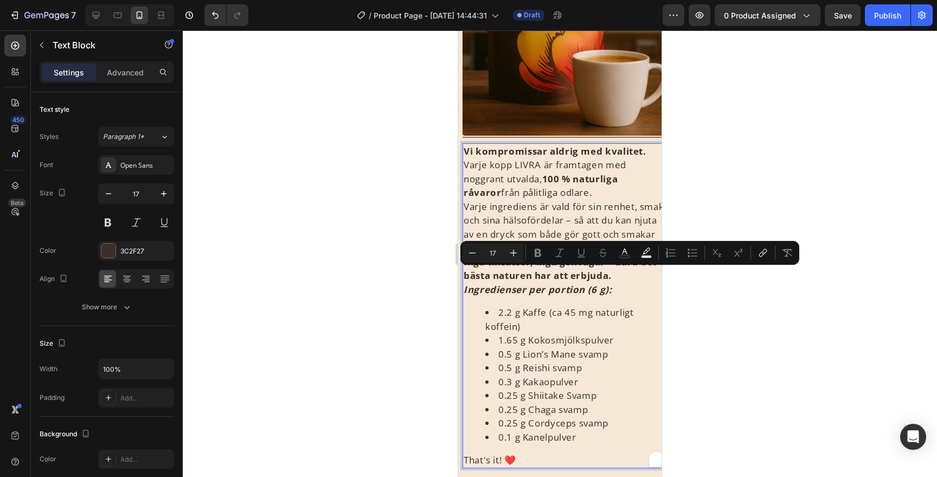
click at [625, 276] on p "Inga tillsatser, inga genvägar – bara det bästa naturen har att erbjuda." at bounding box center [564, 269] width 201 height 28
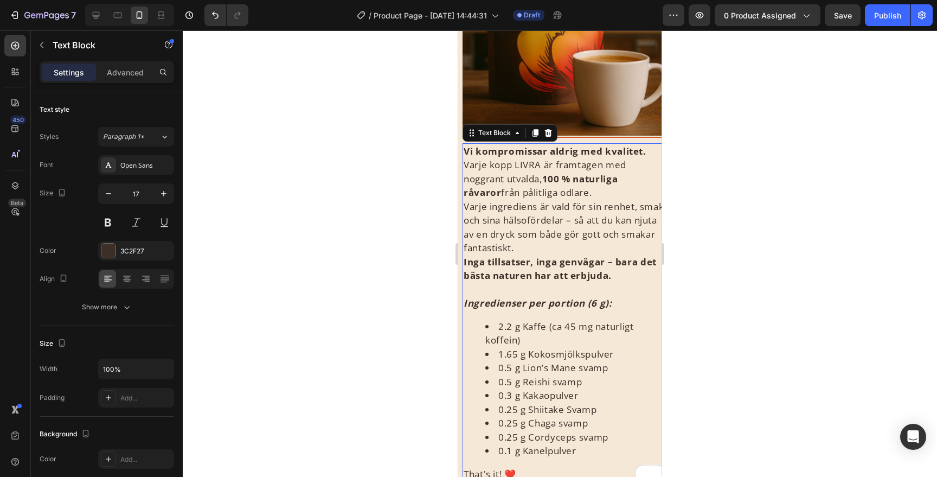
click at [718, 282] on div at bounding box center [560, 253] width 754 height 446
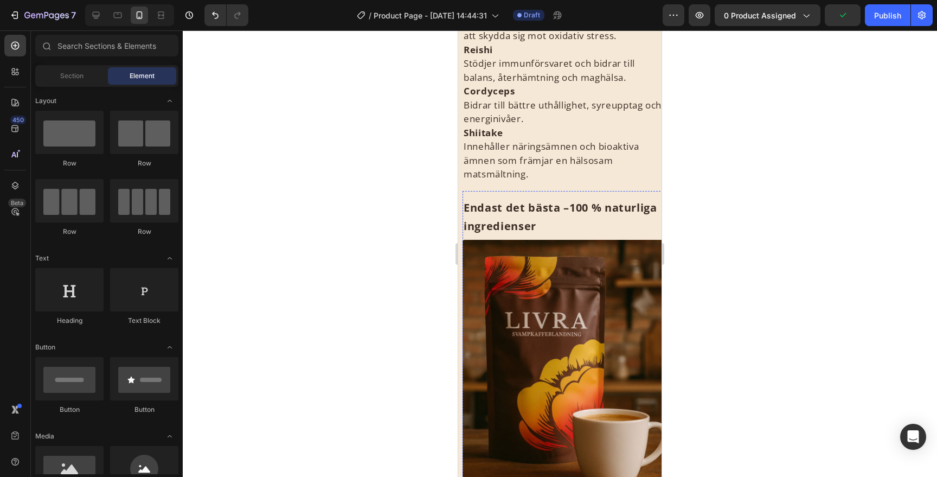
scroll to position [821, 0]
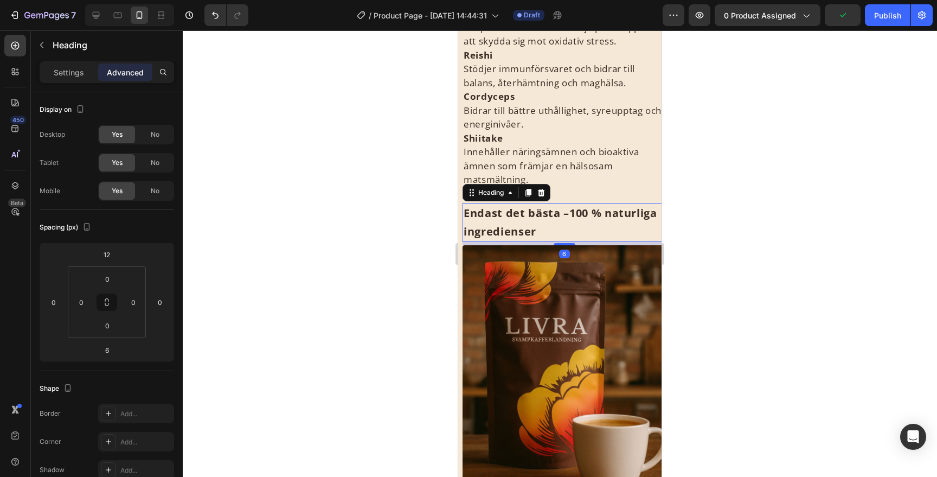
click at [573, 210] on strong "100 % naturliga ingredienser" at bounding box center [561, 222] width 194 height 33
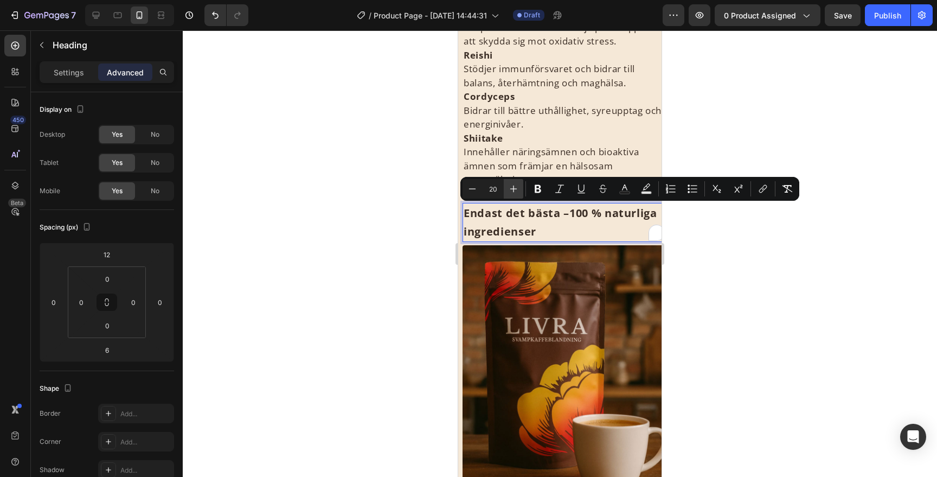
click at [515, 185] on icon "Editor contextual toolbar" at bounding box center [513, 188] width 11 height 11
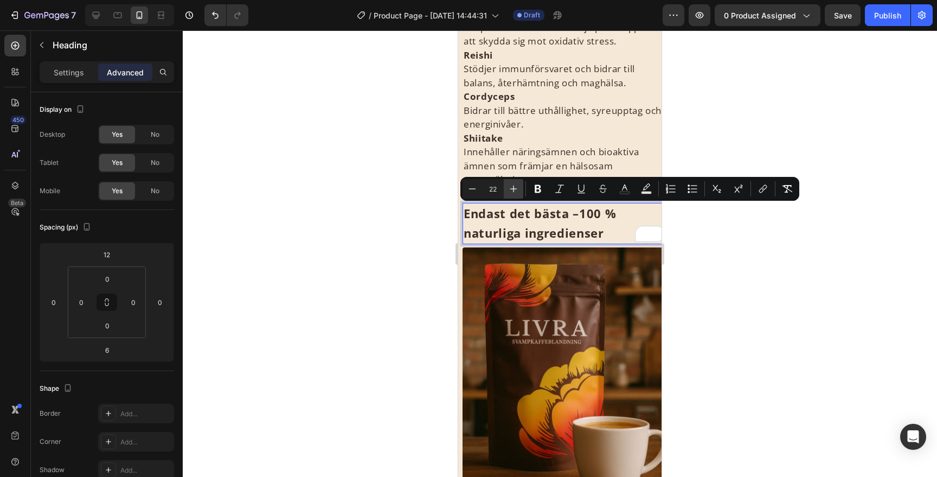
click at [515, 185] on icon "Editor contextual toolbar" at bounding box center [513, 188] width 11 height 11
type input "26"
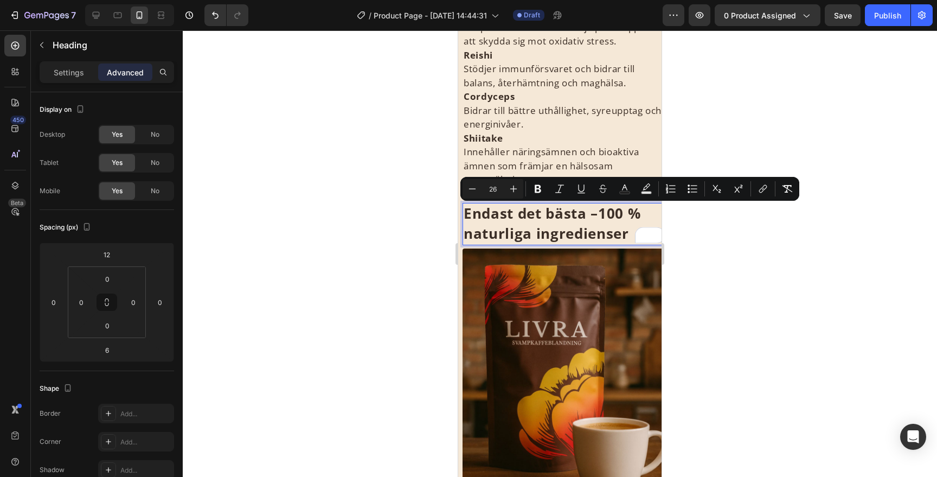
click at [798, 308] on div at bounding box center [560, 253] width 754 height 446
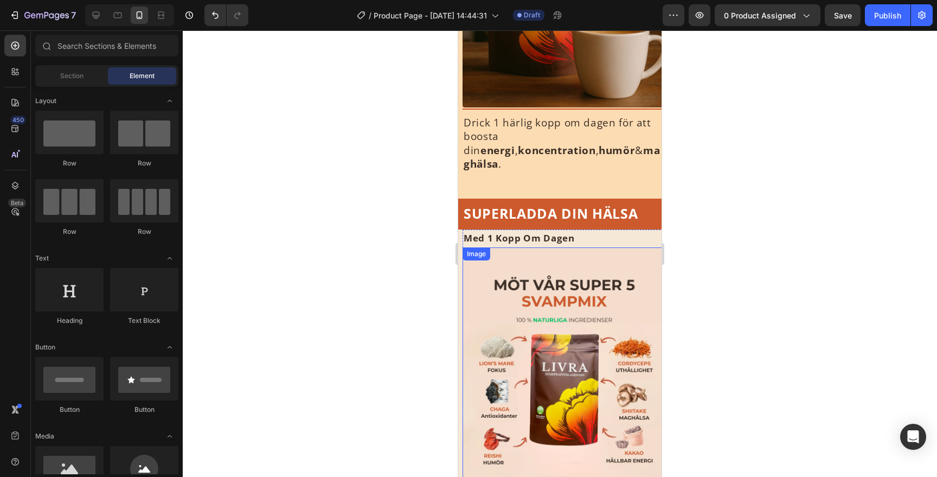
scroll to position [0, 0]
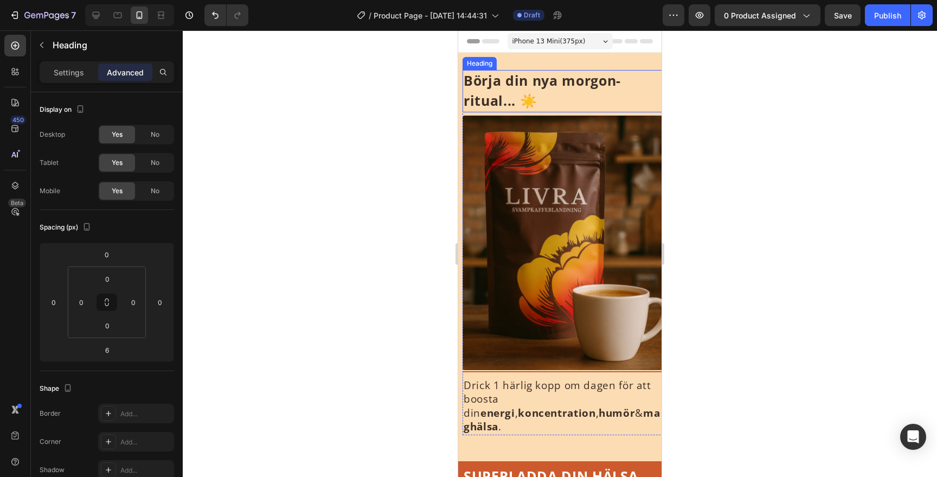
click at [587, 85] on strong "Börja din nya morgon-ritual... ☀️" at bounding box center [542, 90] width 157 height 39
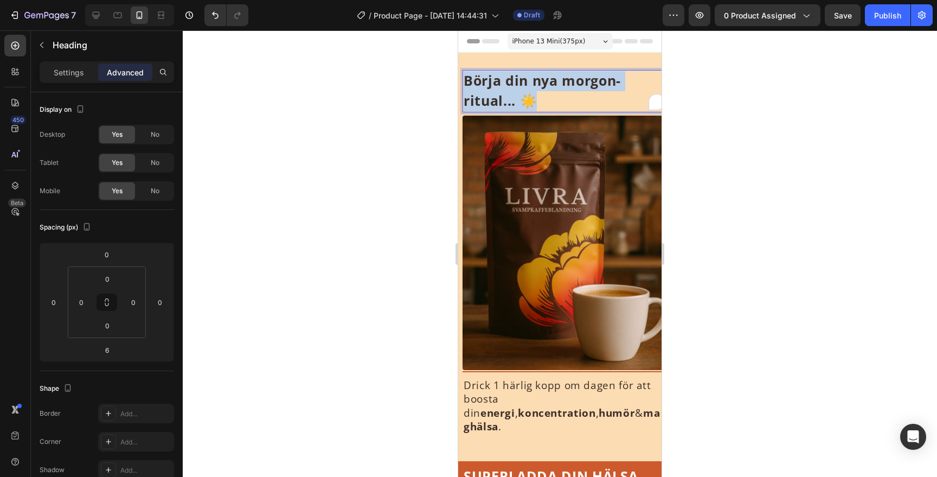
click at [587, 85] on strong "Börja din nya morgon-ritual... ☀️" at bounding box center [542, 90] width 157 height 39
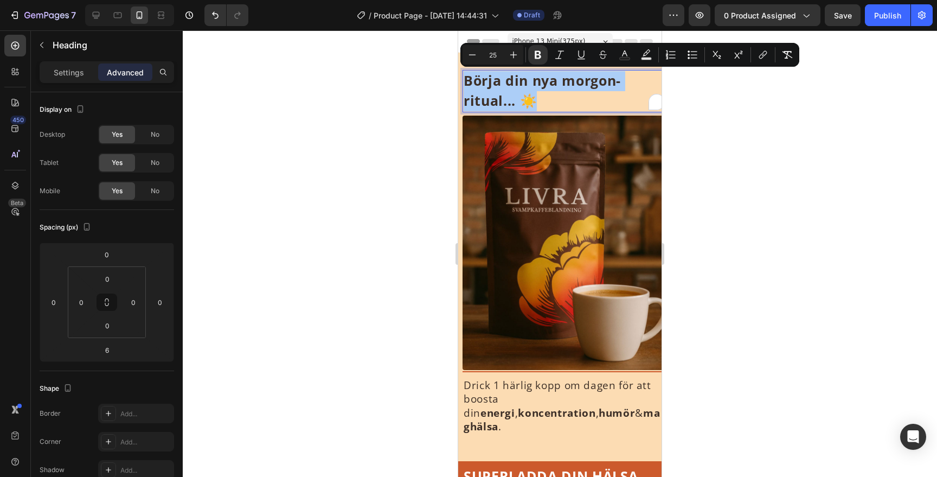
click at [742, 147] on div at bounding box center [560, 253] width 754 height 446
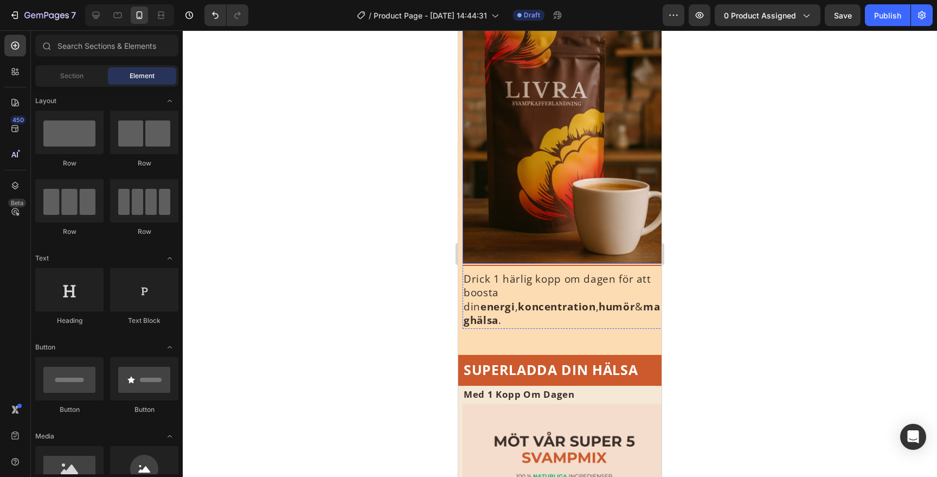
scroll to position [118, 0]
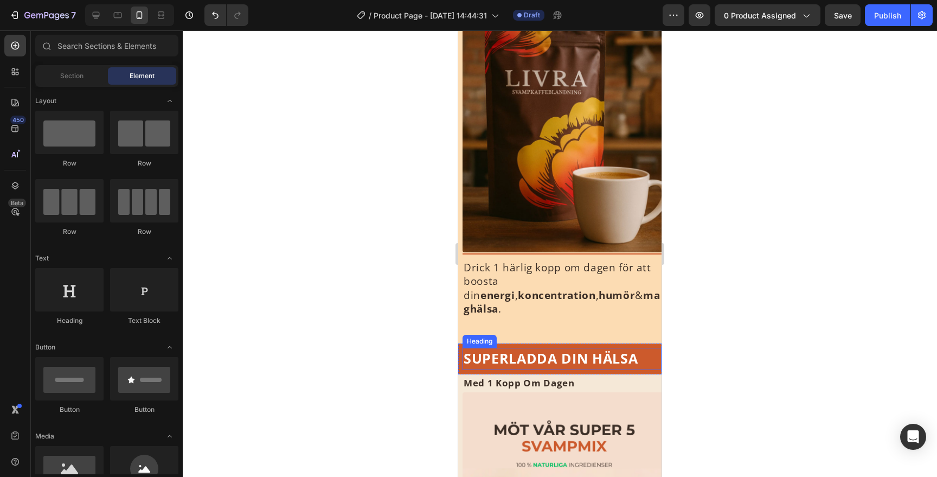
click at [508, 349] on strong "SUPERLADDA DIN HÄLSA" at bounding box center [551, 358] width 174 height 18
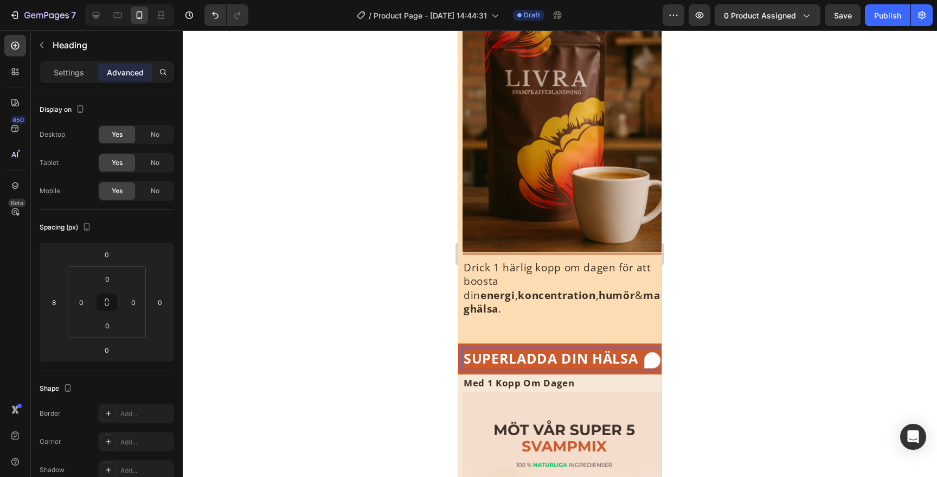
click at [508, 349] on strong "SUPERLADDA DIN HÄLSA" at bounding box center [551, 358] width 174 height 18
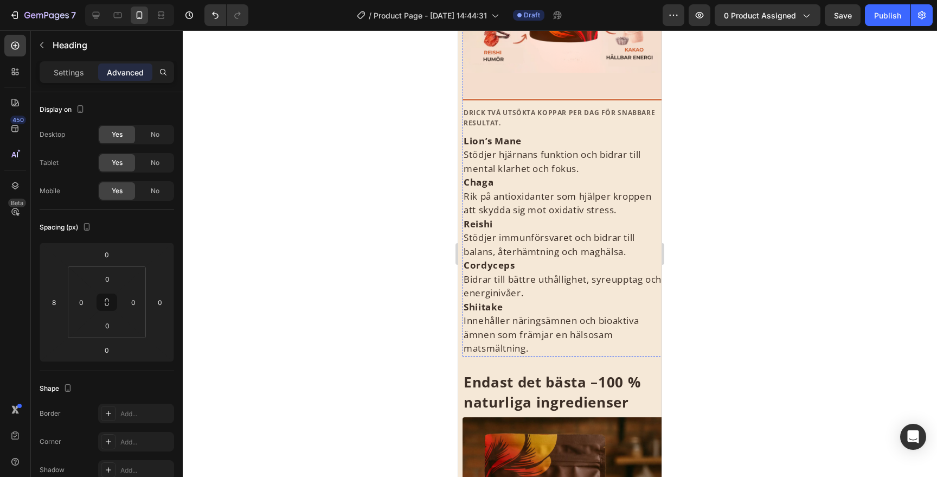
scroll to position [639, 0]
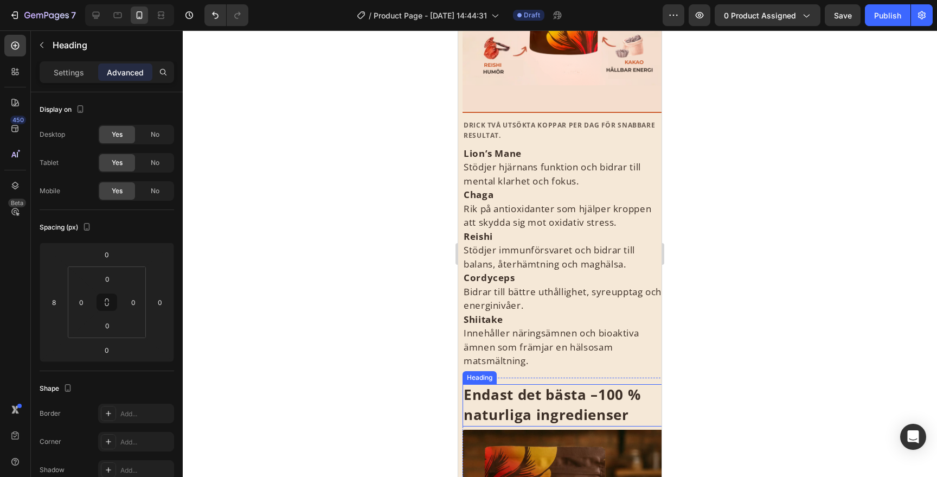
click at [544, 403] on span "Endast det bästa – 100 % naturliga ingredienser" at bounding box center [552, 405] width 177 height 40
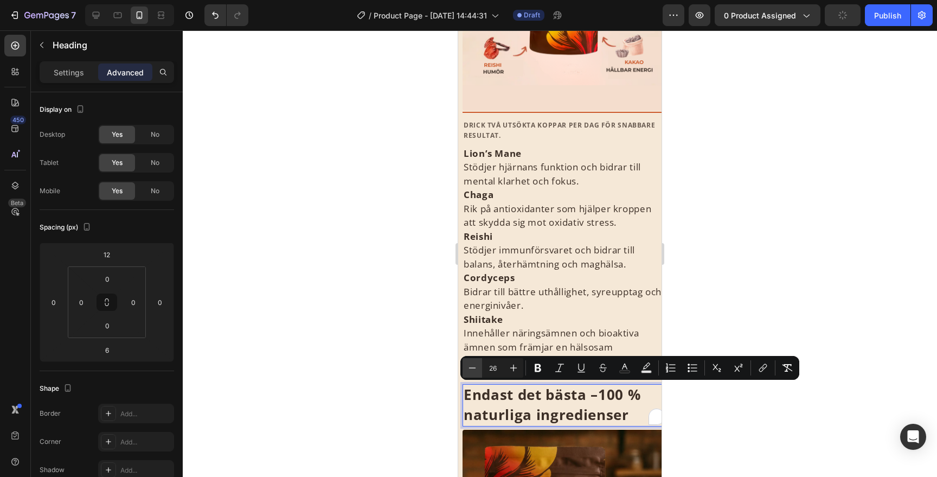
click at [475, 369] on icon "Editor contextual toolbar" at bounding box center [472, 367] width 11 height 11
type input "25"
click at [710, 404] on div at bounding box center [560, 253] width 754 height 446
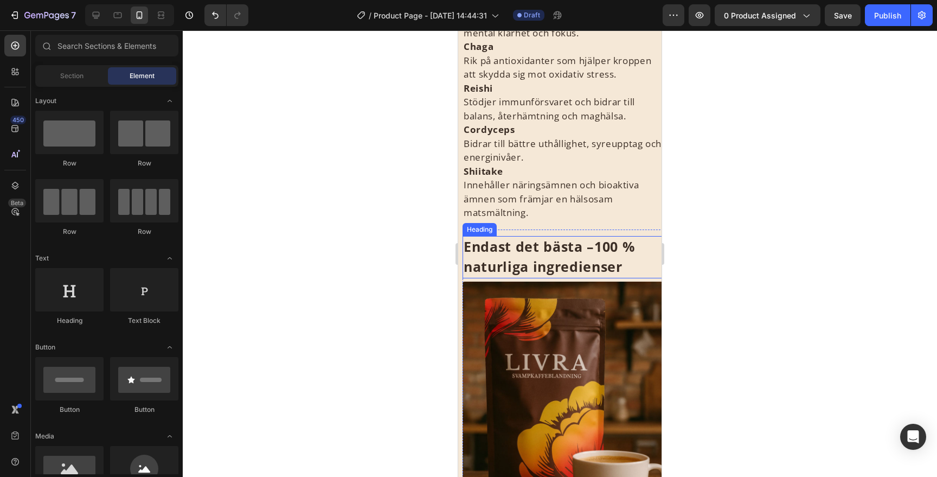
scroll to position [794, 0]
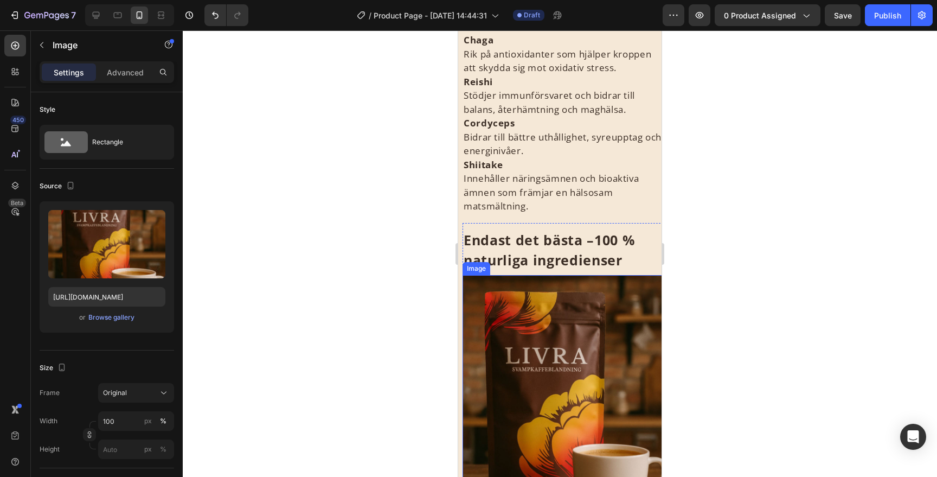
click at [606, 331] on img at bounding box center [564, 402] width 203 height 254
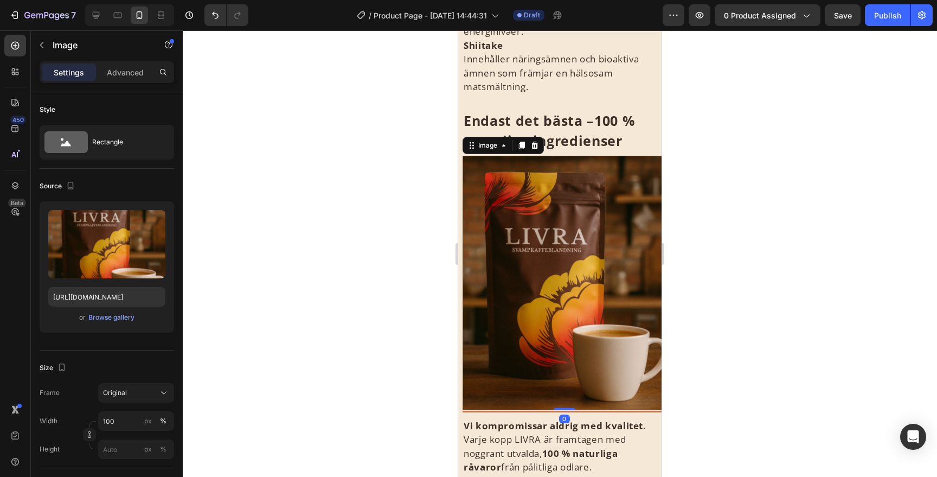
scroll to position [1010, 0]
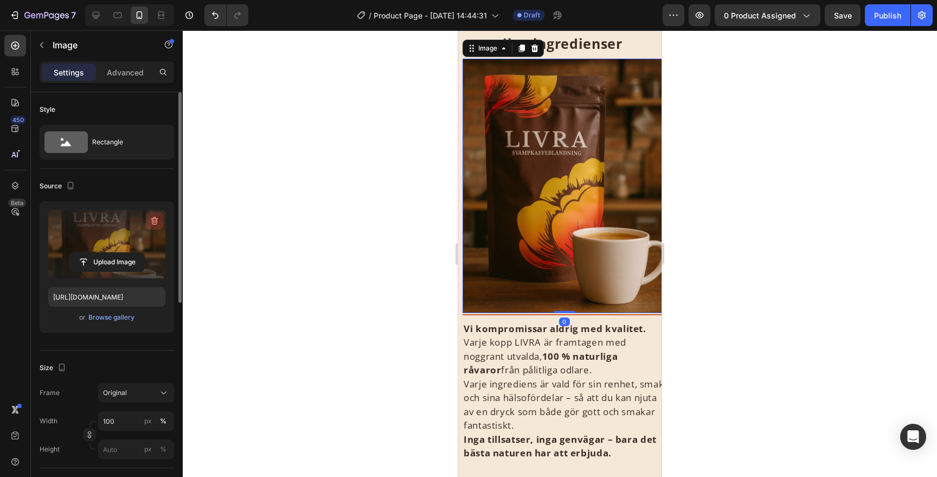
click at [151, 218] on icon "button" at bounding box center [154, 221] width 7 height 8
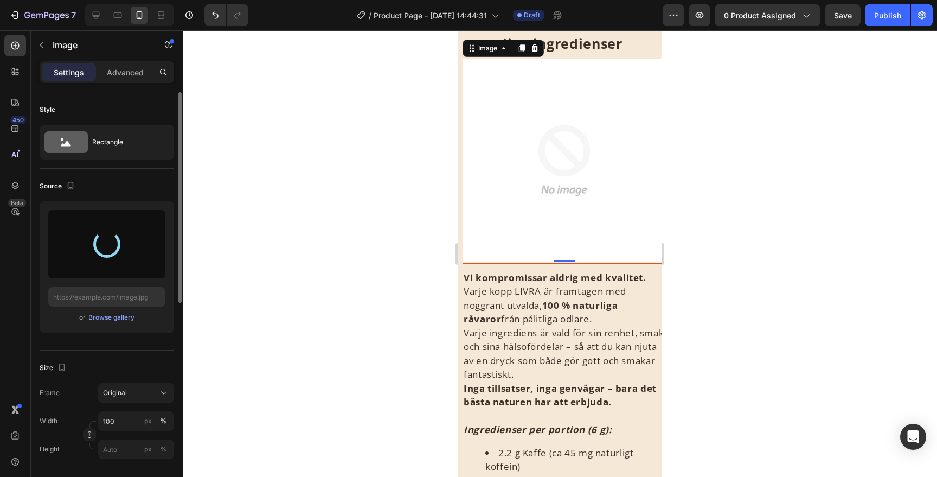
type input "https://cdn.shopify.com/s/files/1/0657/2861/0568/files/gempages_469156274219517…"
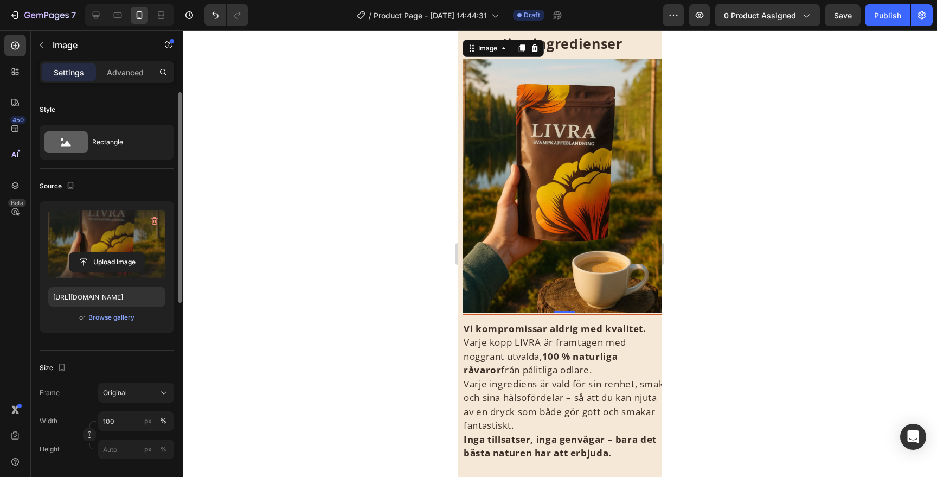
drag, startPoint x: 190, startPoint y: 82, endPoint x: 674, endPoint y: 113, distance: 484.7
click at [674, 113] on div at bounding box center [560, 253] width 754 height 446
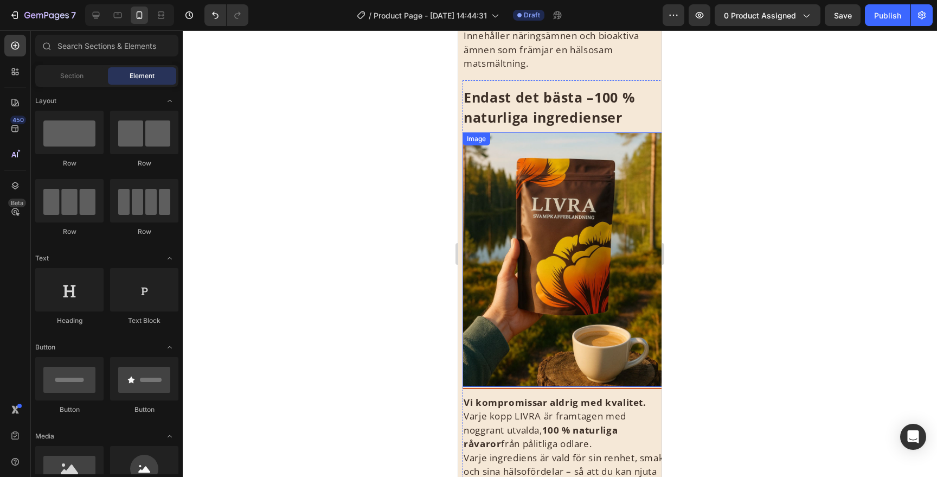
scroll to position [951, 0]
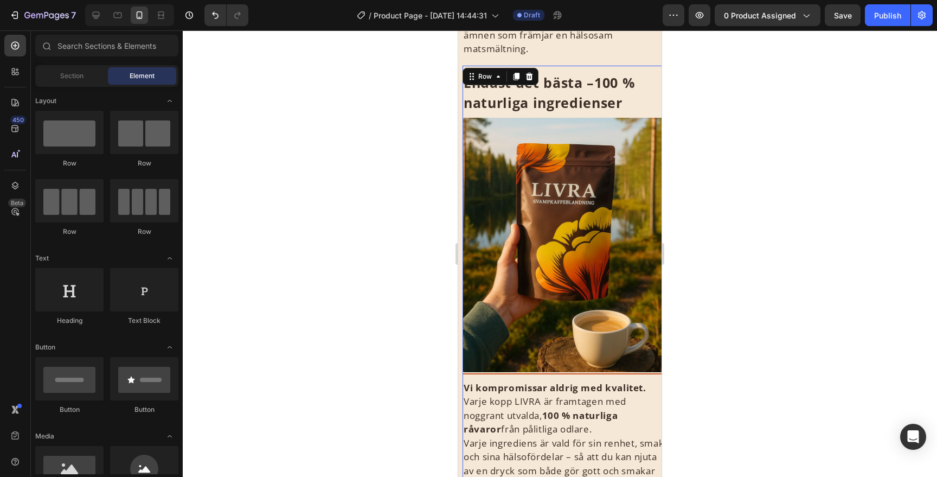
click at [623, 70] on div "⁠⁠⁠⁠⁠⁠⁠ Endast det bästa – 100 % naturliga ingredienser Heading" at bounding box center [564, 92] width 203 height 52
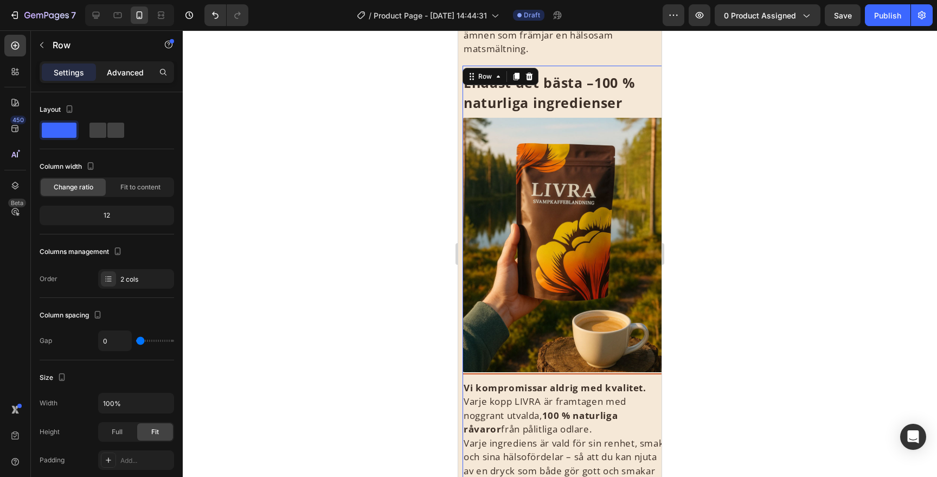
click at [127, 75] on p "Advanced" at bounding box center [125, 72] width 37 height 11
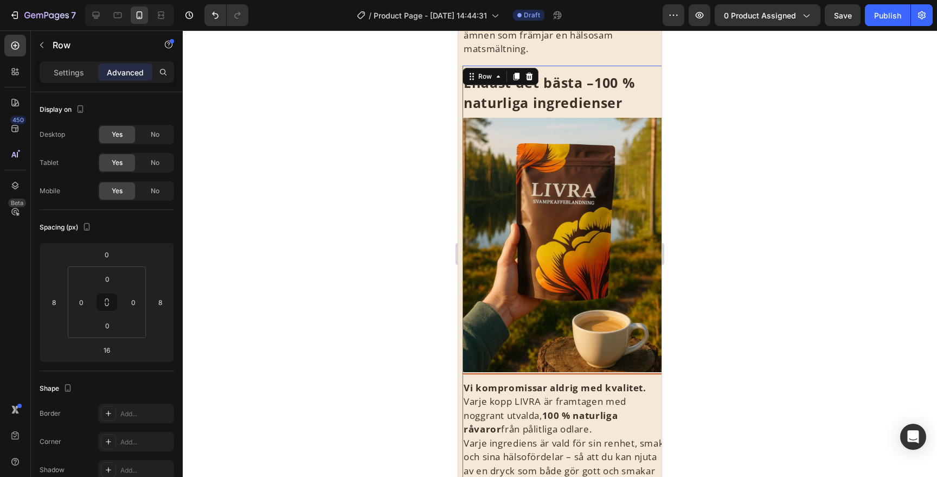
click at [701, 200] on div at bounding box center [560, 253] width 754 height 446
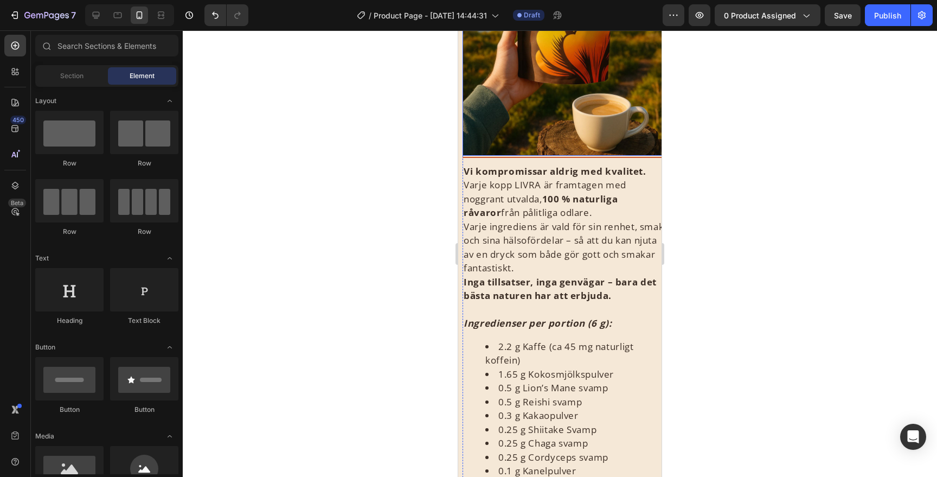
scroll to position [1215, 0]
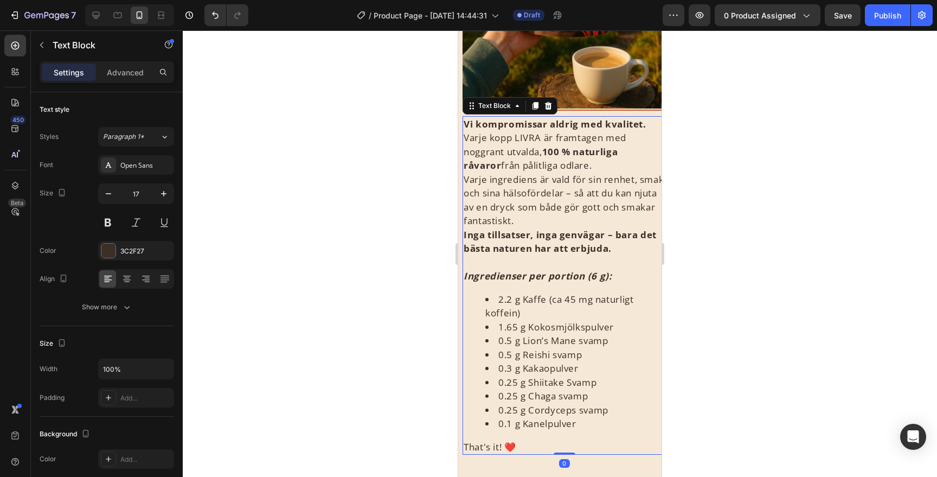
click at [584, 169] on p "Varje kopp LIVRA är framtagen med noggrant utvalda, 100 % naturliga råvaror frå…" at bounding box center [564, 152] width 201 height 42
click at [582, 169] on p "Varje kopp LIVRA är framtagen med noggrant utvalda, 100 % naturliga råvaror frå…" at bounding box center [564, 152] width 201 height 42
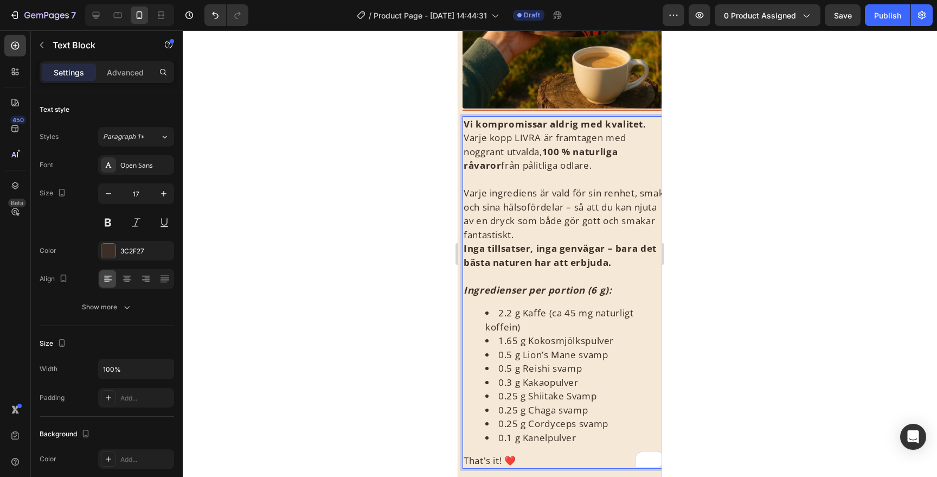
click at [731, 156] on div at bounding box center [560, 253] width 754 height 446
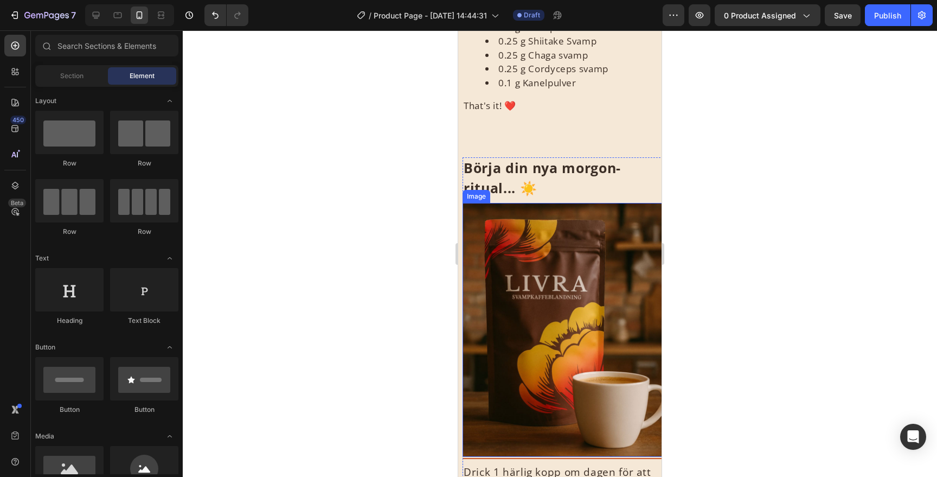
scroll to position [1576, 0]
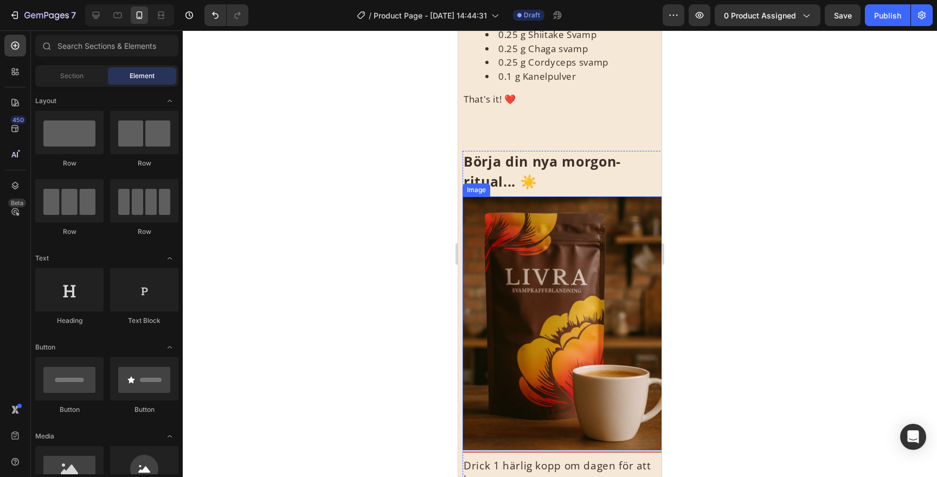
click at [529, 300] on img at bounding box center [564, 323] width 203 height 254
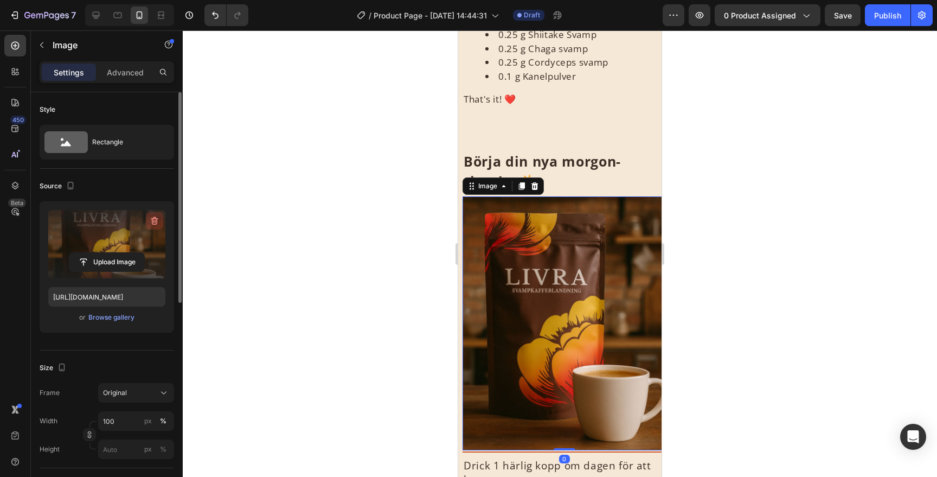
click at [157, 220] on icon "button" at bounding box center [154, 221] width 7 height 8
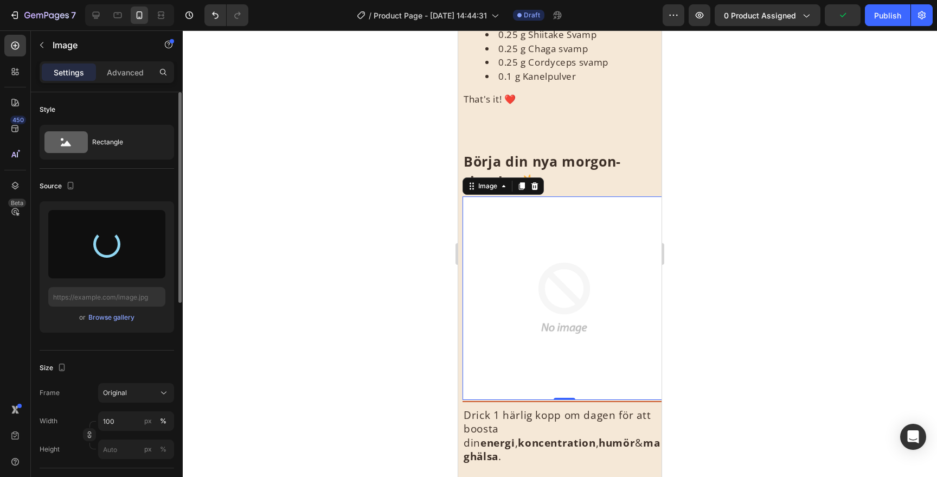
type input "https://cdn.shopify.com/s/files/1/0657/2861/0568/files/gempages_469156274219517…"
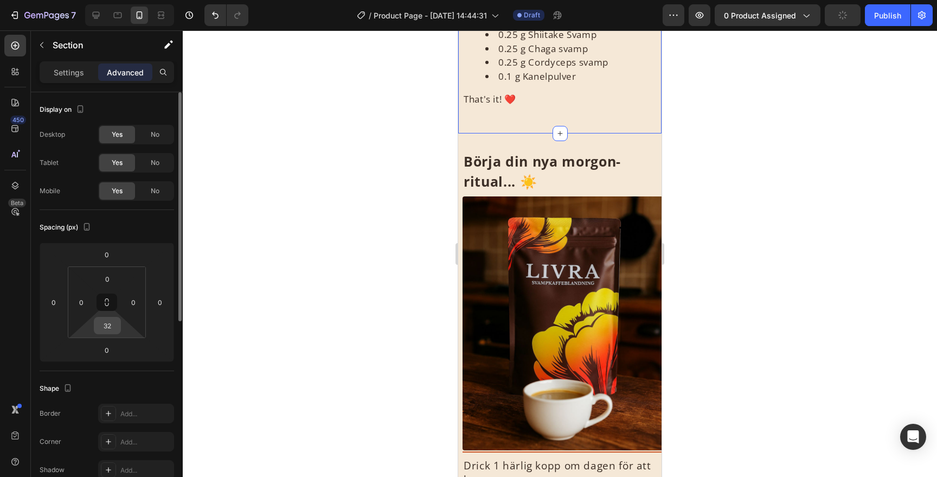
click at [113, 322] on input "32" at bounding box center [108, 325] width 22 height 16
type input "0"
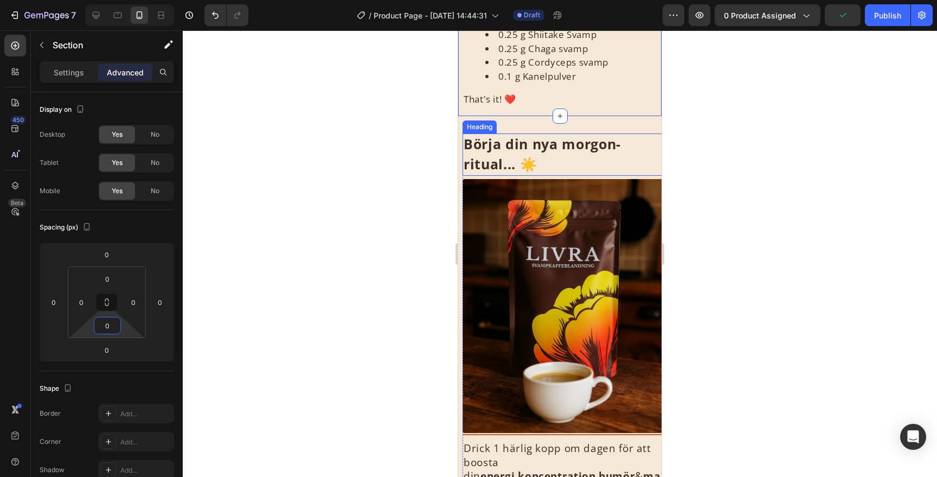
click at [482, 129] on div "Heading" at bounding box center [480, 126] width 34 height 13
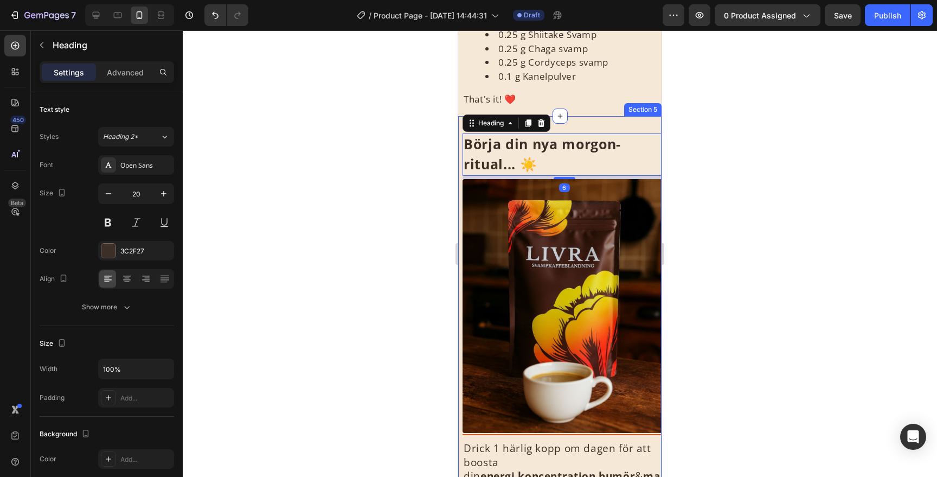
click at [460, 123] on div "Börja din nya morgon-ritual... ☀️ Heading 6 Image Title Line Drick 1 härlig kop…" at bounding box center [559, 320] width 203 height 408
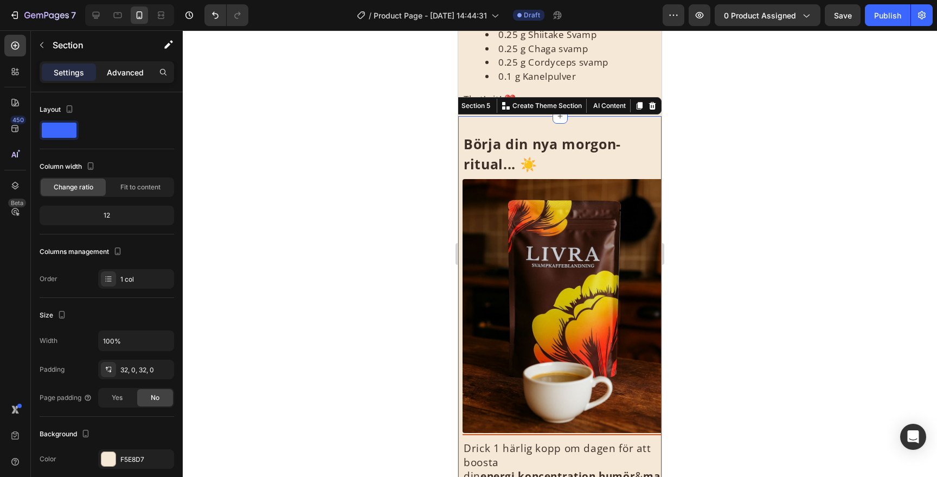
click at [136, 78] on div "Advanced" at bounding box center [125, 71] width 54 height 17
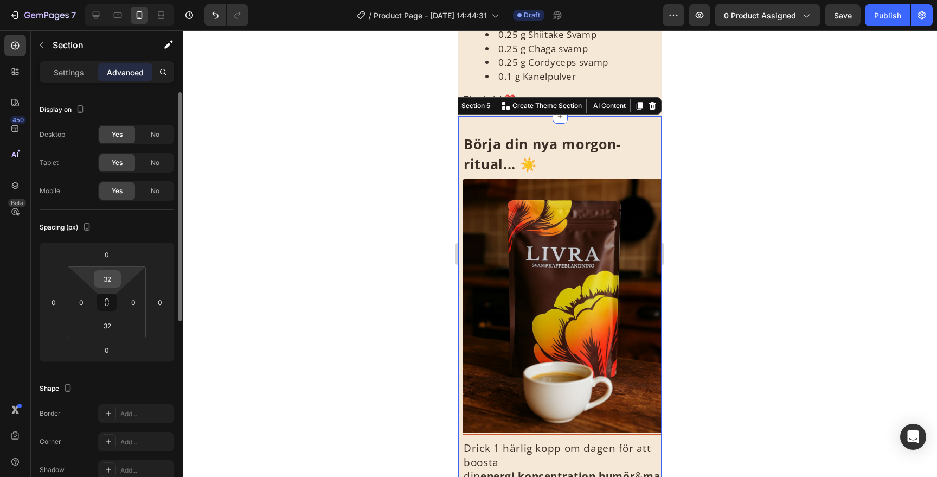
click at [106, 270] on div "32" at bounding box center [107, 278] width 27 height 17
click at [108, 281] on input "32" at bounding box center [108, 279] width 22 height 16
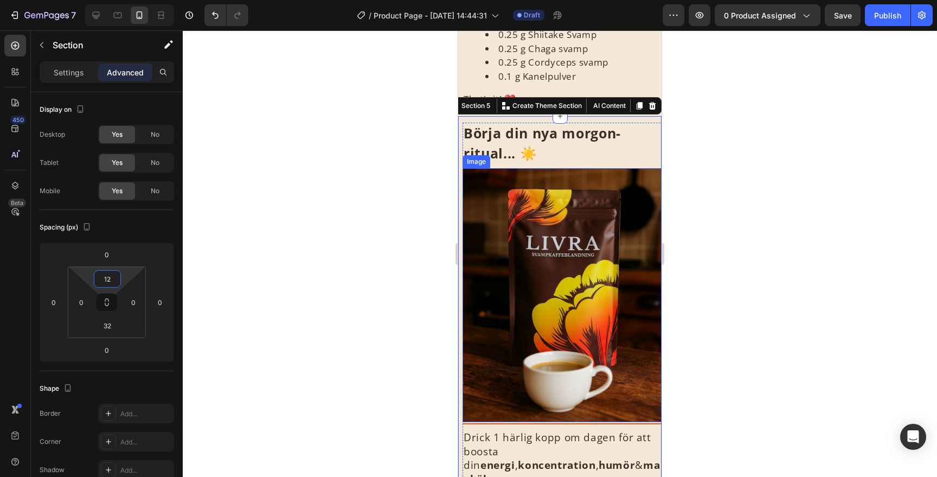
type input "12"
click at [708, 267] on div at bounding box center [560, 253] width 754 height 446
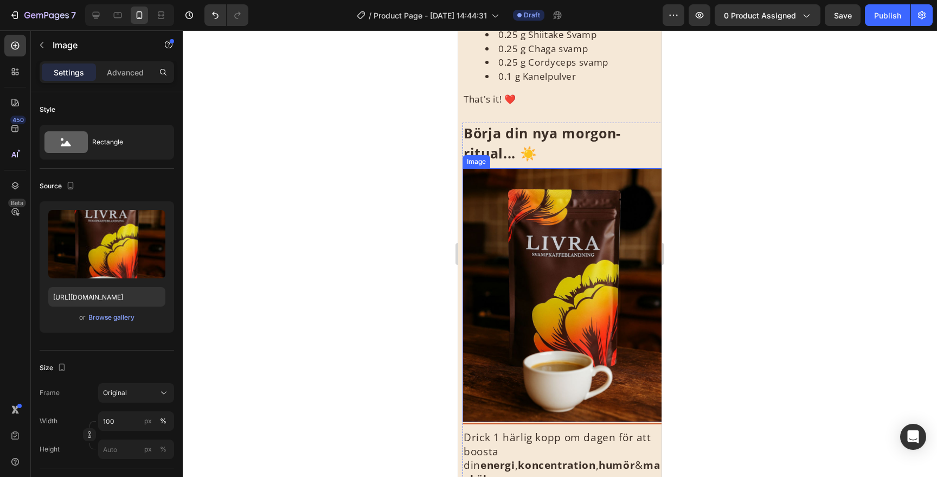
click at [566, 246] on img at bounding box center [564, 295] width 203 height 254
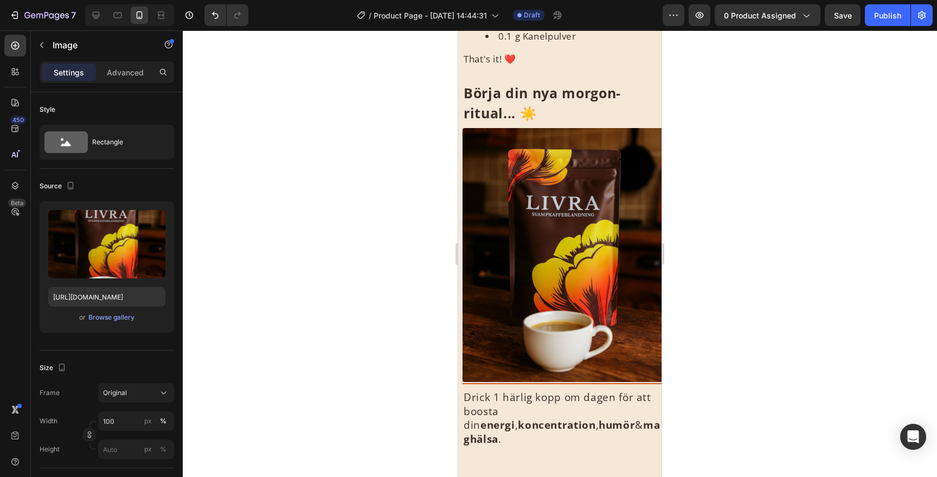
scroll to position [1617, 0]
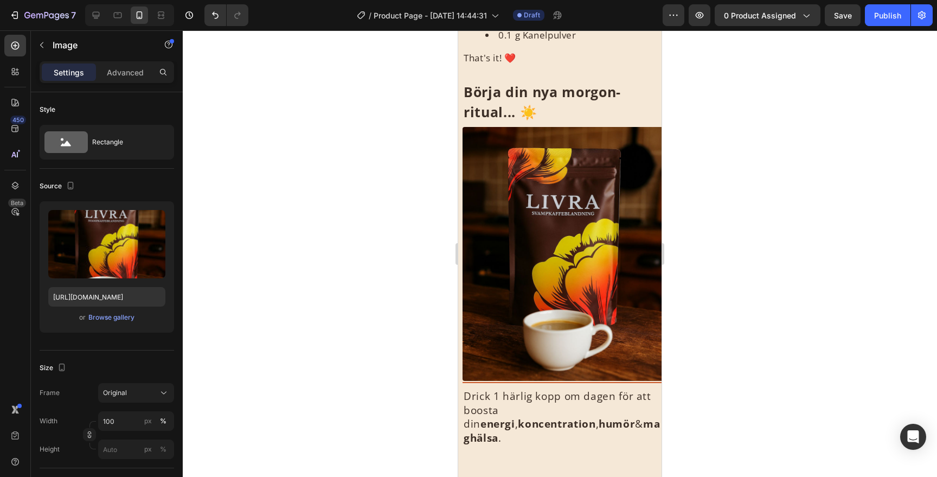
click at [747, 213] on div at bounding box center [560, 253] width 754 height 446
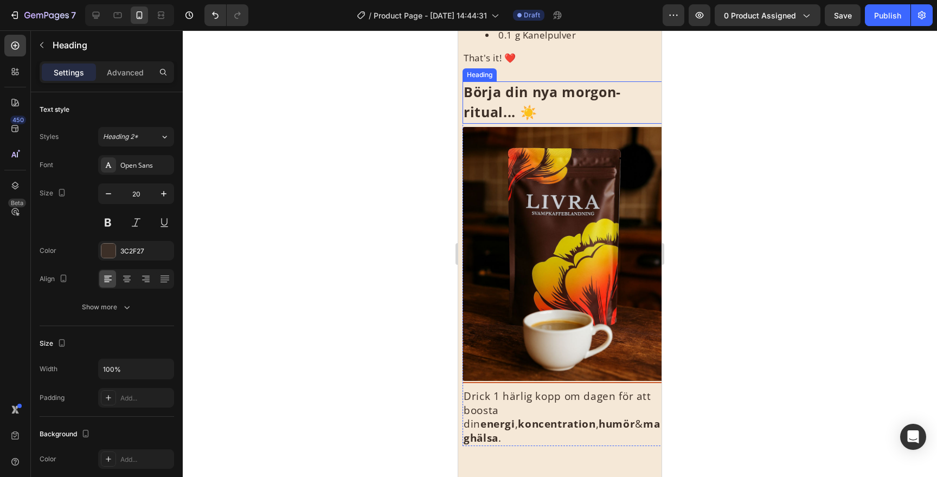
click at [539, 98] on strong "Börja din nya morgon-ritual... ☀️" at bounding box center [542, 101] width 157 height 39
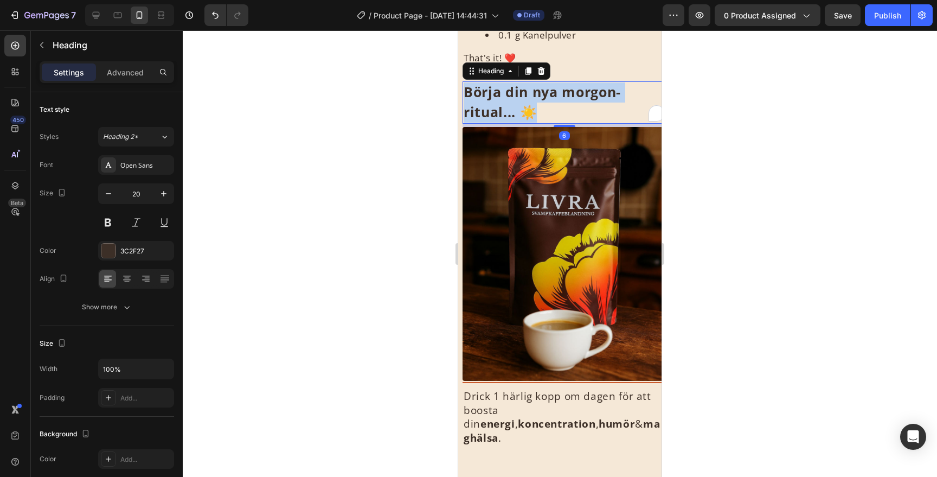
click at [539, 98] on strong "Börja din nya morgon-ritual... ☀️" at bounding box center [542, 101] width 157 height 39
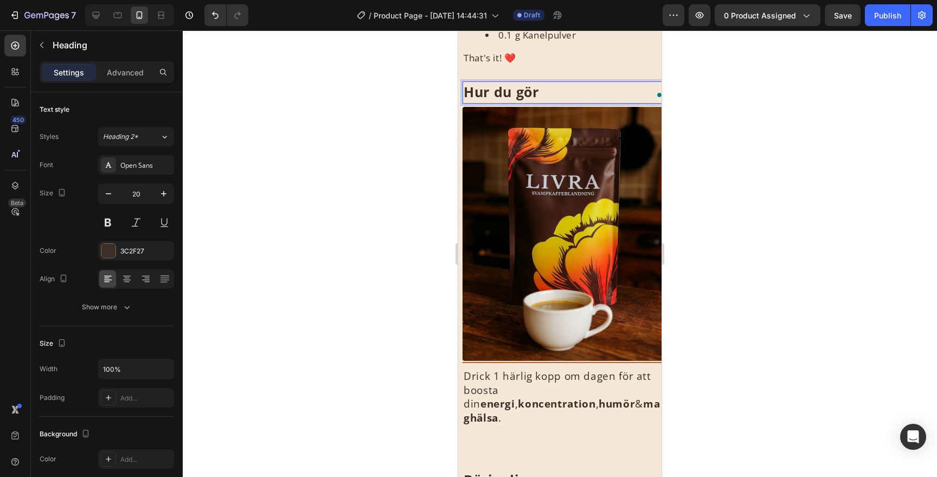
click at [713, 129] on div at bounding box center [560, 253] width 754 height 446
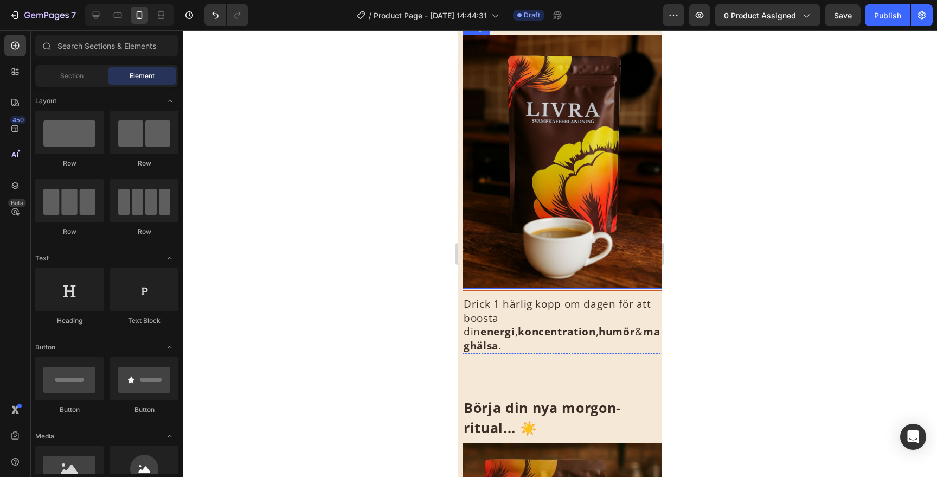
scroll to position [1694, 0]
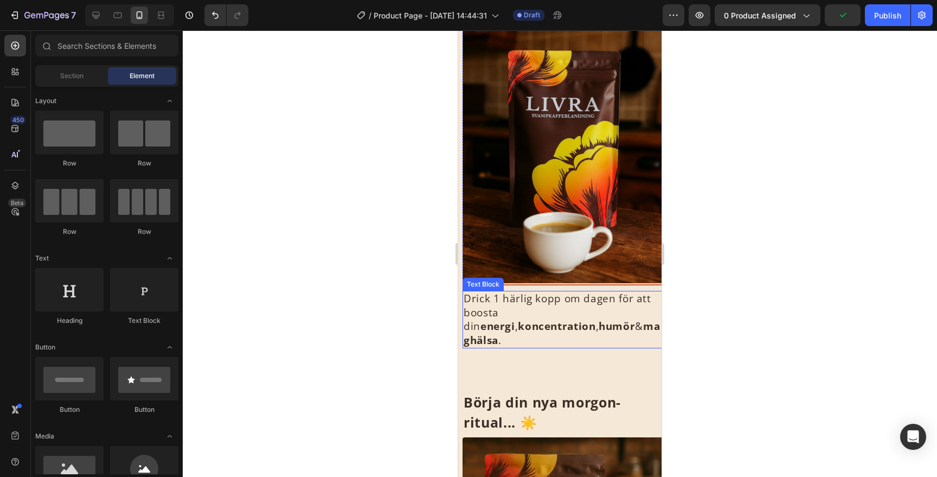
click at [508, 323] on span "Drick 1 härlig kopp om dagen för att boosta din energi , koncentration , humör …" at bounding box center [562, 319] width 196 height 56
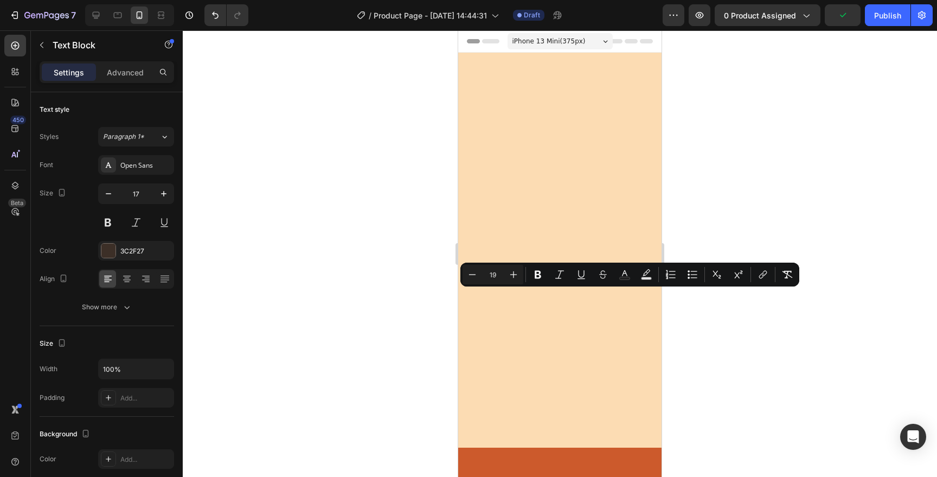
scroll to position [1694, 0]
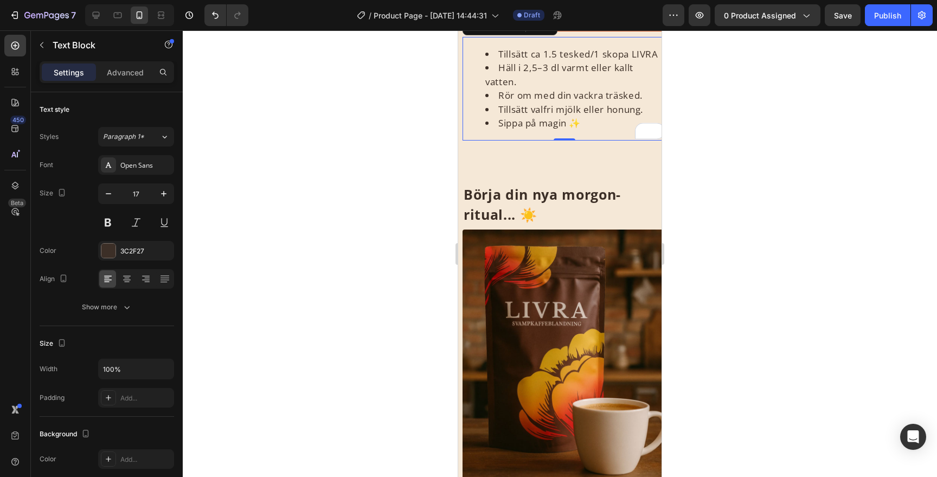
click at [702, 291] on div at bounding box center [560, 253] width 754 height 446
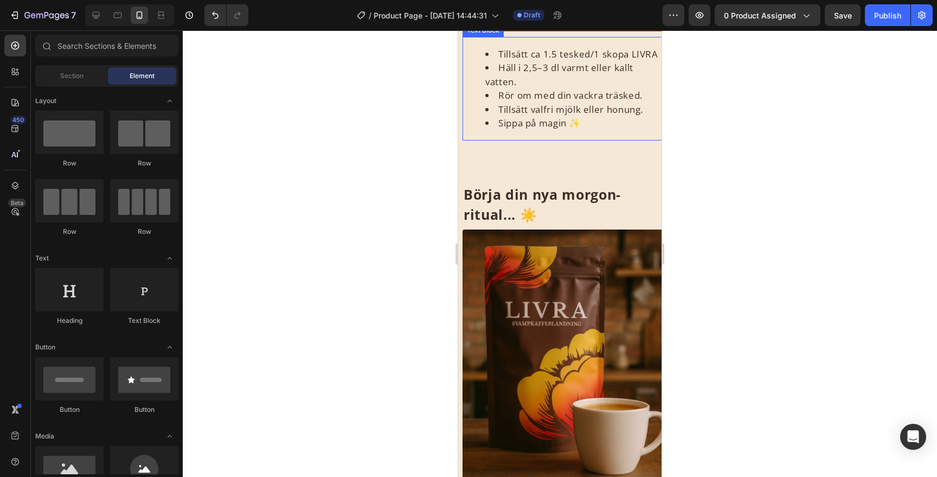
click at [518, 88] on li "Häll i 2,5–3 dl varmt eller kallt vatten." at bounding box center [575, 75] width 180 height 28
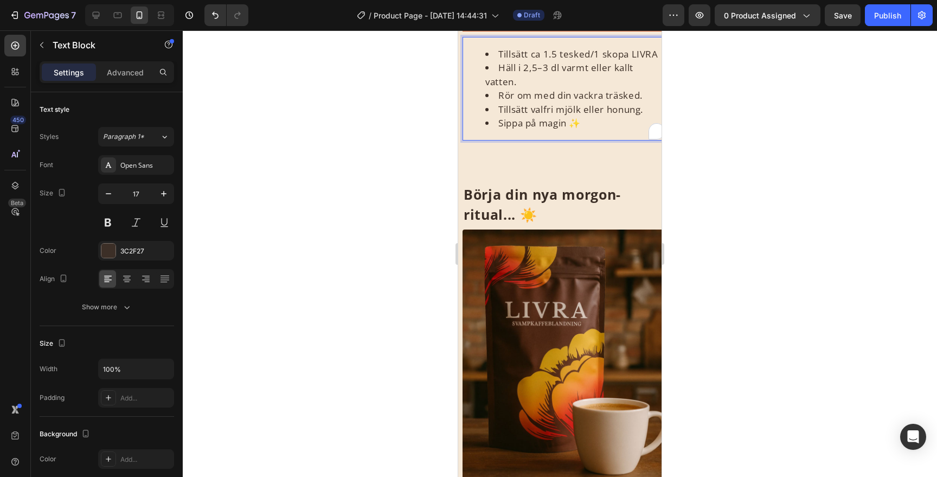
click at [486, 88] on li "Häll i 2,5–3 dl varmt eller kallt vatten." at bounding box center [575, 75] width 180 height 28
click at [703, 314] on div at bounding box center [560, 253] width 754 height 446
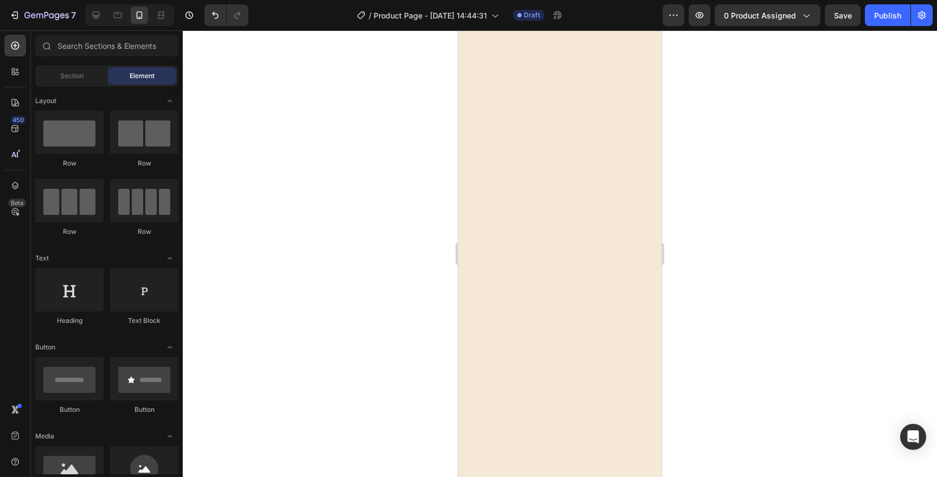
scroll to position [1644, 0]
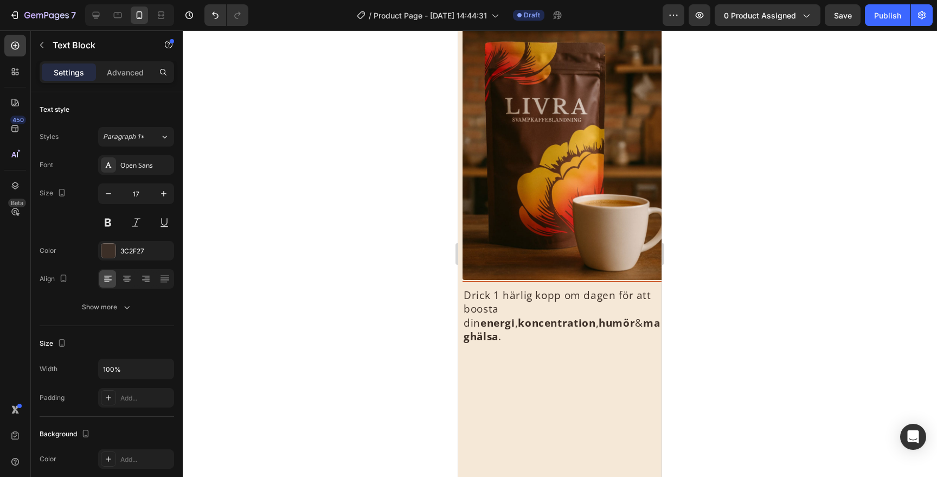
click at [118, 65] on div "Advanced" at bounding box center [125, 71] width 54 height 17
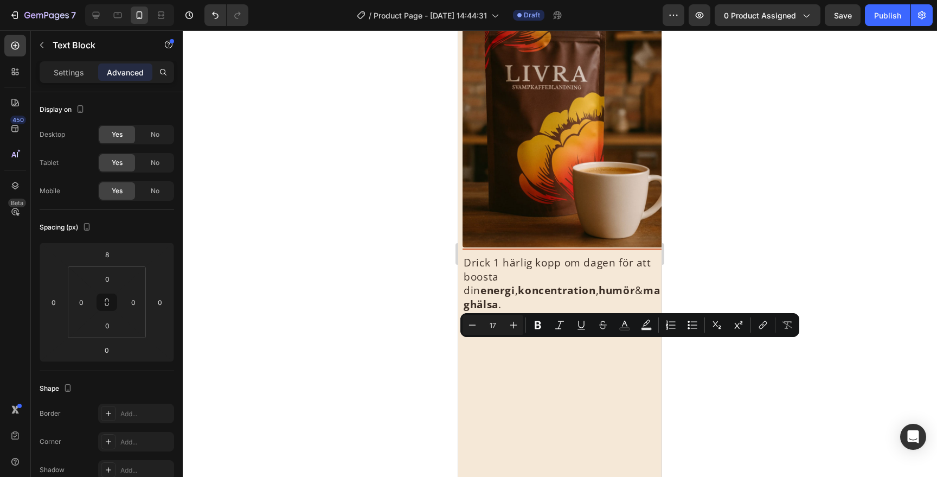
drag, startPoint x: 542, startPoint y: 404, endPoint x: 461, endPoint y: 345, distance: 99.5
click at [688, 329] on icon "Editor contextual toolbar" at bounding box center [692, 324] width 11 height 11
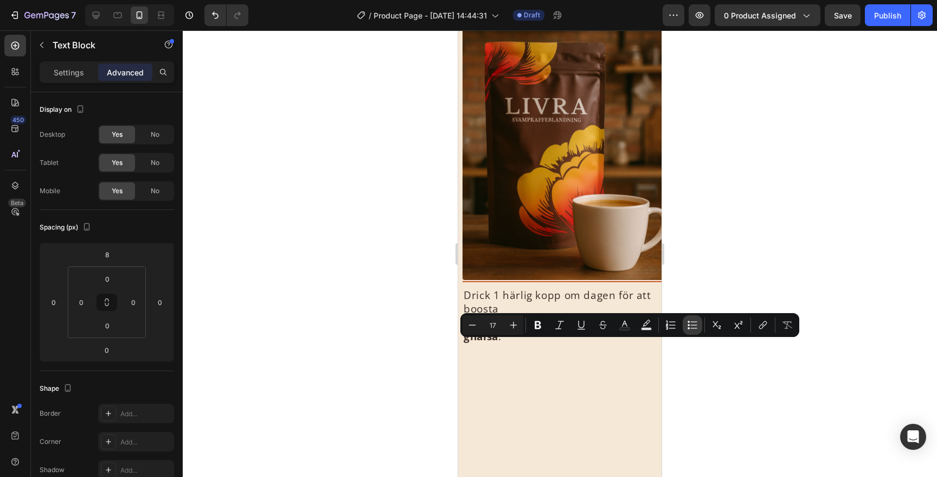
click at [688, 329] on icon "Editor contextual toolbar" at bounding box center [692, 324] width 11 height 11
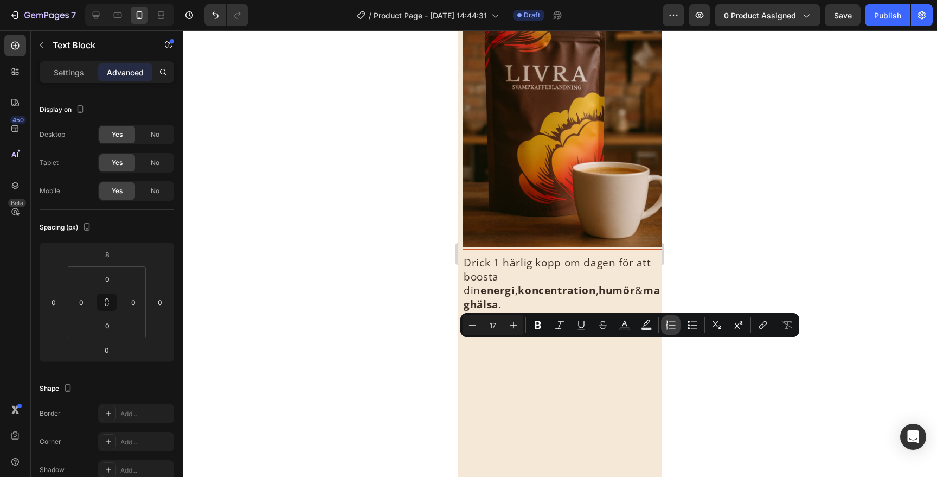
click at [674, 327] on icon "Editor contextual toolbar" at bounding box center [670, 324] width 11 height 11
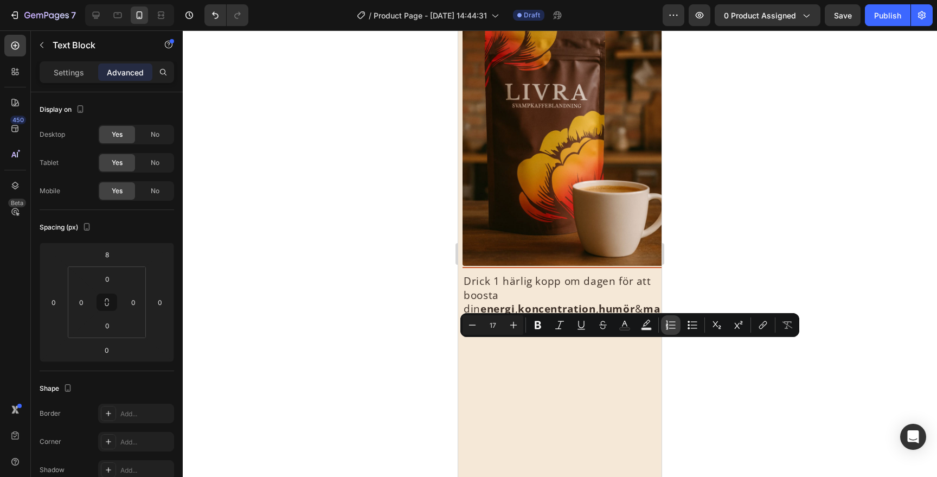
click at [671, 324] on icon "Editor contextual toolbar" at bounding box center [670, 324] width 11 height 11
type input "17"
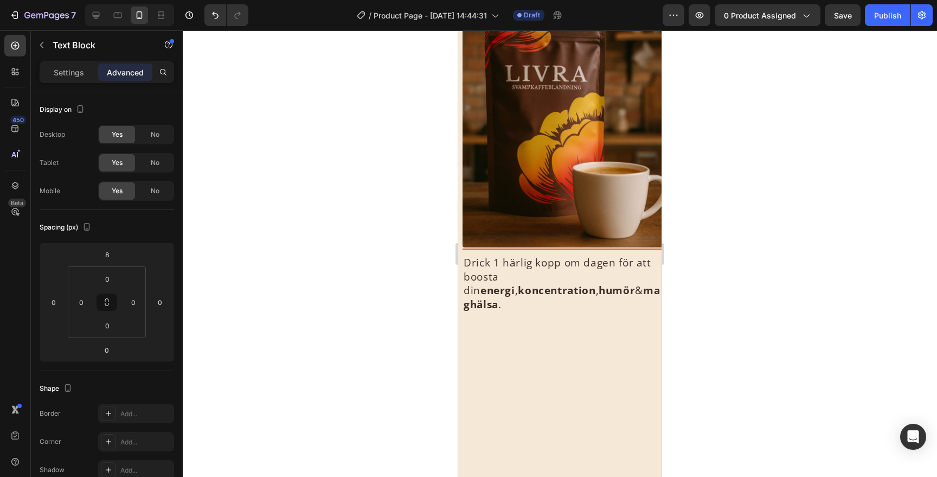
drag, startPoint x: 470, startPoint y: 349, endPoint x: 462, endPoint y: 350, distance: 8.2
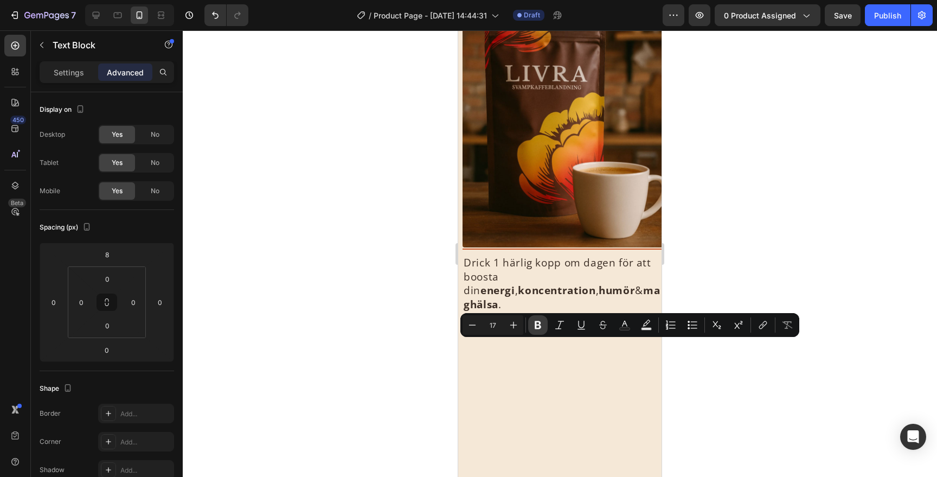
click at [534, 327] on icon "Editor contextual toolbar" at bounding box center [538, 324] width 11 height 11
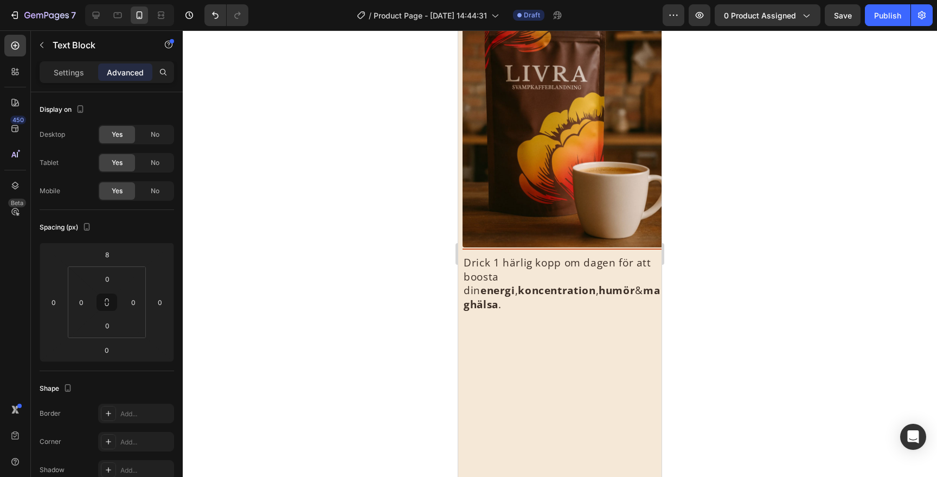
drag, startPoint x: 471, startPoint y: 362, endPoint x: 915, endPoint y: 392, distance: 445.7
click at [458, 361] on html "iPhone 13 Mini ( 375 px) iPhone 13 Mini iPhone 13 Pro iPhone 11 Pro Max iPhone …" at bounding box center [559, 359] width 203 height 3947
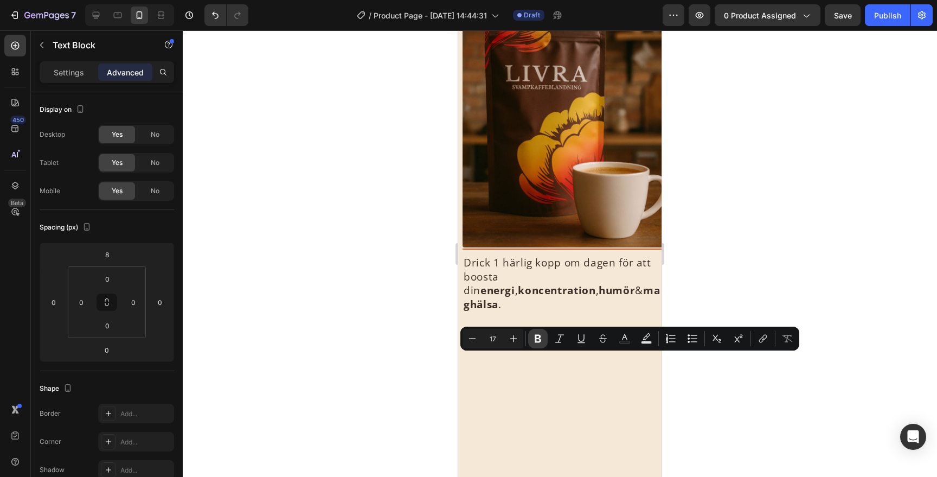
click at [534, 340] on icon "Editor contextual toolbar" at bounding box center [538, 338] width 11 height 11
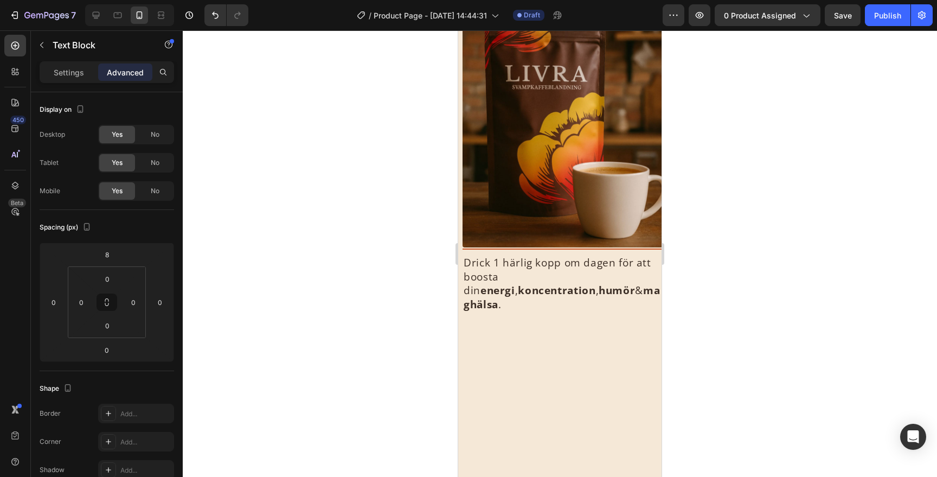
drag, startPoint x: 471, startPoint y: 377, endPoint x: 464, endPoint y: 377, distance: 6.5
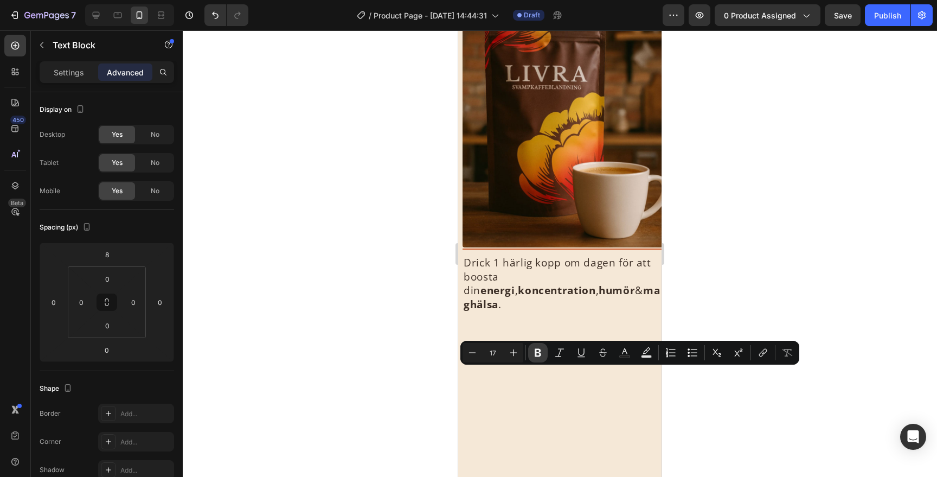
click at [529, 350] on button "Bold" at bounding box center [538, 353] width 20 height 20
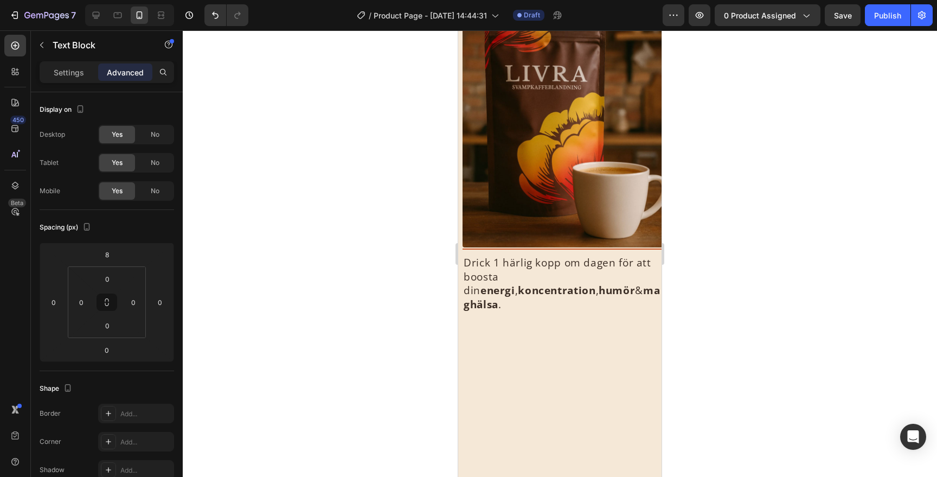
drag, startPoint x: 471, startPoint y: 392, endPoint x: 464, endPoint y: 392, distance: 7.1
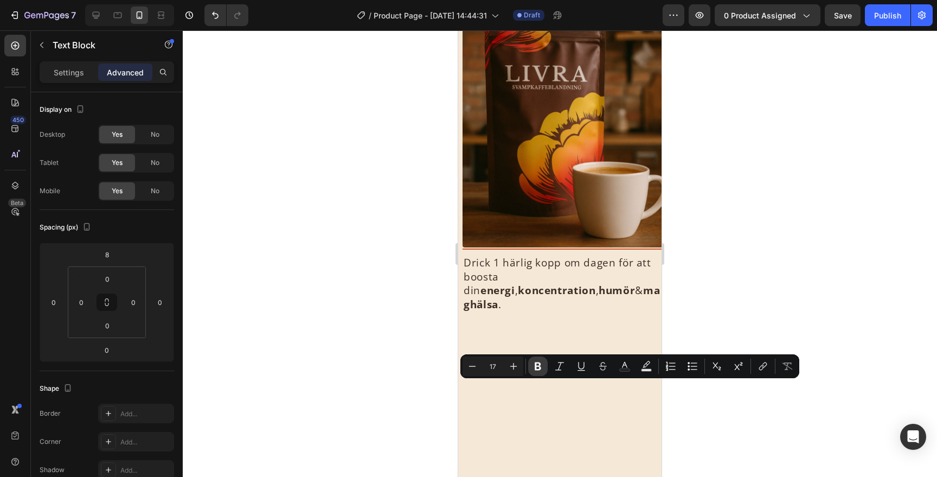
click at [534, 367] on icon "Editor contextual toolbar" at bounding box center [538, 366] width 11 height 11
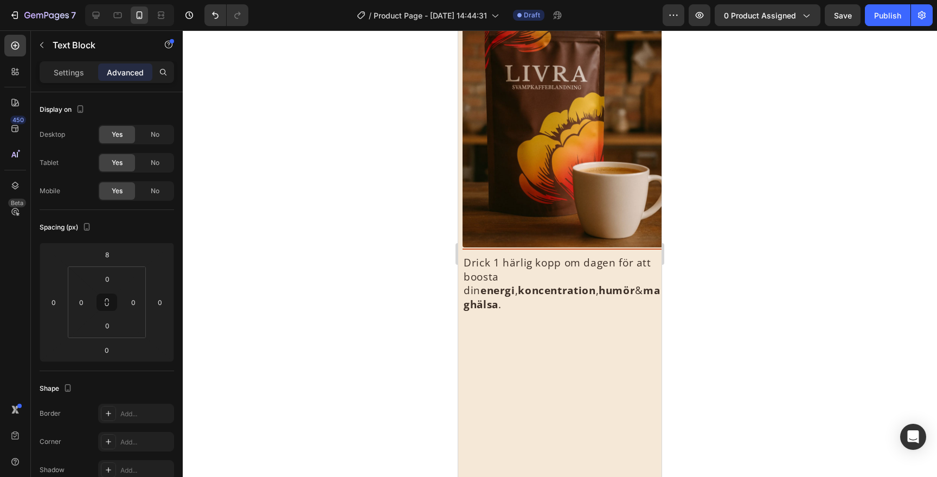
drag, startPoint x: 471, startPoint y: 404, endPoint x: 463, endPoint y: 405, distance: 8.7
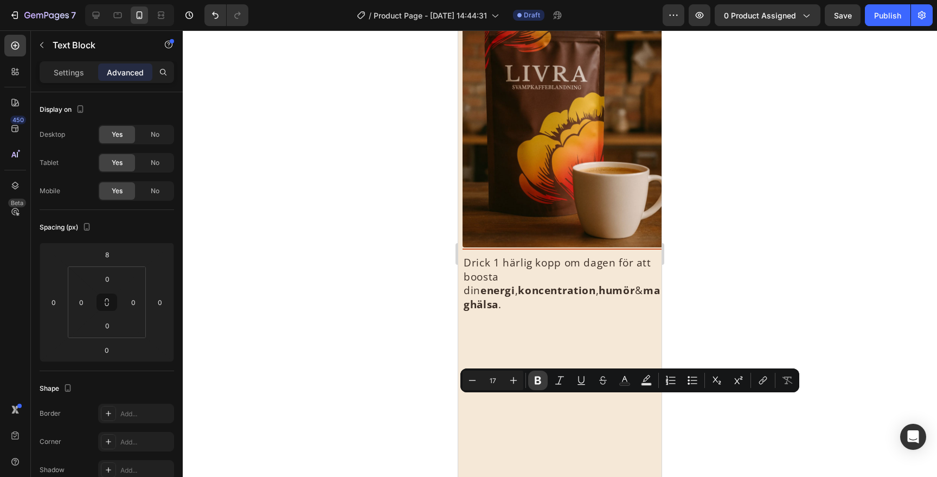
click at [533, 377] on icon "Editor contextual toolbar" at bounding box center [538, 380] width 11 height 11
click at [747, 357] on div at bounding box center [560, 253] width 754 height 446
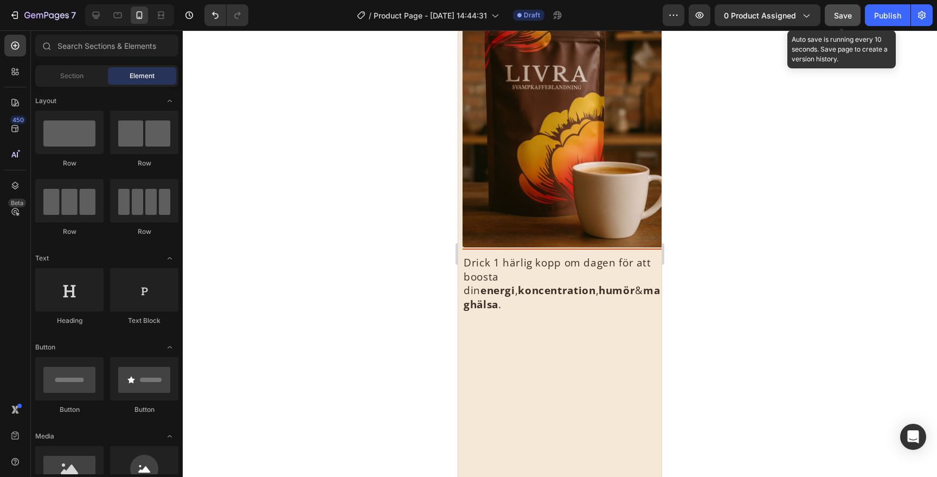
click at [855, 14] on button "Save" at bounding box center [843, 15] width 36 height 22
click at [878, 14] on div "Publish" at bounding box center [887, 15] width 27 height 11
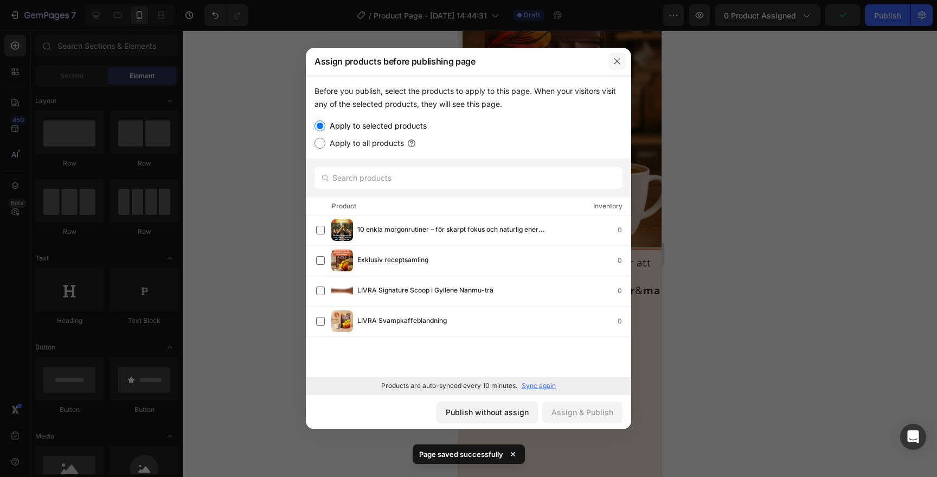
click at [618, 60] on icon "button" at bounding box center [617, 62] width 6 height 6
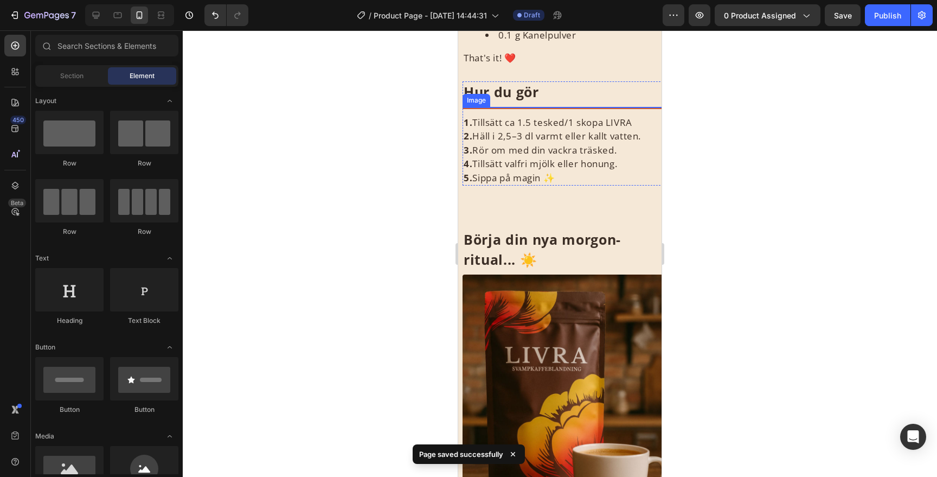
scroll to position [1579, 0]
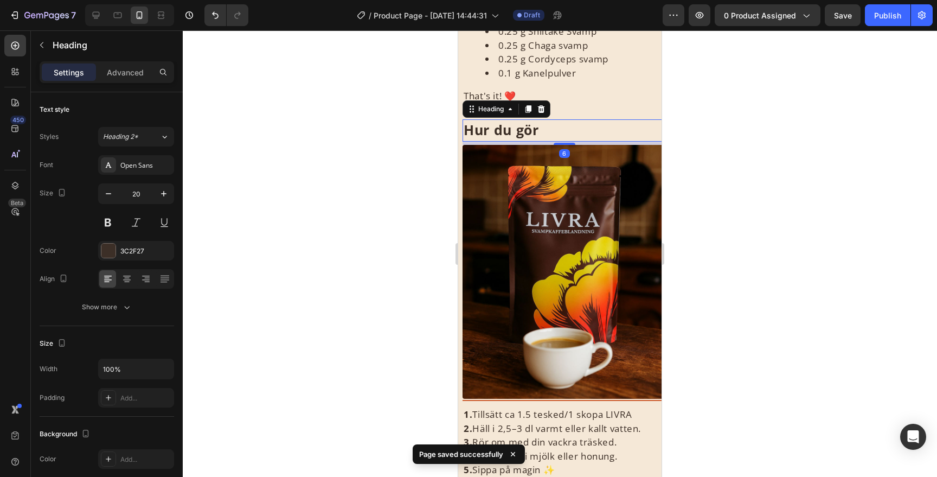
click at [527, 130] on strong "Hur du gör" at bounding box center [501, 129] width 75 height 18
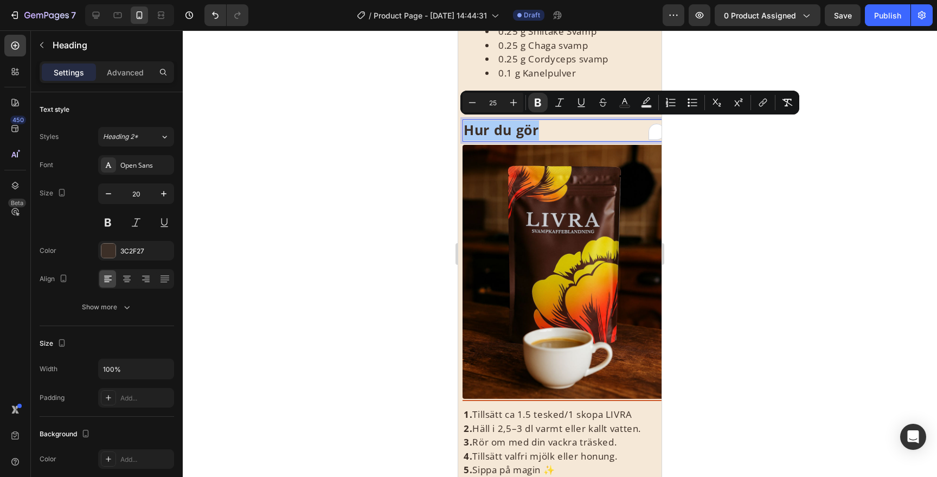
click at [726, 212] on div at bounding box center [560, 253] width 754 height 446
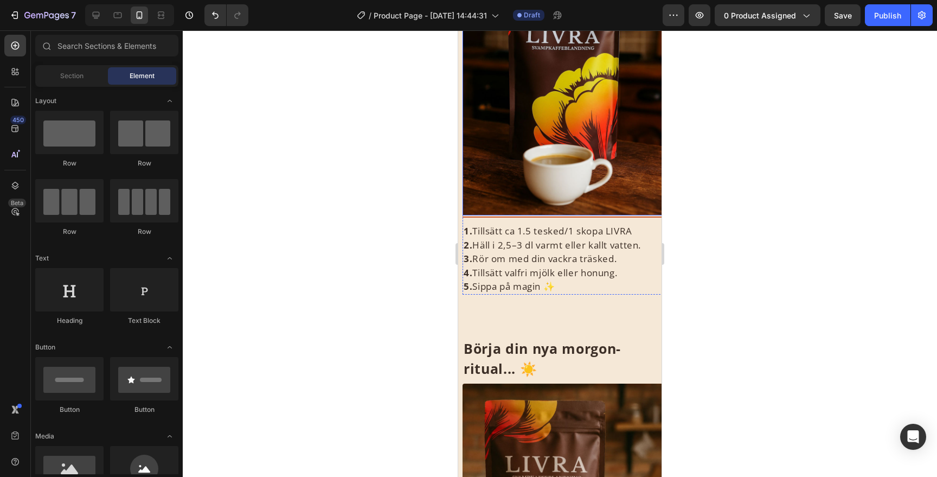
scroll to position [1808, 0]
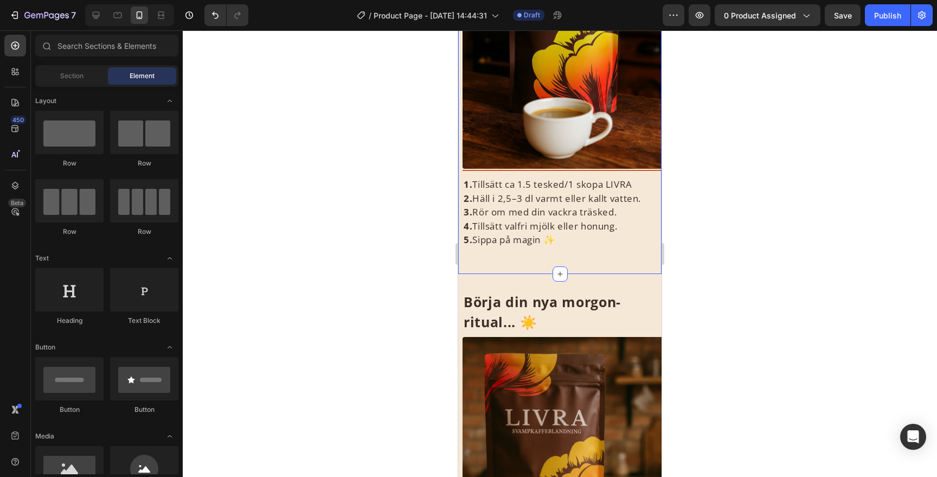
click at [568, 261] on div "⁠⁠⁠⁠⁠⁠⁠ Hur du gör Heading Image Title Line 1. Tillsätt ca 1.5 tesked/1 skopa L…" at bounding box center [559, 78] width 203 height 391
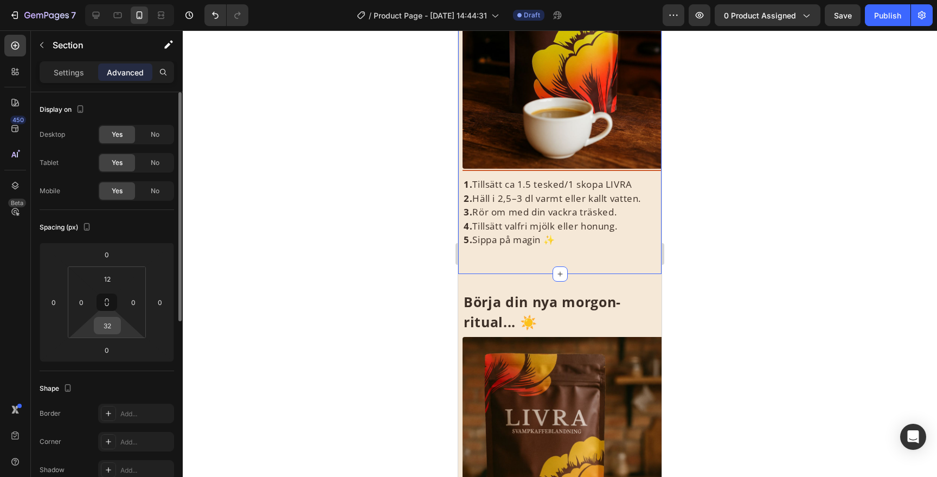
click at [110, 324] on input "32" at bounding box center [108, 325] width 22 height 16
type input "0"
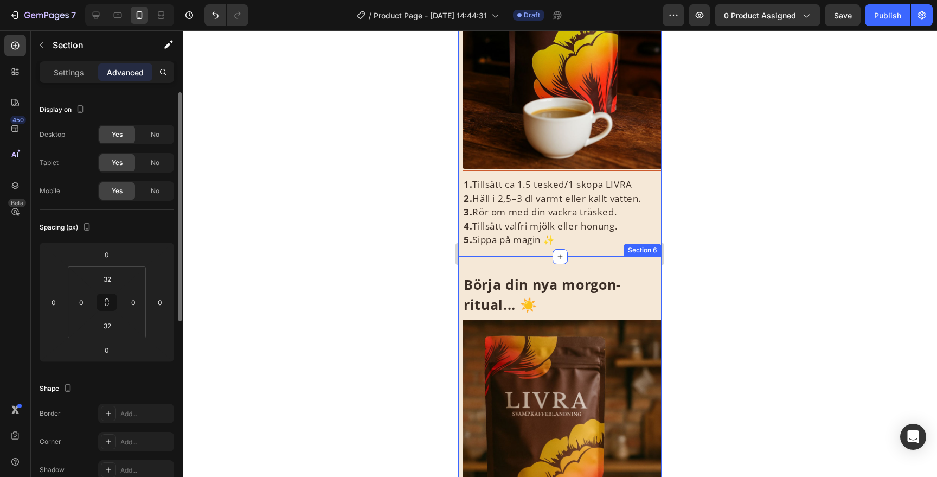
click at [478, 269] on div "Börja din nya morgon-ritual... ☀️ Heading Image Title Line Drick 1 härlig kopp …" at bounding box center [559, 461] width 203 height 408
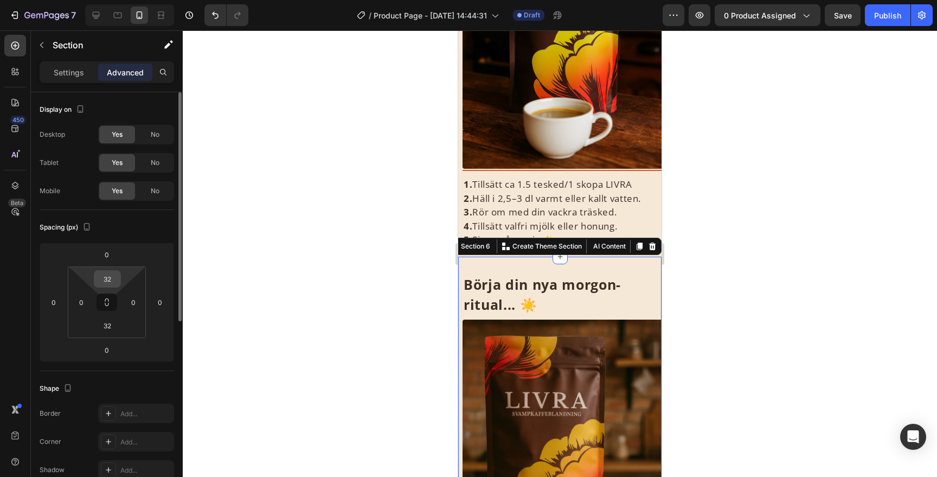
click at [108, 275] on input "32" at bounding box center [108, 279] width 22 height 16
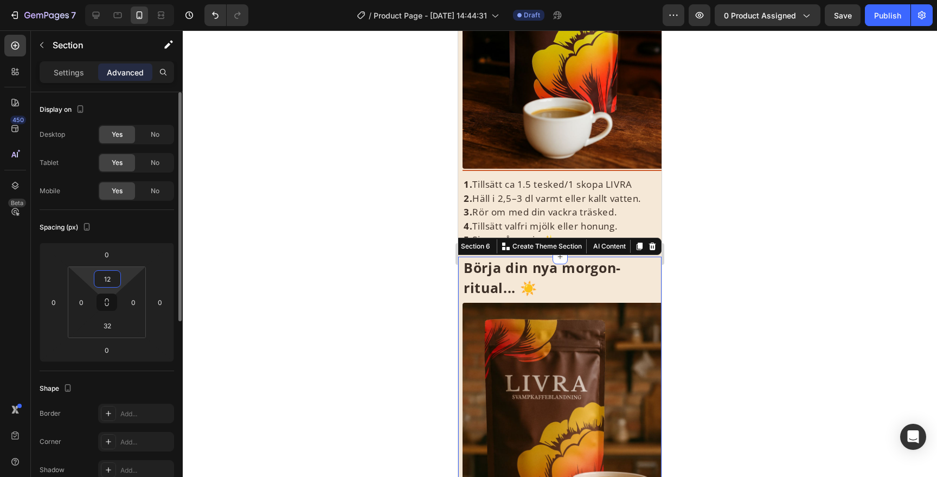
type input "12"
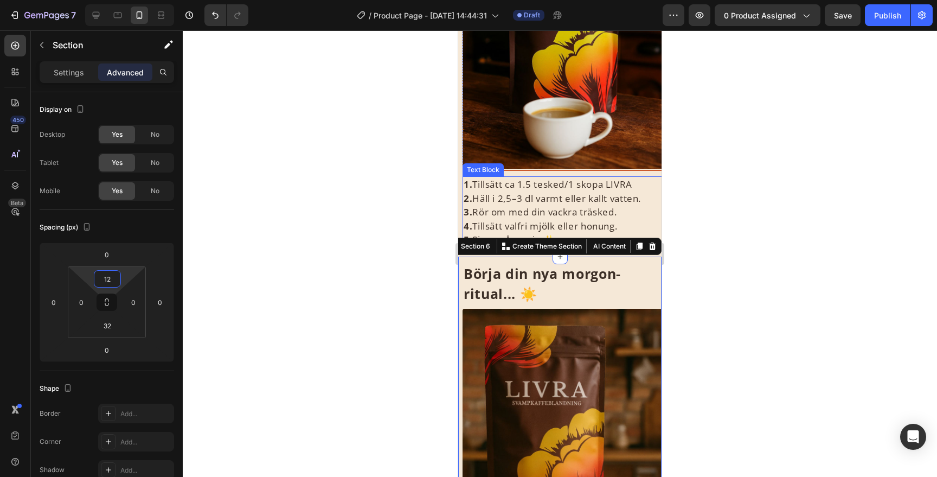
click at [694, 255] on div at bounding box center [560, 253] width 754 height 446
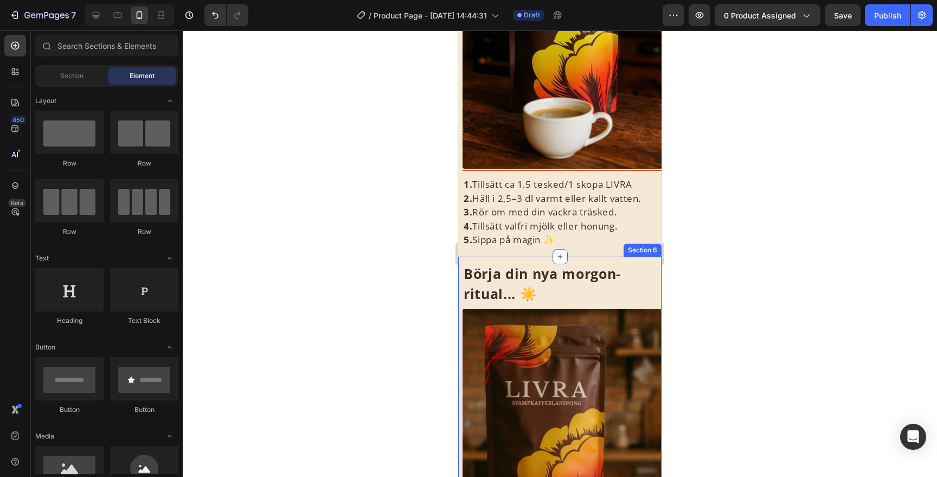
click at [629, 260] on div "Börja din nya morgon-ritual... ☀️ Heading Image Title Line Drick 1 härlig kopp …" at bounding box center [559, 456] width 203 height 398
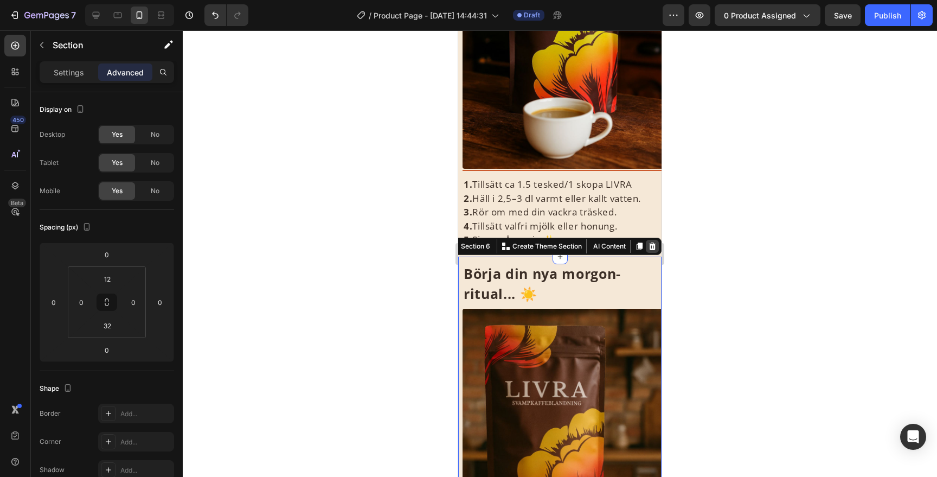
click at [656, 245] on icon at bounding box center [652, 246] width 9 height 9
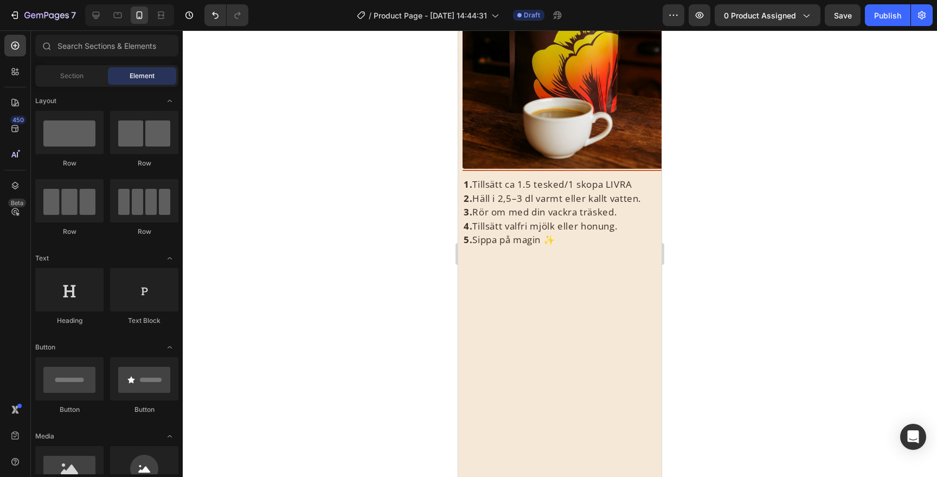
click at [589, 292] on div at bounding box center [559, 454] width 203 height 360
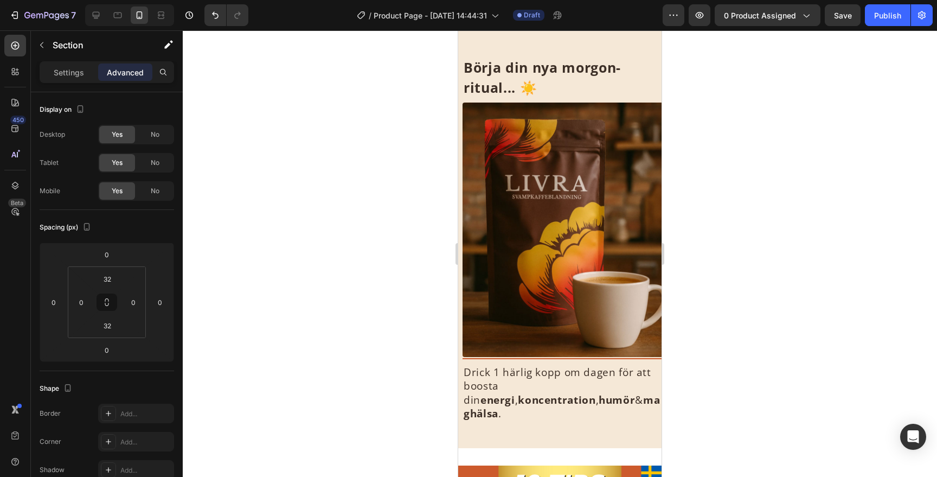
scroll to position [2016, 0]
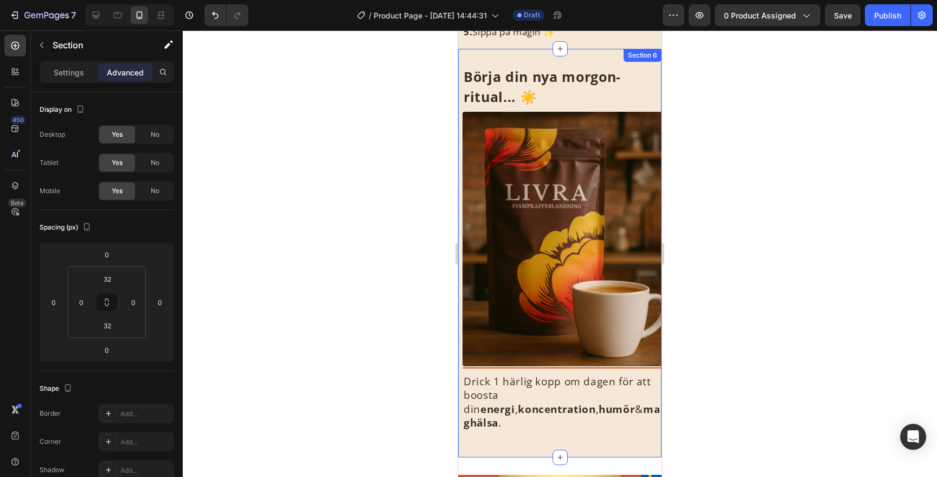
click at [643, 62] on div "Börja din nya morgon-ritual... ☀️ Heading Image Title Line Drick 1 härlig kopp …" at bounding box center [559, 253] width 203 height 408
click at [585, 55] on div "Börja din nya morgon-ritual... ☀️ Heading Image Title Line Drick 1 härlig kopp …" at bounding box center [559, 253] width 203 height 408
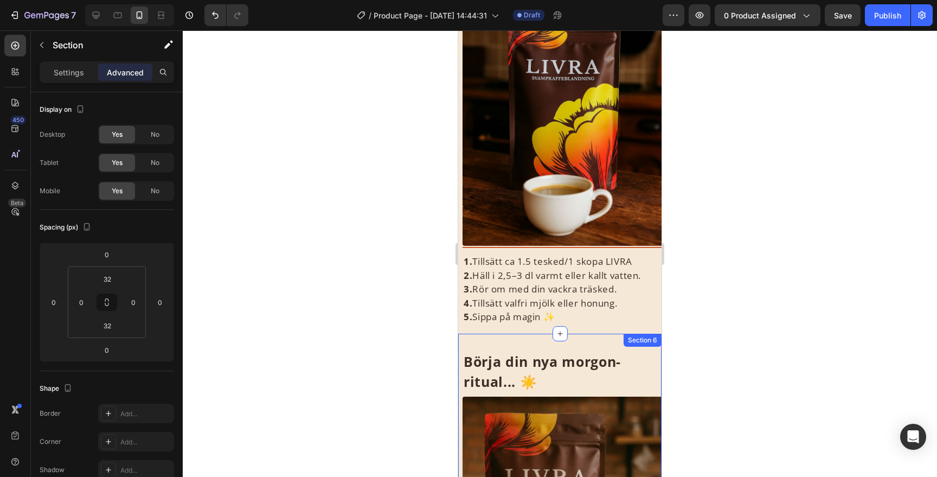
scroll to position [1720, 0]
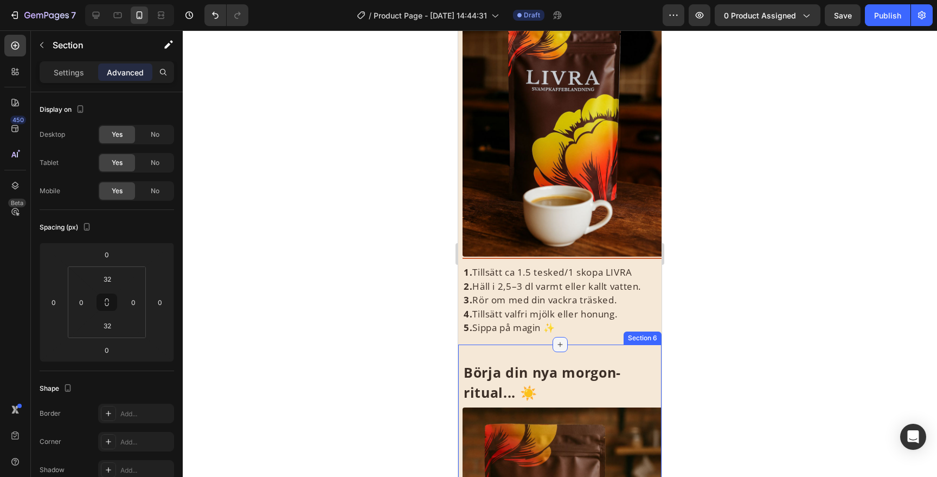
click at [557, 349] on div at bounding box center [560, 344] width 15 height 15
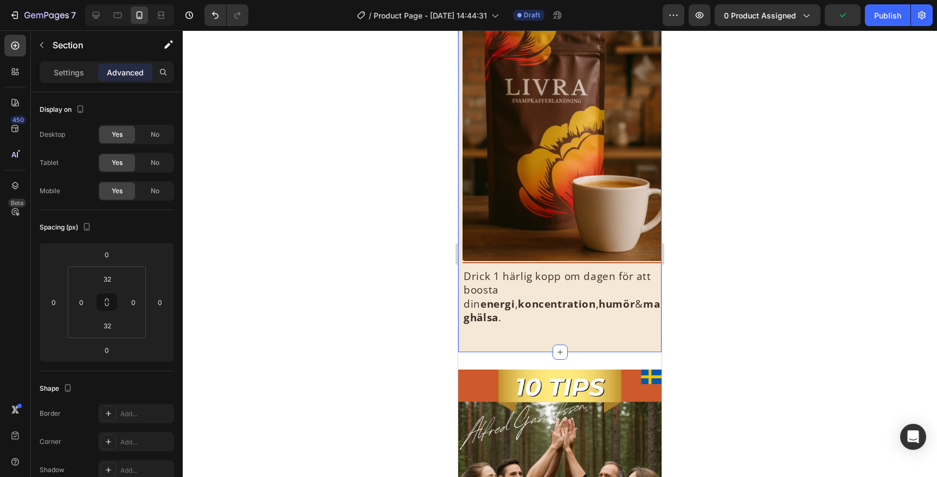
scroll to position [2107, 0]
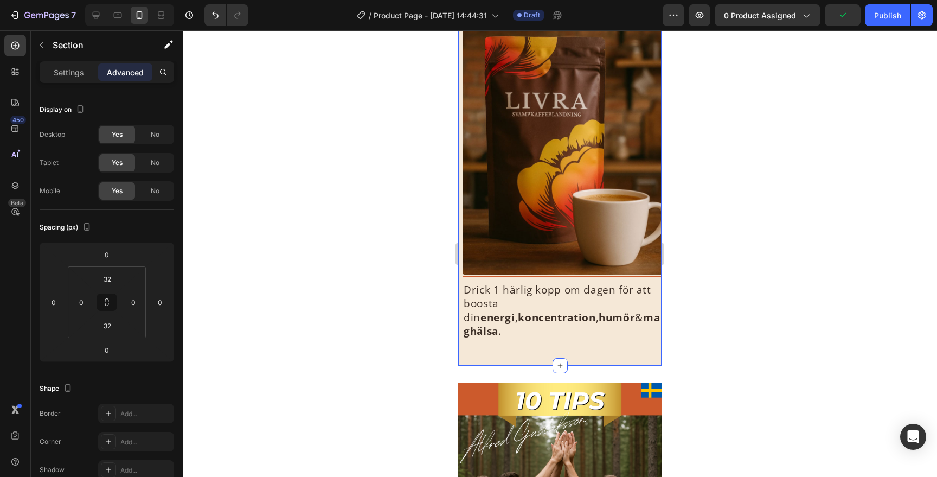
click at [599, 336] on div "Börja din nya morgon-ritual... ☀️ Heading Image Title Line Drick 1 härlig kopp …" at bounding box center [559, 161] width 203 height 408
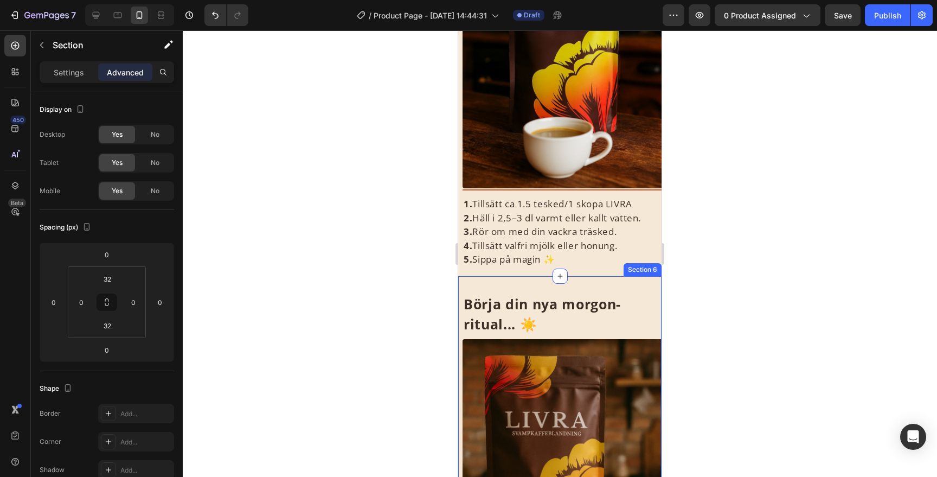
scroll to position [1786, 0]
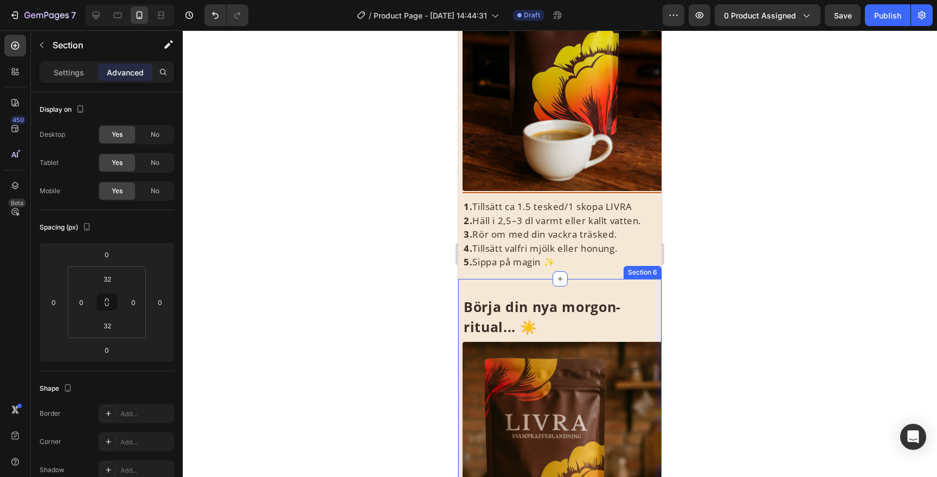
click at [580, 284] on div "Börja din nya morgon-ritual... ☀️ Heading Image Title Line Drick 1 härlig kopp …" at bounding box center [559, 483] width 203 height 408
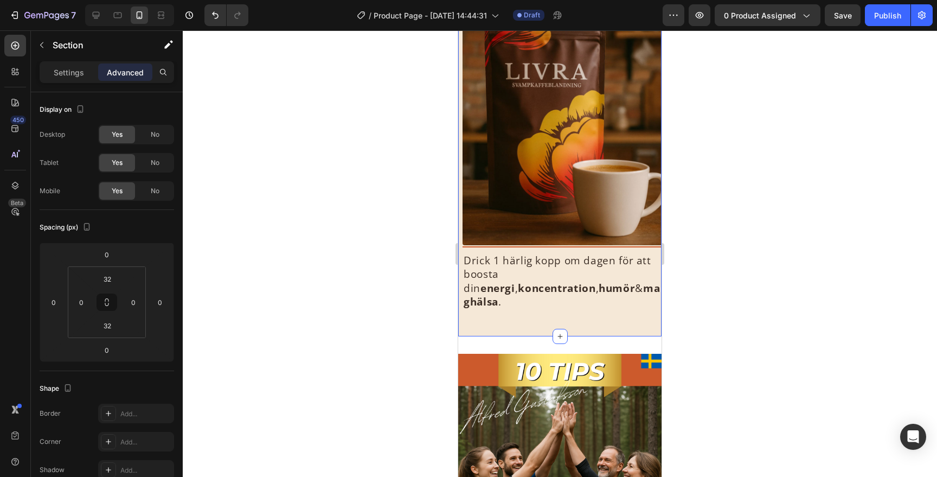
scroll to position [2145, 0]
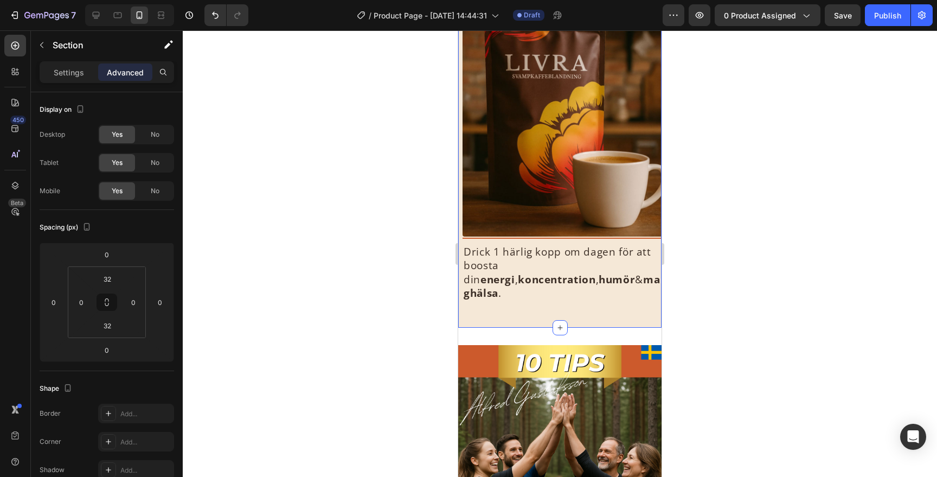
click at [580, 284] on p "Drick 1 härlig kopp om dagen för att boosta din energi , koncentration , humör …" at bounding box center [564, 272] width 201 height 55
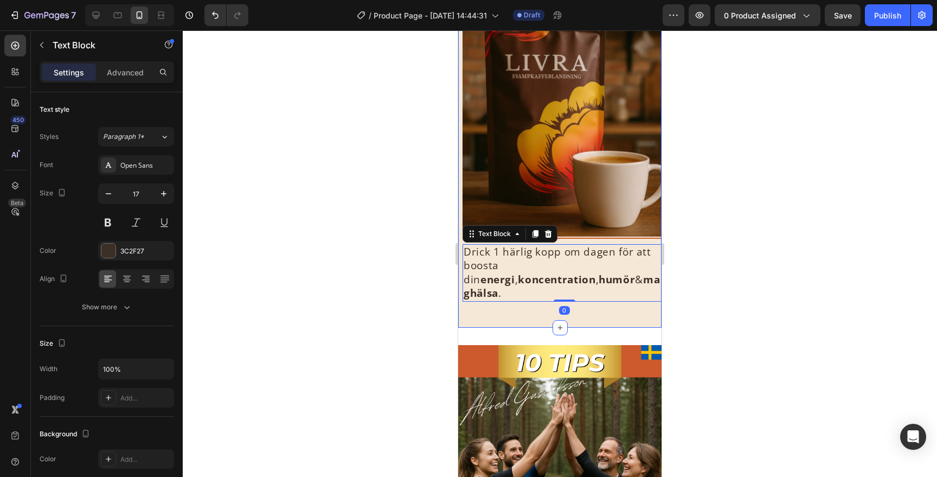
click at [571, 305] on div "Börja din nya morgon-ritual... ☀️ Heading Image Title Line Drick 1 härlig kopp …" at bounding box center [559, 123] width 203 height 408
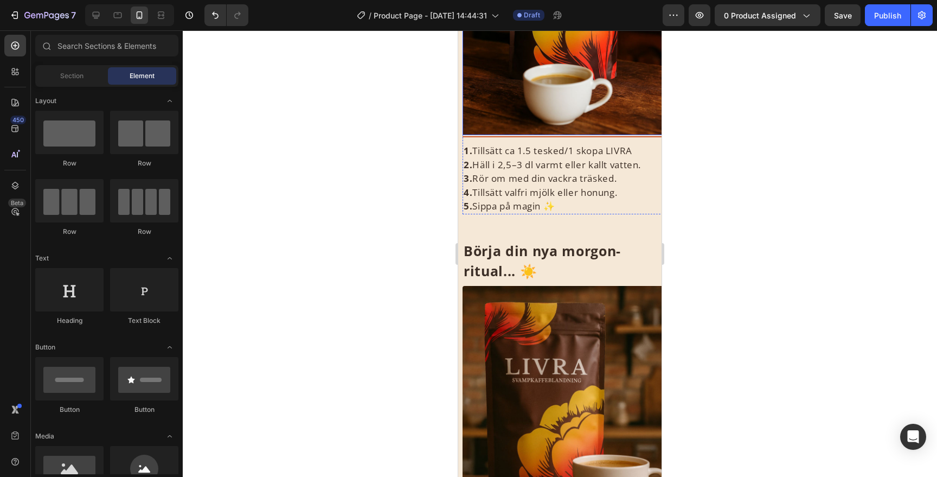
scroll to position [1898, 0]
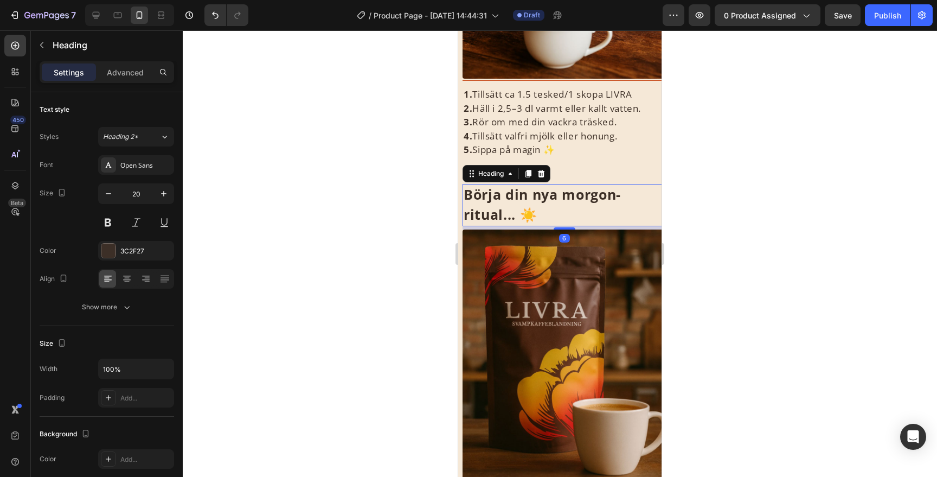
click at [629, 199] on h2 "Börja din nya morgon-ritual... ☀️" at bounding box center [564, 205] width 203 height 42
click at [495, 172] on div "Heading" at bounding box center [491, 174] width 30 height 10
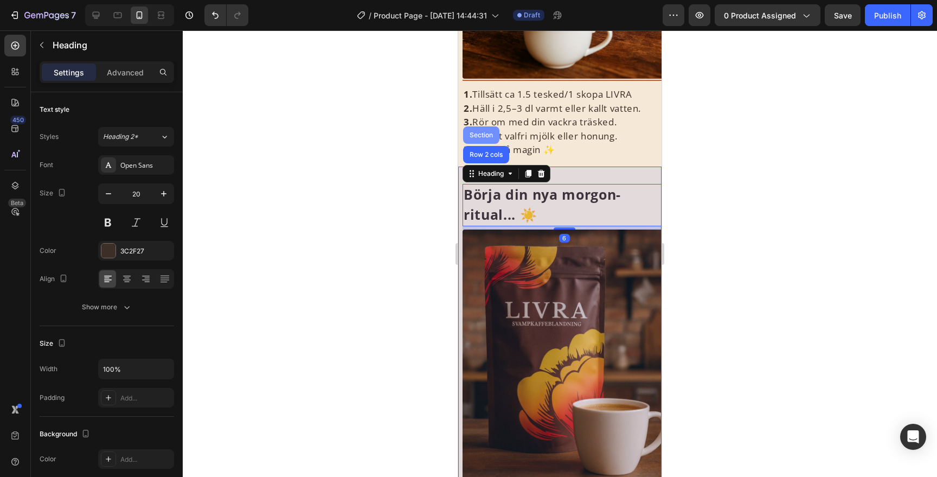
click at [483, 134] on div "Section" at bounding box center [482, 135] width 28 height 7
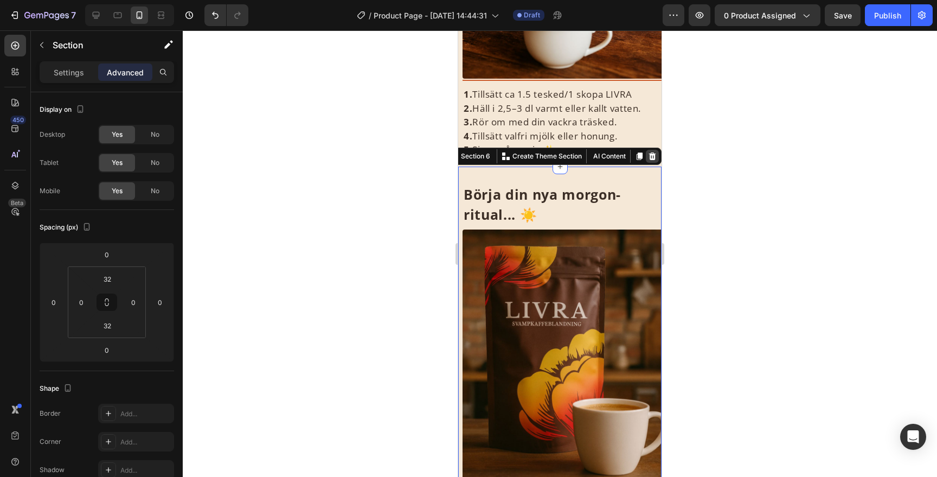
click at [654, 151] on div at bounding box center [652, 156] width 13 height 13
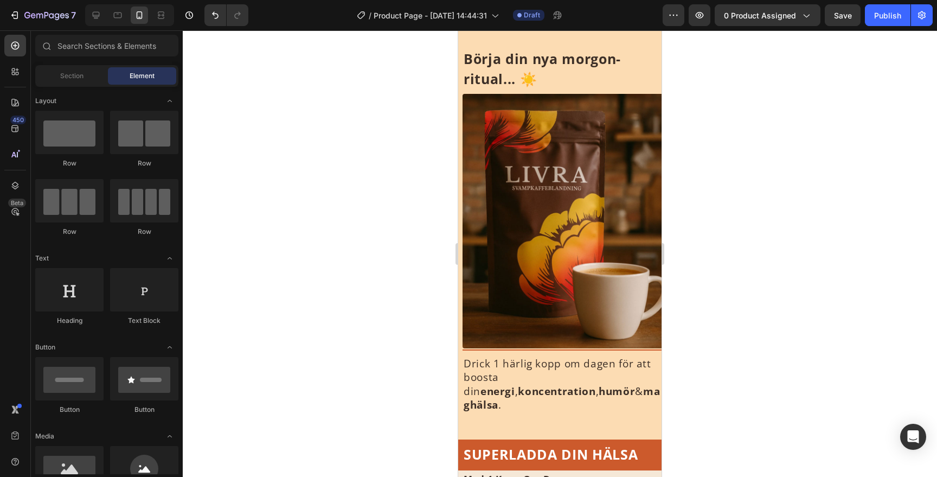
scroll to position [0, 0]
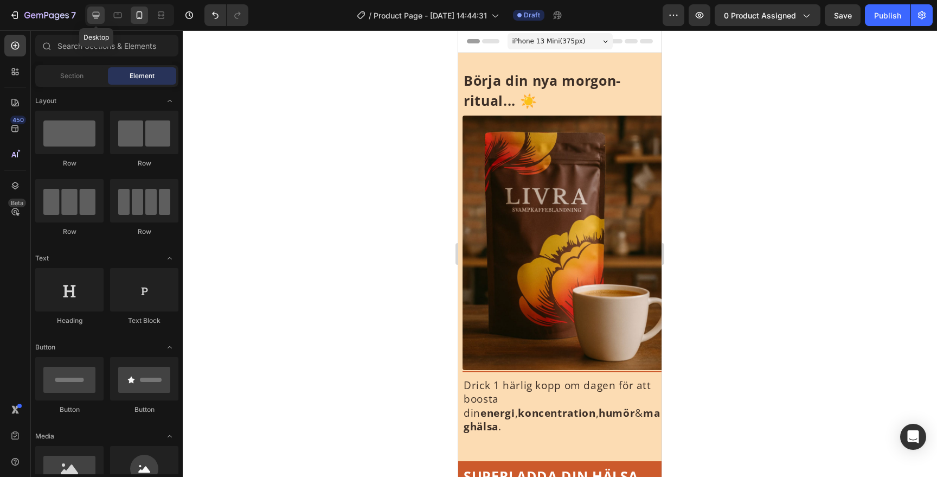
click at [97, 14] on icon at bounding box center [96, 15] width 11 height 11
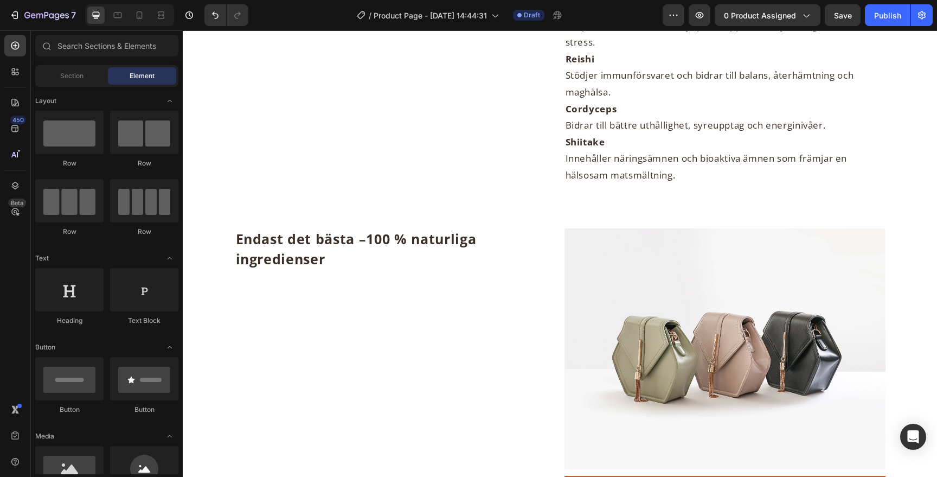
scroll to position [783, 0]
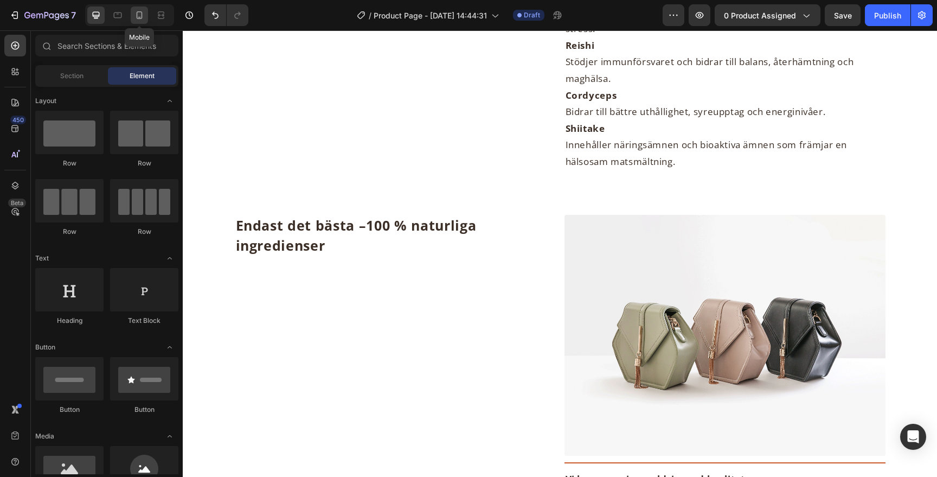
click at [143, 18] on icon at bounding box center [139, 15] width 11 height 11
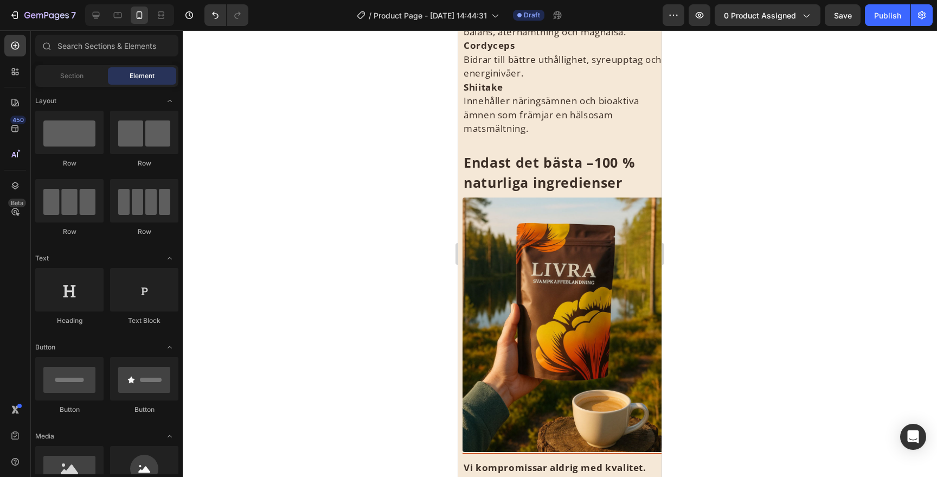
scroll to position [866, 0]
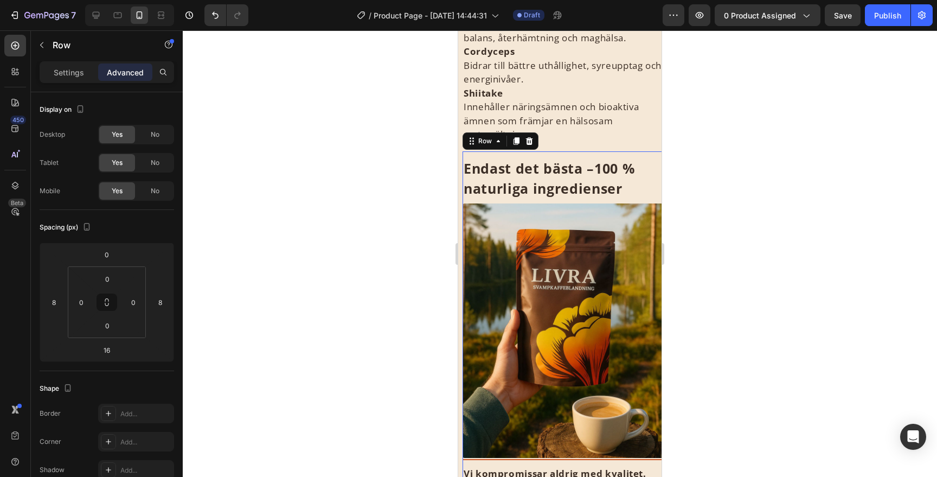
click at [639, 155] on div "Endast det bästa – 100 % naturliga ingredienser Heading" at bounding box center [564, 177] width 203 height 52
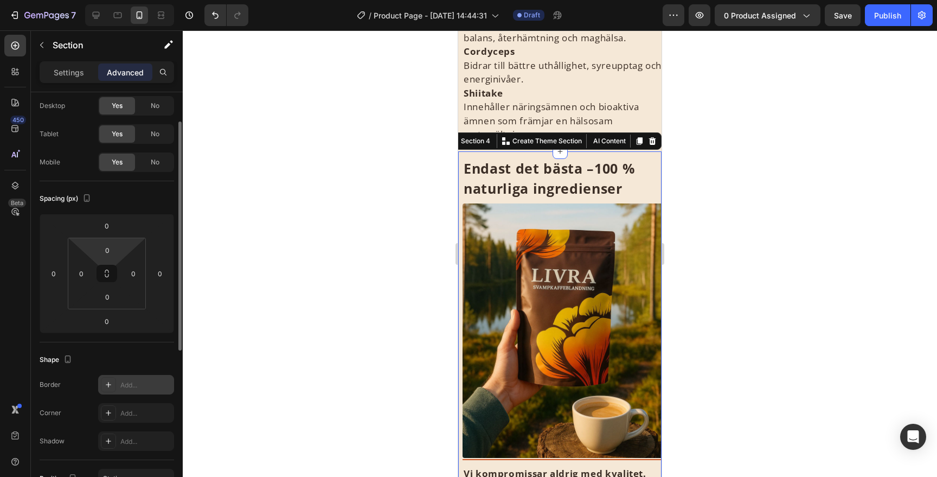
scroll to position [48, 0]
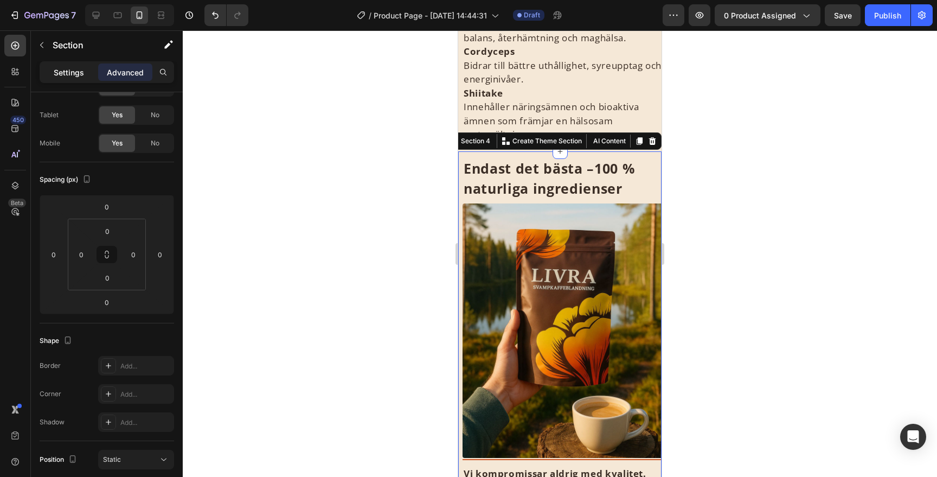
click at [86, 79] on div "Settings" at bounding box center [69, 71] width 54 height 17
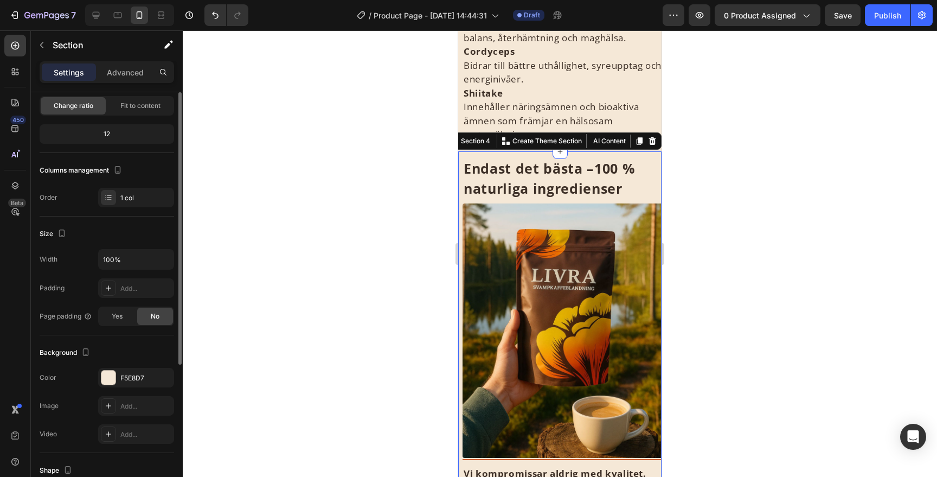
scroll to position [93, 0]
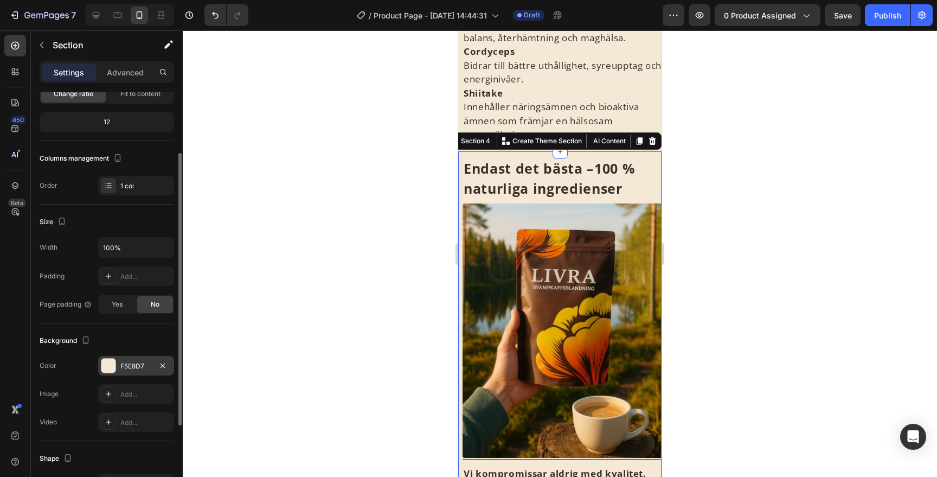
click at [121, 362] on div "F5E8D7" at bounding box center [135, 366] width 31 height 10
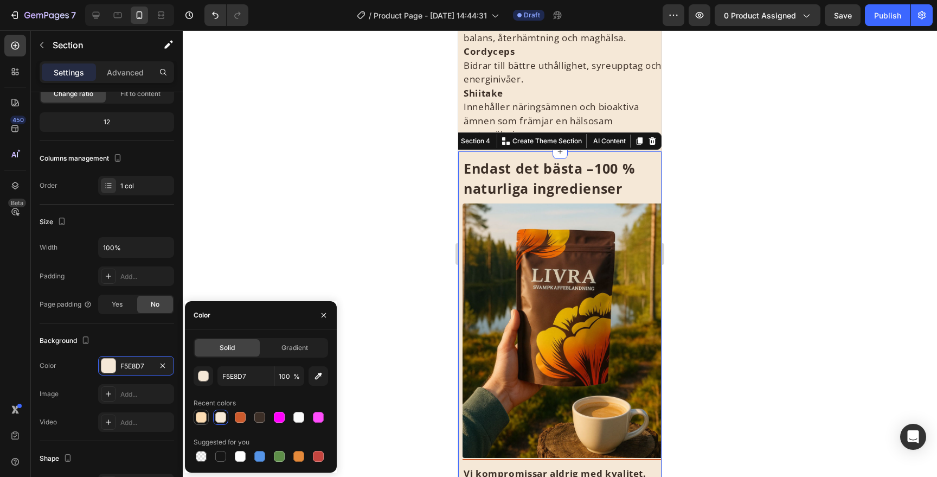
click at [203, 414] on div at bounding box center [201, 417] width 11 height 11
type input "FCDCB3"
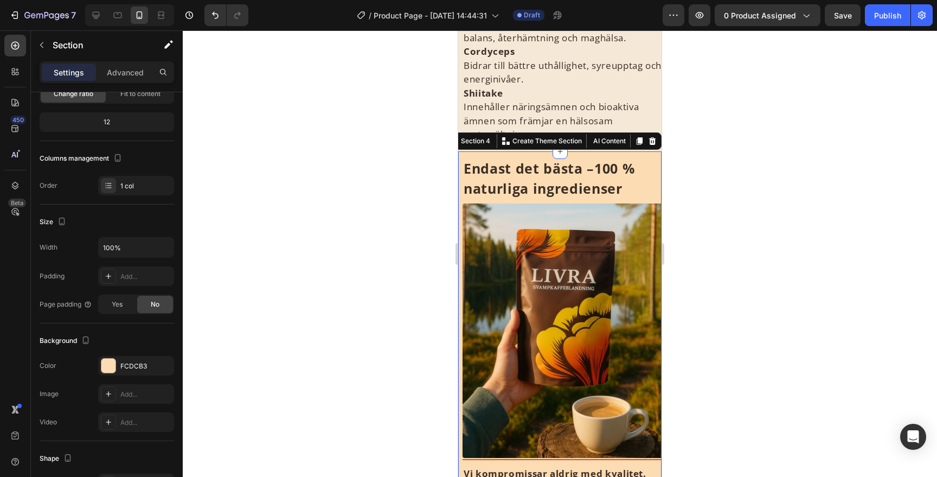
click at [707, 186] on div at bounding box center [560, 253] width 754 height 446
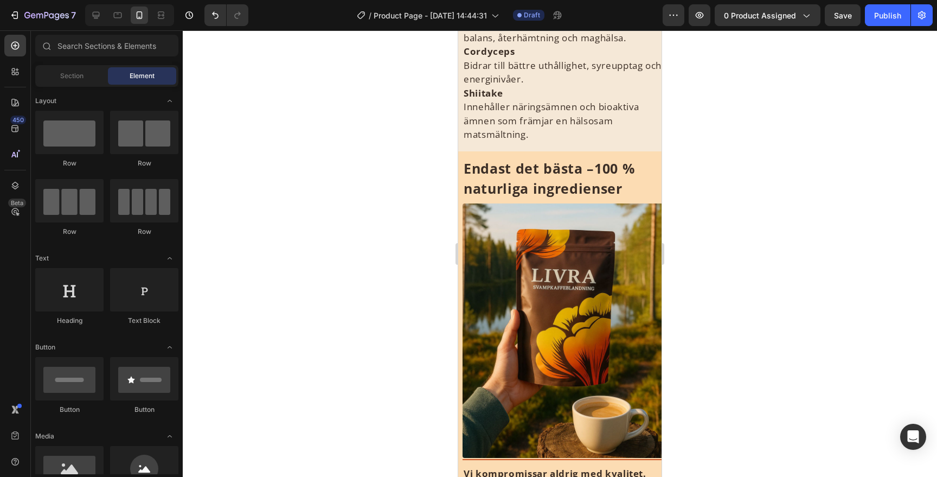
click at [707, 186] on div at bounding box center [560, 253] width 754 height 446
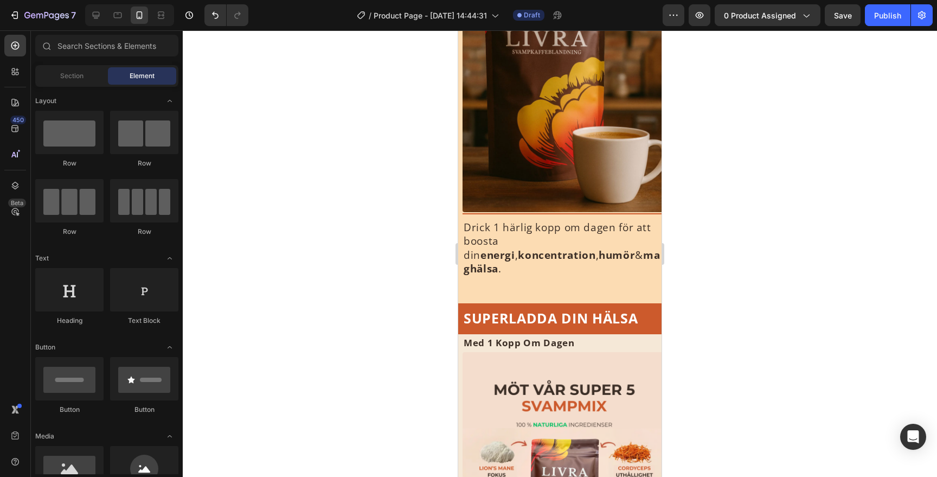
scroll to position [0, 0]
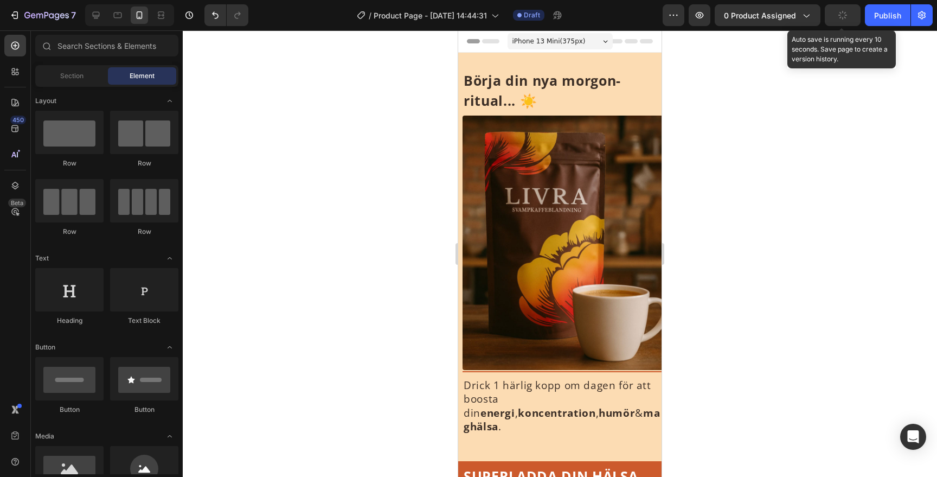
click at [836, 8] on button "button" at bounding box center [843, 15] width 36 height 22
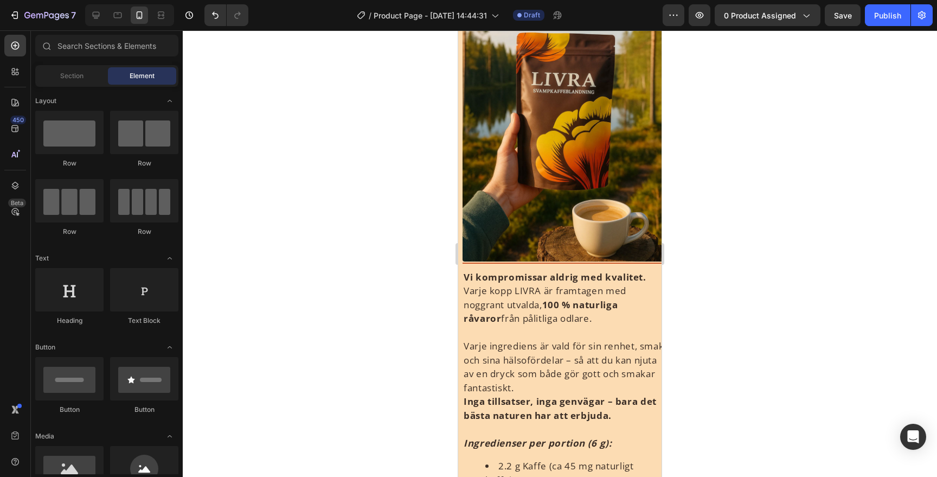
scroll to position [1151, 0]
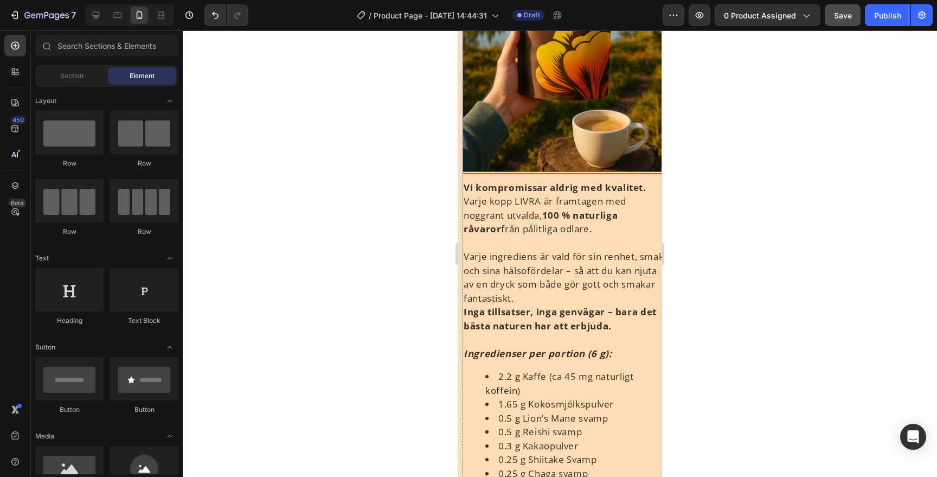
click at [860, 11] on button "Save" at bounding box center [843, 15] width 36 height 22
click at [877, 11] on div "Publish" at bounding box center [887, 15] width 27 height 11
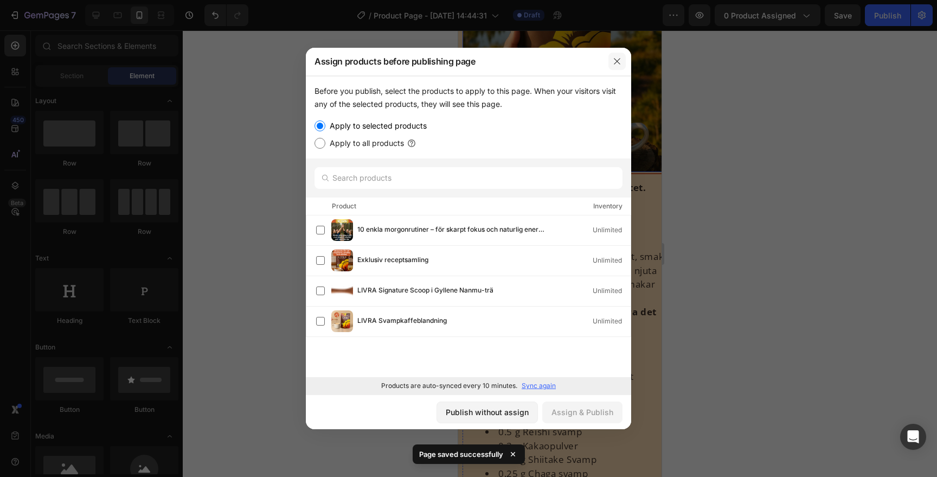
click at [617, 62] on icon "button" at bounding box center [617, 61] width 9 height 9
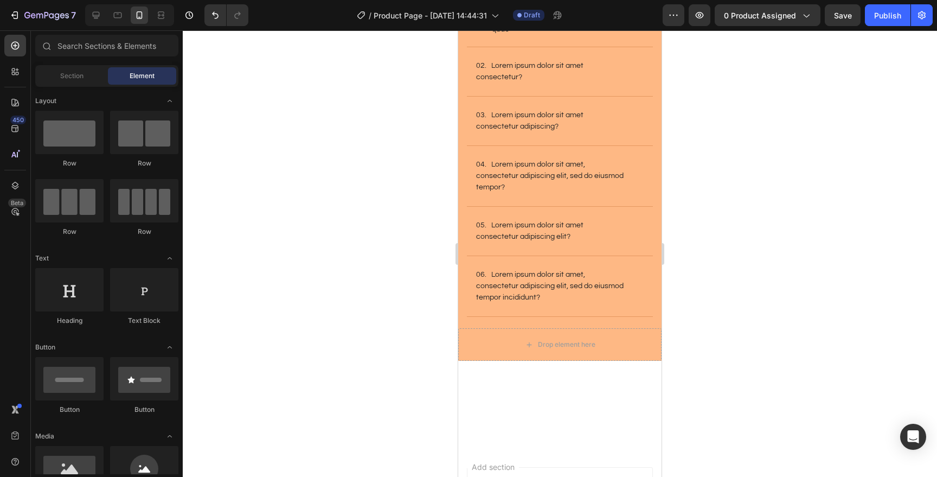
scroll to position [2760, 0]
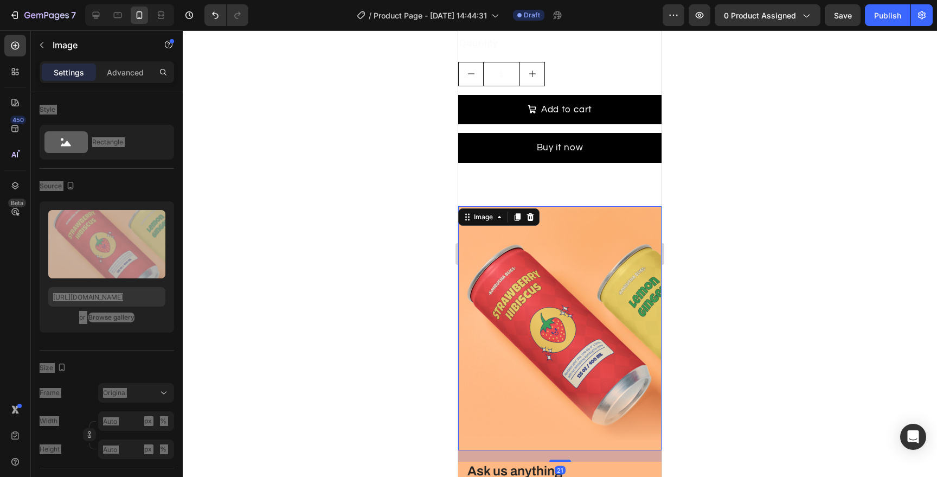
scroll to position [2434, 0]
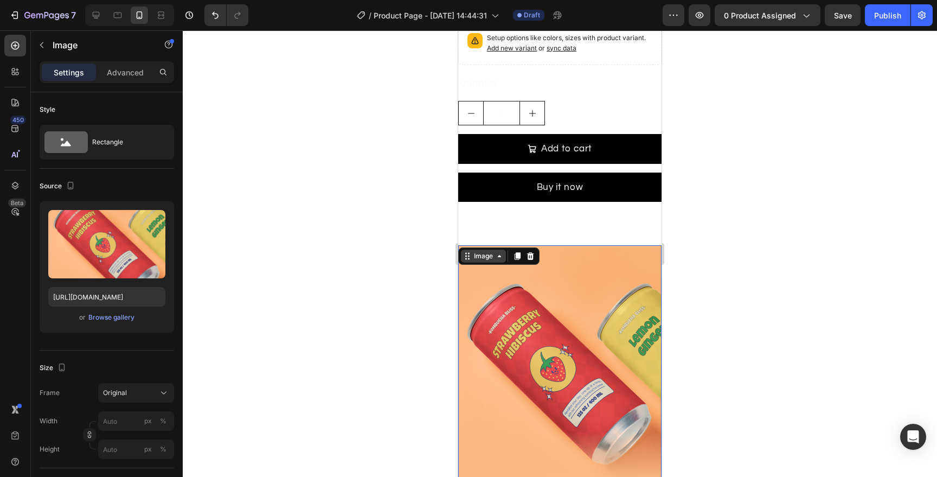
click at [499, 255] on icon at bounding box center [499, 256] width 3 height 2
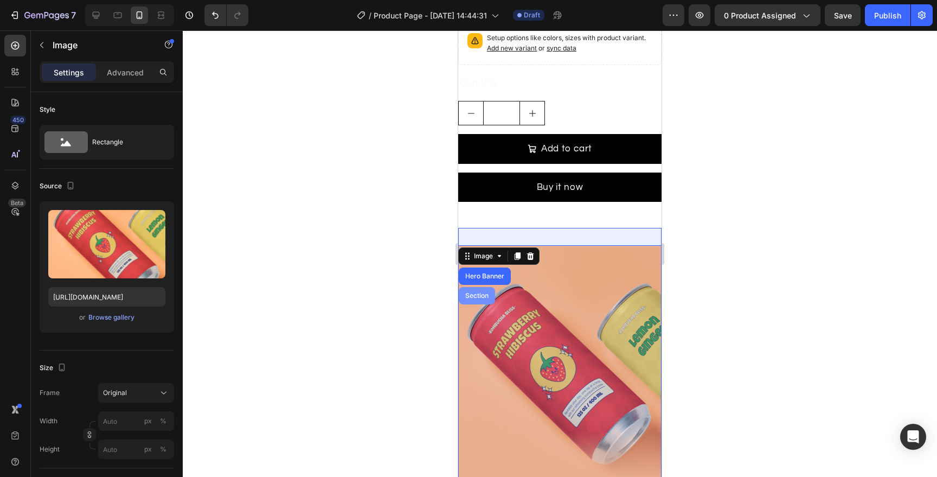
click at [483, 294] on div "Section" at bounding box center [477, 295] width 28 height 7
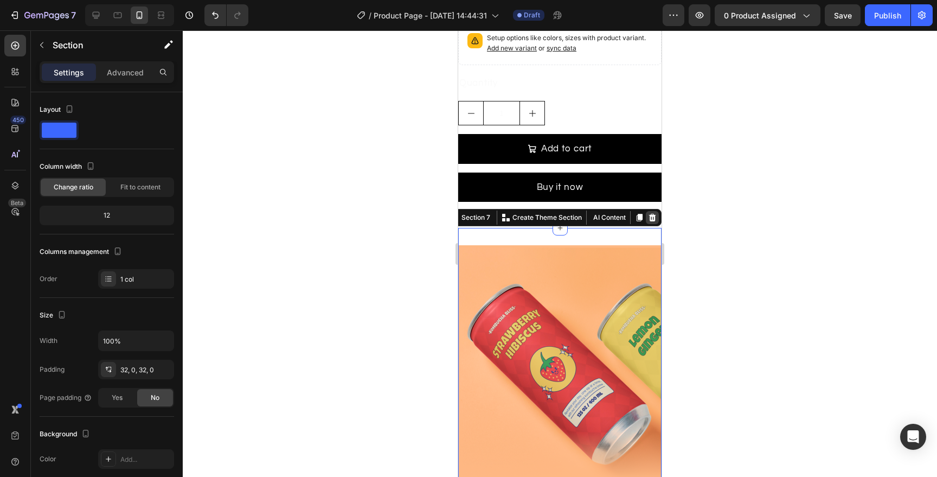
click at [652, 213] on icon at bounding box center [652, 217] width 9 height 9
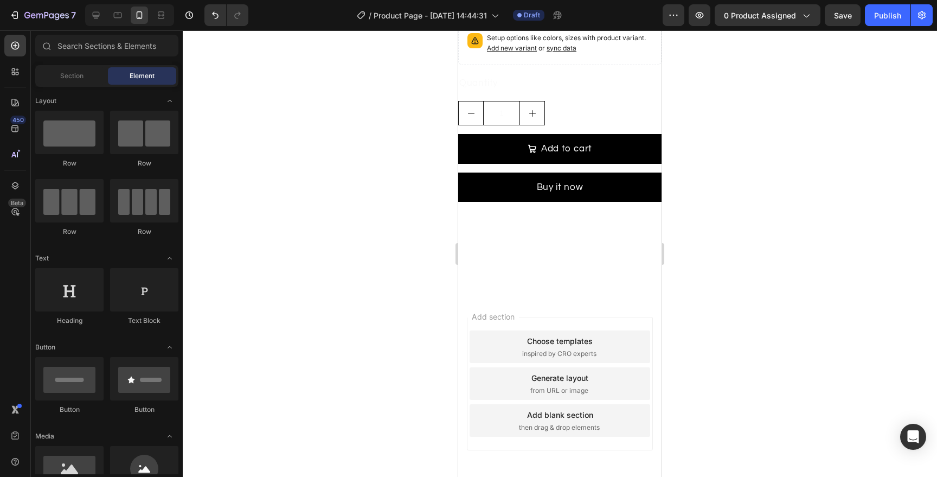
click at [546, 411] on div "Add blank section" at bounding box center [560, 414] width 66 height 11
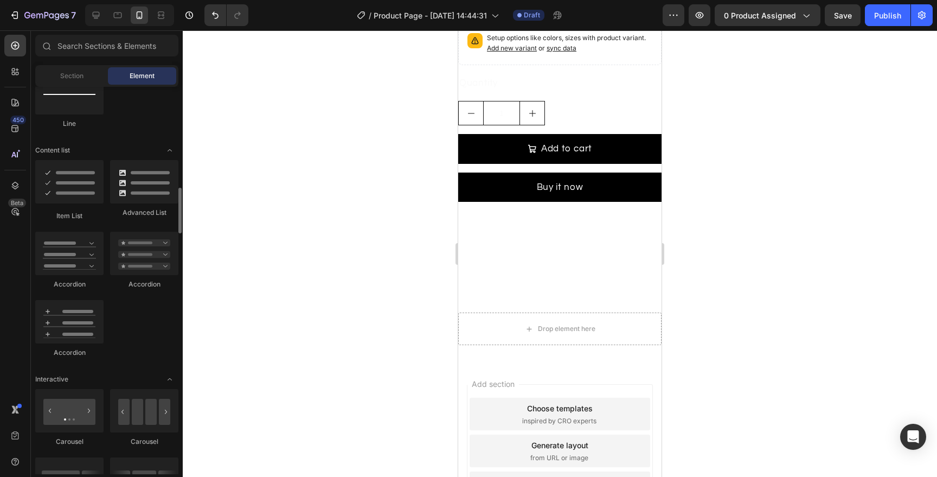
scroll to position [812, 0]
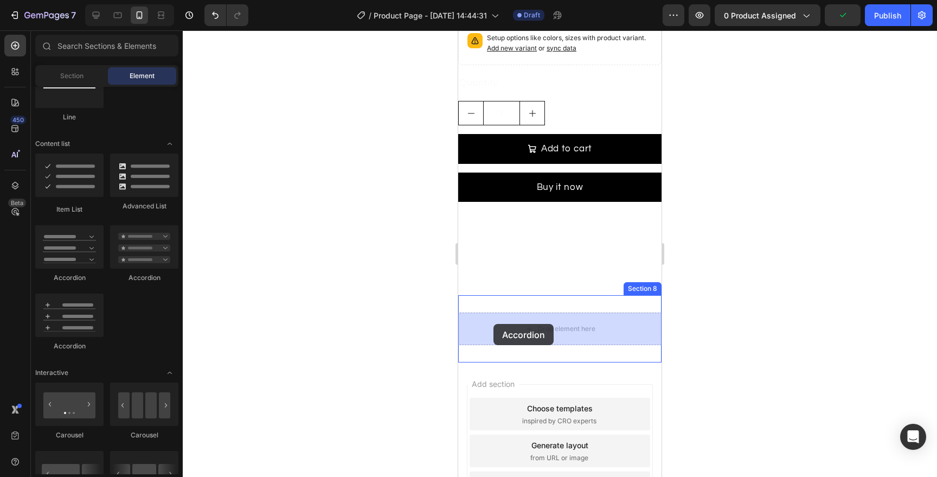
drag, startPoint x: 523, startPoint y: 342, endPoint x: 503, endPoint y: 326, distance: 26.3
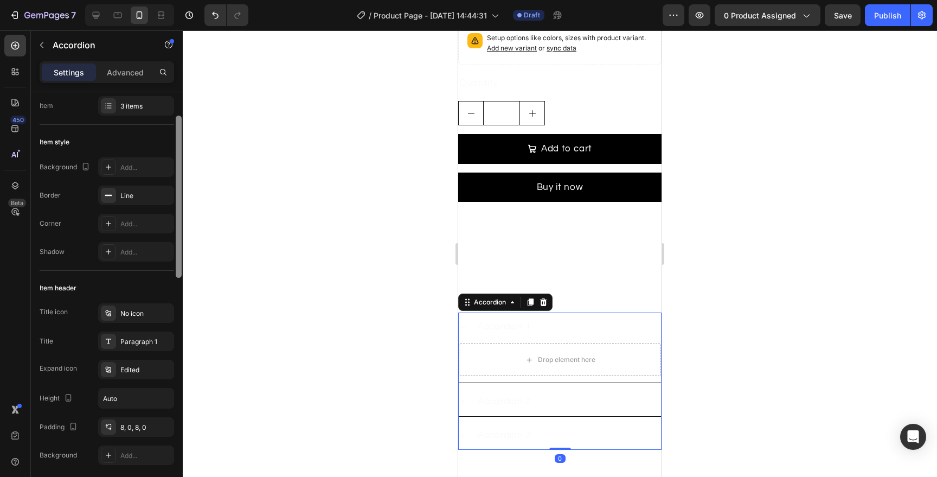
scroll to position [42, 0]
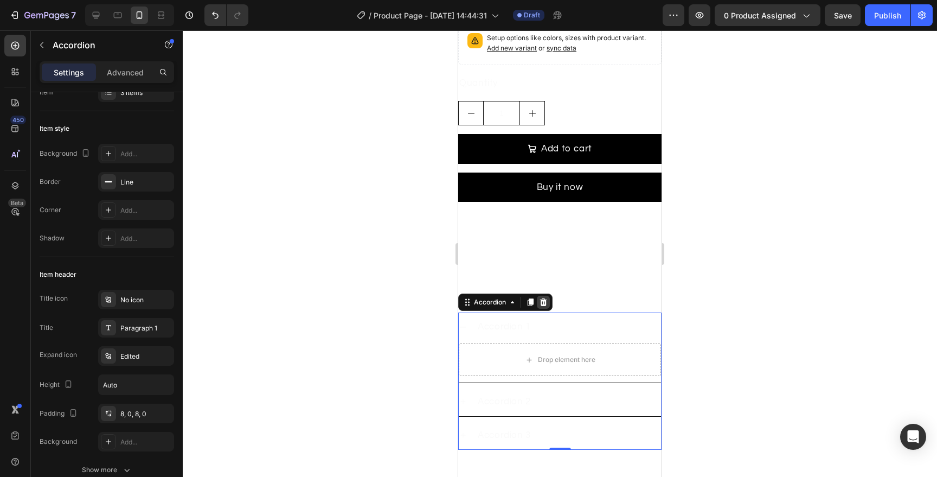
click at [545, 308] on div at bounding box center [543, 302] width 13 height 13
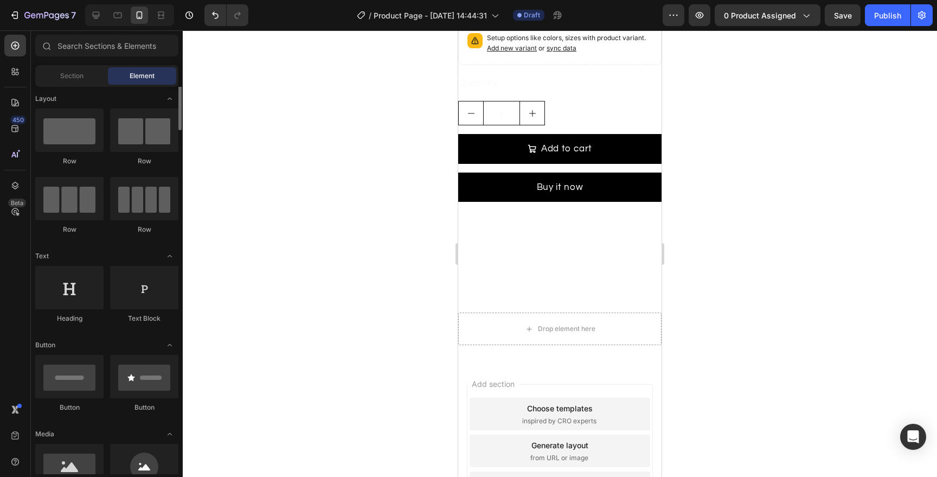
scroll to position [0, 0]
click at [108, 47] on input "text" at bounding box center [106, 46] width 143 height 22
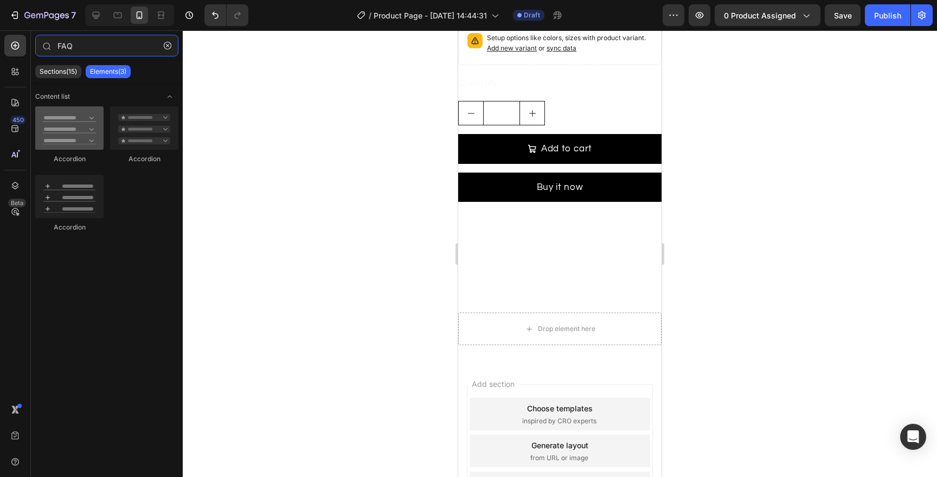
type input "FAQ"
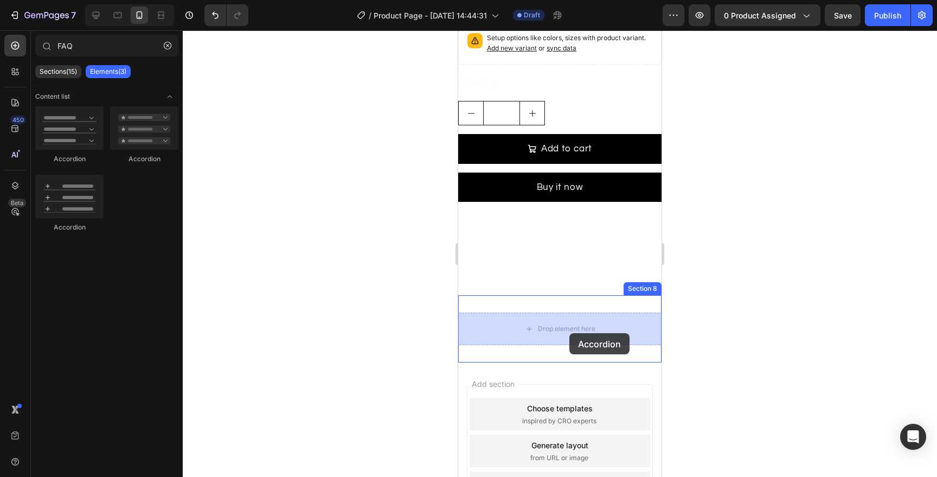
drag, startPoint x: 538, startPoint y: 168, endPoint x: 569, endPoint y: 333, distance: 168.4
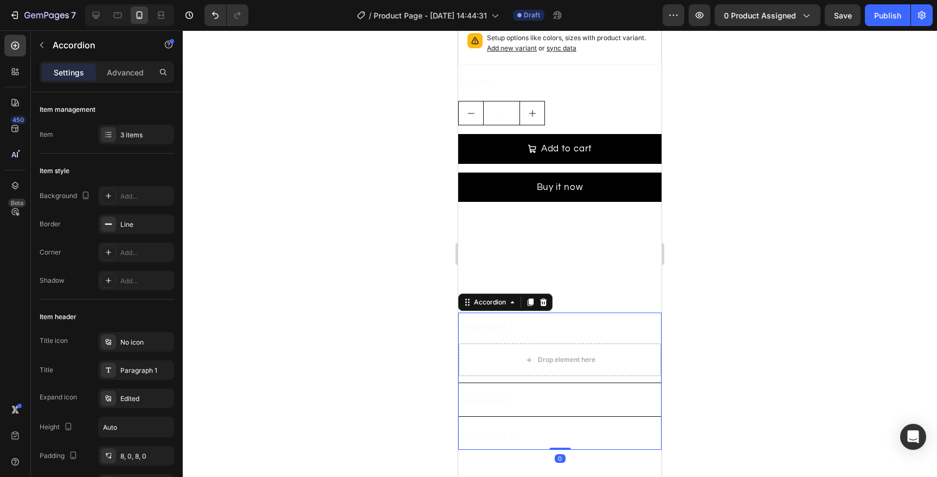
click at [576, 326] on div "Accordion 1" at bounding box center [551, 327] width 185 height 20
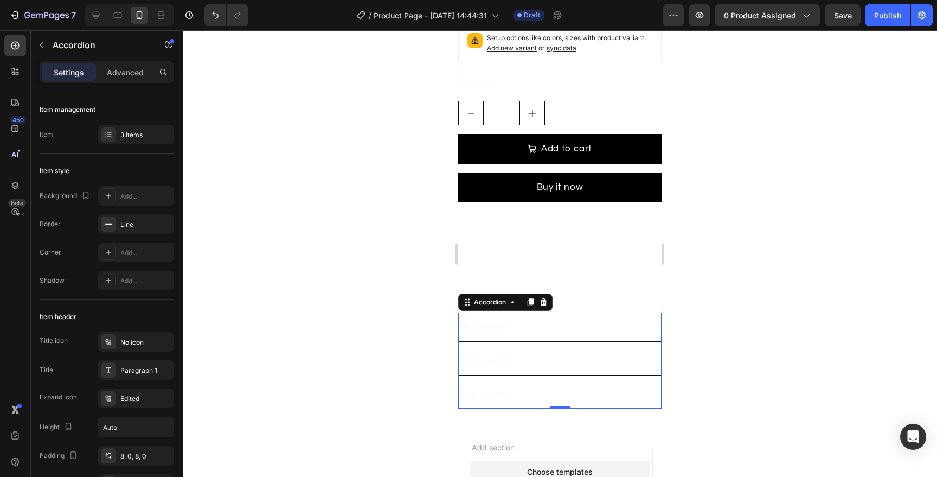
click at [533, 330] on div "Accordion 1" at bounding box center [551, 327] width 185 height 20
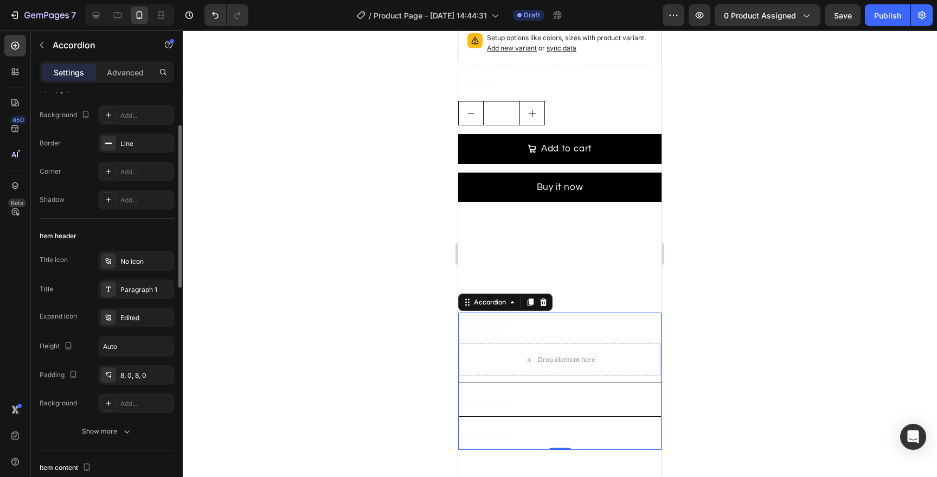
scroll to position [89, 0]
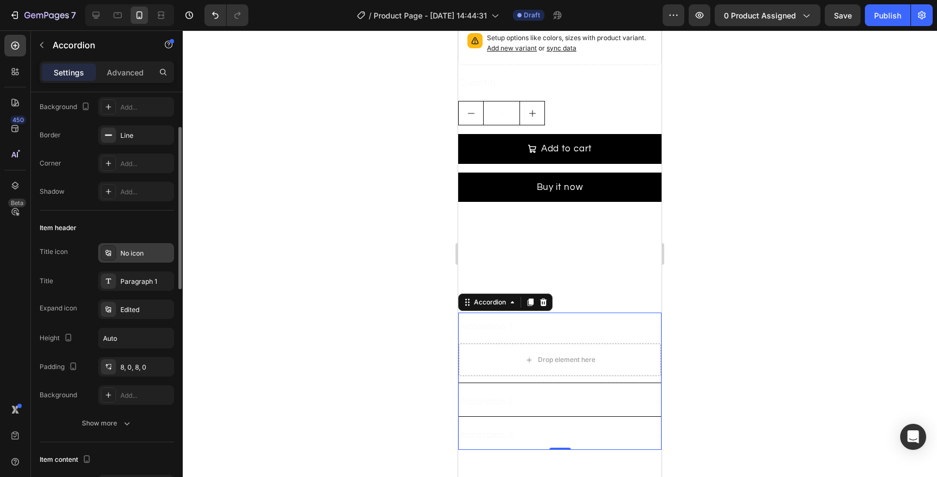
click at [119, 253] on div "No icon" at bounding box center [136, 253] width 76 height 20
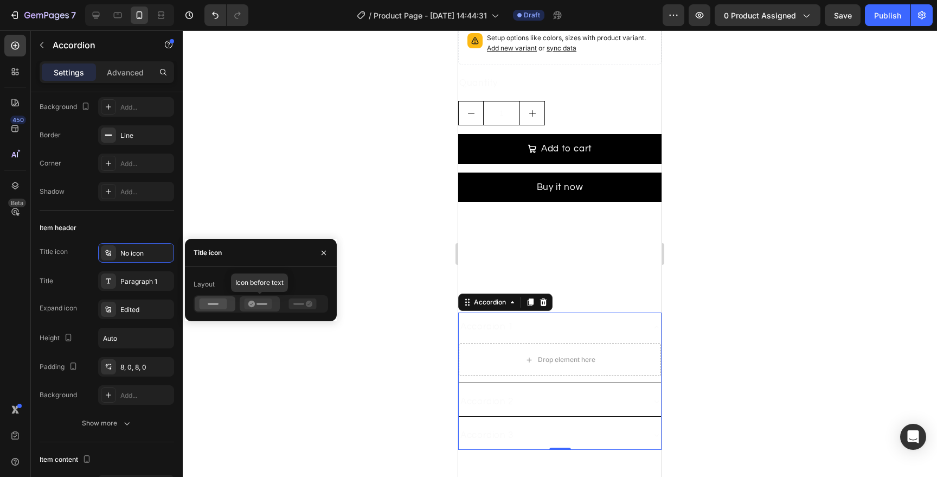
click at [271, 304] on icon at bounding box center [258, 303] width 28 height 11
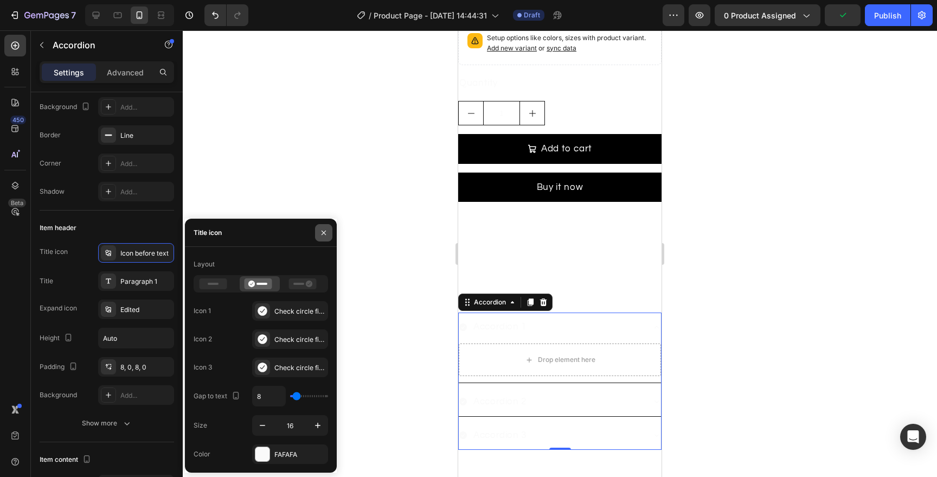
click at [321, 240] on button "button" at bounding box center [323, 232] width 17 height 17
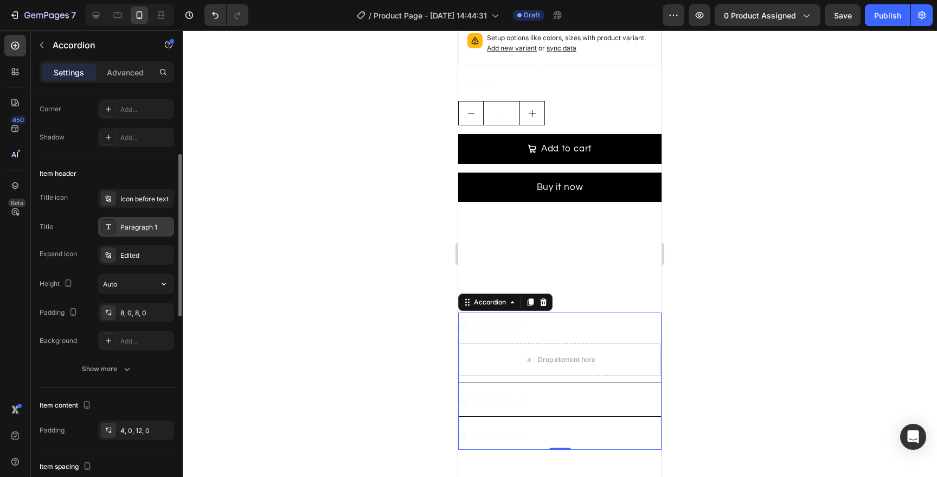
scroll to position [149, 0]
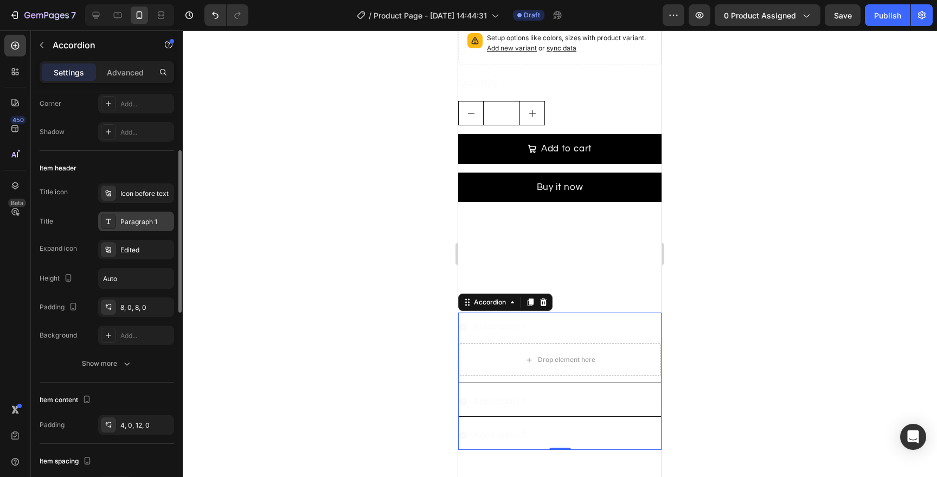
click at [133, 219] on div "Paragraph 1" at bounding box center [145, 222] width 51 height 10
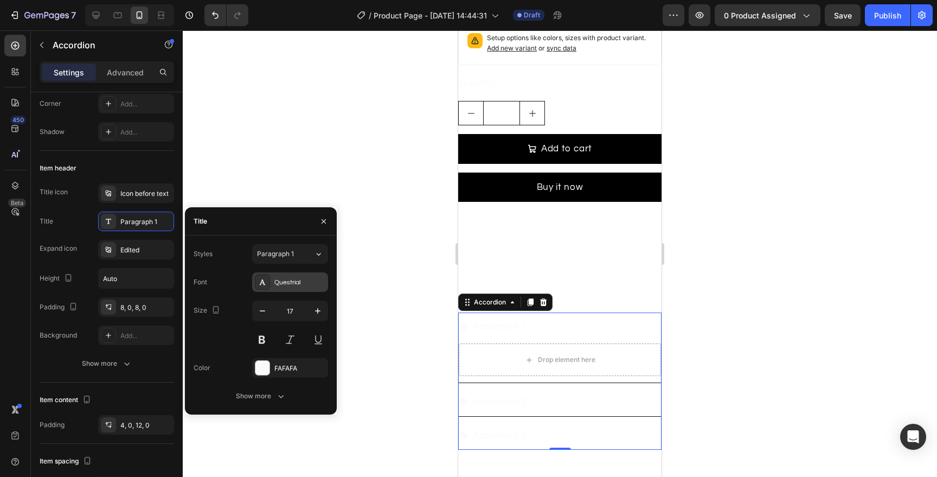
click at [270, 278] on div at bounding box center [262, 281] width 15 height 15
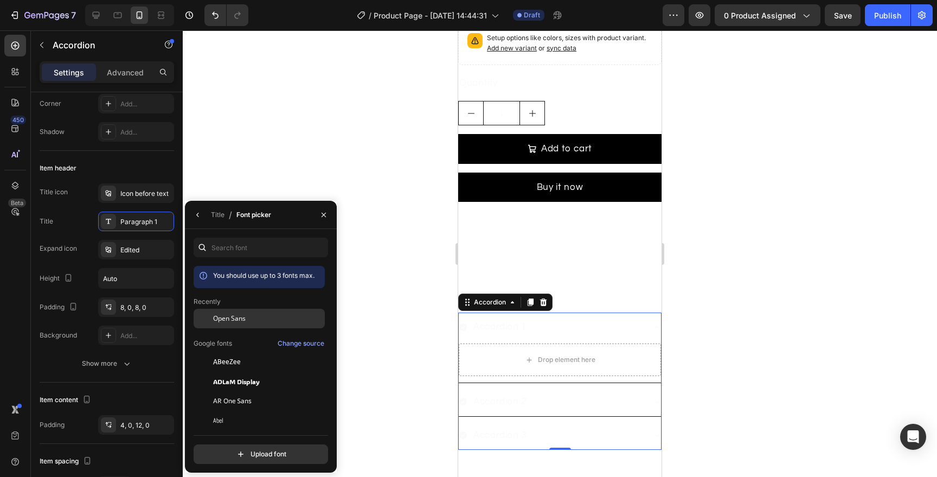
click at [231, 391] on div "Open Sans" at bounding box center [259, 401] width 131 height 20
click at [229, 321] on span "Open Sans" at bounding box center [229, 318] width 33 height 10
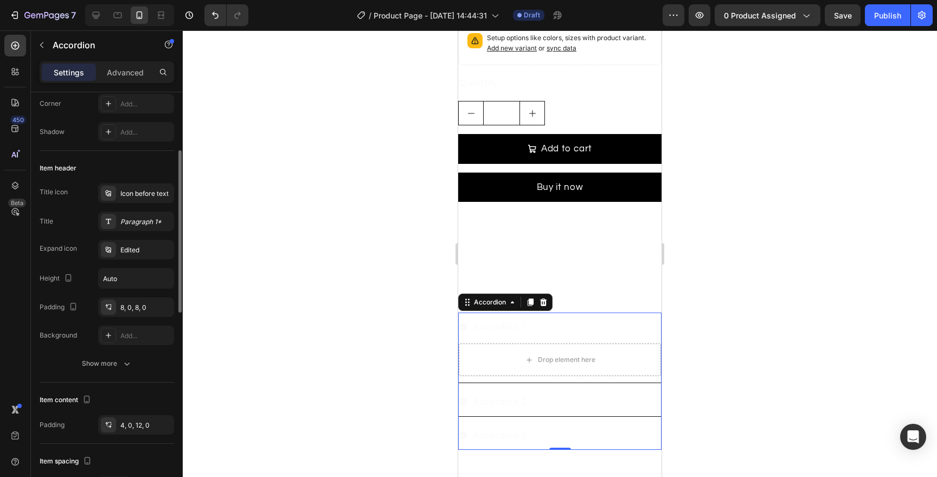
click at [151, 163] on div "Item header" at bounding box center [107, 167] width 135 height 17
click at [119, 372] on button "Show more" at bounding box center [107, 364] width 135 height 20
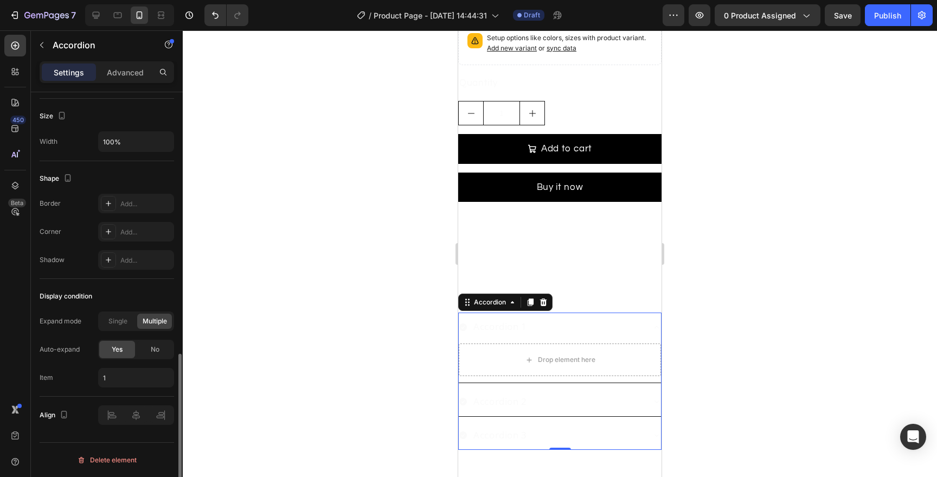
scroll to position [0, 0]
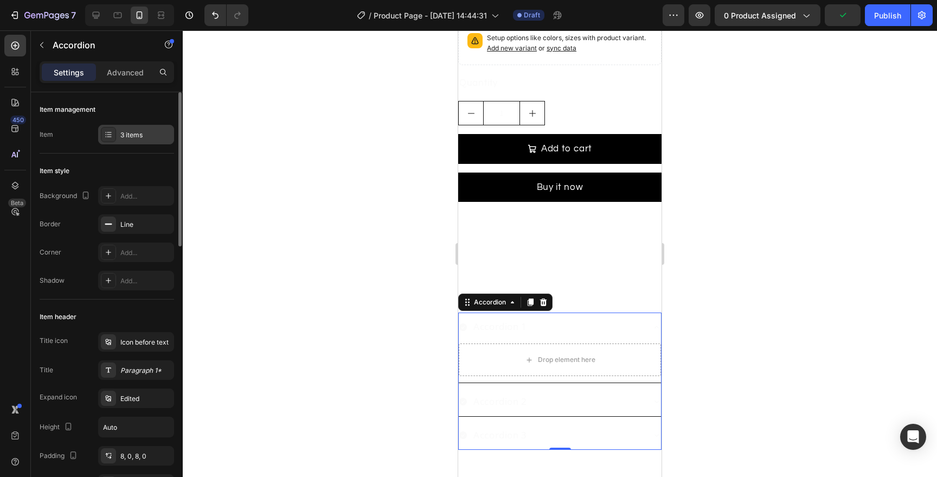
click at [140, 136] on div "3 items" at bounding box center [145, 135] width 51 height 10
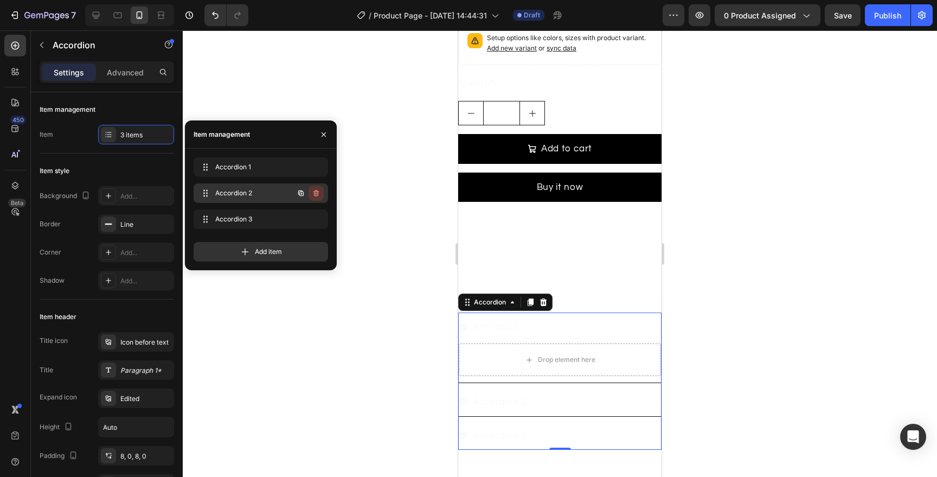
click at [313, 193] on icon "button" at bounding box center [316, 193] width 9 height 9
click at [313, 193] on div "Delete" at bounding box center [309, 193] width 20 height 10
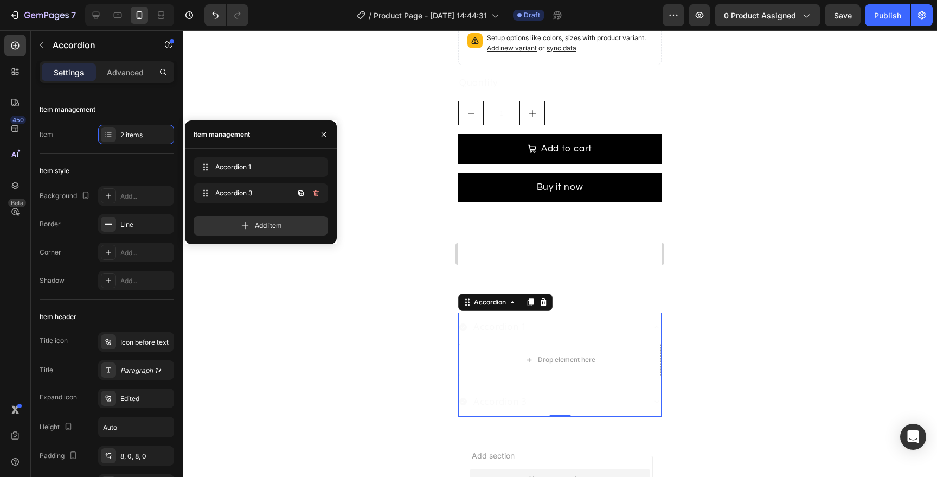
click at [313, 193] on icon "button" at bounding box center [316, 193] width 9 height 9
click at [313, 193] on div "Delete" at bounding box center [309, 193] width 20 height 10
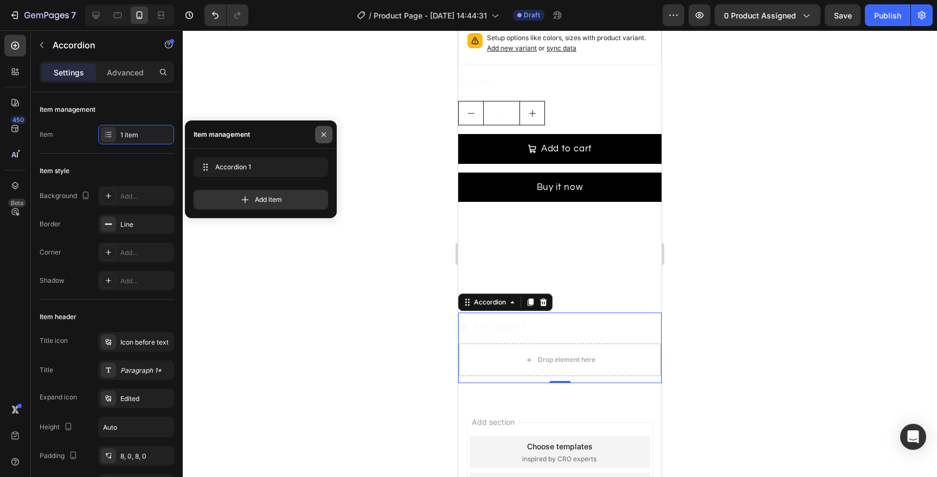
click at [325, 131] on icon "button" at bounding box center [323, 134] width 9 height 9
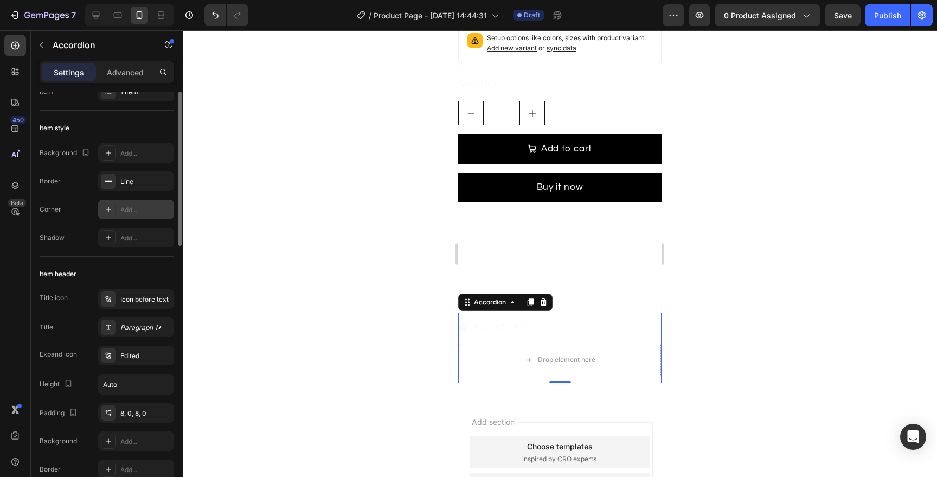
scroll to position [48, 0]
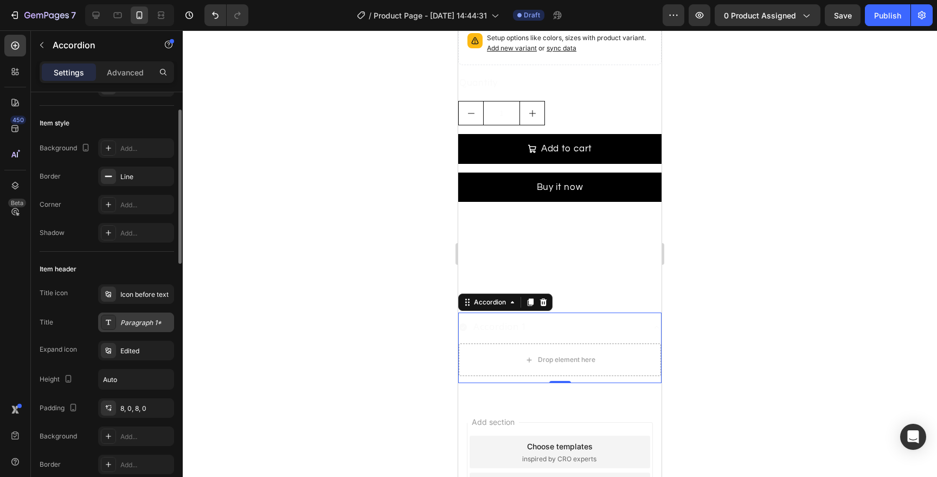
click at [123, 320] on div "Paragraph 1*" at bounding box center [145, 323] width 51 height 10
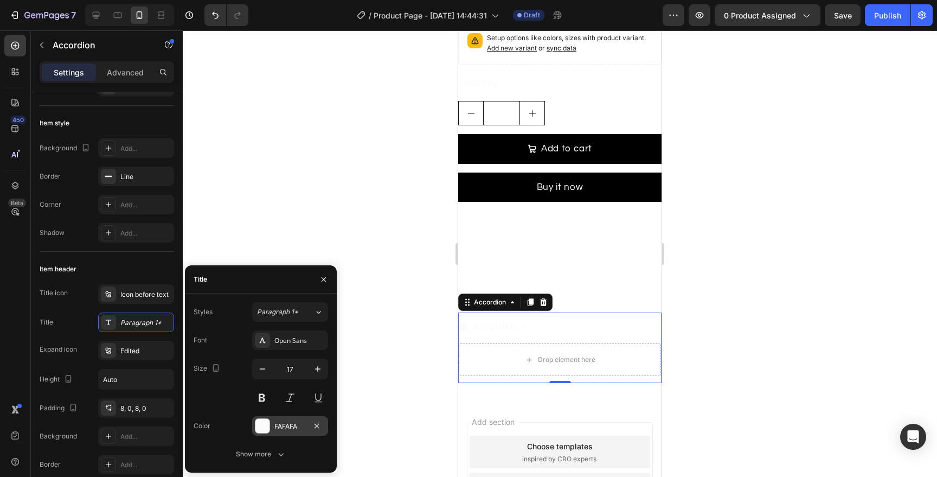
click at [259, 429] on div at bounding box center [262, 426] width 14 height 14
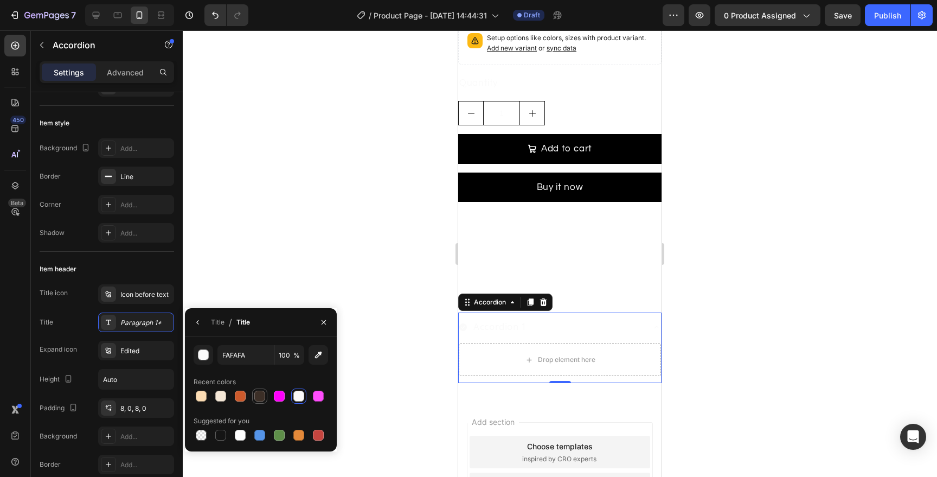
click at [260, 396] on div at bounding box center [259, 395] width 11 height 11
type input "3C2F27"
click at [139, 273] on div "Item header" at bounding box center [107, 268] width 135 height 17
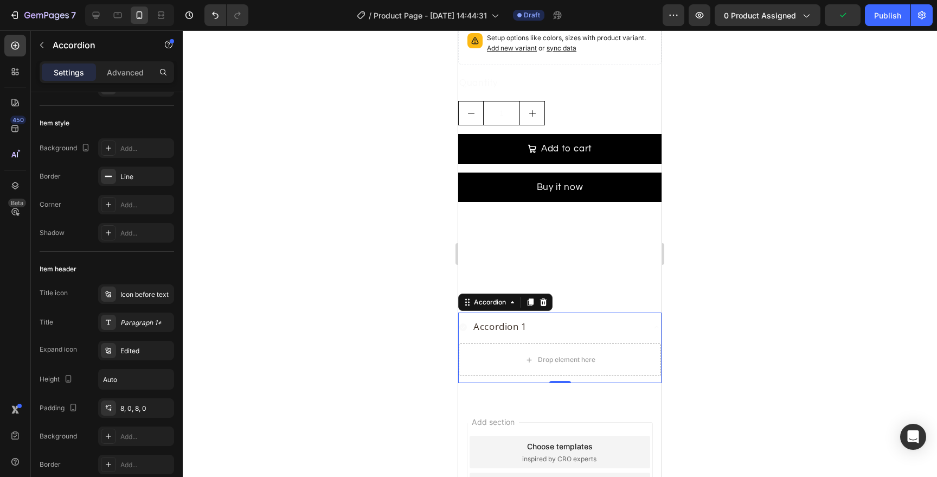
click at [581, 337] on div "Accordion 1" at bounding box center [560, 326] width 202 height 29
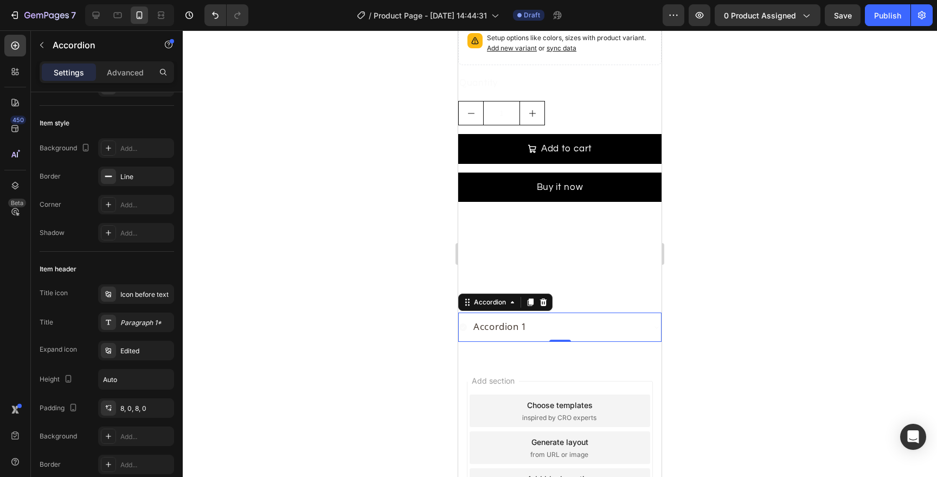
click at [581, 337] on div "Accordion 1" at bounding box center [560, 326] width 202 height 29
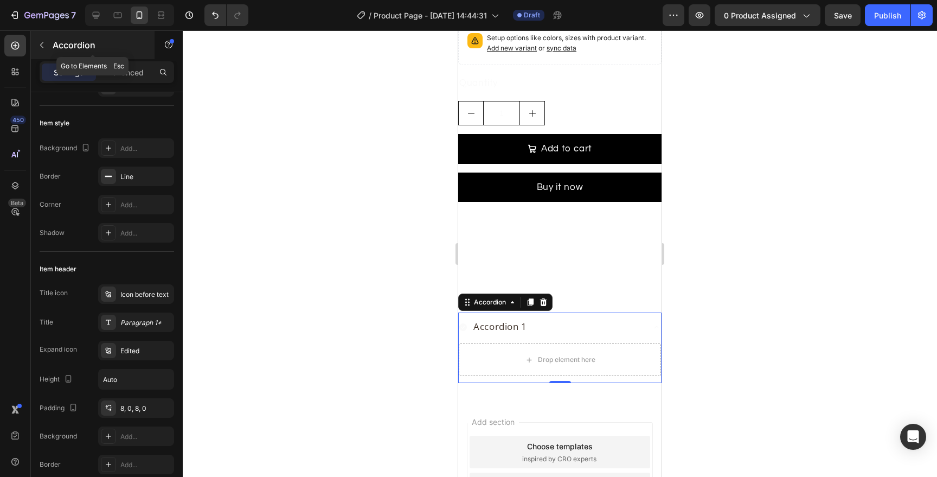
click at [43, 43] on icon "button" at bounding box center [41, 45] width 9 height 9
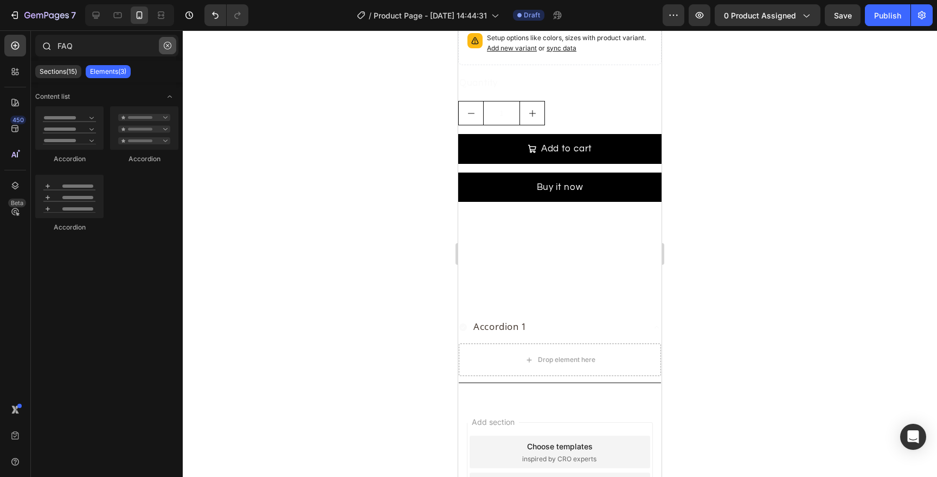
click at [170, 42] on icon "button" at bounding box center [168, 46] width 8 height 8
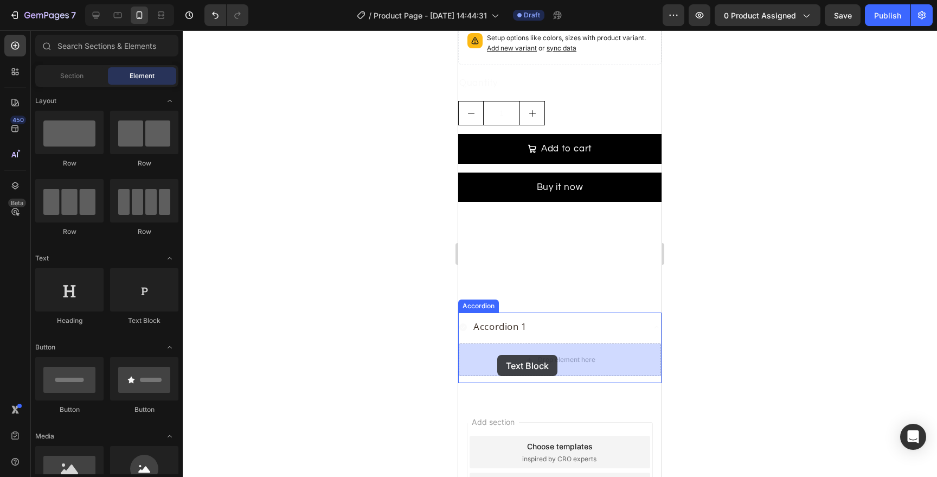
drag, startPoint x: 601, startPoint y: 321, endPoint x: 497, endPoint y: 355, distance: 109.6
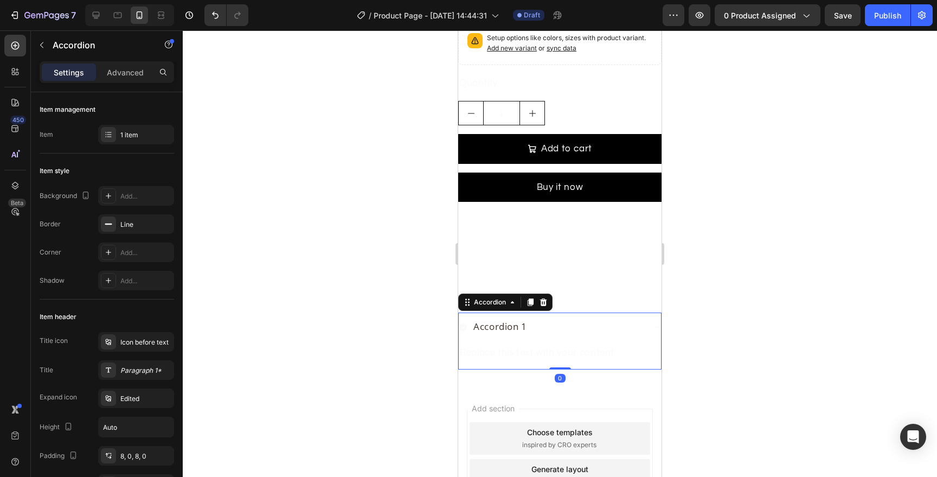
click at [526, 334] on div "Accordion 1" at bounding box center [500, 327] width 57 height 20
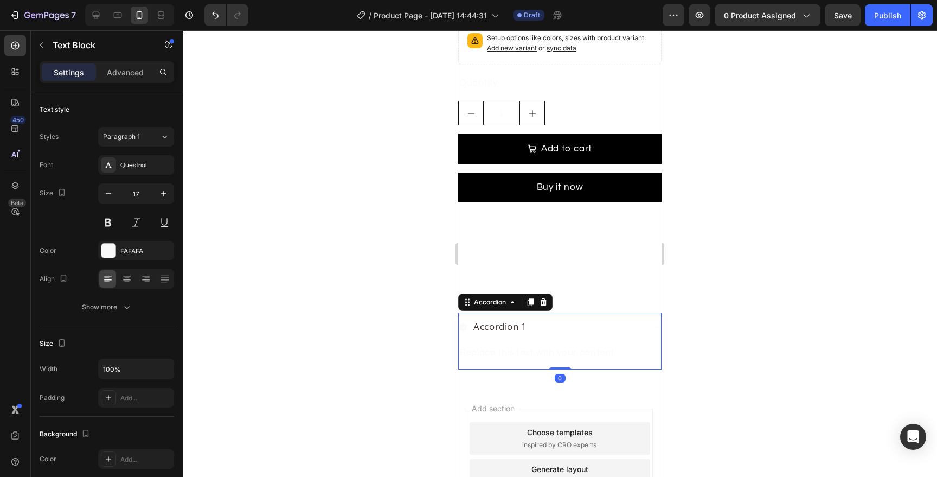
click at [542, 350] on div "Replace this text with your content" at bounding box center [560, 352] width 202 height 19
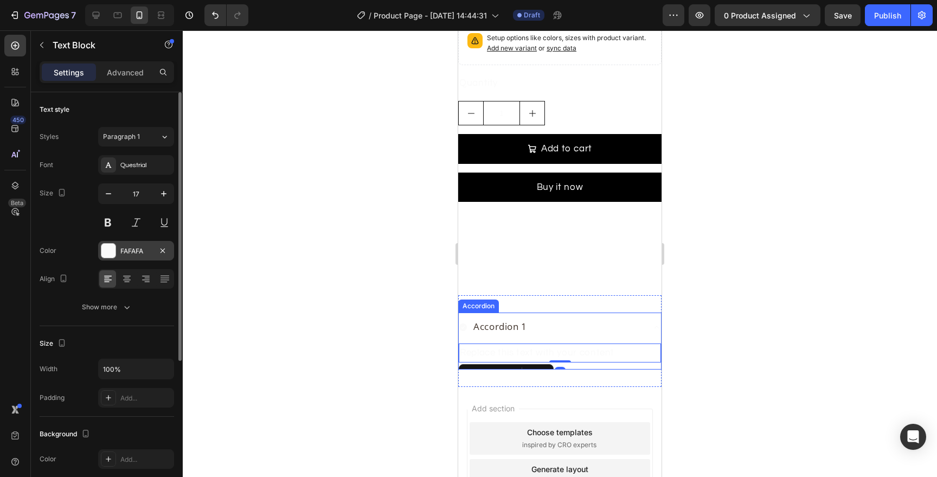
click at [112, 245] on div at bounding box center [108, 251] width 14 height 14
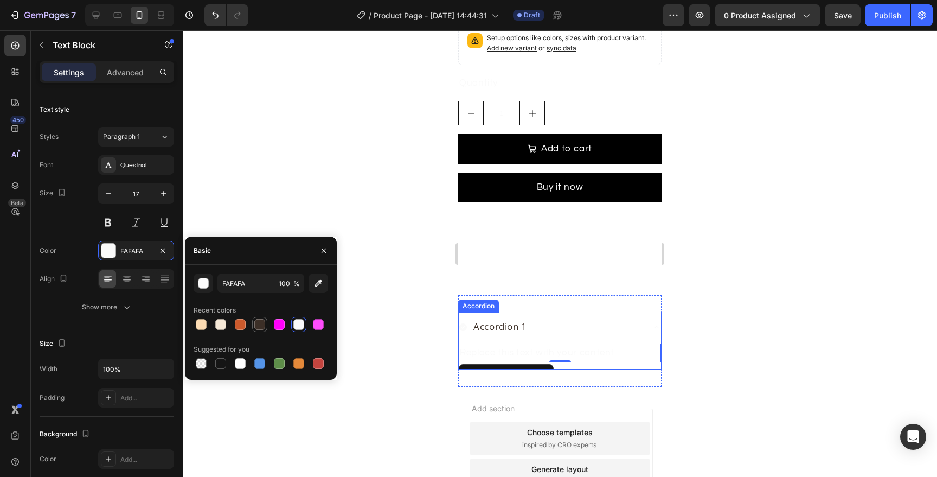
click at [259, 328] on div at bounding box center [259, 324] width 11 height 11
type input "3C2F27"
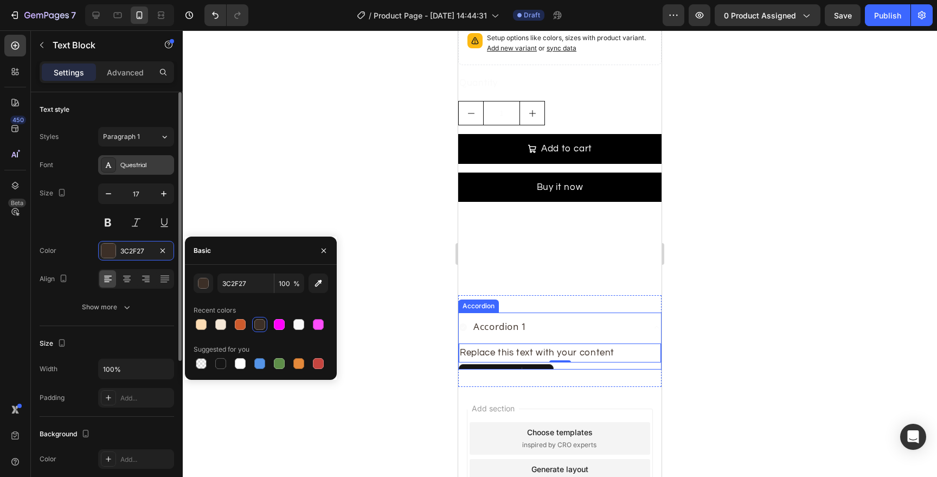
click at [127, 166] on div "Questrial" at bounding box center [145, 166] width 51 height 10
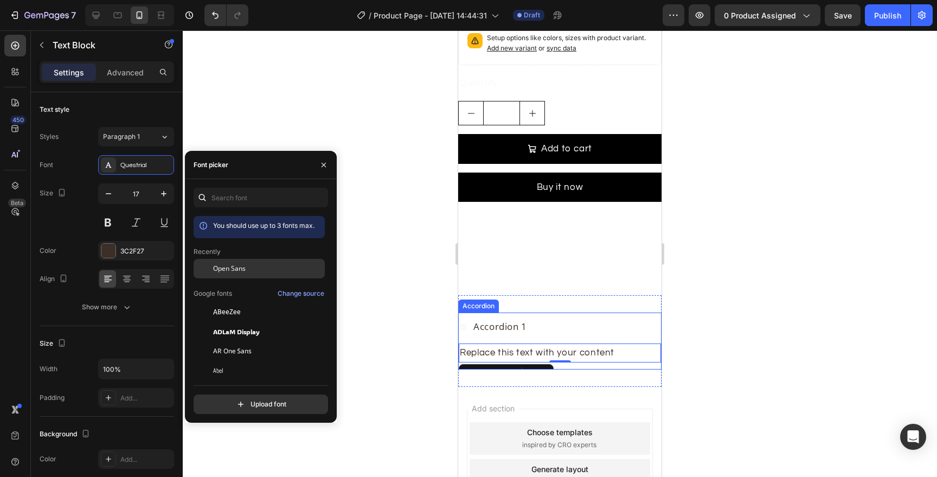
click at [222, 273] on span "Open Sans" at bounding box center [229, 269] width 33 height 10
click at [535, 328] on div "Accordion 1" at bounding box center [551, 327] width 185 height 20
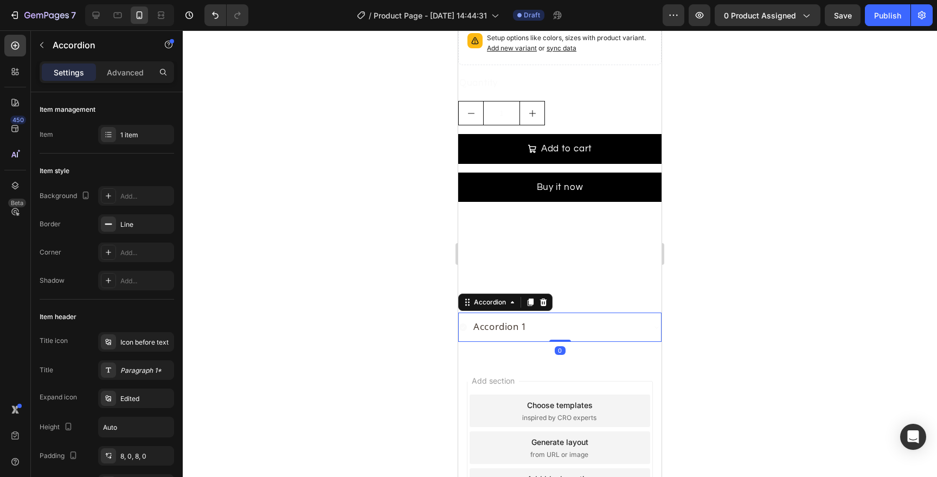
click at [536, 316] on div "Accordion 1" at bounding box center [560, 326] width 202 height 29
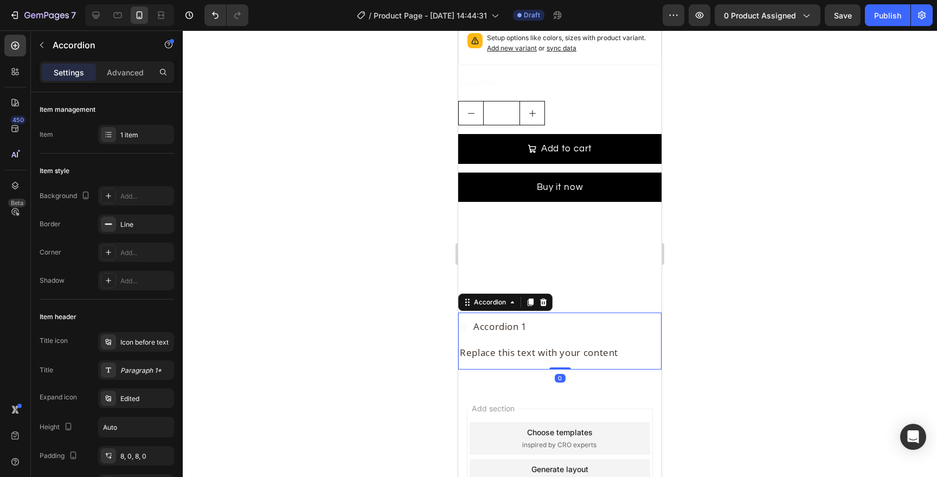
click at [536, 317] on div "Accordion 1" at bounding box center [551, 327] width 185 height 20
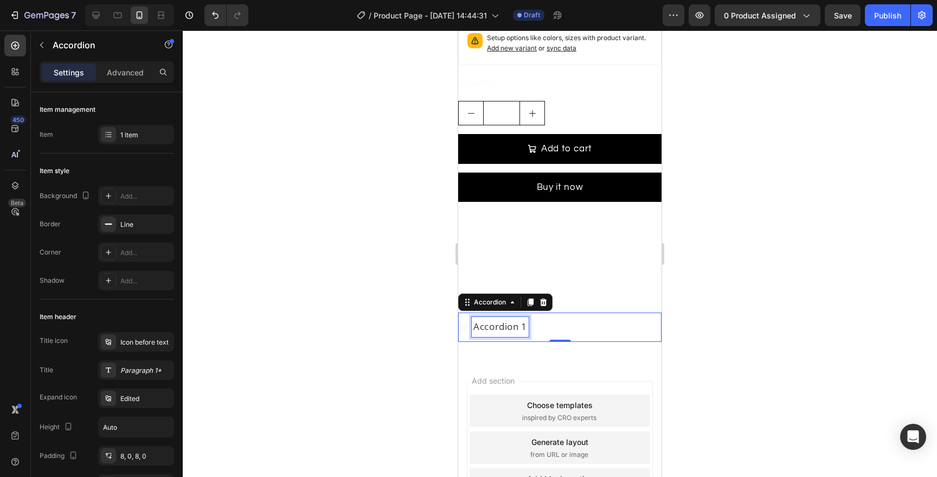
click at [516, 321] on div "Accordion 1" at bounding box center [500, 327] width 57 height 20
click at [509, 328] on p "Accordion 1" at bounding box center [500, 326] width 54 height 17
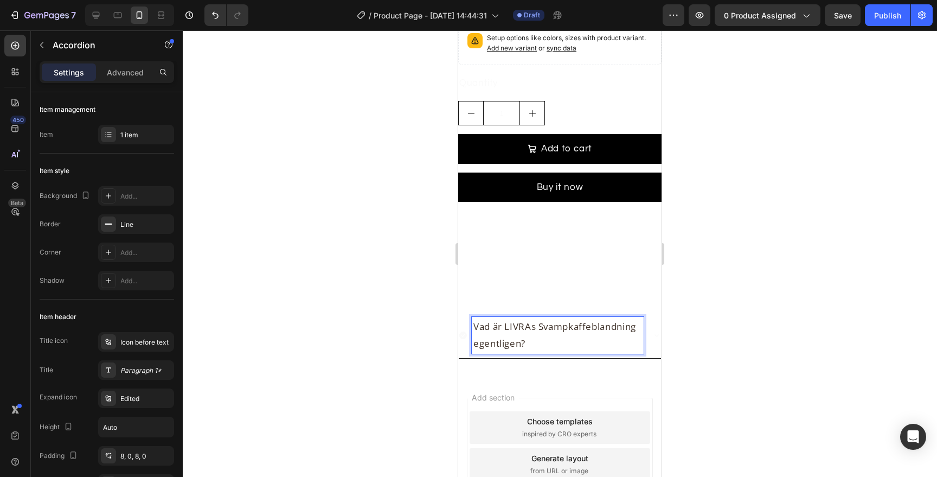
click at [686, 314] on div at bounding box center [560, 253] width 754 height 446
click at [597, 341] on p "Vad är LIVRAs Svampkaffeblandning egentligen?" at bounding box center [557, 334] width 169 height 33
click at [464, 331] on icon at bounding box center [463, 335] width 8 height 8
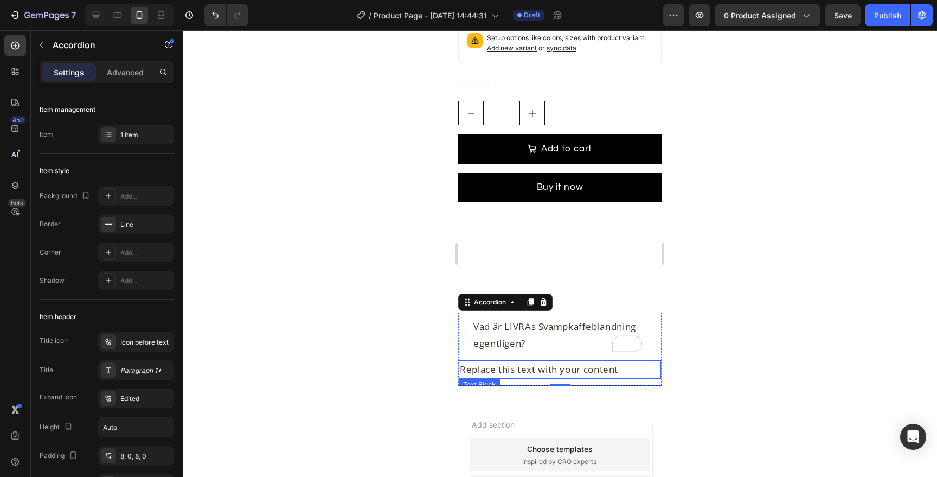
click at [520, 365] on div "Replace this text with your content" at bounding box center [560, 369] width 202 height 19
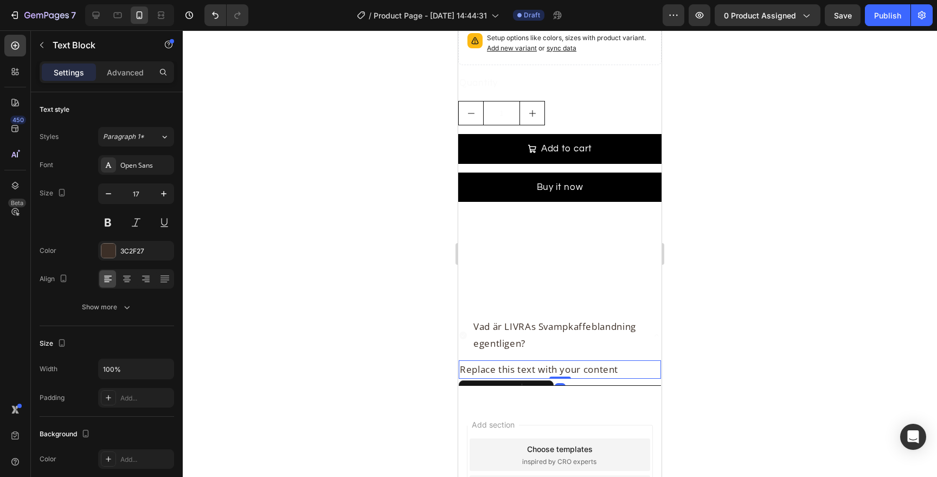
click at [520, 365] on div "Replace this text with your content" at bounding box center [560, 369] width 202 height 19
click at [520, 365] on p "Replace this text with your content" at bounding box center [560, 369] width 200 height 17
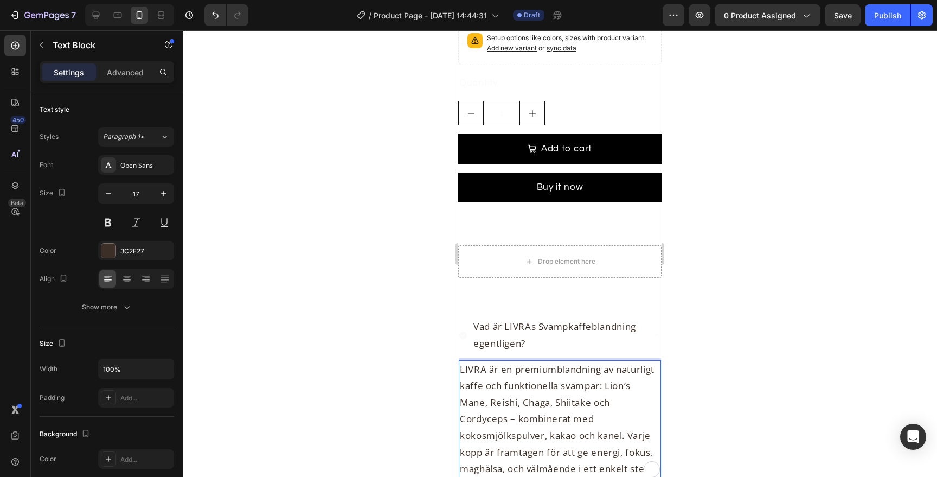
scroll to position [2442, 0]
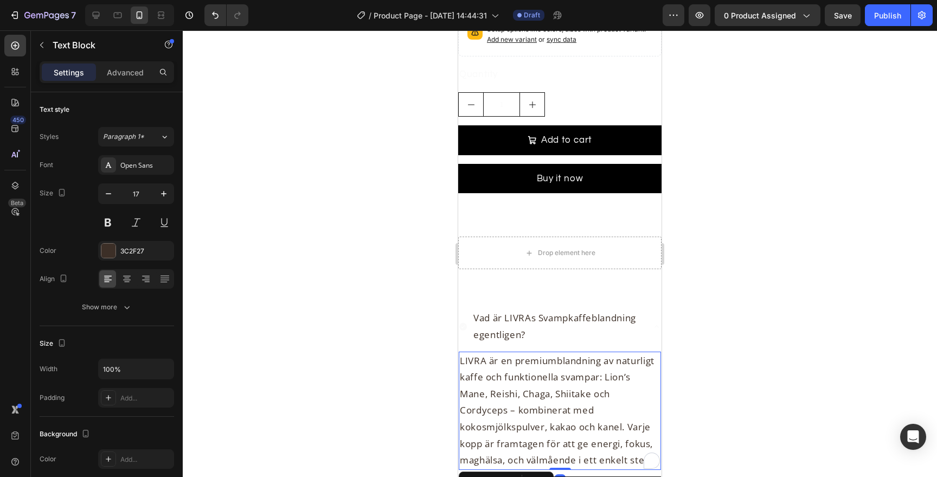
click at [741, 326] on div at bounding box center [560, 253] width 754 height 446
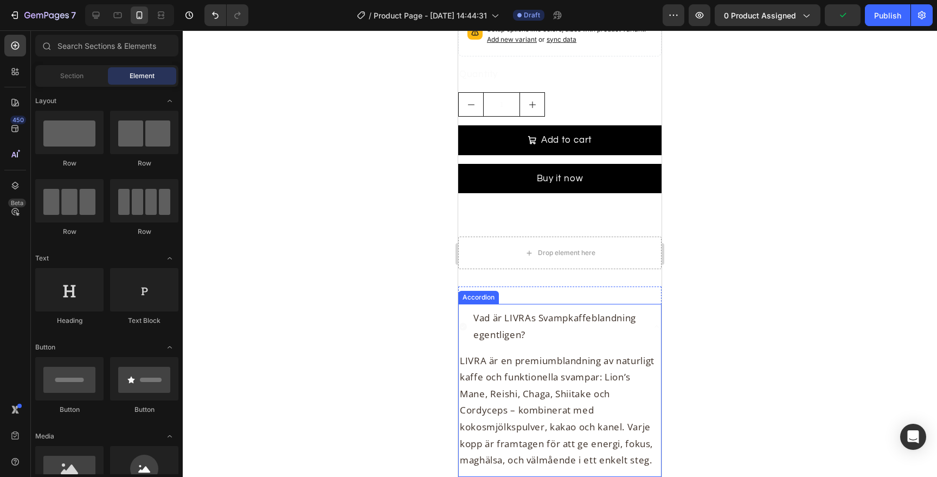
click at [568, 315] on p "Vad är LIVRAs Svampkaffeblandning egentligen?" at bounding box center [557, 326] width 169 height 33
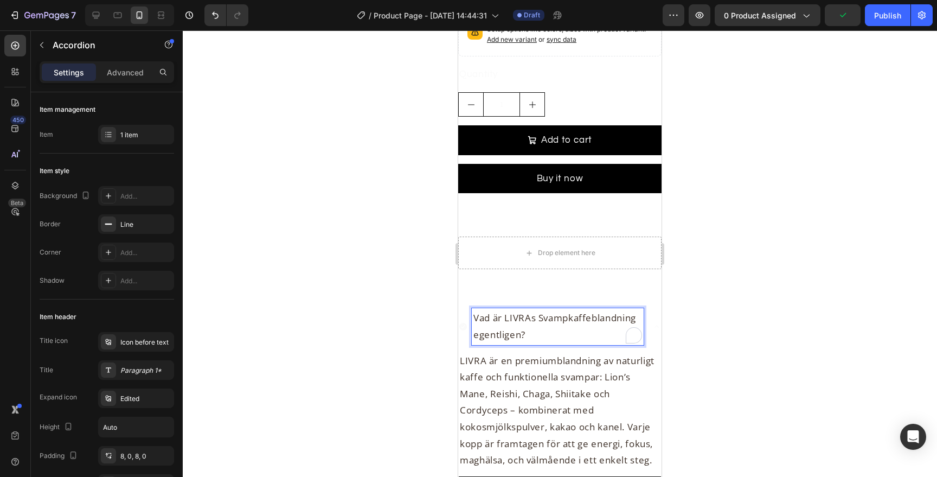
click at [568, 315] on p "Vad är LIVRAs Svampkaffeblandning egentligen?" at bounding box center [557, 326] width 169 height 33
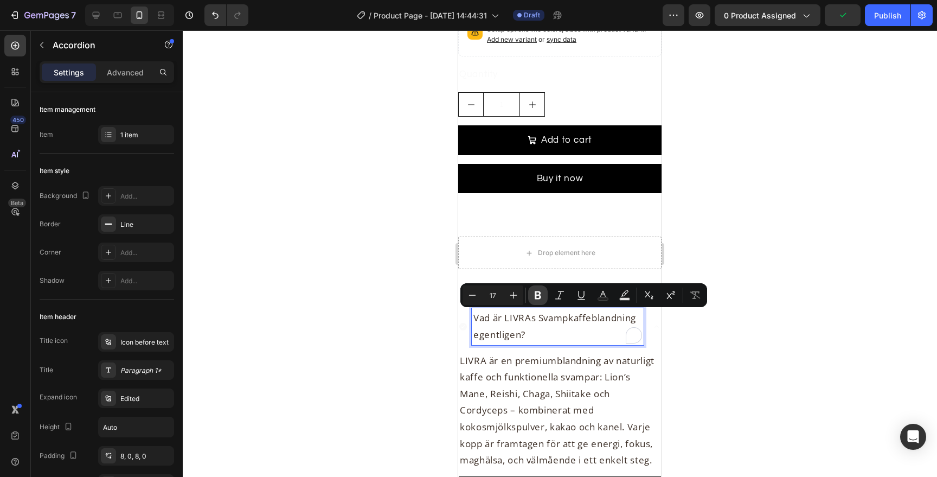
click at [532, 301] on button "Bold" at bounding box center [538, 295] width 20 height 20
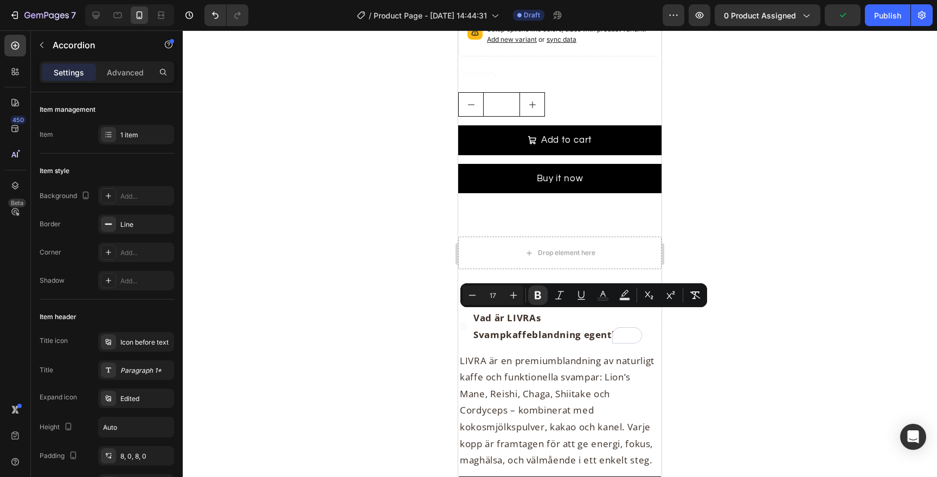
click at [777, 311] on div at bounding box center [560, 253] width 754 height 446
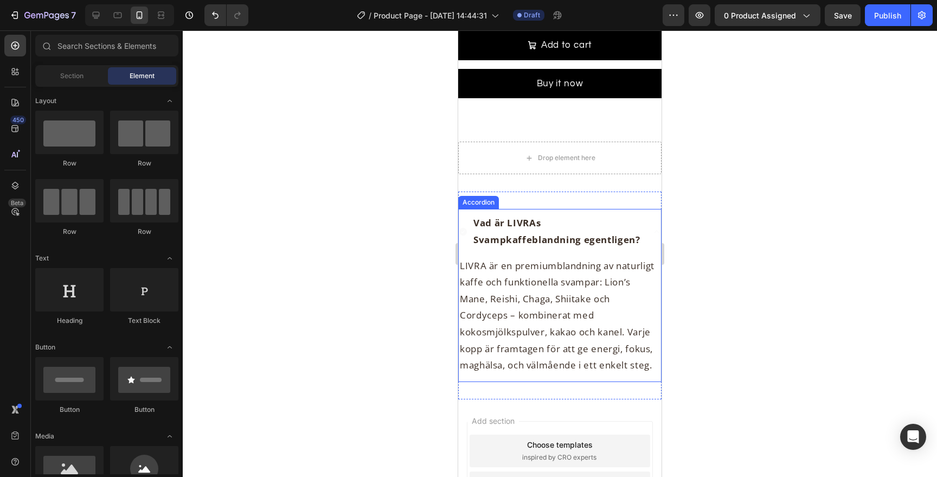
scroll to position [2539, 0]
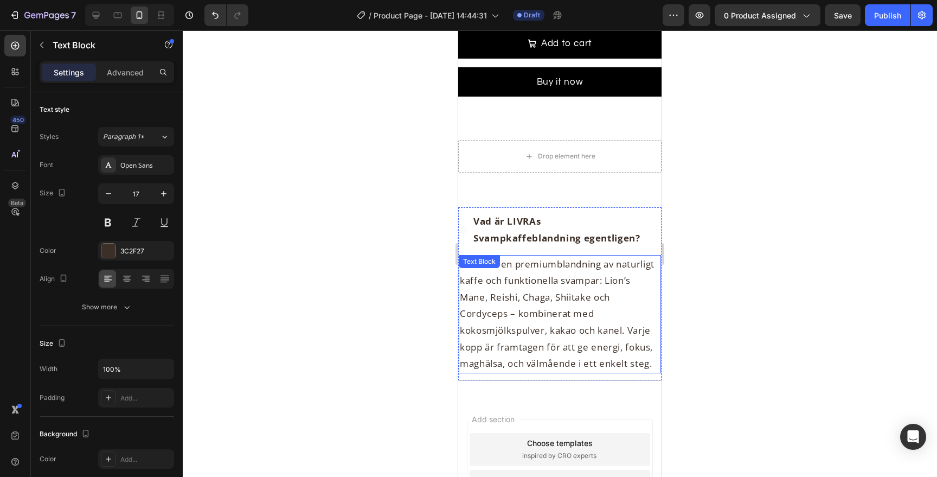
click at [604, 312] on p "LIVRA är en premiumblandning av naturligt kaffe och funktionella svampar: Lion’…" at bounding box center [560, 314] width 200 height 116
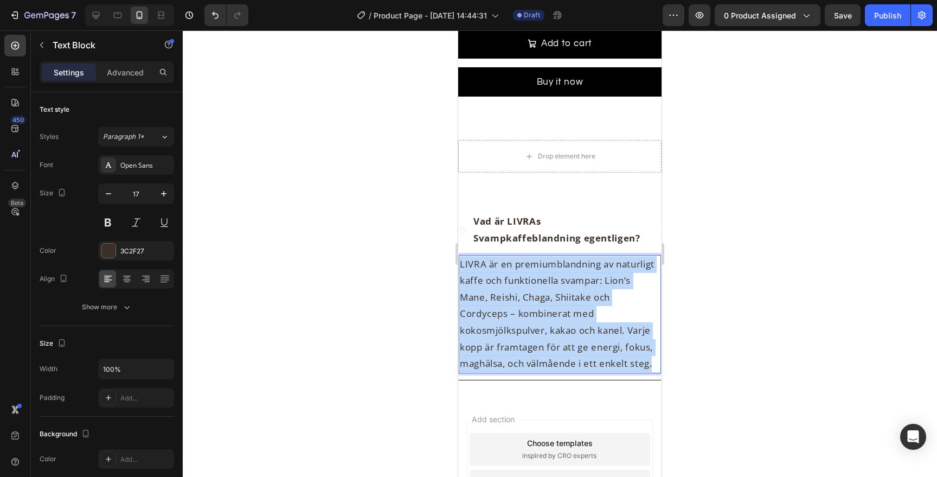
click at [604, 312] on p "LIVRA är en premiumblandning av naturligt kaffe och funktionella svampar: Lion’…" at bounding box center [560, 314] width 200 height 116
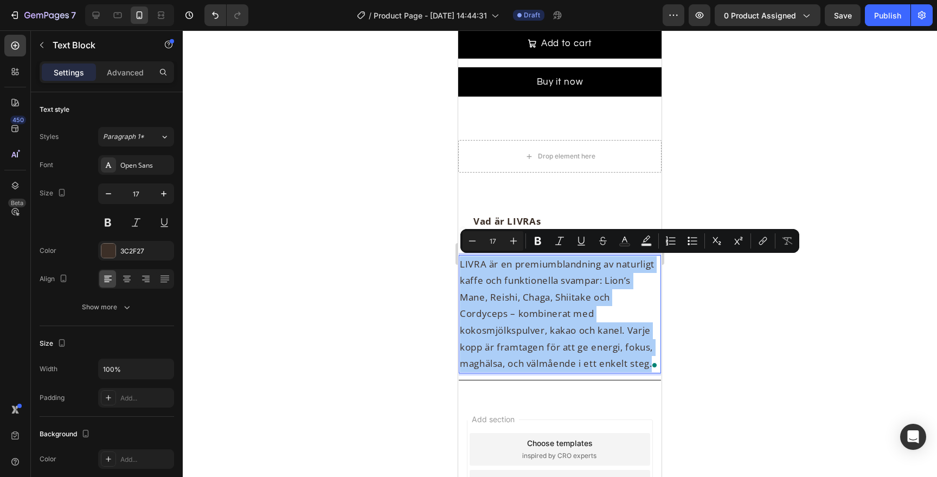
click at [701, 300] on div at bounding box center [560, 253] width 754 height 446
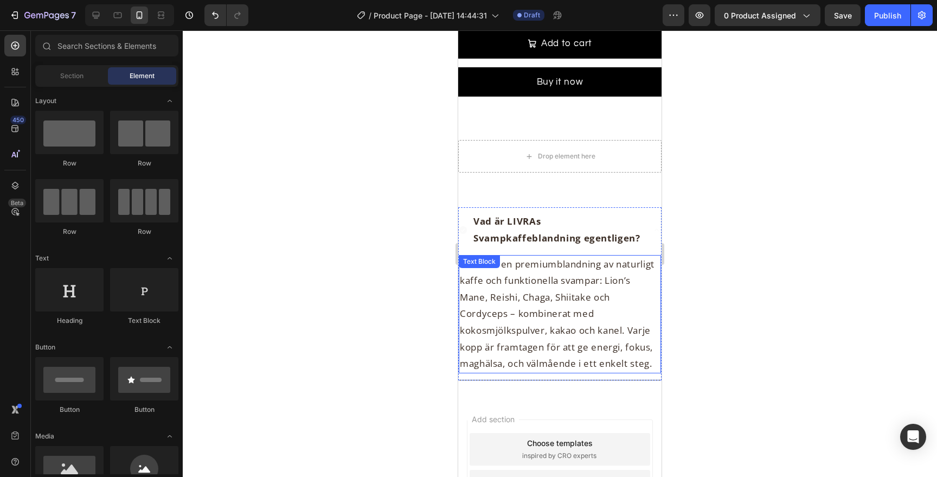
click at [622, 300] on p "LIVRA är en premiumblandning av naturligt kaffe och funktionella svampar: Lion’…" at bounding box center [560, 314] width 200 height 116
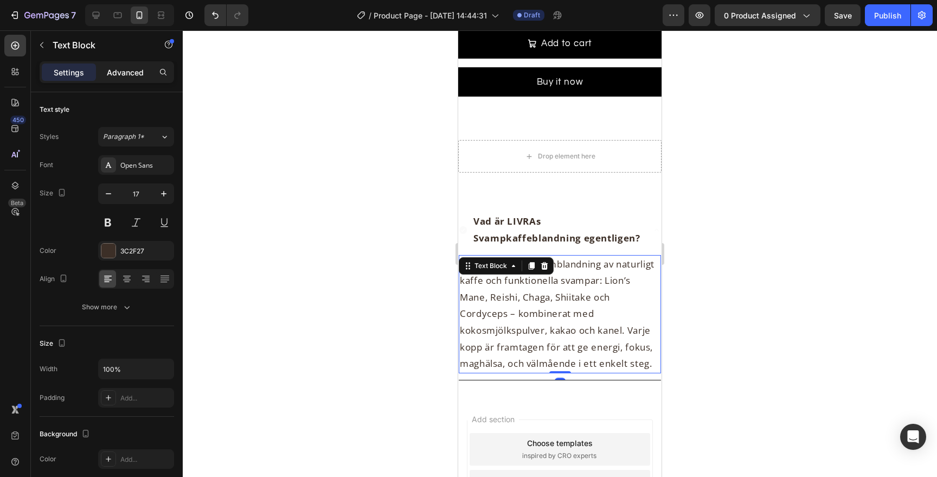
click at [139, 71] on p "Advanced" at bounding box center [125, 72] width 37 height 11
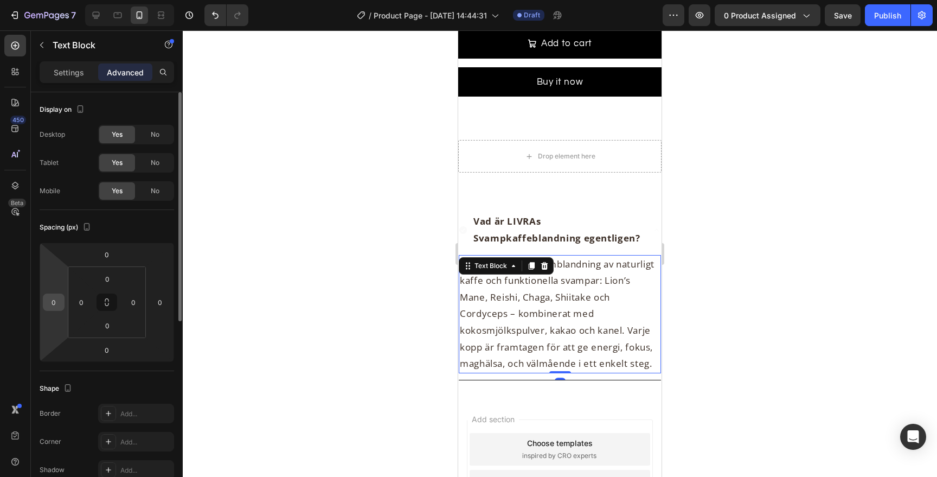
click at [56, 299] on input "0" at bounding box center [54, 302] width 16 height 16
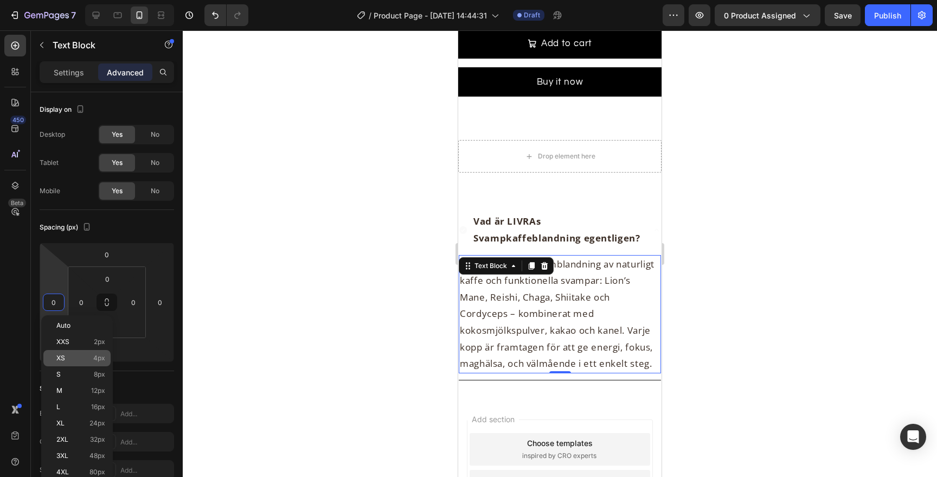
click at [100, 361] on span "4px" at bounding box center [99, 358] width 12 height 8
type input "4"
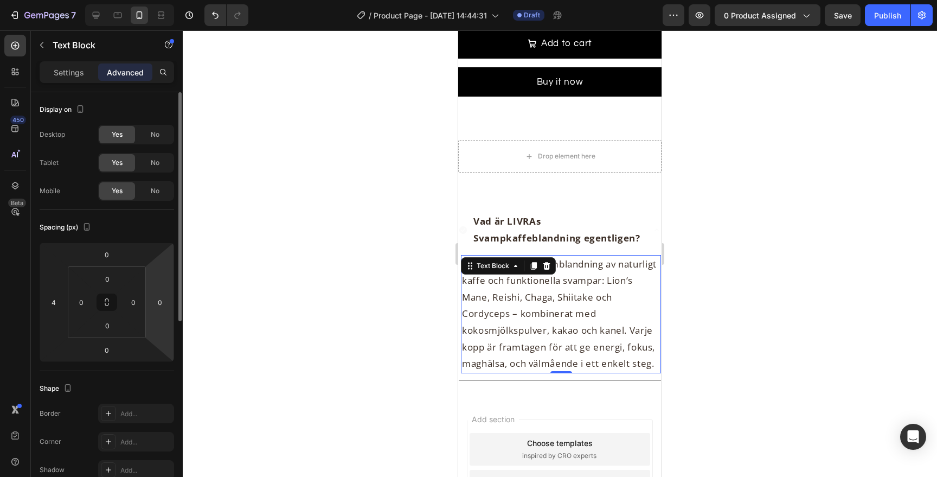
click at [159, 0] on html "7 / Product Page - Aug 26, 14:44:31 Draft Preview 0 product assigned Save Publi…" at bounding box center [468, 0] width 937 height 0
click at [162, 303] on input "0" at bounding box center [160, 302] width 16 height 16
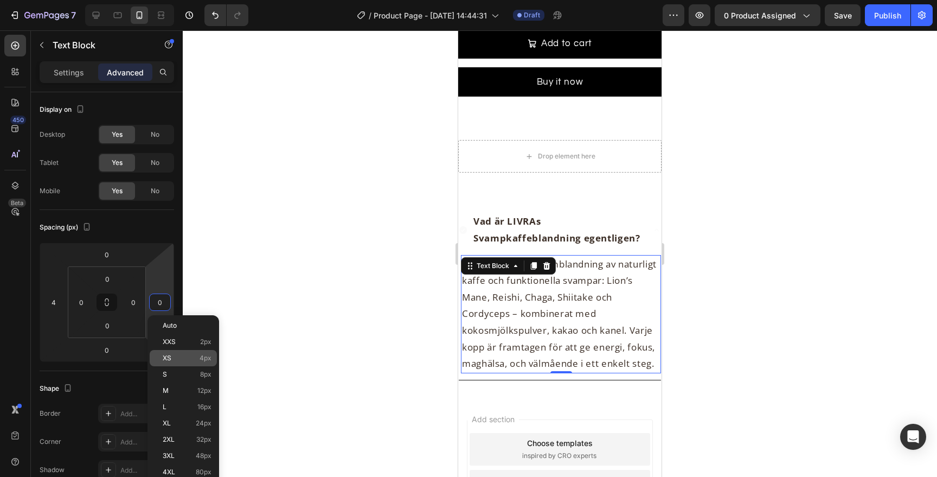
click at [182, 357] on p "XS 4px" at bounding box center [187, 358] width 49 height 8
type input "4"
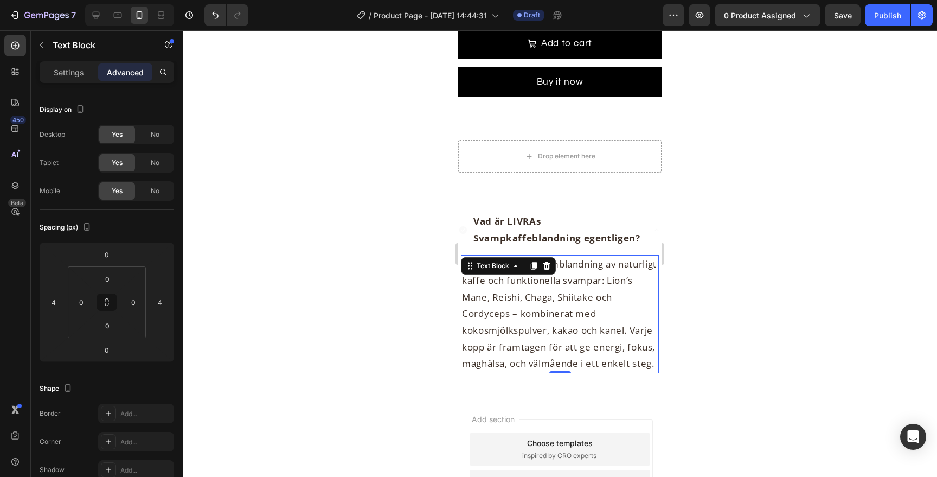
click at [804, 337] on div at bounding box center [560, 253] width 754 height 446
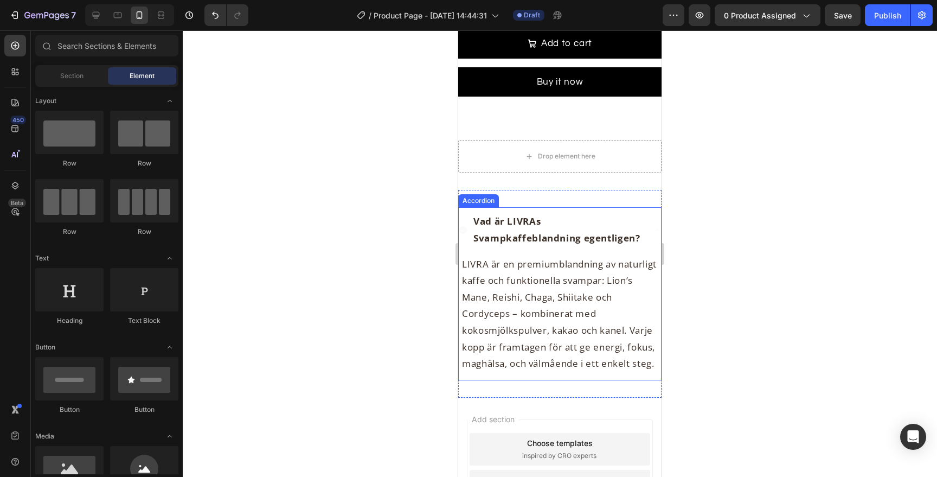
click at [622, 223] on p "Vad är LIVRAs Svampkaffeblandning egentligen?" at bounding box center [557, 229] width 169 height 33
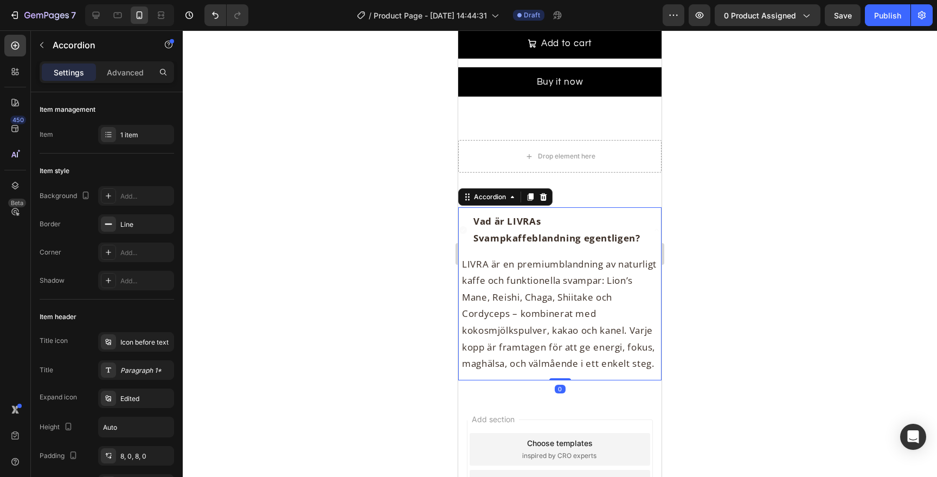
click at [649, 223] on div "Vad är LIVRAs Svampkaffeblandning egentligen?" at bounding box center [560, 229] width 202 height 45
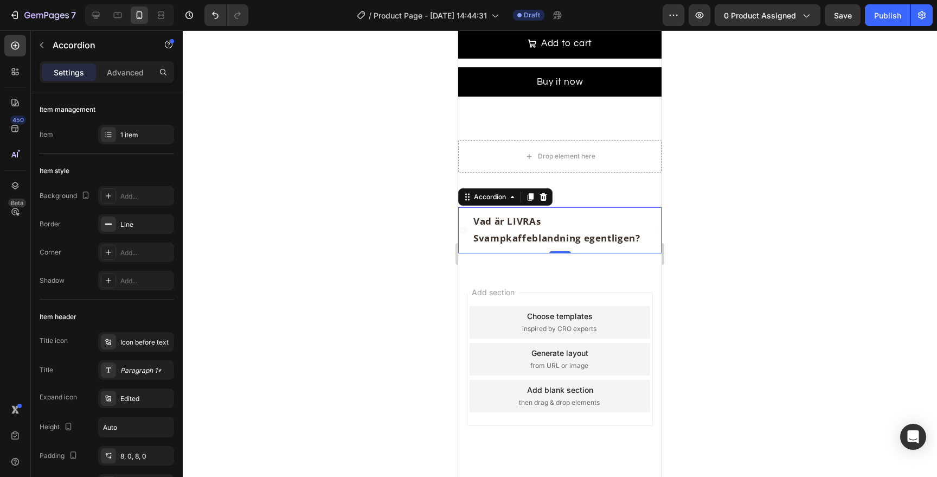
click at [468, 226] on div "Vad är LIVRAs Svampkaffeblandning egentligen?" at bounding box center [551, 230] width 185 height 36
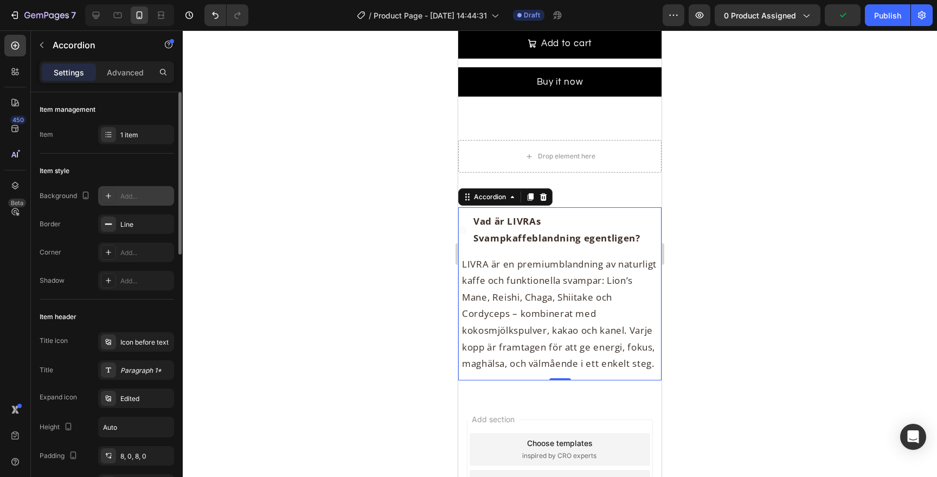
click at [131, 195] on div "Add..." at bounding box center [145, 196] width 51 height 10
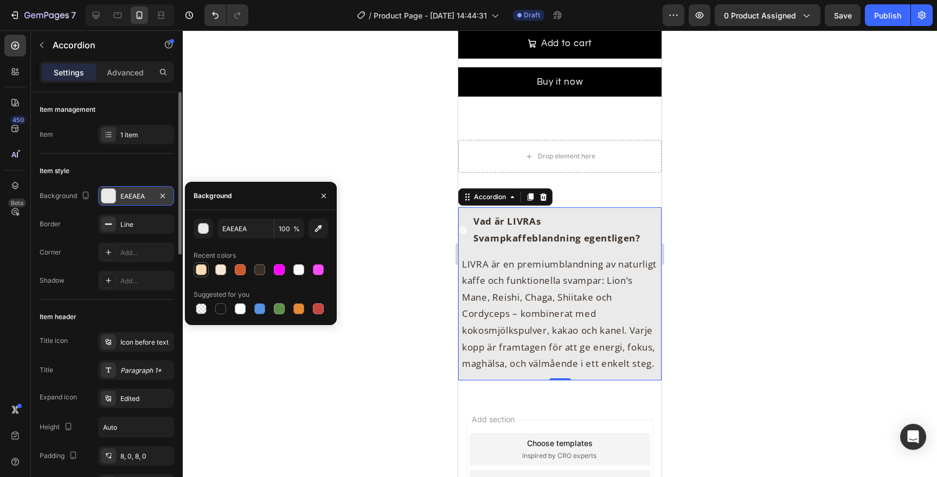
click at [197, 268] on div at bounding box center [201, 269] width 11 height 11
type input "FCDCB3"
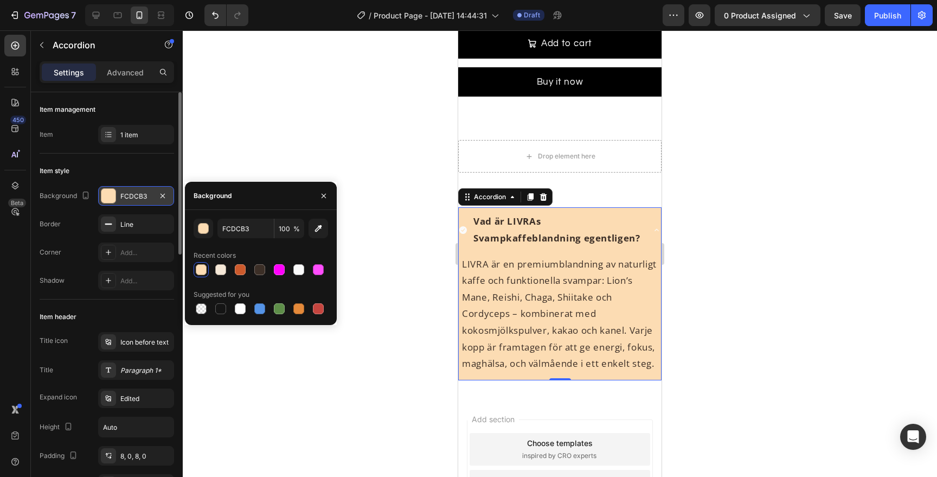
click at [464, 229] on icon at bounding box center [463, 230] width 8 height 8
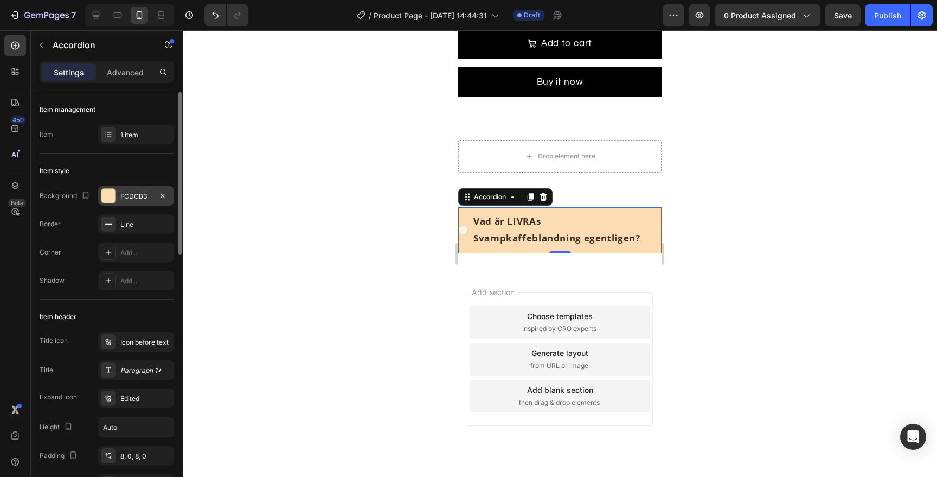
click at [460, 230] on icon at bounding box center [463, 230] width 8 height 8
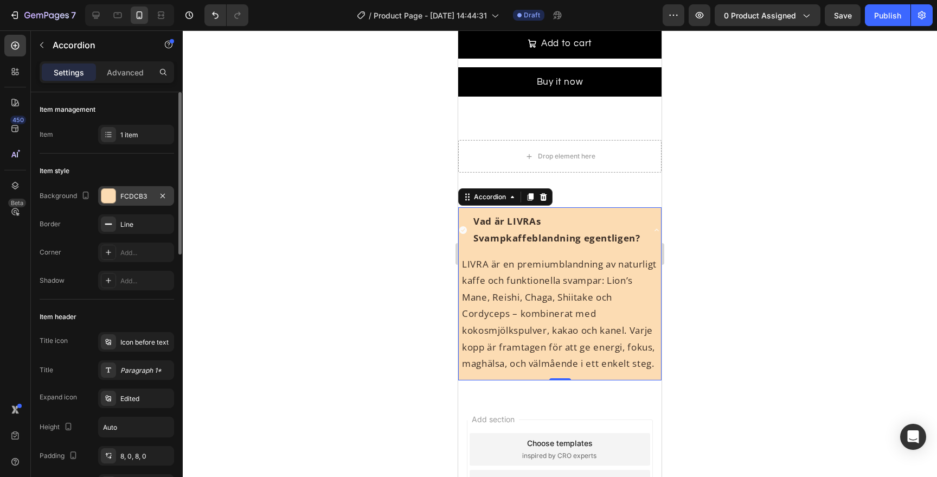
click at [465, 229] on icon at bounding box center [463, 230] width 8 height 8
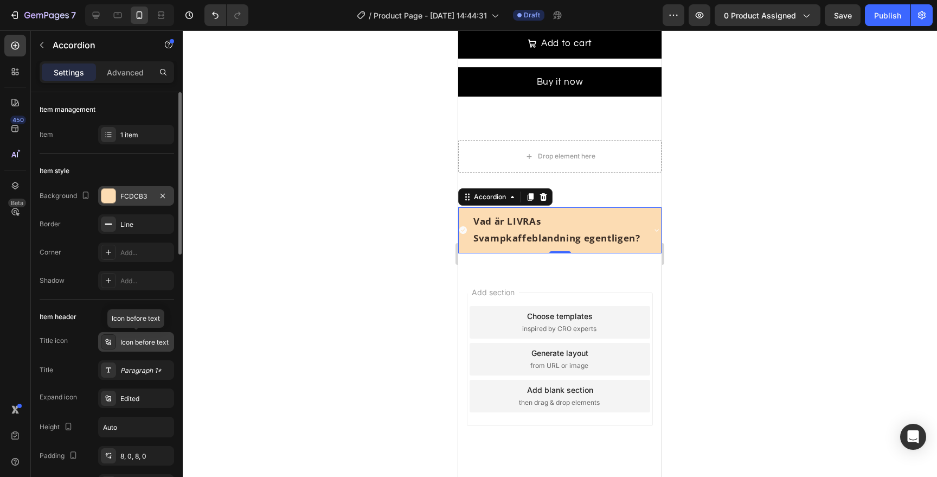
click at [110, 340] on icon at bounding box center [108, 341] width 9 height 9
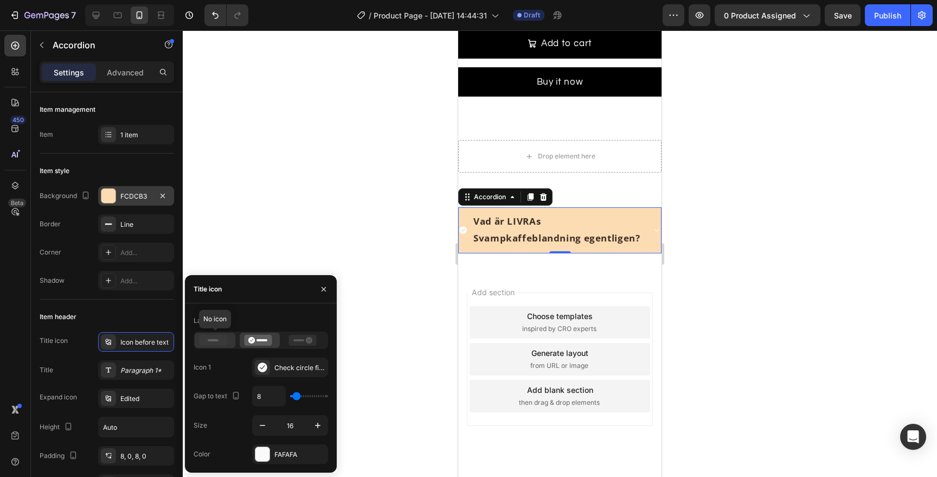
click at [226, 343] on icon at bounding box center [214, 340] width 28 height 11
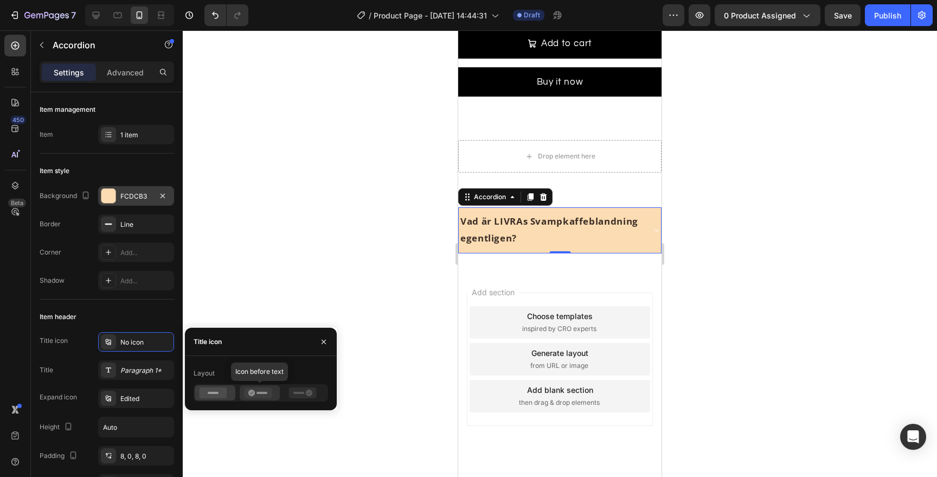
click at [248, 392] on icon at bounding box center [258, 392] width 28 height 11
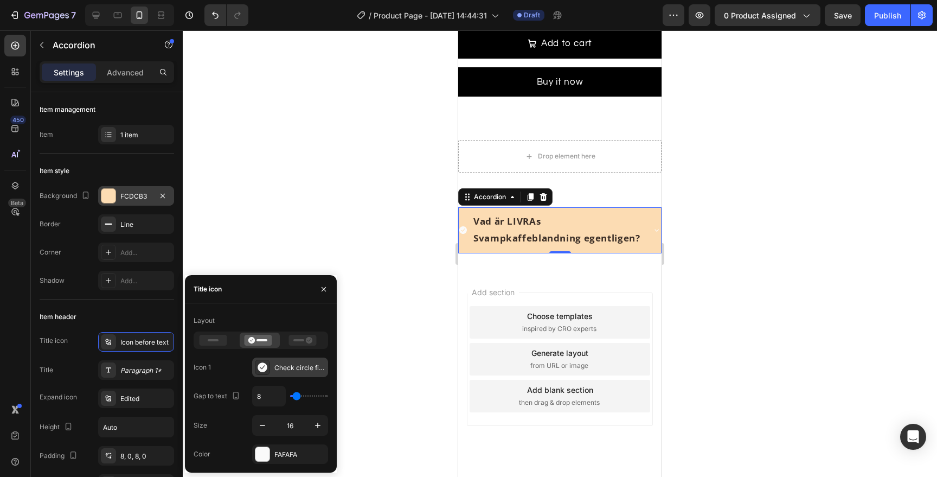
click at [257, 368] on icon at bounding box center [262, 367] width 11 height 11
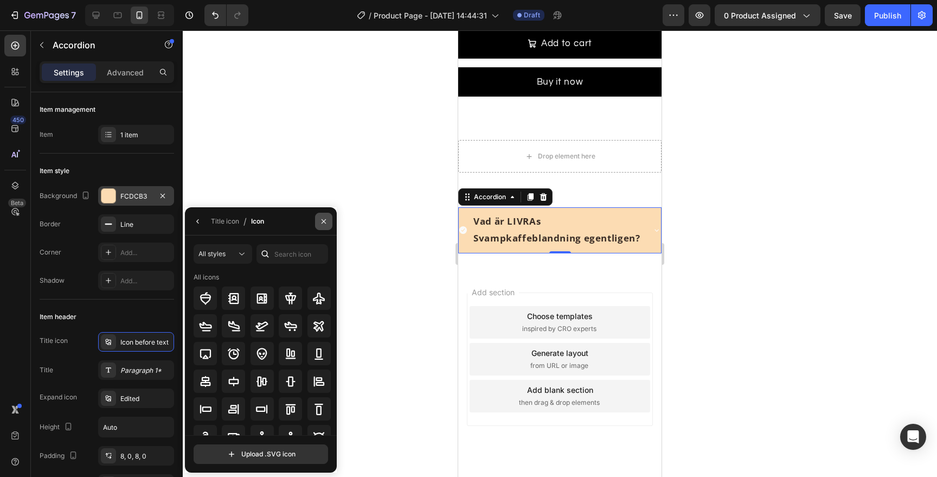
click at [324, 222] on icon "button" at bounding box center [323, 221] width 9 height 9
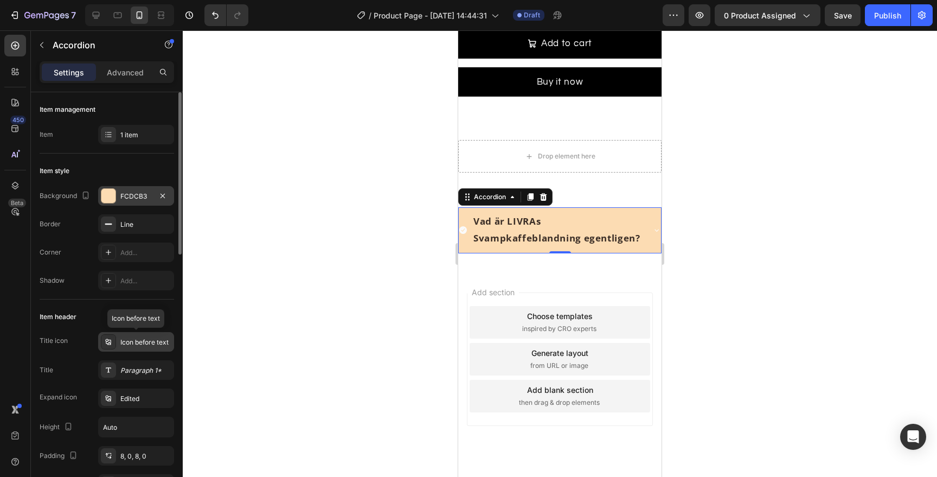
click at [152, 348] on div "Icon before text" at bounding box center [136, 342] width 76 height 20
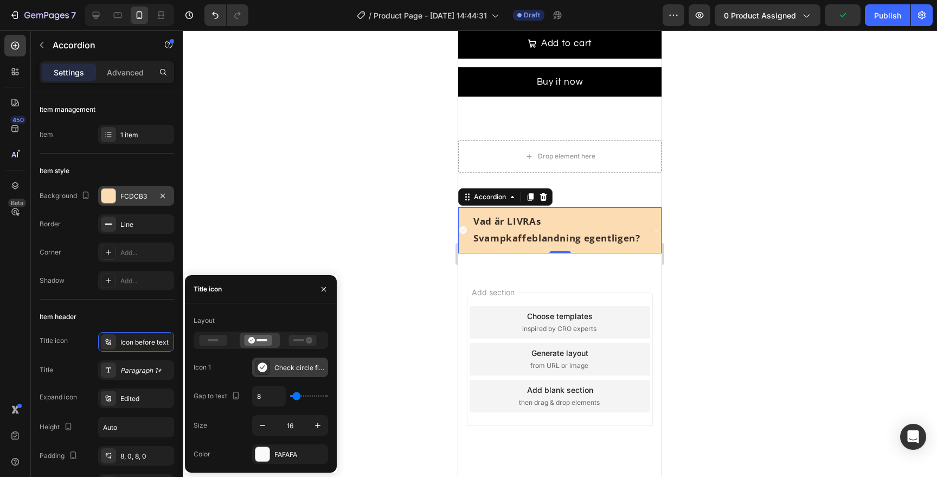
click at [266, 365] on icon at bounding box center [262, 367] width 9 height 10
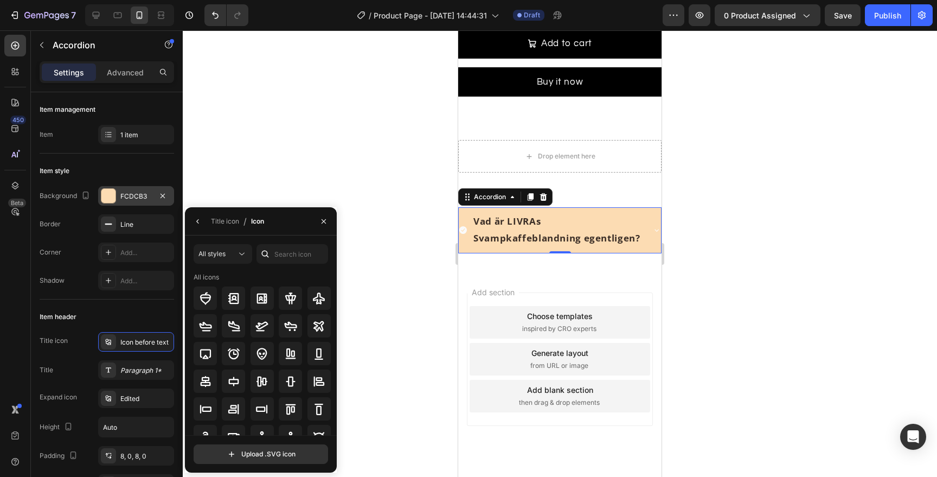
click at [280, 222] on div "Title icon / Icon" at bounding box center [261, 221] width 152 height 28
click at [274, 249] on input "text" at bounding box center [293, 254] width 72 height 20
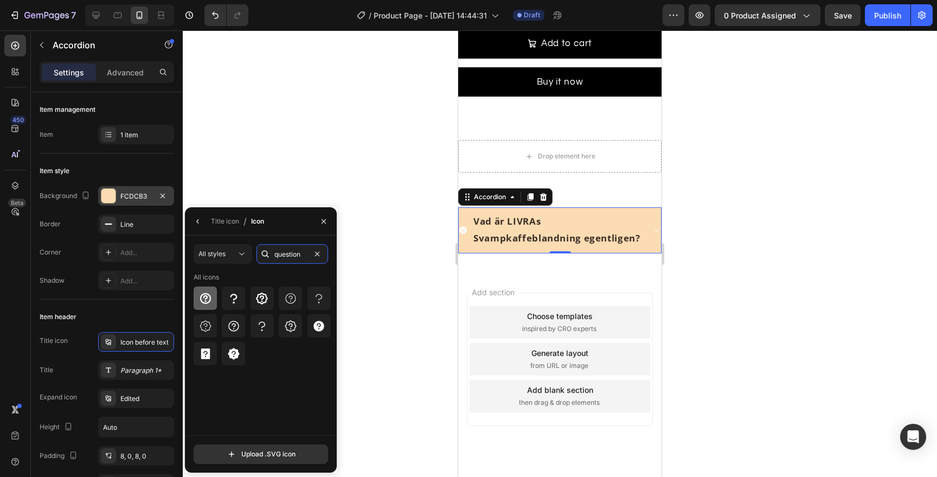
type input "question"
click at [202, 297] on icon at bounding box center [205, 298] width 13 height 13
click at [203, 223] on button "button" at bounding box center [197, 221] width 17 height 17
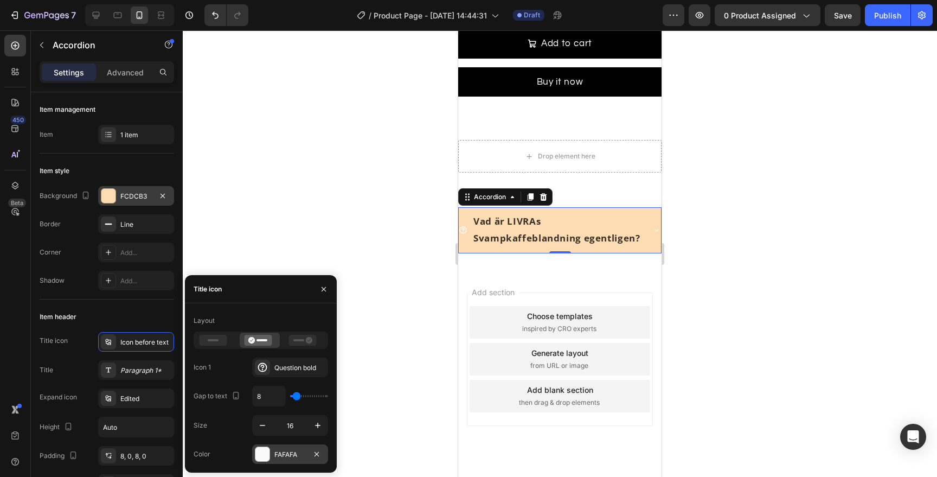
click at [261, 462] on div "FAFAFA" at bounding box center [290, 454] width 76 height 20
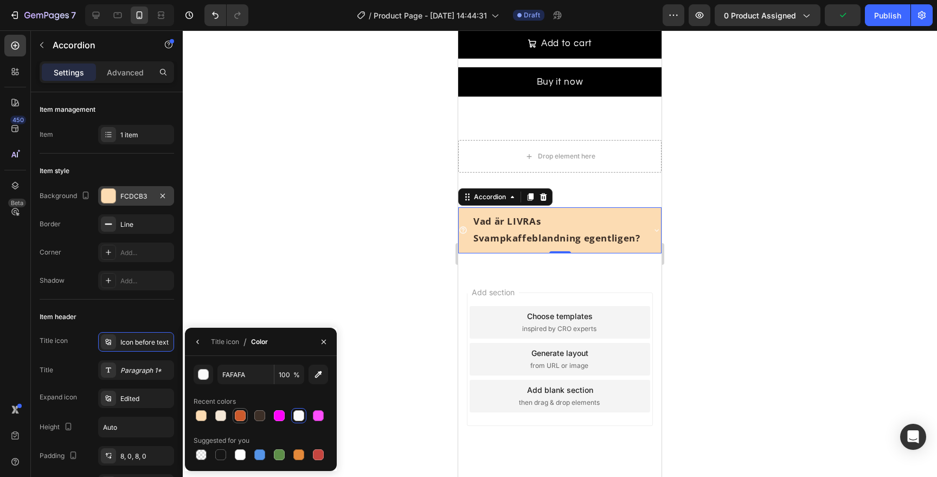
click at [242, 417] on div at bounding box center [240, 415] width 11 height 11
type input "CC5A2C"
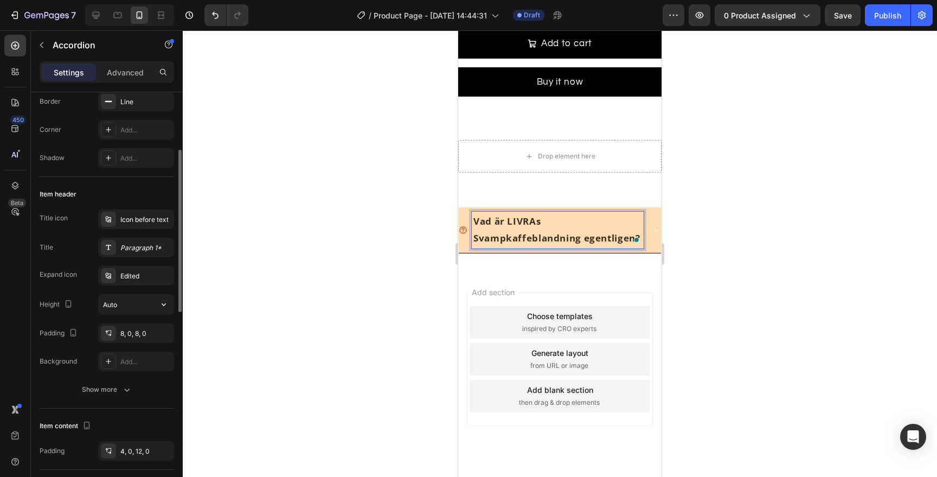
scroll to position [130, 0]
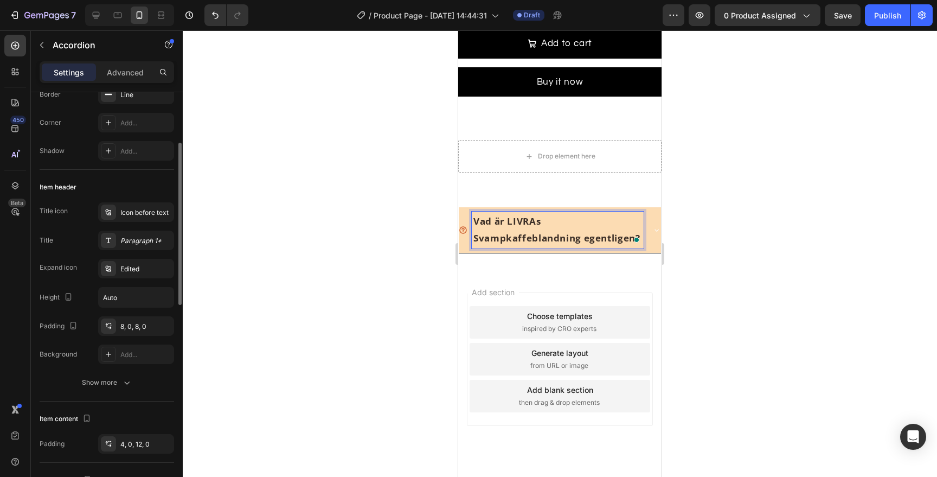
click at [110, 370] on div "Title icon Icon before text Title Paragraph 1* Expand icon Edited Height Auto P…" at bounding box center [107, 297] width 135 height 190
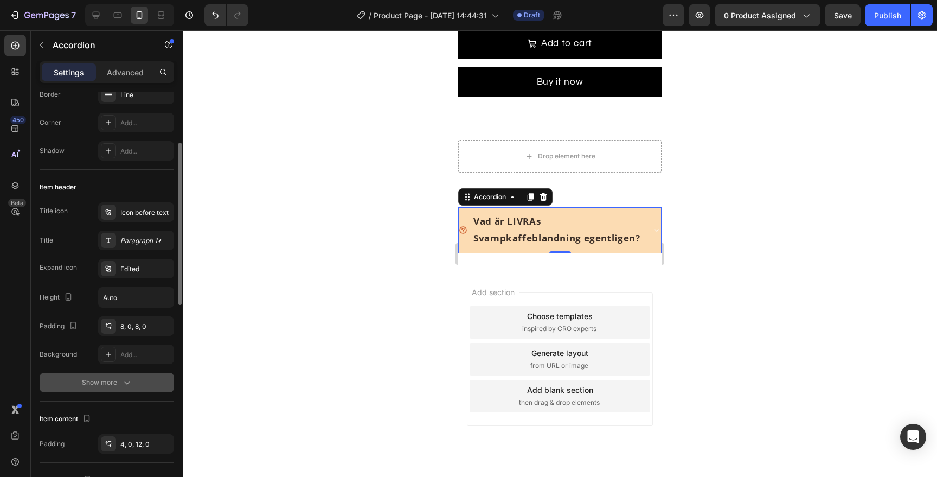
click at [110, 381] on div "Show more" at bounding box center [107, 382] width 50 height 11
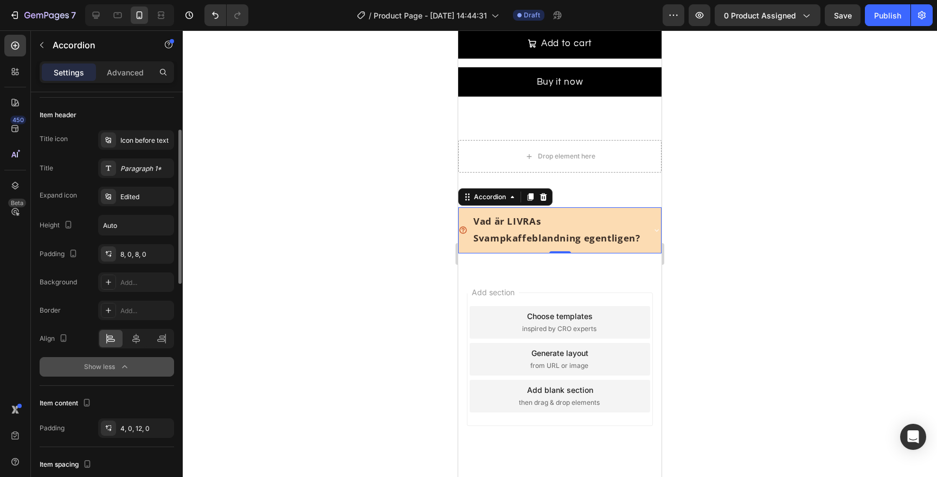
scroll to position [204, 0]
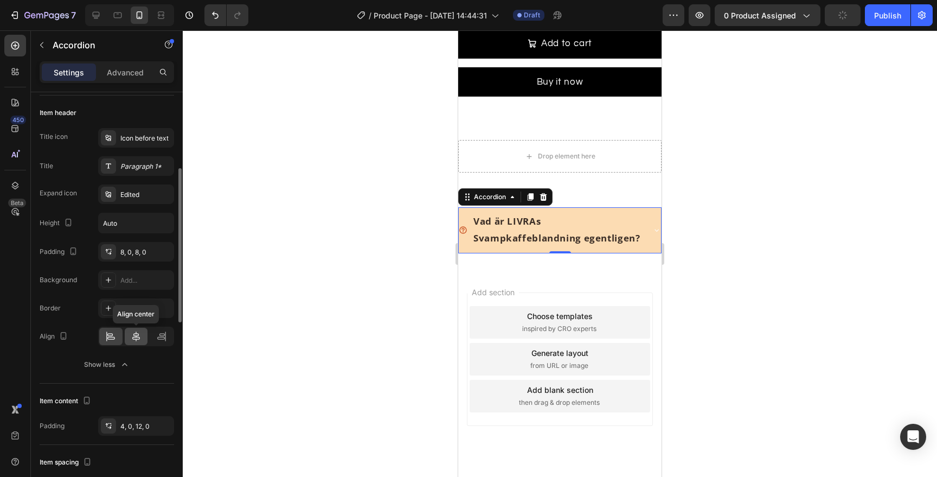
click at [138, 335] on icon at bounding box center [136, 336] width 8 height 10
click at [113, 337] on icon at bounding box center [110, 336] width 11 height 11
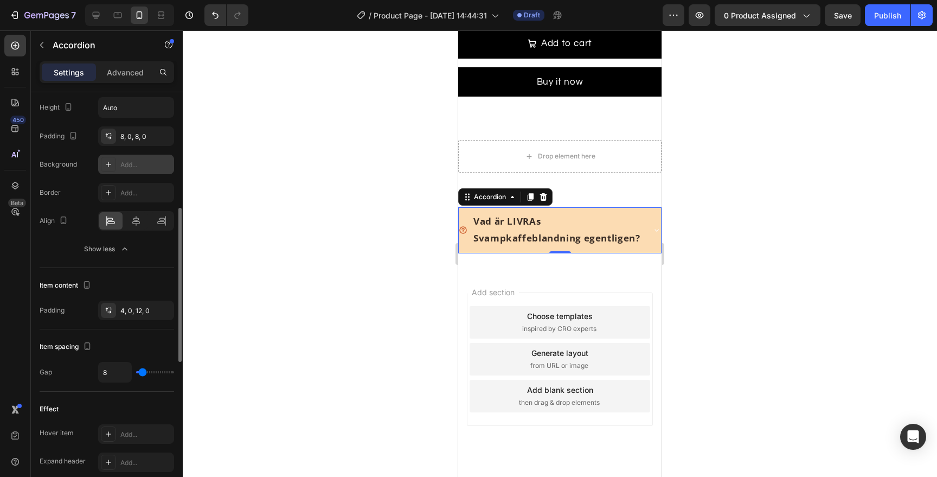
scroll to position [229, 0]
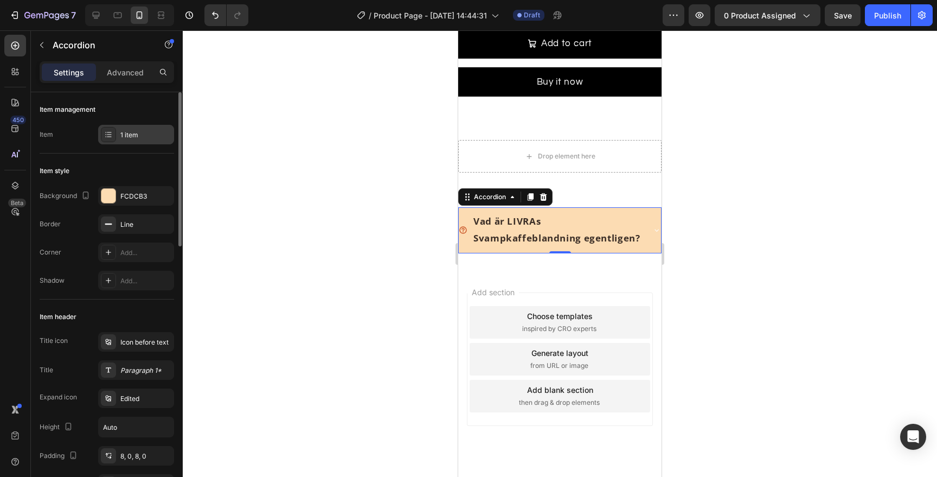
click at [137, 127] on div "1 item" at bounding box center [136, 135] width 76 height 20
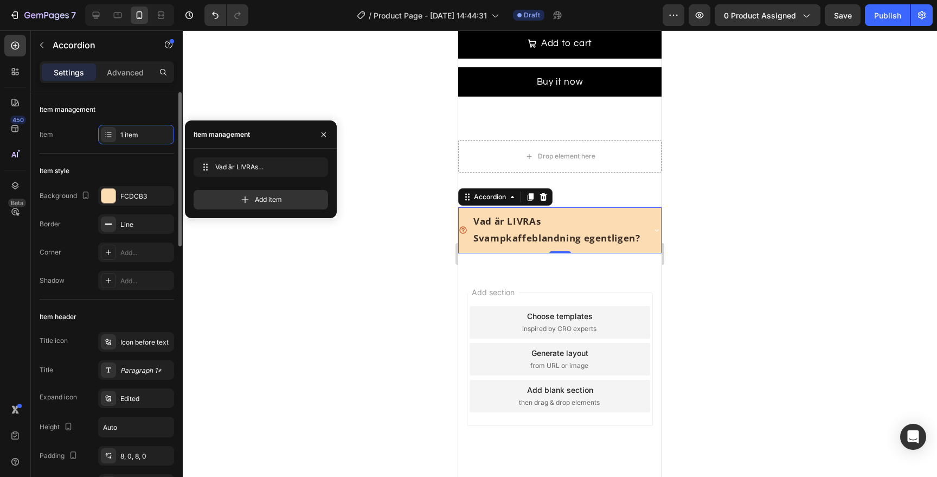
click at [92, 164] on div "Item style" at bounding box center [107, 170] width 135 height 17
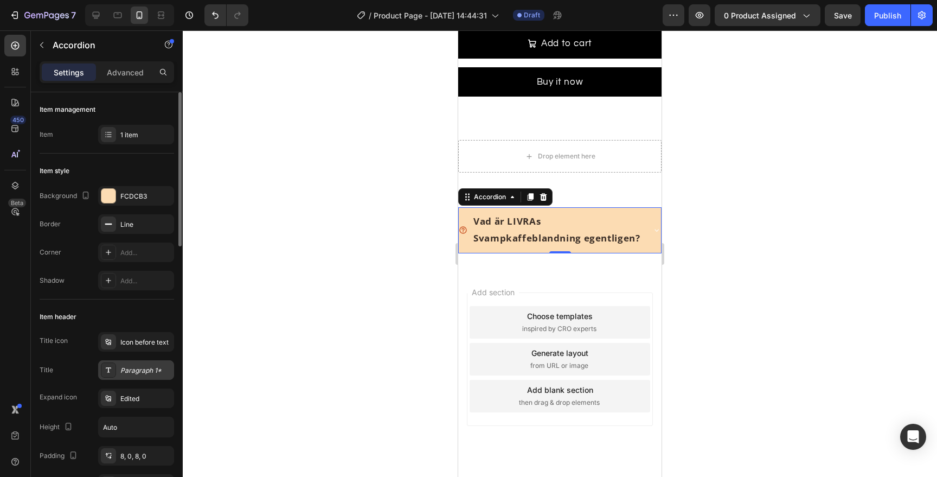
click at [140, 366] on div "Paragraph 1*" at bounding box center [145, 371] width 51 height 10
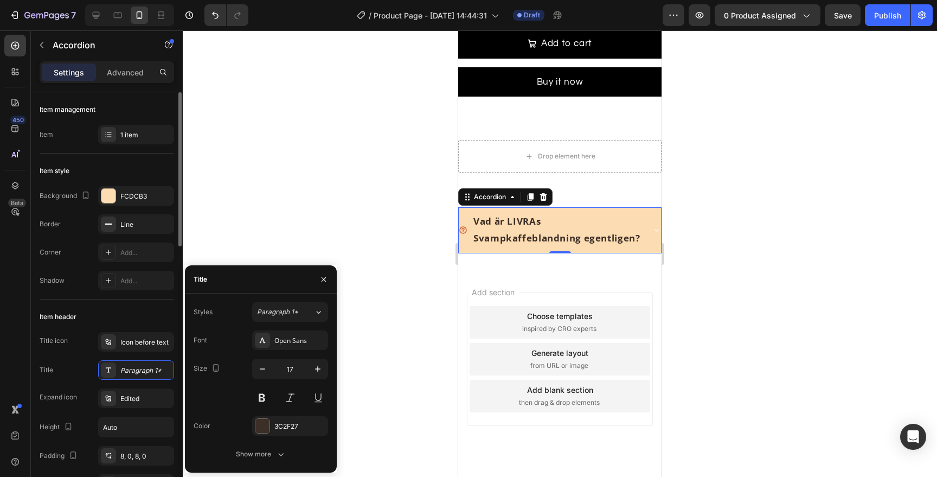
click at [88, 366] on div "Title Paragraph 1*" at bounding box center [107, 370] width 135 height 20
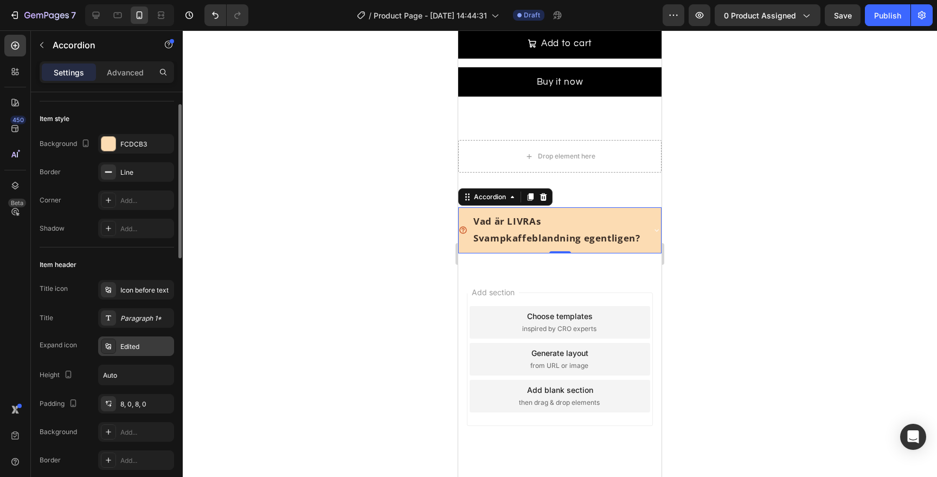
scroll to position [56, 0]
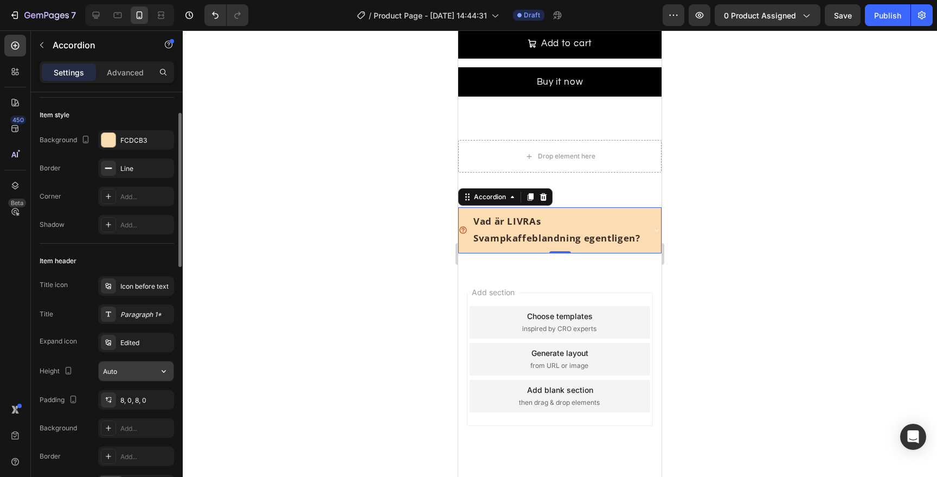
click at [135, 369] on input "Auto" at bounding box center [136, 371] width 75 height 20
click at [145, 372] on input "Auto" at bounding box center [136, 371] width 75 height 20
click at [157, 372] on button "button" at bounding box center [164, 371] width 20 height 20
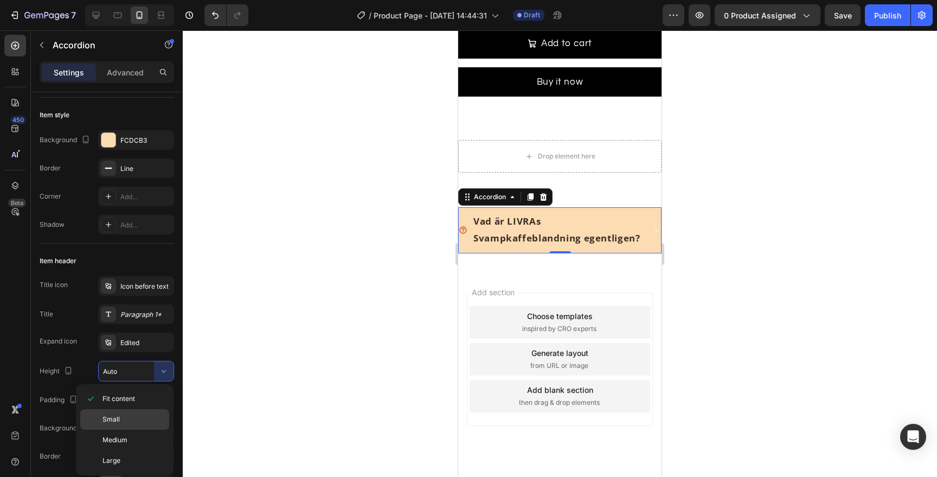
click at [142, 430] on div "Small" at bounding box center [124, 440] width 89 height 21
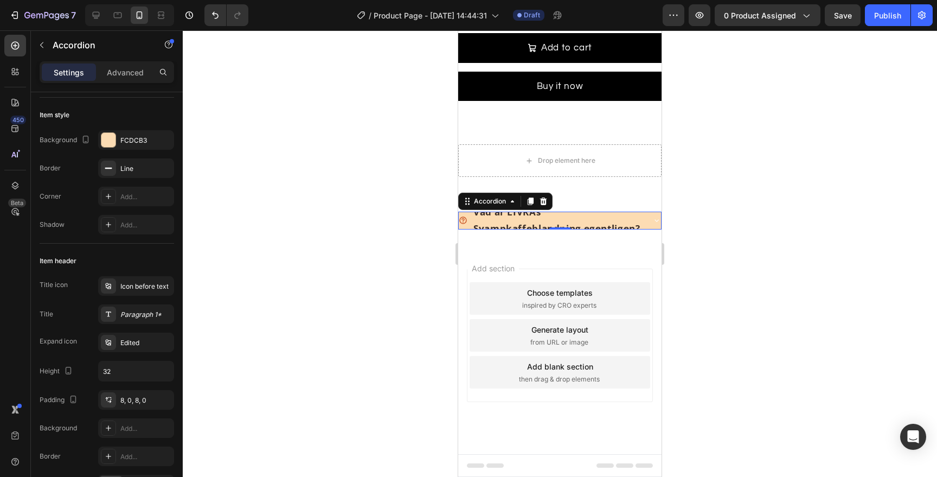
scroll to position [2534, 0]
click at [156, 371] on button "button" at bounding box center [164, 371] width 20 height 20
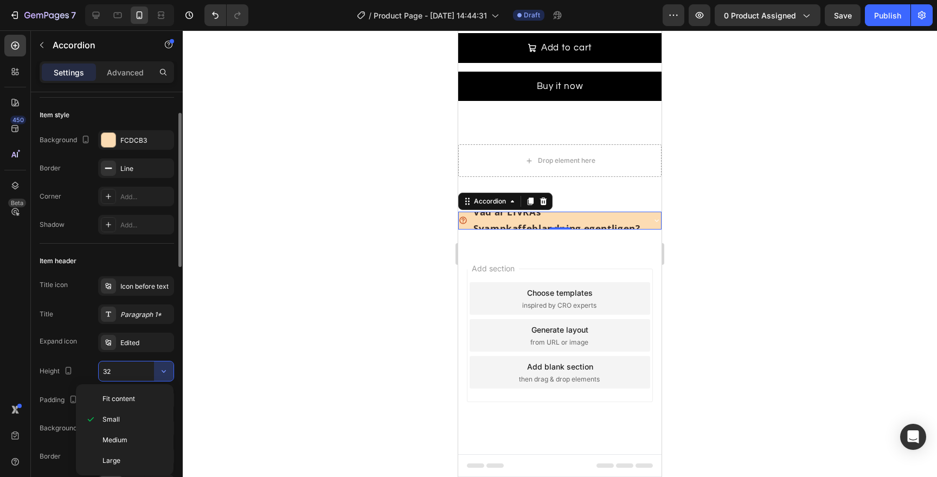
click at [131, 373] on input "32" at bounding box center [136, 371] width 75 height 20
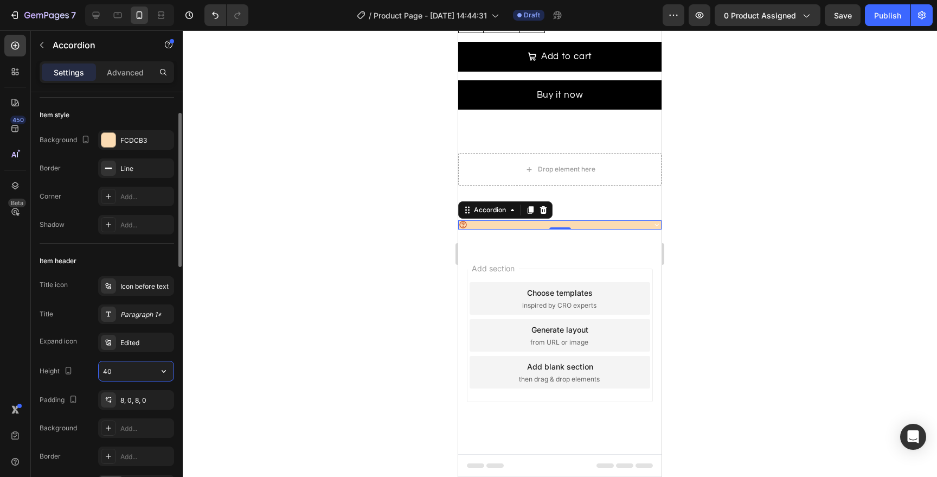
scroll to position [2539, 0]
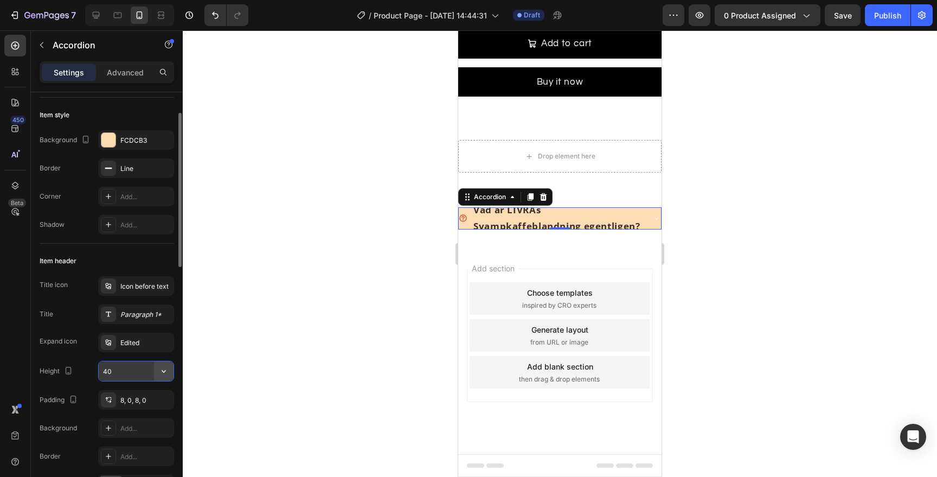
click at [168, 370] on icon "button" at bounding box center [163, 371] width 11 height 11
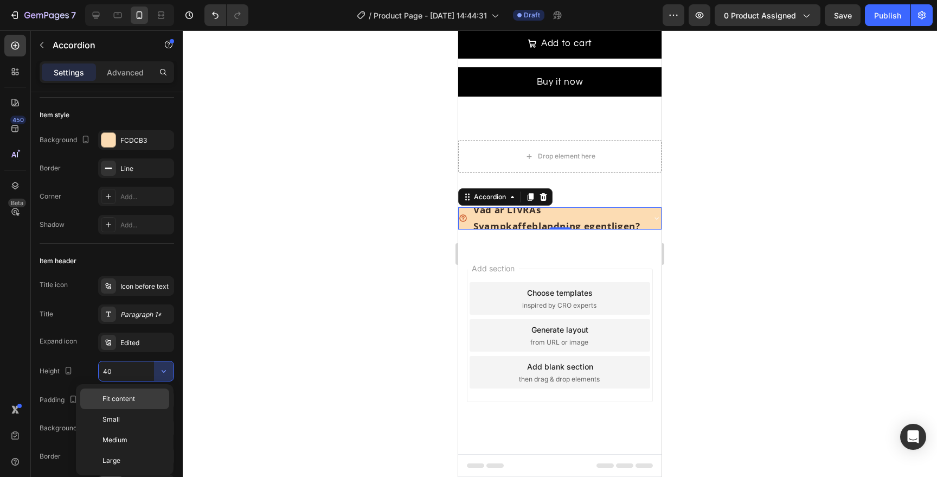
click at [151, 402] on p "Fit content" at bounding box center [134, 399] width 62 height 10
type input "Auto"
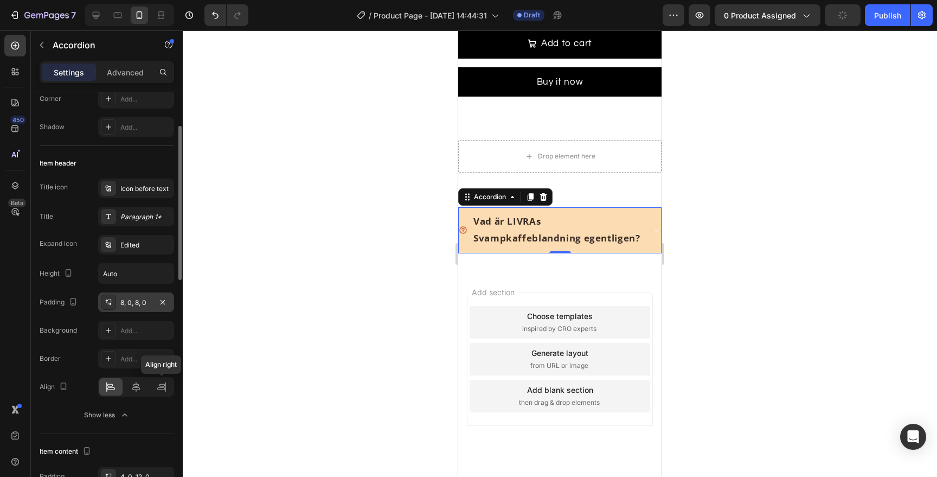
scroll to position [159, 0]
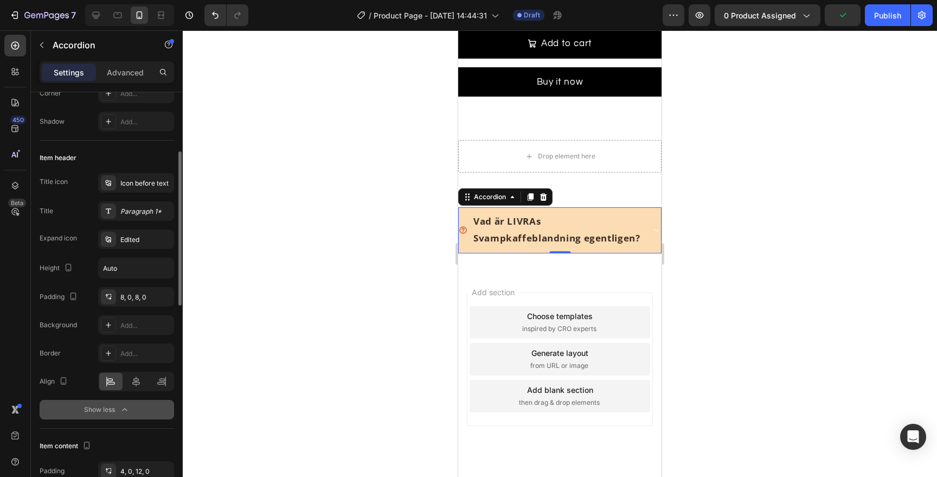
click at [139, 405] on button "Show less" at bounding box center [107, 410] width 135 height 20
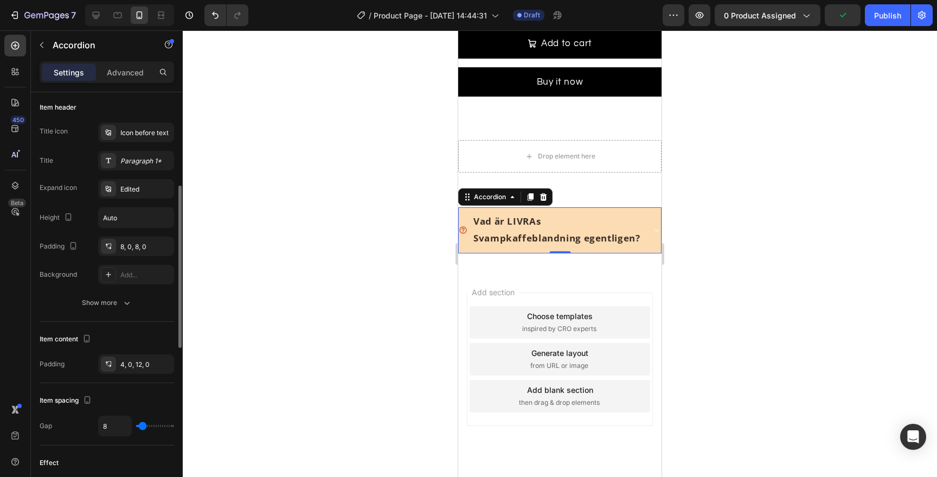
scroll to position [220, 0]
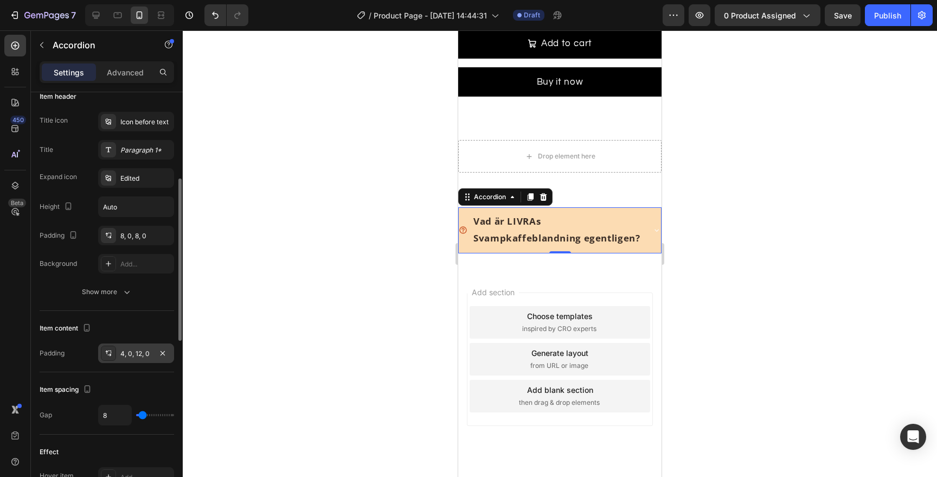
click at [135, 355] on div "4, 0, 12, 0" at bounding box center [135, 354] width 31 height 10
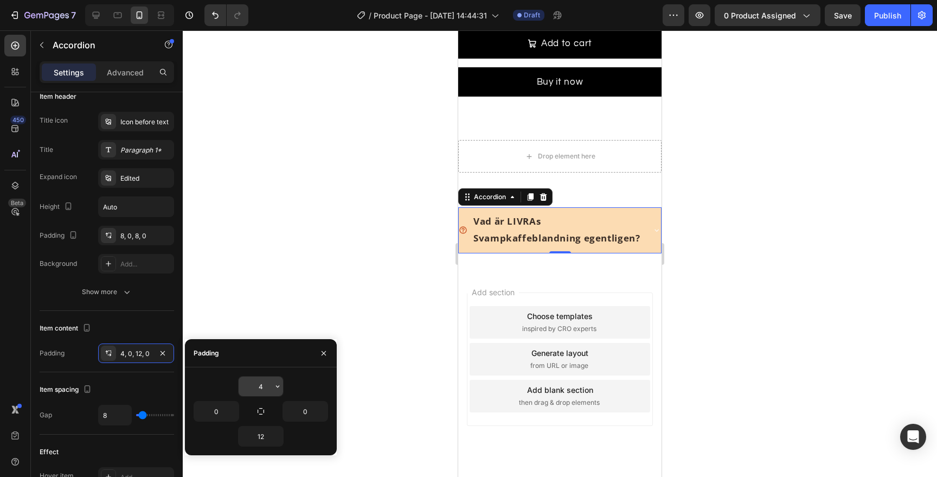
click at [265, 383] on input "4" at bounding box center [261, 386] width 44 height 20
type input "2"
click at [265, 432] on input "12" at bounding box center [261, 436] width 44 height 20
type input "2"
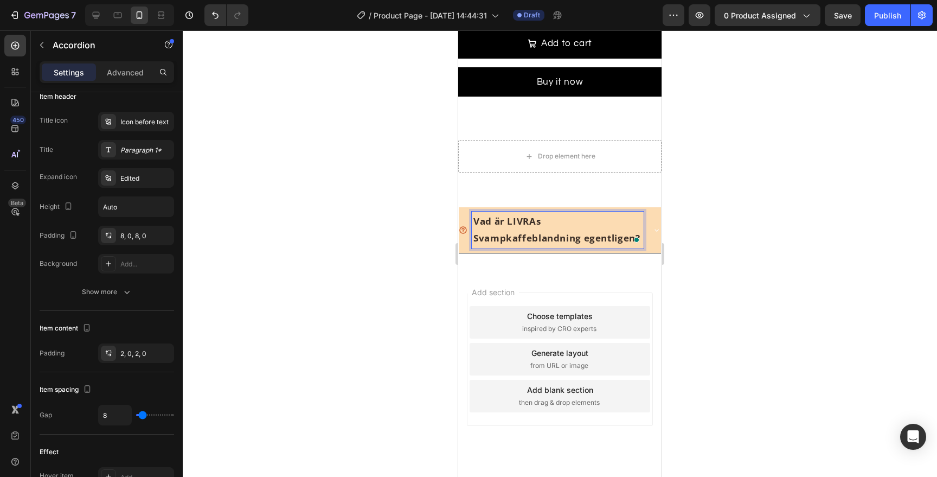
click at [651, 224] on div "Vad är LIVRAs Svampkaffeblandning egentligen?" at bounding box center [560, 229] width 202 height 45
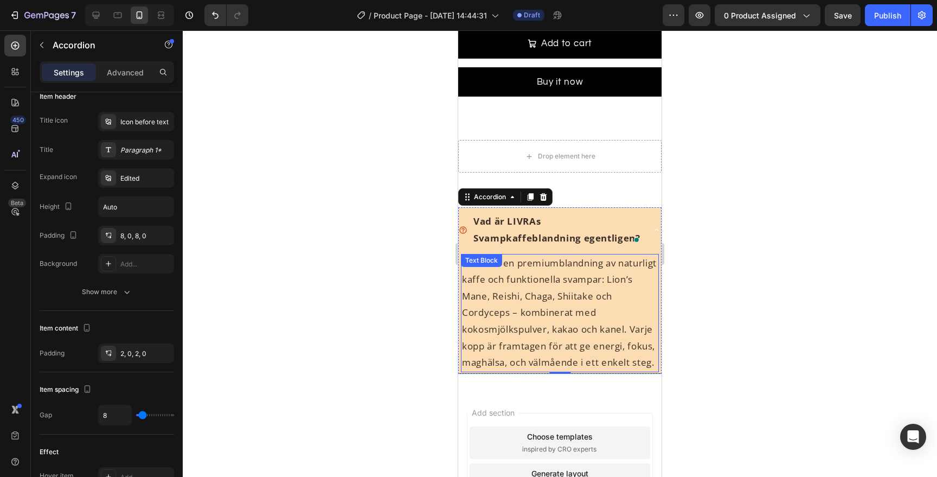
click at [599, 306] on p "LIVRA är en premiumblandning av naturligt kaffe och funktionella svampar: Lion’…" at bounding box center [560, 313] width 196 height 116
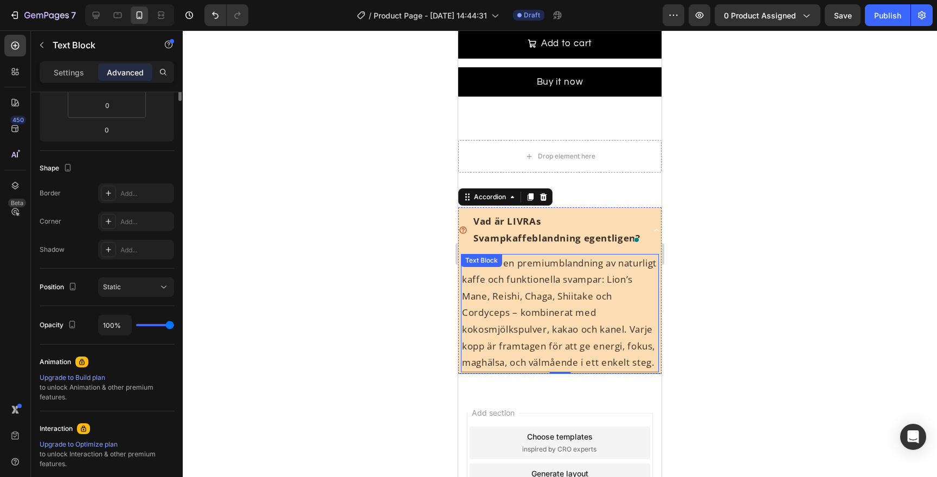
scroll to position [0, 0]
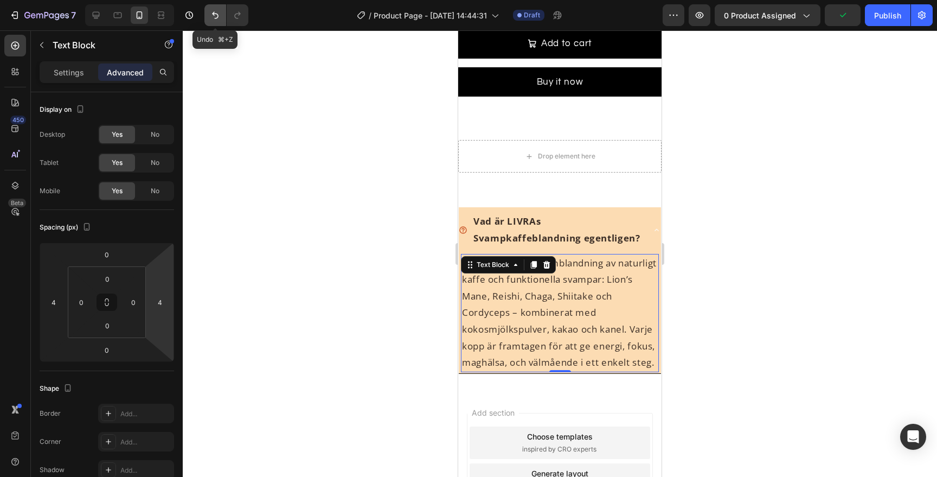
click at [210, 14] on icon "Undo/Redo" at bounding box center [215, 15] width 11 height 11
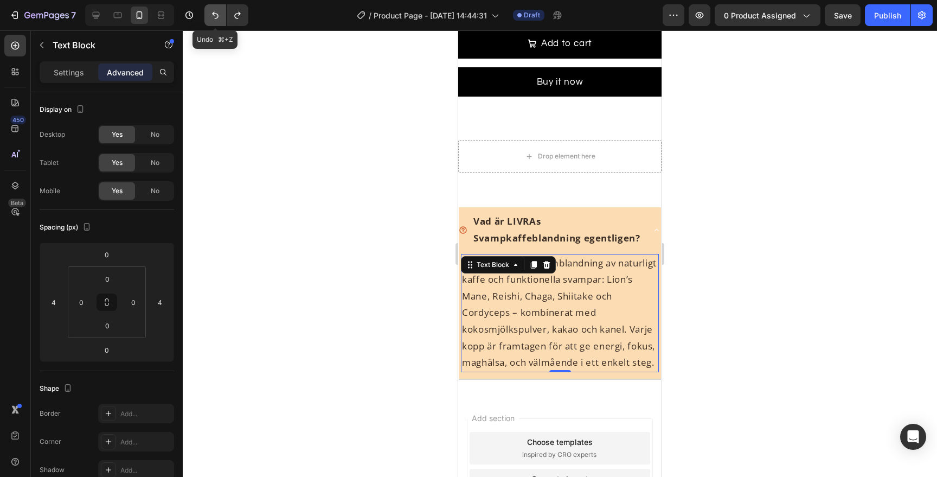
click at [210, 14] on icon "Undo/Redo" at bounding box center [215, 15] width 11 height 11
click at [735, 279] on div at bounding box center [560, 253] width 754 height 446
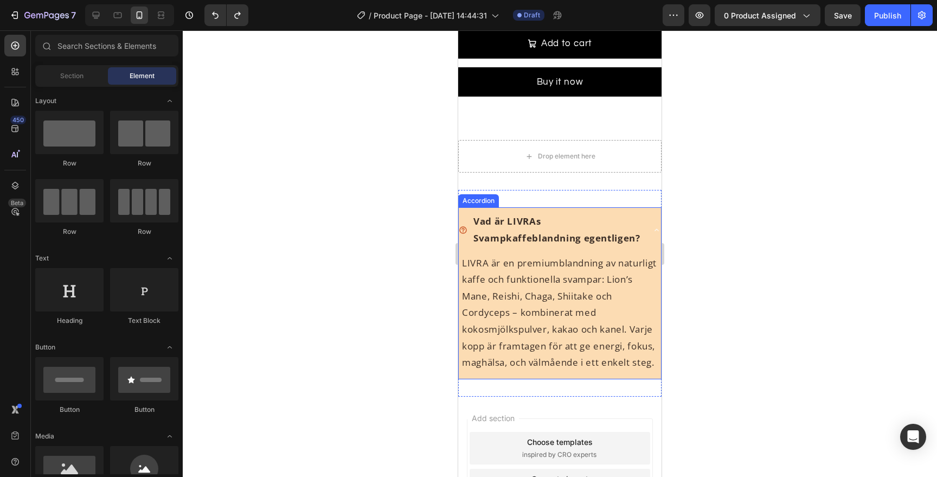
click at [558, 232] on strong "Vad är LIVRAs Svampkaffeblandning egentligen?" at bounding box center [556, 229] width 167 height 29
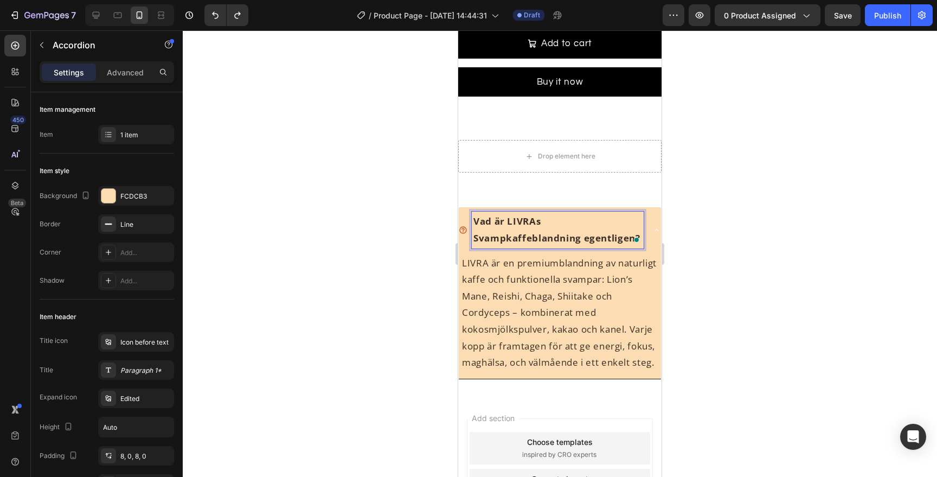
click at [558, 232] on strong "Vad är LIVRAs Svampkaffeblandning egentligen?" at bounding box center [556, 229] width 167 height 29
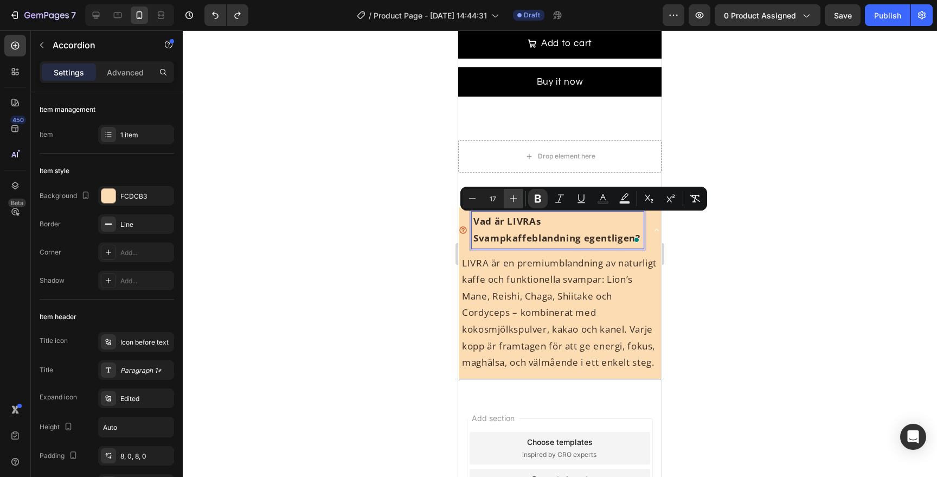
click at [509, 197] on icon "Editor contextual toolbar" at bounding box center [513, 198] width 11 height 11
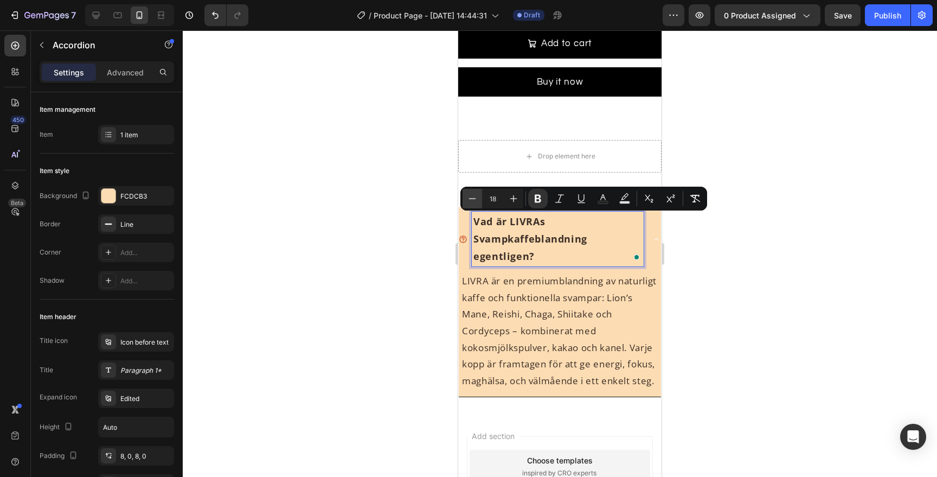
click at [473, 200] on icon "Editor contextual toolbar" at bounding box center [472, 198] width 11 height 11
type input "17"
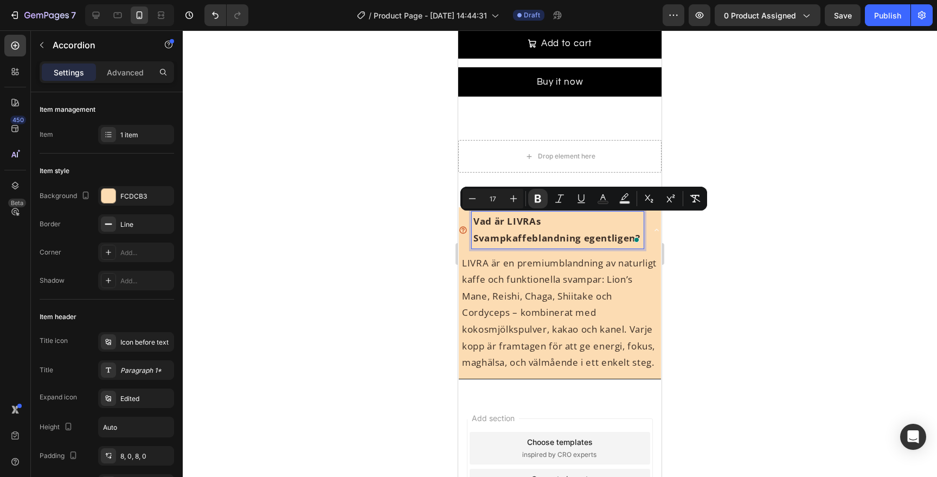
click at [715, 252] on div at bounding box center [560, 253] width 754 height 446
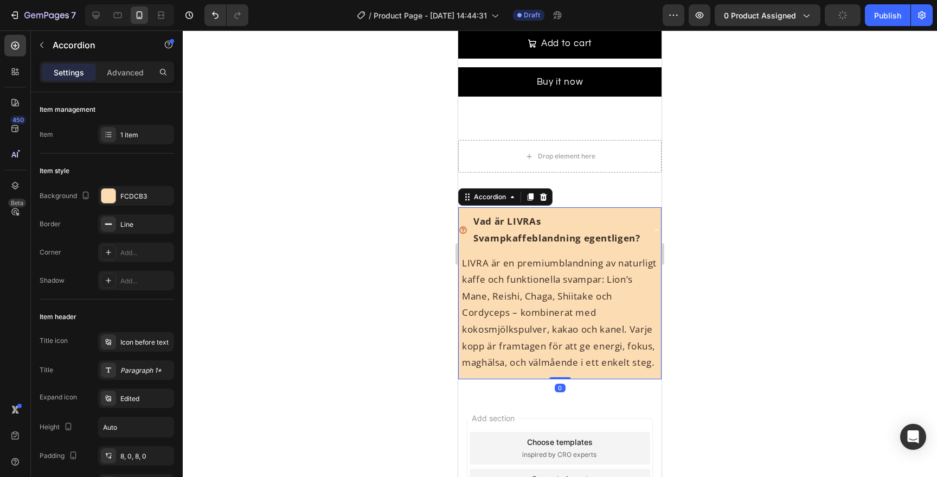
click at [659, 227] on icon at bounding box center [656, 230] width 9 height 9
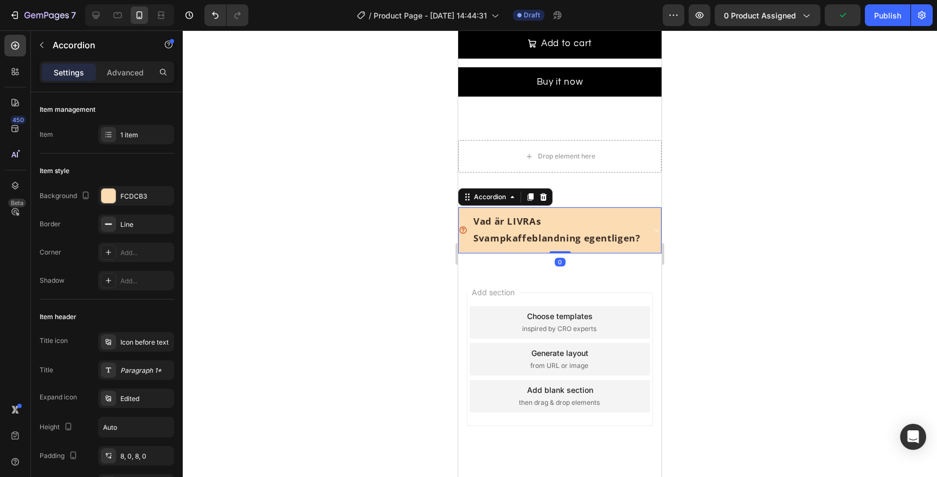
click at [659, 227] on icon at bounding box center [656, 230] width 9 height 9
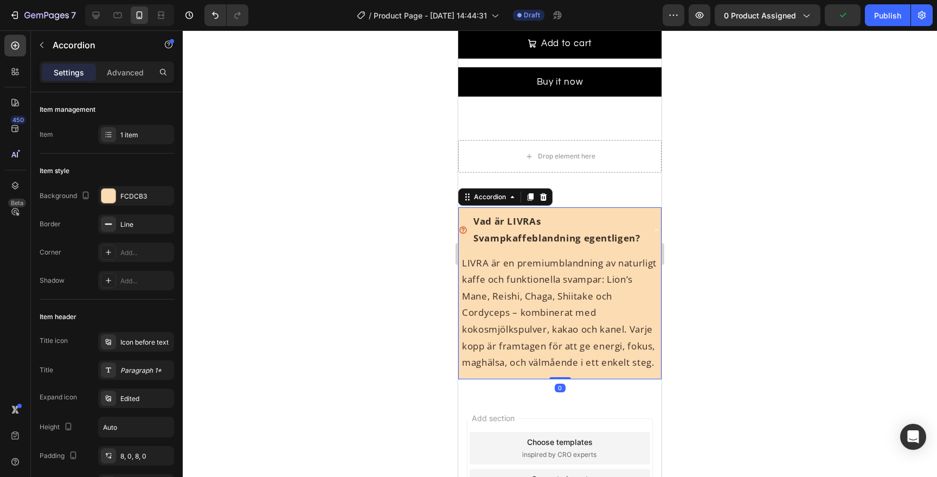
click at [659, 227] on icon at bounding box center [656, 230] width 9 height 9
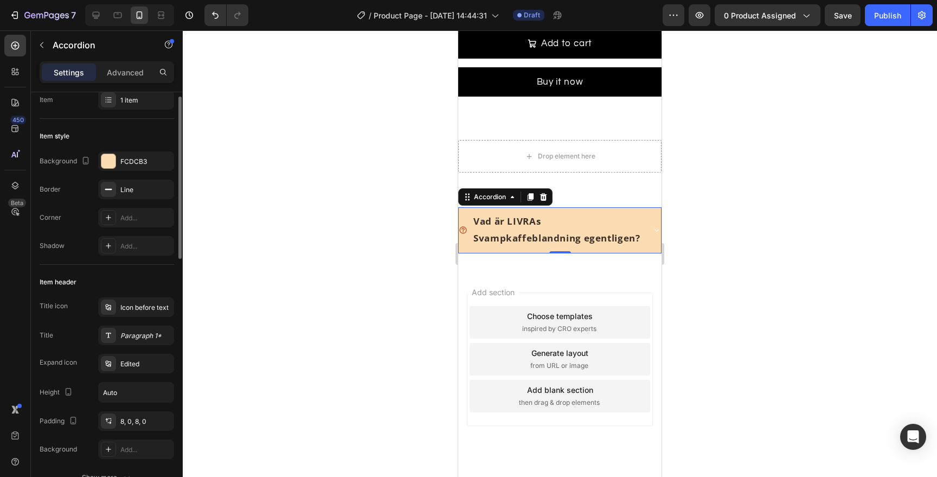
scroll to position [53, 0]
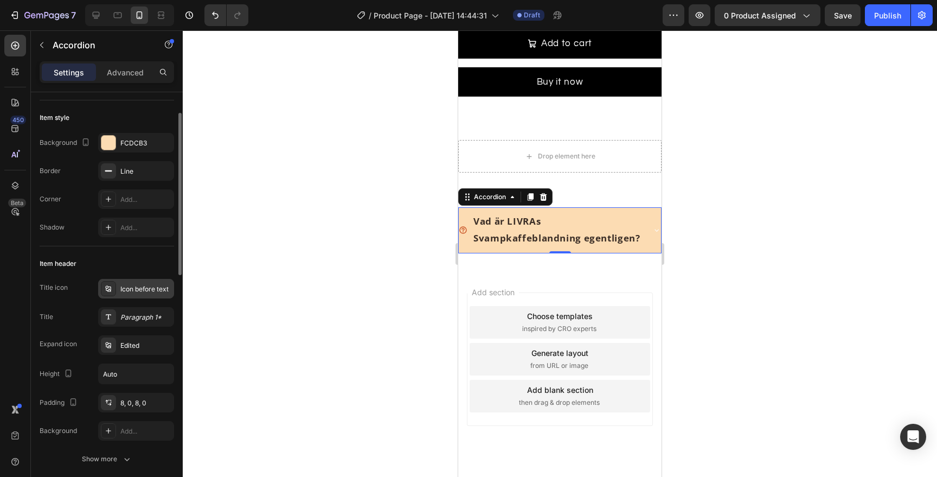
click at [151, 292] on div "Icon before text" at bounding box center [145, 289] width 51 height 10
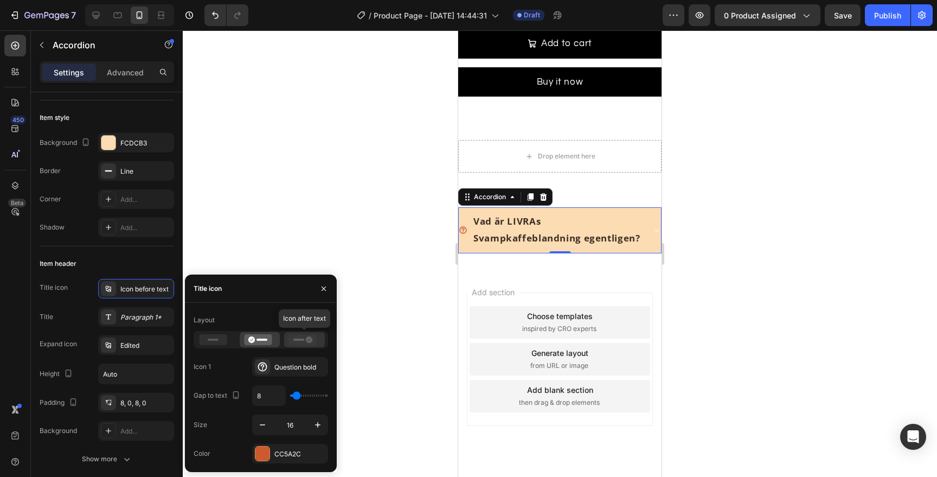
click at [311, 341] on icon at bounding box center [309, 339] width 7 height 7
click at [264, 366] on icon at bounding box center [262, 366] width 11 height 11
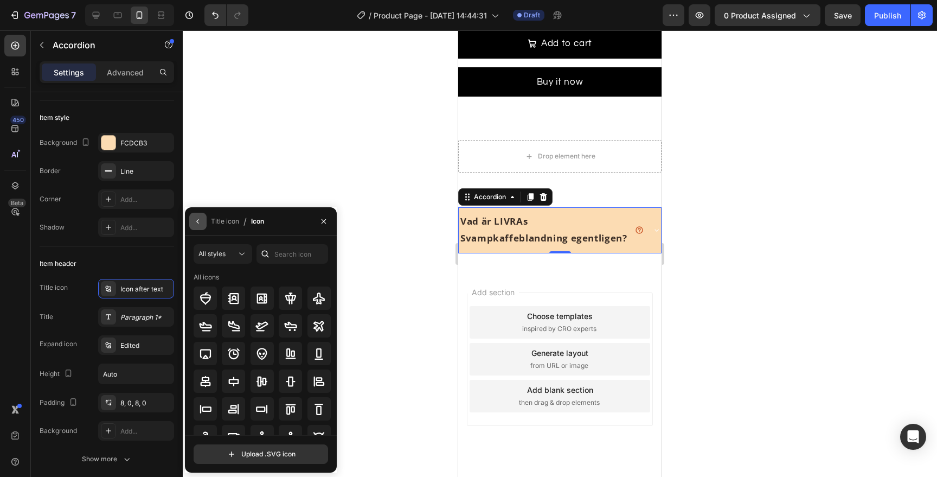
click at [201, 219] on icon "button" at bounding box center [198, 221] width 9 height 9
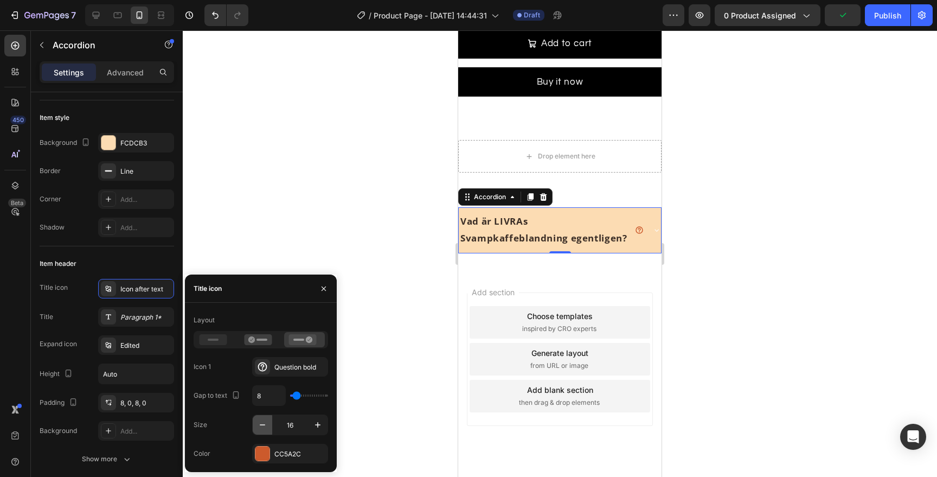
click at [267, 423] on icon "button" at bounding box center [262, 424] width 11 height 11
click at [311, 422] on button "button" at bounding box center [318, 425] width 20 height 20
click at [292, 422] on input "14" at bounding box center [290, 425] width 36 height 20
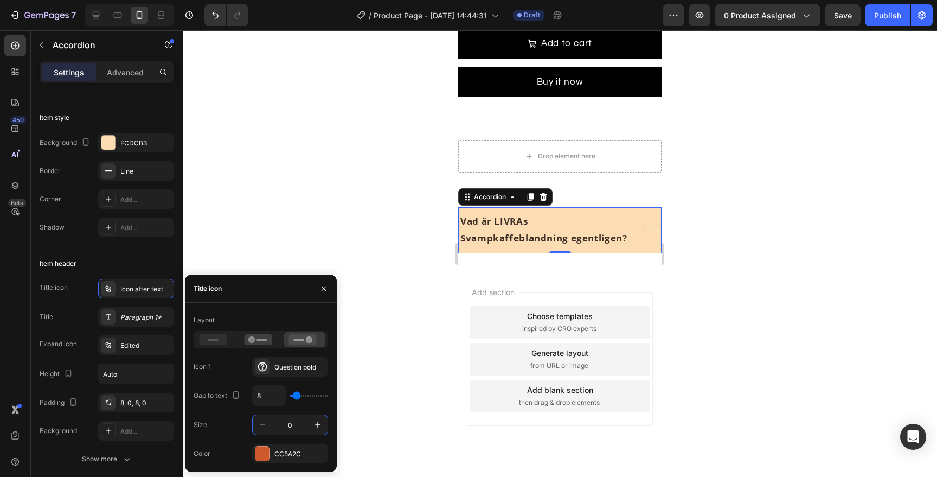
click at [297, 415] on input "0" at bounding box center [290, 425] width 36 height 20
type input "1"
click at [136, 291] on div "Icon after text" at bounding box center [145, 289] width 51 height 10
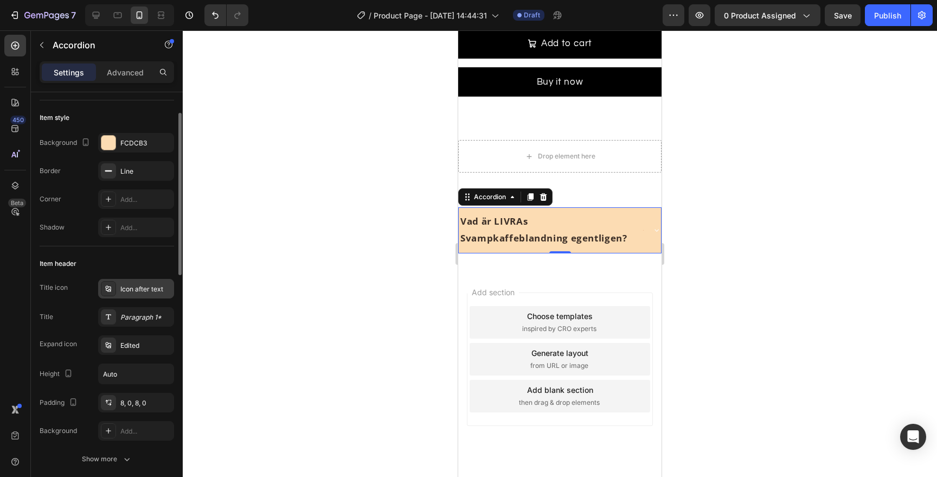
click at [136, 291] on div "Icon after text" at bounding box center [145, 289] width 51 height 10
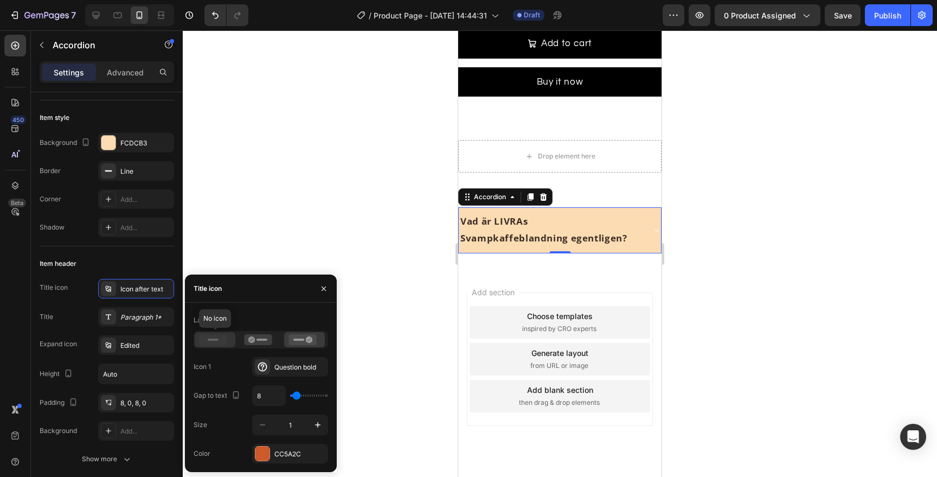
click at [214, 338] on rect at bounding box center [213, 339] width 11 height 2
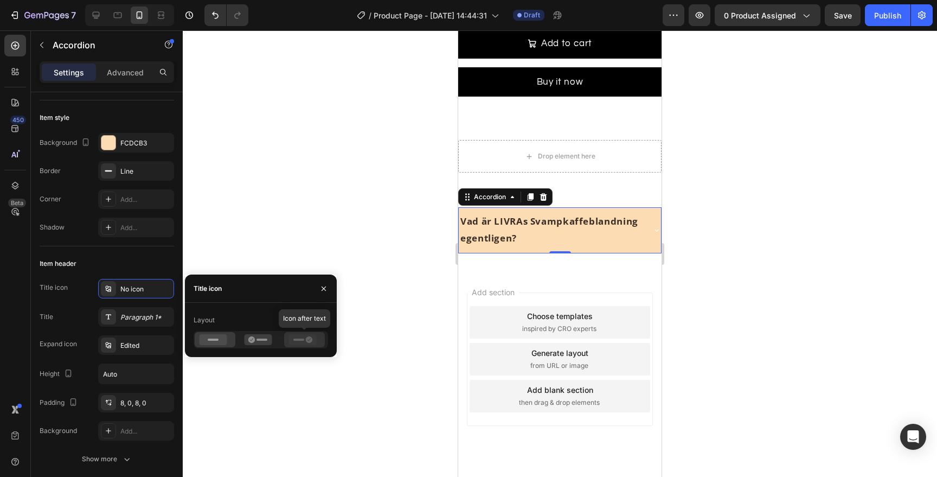
click at [291, 346] on div at bounding box center [304, 339] width 41 height 15
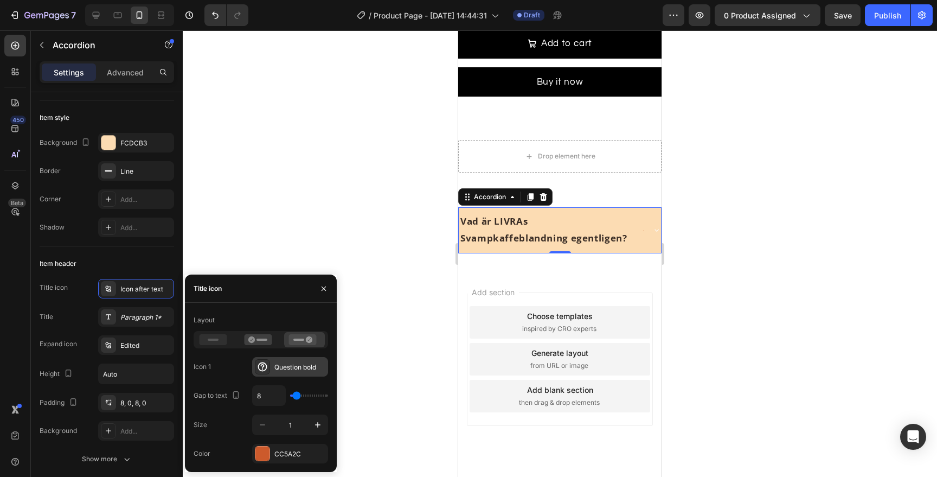
click at [287, 364] on div "Question bold" at bounding box center [299, 367] width 51 height 10
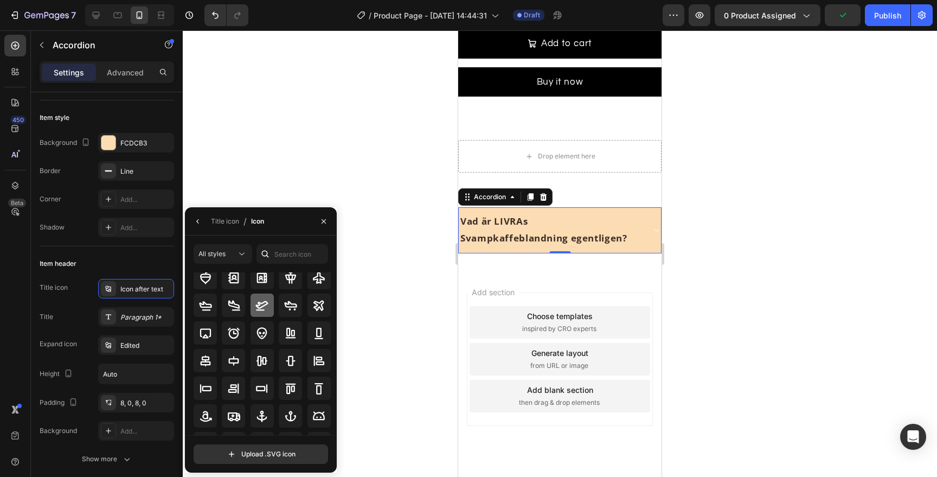
scroll to position [24, 0]
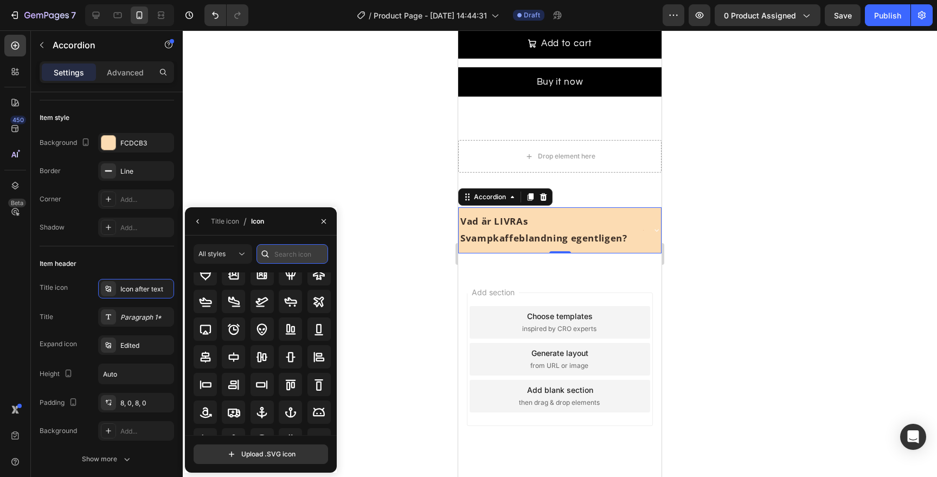
click at [302, 247] on input "text" at bounding box center [293, 254] width 72 height 20
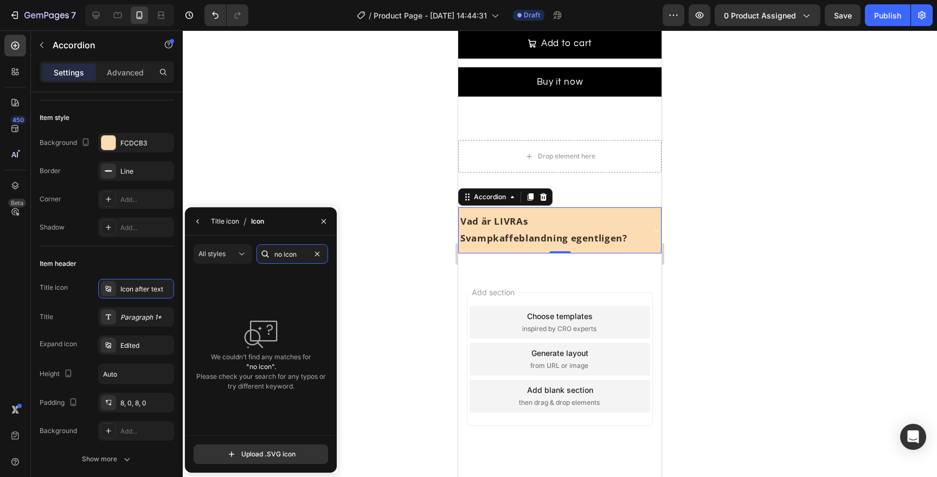
type input "no icon"
click at [215, 216] on div "Title icon" at bounding box center [225, 221] width 28 height 10
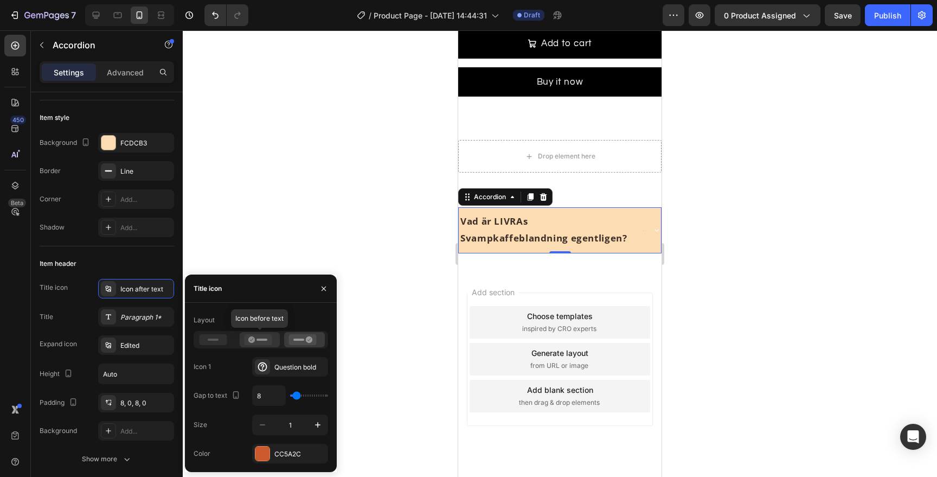
click at [251, 334] on icon at bounding box center [258, 339] width 28 height 11
click at [313, 420] on icon "button" at bounding box center [317, 424] width 11 height 11
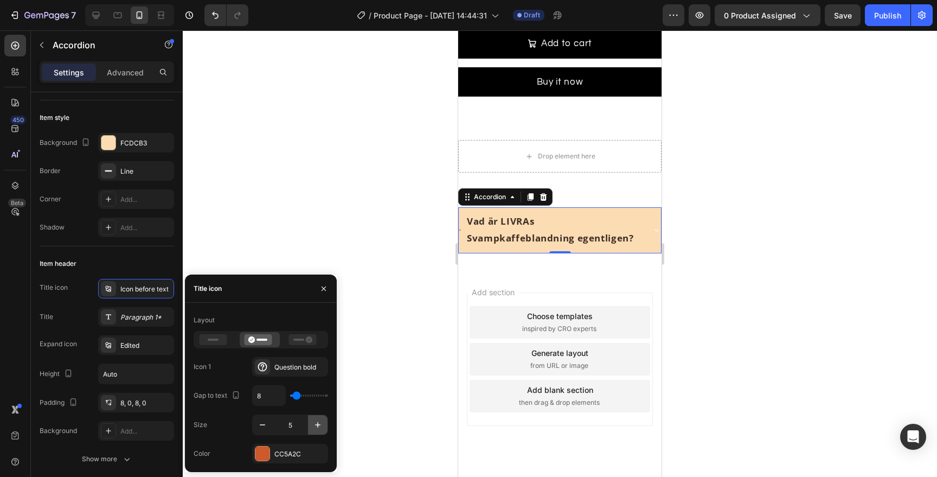
click at [313, 420] on icon "button" at bounding box center [317, 424] width 11 height 11
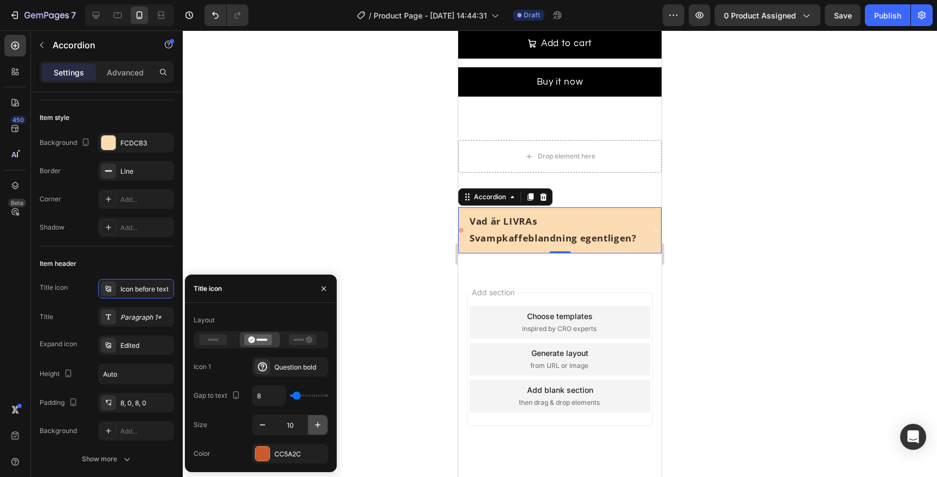
click at [313, 420] on icon "button" at bounding box center [317, 424] width 11 height 11
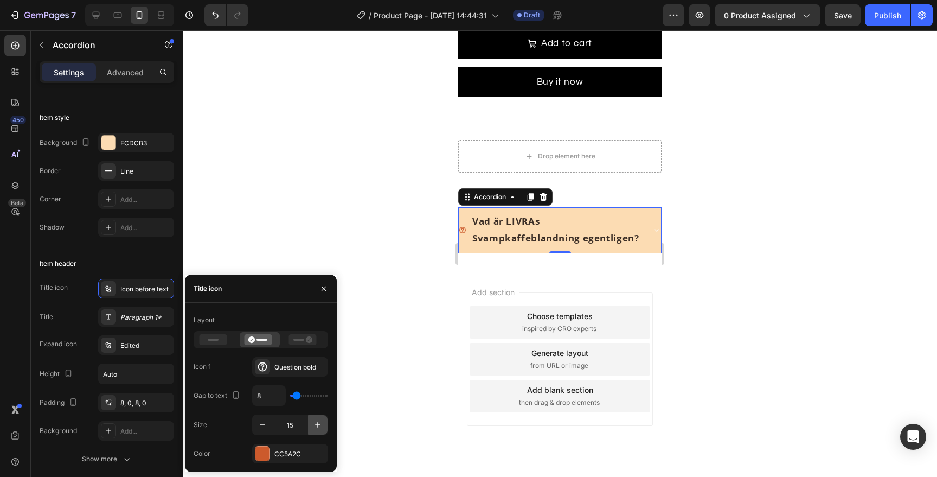
click at [313, 420] on icon "button" at bounding box center [317, 424] width 11 height 11
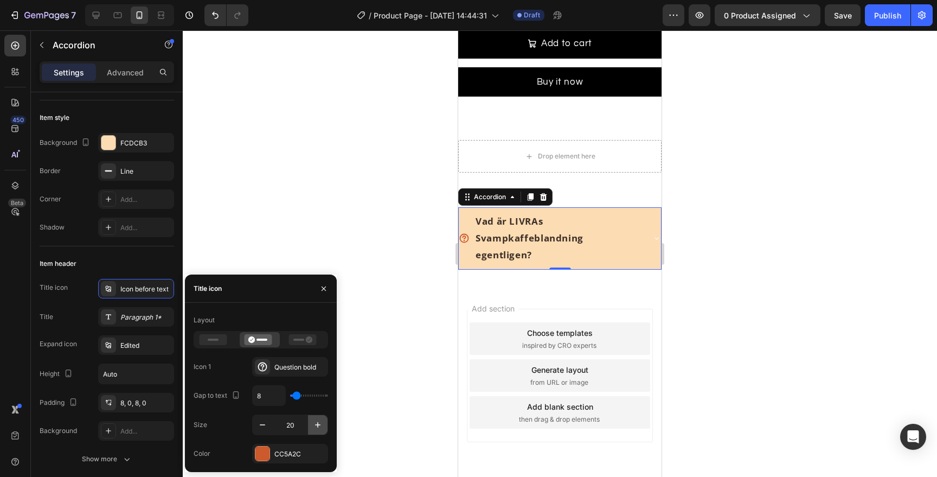
click at [313, 420] on icon "button" at bounding box center [317, 424] width 11 height 11
click at [263, 421] on icon "button" at bounding box center [262, 424] width 11 height 11
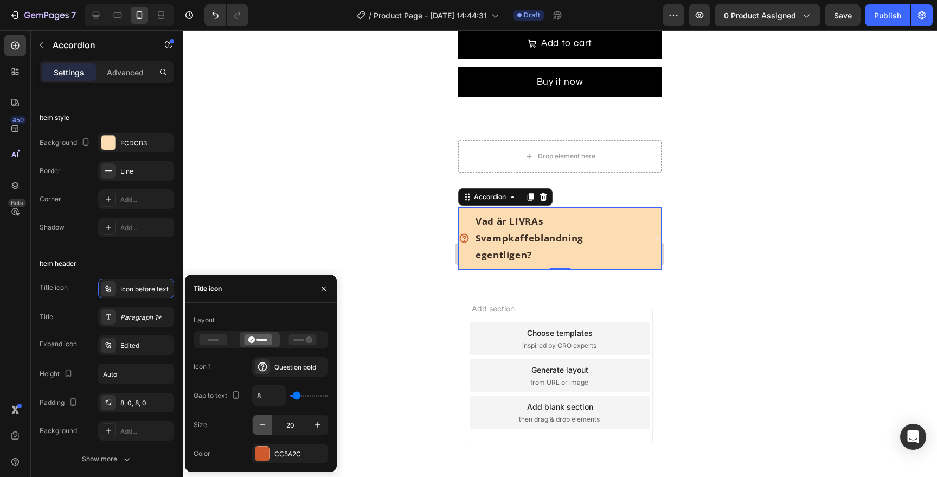
type input "19"
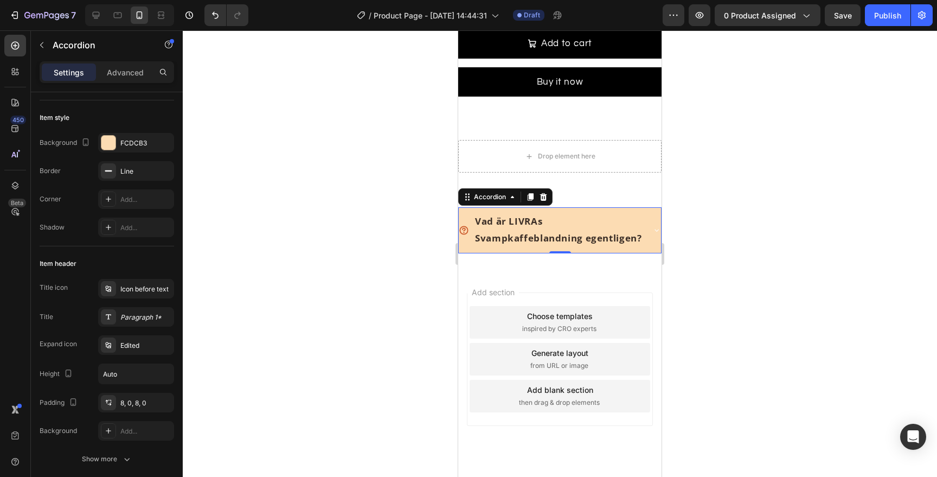
click at [657, 229] on icon at bounding box center [656, 230] width 9 height 9
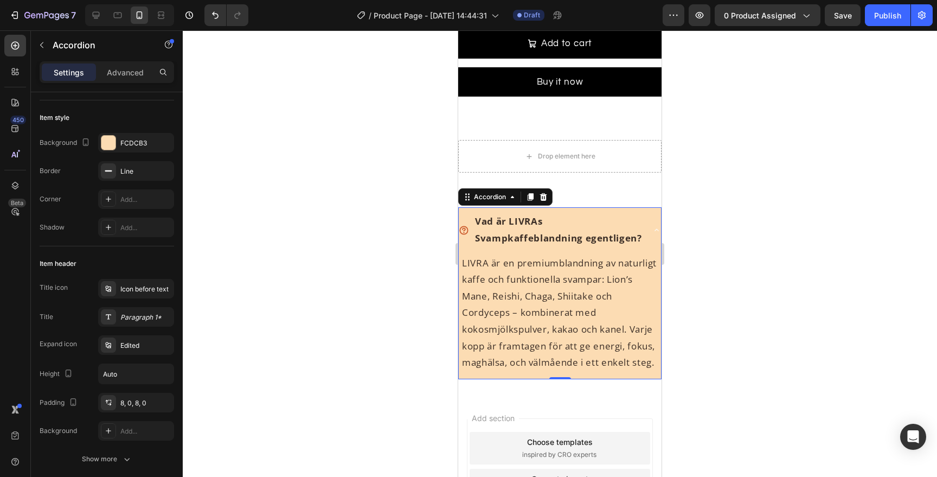
click at [657, 229] on icon at bounding box center [657, 230] width 4 height 2
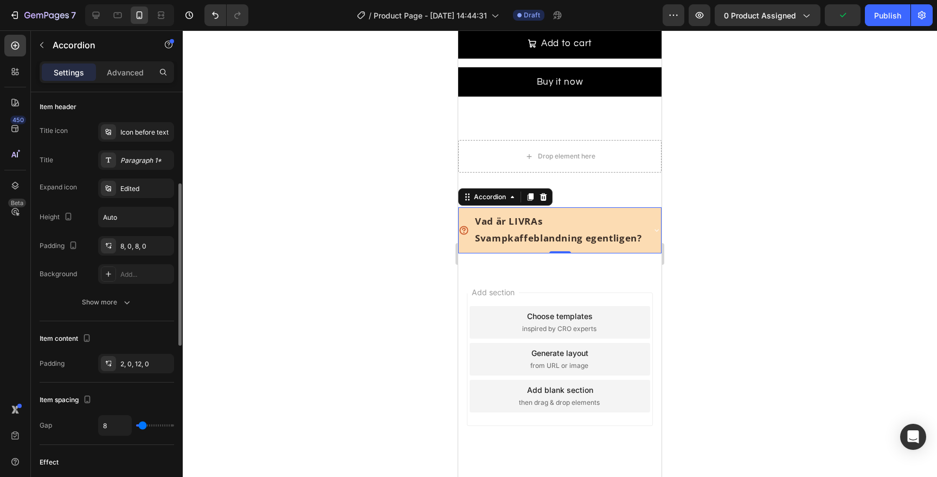
scroll to position [202, 0]
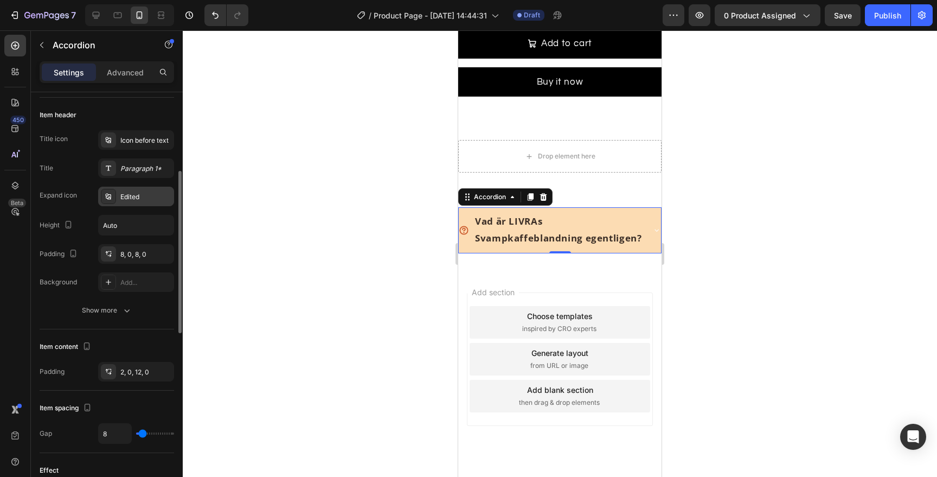
click at [142, 194] on div "Edited" at bounding box center [145, 197] width 51 height 10
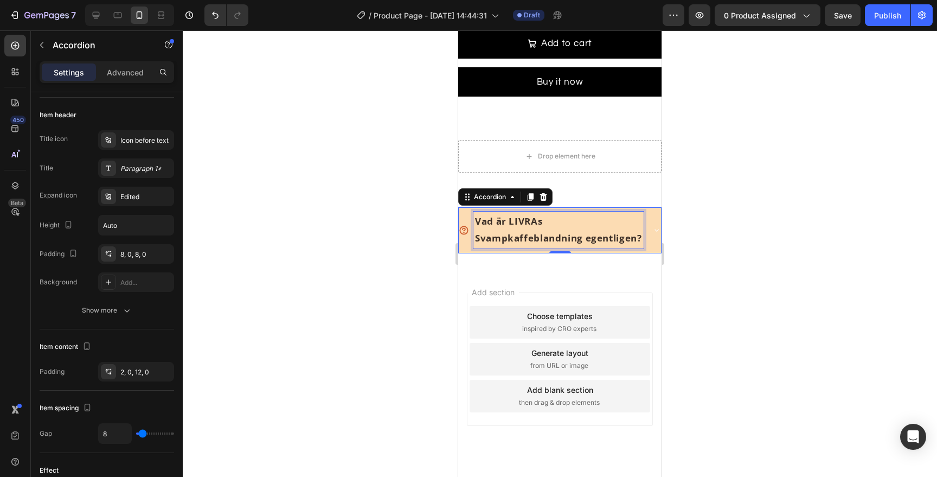
click at [600, 212] on div "Vad är LIVRAs Svampkaffeblandning egentligen?" at bounding box center [558, 230] width 170 height 36
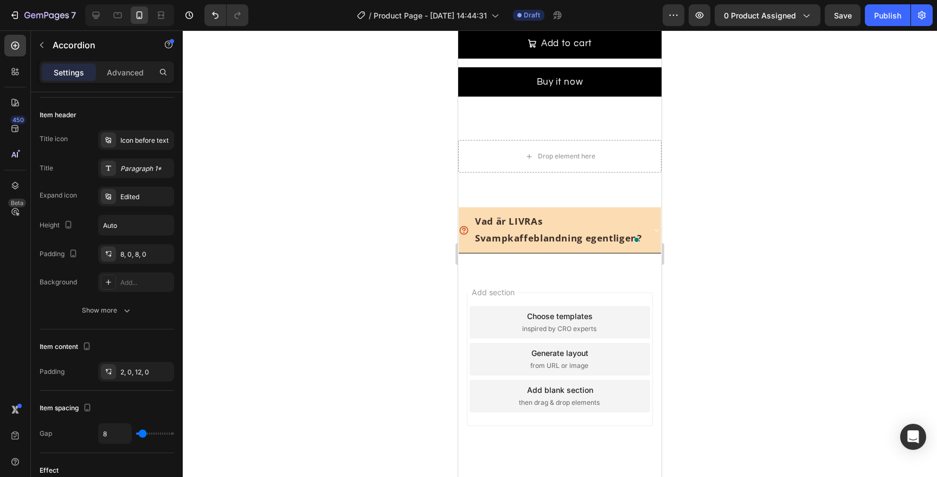
click at [649, 215] on div "Vad är LIVRAs Svampkaffeblandning egentligen?" at bounding box center [560, 229] width 202 height 45
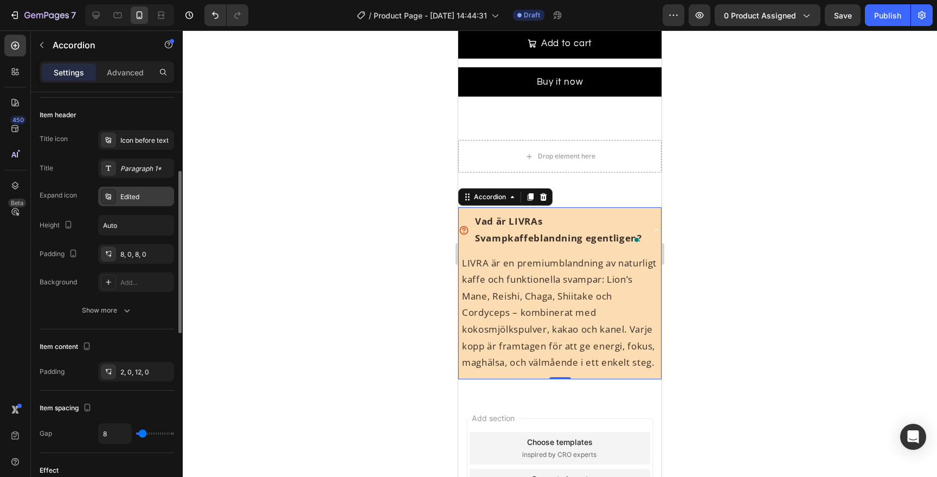
click at [140, 200] on div "Edited" at bounding box center [145, 197] width 51 height 10
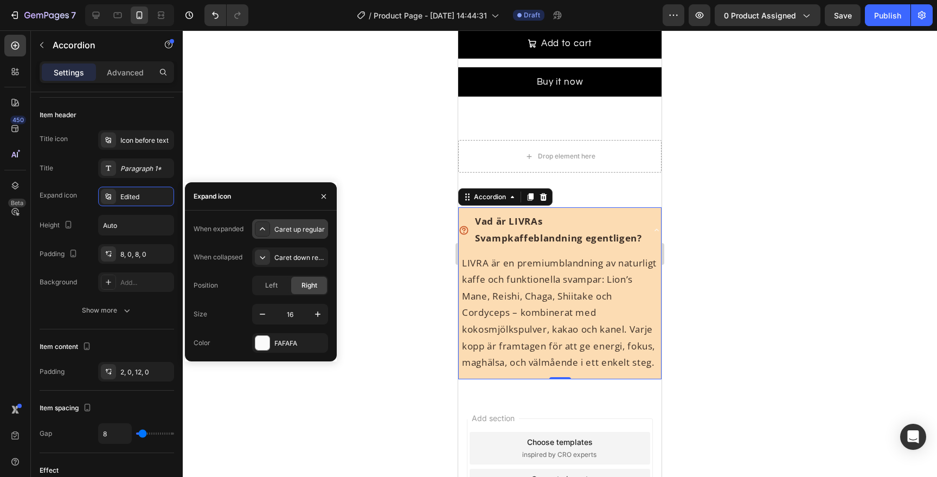
click at [283, 237] on div "Caret up regular" at bounding box center [290, 229] width 76 height 20
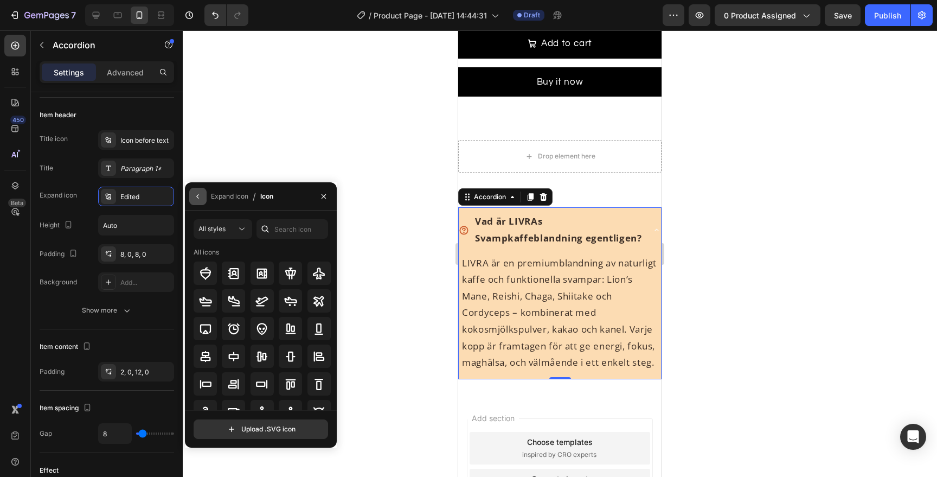
click at [202, 196] on icon "button" at bounding box center [198, 196] width 9 height 9
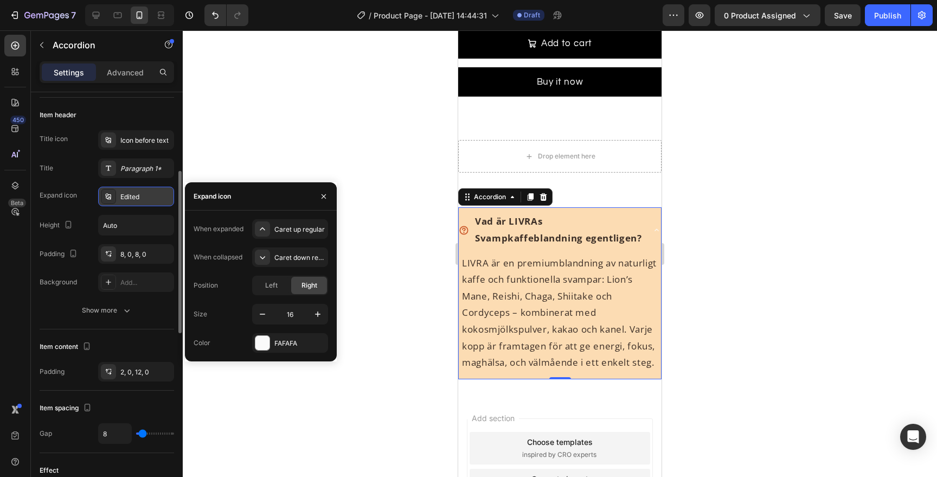
click at [123, 197] on div "Edited" at bounding box center [145, 197] width 51 height 10
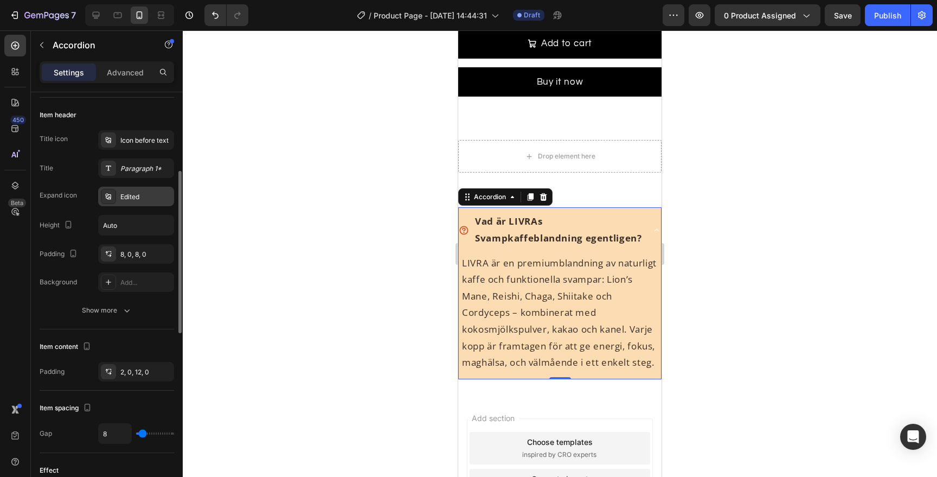
click at [123, 197] on div "Edited" at bounding box center [145, 197] width 51 height 10
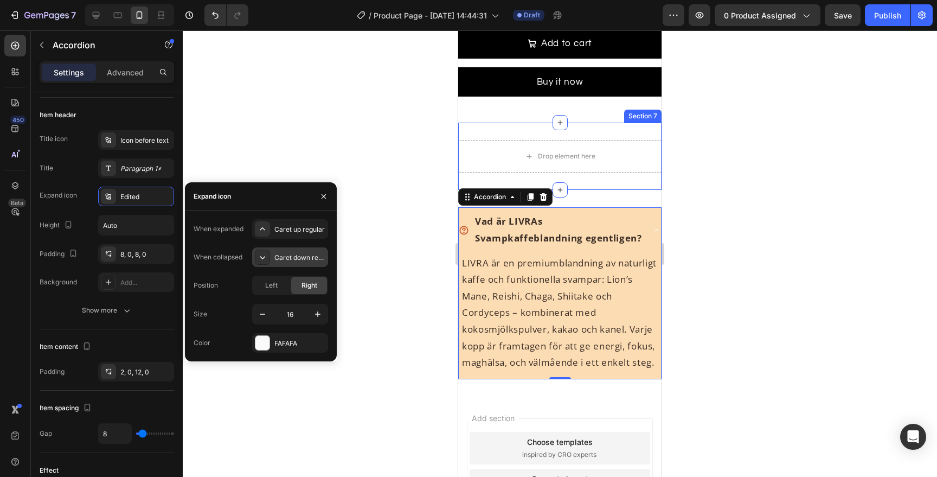
click at [278, 249] on div "Caret down regular" at bounding box center [290, 257] width 76 height 20
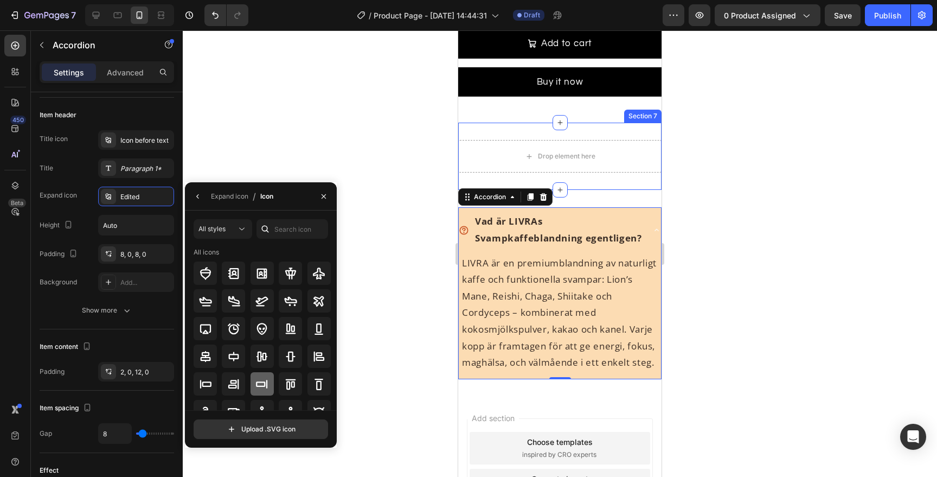
scroll to position [119, 0]
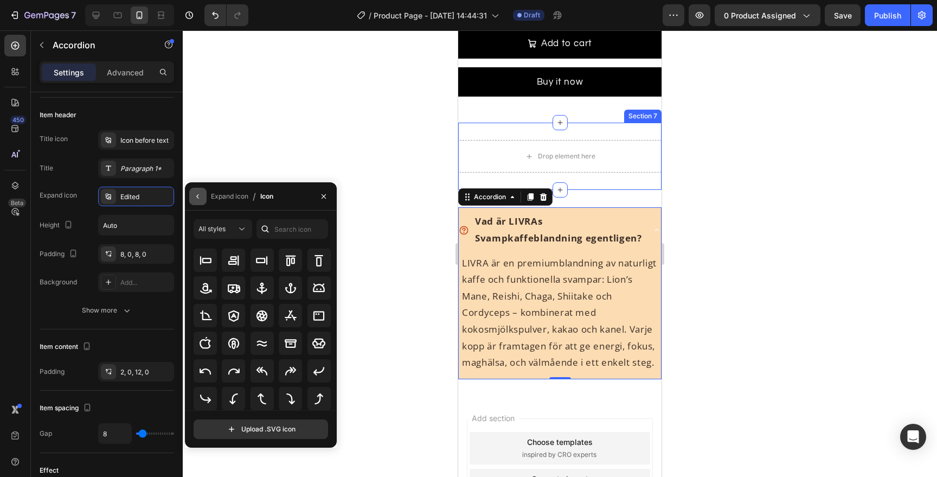
click at [194, 197] on icon "button" at bounding box center [198, 196] width 9 height 9
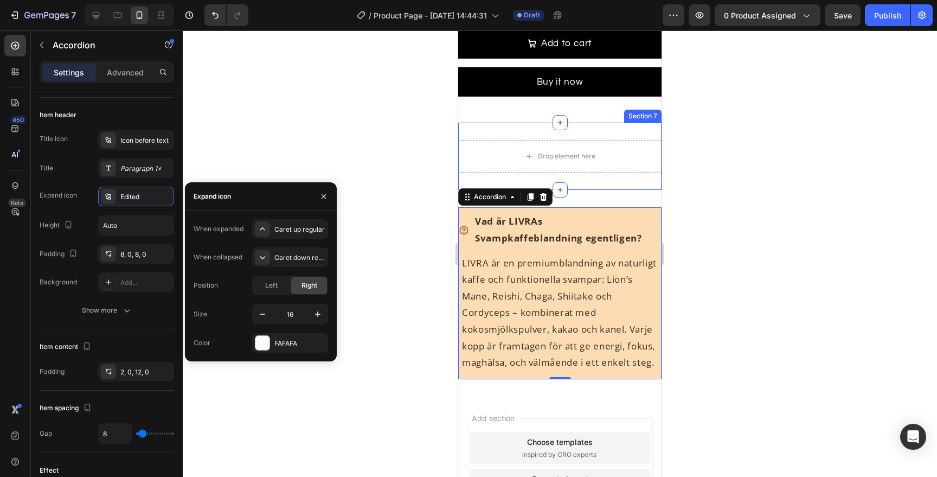
click at [214, 236] on div "When expanded" at bounding box center [219, 228] width 50 height 17
click at [223, 229] on div "When expanded" at bounding box center [219, 229] width 50 height 10
click at [252, 229] on div "Caret up regular" at bounding box center [290, 229] width 76 height 20
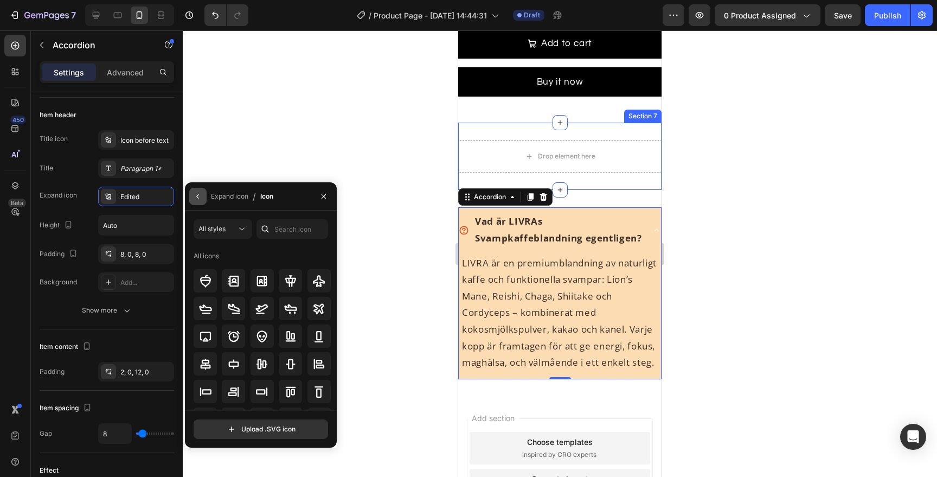
click at [192, 197] on button "button" at bounding box center [197, 196] width 17 height 17
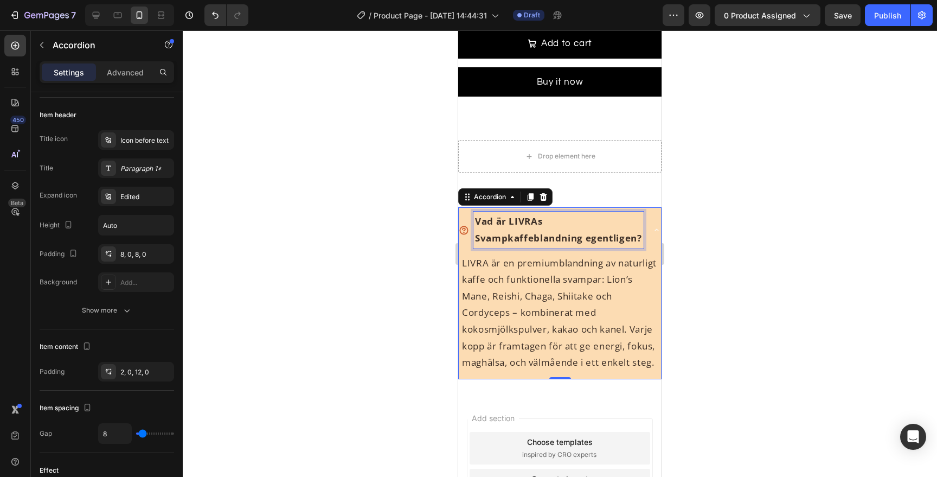
click at [599, 212] on div "Vad är LIVRAs Svampkaffeblandning egentligen?" at bounding box center [558, 230] width 170 height 36
click at [655, 215] on div "Vad är LIVRAs Svampkaffeblandning egentligen?" at bounding box center [560, 229] width 202 height 45
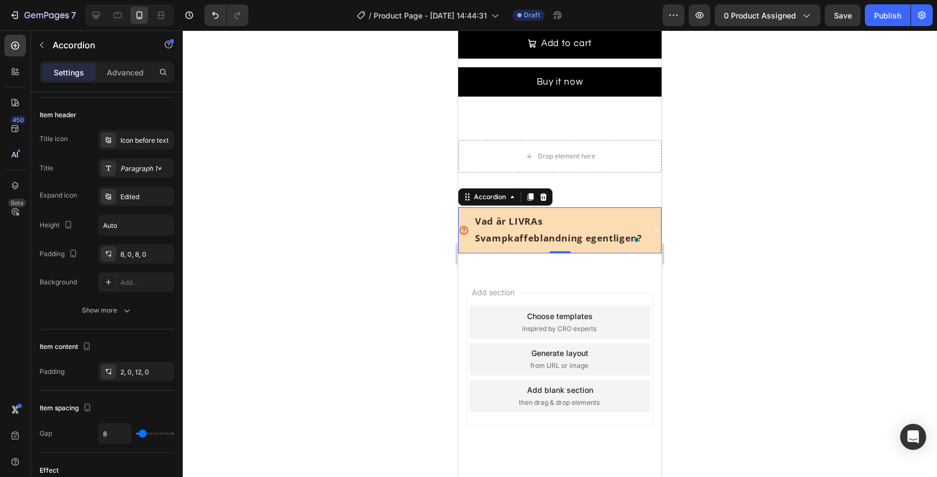
click at [651, 222] on div "Vad är LIVRAs Svampkaffeblandning egentligen?" at bounding box center [560, 229] width 202 height 45
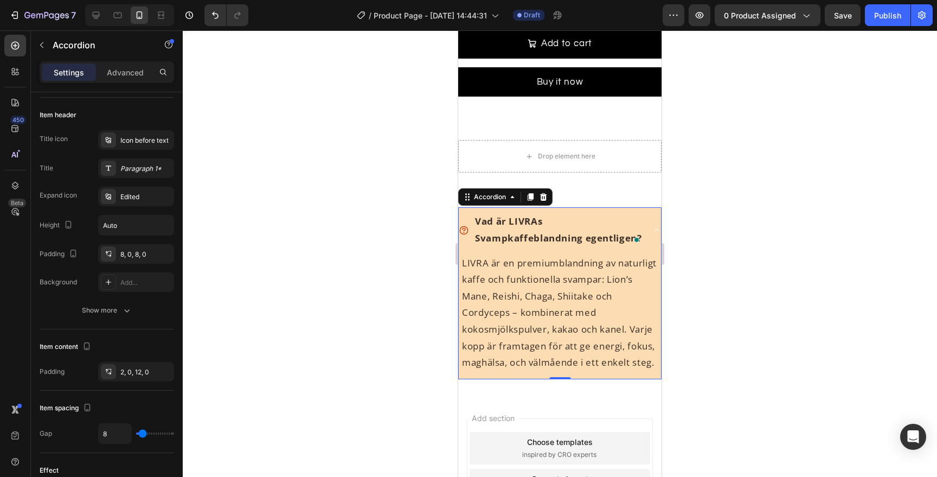
click at [651, 222] on div "Vad är LIVRAs Svampkaffeblandning egentligen?" at bounding box center [560, 229] width 202 height 45
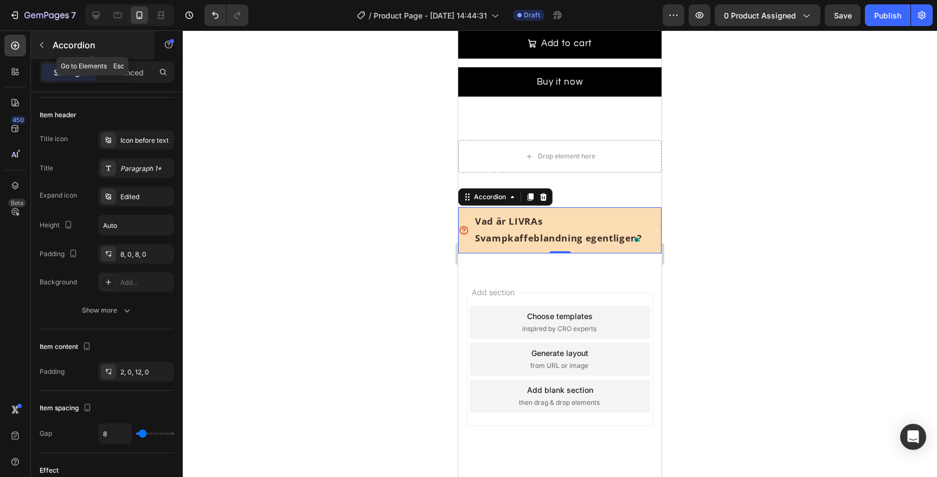
click at [44, 46] on icon "button" at bounding box center [41, 45] width 9 height 9
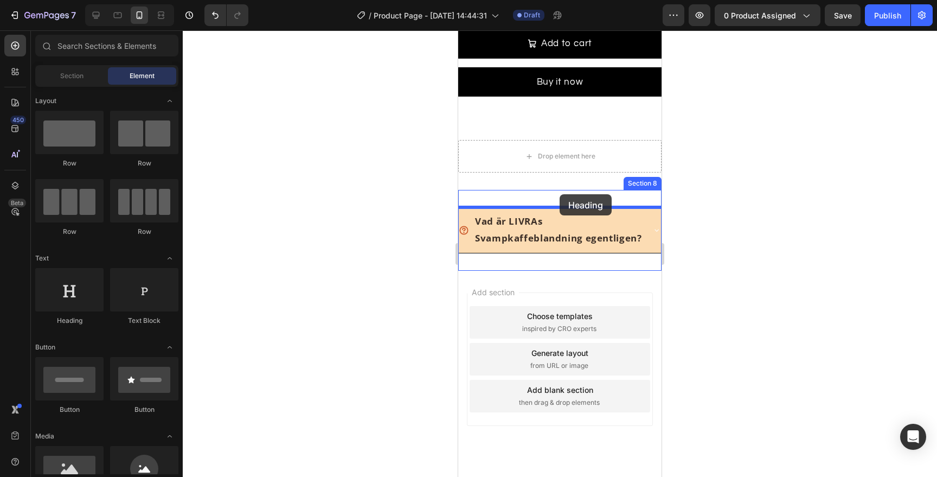
drag, startPoint x: 547, startPoint y: 309, endPoint x: 560, endPoint y: 194, distance: 115.7
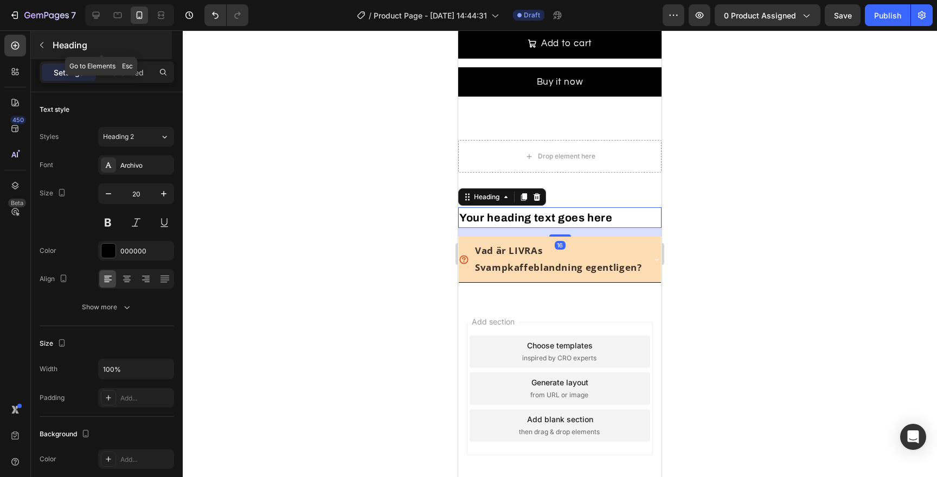
click at [39, 48] on icon "button" at bounding box center [41, 45] width 9 height 9
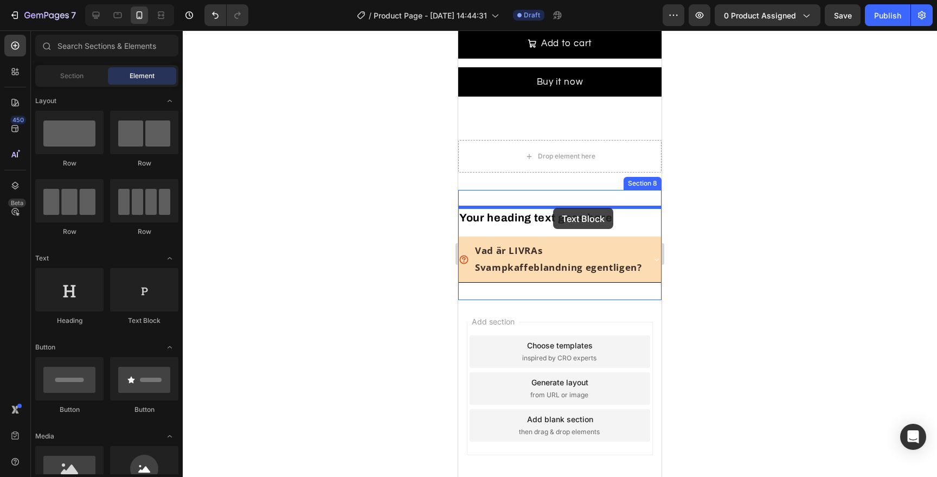
drag, startPoint x: 619, startPoint y: 338, endPoint x: 553, endPoint y: 208, distance: 146.0
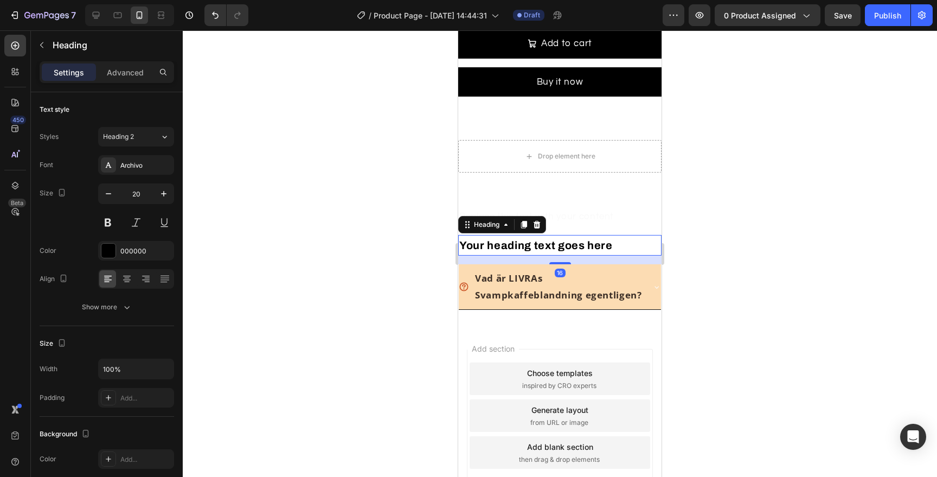
click at [584, 243] on h2 "Your heading text goes here" at bounding box center [559, 245] width 203 height 21
click at [131, 273] on icon at bounding box center [126, 278] width 11 height 11
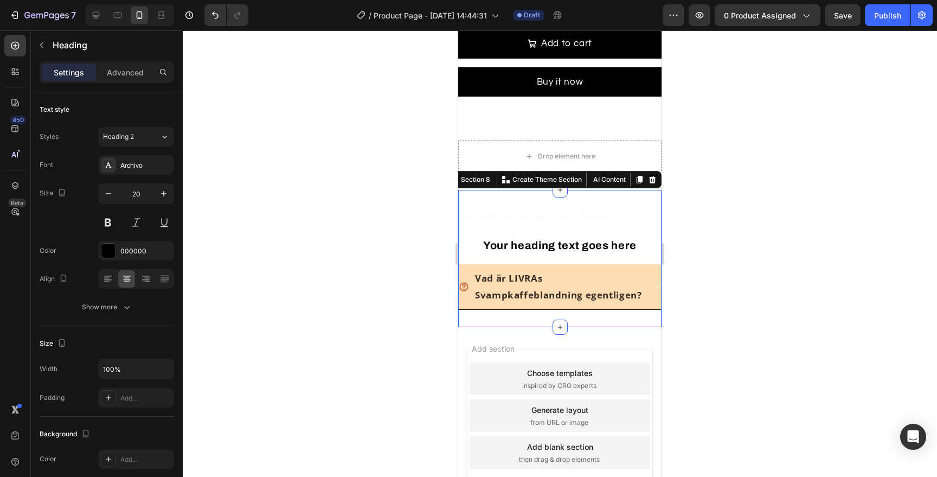
click at [584, 226] on div "Replace this text with your content Text Block Your heading text goes here Head…" at bounding box center [559, 258] width 203 height 103
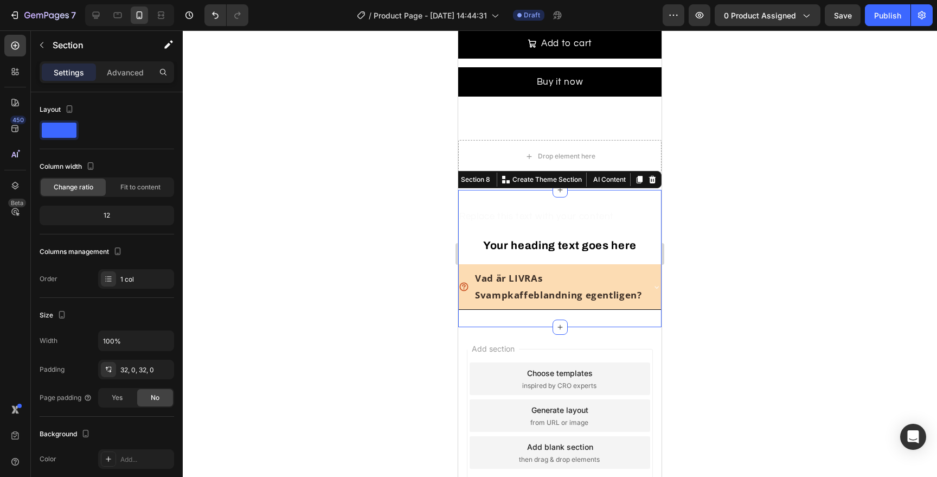
click at [561, 228] on div "Replace this text with your content Text Block Your heading text goes here Head…" at bounding box center [559, 258] width 203 height 103
click at [530, 229] on div "Replace this text with your content Text Block Your heading text goes here Head…" at bounding box center [559, 258] width 203 height 103
click at [523, 230] on div "Replace this text with your content Text Block Your heading text goes here Head…" at bounding box center [559, 258] width 203 height 103
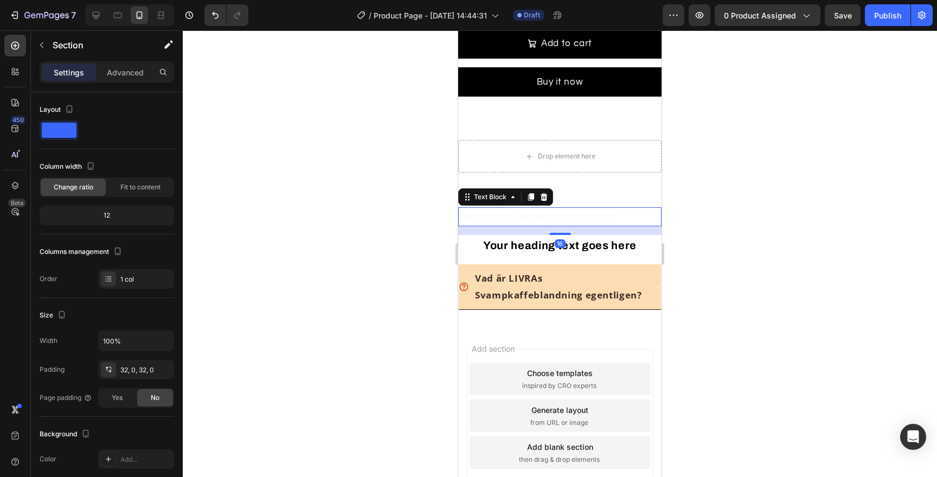
click at [527, 222] on div "Replace this text with your content" at bounding box center [559, 216] width 203 height 19
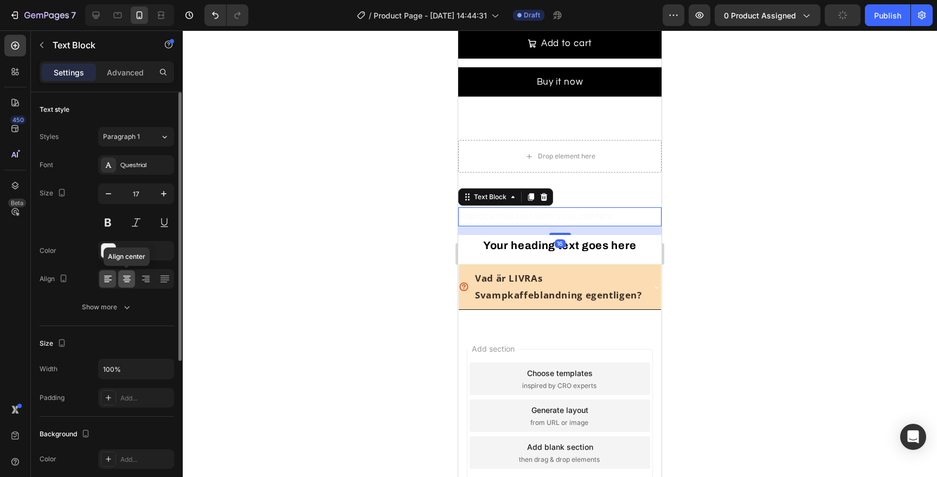
click at [126, 281] on icon at bounding box center [126, 281] width 5 height 1
click at [123, 249] on div "FAFAFA" at bounding box center [135, 251] width 31 height 10
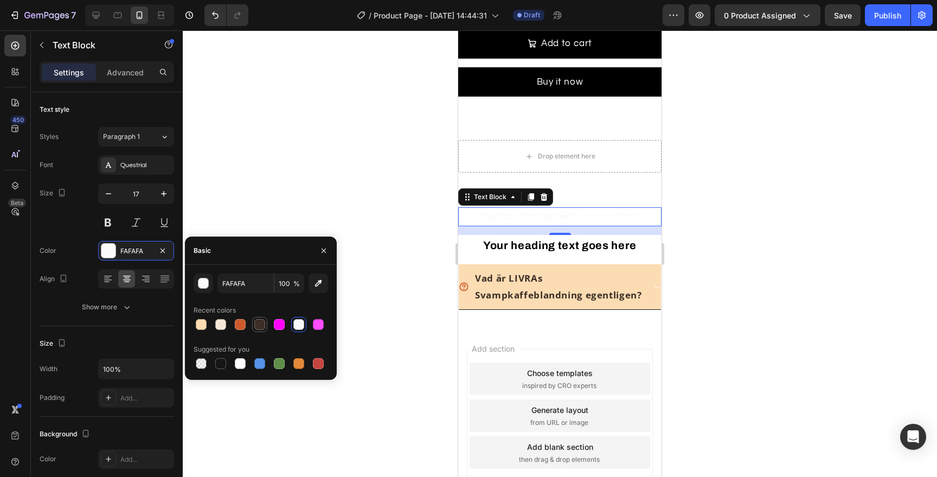
click at [263, 322] on div at bounding box center [259, 324] width 11 height 11
type input "3C2F27"
click at [548, 251] on h2 "Your heading text goes here" at bounding box center [559, 245] width 203 height 21
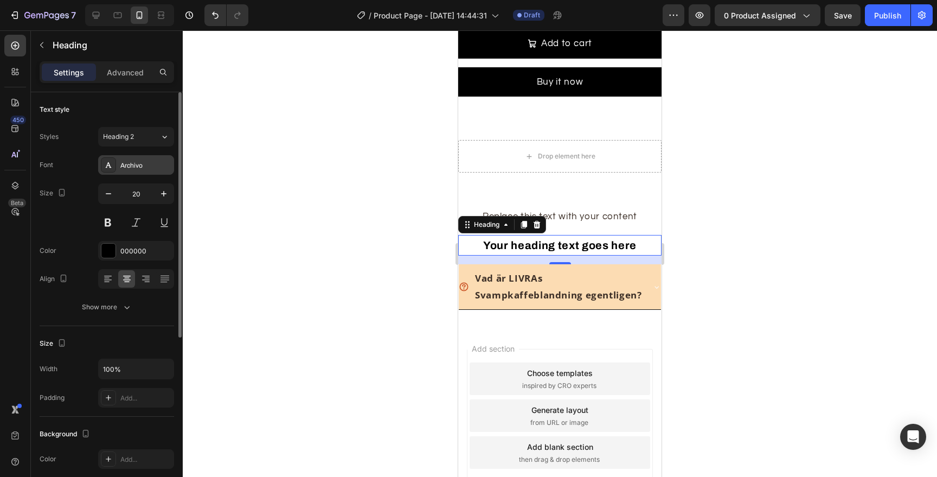
click at [141, 162] on div "Archivo" at bounding box center [145, 166] width 51 height 10
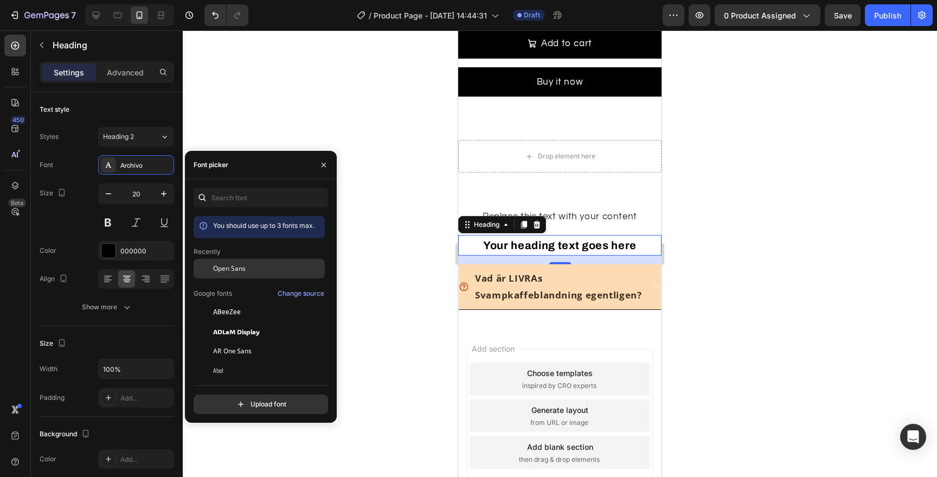
click at [242, 270] on span "Open Sans" at bounding box center [229, 269] width 33 height 10
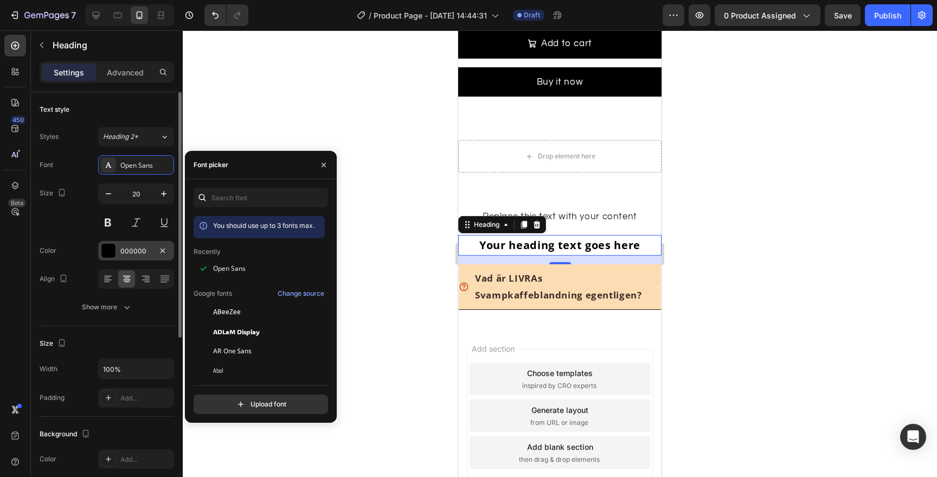
click at [133, 250] on div "000000" at bounding box center [135, 251] width 31 height 10
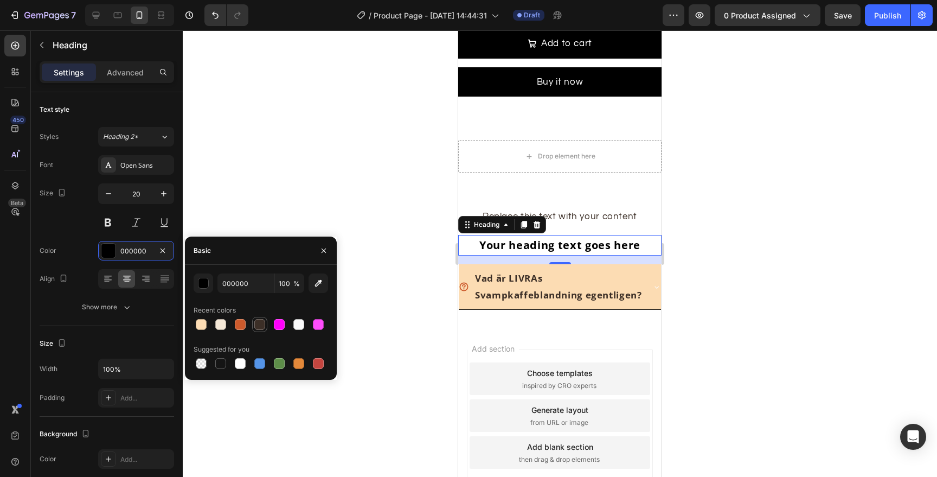
click at [263, 328] on div at bounding box center [259, 324] width 11 height 11
type input "3C2F27"
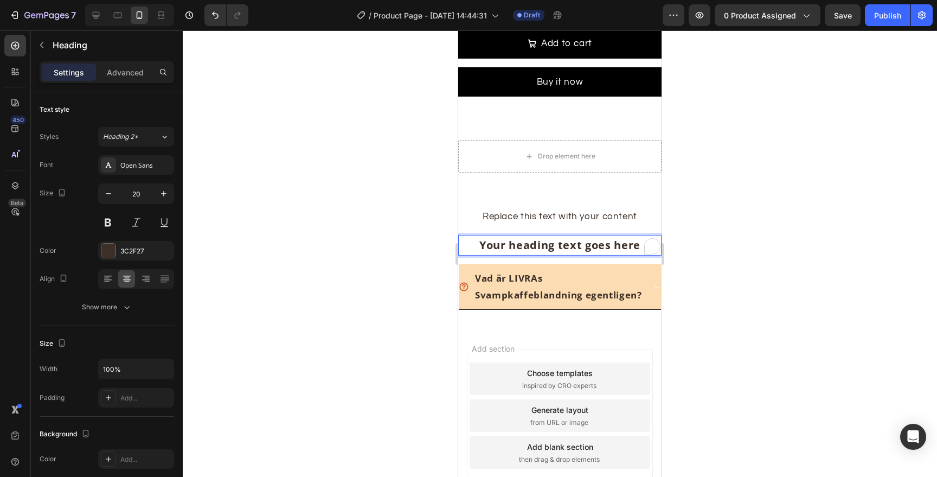
click at [527, 246] on h2 "Your heading text goes here" at bounding box center [559, 245] width 203 height 21
click at [527, 246] on p "Your heading text goes here" at bounding box center [559, 245] width 201 height 18
click at [553, 209] on div "Replace this text with your content" at bounding box center [559, 216] width 203 height 19
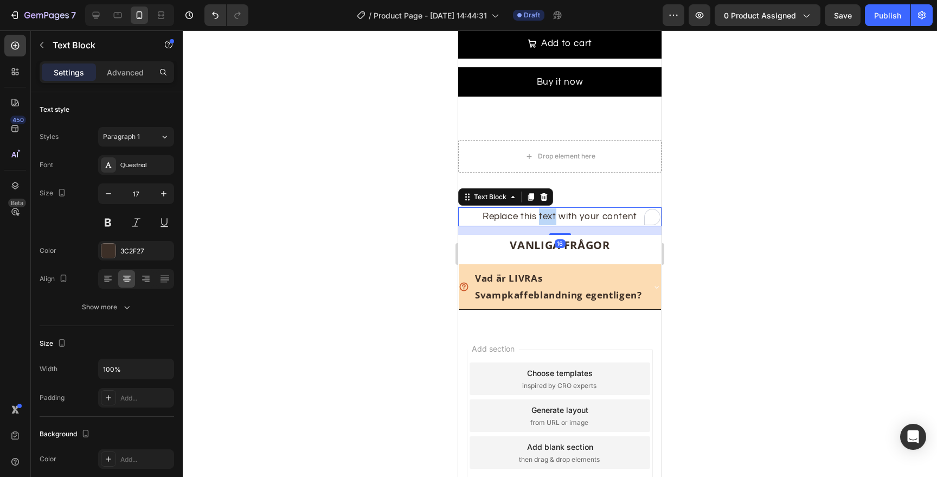
click at [553, 209] on div "Replace this text with your content" at bounding box center [559, 216] width 203 height 19
click at [553, 209] on p "Replace this text with your content" at bounding box center [559, 216] width 201 height 17
click at [706, 200] on div at bounding box center [560, 253] width 754 height 446
click at [605, 209] on p "FAQs" at bounding box center [559, 216] width 201 height 17
click at [159, 165] on div "Questrial" at bounding box center [145, 166] width 51 height 10
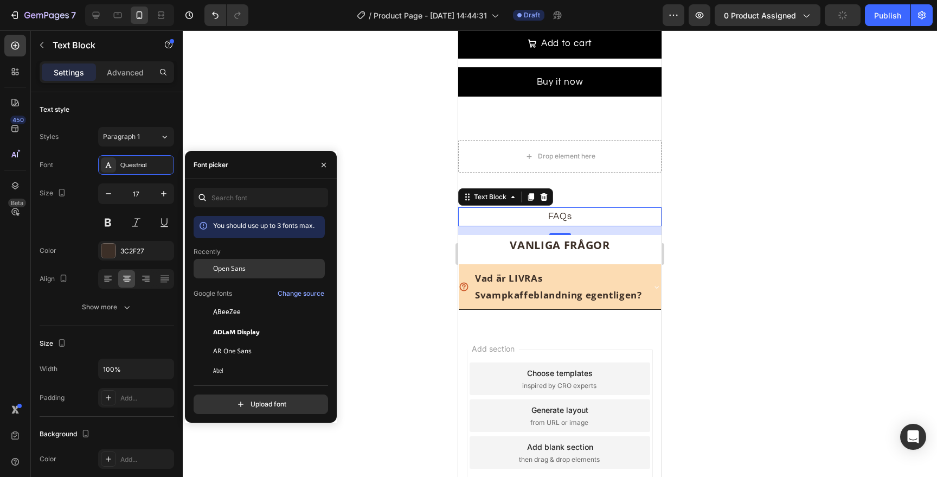
click at [228, 341] on div "Open Sans" at bounding box center [259, 351] width 131 height 20
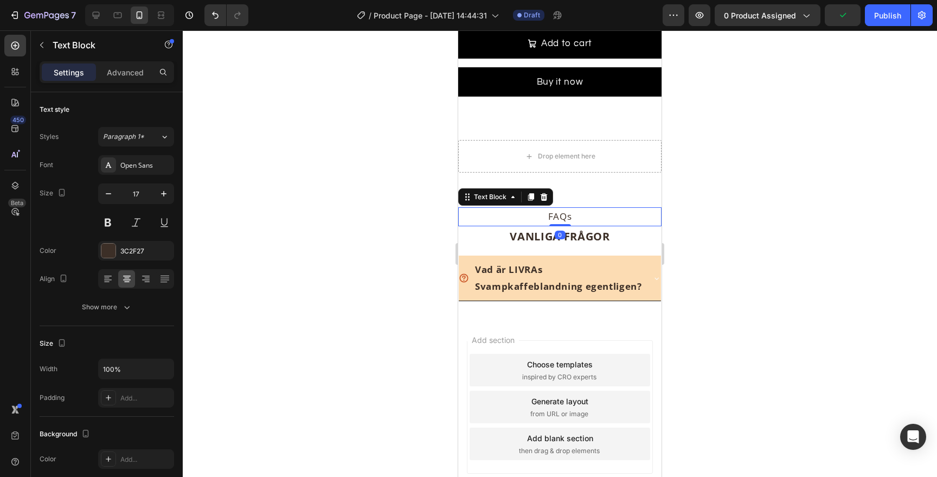
drag, startPoint x: 564, startPoint y: 234, endPoint x: 565, endPoint y: 178, distance: 55.3
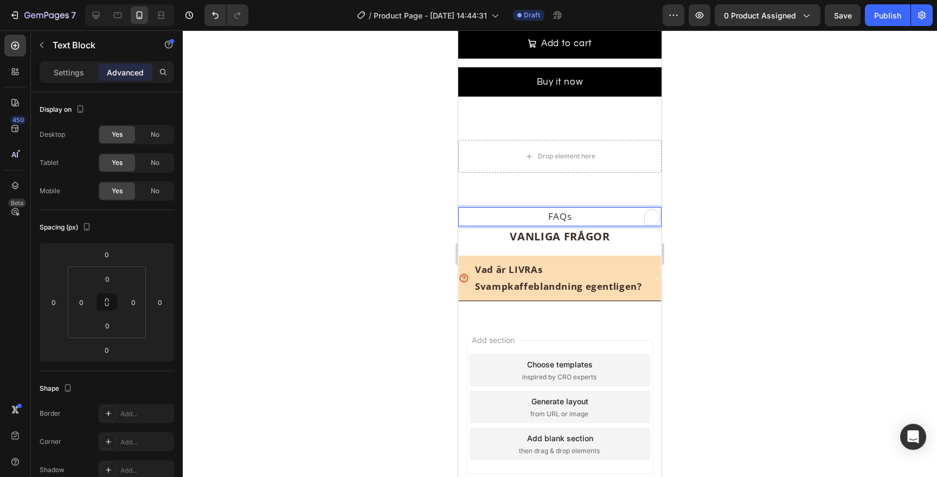
click at [560, 215] on p "FAQs" at bounding box center [559, 216] width 201 height 17
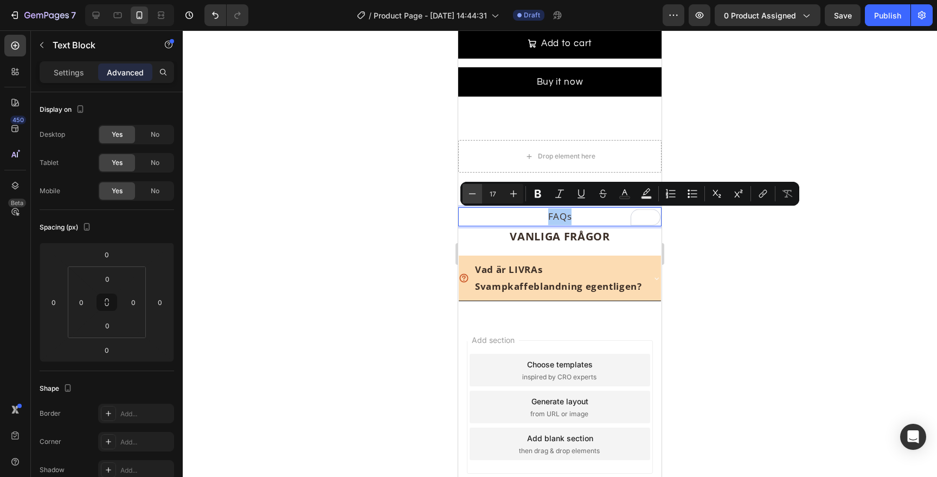
click at [463, 190] on button "Minus" at bounding box center [473, 194] width 20 height 20
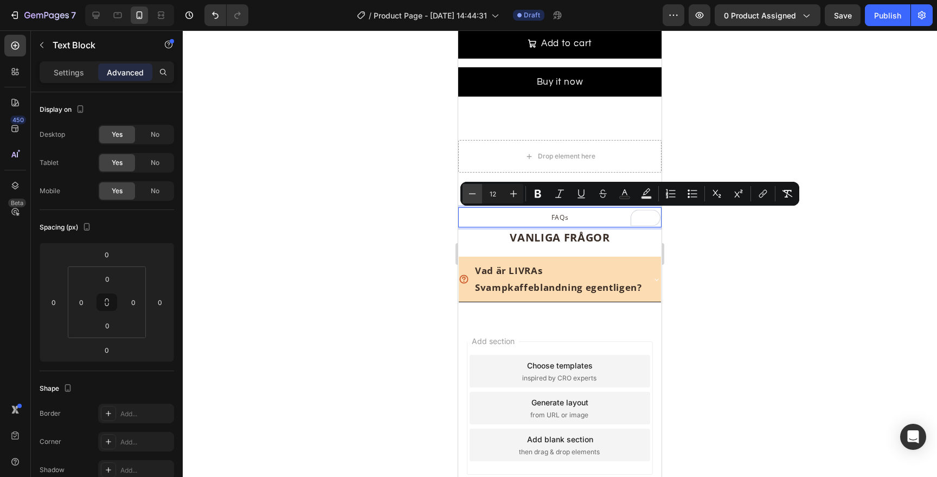
click at [463, 190] on button "Minus" at bounding box center [473, 194] width 20 height 20
type input "11"
click at [725, 259] on div at bounding box center [560, 253] width 754 height 446
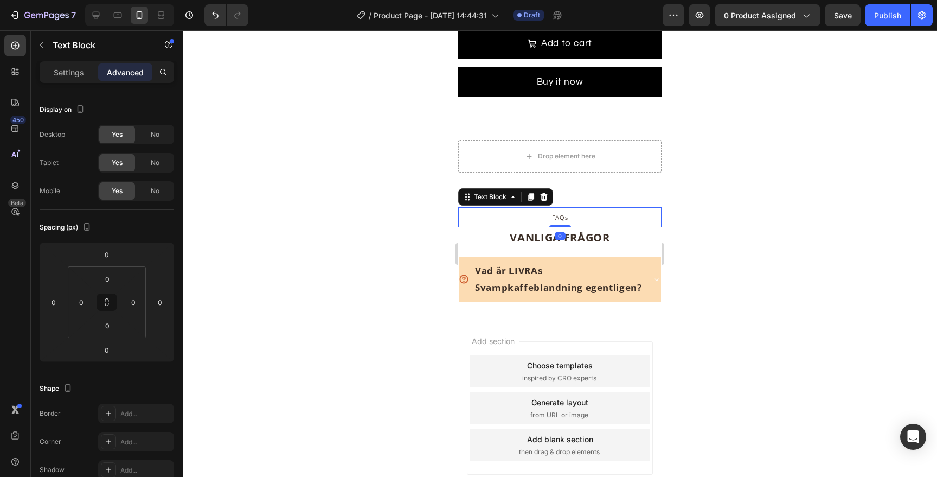
click at [633, 213] on p "FAQs" at bounding box center [559, 217] width 201 height 18
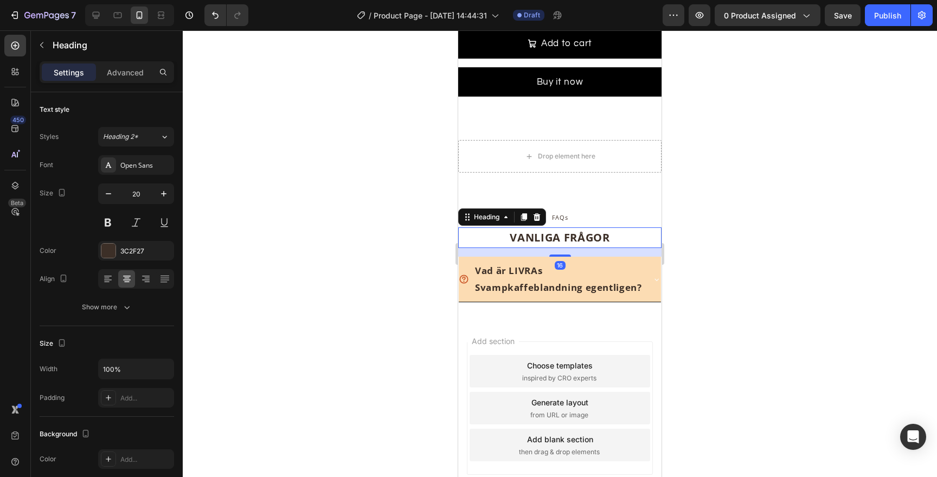
click at [492, 237] on p "VANLIGA FRÅGOR" at bounding box center [559, 237] width 201 height 18
click at [130, 82] on div "Settings Advanced" at bounding box center [107, 72] width 135 height 22
click at [129, 67] on p "Advanced" at bounding box center [125, 72] width 37 height 11
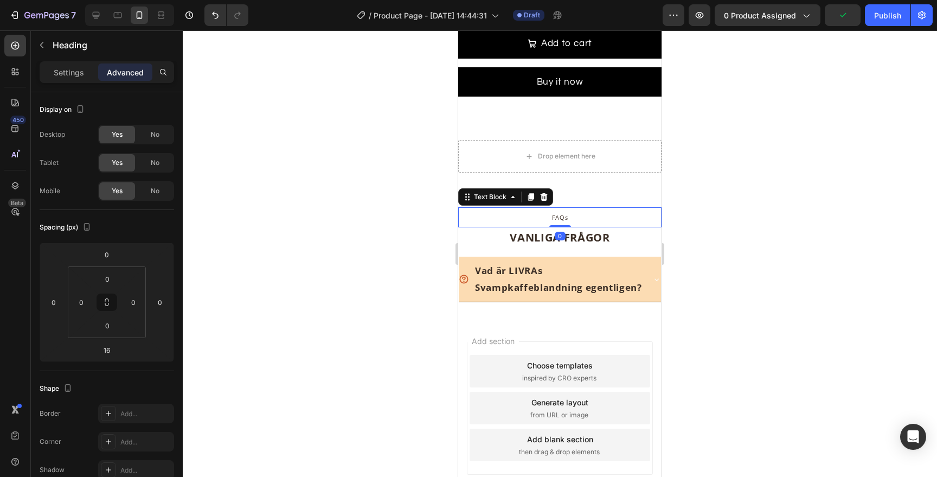
click at [580, 216] on p "FAQs" at bounding box center [559, 217] width 201 height 18
click at [739, 222] on div at bounding box center [560, 253] width 754 height 446
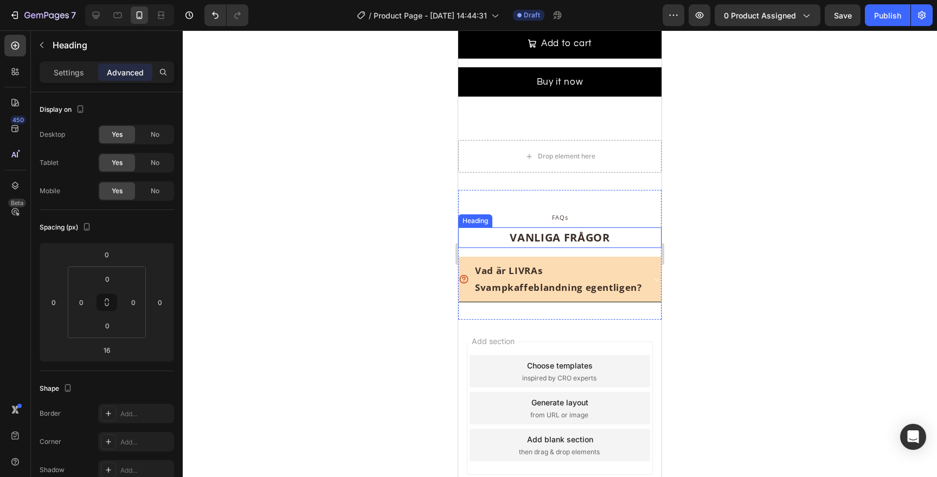
click at [577, 229] on p "VANLIGA FRÅGOR" at bounding box center [559, 237] width 201 height 18
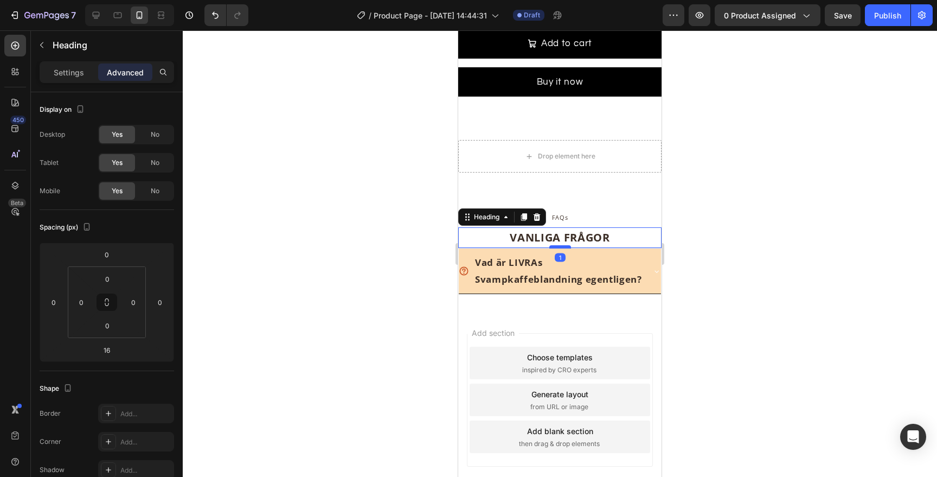
drag, startPoint x: 560, startPoint y: 254, endPoint x: 562, endPoint y: 246, distance: 8.6
click at [562, 246] on div at bounding box center [560, 246] width 22 height 3
type input "1"
click at [695, 252] on div at bounding box center [560, 253] width 754 height 446
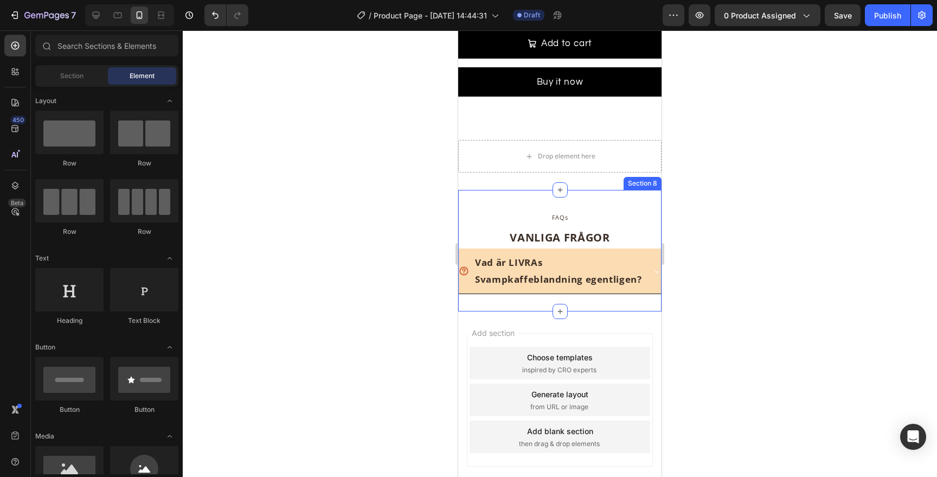
click at [502, 200] on div "FAQs Text Block VANLIGA FRÅGOR Heading Vad är LIVRAs Svampkaffeblandning egentl…" at bounding box center [559, 250] width 203 height 121
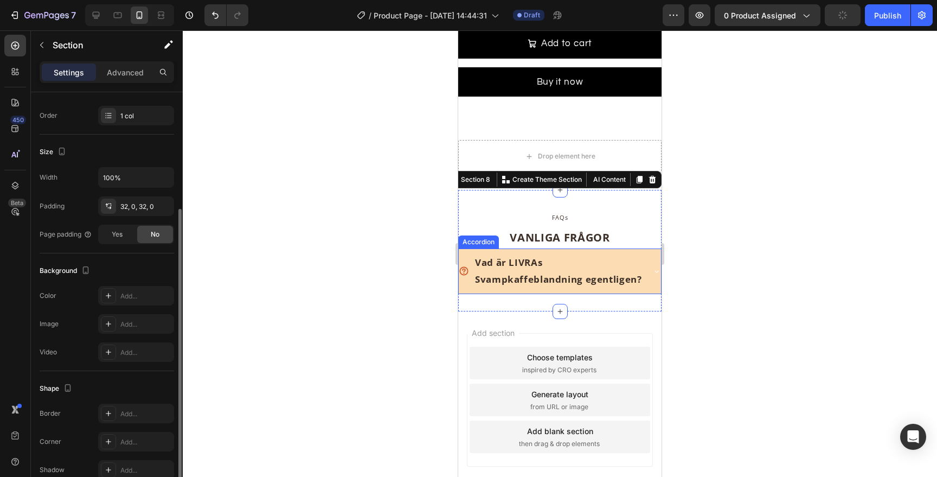
scroll to position [171, 0]
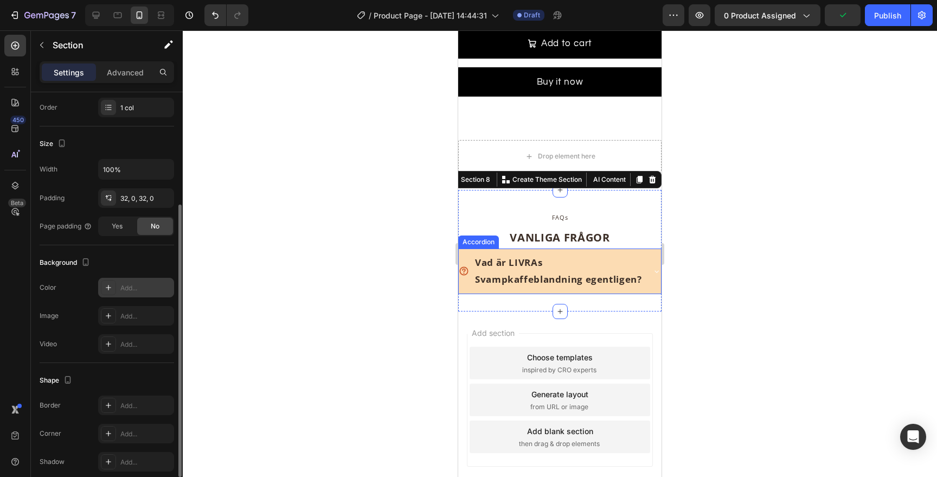
click at [117, 291] on div "Add..." at bounding box center [136, 288] width 76 height 20
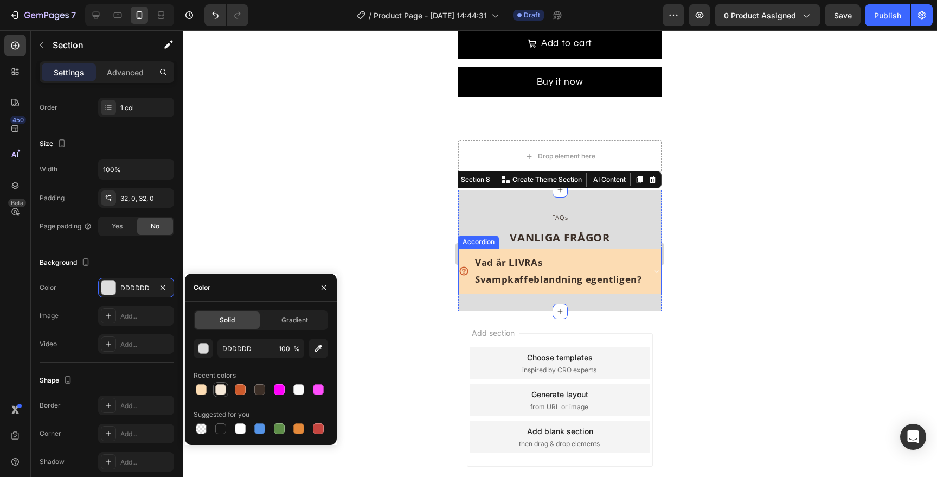
click at [226, 390] on div at bounding box center [220, 389] width 13 height 13
type input "F5E8D7"
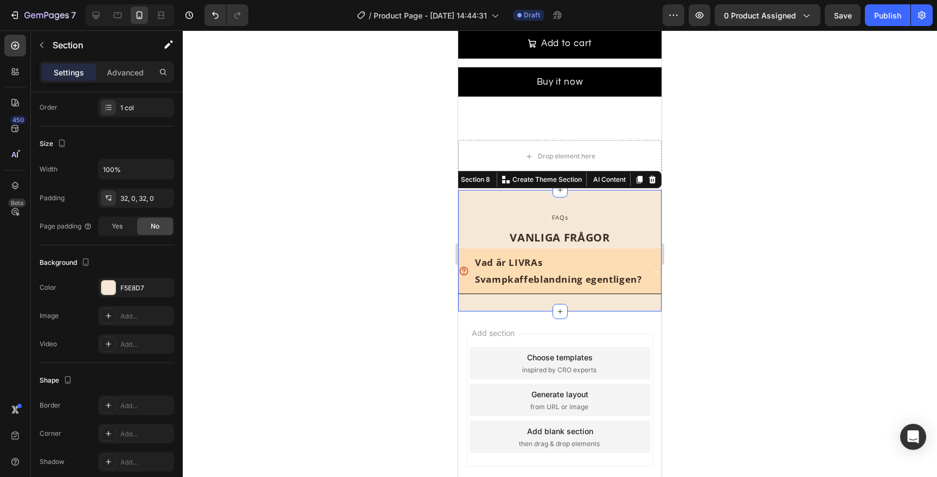
click at [703, 255] on div at bounding box center [560, 253] width 754 height 446
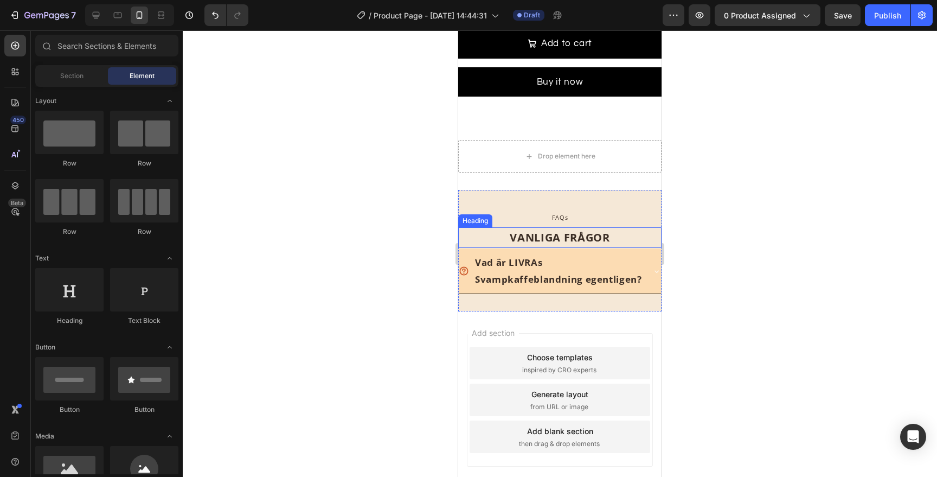
click at [630, 238] on p "VANLIGA FRÅGOR" at bounding box center [559, 237] width 201 height 18
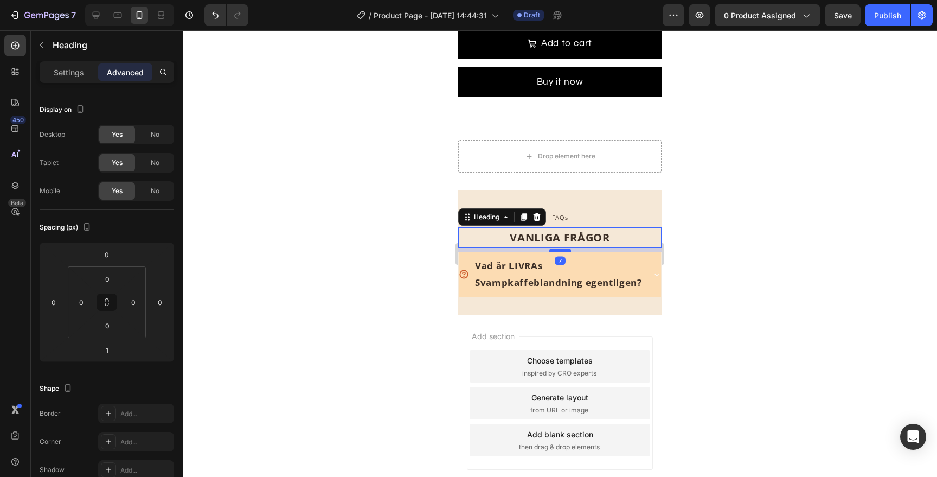
click at [564, 250] on div at bounding box center [560, 249] width 22 height 3
type input "7"
click at [742, 251] on div at bounding box center [560, 253] width 754 height 446
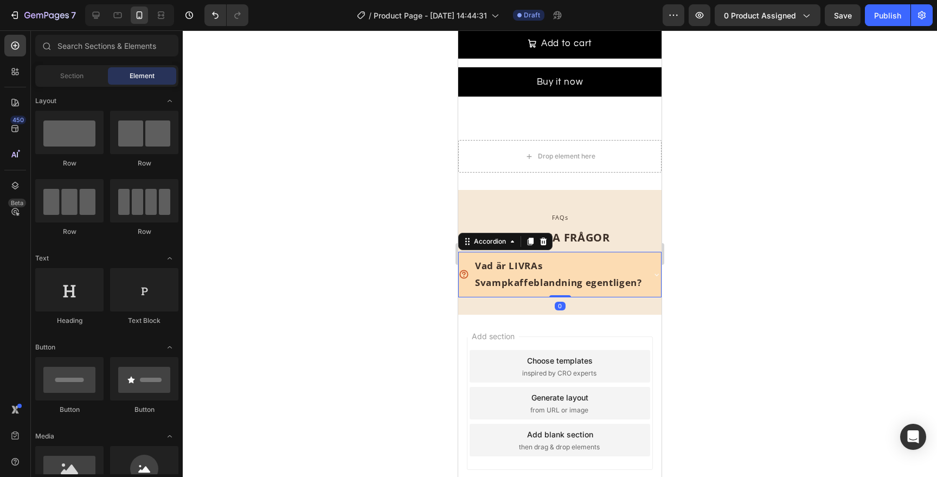
click at [632, 275] on p "Vad är LIVRAs Svampkaffeblandning egentligen?" at bounding box center [558, 274] width 167 height 33
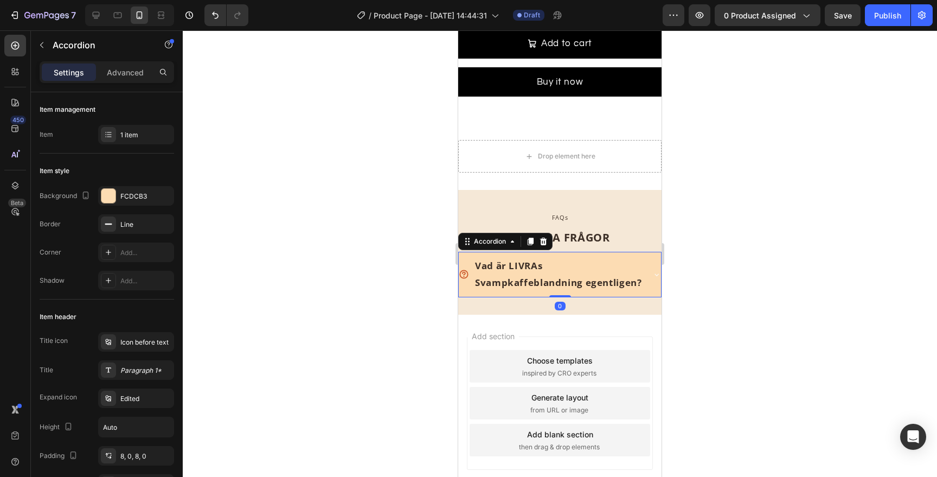
click at [649, 284] on div "Vad är LIVRAs Svampkaffeblandning egentligen?" at bounding box center [560, 274] width 202 height 45
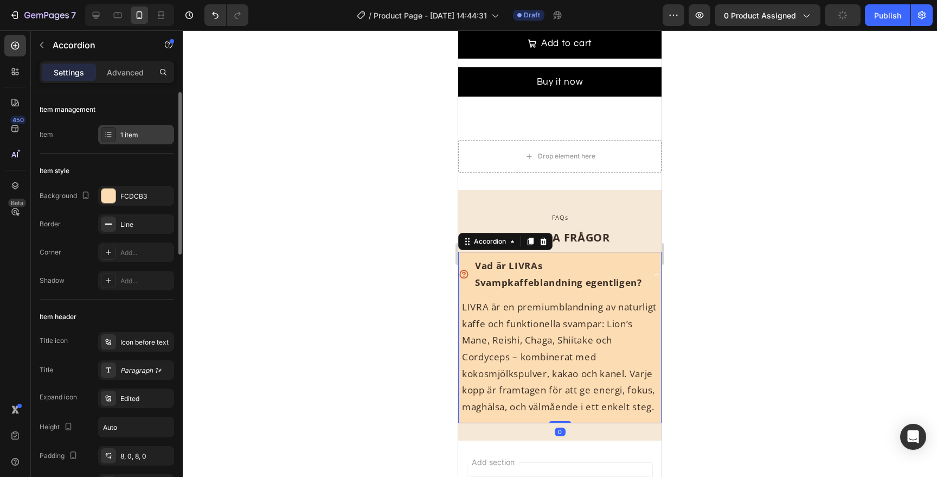
click at [126, 131] on div "1 item" at bounding box center [145, 135] width 51 height 10
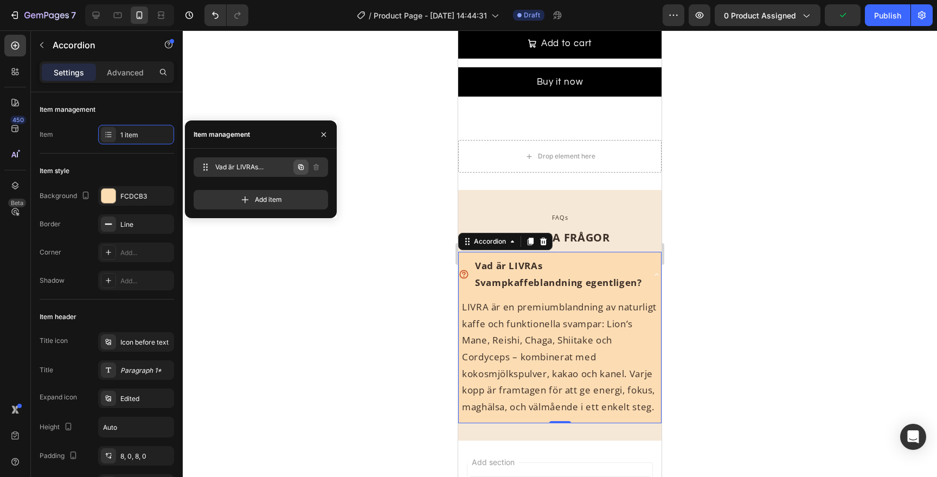
click at [304, 168] on icon "button" at bounding box center [301, 167] width 9 height 9
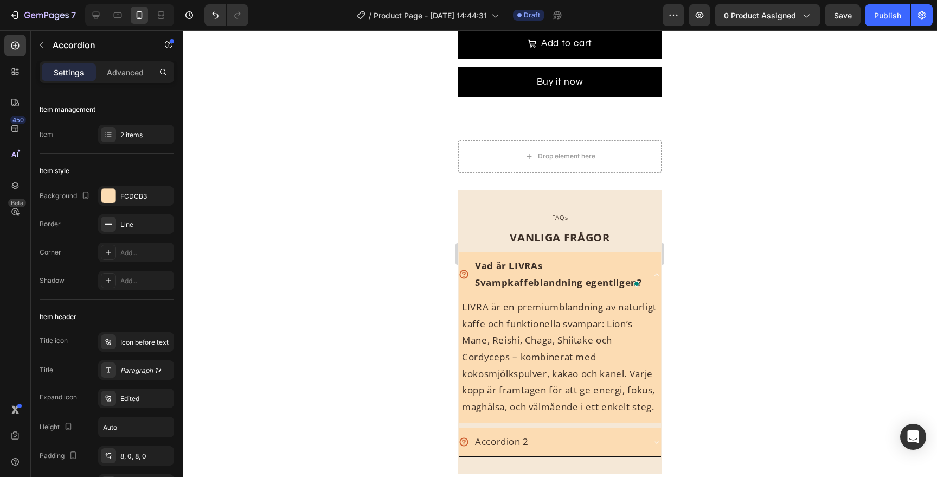
click at [649, 261] on div "Vad är LIVRAs Svampkaffeblandning egentligen?" at bounding box center [560, 274] width 202 height 45
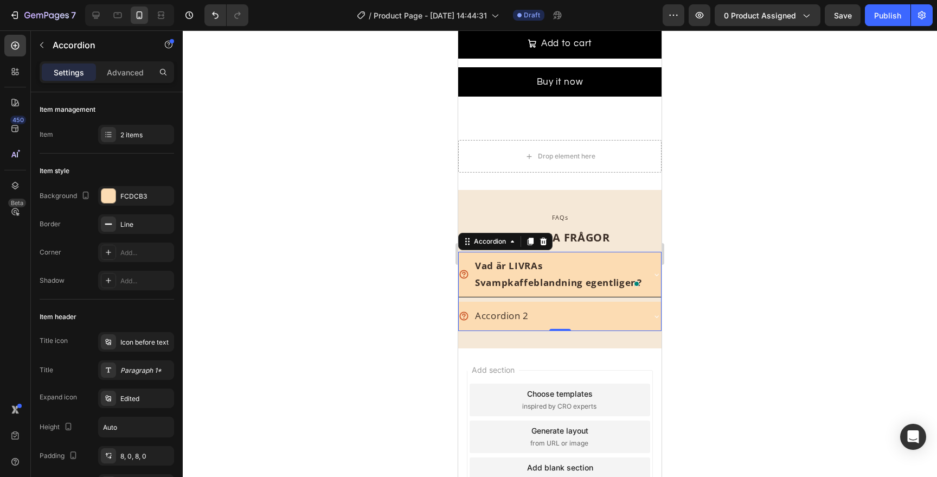
click at [468, 264] on div "Vad är LIVRAs Svampkaffeblandning egentligen?" at bounding box center [551, 274] width 185 height 36
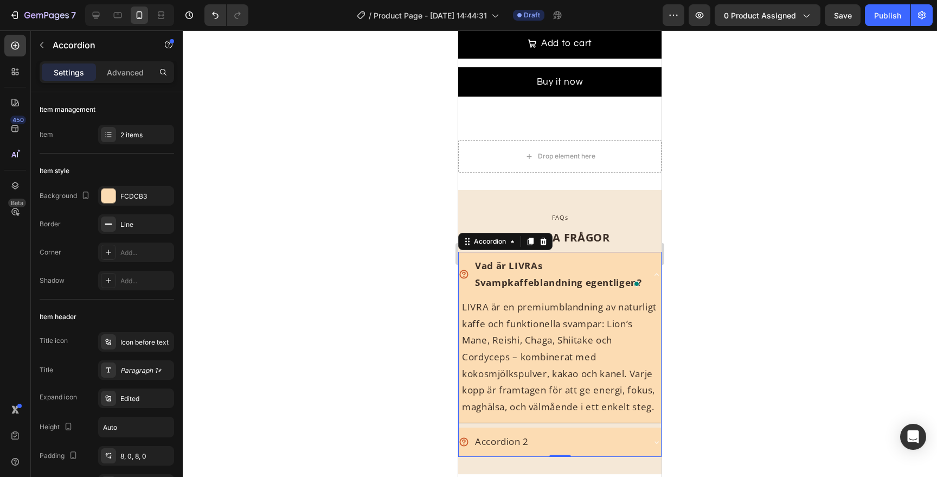
click at [463, 265] on div "Vad är LIVRAs Svampkaffeblandning egentligen?" at bounding box center [551, 274] width 185 height 36
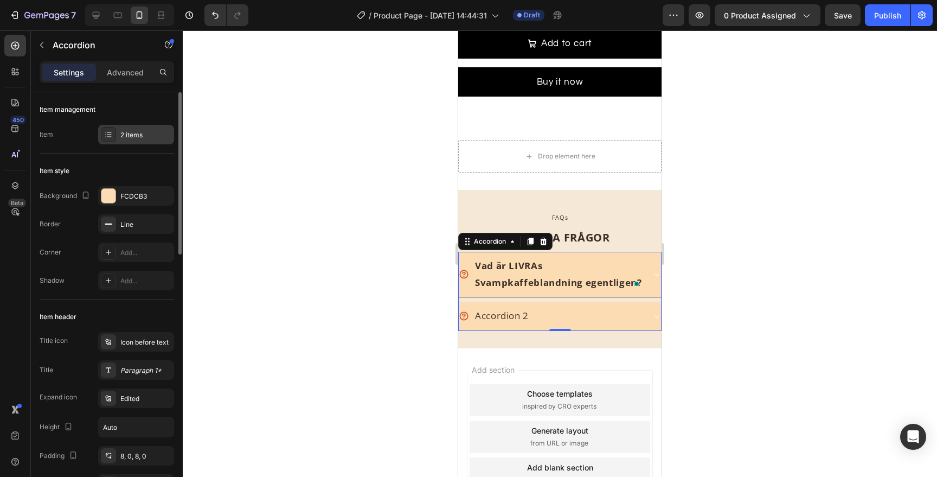
click at [145, 136] on div "2 items" at bounding box center [145, 135] width 51 height 10
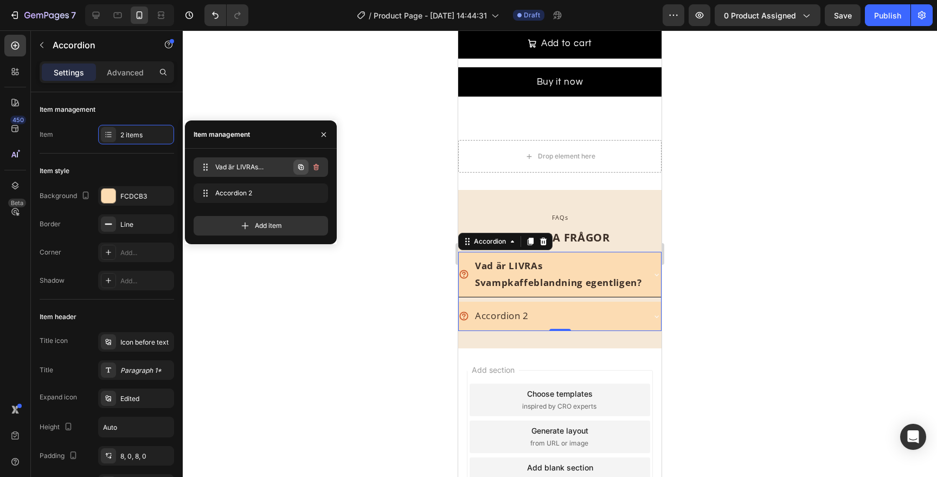
click at [303, 167] on icon "button" at bounding box center [301, 167] width 9 height 9
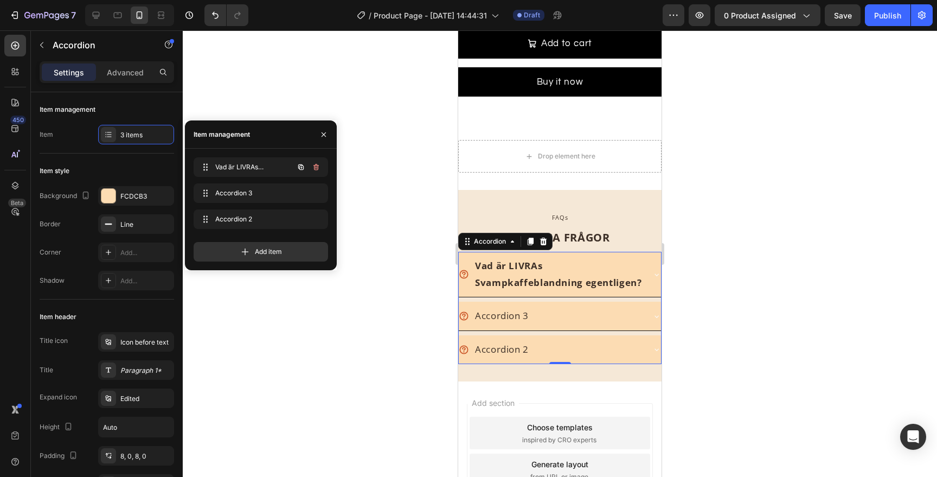
click at [303, 167] on icon "button" at bounding box center [301, 167] width 9 height 9
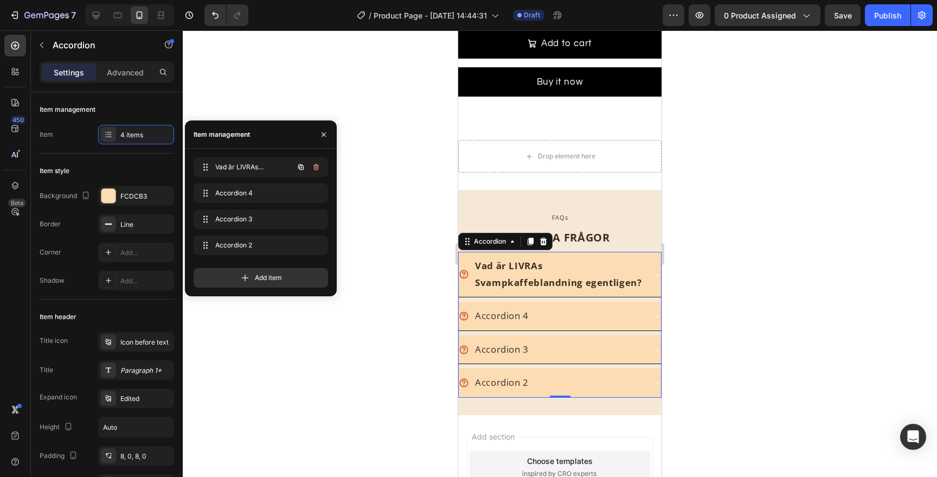
click at [303, 167] on icon "button" at bounding box center [301, 167] width 9 height 9
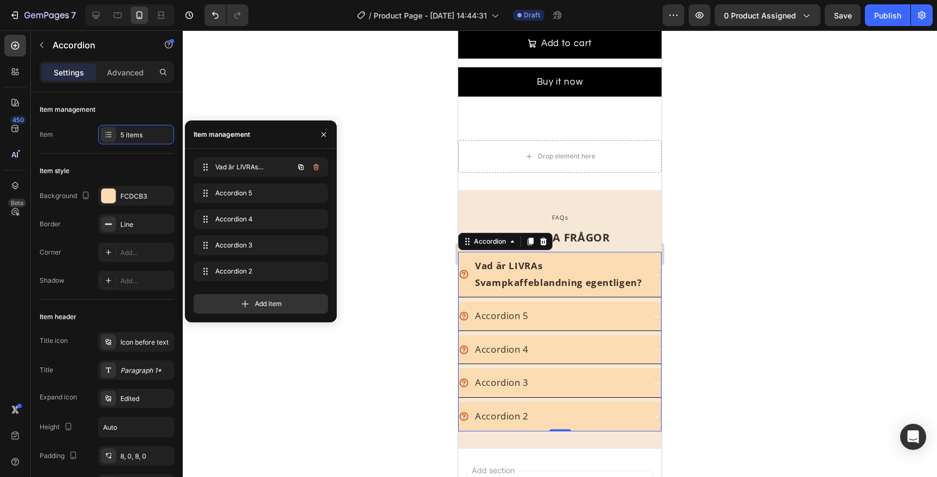
click at [303, 167] on icon "button" at bounding box center [301, 167] width 9 height 9
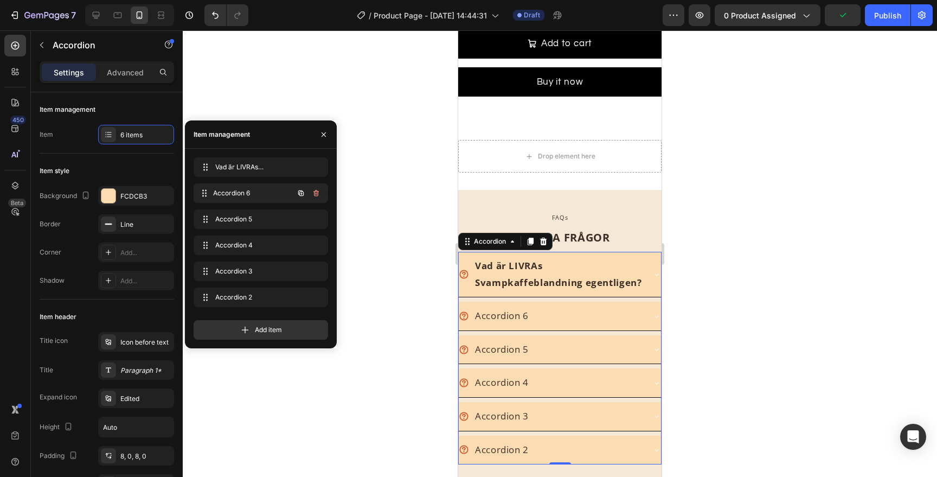
click at [269, 184] on div "Accordion 6 Accordion 6" at bounding box center [261, 193] width 135 height 20
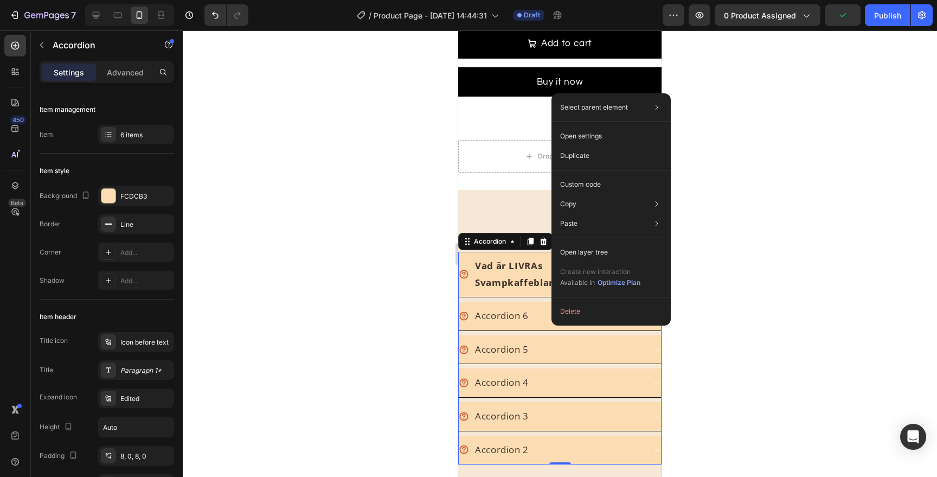
click at [527, 311] on div "Accordion 6" at bounding box center [501, 316] width 57 height 20
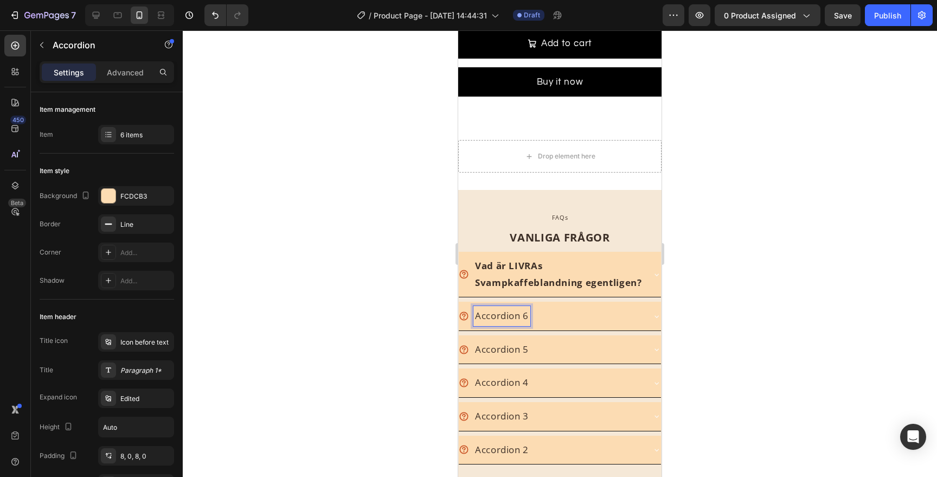
click at [554, 311] on div "Accordion 6" at bounding box center [551, 316] width 185 height 20
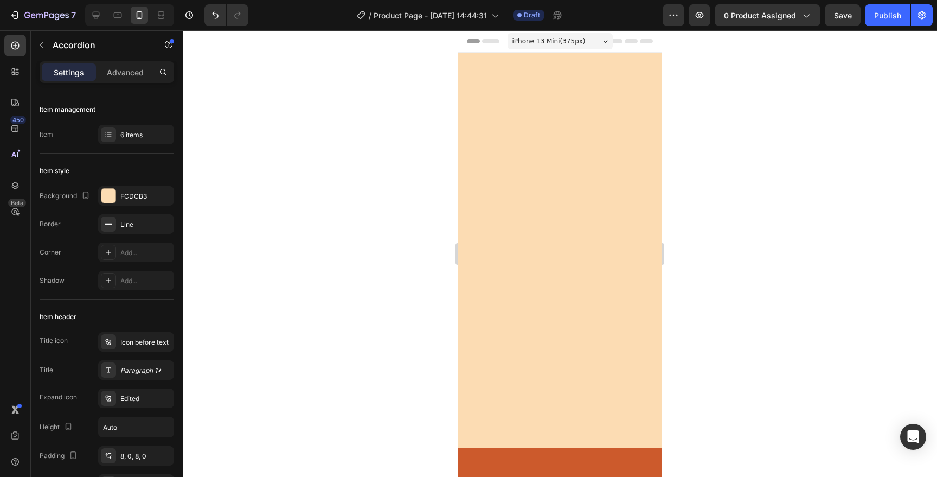
scroll to position [2539, 0]
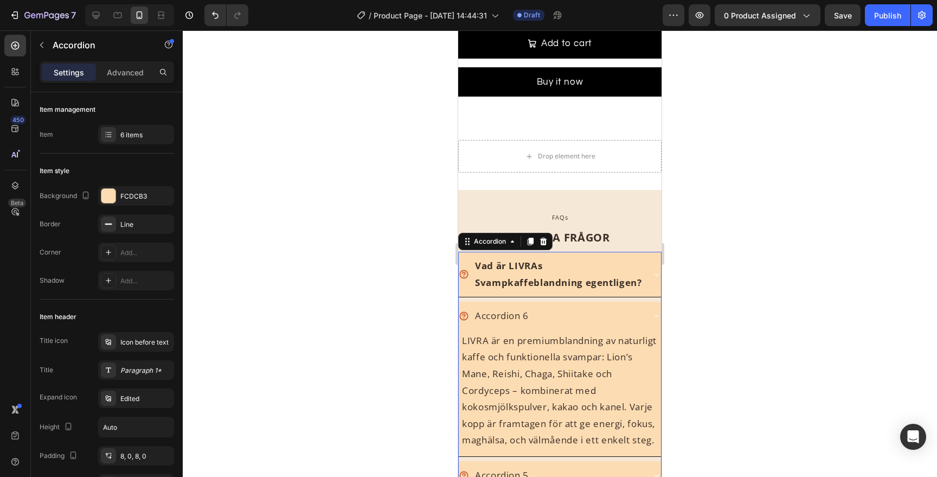
click at [524, 322] on p "Accordion 6" at bounding box center [502, 316] width 54 height 17
click at [520, 319] on p "Accordion 6" at bounding box center [502, 316] width 54 height 17
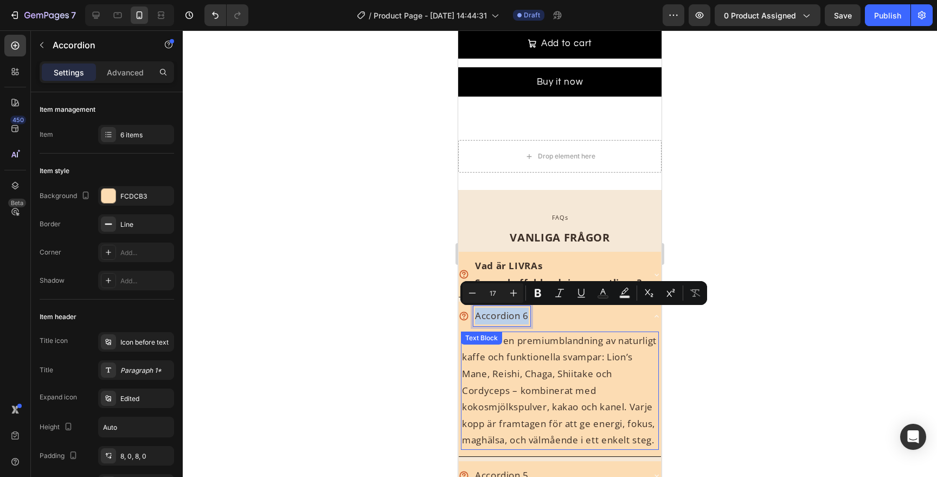
click at [518, 372] on p "LIVRA är en premiumblandning av naturligt kaffe och funktionella svampar: Lion’…" at bounding box center [560, 390] width 196 height 116
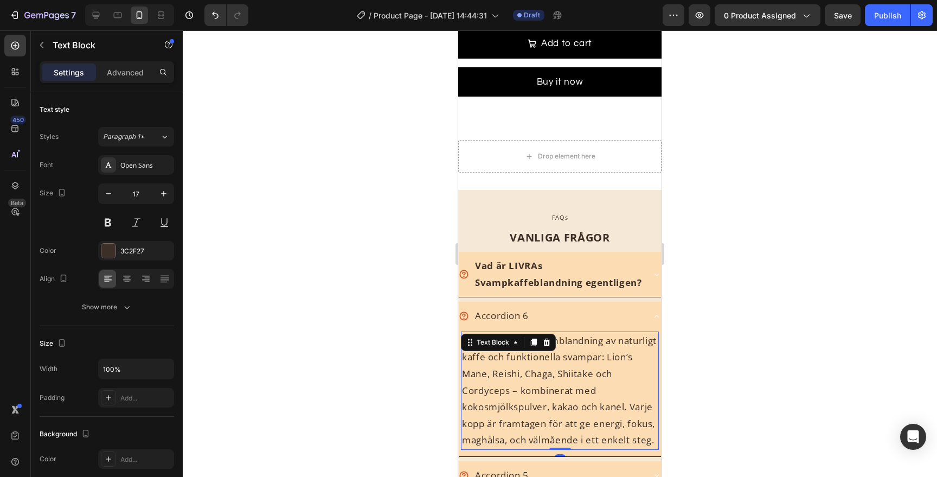
click at [518, 372] on p "LIVRA är en premiumblandning av naturligt kaffe och funktionella svampar: Lion’…" at bounding box center [560, 390] width 196 height 116
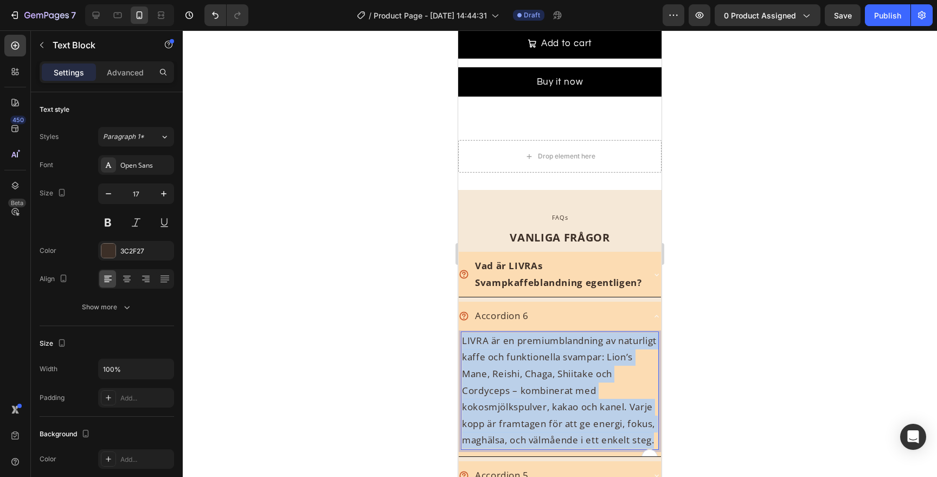
click at [518, 372] on p "LIVRA är en premiumblandning av naturligt kaffe och funktionella svampar: Lion’…" at bounding box center [560, 390] width 196 height 116
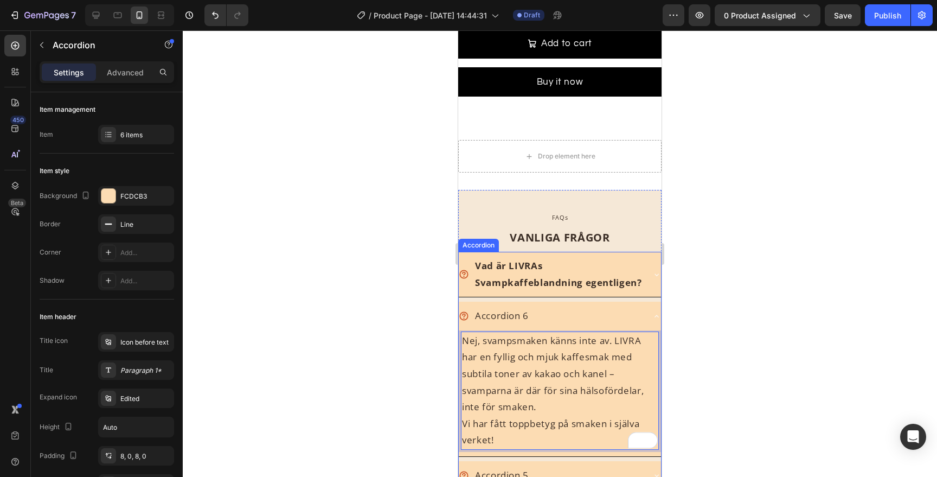
click at [506, 313] on p "Accordion 6" at bounding box center [502, 316] width 54 height 17
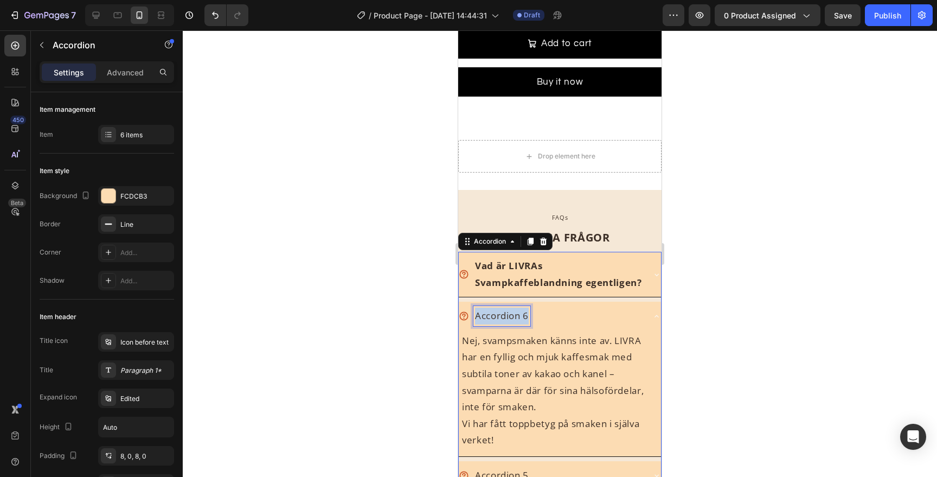
click at [506, 313] on p "Accordion 6" at bounding box center [502, 316] width 54 height 17
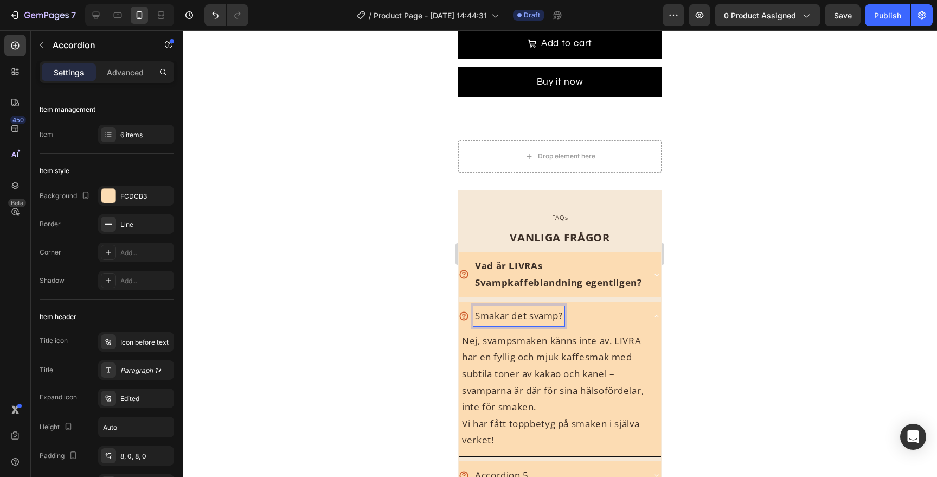
click at [533, 320] on p "Smakar det svamp?" at bounding box center [519, 316] width 88 height 17
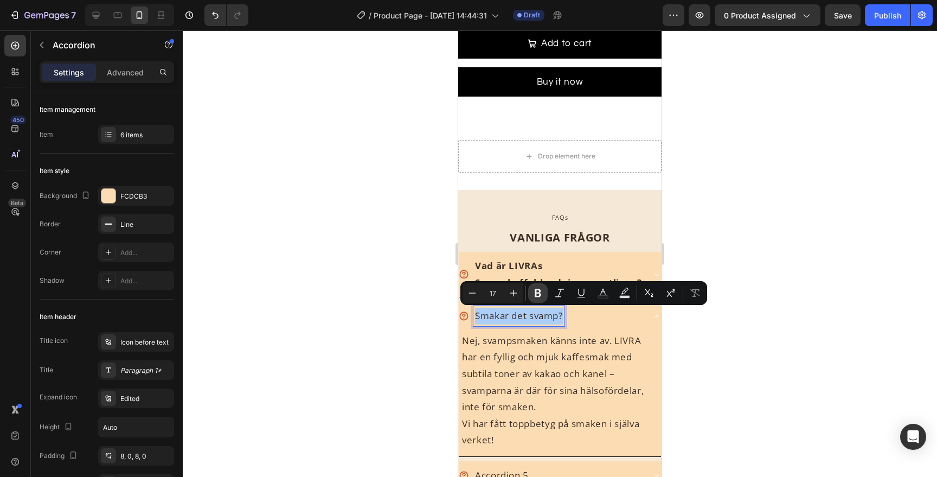
click at [538, 297] on icon "Editor contextual toolbar" at bounding box center [538, 292] width 11 height 11
click at [732, 315] on div at bounding box center [560, 253] width 754 height 446
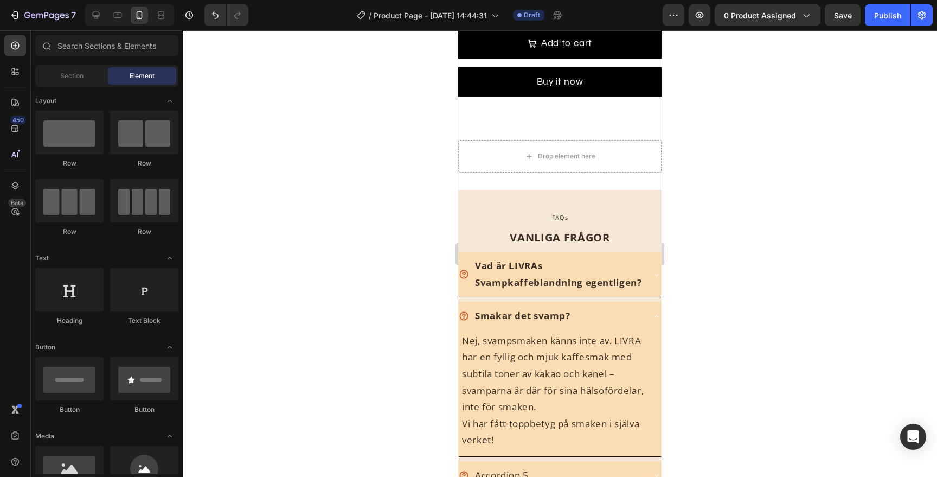
click at [732, 315] on div at bounding box center [560, 253] width 754 height 446
click at [626, 313] on div "Smakar det svamp?" at bounding box center [551, 316] width 185 height 20
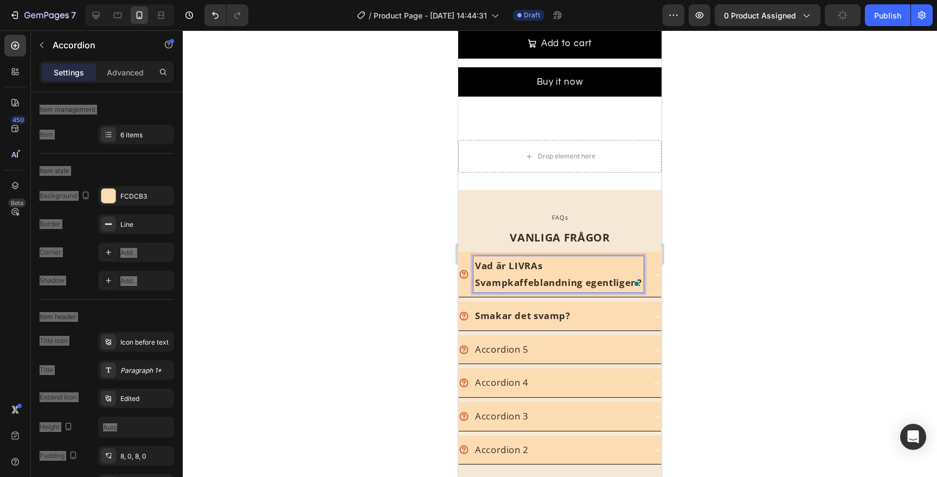
click at [656, 277] on icon at bounding box center [656, 274] width 9 height 9
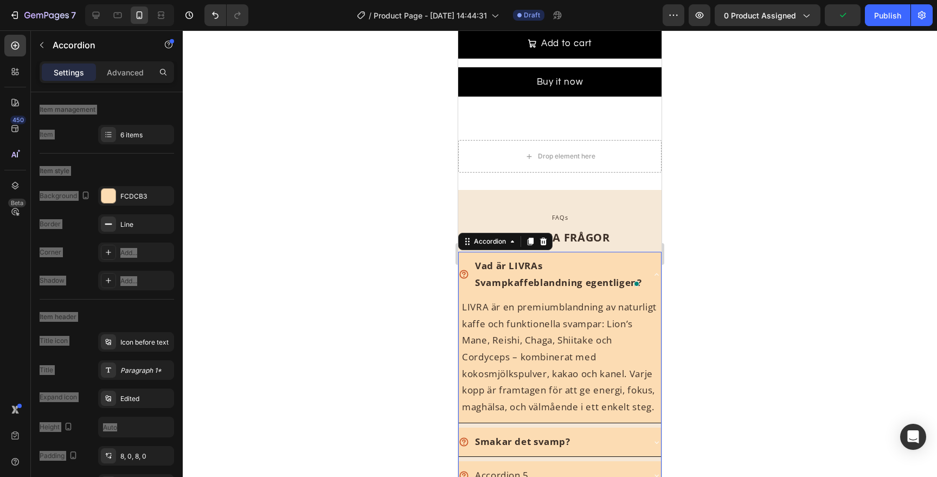
click at [577, 452] on div "Smakar det svamp?" at bounding box center [551, 442] width 185 height 20
click at [584, 452] on div "Smakar det svamp?" at bounding box center [551, 442] width 185 height 20
click at [657, 446] on icon at bounding box center [656, 442] width 9 height 9
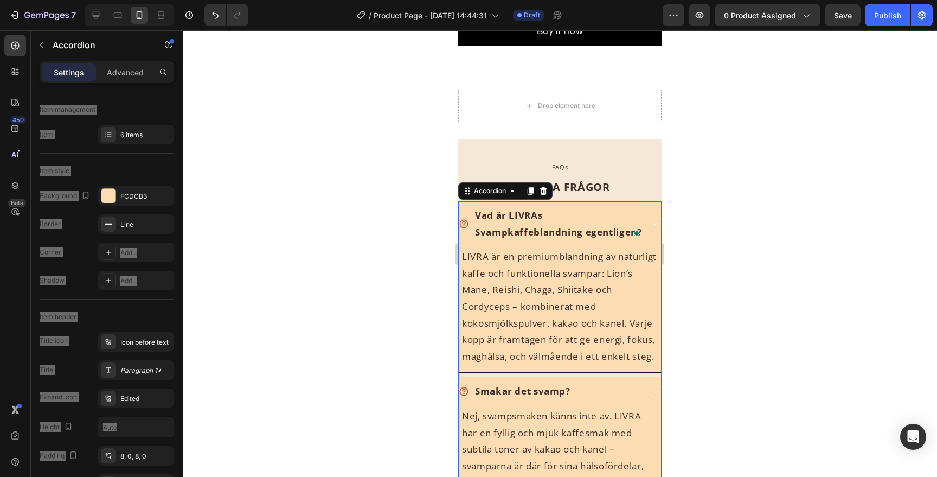
scroll to position [2622, 0]
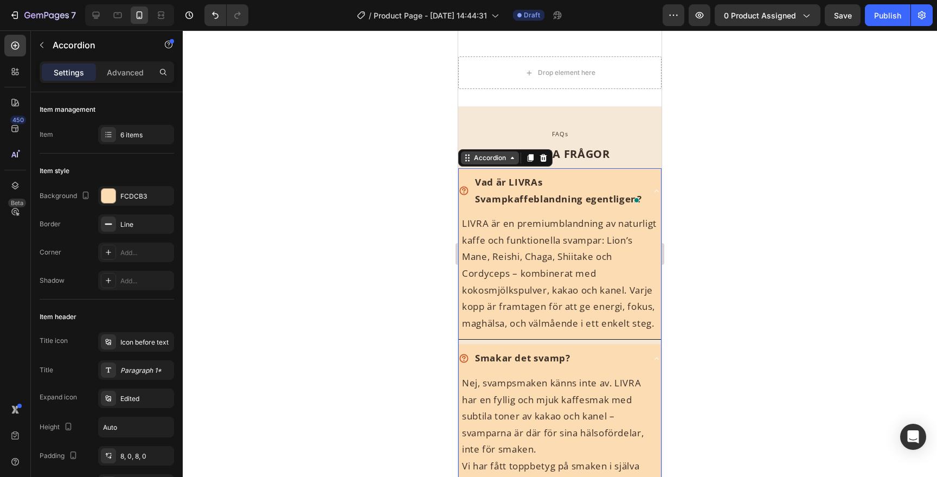
click at [496, 160] on div "Accordion" at bounding box center [490, 158] width 36 height 10
click at [492, 165] on div "Accordion Section" at bounding box center [505, 157] width 94 height 17
click at [491, 159] on div "Accordion" at bounding box center [490, 158] width 36 height 10
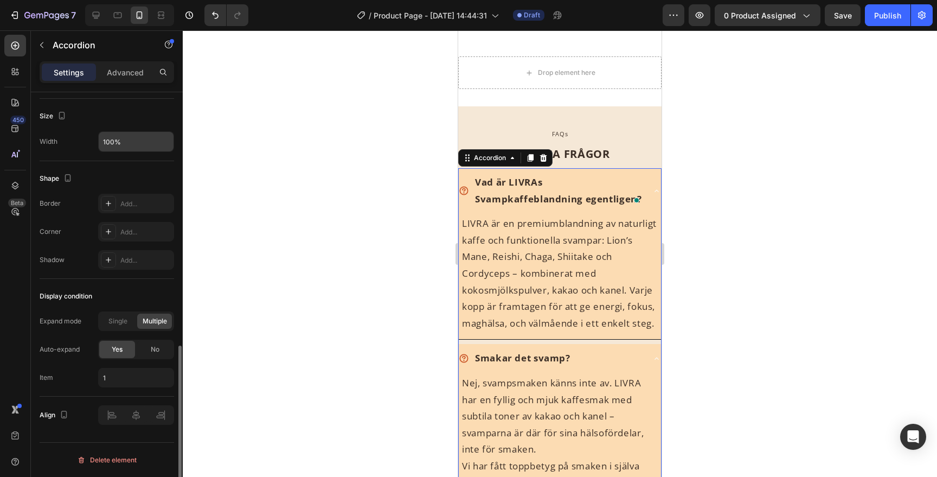
scroll to position [645, 0]
click at [110, 376] on input "1" at bounding box center [136, 378] width 76 height 20
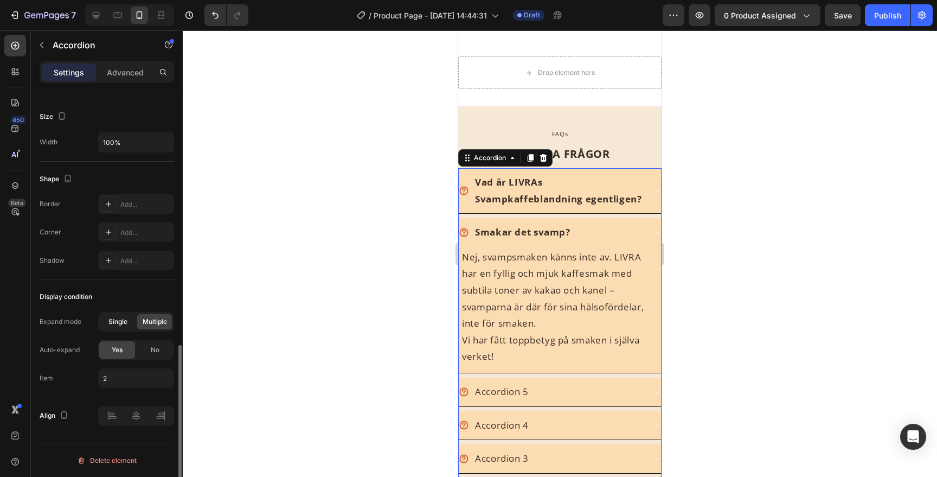
click at [129, 325] on div "Single" at bounding box center [117, 321] width 35 height 15
type input "1"
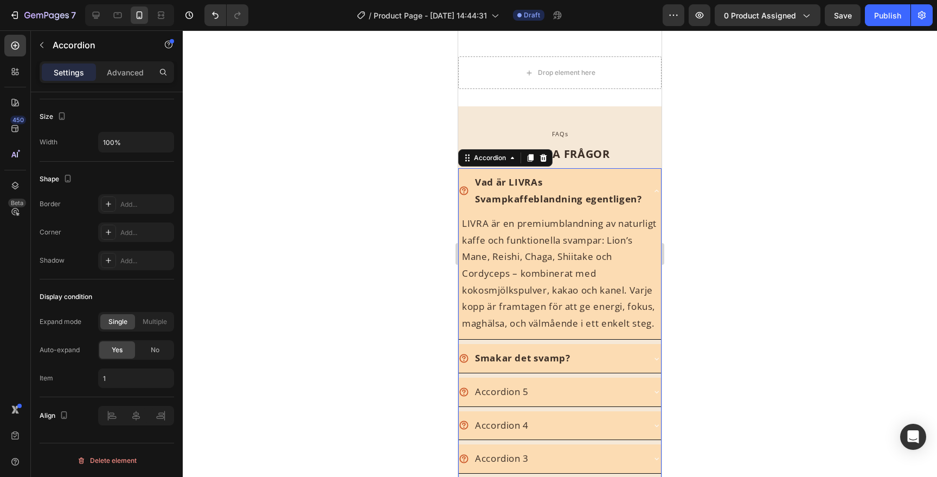
click at [612, 360] on div "Vad är LIVRAs Svampkaffeblandning egentligen? LIVRA är en premiumblandning av n…" at bounding box center [559, 337] width 203 height 338
click at [603, 368] on div "Smakar det svamp?" at bounding box center [551, 358] width 185 height 20
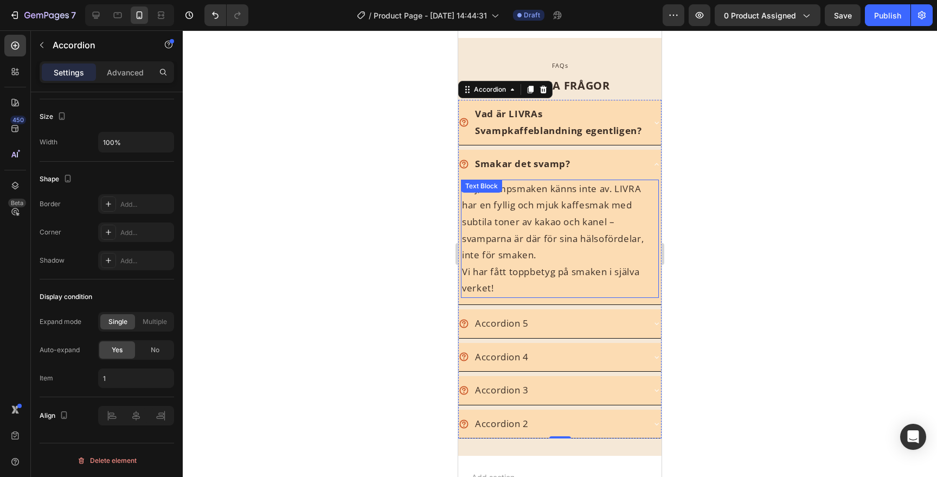
scroll to position [2718, 0]
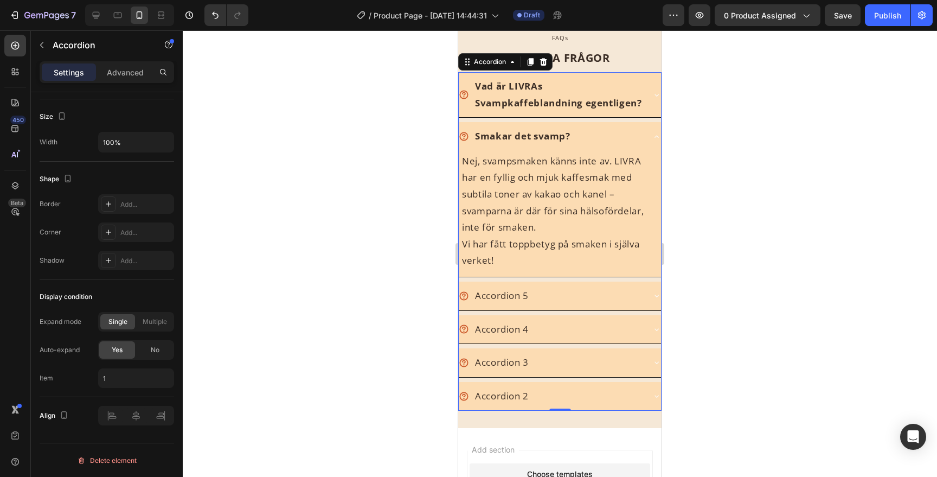
click at [548, 351] on div "Accordion 3" at bounding box center [560, 362] width 202 height 29
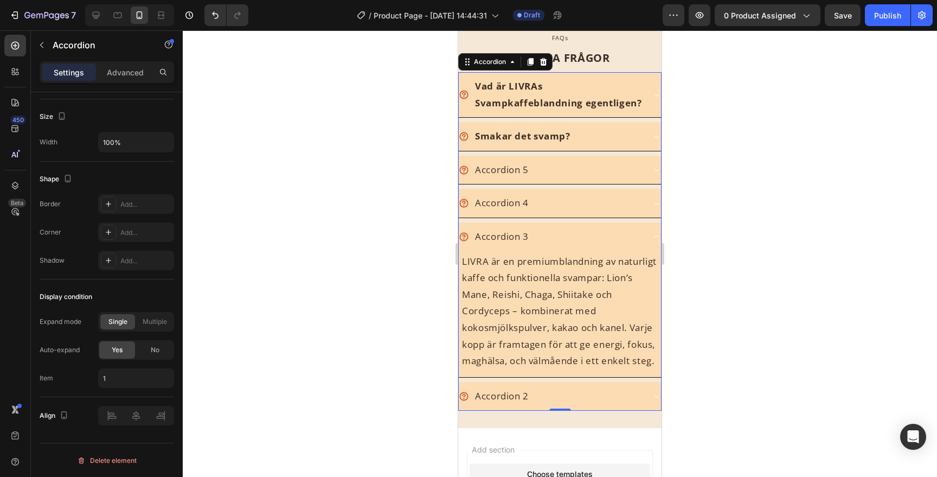
click at [750, 247] on div at bounding box center [560, 253] width 754 height 446
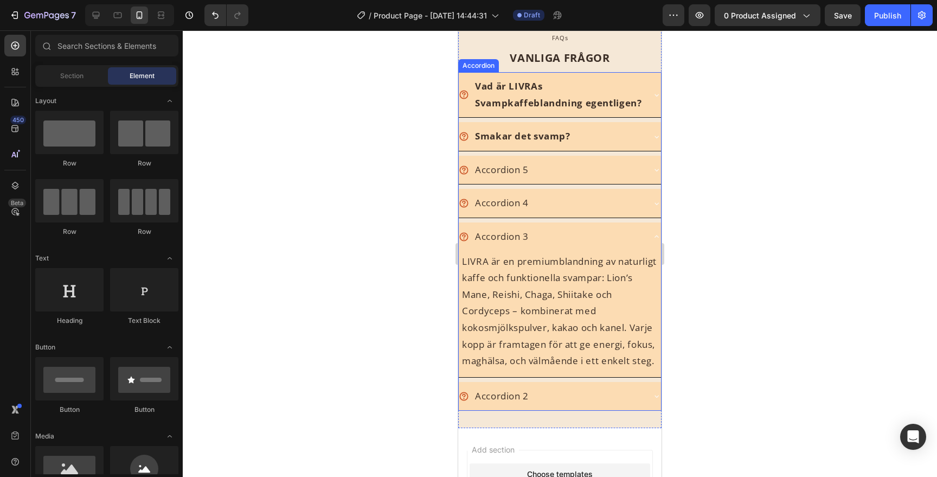
click at [537, 187] on div "Vad är LIVRAs Svampkaffeblandning egentligen? Smakar det svamp? Accordion 5 Acc…" at bounding box center [559, 241] width 203 height 338
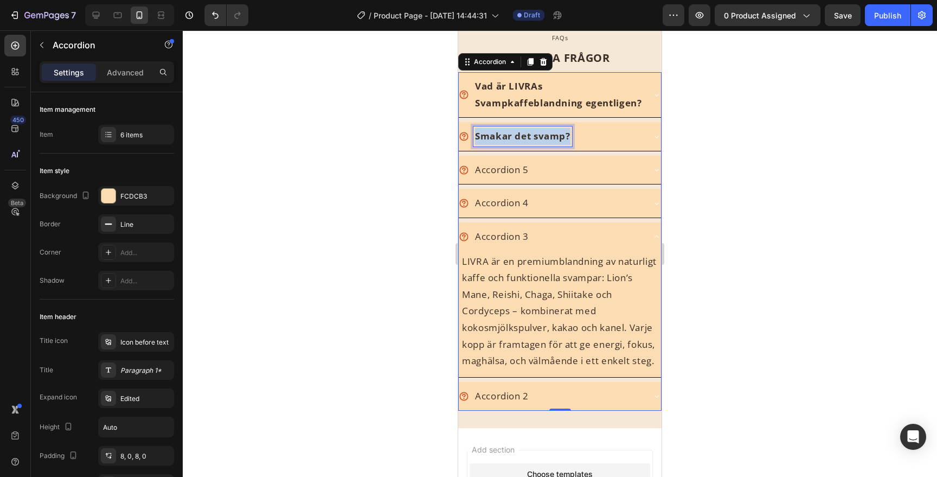
click at [543, 144] on p "Smakar det svamp?" at bounding box center [522, 136] width 95 height 17
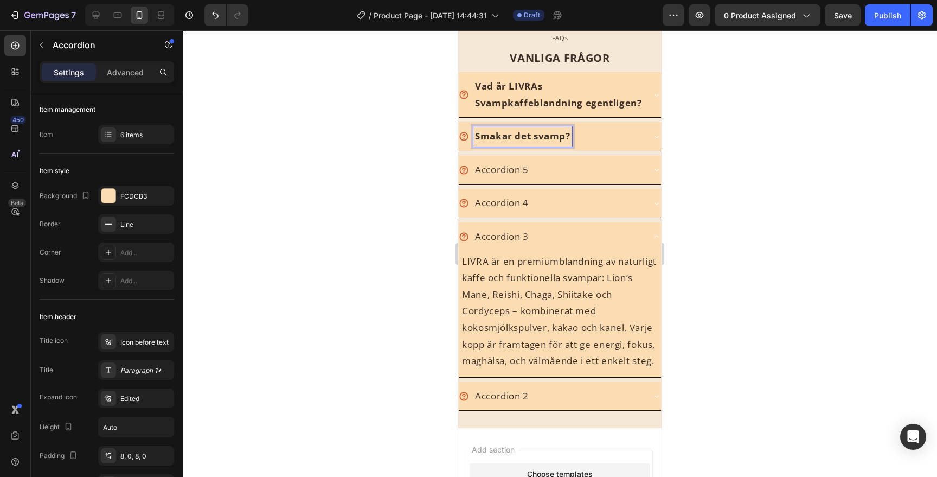
click at [669, 158] on div at bounding box center [560, 253] width 754 height 446
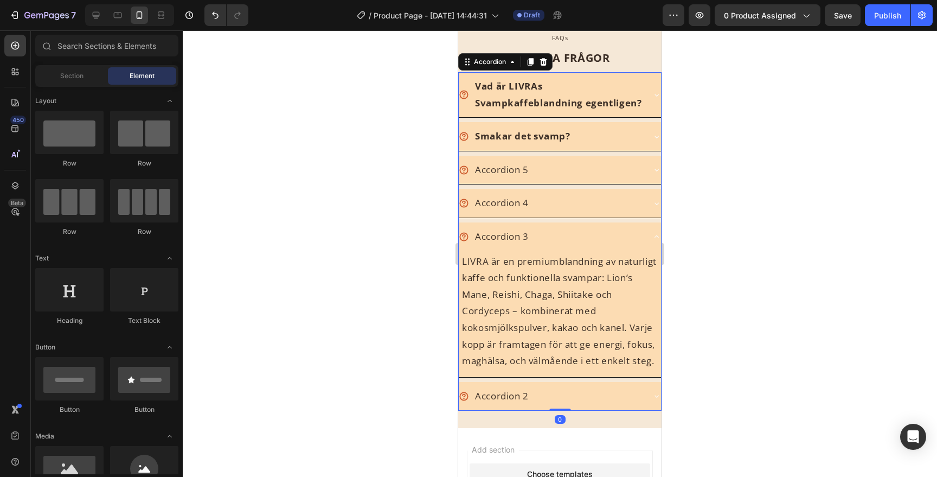
click at [619, 159] on div "Accordion 5" at bounding box center [560, 170] width 202 height 29
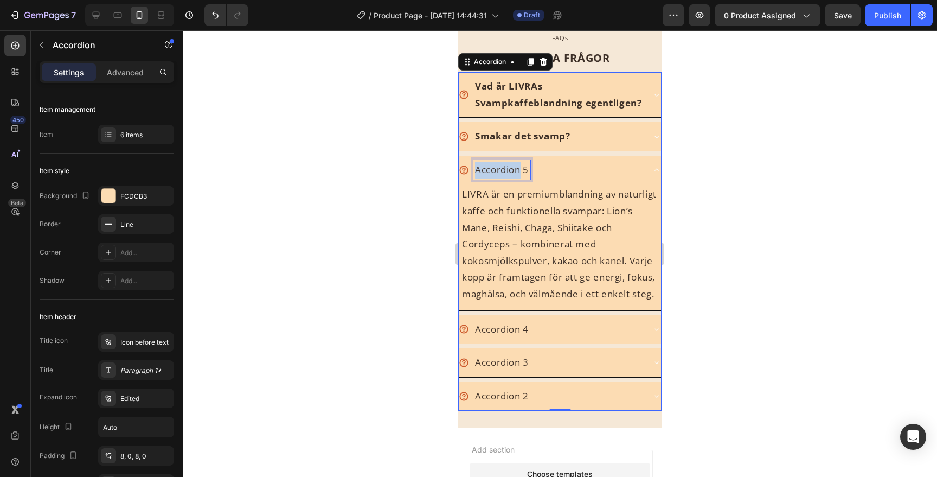
click at [487, 176] on p "Accordion 5" at bounding box center [502, 170] width 54 height 17
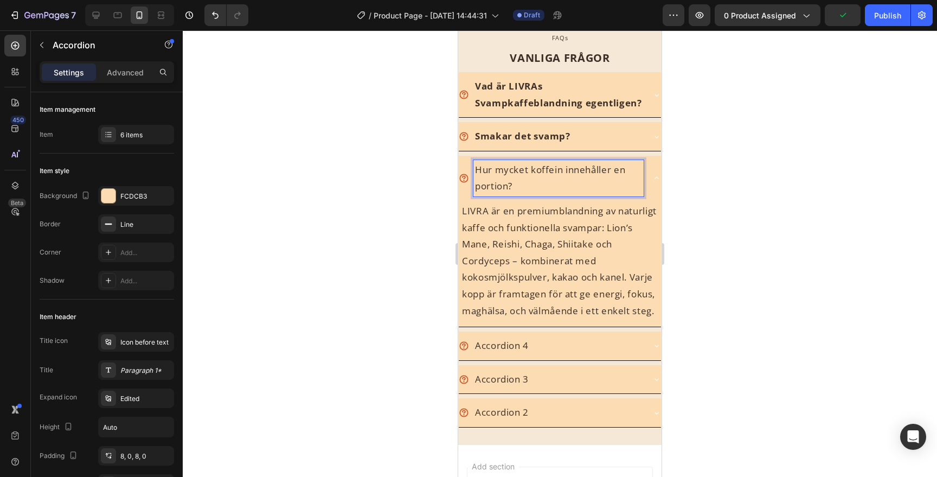
click at [487, 175] on p "Hur mycket koffein innehåller en portion?" at bounding box center [558, 178] width 167 height 33
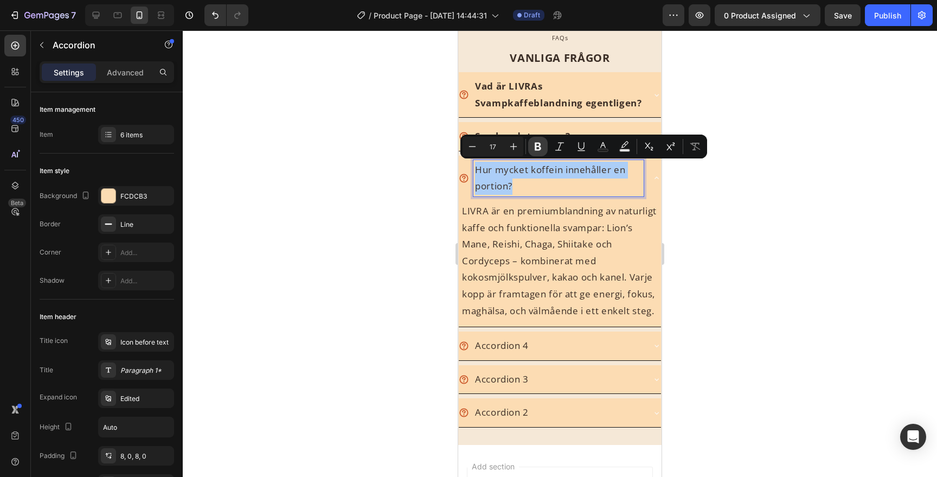
click at [534, 145] on icon "Editor contextual toolbar" at bounding box center [538, 146] width 11 height 11
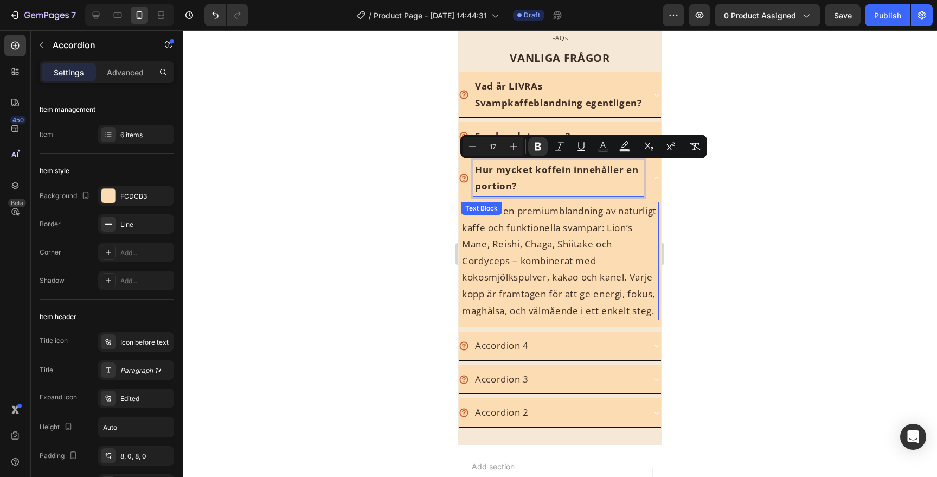
click at [499, 262] on p "LIVRA är en premiumblandning av naturligt kaffe och funktionella svampar: Lion’…" at bounding box center [560, 261] width 196 height 116
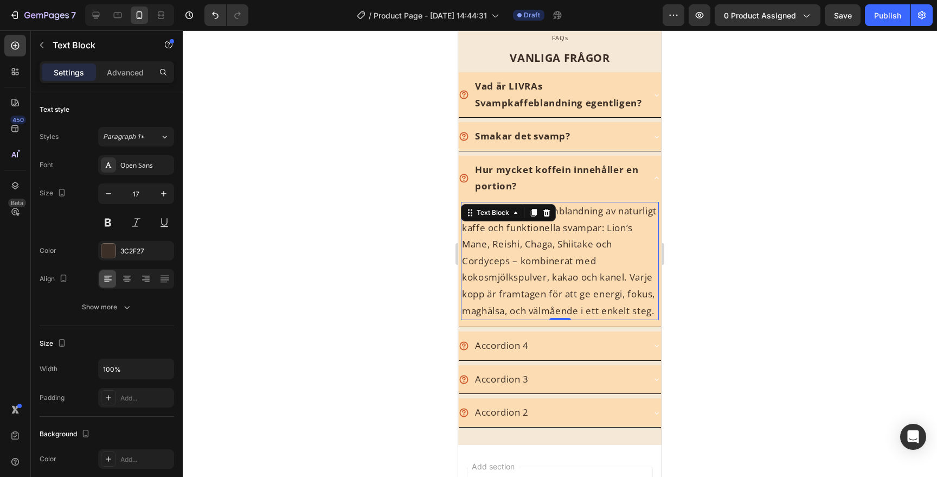
click at [486, 264] on p "LIVRA är en premiumblandning av naturligt kaffe och funktionella svampar: Lion’…" at bounding box center [560, 261] width 196 height 116
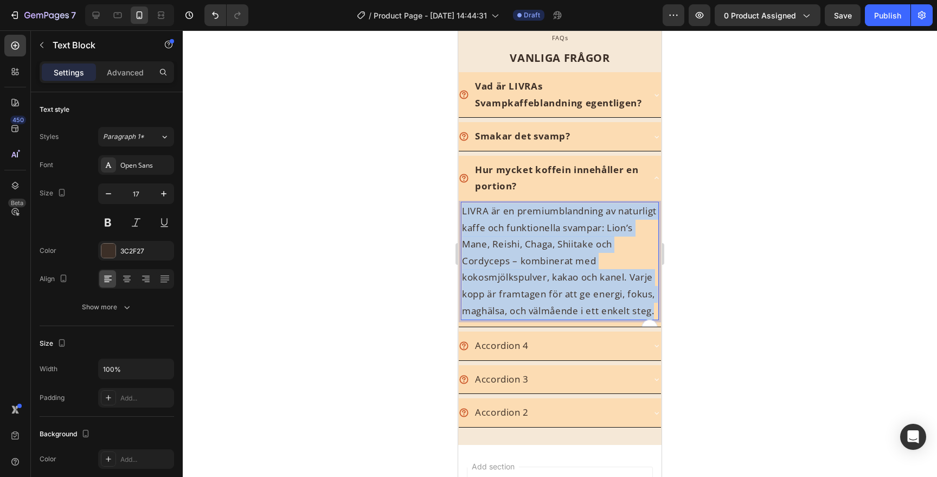
click at [486, 264] on p "LIVRA är en premiumblandning av naturligt kaffe och funktionella svampar: Lion’…" at bounding box center [560, 261] width 196 height 116
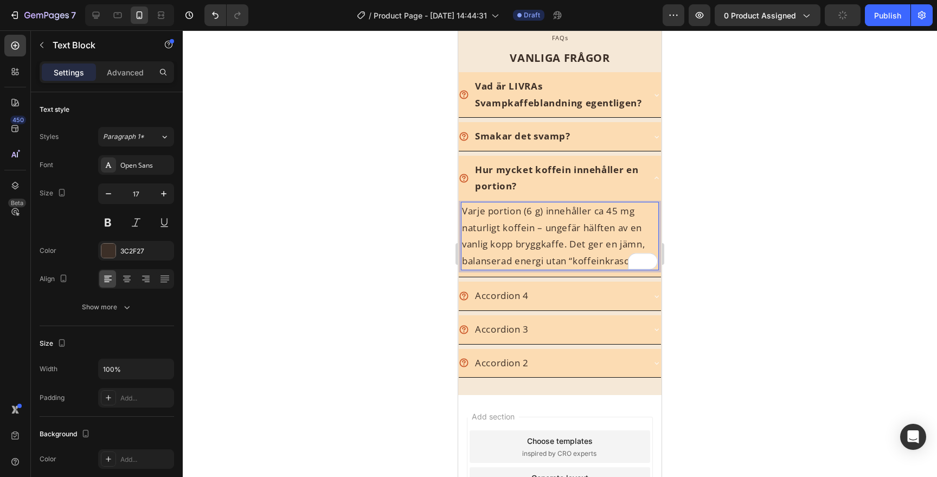
click at [746, 299] on div at bounding box center [560, 253] width 754 height 446
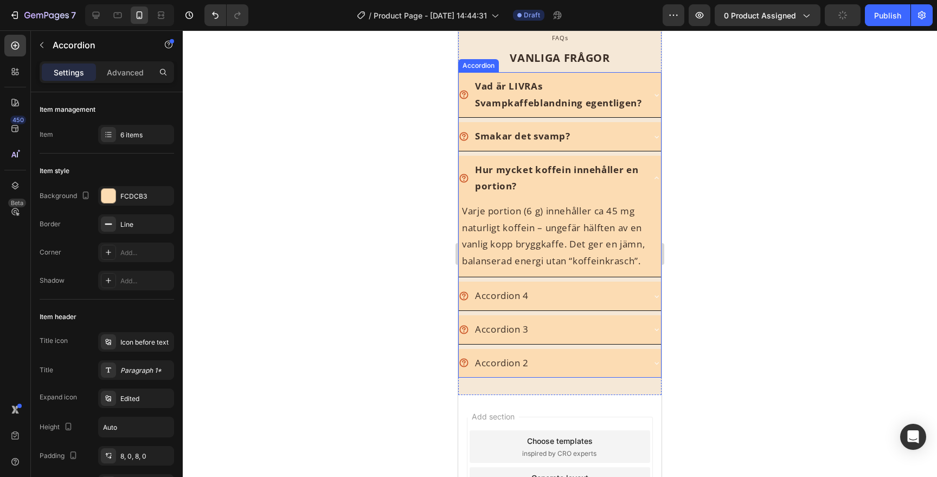
click at [630, 306] on div "Accordion 4" at bounding box center [560, 295] width 202 height 29
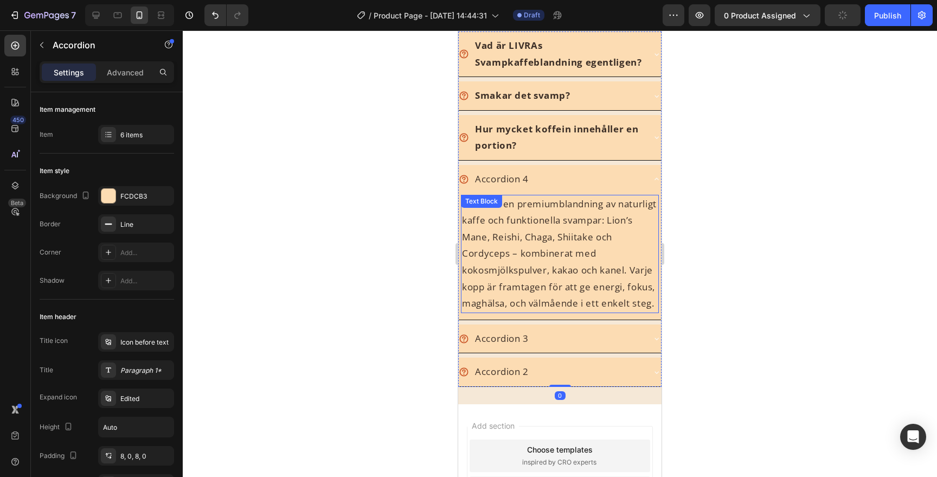
scroll to position [2786, 0]
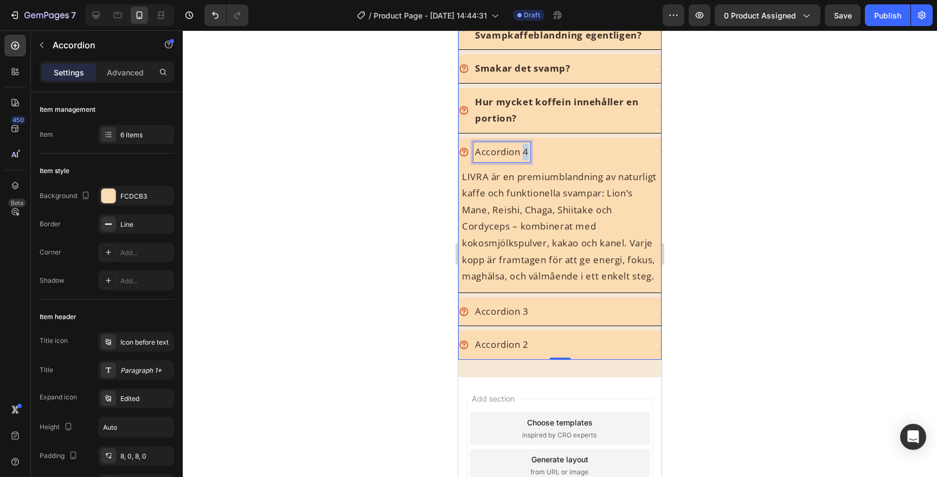
click at [526, 159] on p "Accordion 4" at bounding box center [502, 152] width 54 height 17
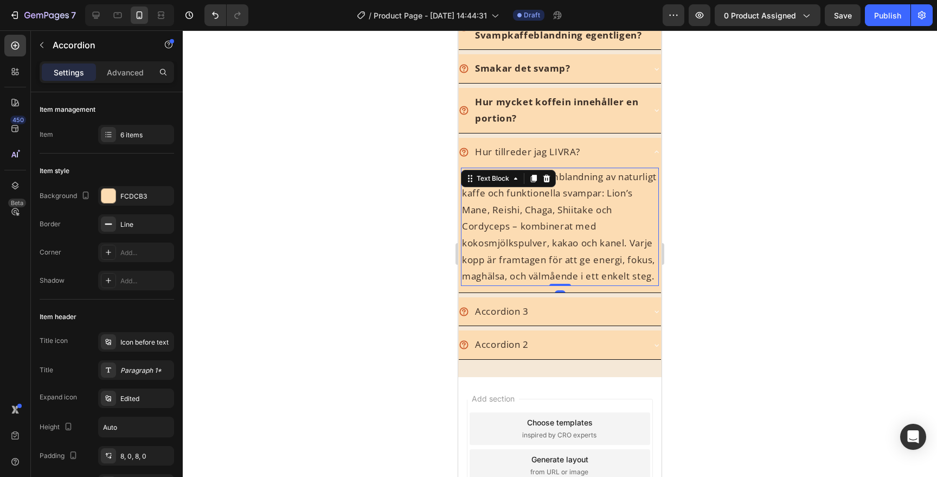
click at [514, 180] on div "LIVRA är en premiumblandning av naturligt kaffe och funktionella svampar: Lion’…" at bounding box center [560, 227] width 198 height 118
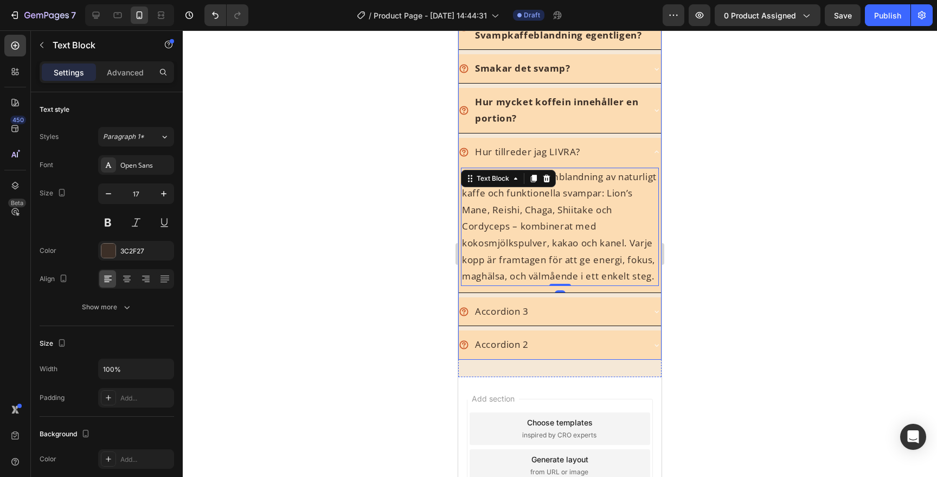
click at [514, 159] on p "Hur tillreder jag LIVRA?" at bounding box center [527, 152] width 105 height 17
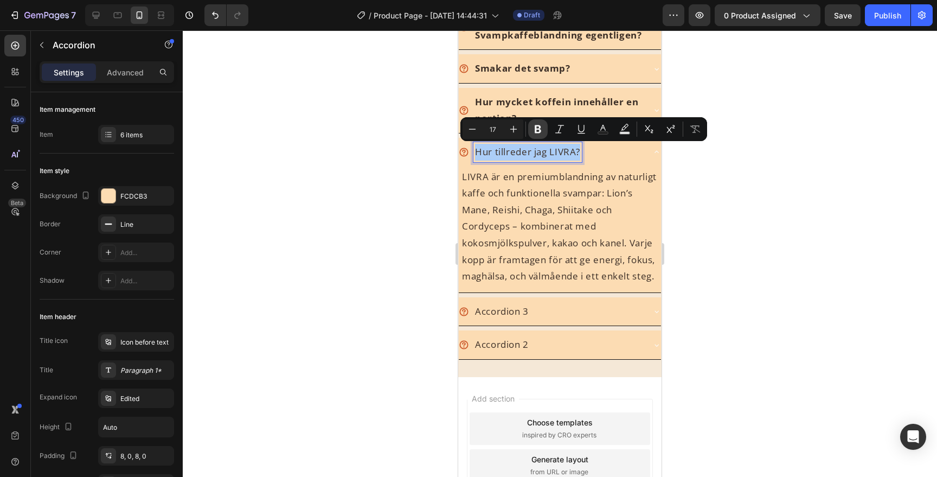
click at [535, 133] on icon "Editor contextual toolbar" at bounding box center [538, 129] width 11 height 11
click at [513, 209] on p "LIVRA är en premiumblandning av naturligt kaffe och funktionella svampar: Lion’…" at bounding box center [560, 227] width 196 height 116
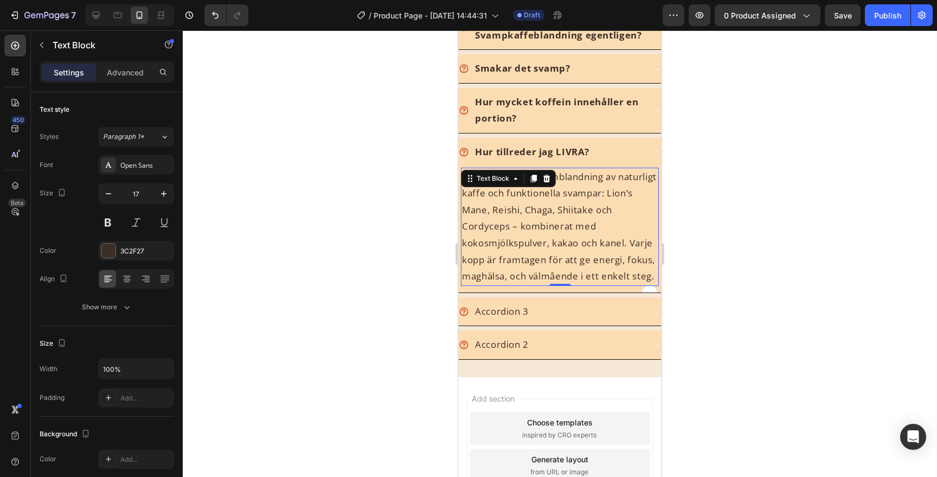
click at [580, 199] on p "LIVRA är en premiumblandning av naturligt kaffe och funktionella svampar: Lion’…" at bounding box center [560, 227] width 196 height 116
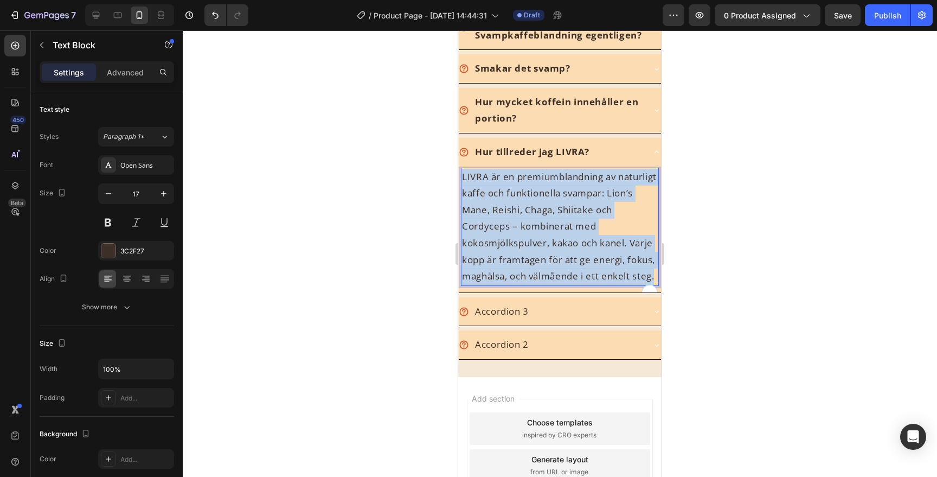
click at [580, 199] on p "LIVRA är en premiumblandning av naturligt kaffe och funktionella svampar: Lion’…" at bounding box center [560, 227] width 196 height 116
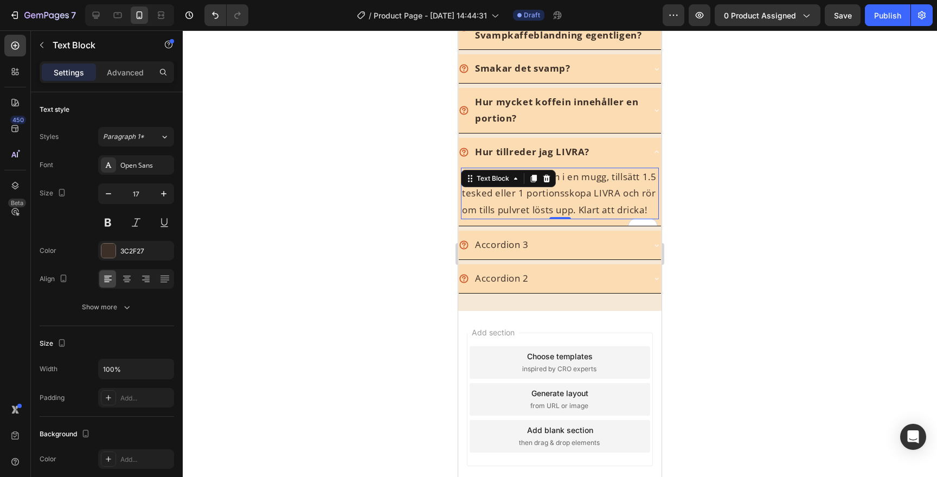
click at [729, 223] on div at bounding box center [560, 253] width 754 height 446
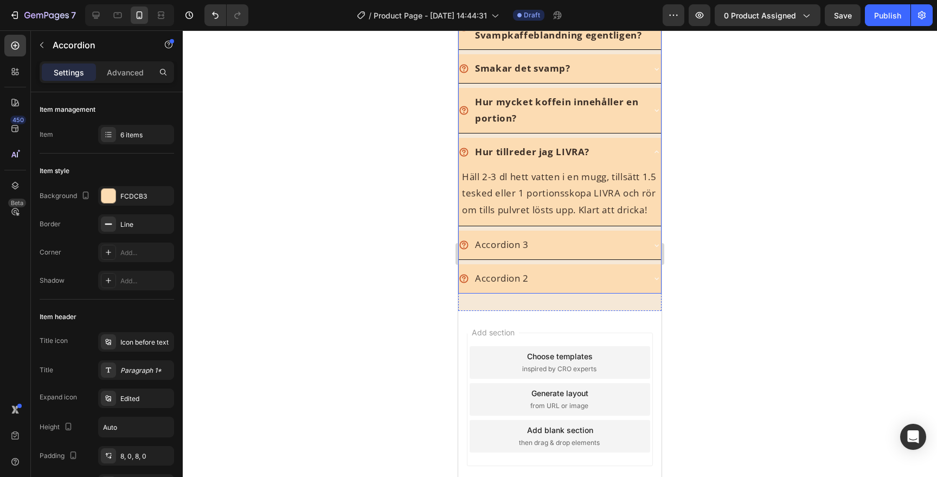
click at [586, 259] on div "Accordion 3" at bounding box center [560, 244] width 202 height 29
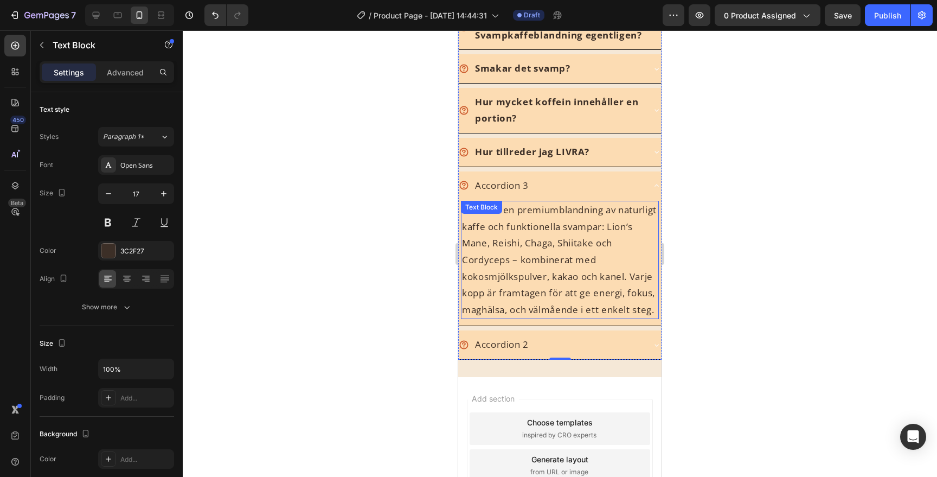
click at [488, 228] on p "LIVRA är en premiumblandning av naturligt kaffe och funktionella svampar: Lion’…" at bounding box center [560, 260] width 196 height 116
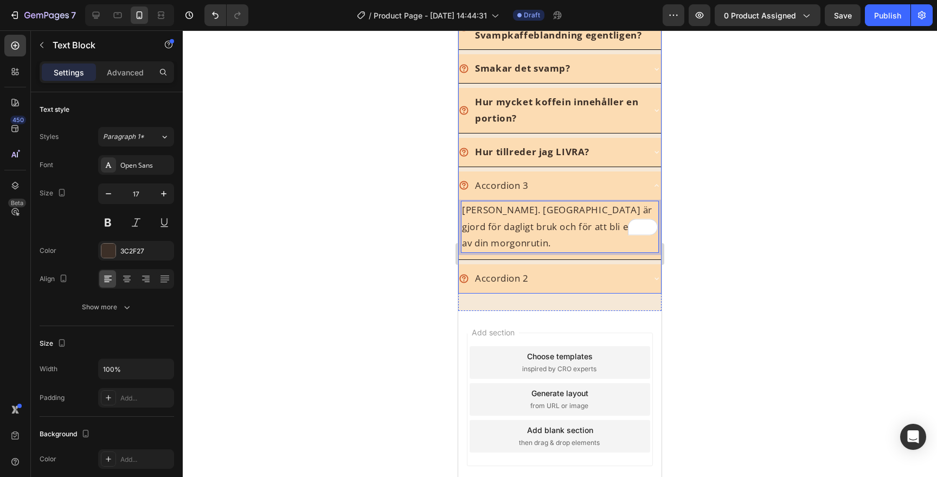
click at [524, 189] on p "Accordion 3" at bounding box center [502, 185] width 54 height 17
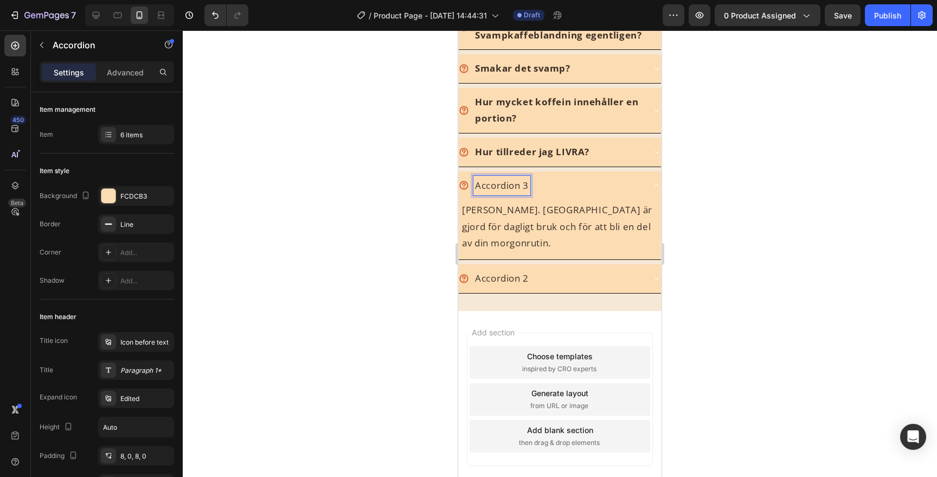
click at [524, 189] on p "Accordion 3" at bounding box center [502, 185] width 54 height 17
click at [515, 182] on p "Kan jag dricka LIVRA varje dag?" at bounding box center [544, 185] width 139 height 17
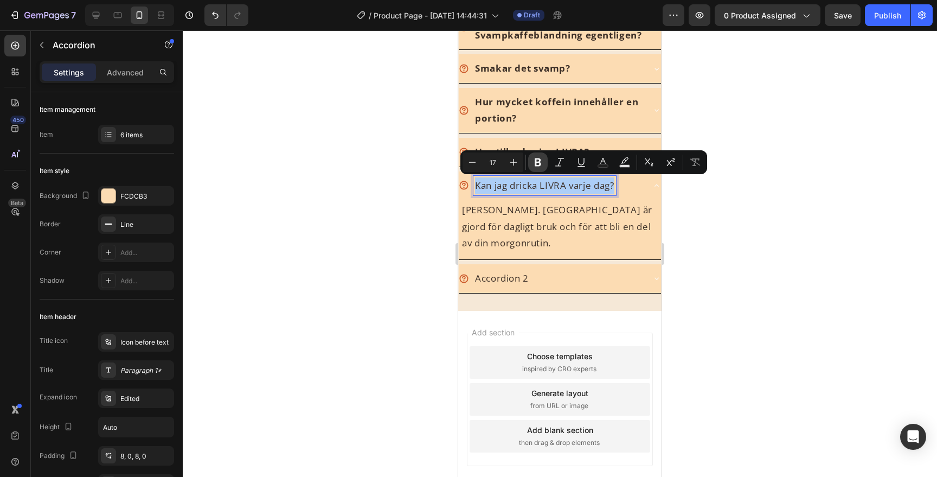
click at [535, 160] on icon "Editor contextual toolbar" at bounding box center [538, 162] width 7 height 8
click at [680, 216] on div at bounding box center [560, 253] width 754 height 446
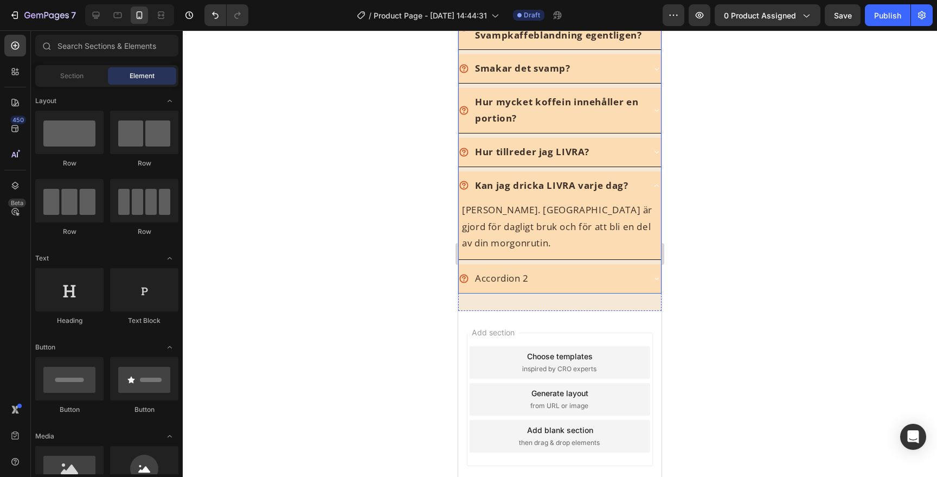
click at [619, 268] on div "Accordion 2" at bounding box center [551, 278] width 185 height 20
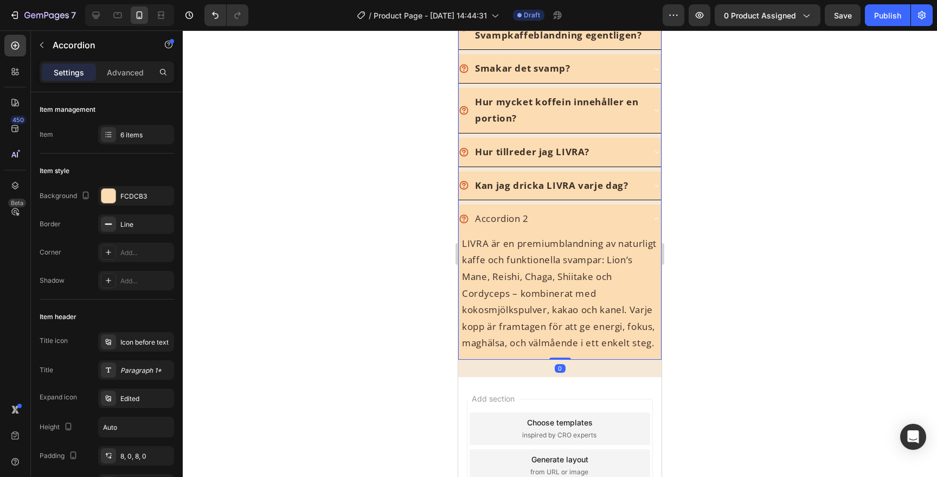
click at [616, 212] on div "Accordion 2" at bounding box center [551, 219] width 185 height 20
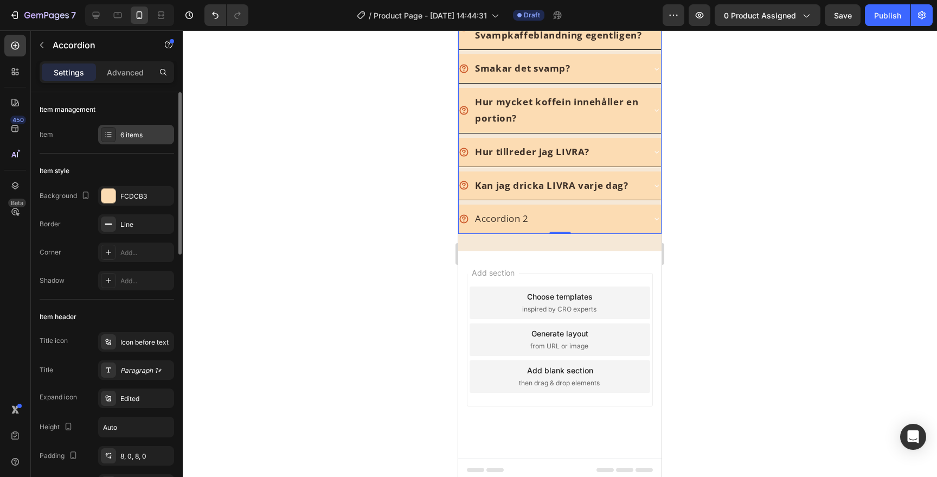
click at [138, 138] on div "6 items" at bounding box center [145, 135] width 51 height 10
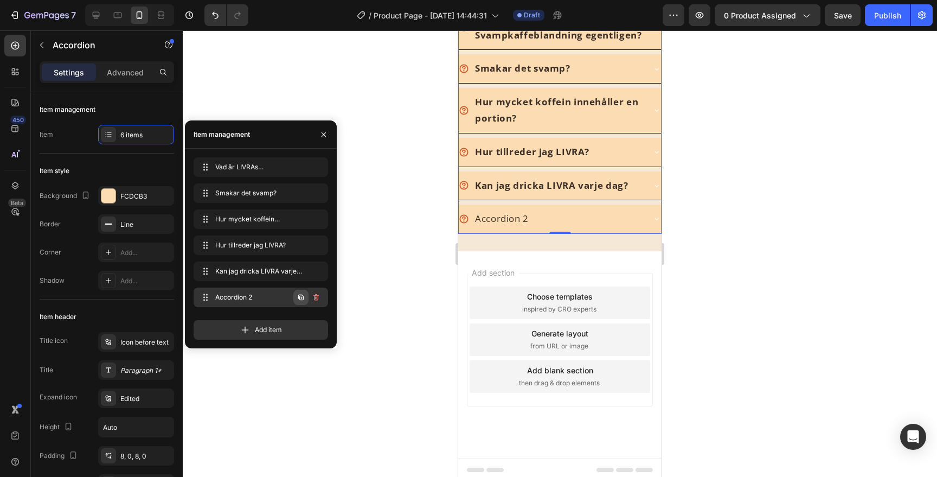
click at [302, 297] on icon "button" at bounding box center [301, 298] width 2 height 2
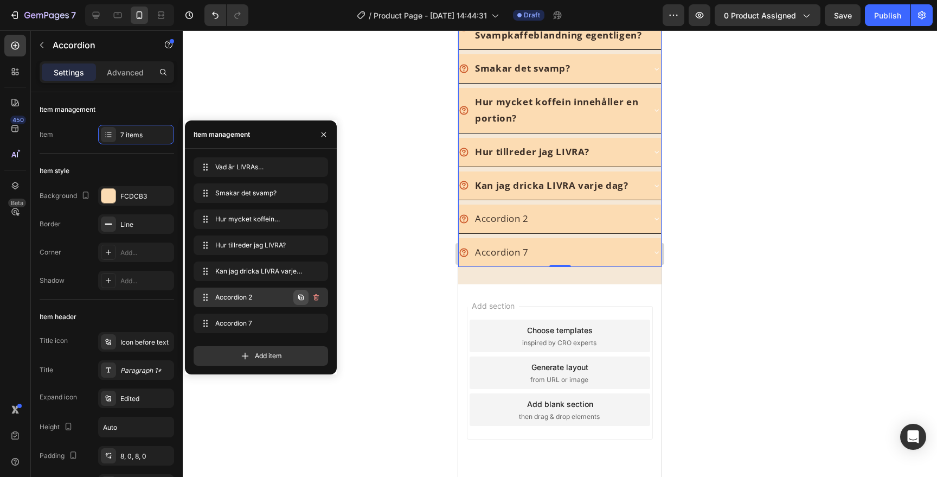
click at [302, 297] on icon "button" at bounding box center [301, 298] width 2 height 2
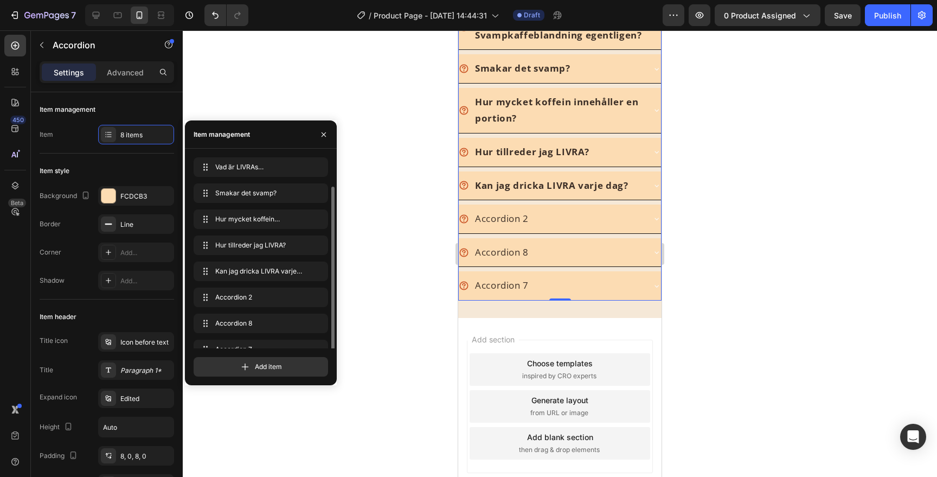
scroll to position [15, 0]
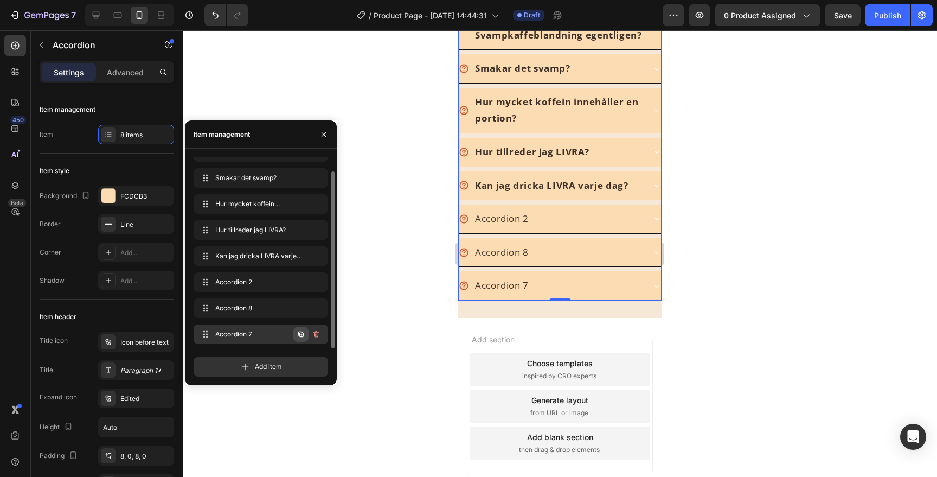
click at [301, 335] on icon "button" at bounding box center [301, 335] width 2 height 2
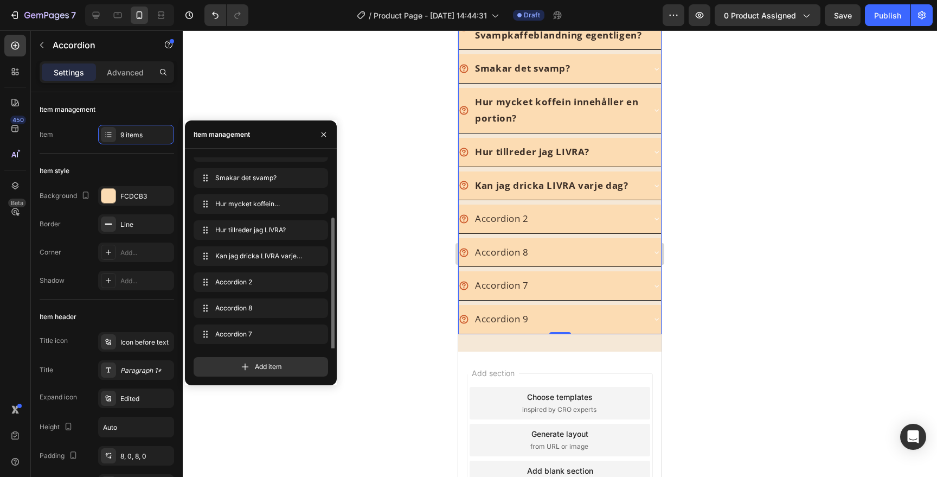
scroll to position [41, 0]
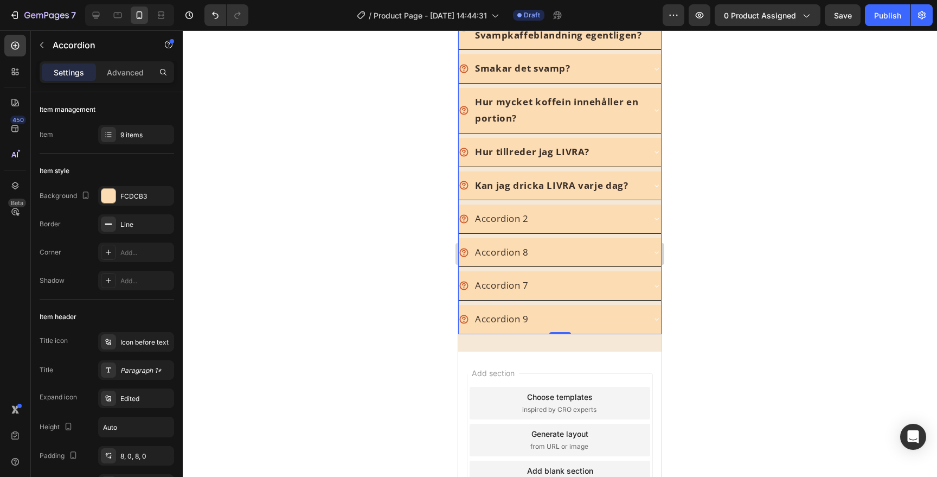
click at [643, 190] on div "Kan jag dricka LIVRA varje dag?" at bounding box center [551, 186] width 185 height 20
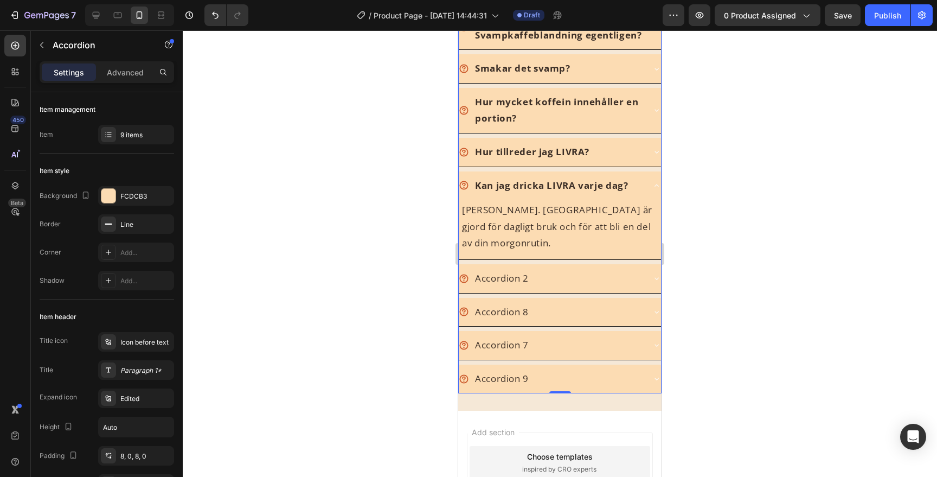
click at [643, 190] on div "Kan jag dricka LIVRA varje dag?" at bounding box center [551, 186] width 185 height 20
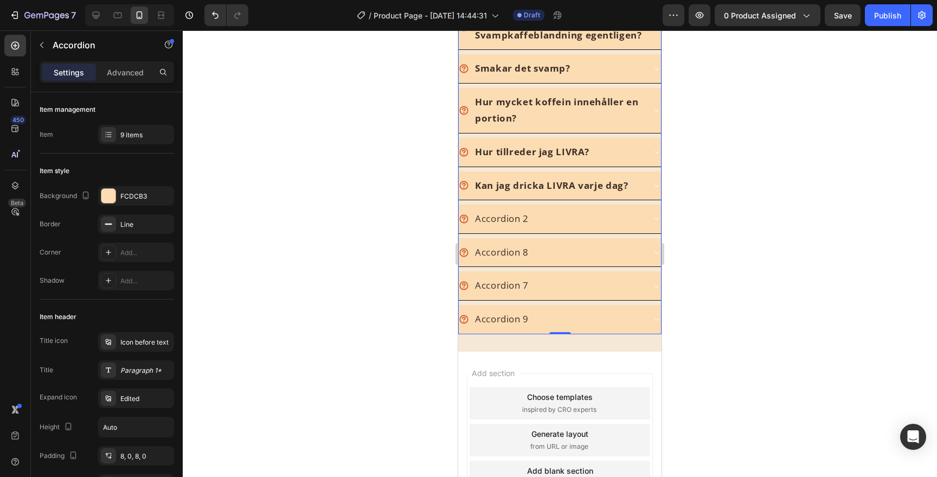
click at [580, 219] on div "Accordion 2" at bounding box center [551, 219] width 185 height 20
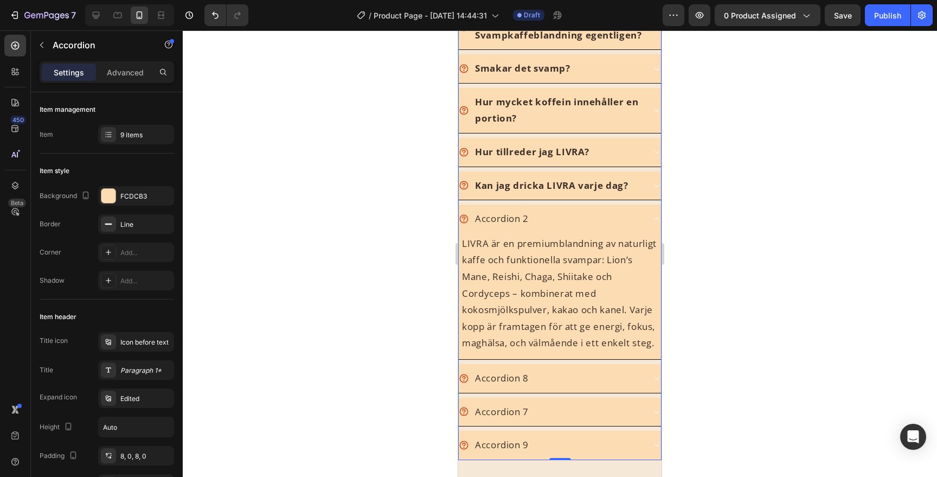
click at [580, 220] on div "Accordion 2" at bounding box center [551, 219] width 185 height 20
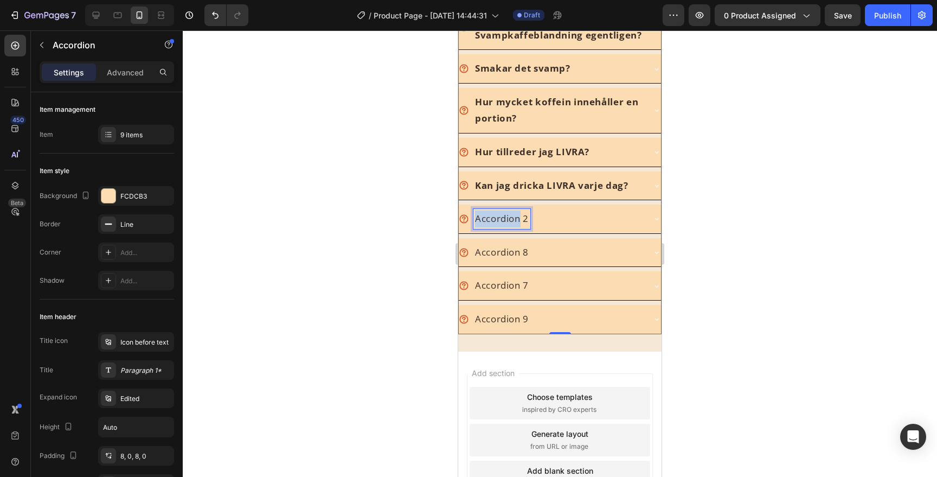
click at [515, 211] on p "Accordion 2" at bounding box center [502, 218] width 54 height 17
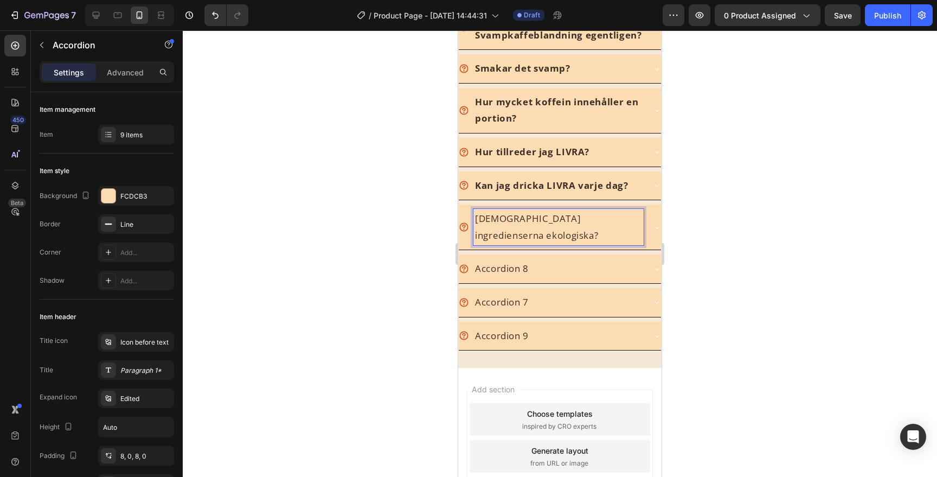
click at [551, 220] on p "[DEMOGRAPHIC_DATA] ingredienserna ekologiska?" at bounding box center [558, 226] width 167 height 33
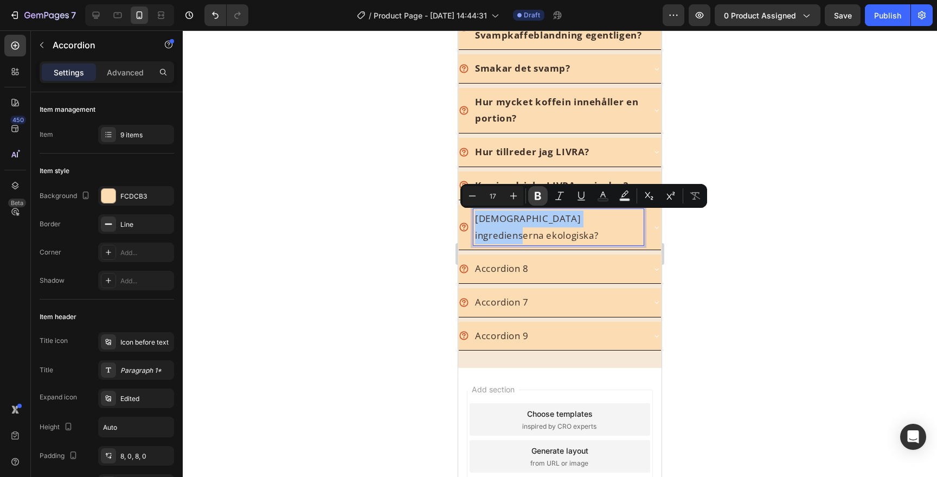
click at [541, 197] on icon "Editor contextual toolbar" at bounding box center [538, 195] width 11 height 11
click at [650, 227] on div "[DEMOGRAPHIC_DATA] ingredienserna ekologiska?" at bounding box center [560, 226] width 202 height 45
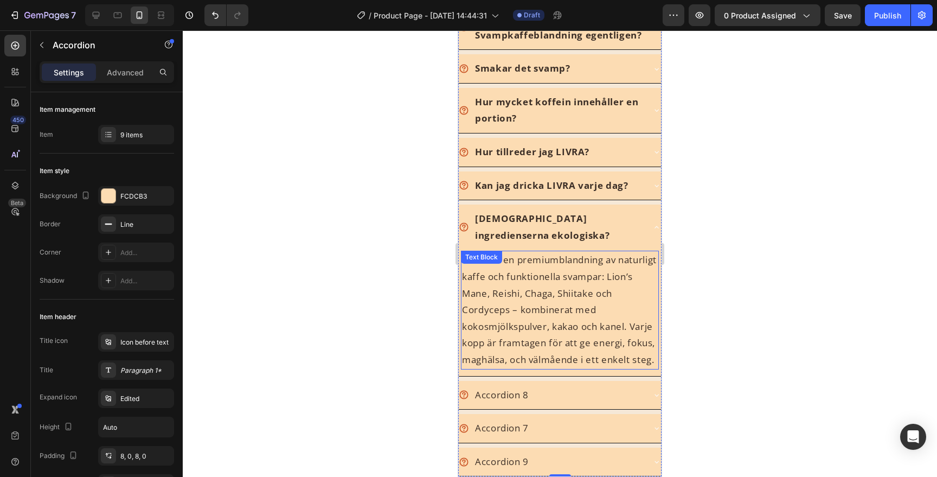
click at [481, 260] on p "LIVRA är en premiumblandning av naturligt kaffe och funktionella svampar: Lion’…" at bounding box center [560, 310] width 196 height 116
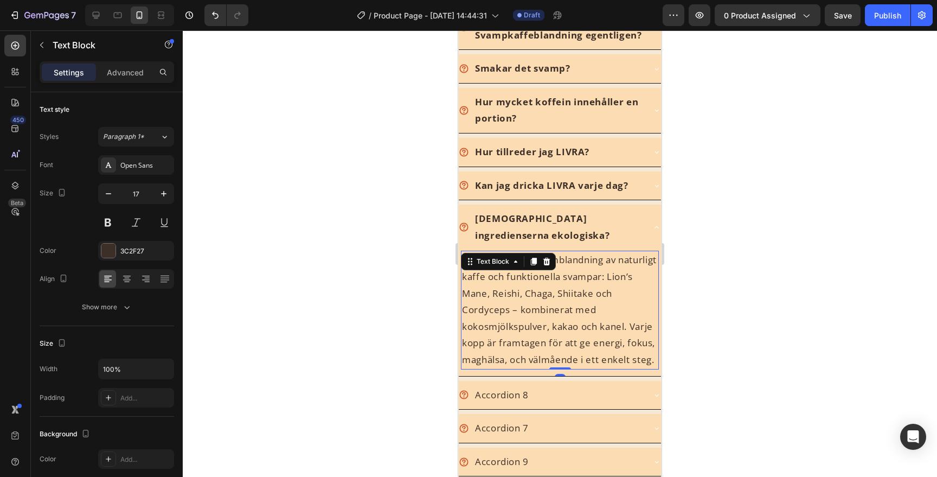
click at [481, 260] on p "LIVRA är en premiumblandning av naturligt kaffe och funktionella svampar: Lion’…" at bounding box center [560, 310] width 196 height 116
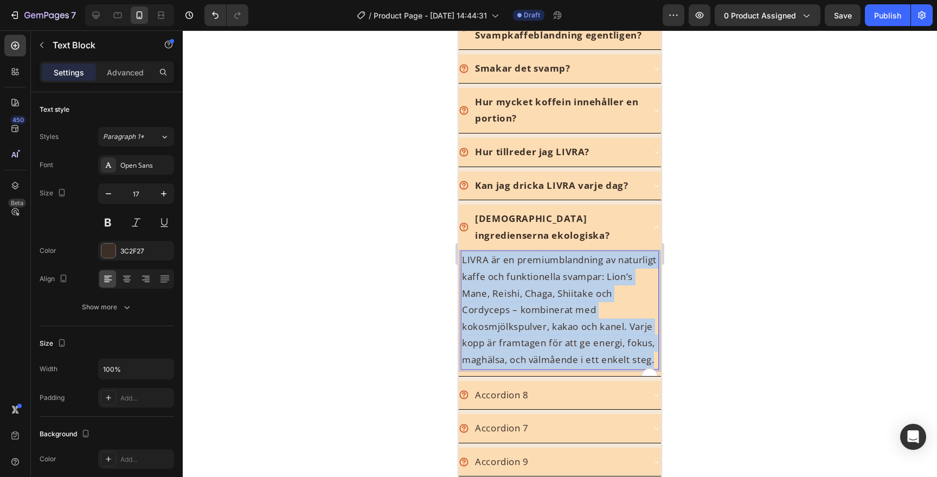
click at [481, 260] on p "LIVRA är en premiumblandning av naturligt kaffe och funktionella svampar: Lion’…" at bounding box center [560, 310] width 196 height 116
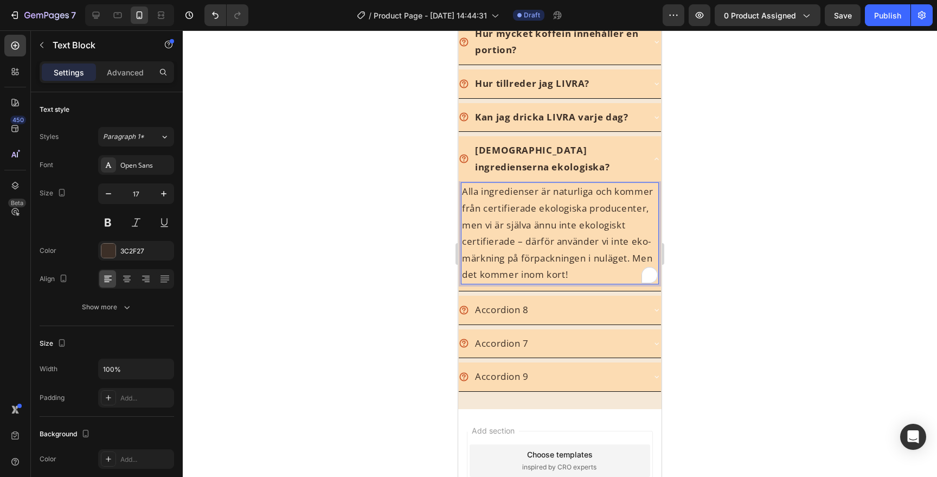
scroll to position [2870, 0]
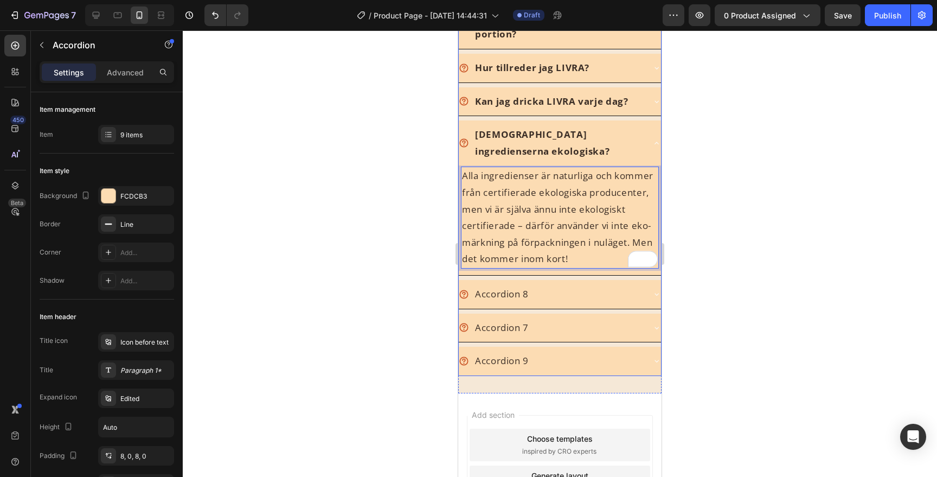
click at [566, 284] on div "Accordion 8" at bounding box center [551, 294] width 185 height 20
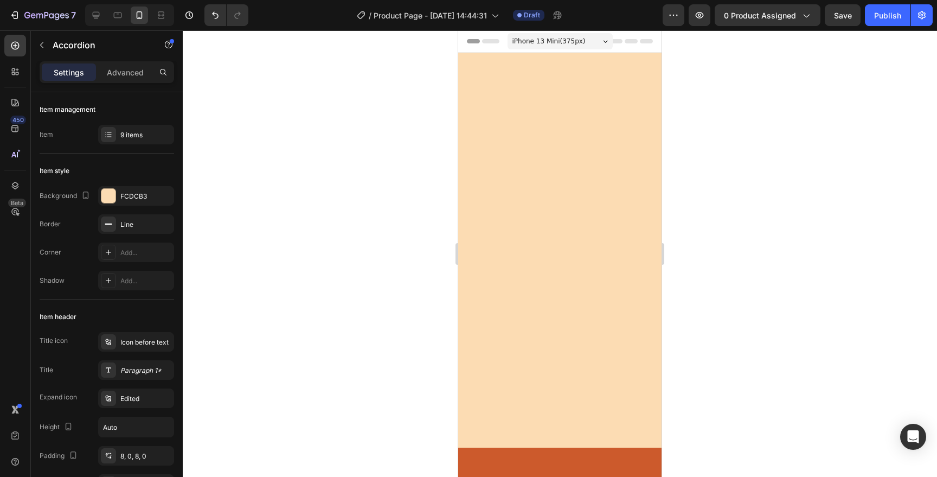
scroll to position [2870, 0]
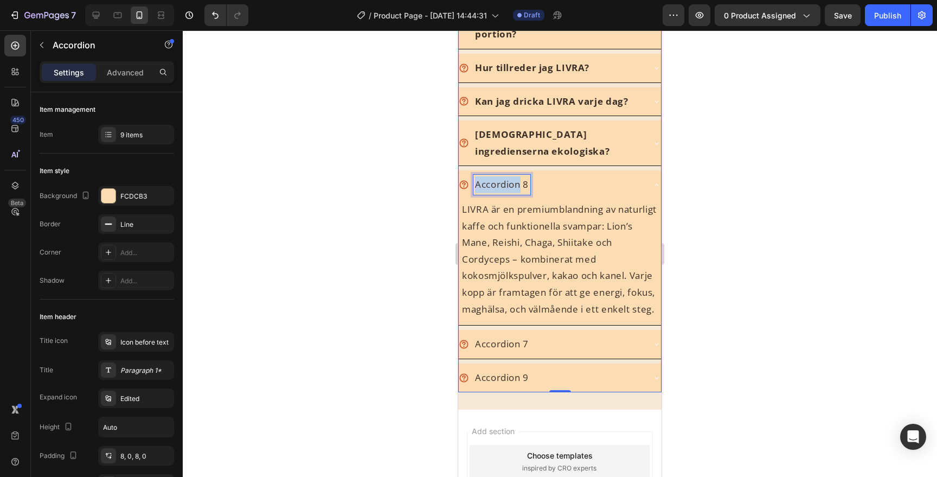
click at [511, 176] on p "Accordion 8" at bounding box center [502, 184] width 54 height 17
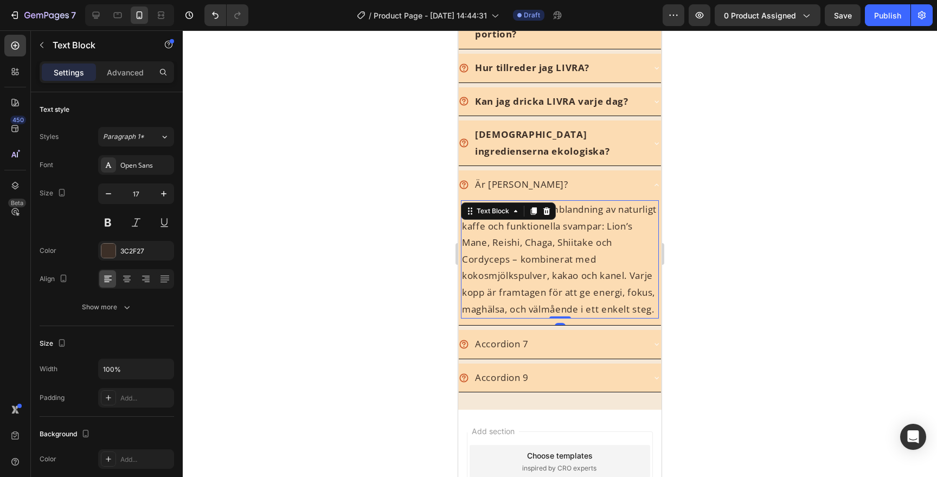
click at [500, 219] on p "LIVRA är en premiumblandning av naturligt kaffe och funktionella svampar: Lion’…" at bounding box center [560, 259] width 196 height 116
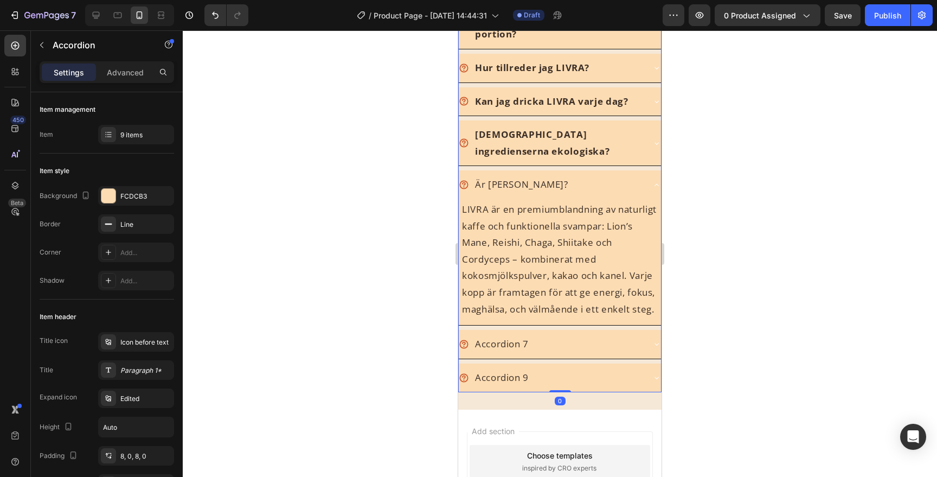
click at [527, 176] on p "Är [PERSON_NAME]?" at bounding box center [521, 184] width 93 height 17
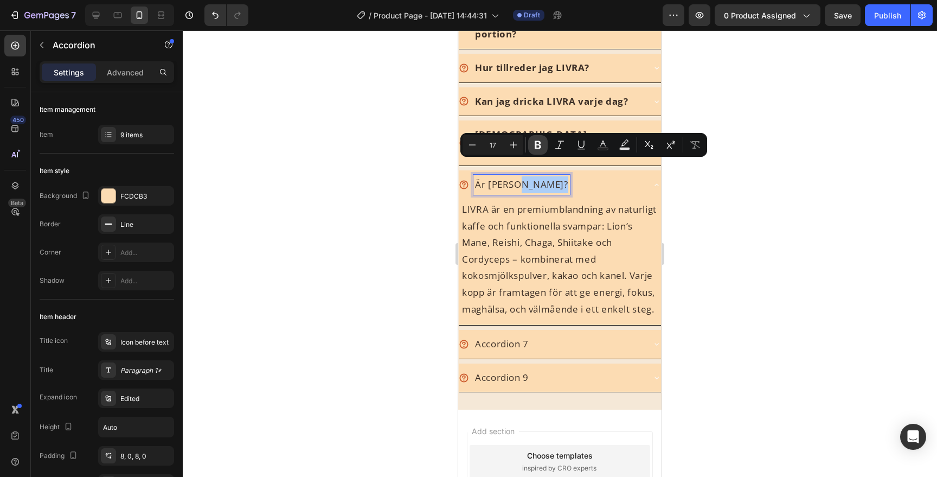
drag, startPoint x: 545, startPoint y: 148, endPoint x: 79, endPoint y: 159, distance: 466.0
click at [545, 148] on button "Bold" at bounding box center [538, 145] width 20 height 20
click at [524, 256] on p "LIVRA är en premiumblandning av naturligt kaffe och funktionella svampar: Lion’…" at bounding box center [560, 259] width 196 height 116
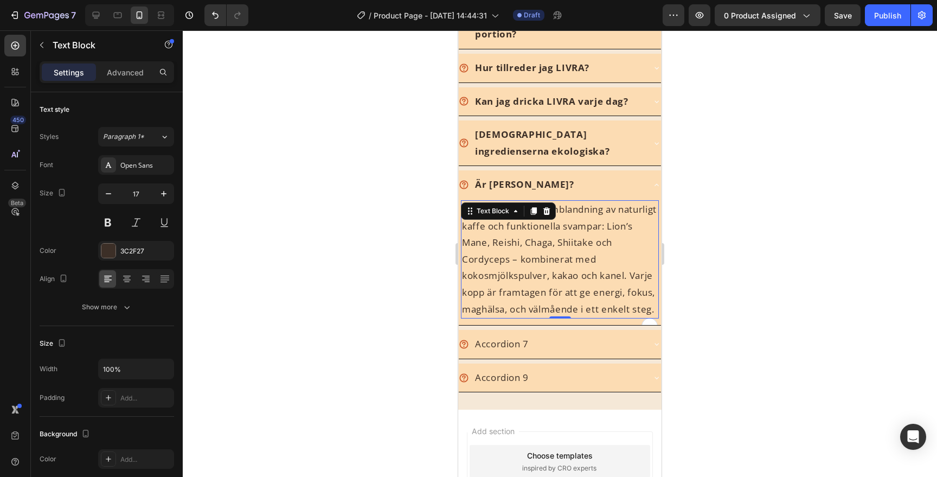
click at [539, 219] on p "LIVRA är en premiumblandning av naturligt kaffe och funktionella svampar: Lion’…" at bounding box center [560, 259] width 196 height 116
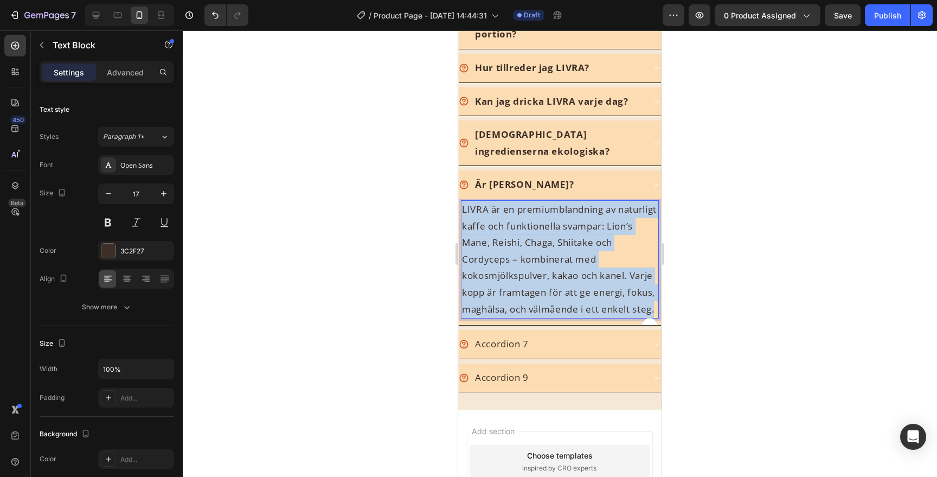
click at [539, 219] on p "LIVRA är en premiumblandning av naturligt kaffe och funktionella svampar: Lion’…" at bounding box center [560, 259] width 196 height 116
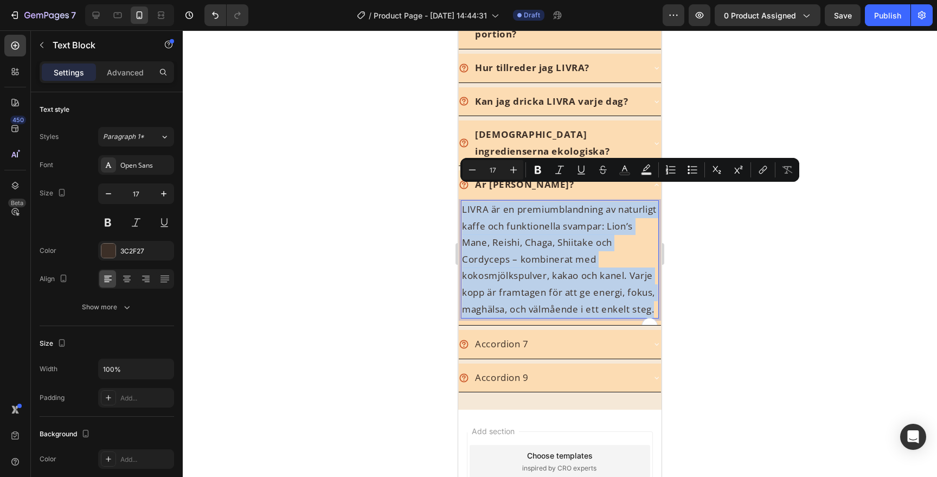
click at [539, 219] on p "LIVRA är en premiumblandning av naturligt kaffe och funktionella svampar: Lion’…" at bounding box center [560, 259] width 196 height 116
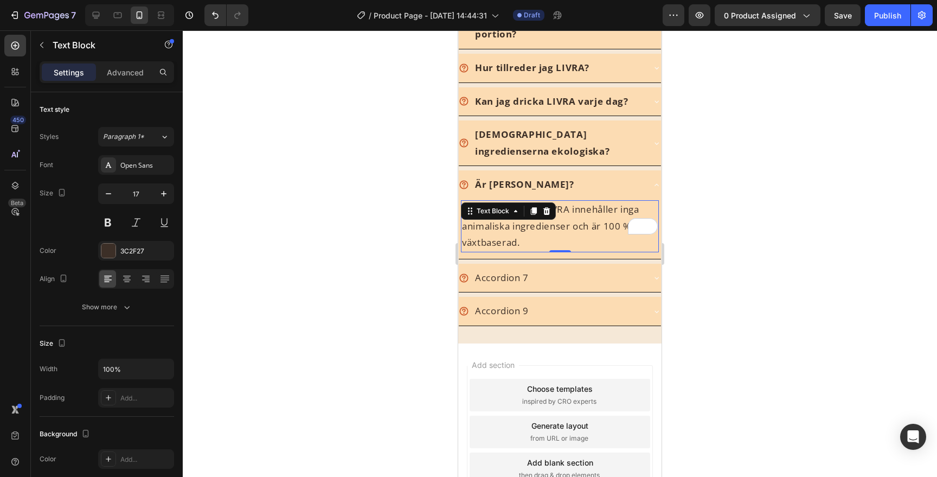
click at [705, 226] on div at bounding box center [560, 253] width 754 height 446
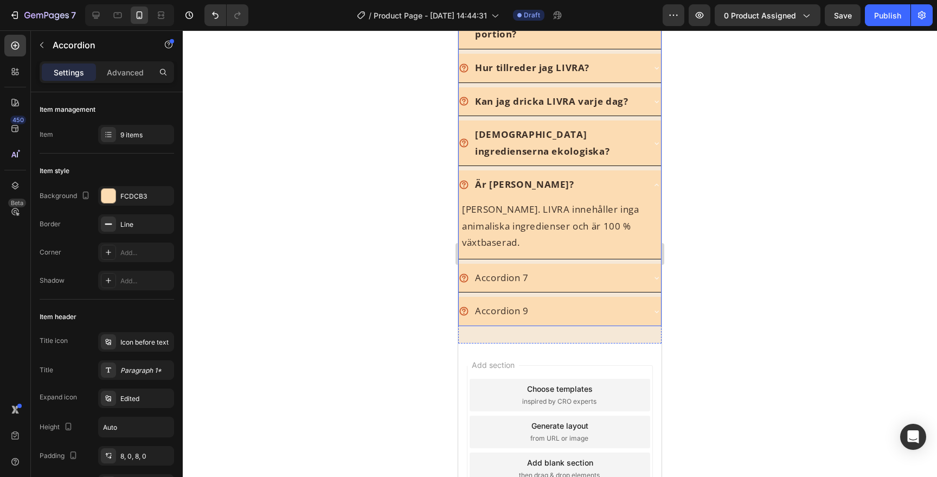
click at [587, 268] on div "Accordion 7" at bounding box center [551, 278] width 185 height 20
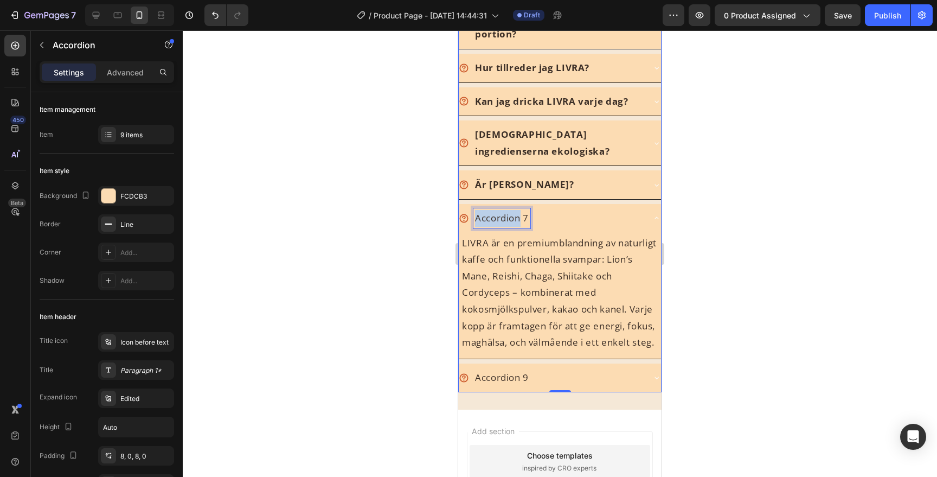
click at [496, 210] on p "Accordion 7" at bounding box center [502, 218] width 54 height 17
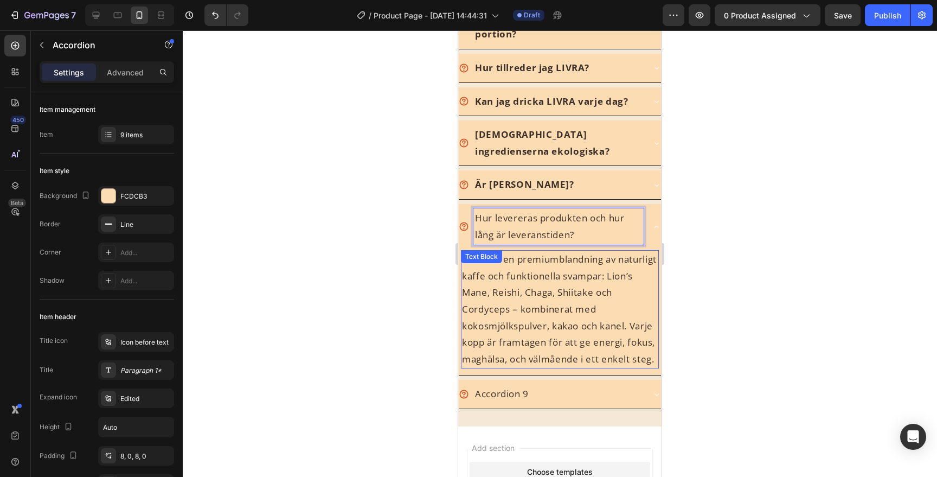
click at [534, 265] on p "LIVRA är en premiumblandning av naturligt kaffe och funktionella svampar: Lion’…" at bounding box center [560, 309] width 196 height 116
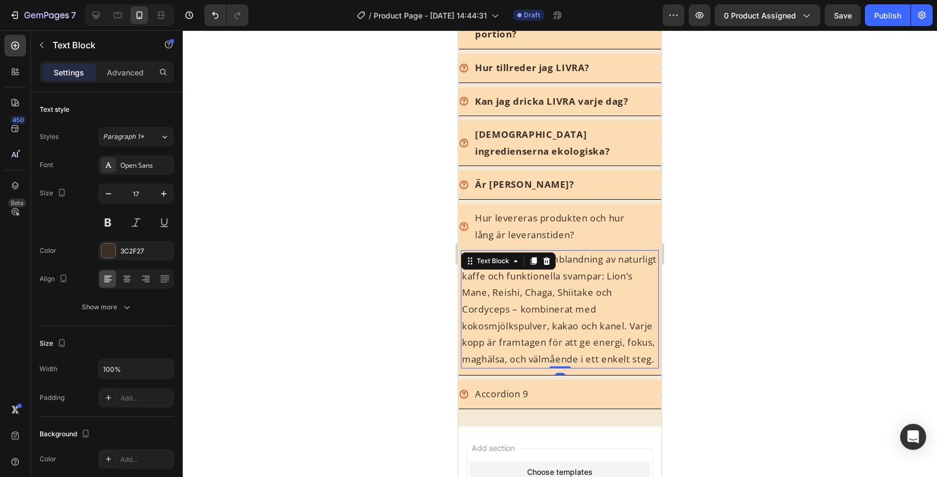
click at [534, 265] on p "LIVRA är en premiumblandning av naturligt kaffe och funktionella svampar: Lion’…" at bounding box center [560, 309] width 196 height 116
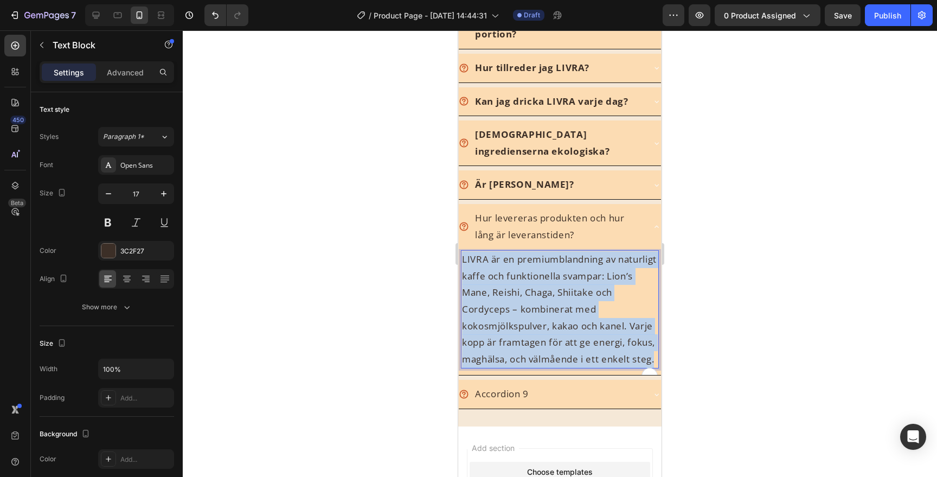
click at [534, 265] on p "LIVRA är en premiumblandning av naturligt kaffe och funktionella svampar: Lion’…" at bounding box center [560, 309] width 196 height 116
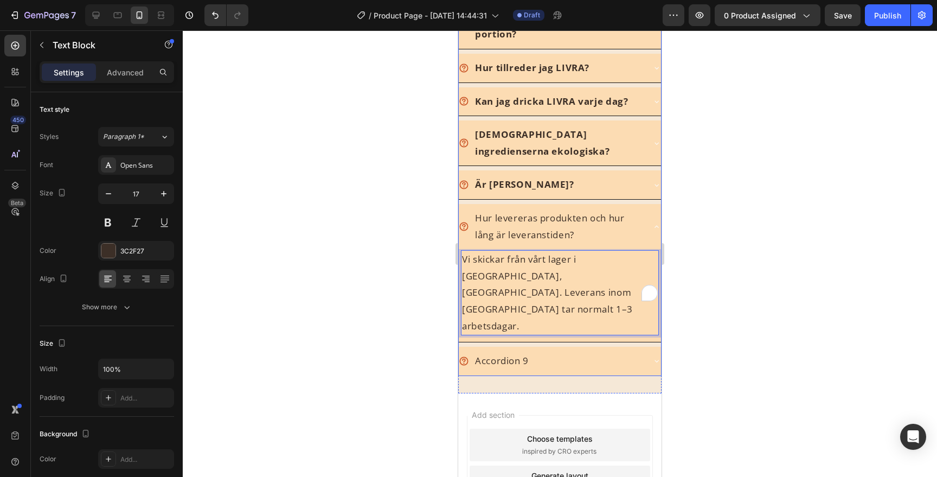
click at [559, 210] on p "Hur levereras produkten och hur lång är leveranstiden?" at bounding box center [558, 226] width 167 height 33
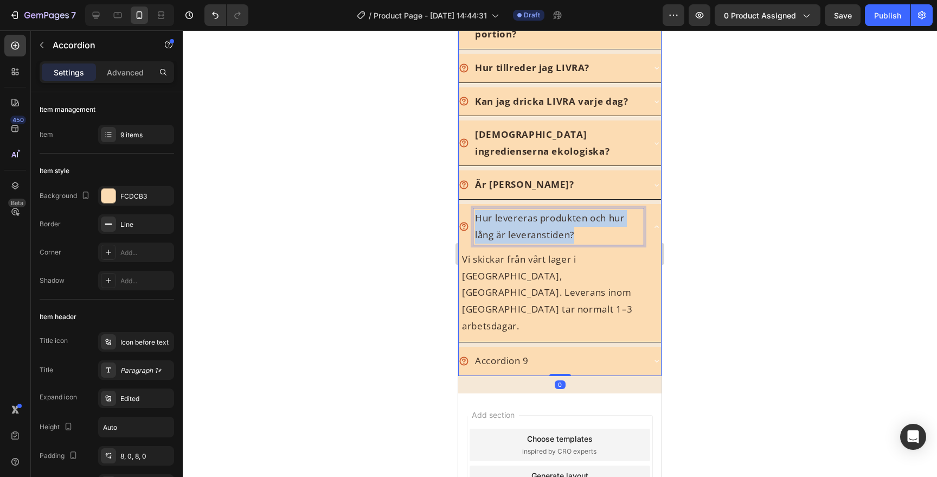
click at [559, 210] on p "Hur levereras produkten och hur lång är leveranstiden?" at bounding box center [558, 226] width 167 height 33
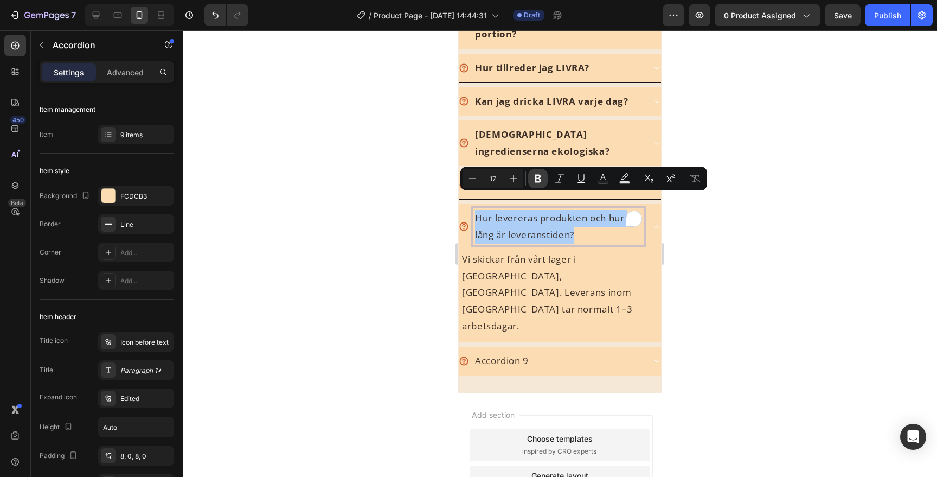
click at [536, 174] on icon "Editor contextual toolbar" at bounding box center [538, 178] width 11 height 11
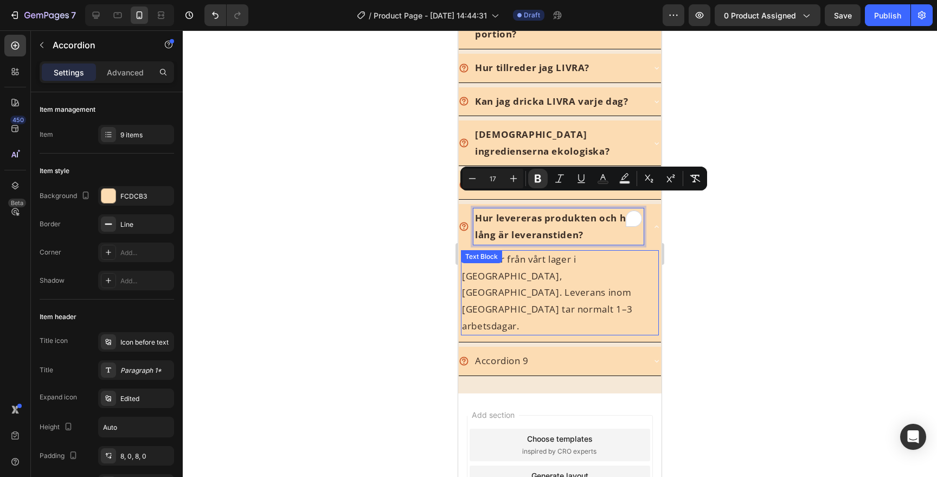
click at [523, 353] on p "Accordion 9" at bounding box center [502, 361] width 54 height 17
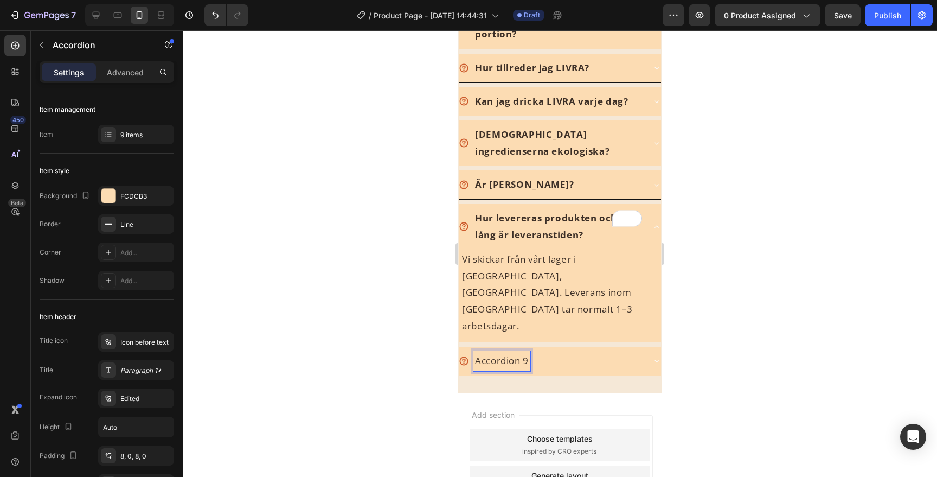
click at [566, 351] on div "Accordion 9" at bounding box center [551, 361] width 185 height 20
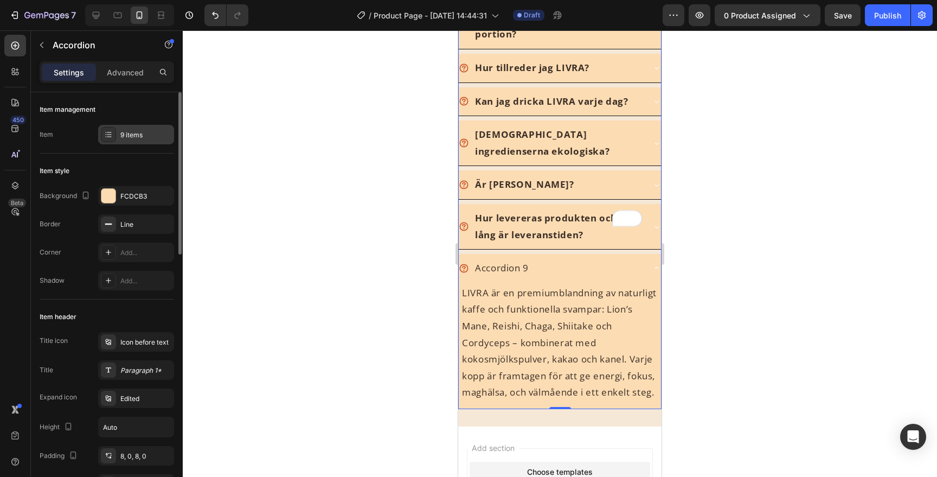
click at [135, 137] on div "9 items" at bounding box center [145, 135] width 51 height 10
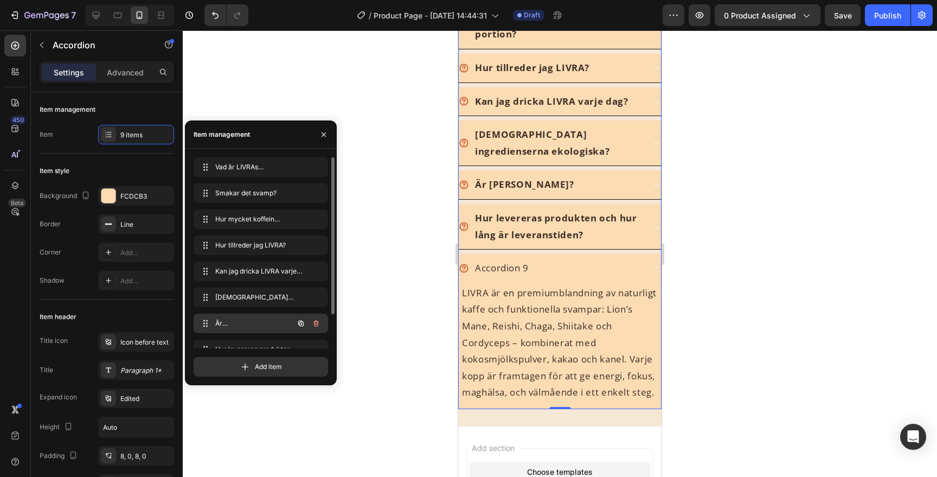
scroll to position [41, 0]
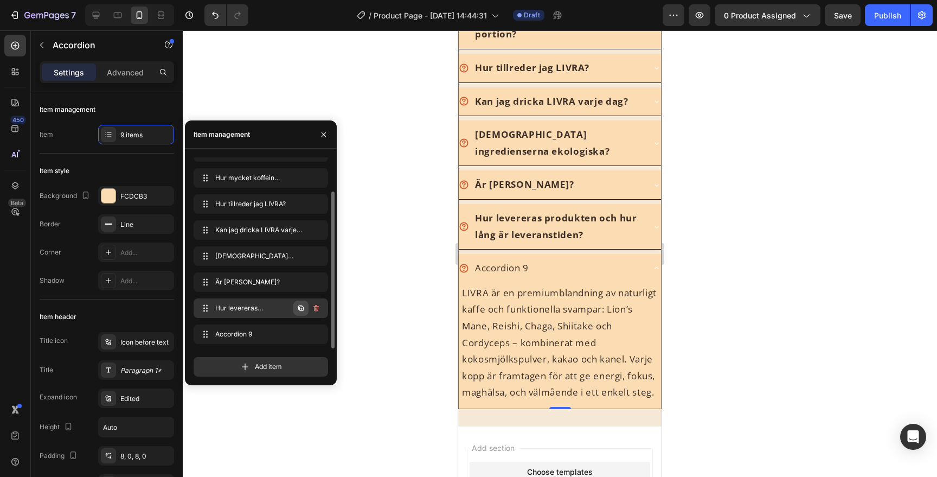
click at [297, 309] on icon "button" at bounding box center [301, 308] width 9 height 9
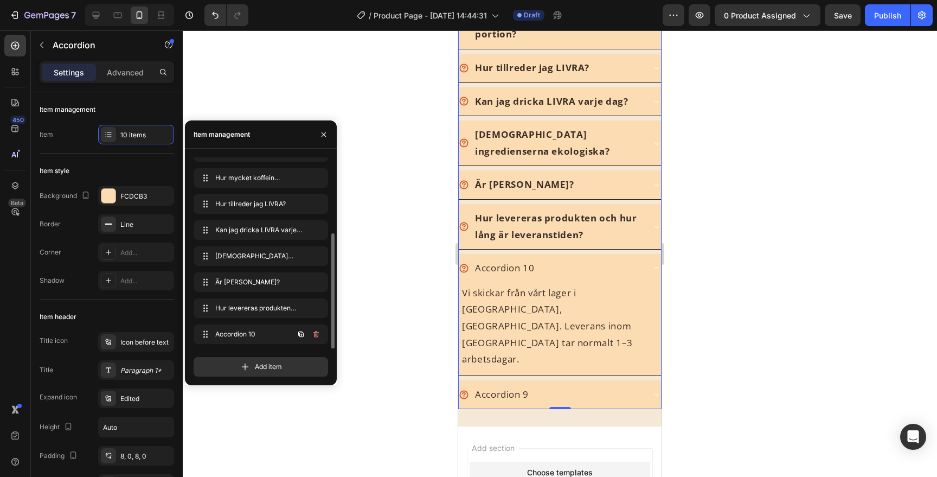
scroll to position [67, 0]
click at [724, 241] on div at bounding box center [560, 253] width 754 height 446
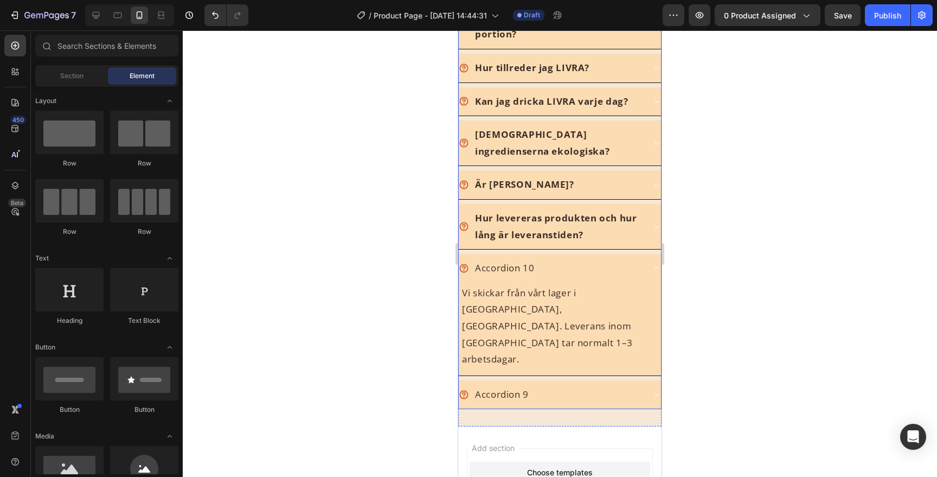
click at [520, 258] on div "Accordion 10" at bounding box center [504, 268] width 63 height 20
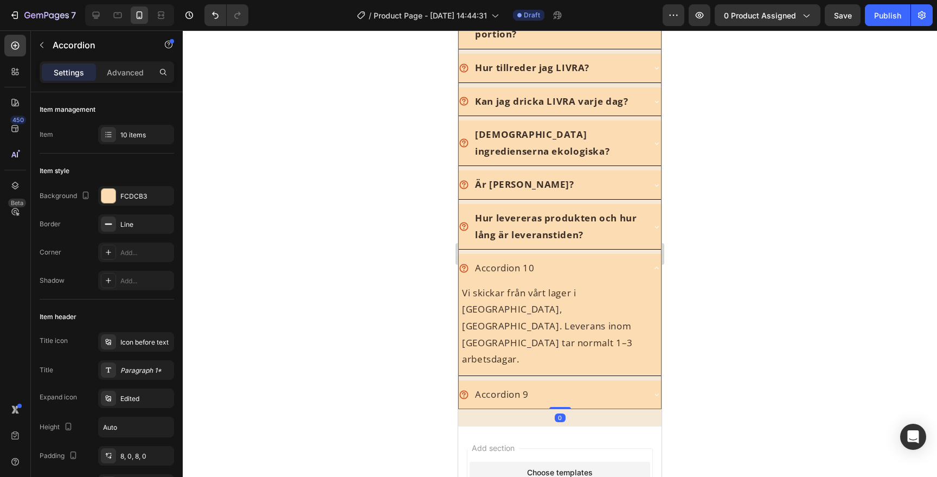
click at [520, 258] on div "Accordion 10" at bounding box center [504, 268] width 63 height 20
click at [520, 260] on p "Accordion 10" at bounding box center [505, 268] width 60 height 17
click at [557, 260] on p "Kan jag använda LIVRA i annat?" at bounding box center [544, 268] width 139 height 17
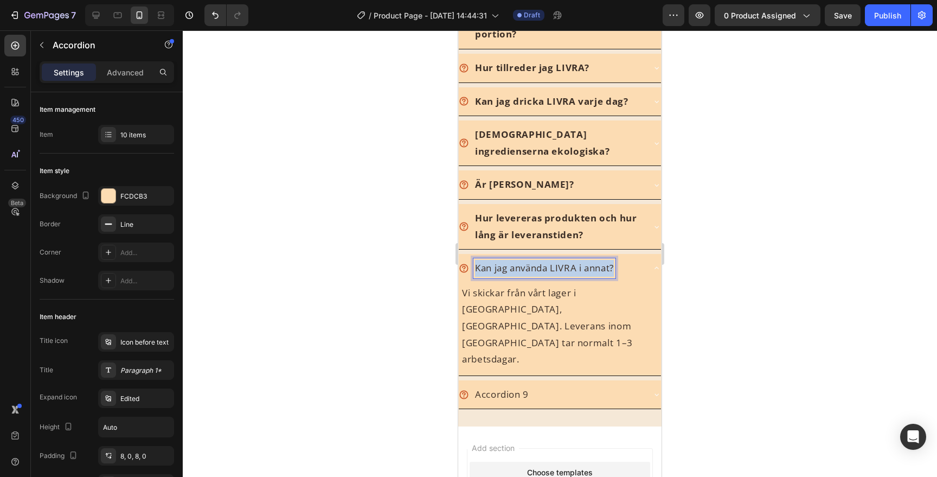
click at [557, 260] on p "Kan jag använda LIVRA i annat?" at bounding box center [544, 268] width 139 height 17
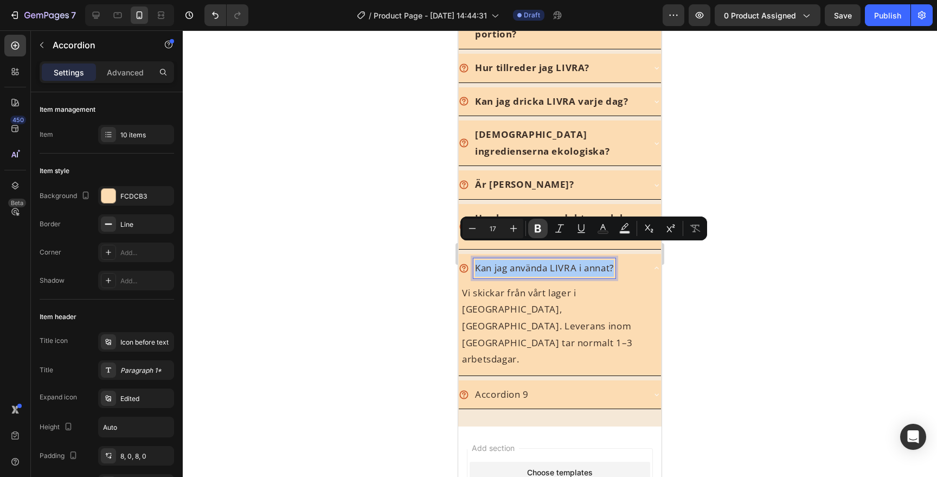
drag, startPoint x: 543, startPoint y: 232, endPoint x: 15, endPoint y: 181, distance: 531.2
click at [543, 232] on button "Bold" at bounding box center [538, 229] width 20 height 20
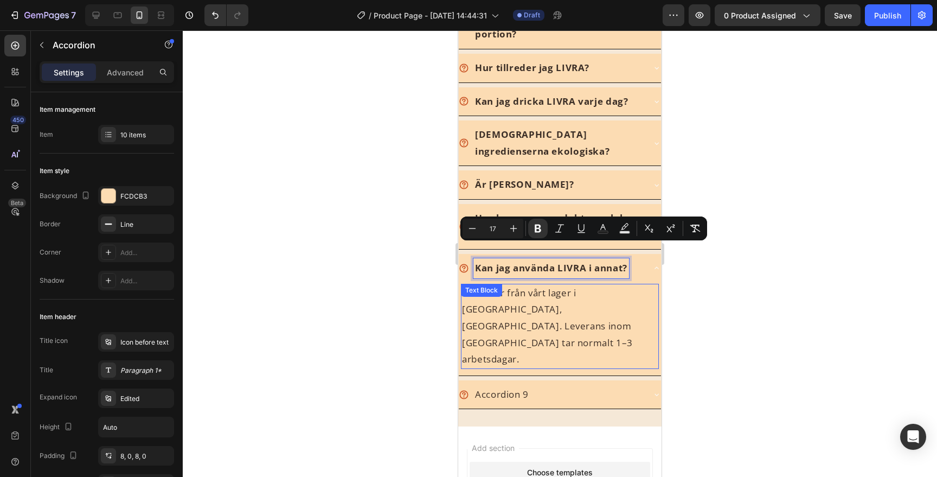
click at [559, 312] on p "Vi skickar från vårt lager i [GEOGRAPHIC_DATA], [GEOGRAPHIC_DATA]. Leverans ino…" at bounding box center [560, 326] width 196 height 83
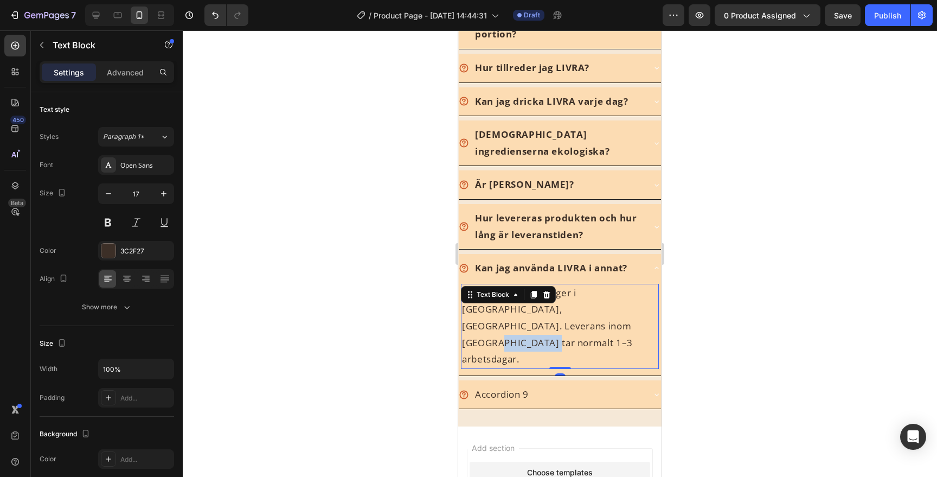
click at [559, 312] on p "Vi skickar från vårt lager i [GEOGRAPHIC_DATA], [GEOGRAPHIC_DATA]. Leverans ino…" at bounding box center [560, 326] width 196 height 83
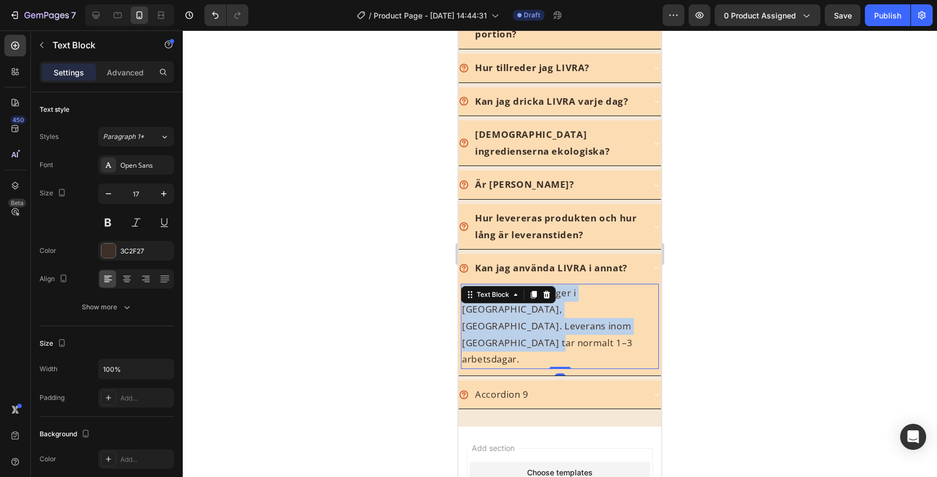
click at [559, 312] on p "Vi skickar från vårt lager i Rosersberg, Sverige. Leverans inom Sverige tar nor…" at bounding box center [560, 326] width 196 height 83
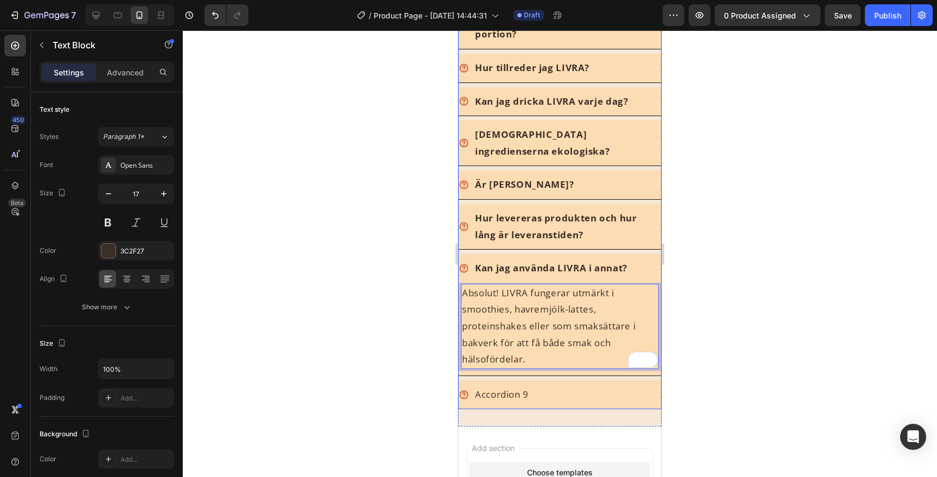
click at [530, 387] on div "Accordion 9" at bounding box center [501, 395] width 57 height 20
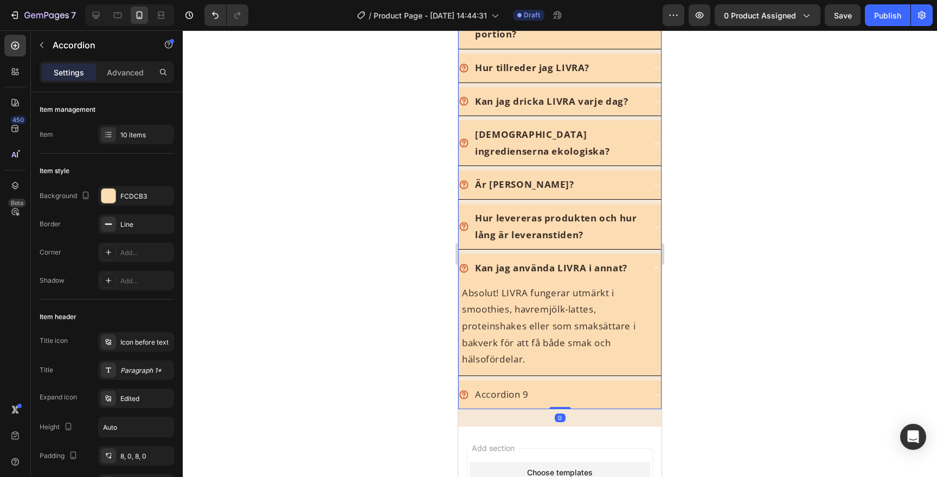
click at [550, 385] on div "Accordion 9" at bounding box center [551, 395] width 185 height 20
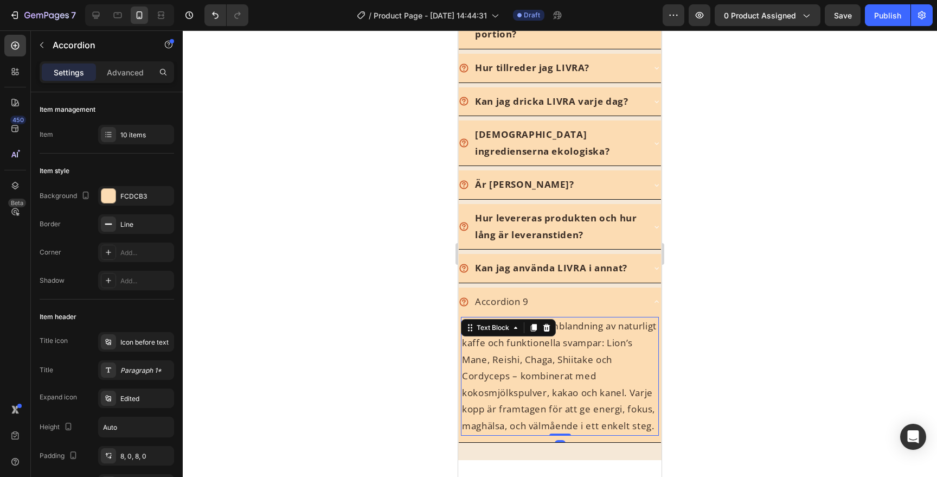
click at [517, 353] on p "LIVRA är en premiumblandning av naturligt kaffe och funktionella svampar: Lion’…" at bounding box center [560, 376] width 196 height 116
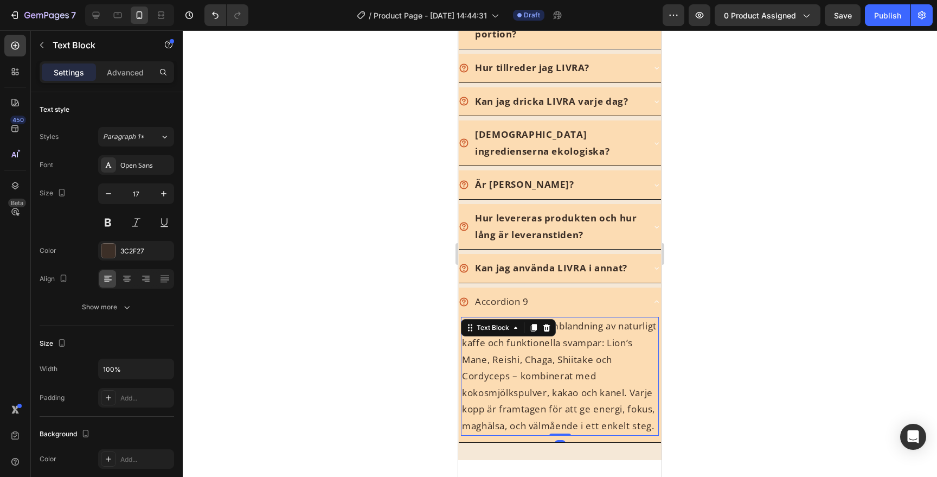
click at [517, 353] on p "LIVRA är en premiumblandning av naturligt kaffe och funktionella svampar: Lion’…" at bounding box center [560, 376] width 196 height 116
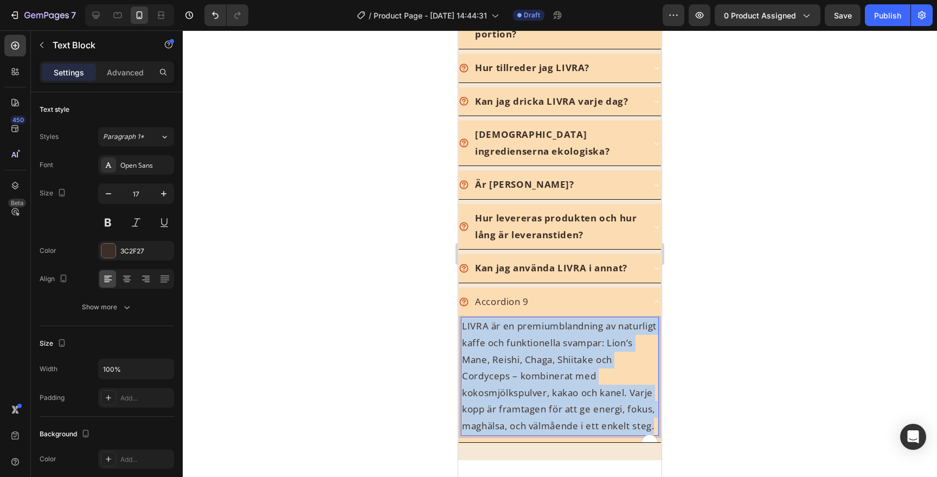
click at [517, 353] on p "LIVRA är en premiumblandning av naturligt kaffe och funktionella svampar: Lion’…" at bounding box center [560, 376] width 196 height 116
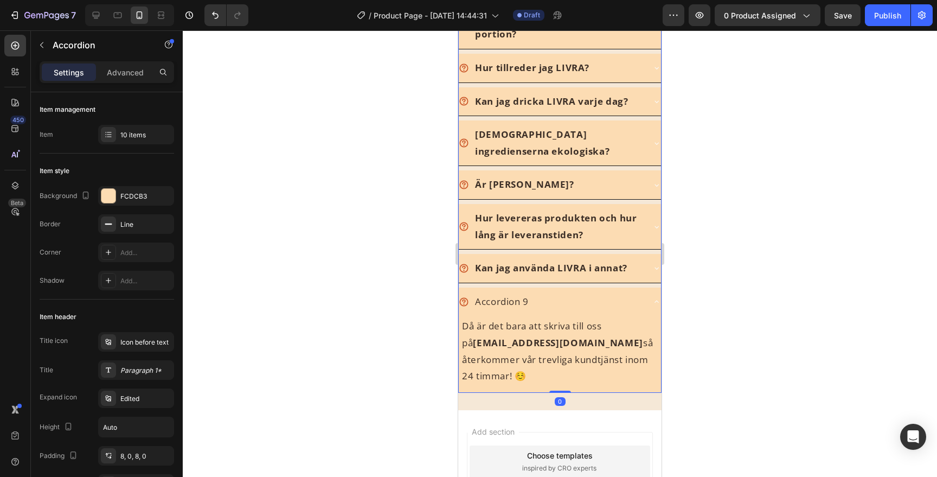
click at [497, 293] on p "Accordion 9" at bounding box center [502, 301] width 54 height 17
click at [483, 293] on p "Jag har fler frågor?" at bounding box center [517, 301] width 85 height 17
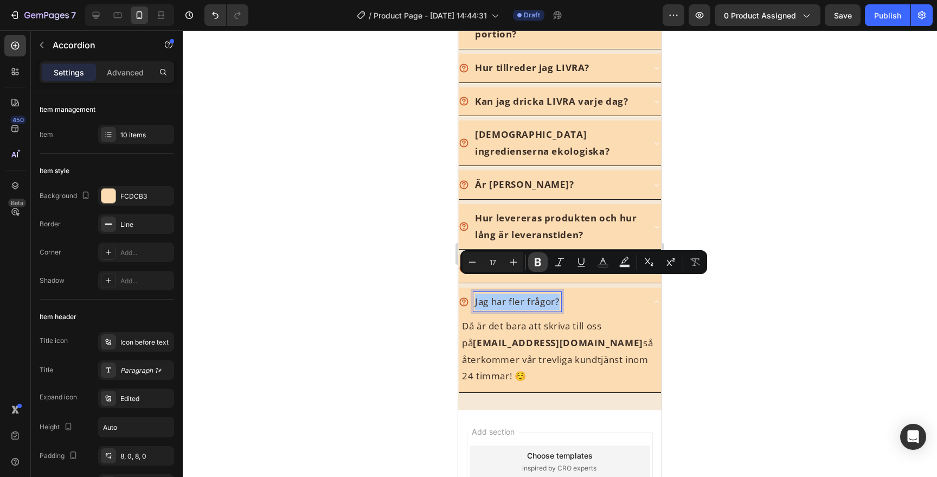
click at [541, 260] on icon "Editor contextual toolbar" at bounding box center [538, 262] width 11 height 11
click at [670, 245] on div at bounding box center [560, 253] width 754 height 446
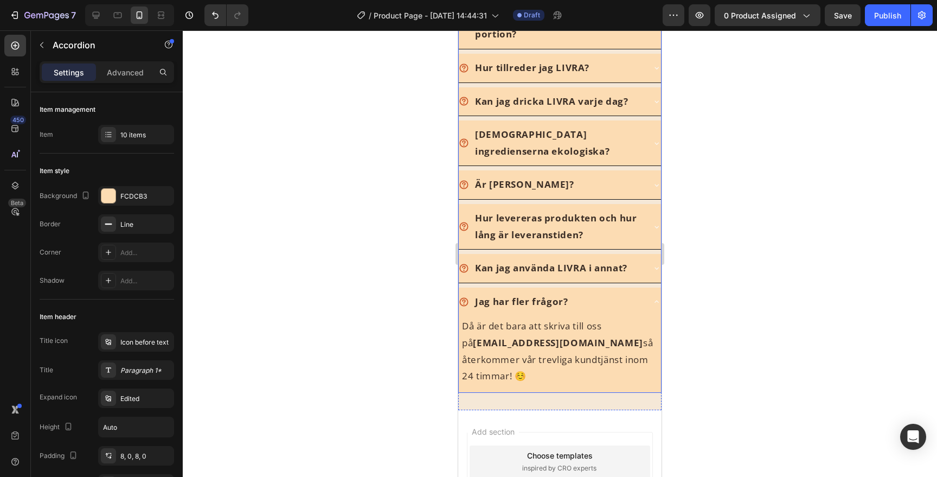
click at [643, 258] on div "Kan jag använda LIVRA i annat?" at bounding box center [551, 268] width 185 height 20
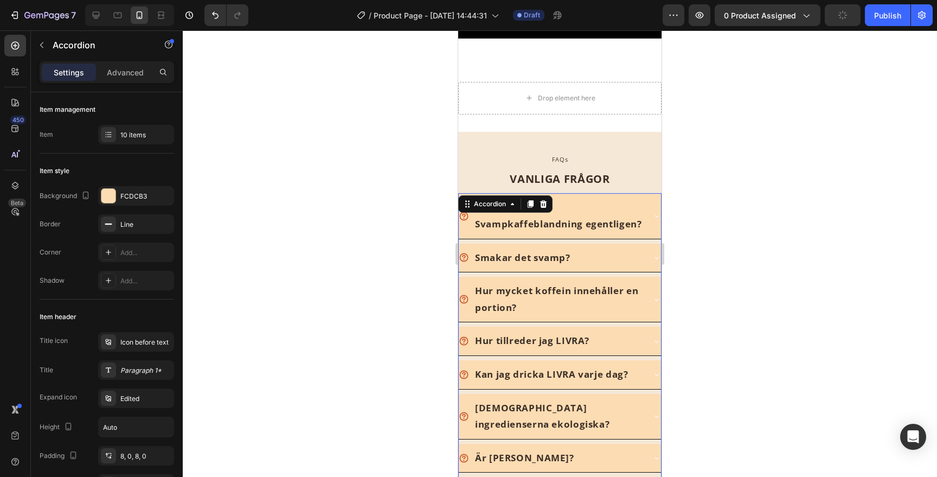
scroll to position [2555, 0]
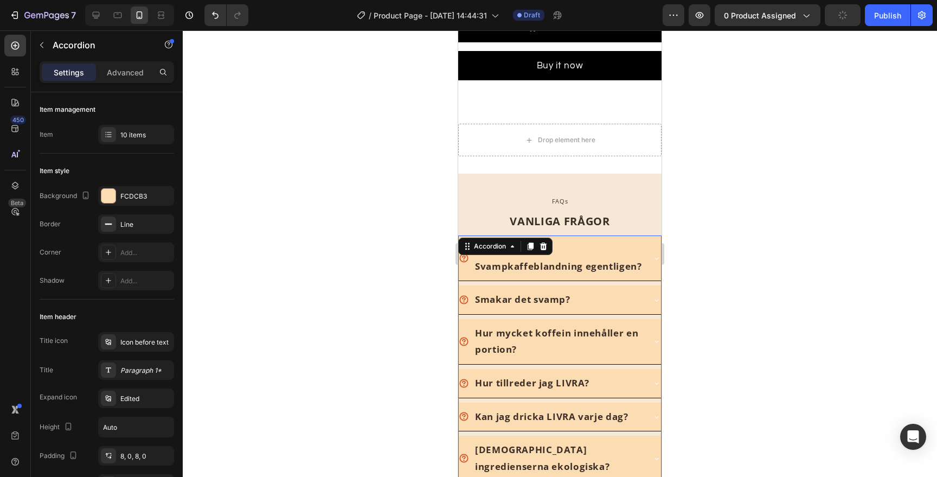
click at [757, 226] on div at bounding box center [560, 253] width 754 height 446
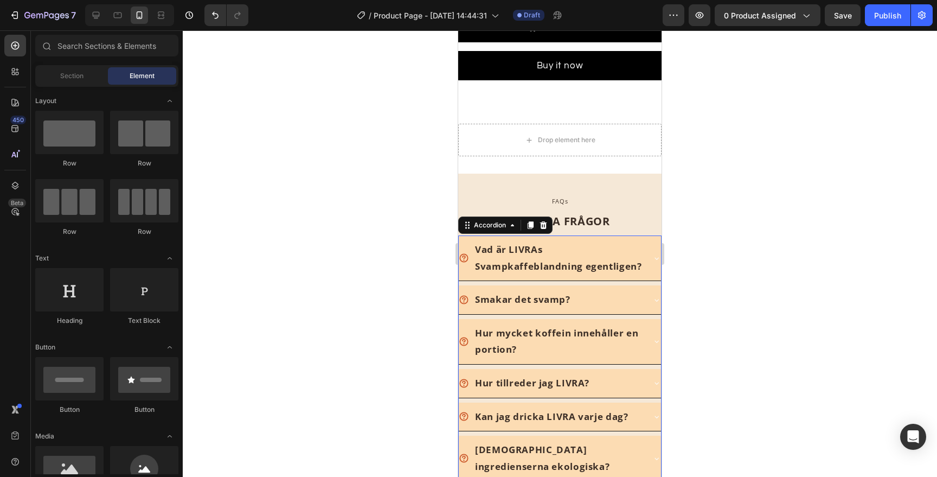
click at [650, 254] on div "Vad är LIVRAs Svampkaffeblandning egentligen?" at bounding box center [560, 257] width 202 height 45
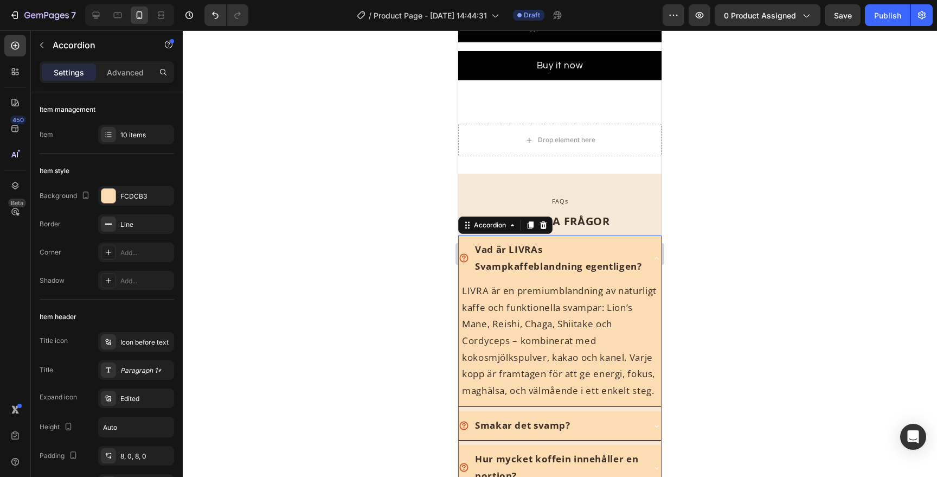
click at [648, 247] on div "Vad är LIVRAs Svampkaffeblandning egentligen?" at bounding box center [560, 257] width 202 height 45
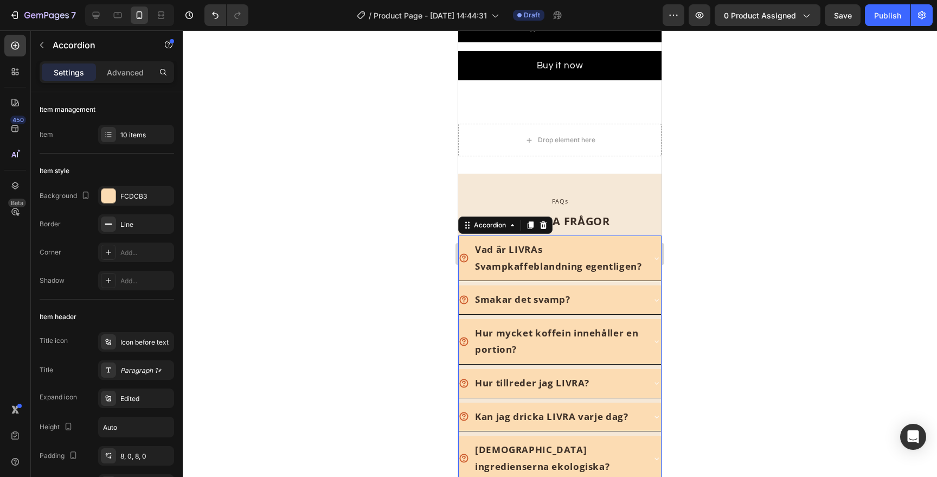
click at [649, 247] on div "Vad är LIVRAs Svampkaffeblandning egentligen?" at bounding box center [560, 257] width 202 height 45
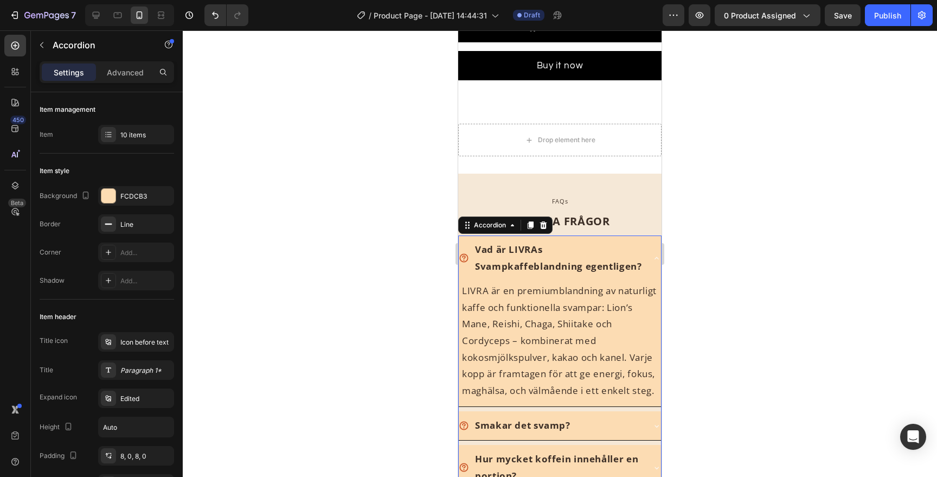
click at [649, 247] on div "Vad är LIVRAs Svampkaffeblandning egentligen?" at bounding box center [560, 257] width 202 height 45
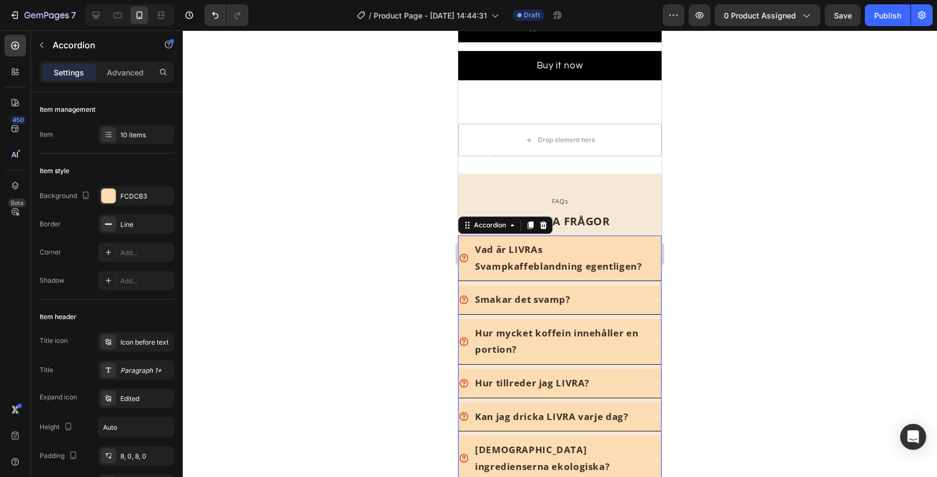
click at [649, 301] on div "Smakar det svamp?" at bounding box center [560, 299] width 202 height 29
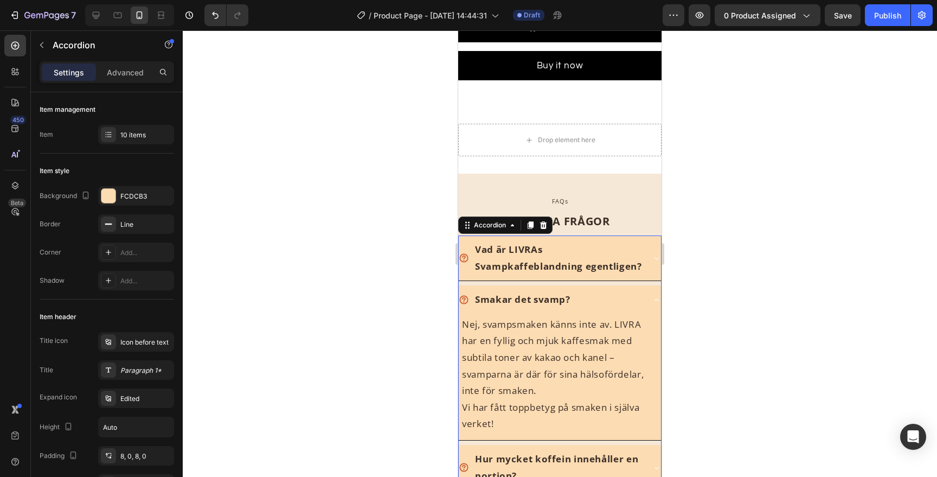
scroll to position [2556, 0]
click at [649, 291] on div "Smakar det svamp?" at bounding box center [560, 299] width 202 height 29
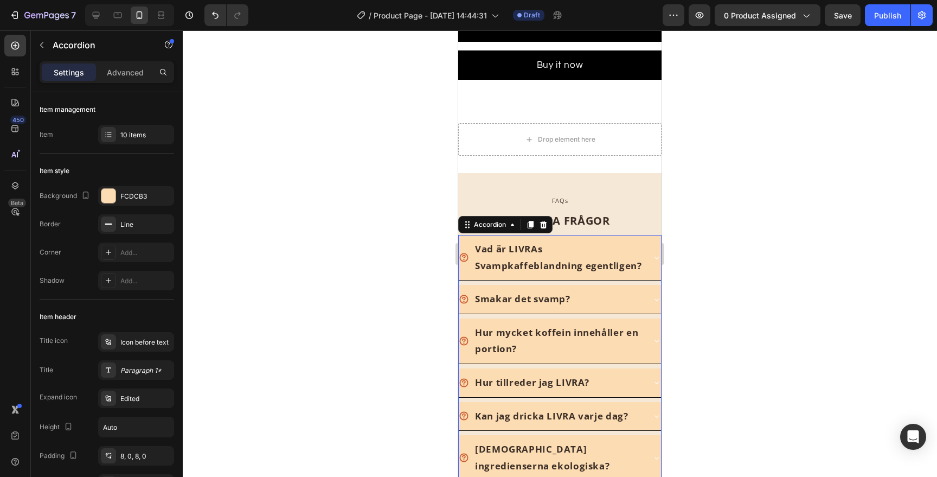
click at [638, 323] on div "Hur mycket koffein innehåller en portion?" at bounding box center [558, 341] width 170 height 36
click at [645, 322] on div "Hur mycket koffein innehåller en portion?" at bounding box center [560, 340] width 202 height 45
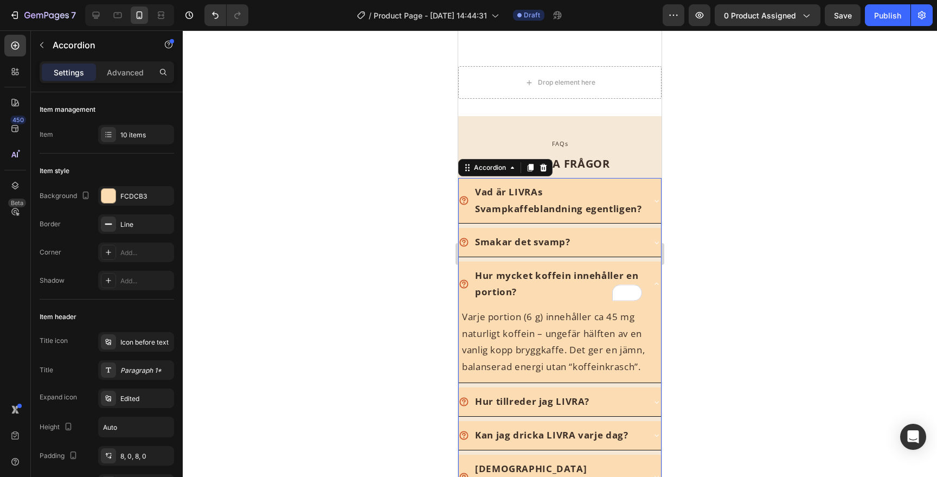
scroll to position [2618, 0]
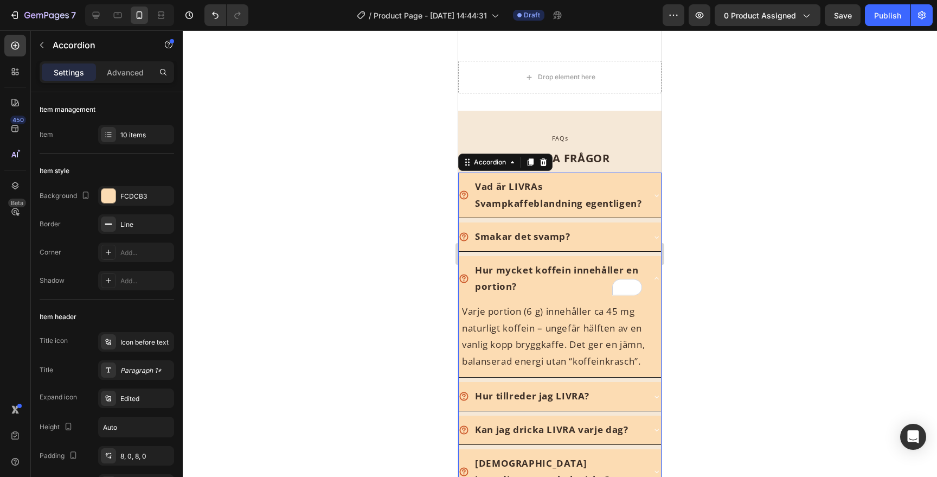
click at [649, 285] on div "Hur mycket koffein innehåller en portion?" at bounding box center [560, 278] width 202 height 45
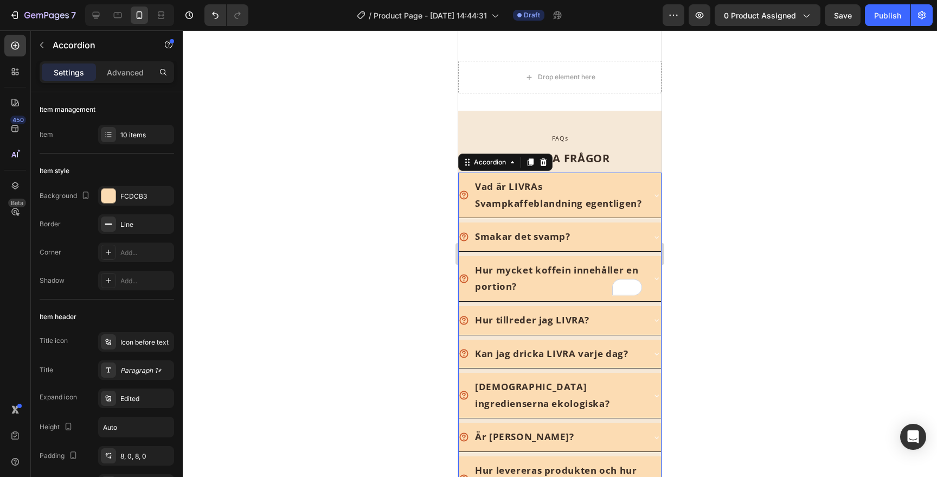
click at [647, 313] on div "Hur tillreder jag LIVRA?" at bounding box center [560, 320] width 202 height 29
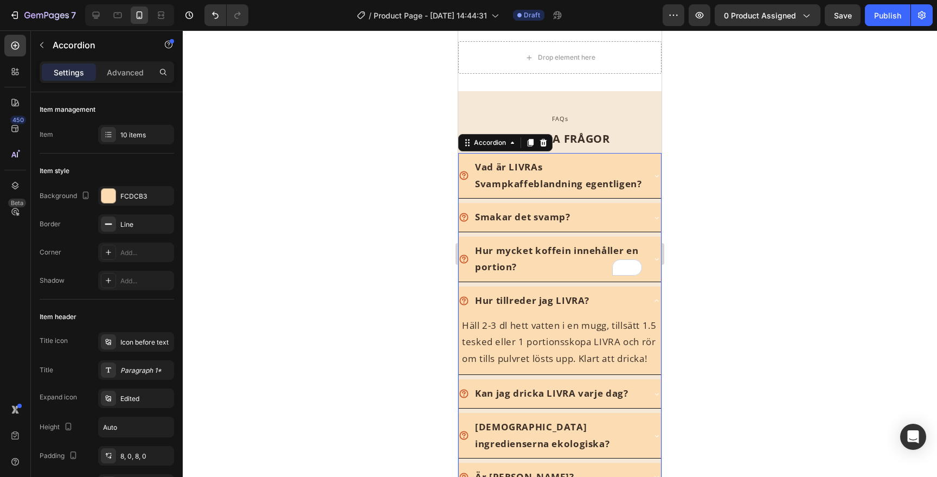
scroll to position [2644, 0]
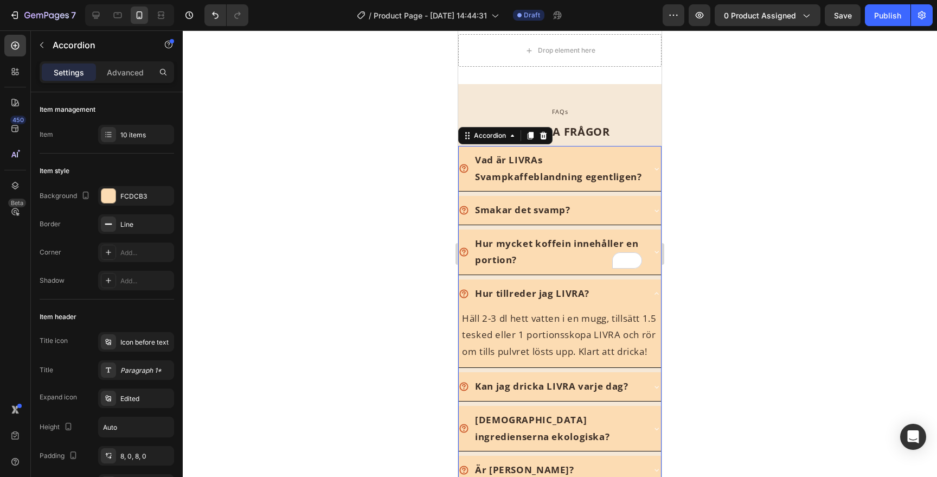
click at [643, 299] on div "Hur tillreder jag LIVRA?" at bounding box center [551, 294] width 185 height 20
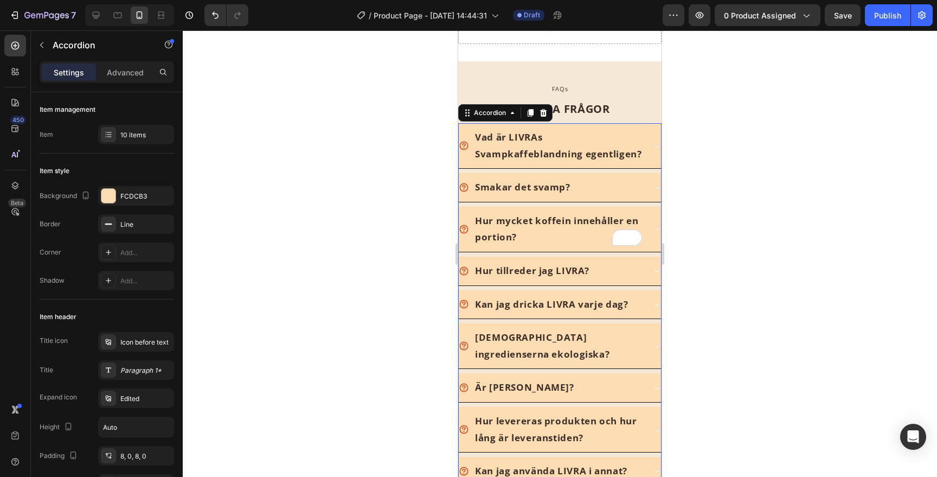
scroll to position [2680, 0]
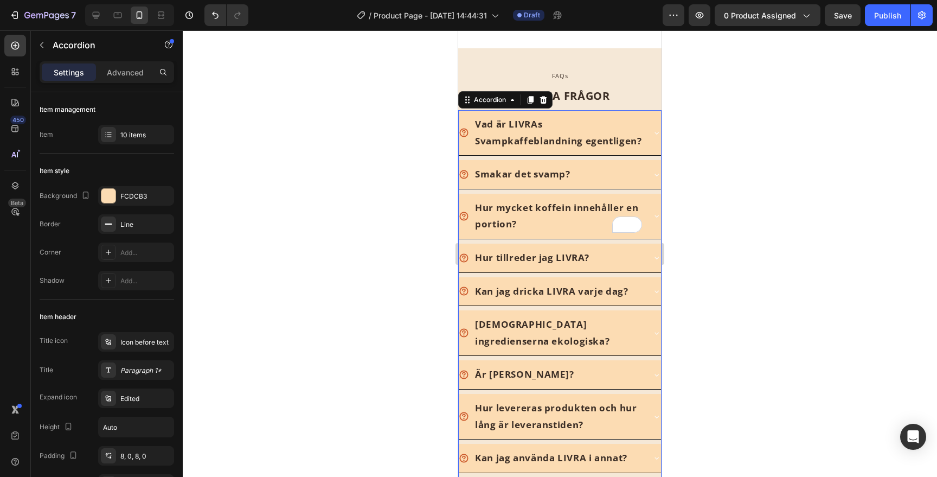
click at [643, 297] on div "Kan jag dricka LIVRA varje dag?" at bounding box center [551, 291] width 185 height 20
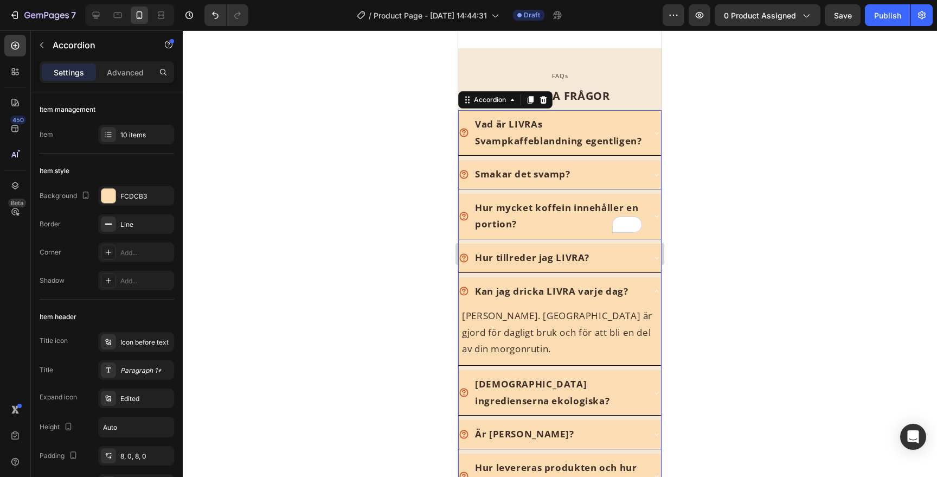
click at [641, 290] on div "Kan jag dricka LIVRA varje dag?" at bounding box center [551, 291] width 185 height 20
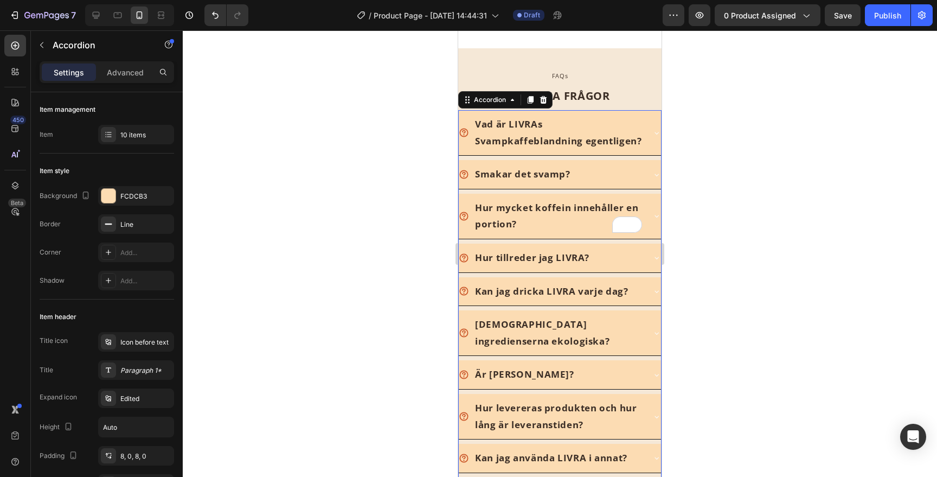
click at [632, 310] on div "[DEMOGRAPHIC_DATA] ingredienserna ekologiska?" at bounding box center [560, 332] width 202 height 45
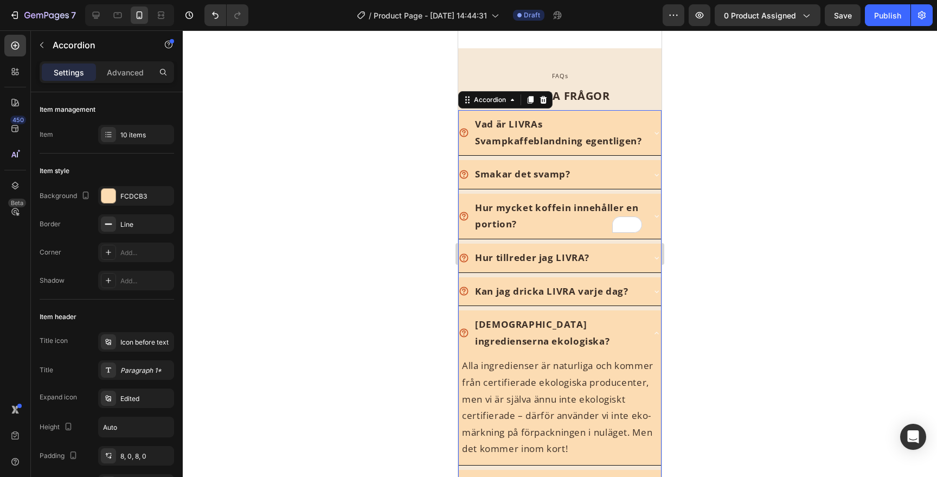
click at [632, 318] on div "[DEMOGRAPHIC_DATA] ingredienserna ekologiska?" at bounding box center [551, 333] width 185 height 36
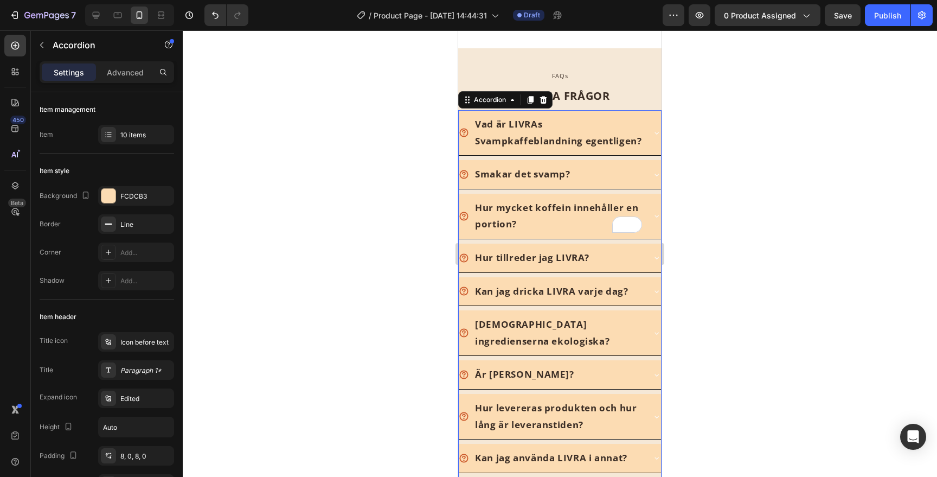
click at [630, 364] on div "Är [PERSON_NAME]?" at bounding box center [551, 374] width 185 height 20
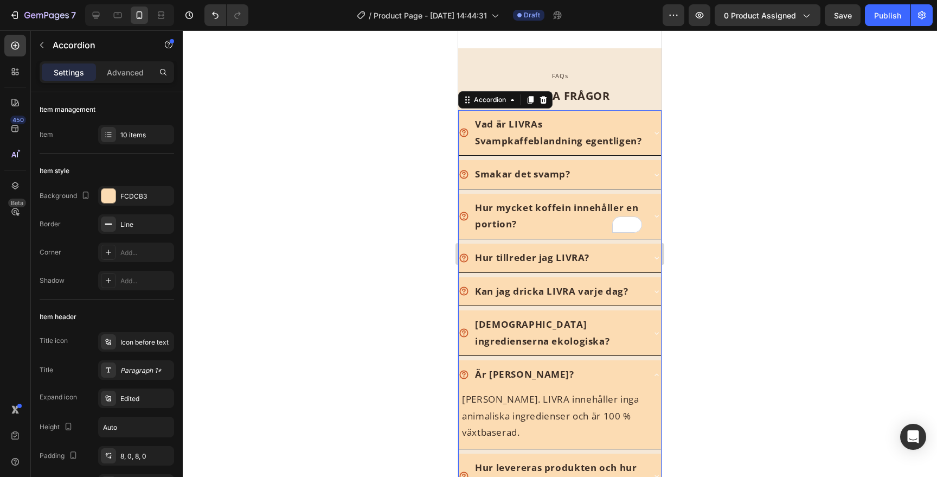
click at [630, 364] on div "Är [PERSON_NAME]?" at bounding box center [551, 374] width 185 height 20
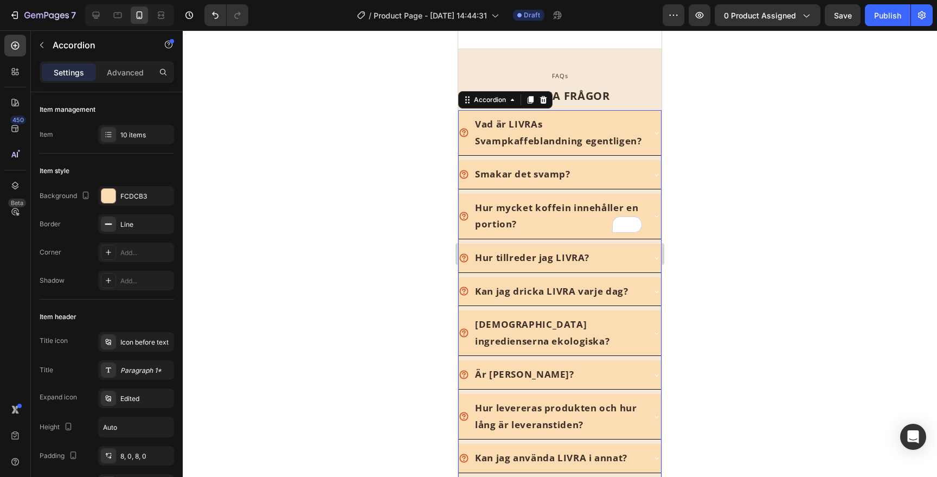
click at [649, 405] on div "Hur levereras produkten och hur lång är leveranstiden?" at bounding box center [560, 416] width 202 height 45
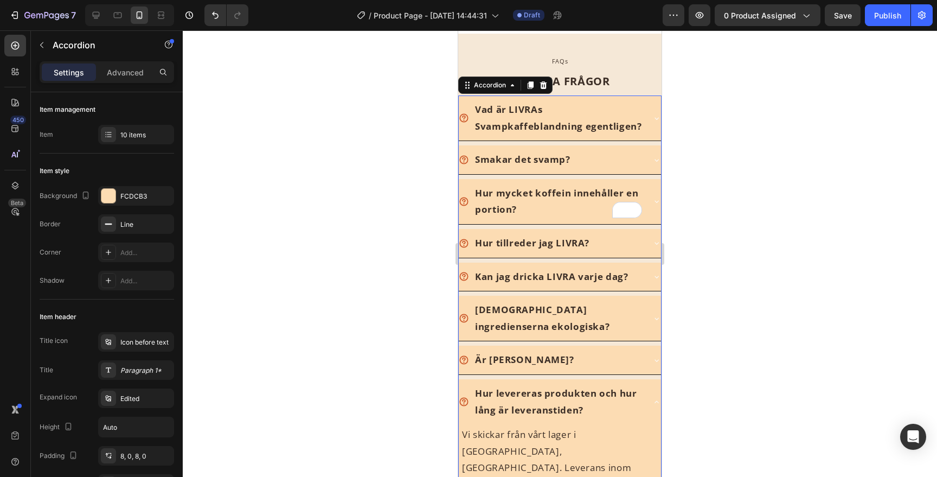
scroll to position [2703, 0]
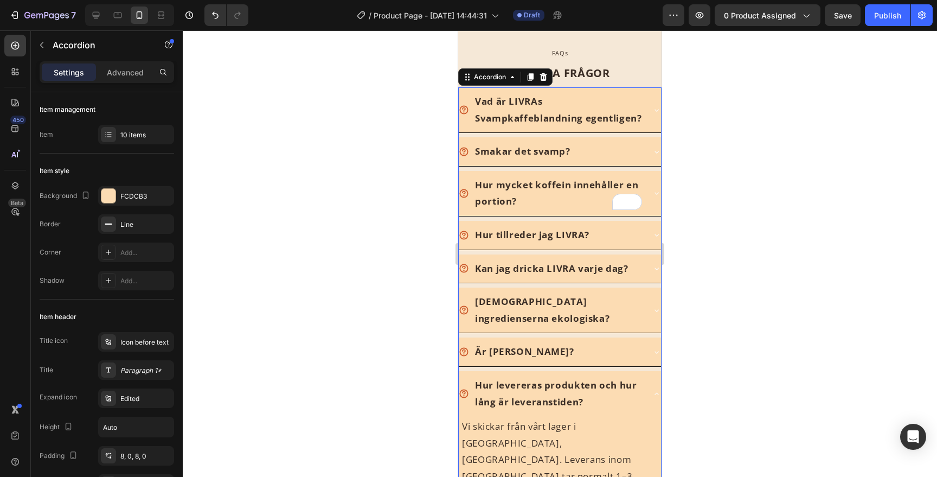
click at [636, 388] on div "Hur levereras produkten och hur lång är leveranstiden?" at bounding box center [558, 393] width 170 height 36
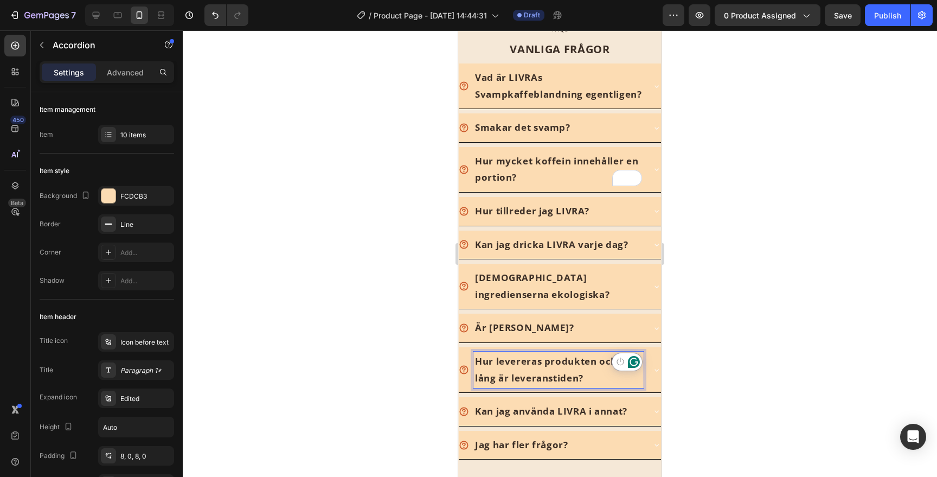
scroll to position [2736, 0]
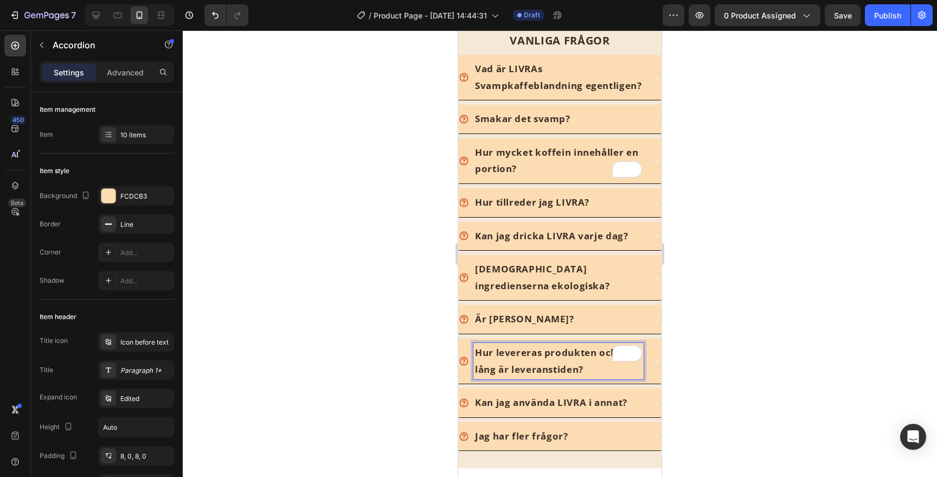
click at [639, 393] on div "Kan jag använda LIVRA i annat?" at bounding box center [551, 403] width 185 height 20
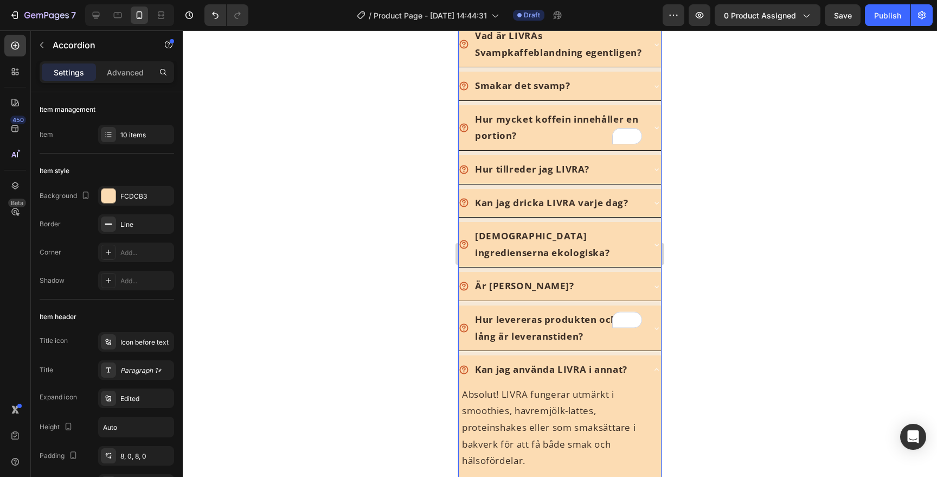
scroll to position [2770, 0]
click at [639, 360] on div "Kan jag använda LIVRA i annat?" at bounding box center [551, 368] width 185 height 20
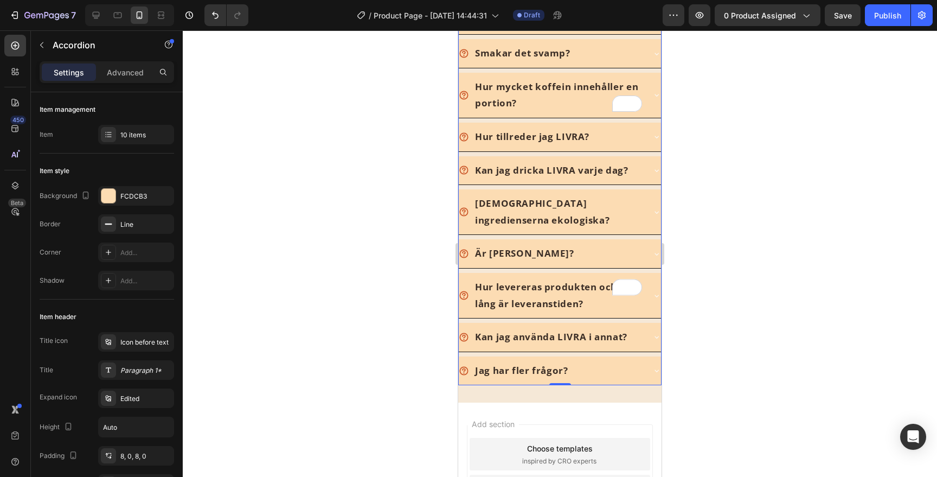
scroll to position [2807, 0]
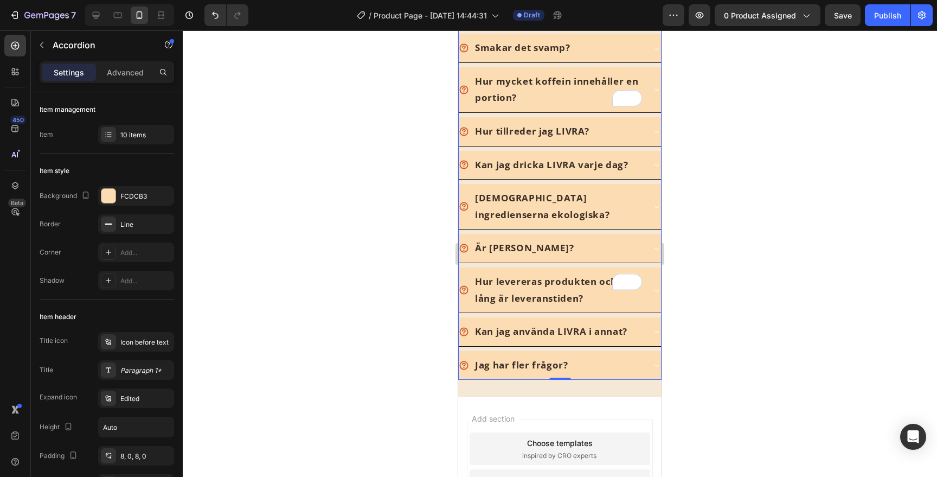
click at [639, 360] on div "Jag har fler frågor?" at bounding box center [560, 365] width 202 height 29
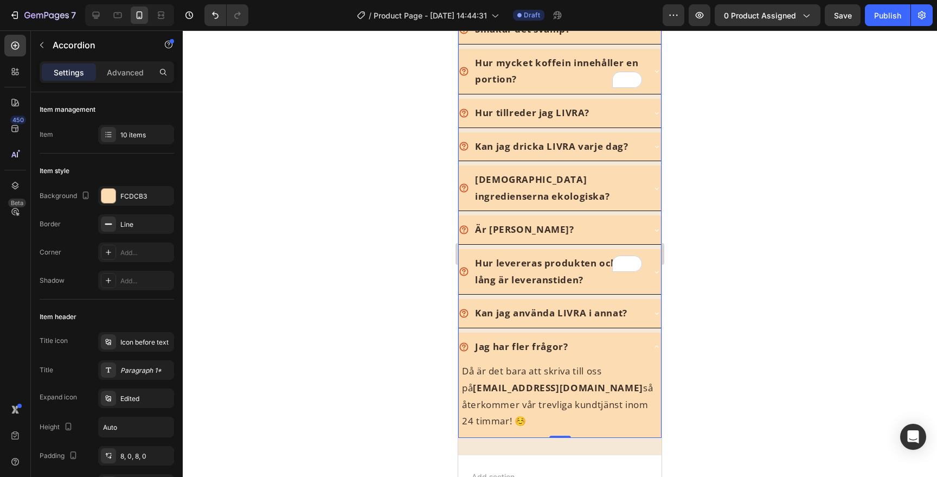
scroll to position [2826, 0]
click at [633, 336] on div "Jag har fler frågor?" at bounding box center [551, 346] width 185 height 20
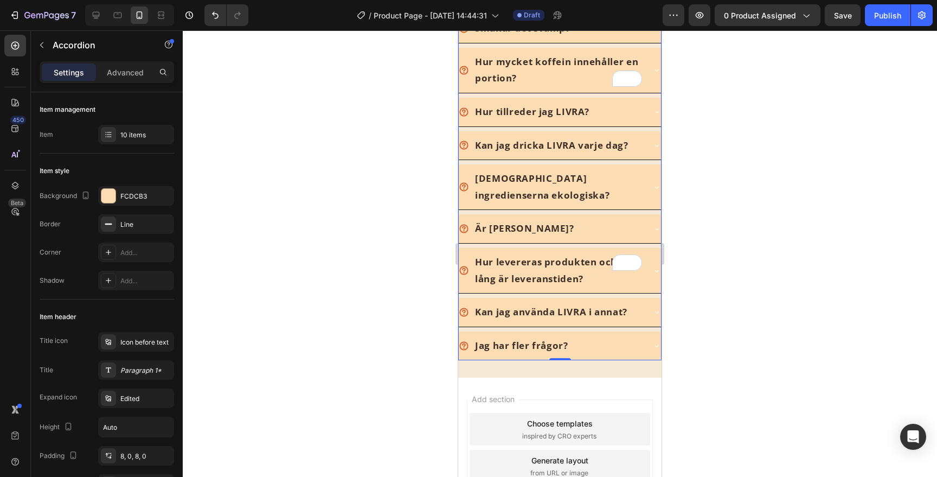
click at [688, 384] on div at bounding box center [560, 253] width 754 height 446
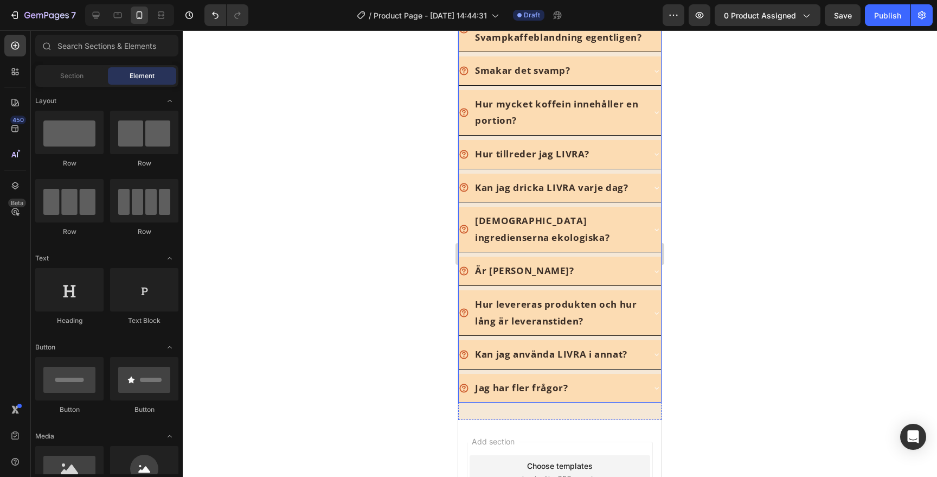
scroll to position [2714, 0]
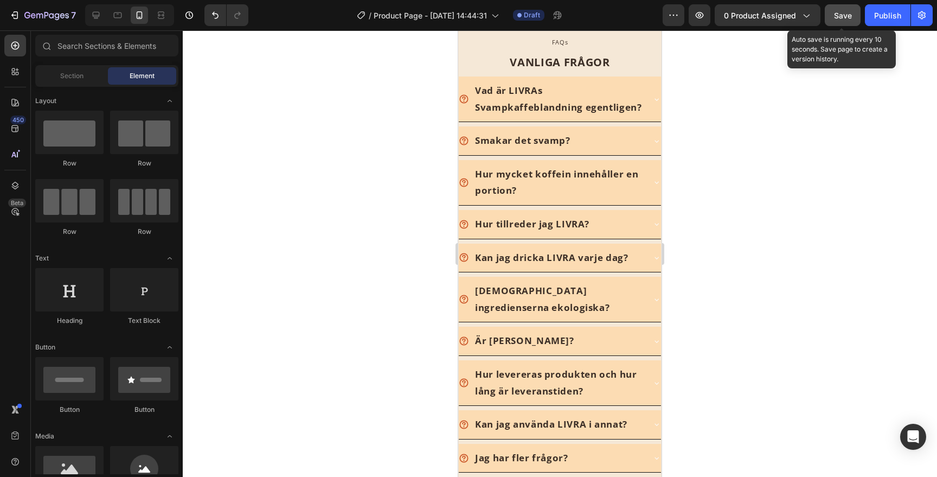
click at [840, 11] on span "Save" at bounding box center [843, 15] width 18 height 9
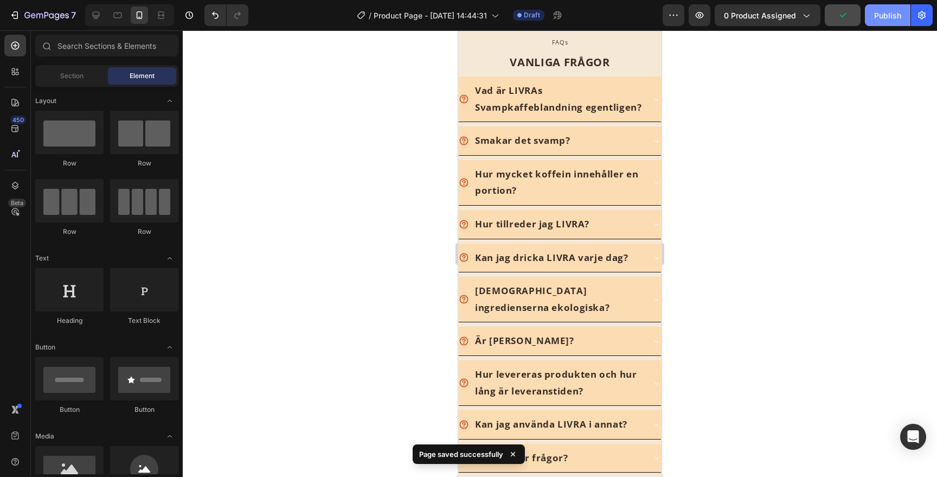
click at [874, 11] on button "Publish" at bounding box center [888, 15] width 46 height 22
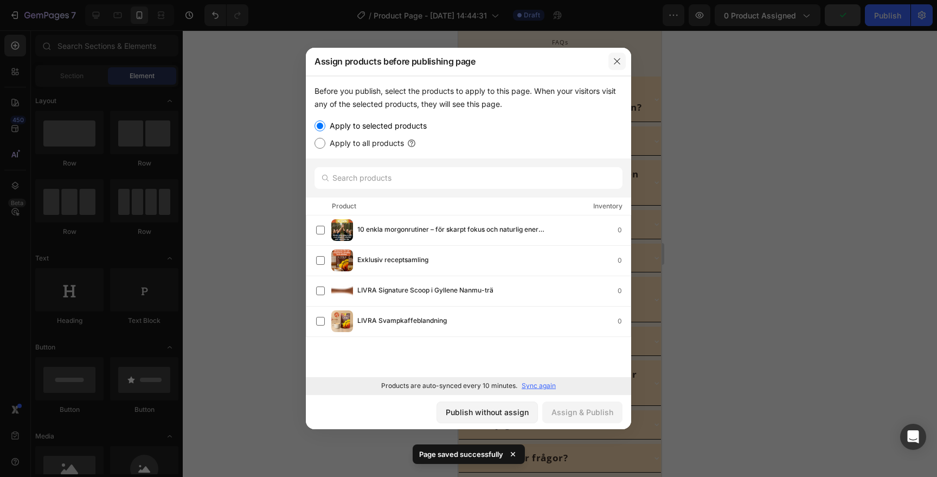
click at [620, 67] on button "button" at bounding box center [617, 61] width 17 height 17
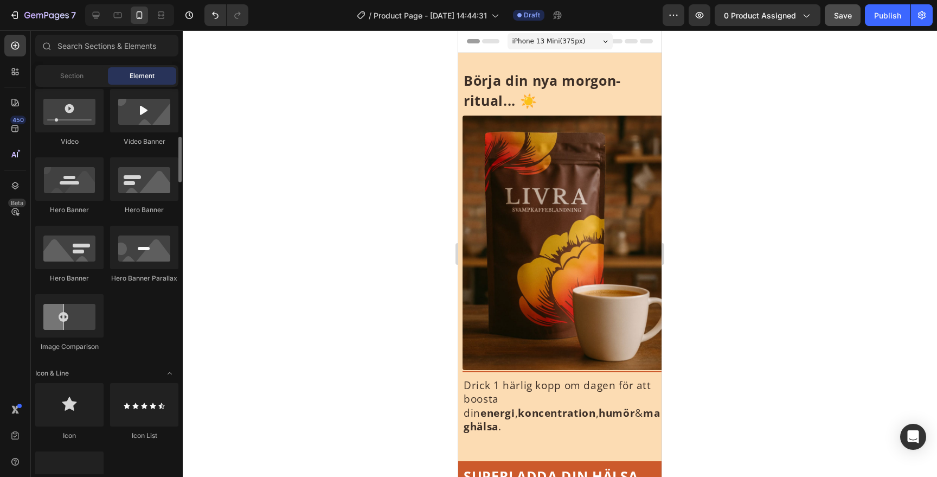
scroll to position [468, 0]
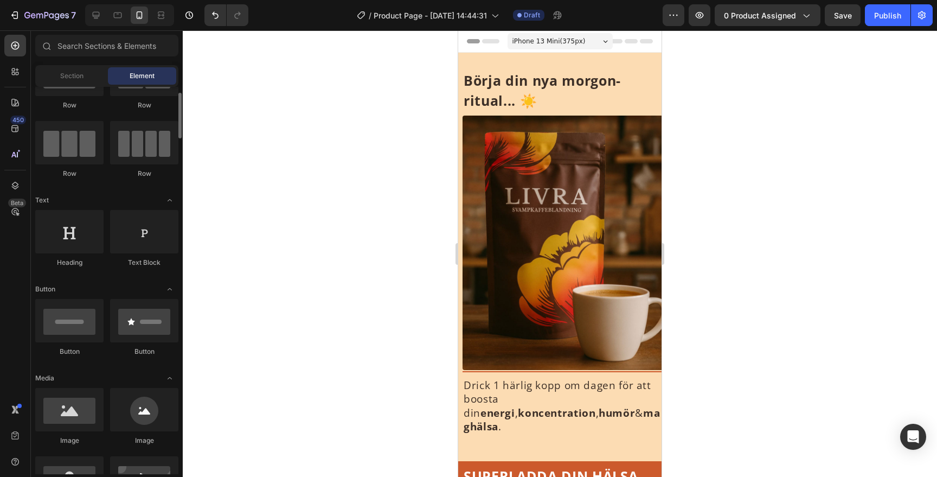
scroll to position [57, 0]
click at [66, 71] on span "Section" at bounding box center [71, 76] width 23 height 10
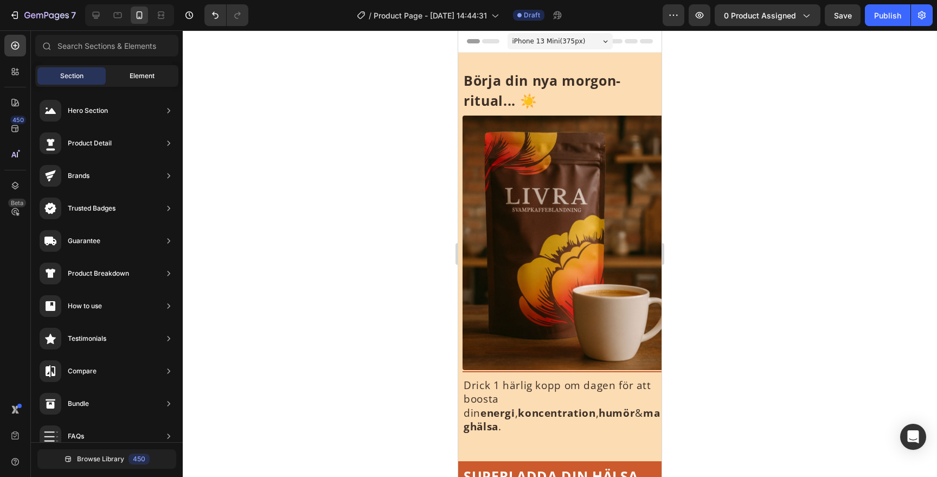
click at [119, 84] on div "Element" at bounding box center [142, 75] width 68 height 17
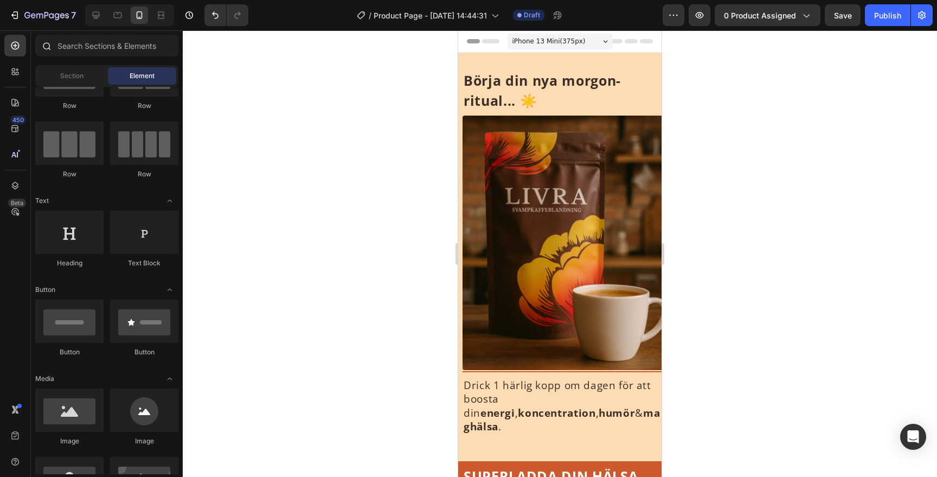
click at [123, 56] on div at bounding box center [107, 48] width 152 height 26
click at [123, 53] on input "text" at bounding box center [106, 46] width 143 height 22
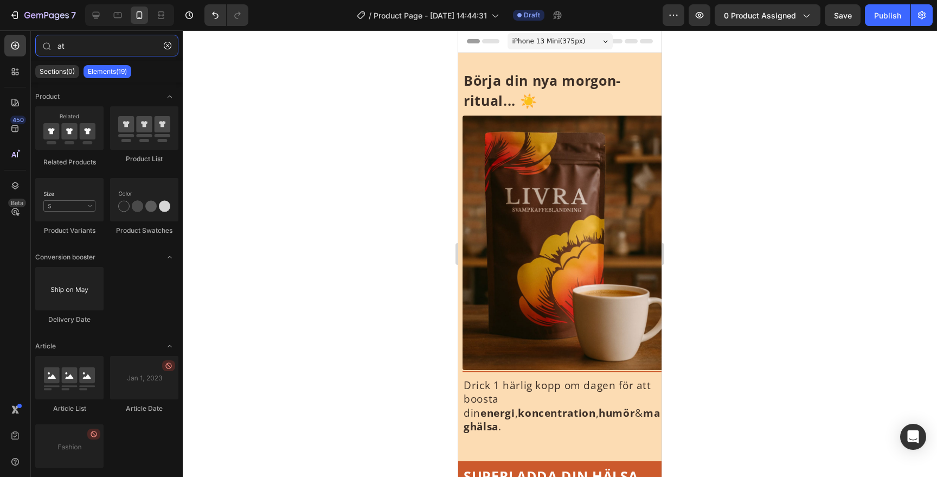
type input "a"
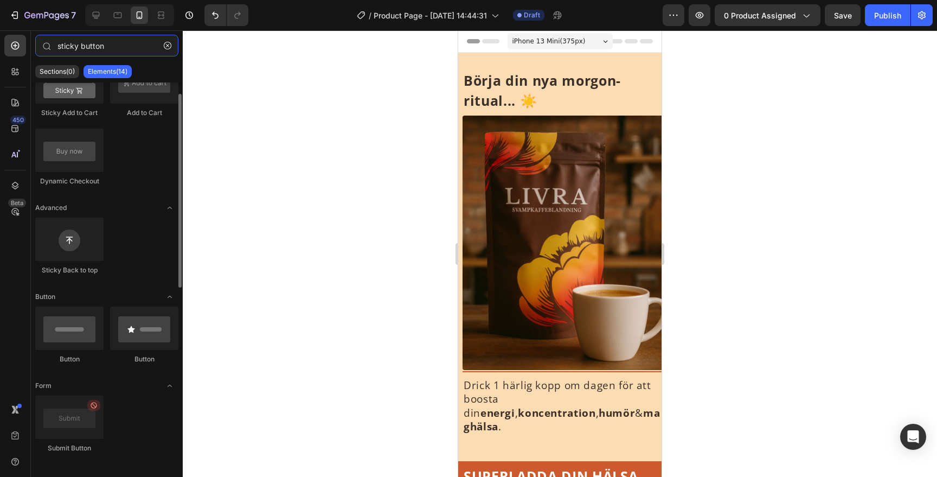
scroll to position [48, 0]
type input "sticky button"
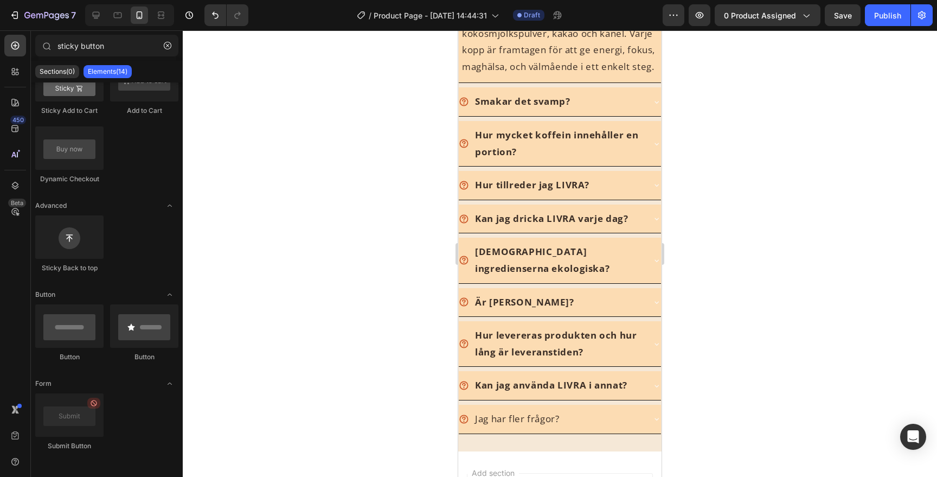
scroll to position [3083, 0]
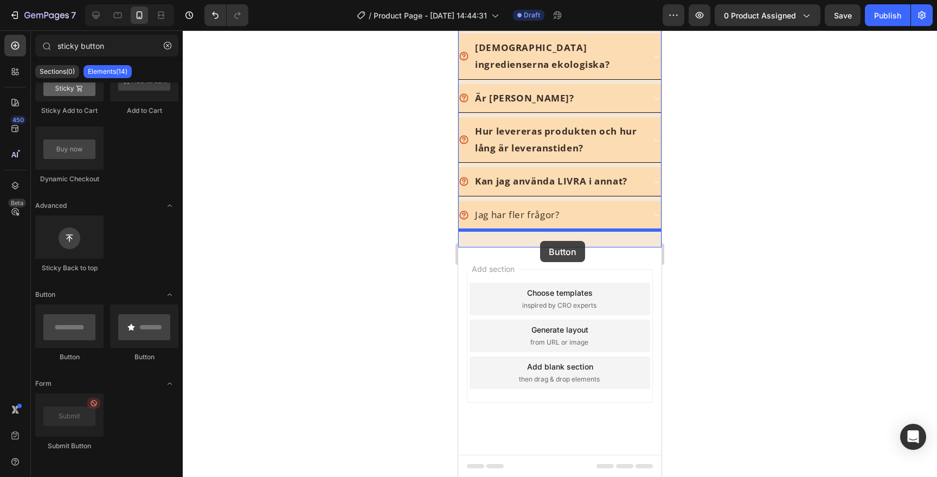
drag, startPoint x: 516, startPoint y: 375, endPoint x: 540, endPoint y: 242, distance: 135.5
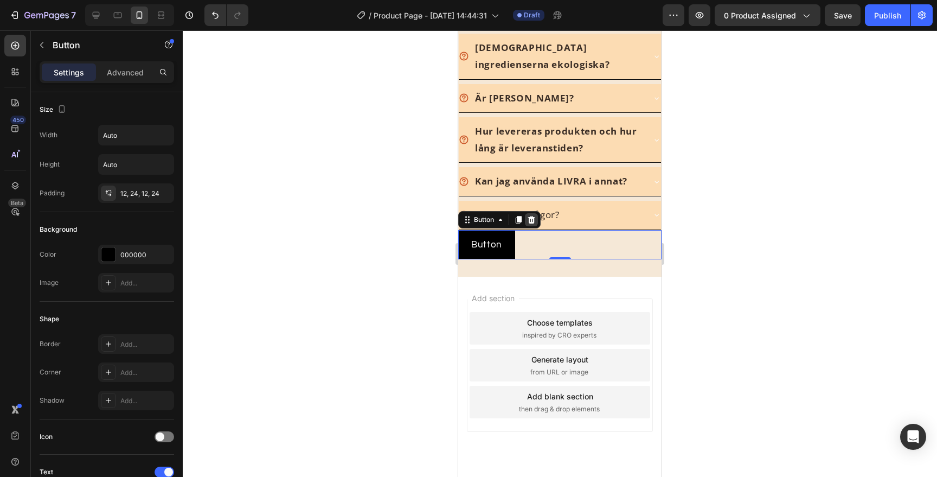
click at [533, 221] on icon at bounding box center [531, 219] width 7 height 8
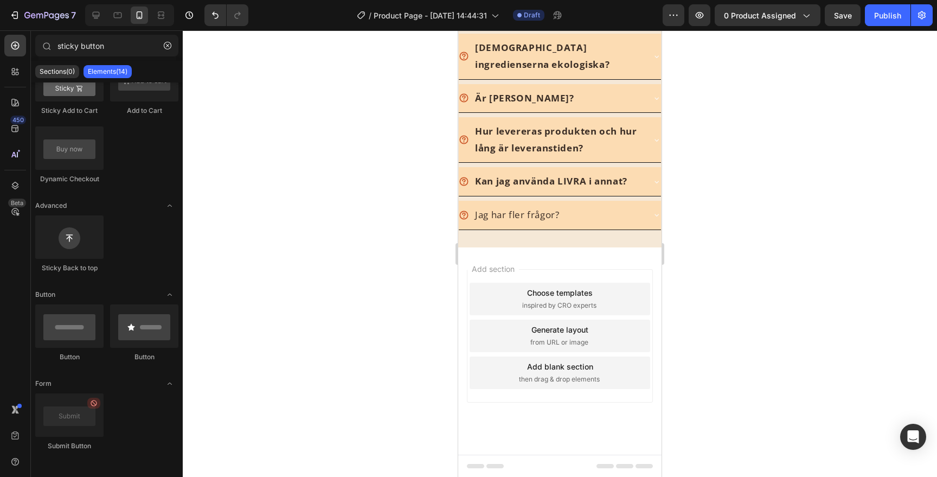
click at [71, 104] on div "Sticky Add to Cart" at bounding box center [69, 86] width 68 height 57
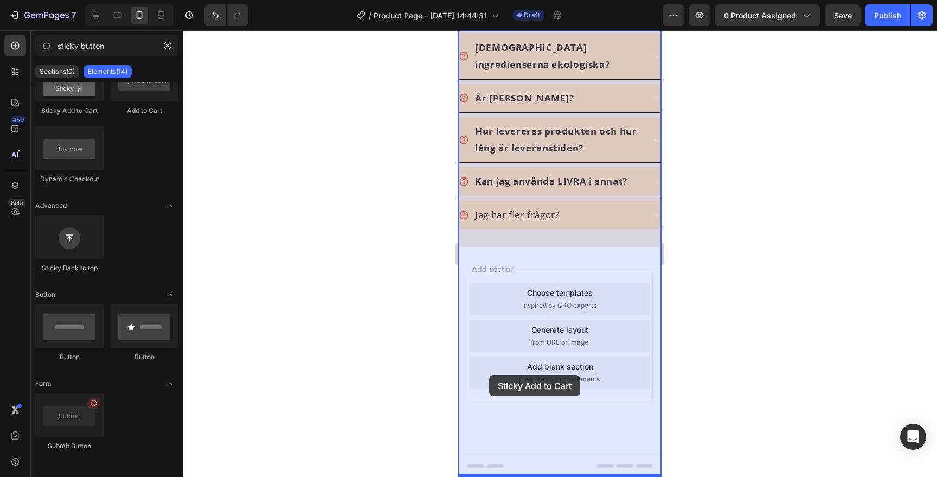
drag, startPoint x: 529, startPoint y: 134, endPoint x: 491, endPoint y: 402, distance: 270.6
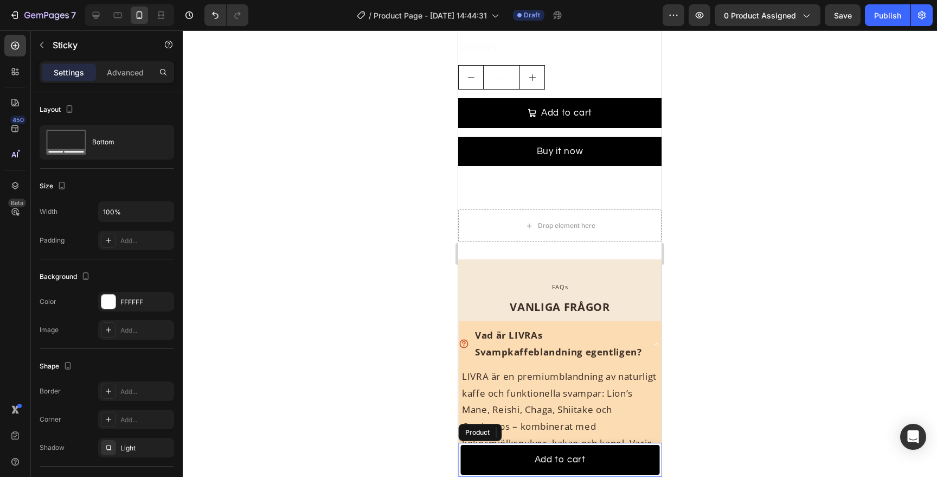
scroll to position [2452, 0]
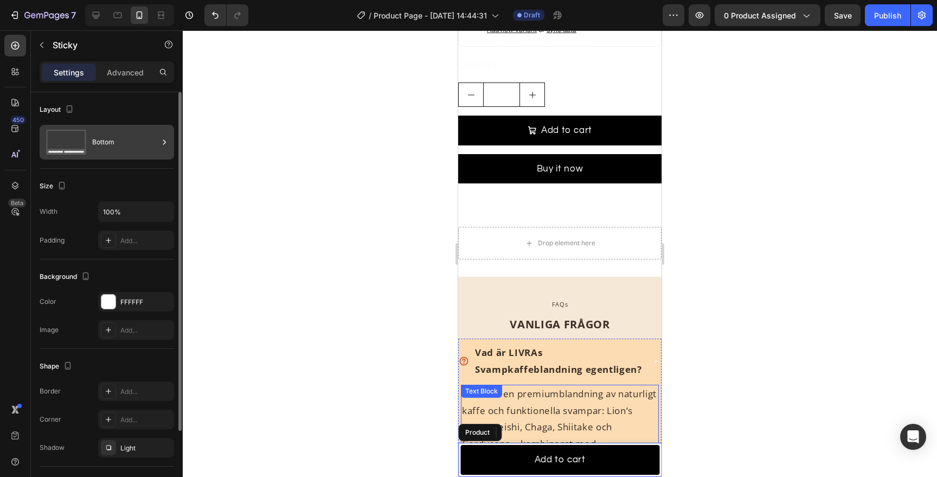
click at [97, 142] on div "Bottom" at bounding box center [125, 142] width 66 height 25
click at [108, 185] on div "Size" at bounding box center [107, 185] width 135 height 17
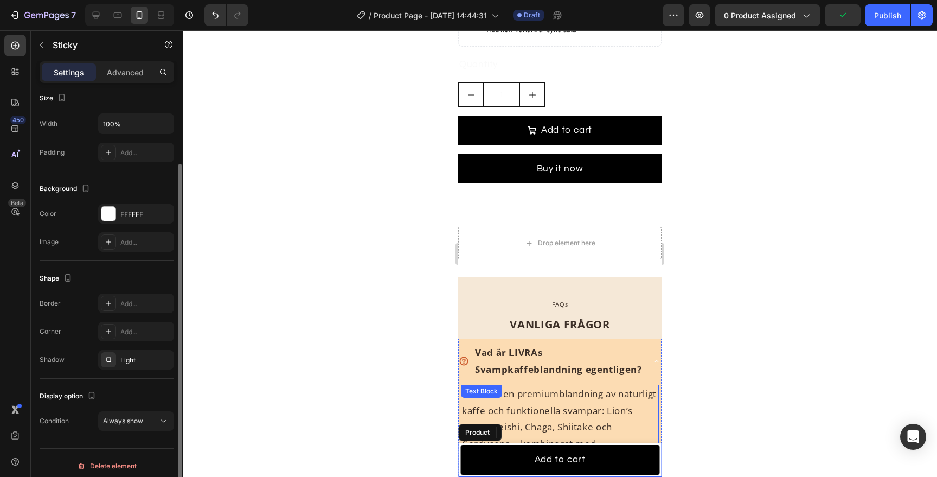
scroll to position [94, 0]
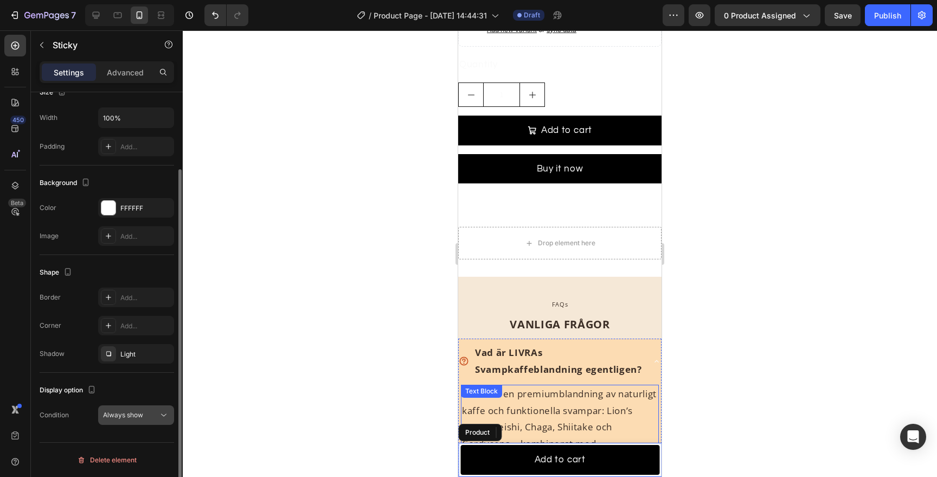
click at [116, 410] on span "Always show" at bounding box center [123, 415] width 40 height 10
click at [133, 386] on div "Display option" at bounding box center [107, 389] width 135 height 17
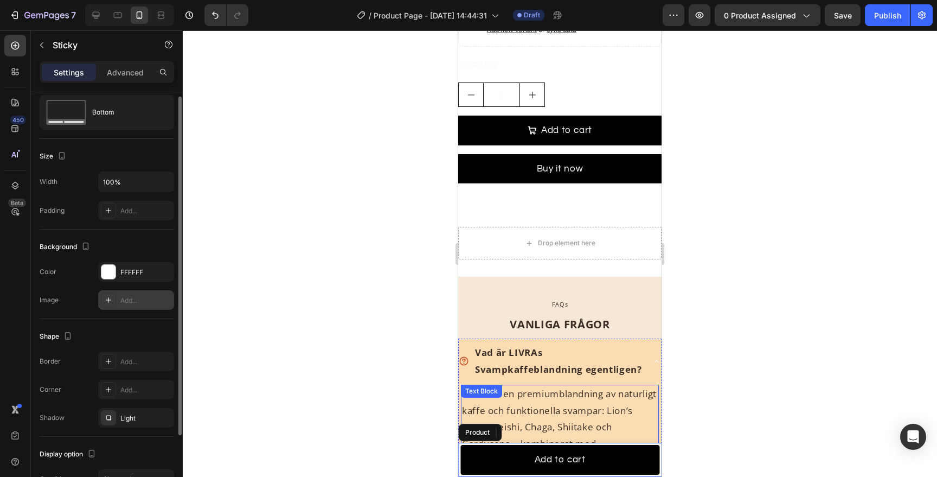
scroll to position [0, 0]
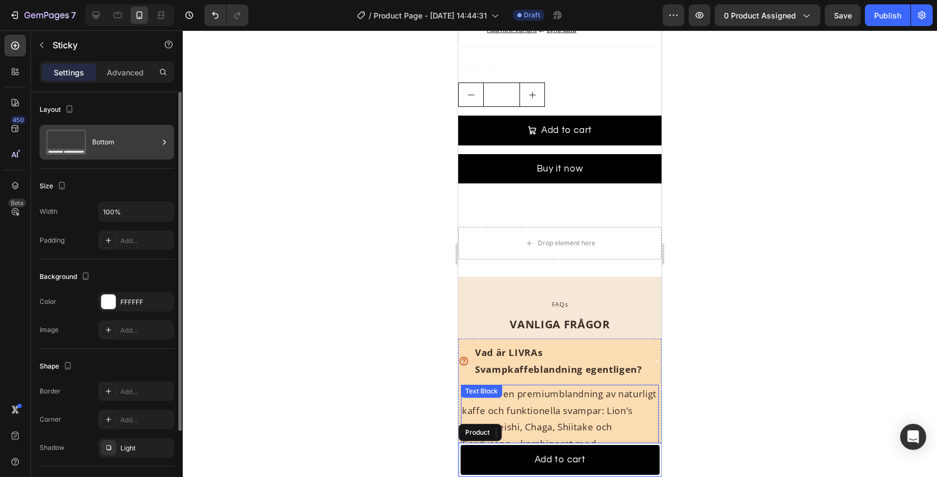
click at [110, 145] on div "Bottom" at bounding box center [125, 142] width 66 height 25
click at [145, 195] on div "Size Width 100% Padding Add..." at bounding box center [107, 214] width 135 height 91
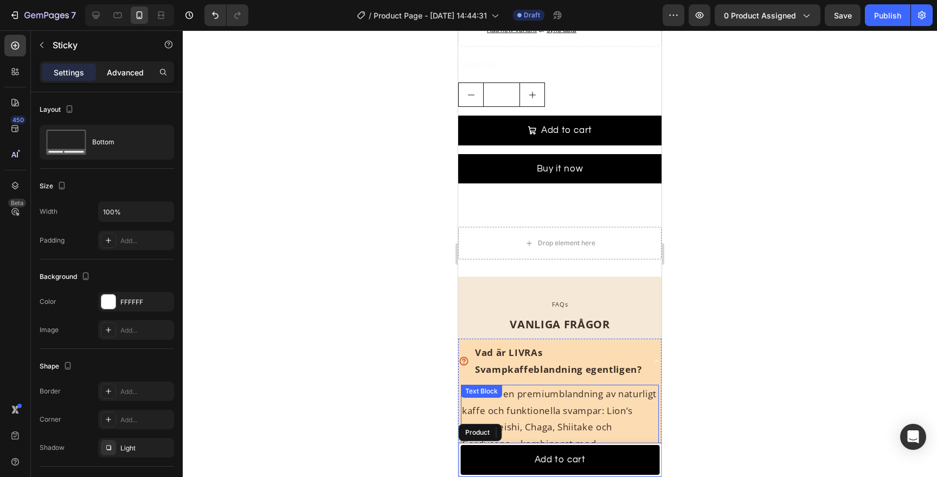
click at [129, 74] on p "Advanced" at bounding box center [125, 72] width 37 height 11
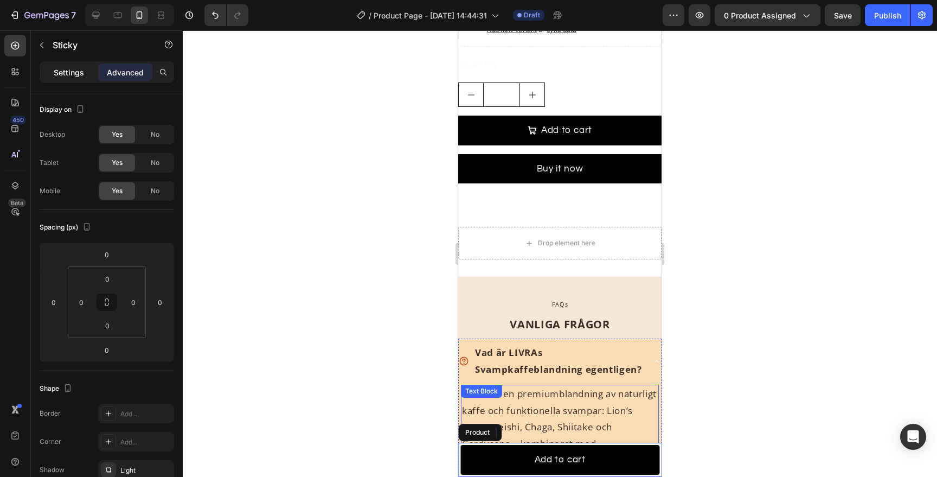
click at [76, 73] on p "Settings" at bounding box center [69, 72] width 30 height 11
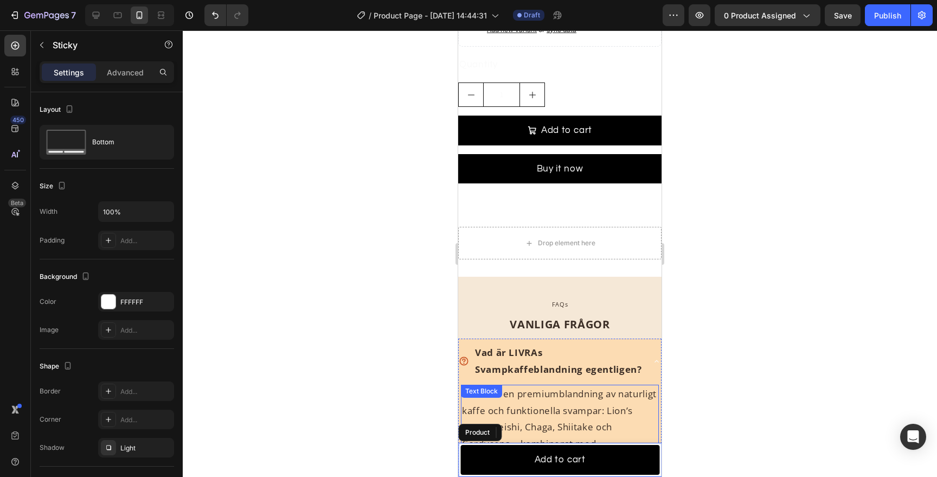
click at [59, 72] on p "Settings" at bounding box center [69, 72] width 30 height 11
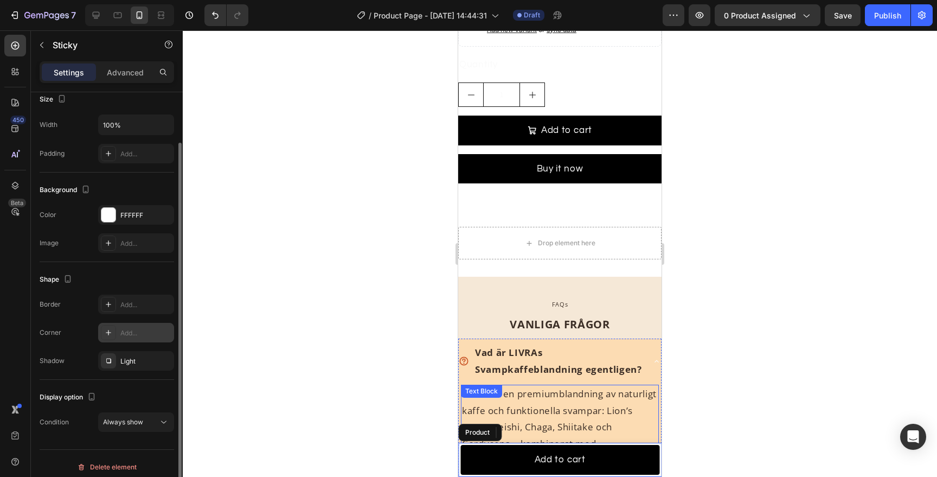
scroll to position [94, 0]
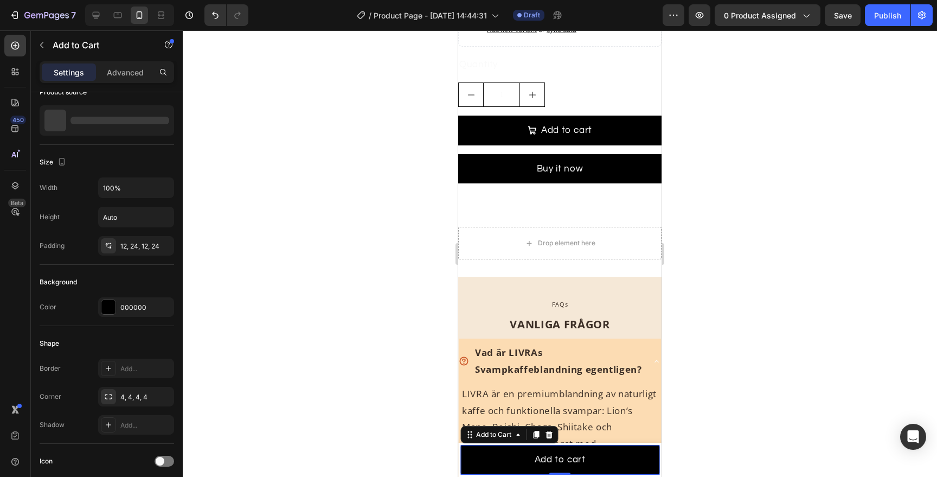
click at [520, 458] on button "Add to cart" at bounding box center [559, 460] width 199 height 30
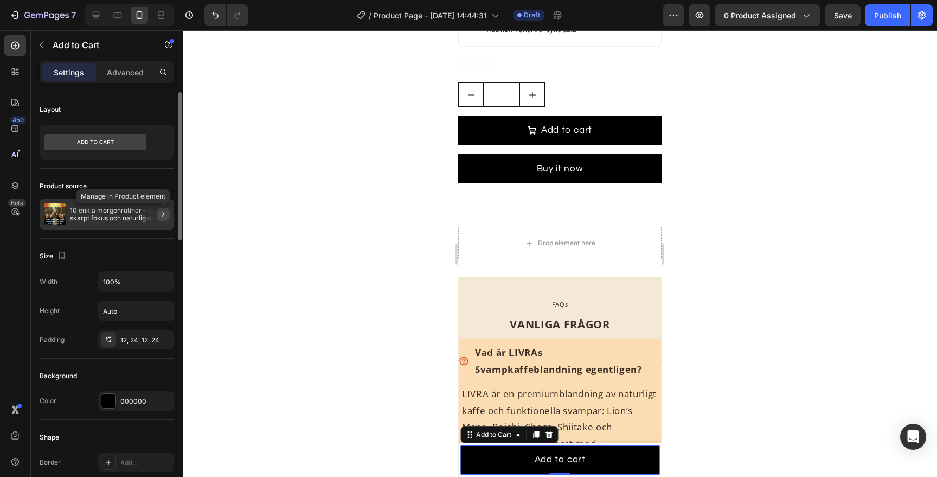
click at [162, 208] on button "button" at bounding box center [163, 214] width 13 height 13
click at [479, 456] on button "Add to cart" at bounding box center [559, 460] width 199 height 30
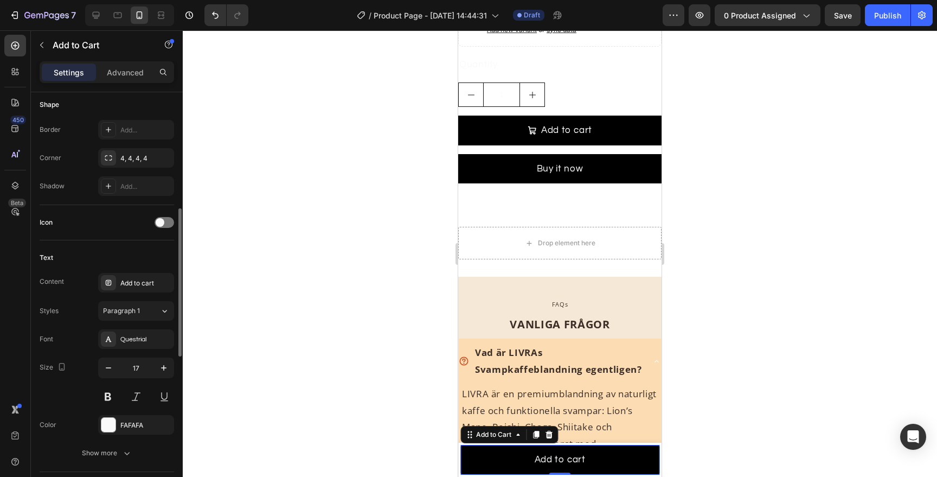
scroll to position [338, 0]
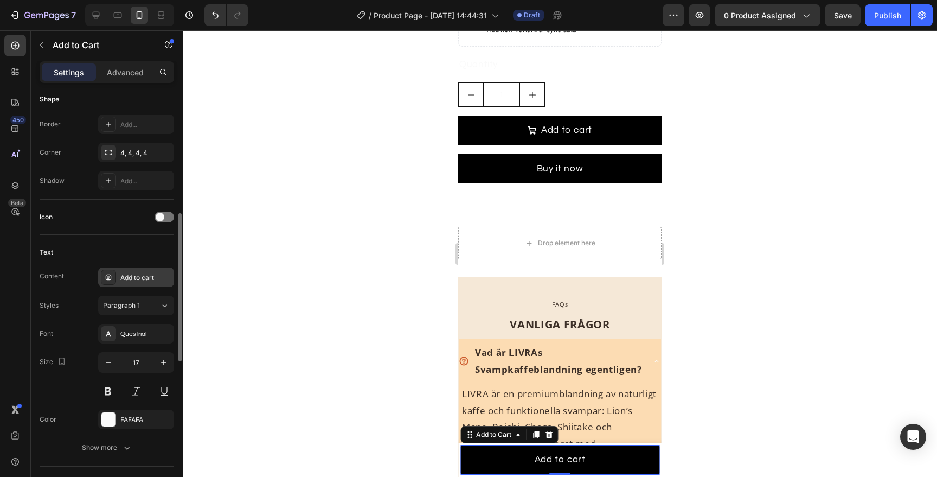
click at [130, 279] on div "Add to cart" at bounding box center [145, 278] width 51 height 10
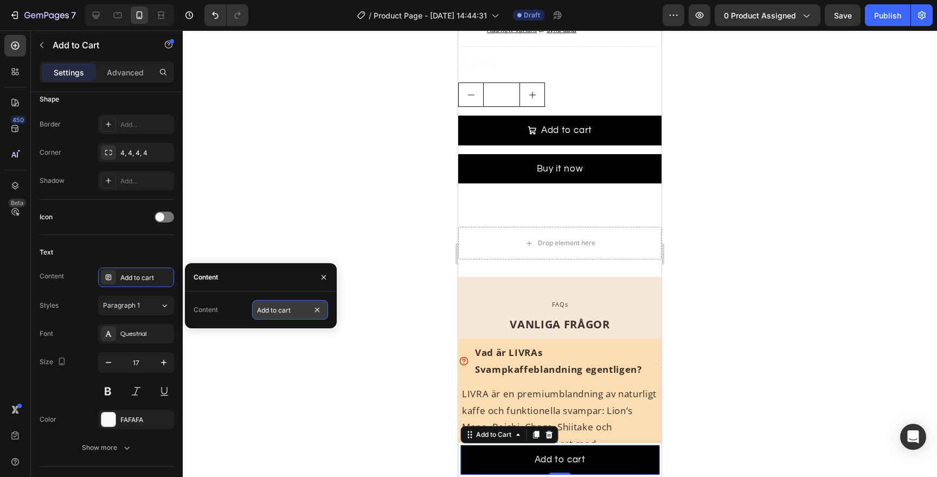
click at [271, 305] on input "Add to cart" at bounding box center [290, 310] width 76 height 20
type input "nn to cart"
click at [155, 230] on div "Icon" at bounding box center [107, 217] width 135 height 35
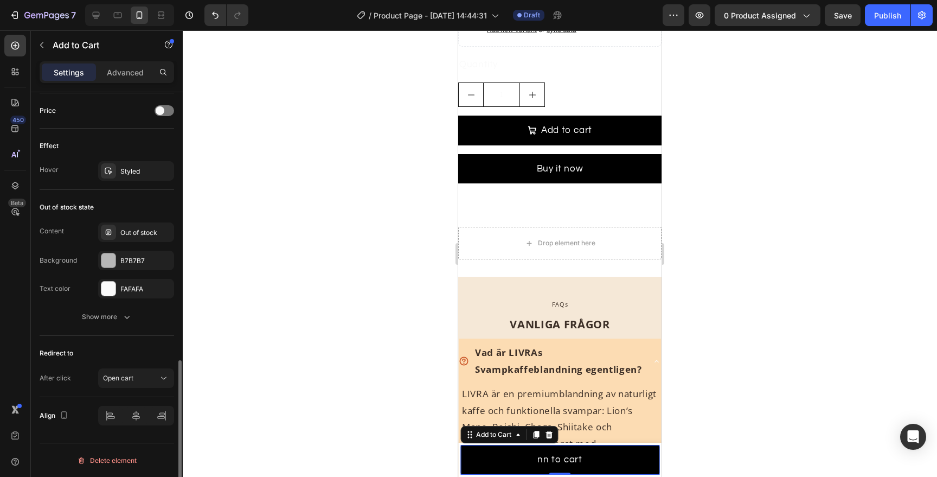
scroll to position [747, 0]
click at [135, 375] on div "Open cart" at bounding box center [130, 378] width 55 height 10
click at [548, 431] on icon at bounding box center [549, 435] width 7 height 8
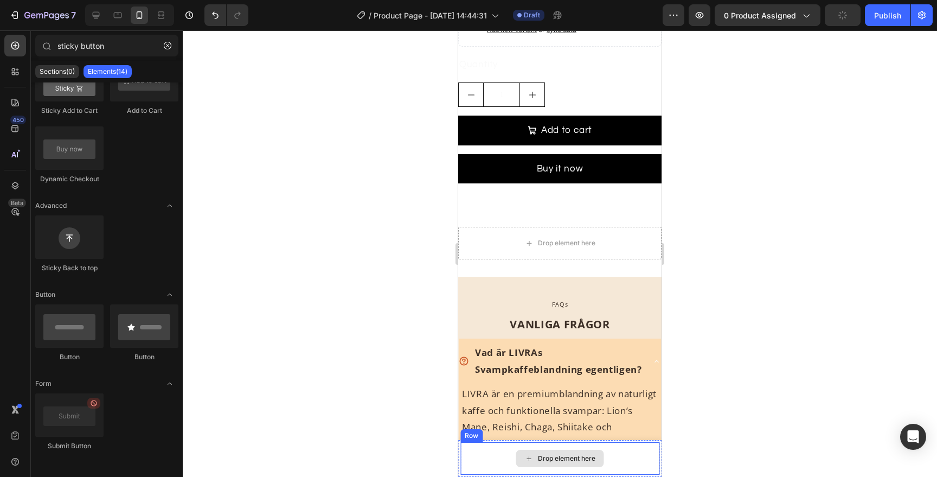
click at [470, 453] on div "Drop element here" at bounding box center [559, 458] width 199 height 33
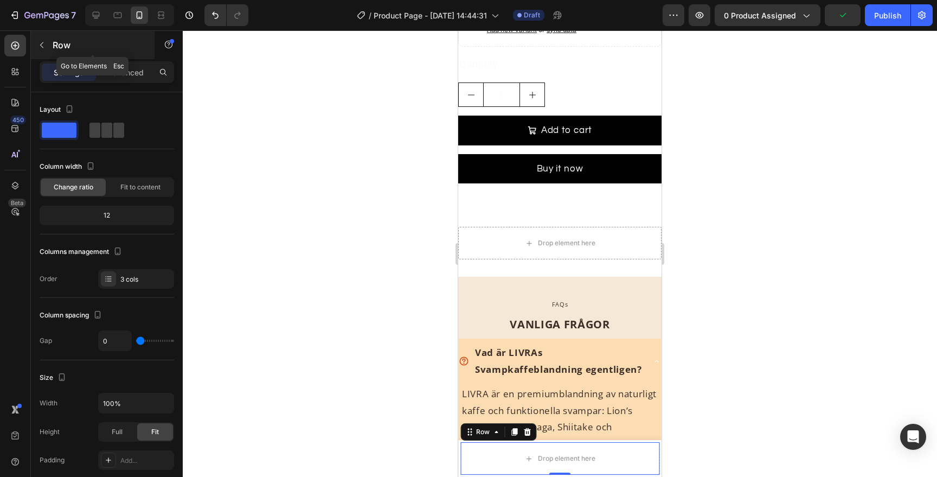
click at [41, 42] on icon "button" at bounding box center [41, 45] width 9 height 9
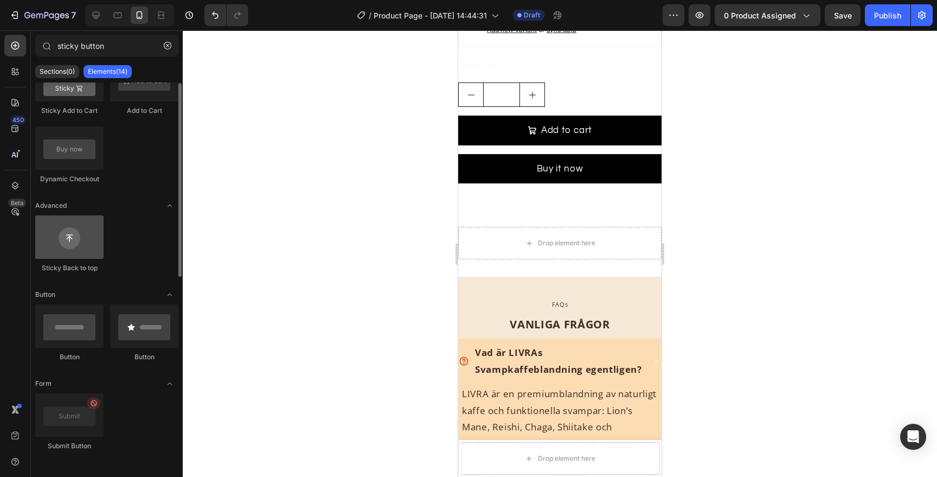
scroll to position [0, 0]
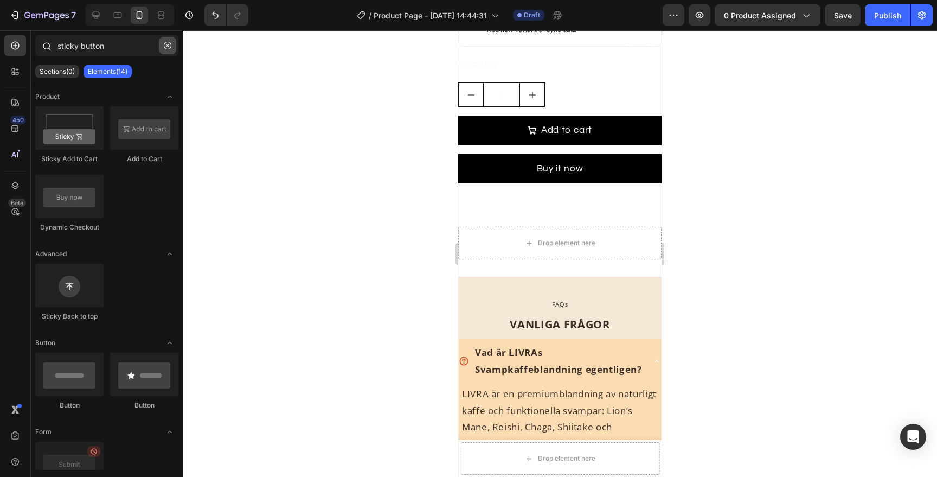
click at [171, 48] on button "button" at bounding box center [167, 45] width 17 height 17
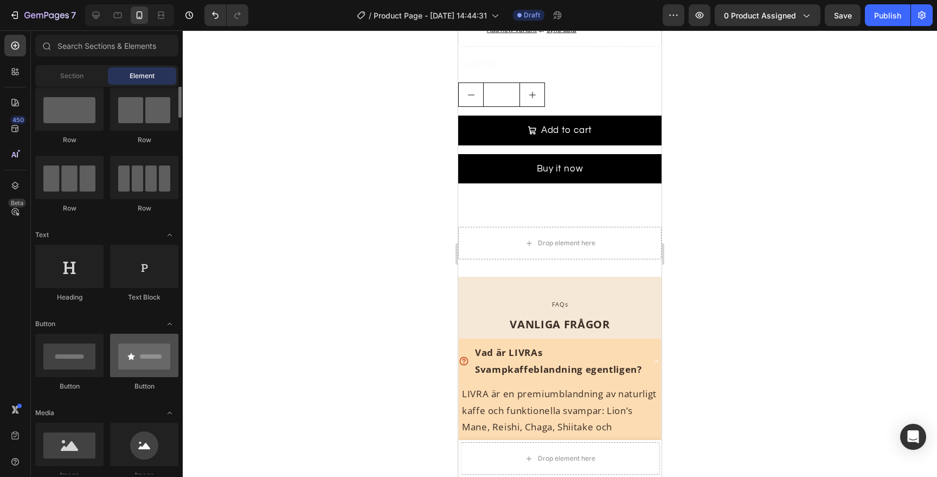
scroll to position [44, 0]
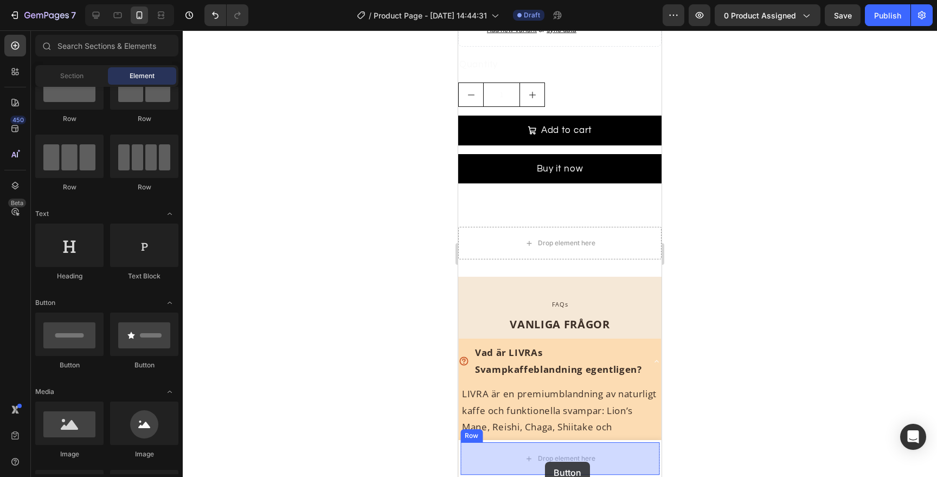
drag, startPoint x: 533, startPoint y: 367, endPoint x: 545, endPoint y: 470, distance: 103.2
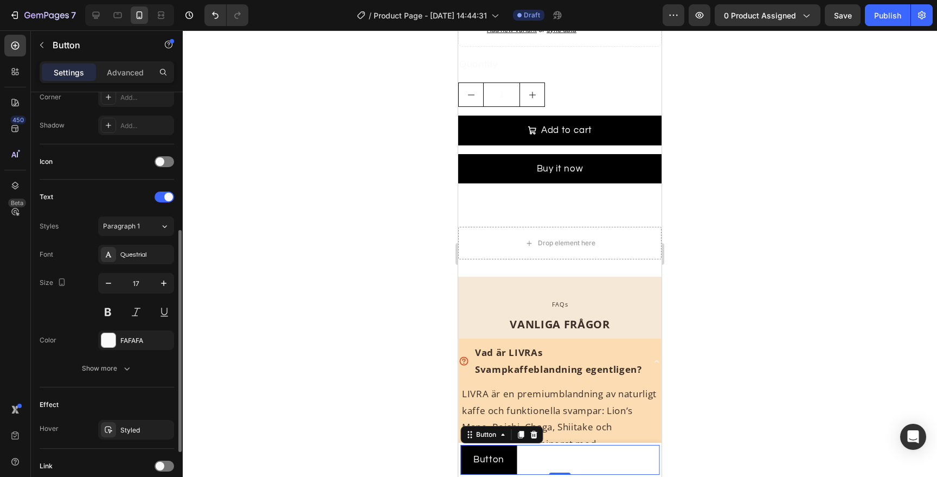
scroll to position [362, 0]
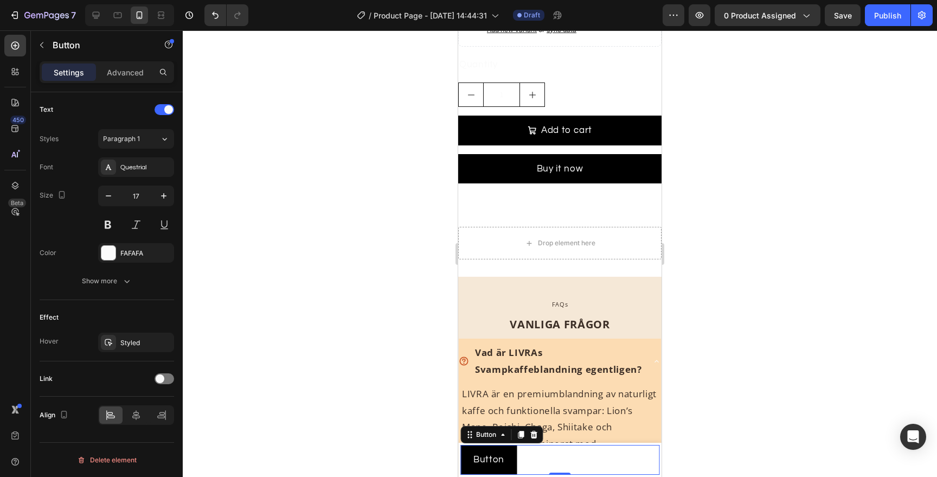
click at [497, 469] on button "Button" at bounding box center [488, 460] width 57 height 30
click at [512, 463] on button "Button" at bounding box center [488, 460] width 57 height 30
click at [540, 458] on div "Button Button 0" at bounding box center [559, 460] width 199 height 30
click at [127, 280] on icon "button" at bounding box center [126, 281] width 11 height 11
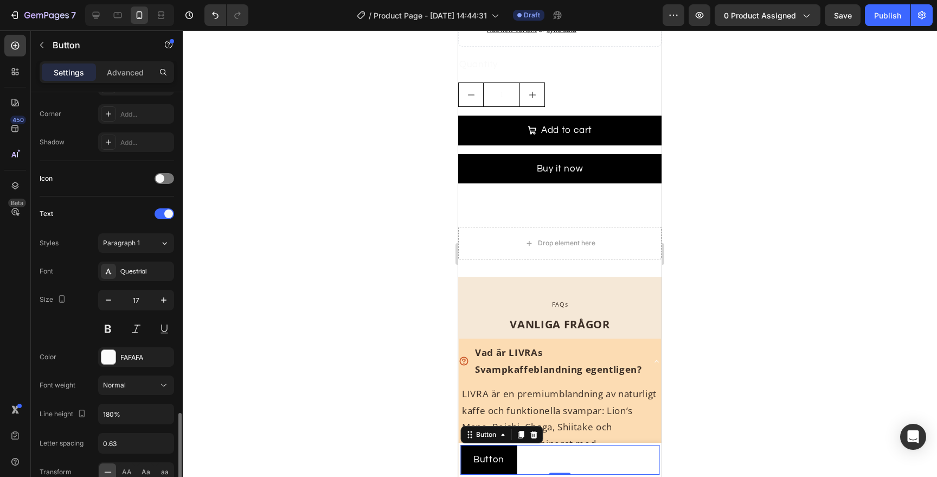
scroll to position [505, 0]
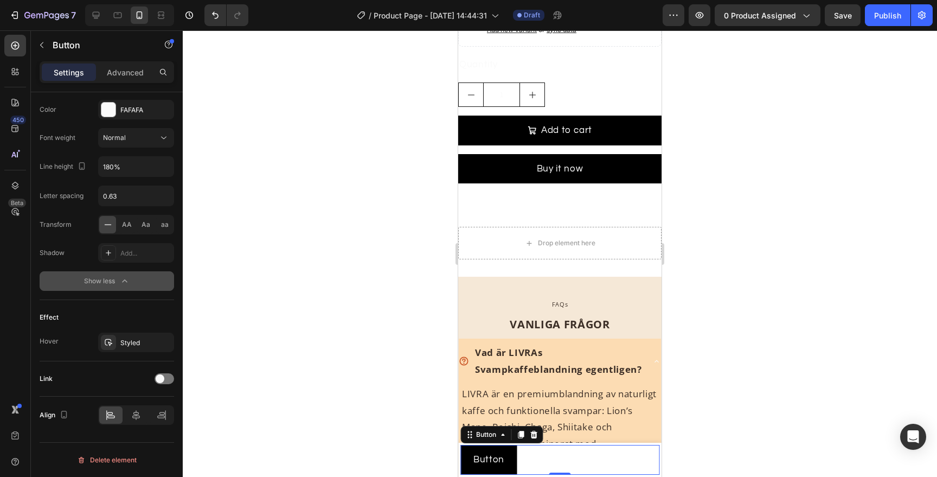
click at [606, 447] on div "Button Button 0" at bounding box center [559, 460] width 199 height 30
click at [496, 453] on p "Button" at bounding box center [488, 459] width 31 height 17
click at [503, 458] on button "Button" at bounding box center [488, 460] width 57 height 30
click at [533, 458] on div "Button Button 0" at bounding box center [559, 460] width 199 height 30
click at [505, 437] on icon at bounding box center [502, 434] width 9 height 9
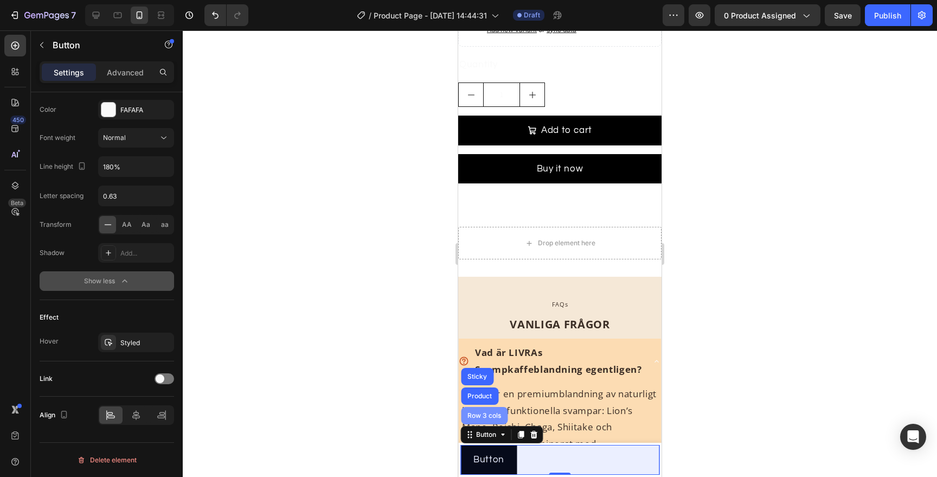
click at [497, 413] on div "Row 3 cols" at bounding box center [484, 415] width 38 height 7
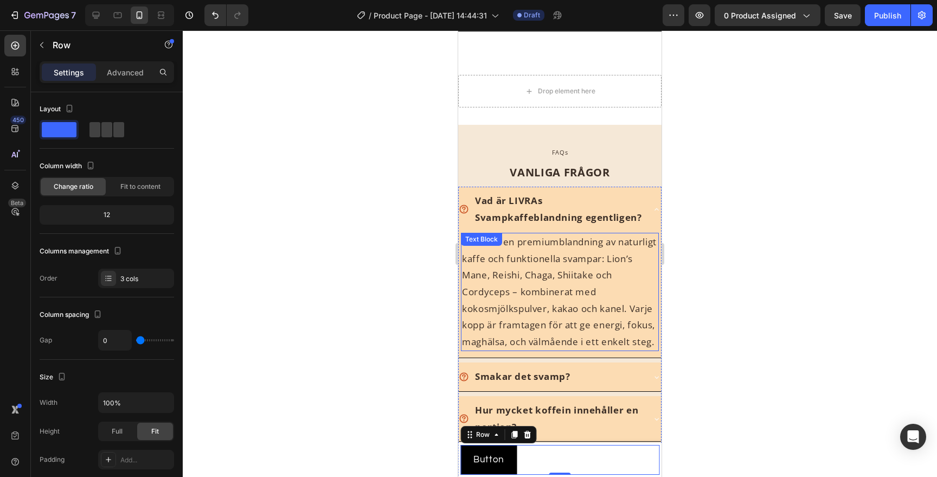
scroll to position [2832, 0]
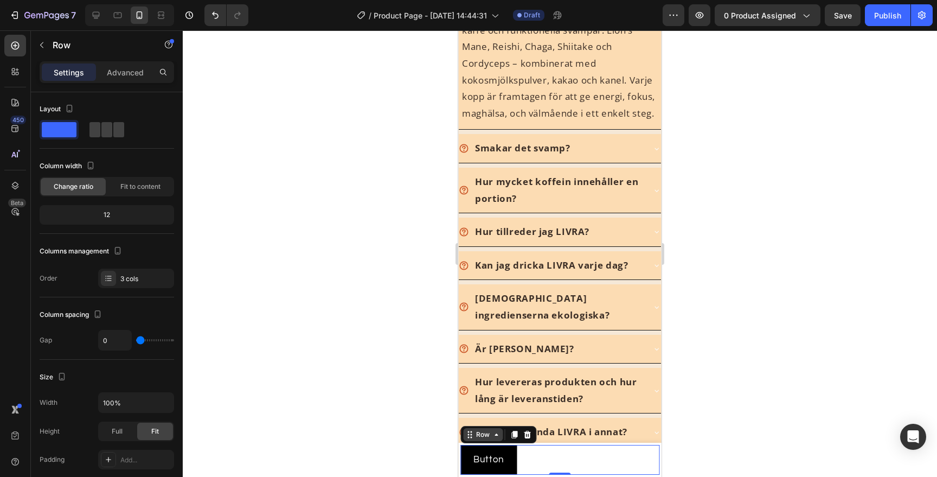
click at [490, 438] on div "Row" at bounding box center [483, 435] width 18 height 10
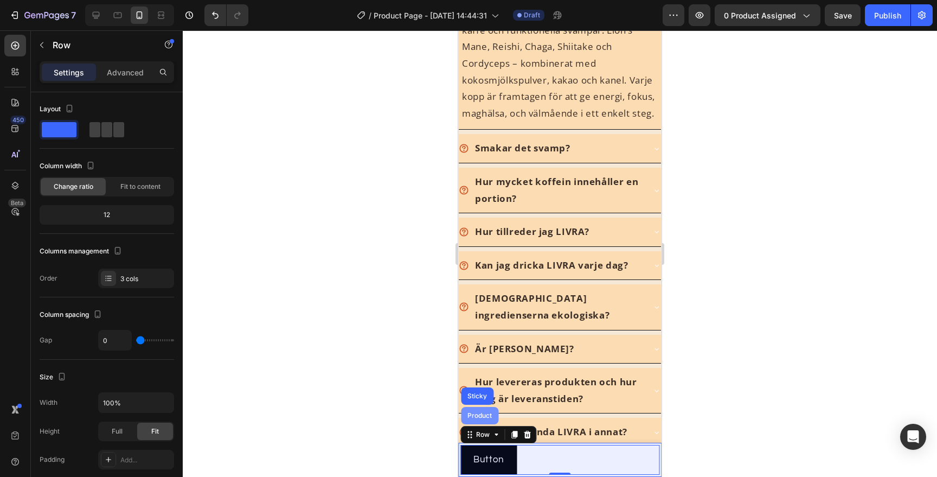
click at [482, 415] on div "Product" at bounding box center [479, 415] width 29 height 7
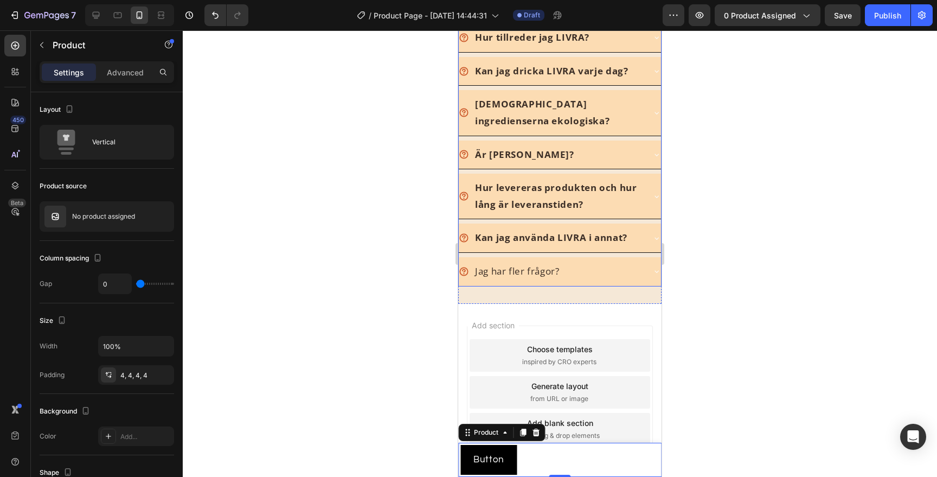
scroll to position [3043, 0]
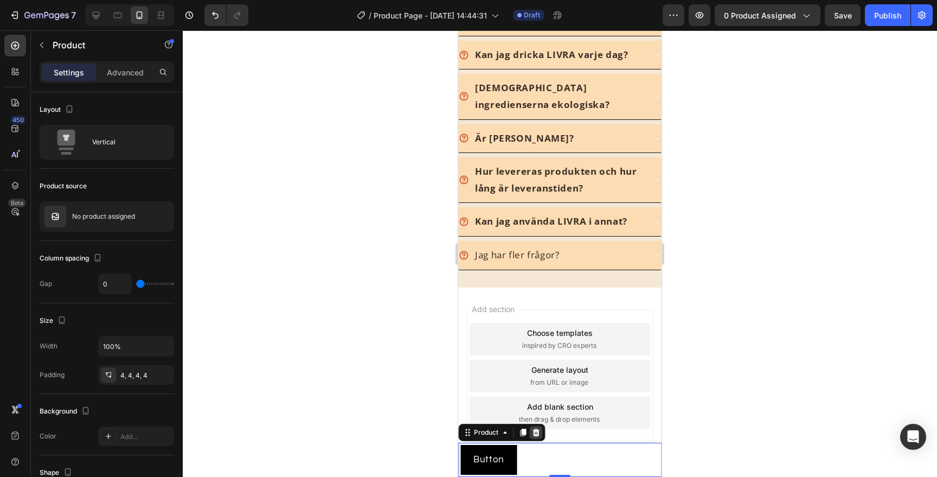
click at [536, 433] on icon at bounding box center [536, 432] width 9 height 9
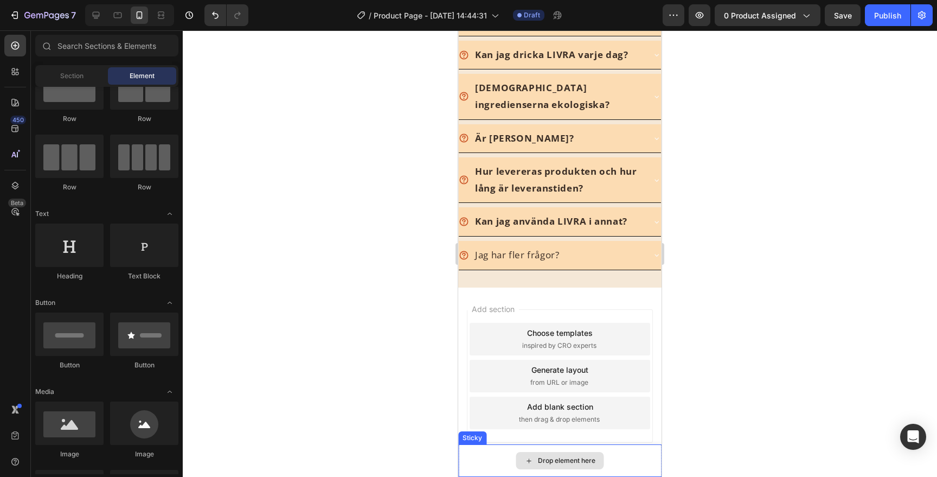
click at [529, 459] on icon at bounding box center [529, 460] width 4 height 4
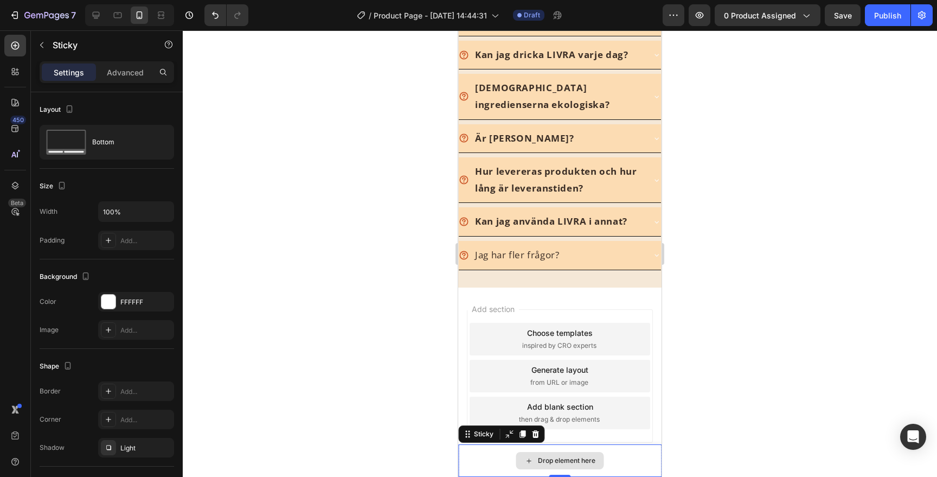
click at [492, 457] on div "Drop element here" at bounding box center [559, 460] width 203 height 33
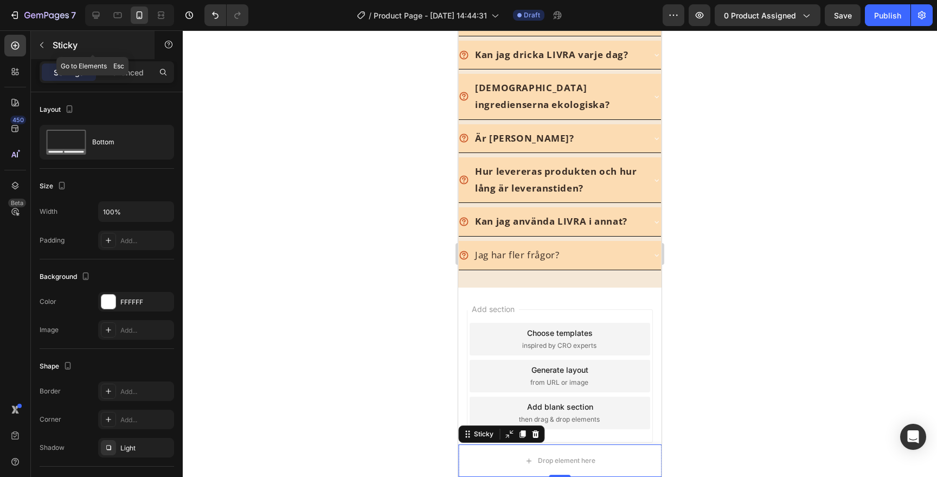
click at [43, 46] on icon "button" at bounding box center [41, 45] width 9 height 9
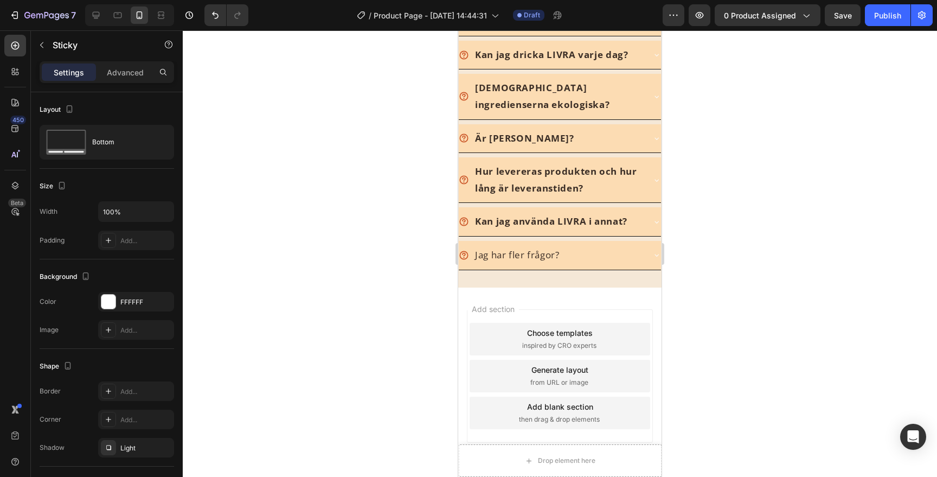
click at [502, 475] on div "Drop element here" at bounding box center [559, 460] width 203 height 33
click at [483, 435] on div "Sticky" at bounding box center [484, 434] width 24 height 10
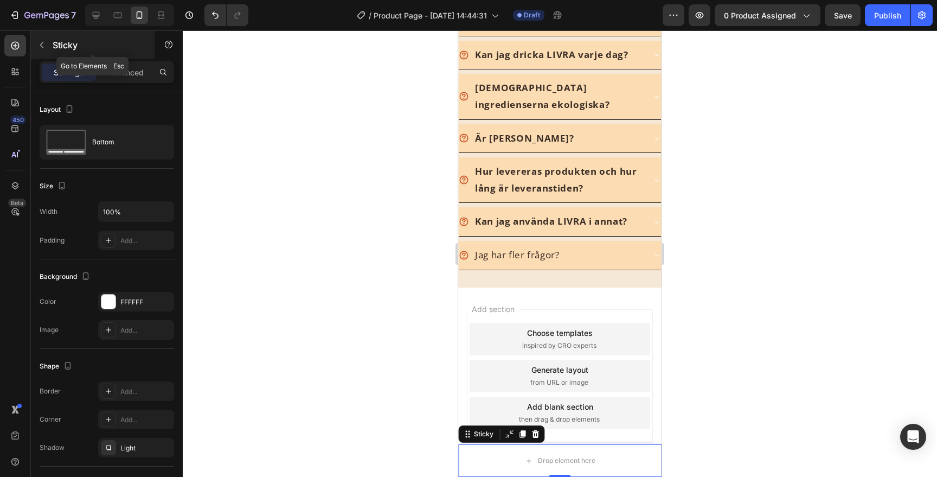
click at [42, 47] on icon "button" at bounding box center [41, 45] width 9 height 9
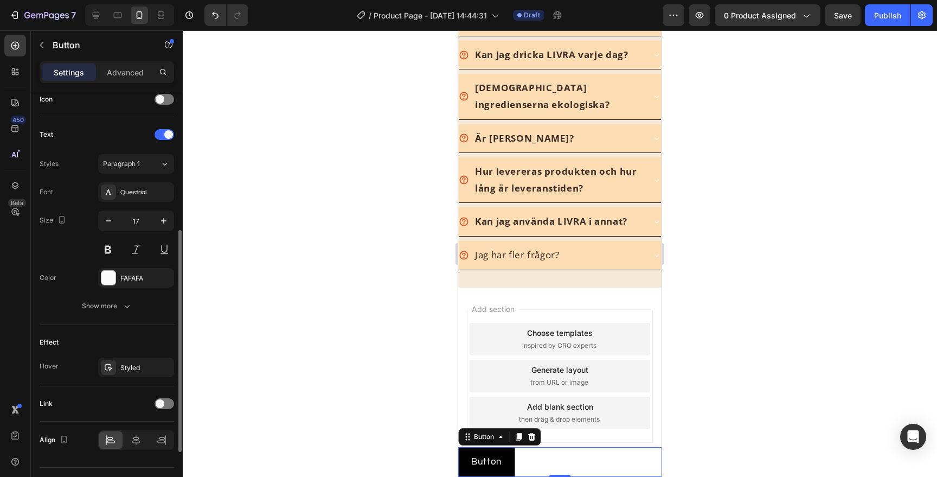
scroll to position [362, 0]
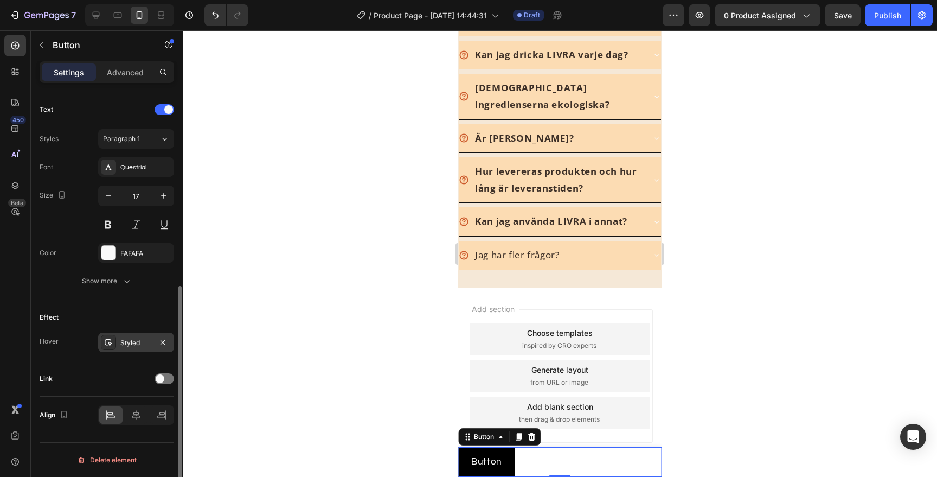
click at [138, 338] on div "Styled" at bounding box center [135, 343] width 31 height 10
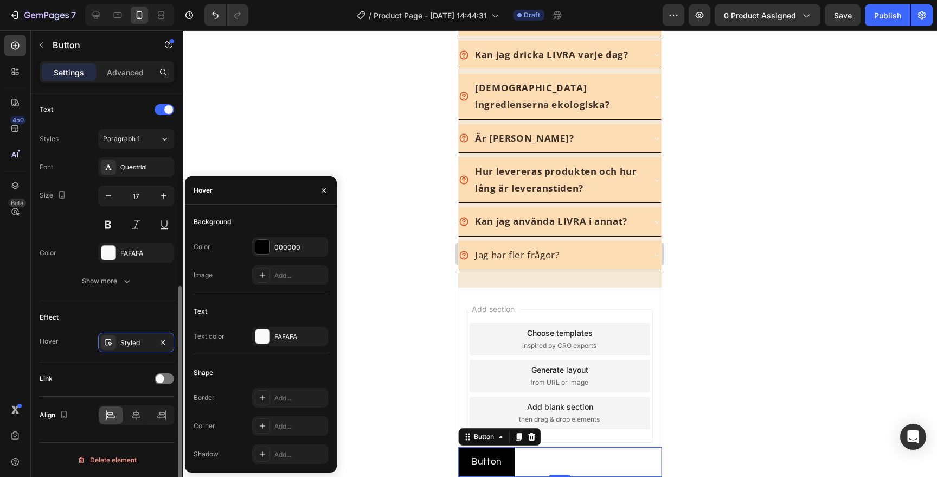
click at [147, 319] on div "Effect" at bounding box center [107, 317] width 135 height 17
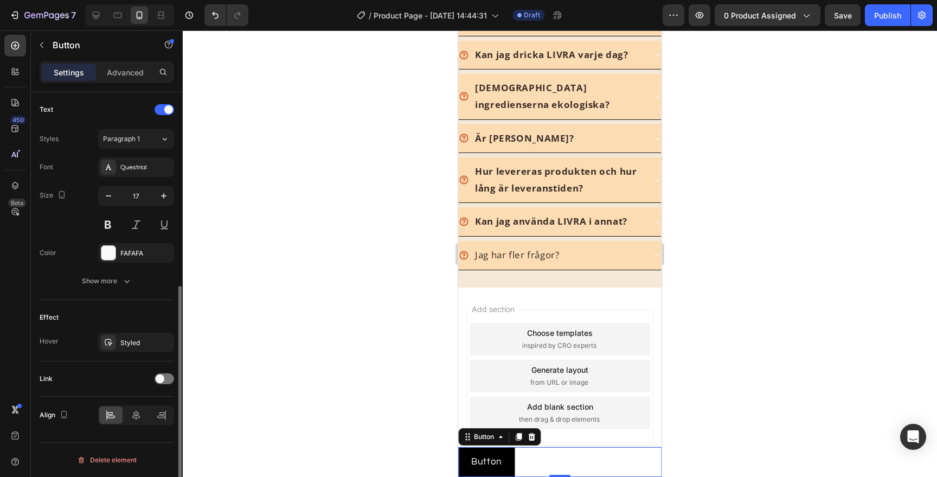
click at [161, 372] on div "Link" at bounding box center [107, 378] width 135 height 17
click at [161, 375] on span at bounding box center [160, 378] width 9 height 9
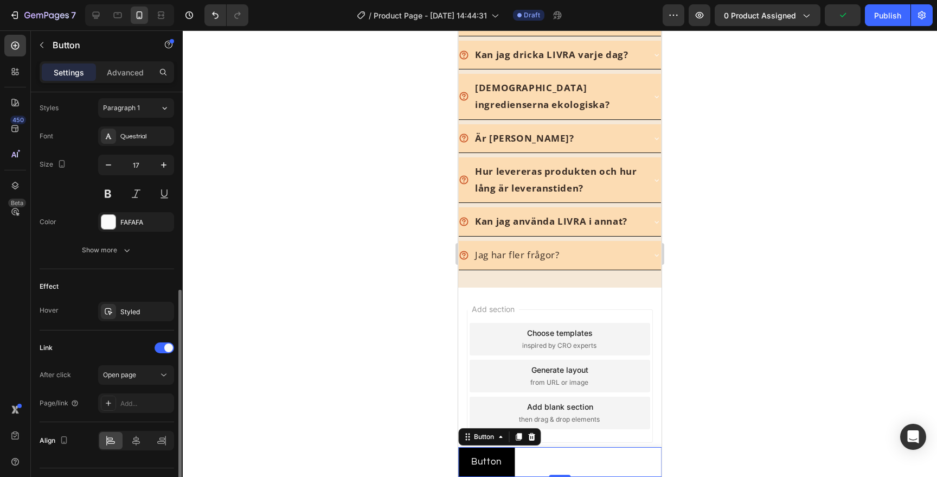
scroll to position [395, 0]
click at [164, 370] on icon at bounding box center [163, 373] width 11 height 11
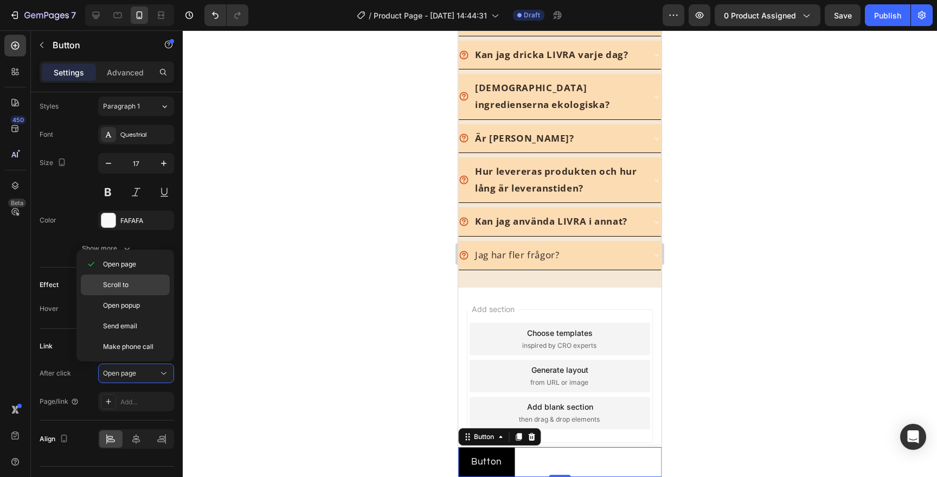
click at [152, 286] on p "Scroll to" at bounding box center [134, 285] width 62 height 10
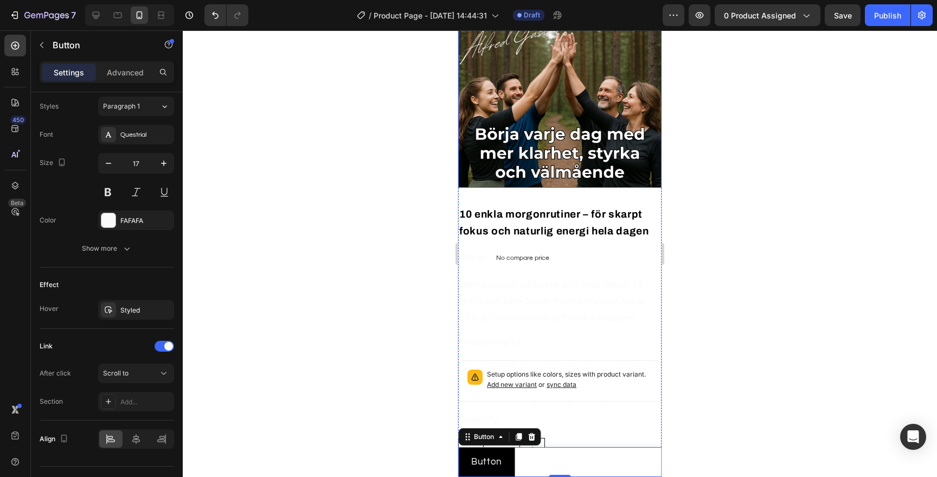
scroll to position [1842, 0]
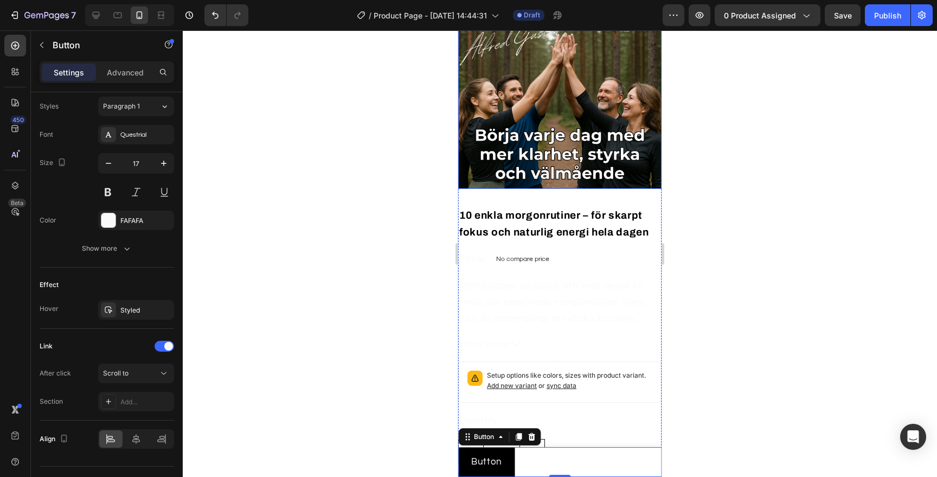
click at [523, 189] on img at bounding box center [559, 86] width 203 height 203
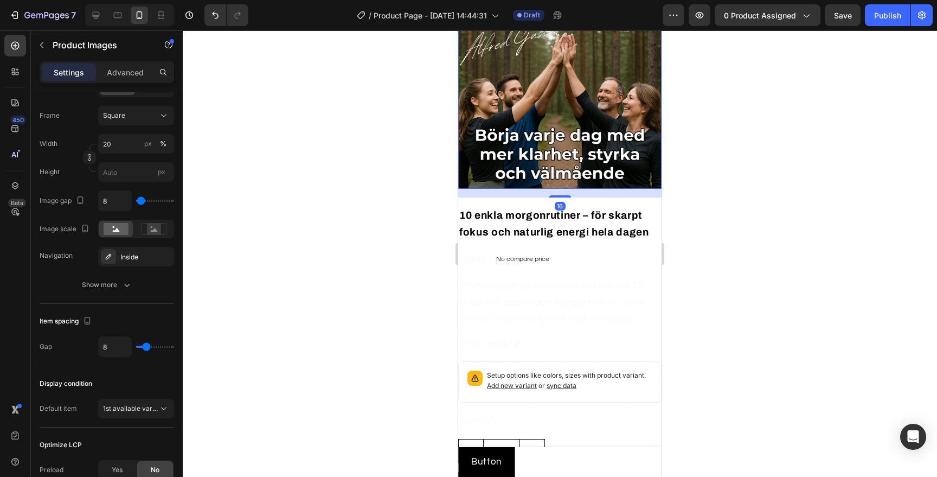
scroll to position [0, 0]
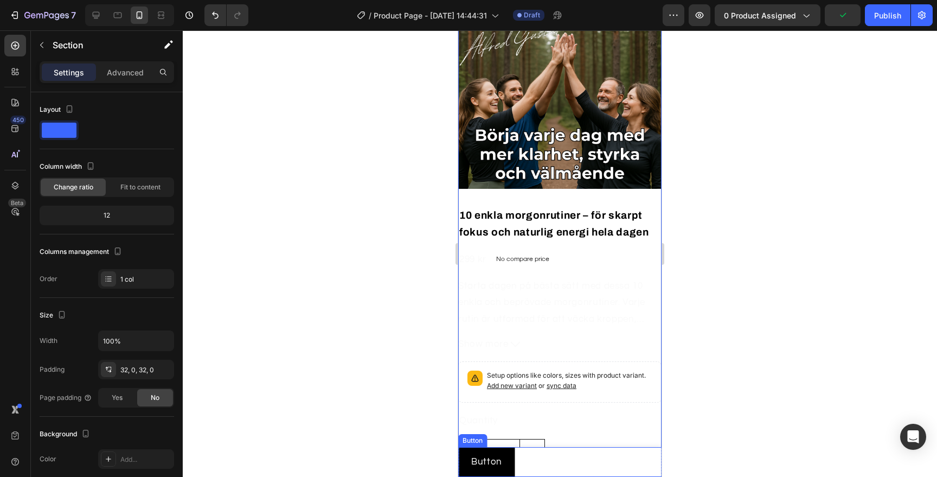
click at [512, 460] on button "Button" at bounding box center [486, 462] width 57 height 30
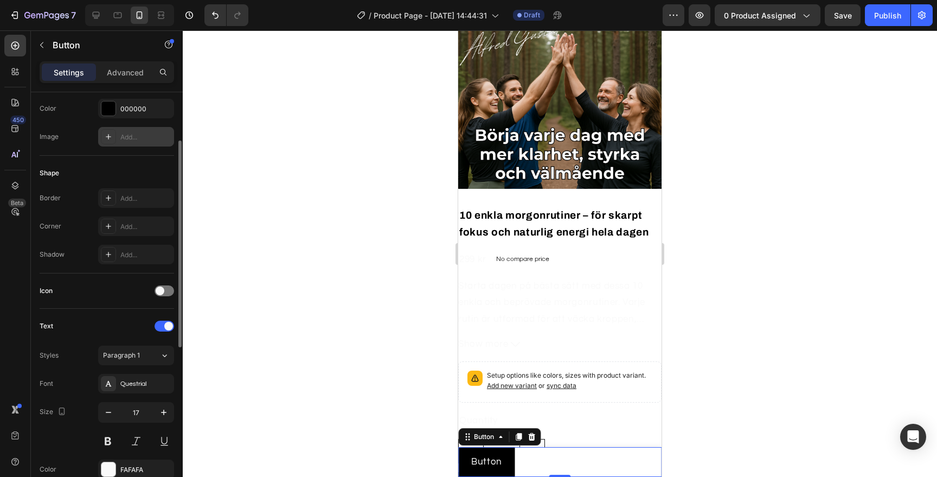
scroll to position [419, 0]
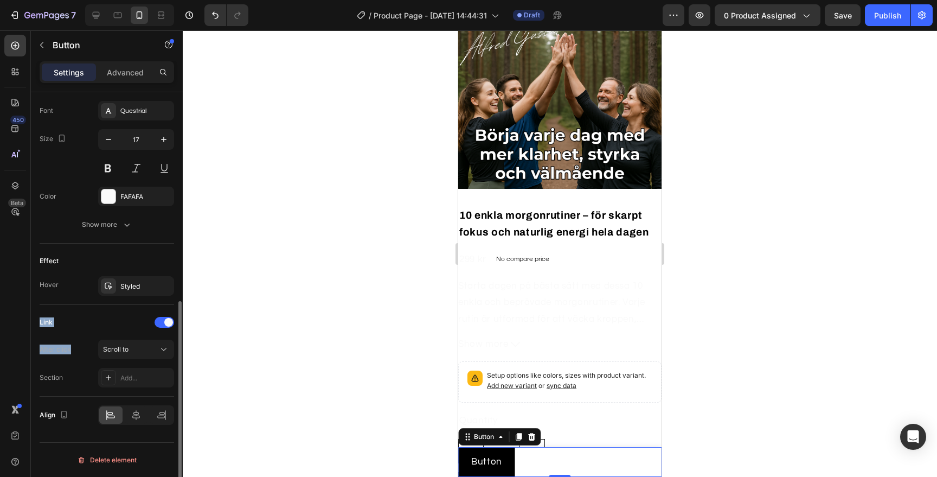
drag, startPoint x: 138, startPoint y: 292, endPoint x: 121, endPoint y: 337, distance: 47.9
click at [121, 337] on div "Size Width Auto Height Auto Padding 12, 24, 12, 24 Background Color 000000 Imag…" at bounding box center [107, 54] width 135 height 760
click at [121, 374] on div "Add..." at bounding box center [145, 378] width 51 height 10
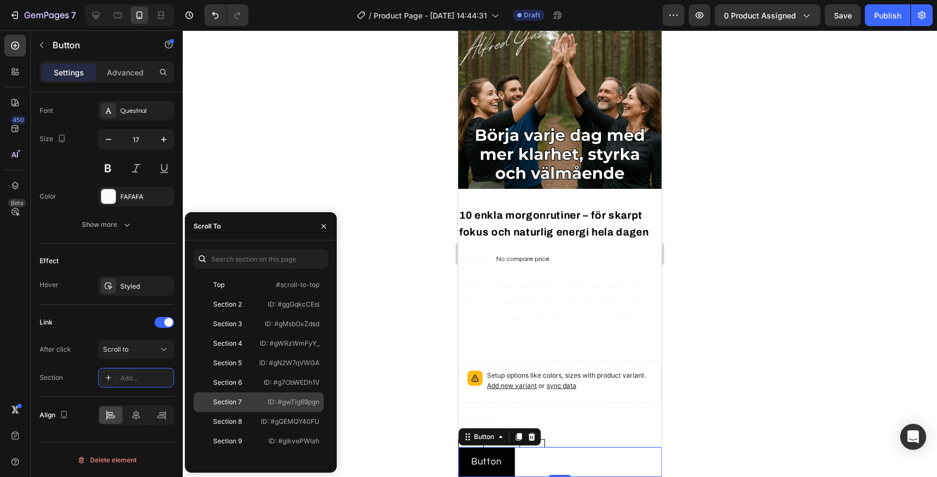
click at [252, 404] on div "Section 7" at bounding box center [229, 402] width 63 height 10
click at [123, 316] on div "Link" at bounding box center [107, 321] width 135 height 17
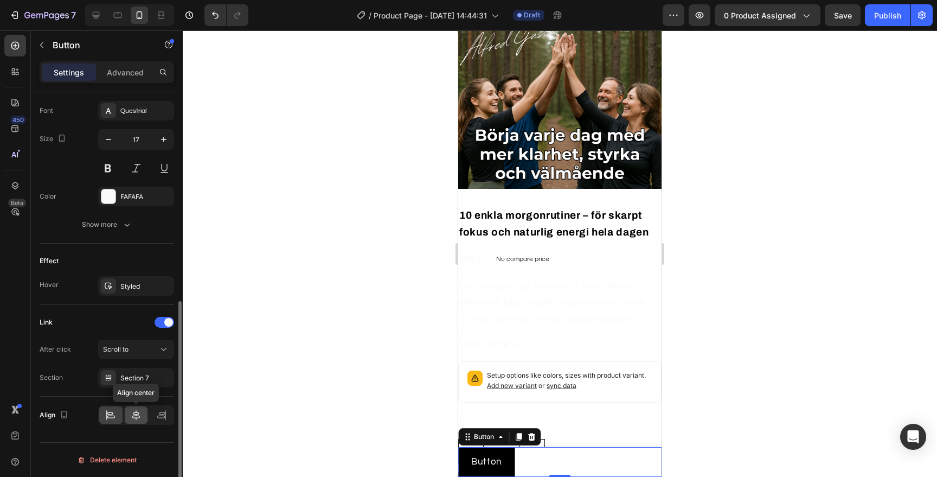
click at [137, 411] on icon at bounding box center [136, 414] width 11 height 11
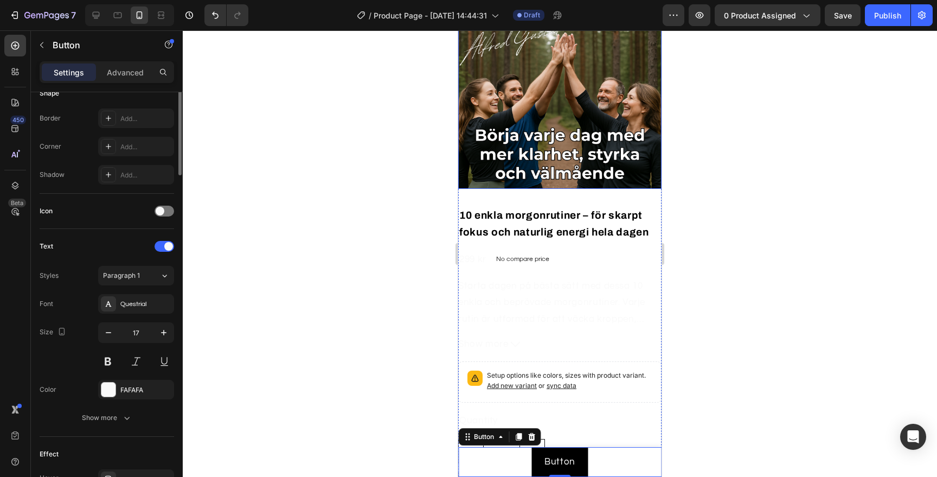
scroll to position [232, 0]
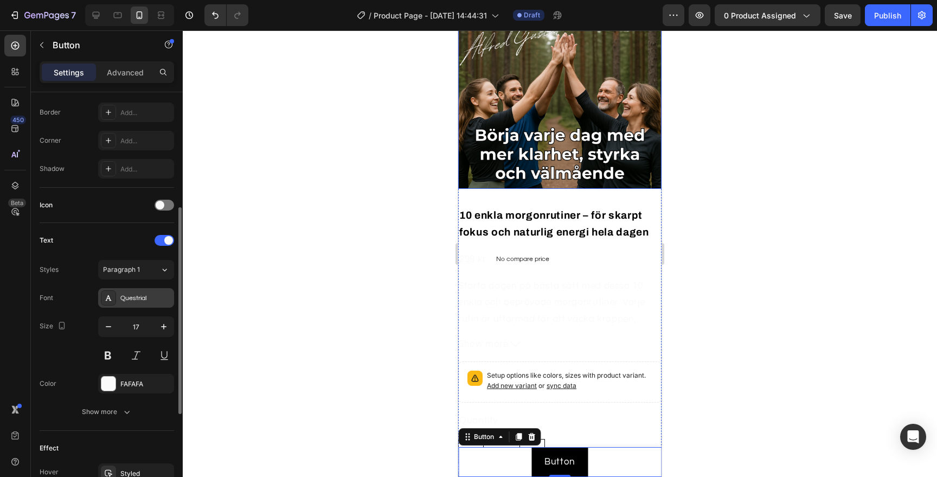
click at [139, 305] on div "Questrial" at bounding box center [136, 298] width 76 height 20
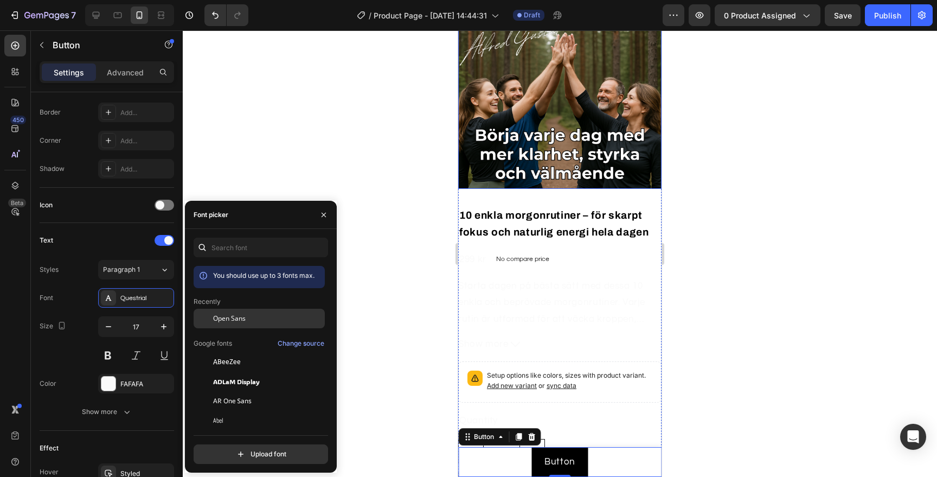
click at [270, 317] on div "Open Sans" at bounding box center [268, 318] width 110 height 10
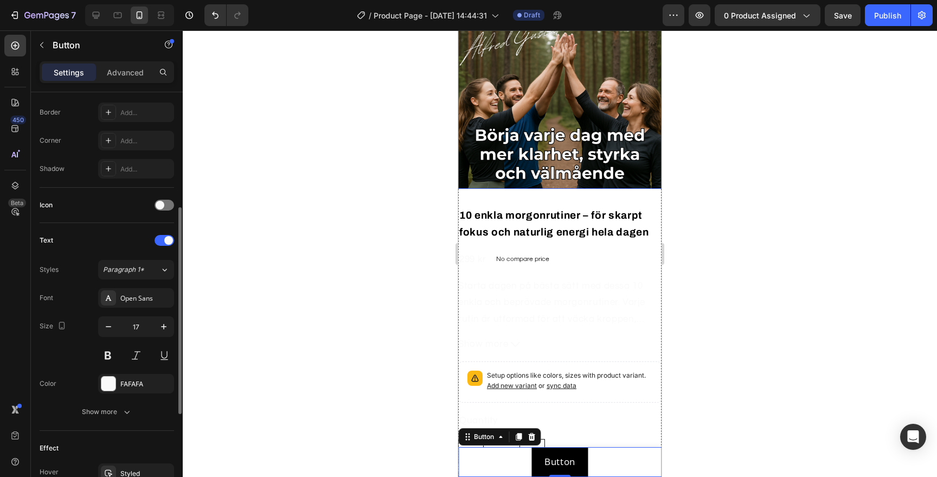
click at [127, 227] on div "Text Styles Paragraph 1* Font Open Sans Size 17 Color FAFAFA Show more" at bounding box center [107, 327] width 135 height 208
click at [128, 386] on div "FAFAFA" at bounding box center [135, 384] width 31 height 10
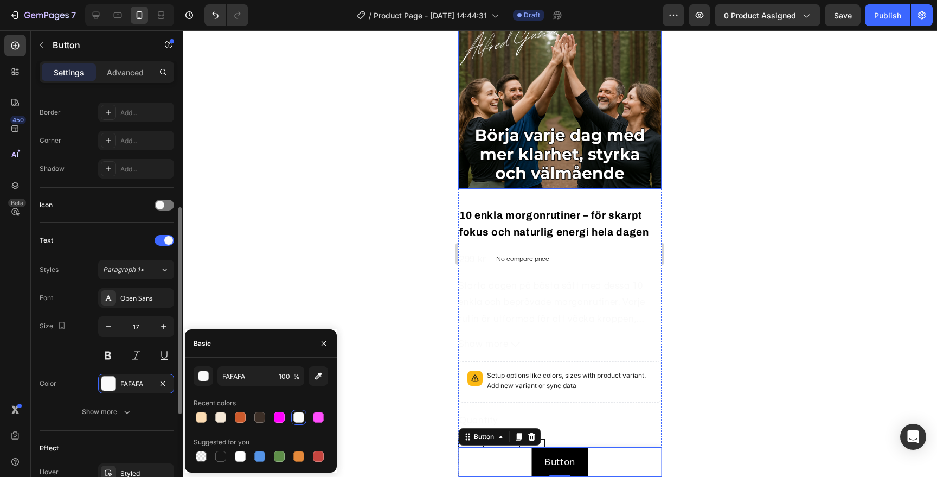
click at [75, 363] on div "Size 17" at bounding box center [107, 340] width 135 height 49
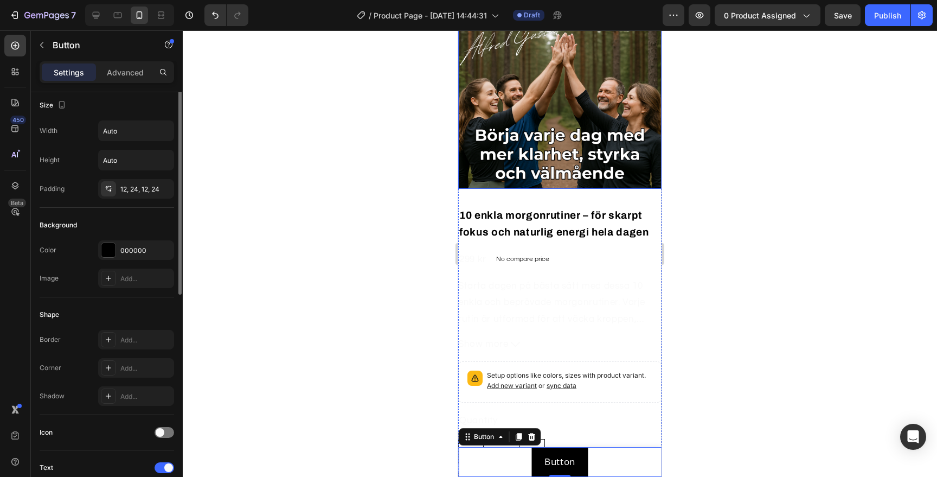
scroll to position [0, 0]
click at [110, 250] on div at bounding box center [108, 254] width 14 height 14
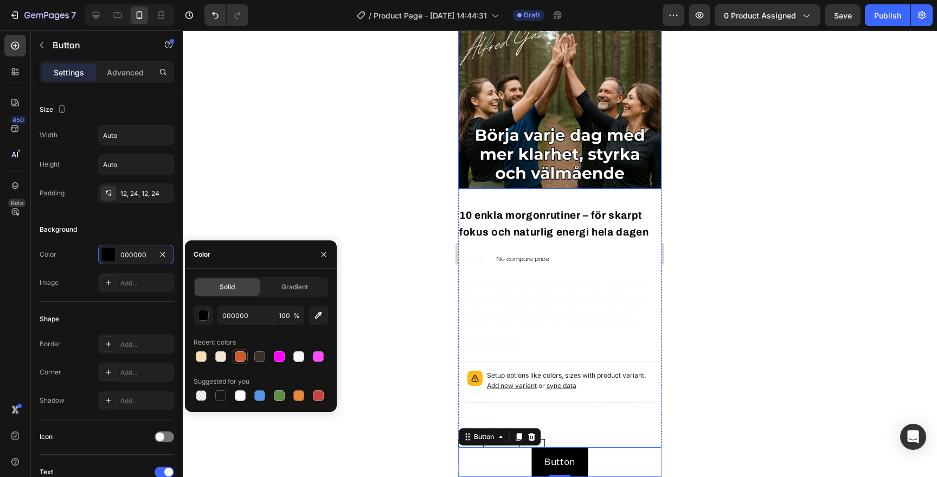
click at [234, 350] on div at bounding box center [240, 356] width 15 height 15
type input "CC5A2C"
click at [80, 273] on div "Image Add..." at bounding box center [107, 283] width 135 height 20
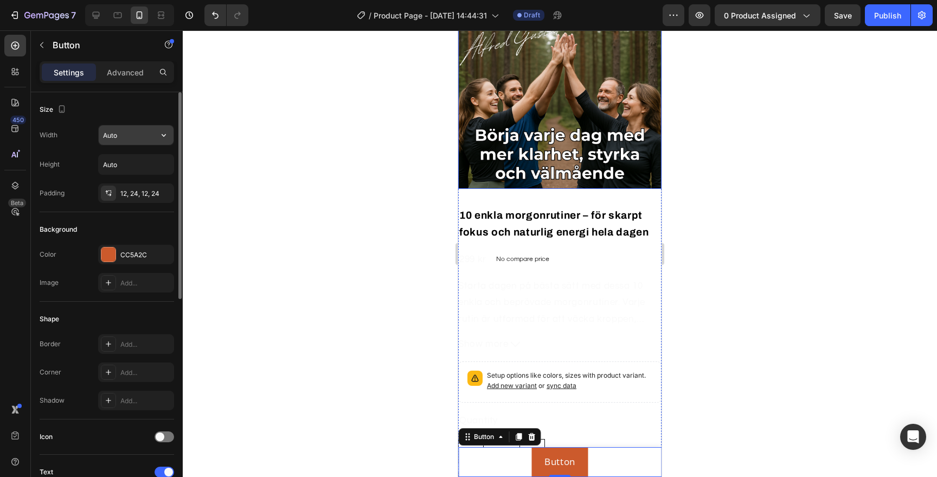
click at [117, 129] on input "Auto" at bounding box center [136, 135] width 75 height 20
click at [124, 135] on input "Auto" at bounding box center [136, 135] width 75 height 20
click at [183, 0] on div "7 / Product Page - [DATE] 14:44:31 Draft Preview 0 product assigned Save Publis…" at bounding box center [468, 0] width 937 height 0
click at [159, 135] on icon "button" at bounding box center [163, 135] width 11 height 11
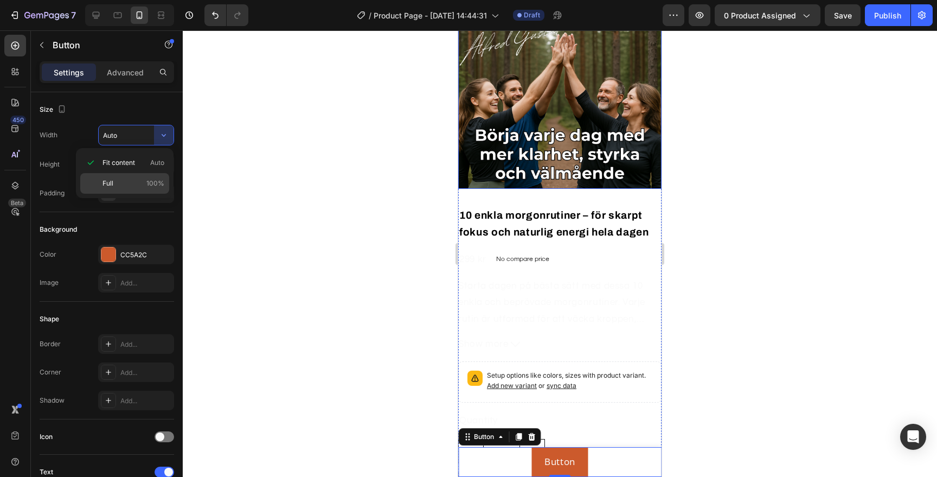
click at [153, 182] on span "100%" at bounding box center [155, 183] width 18 height 10
type input "100%"
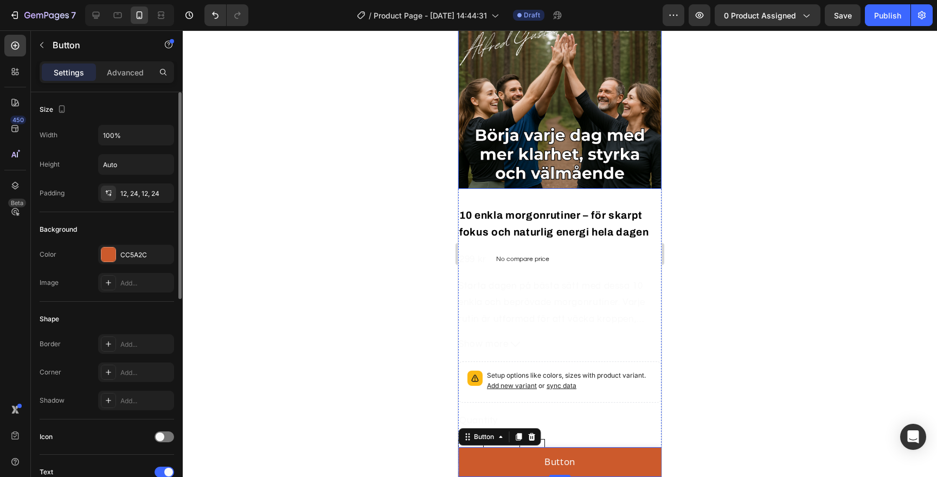
click at [88, 150] on div "Width 100% Height Auto Padding 12, 24, 12, 24" at bounding box center [107, 164] width 135 height 78
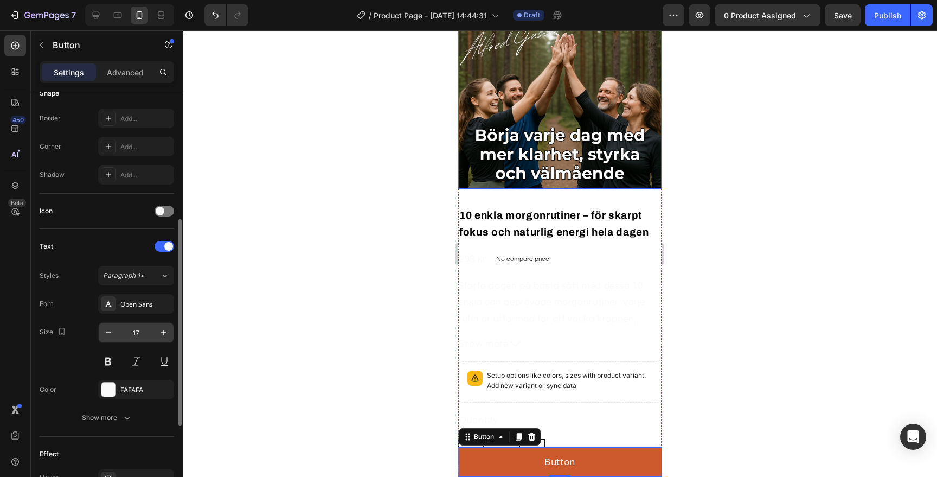
scroll to position [250, 0]
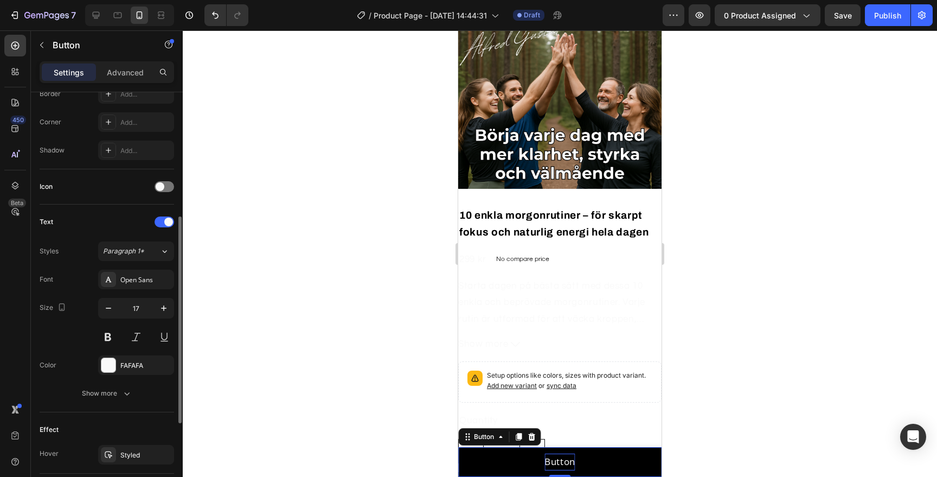
click at [553, 464] on p "Button" at bounding box center [560, 461] width 31 height 17
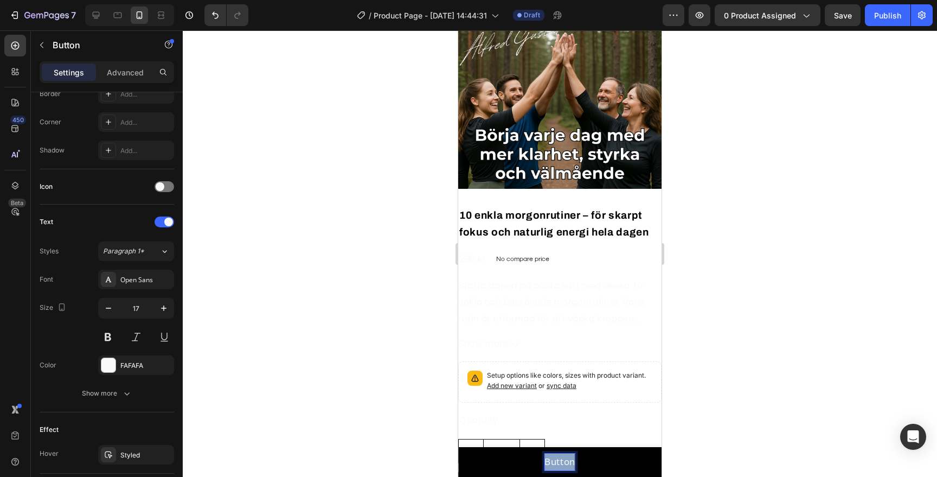
click at [553, 464] on p "Button" at bounding box center [560, 461] width 31 height 17
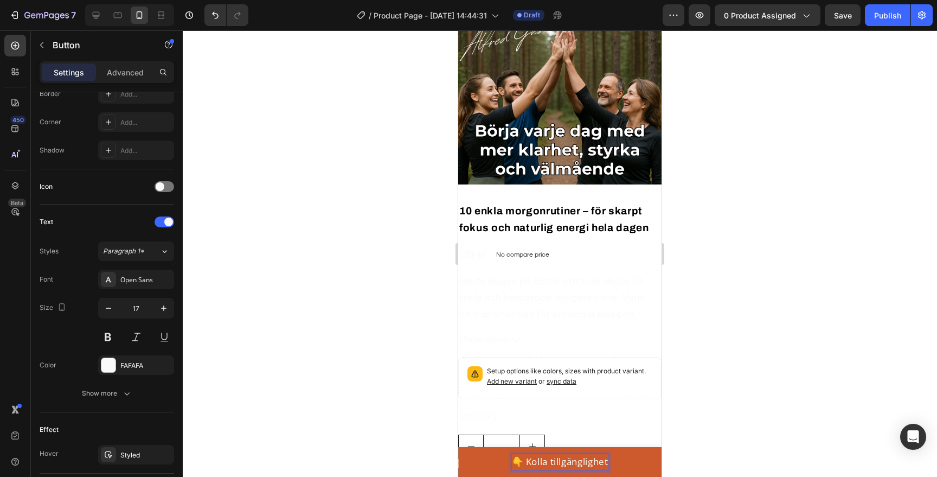
click at [571, 465] on p "👇 Kolla tillgänglighet" at bounding box center [560, 461] width 97 height 17
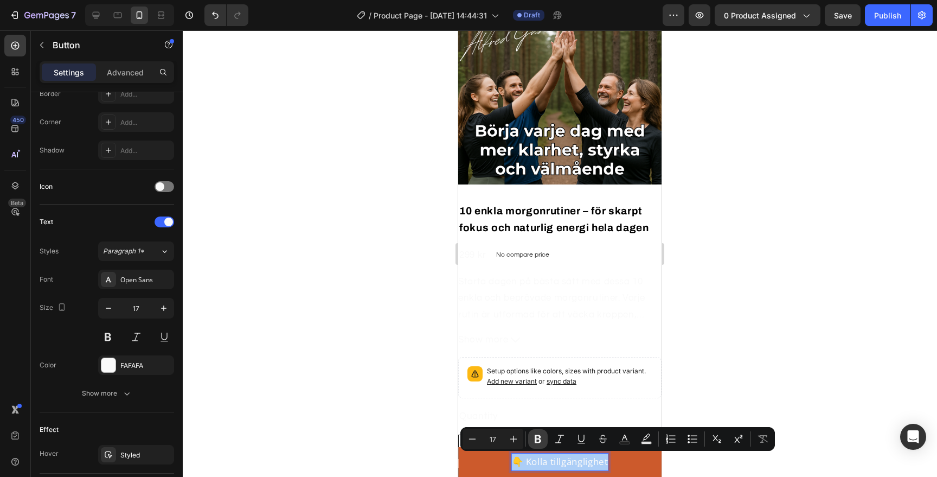
click at [543, 442] on button "Bold" at bounding box center [538, 439] width 20 height 20
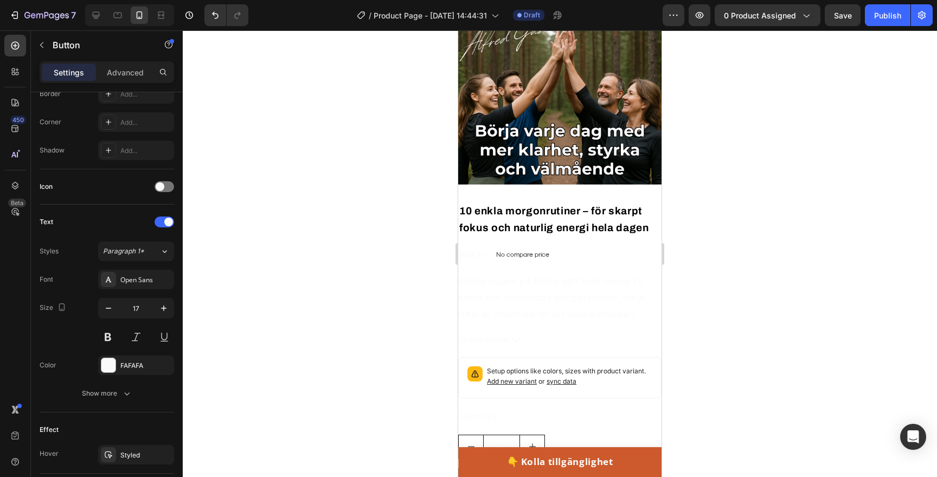
click at [736, 381] on div at bounding box center [560, 253] width 754 height 446
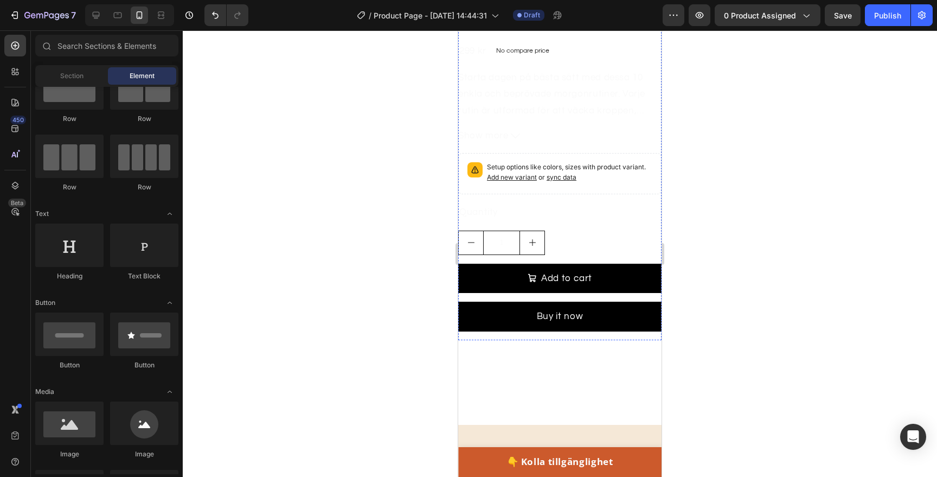
scroll to position [2192, 0]
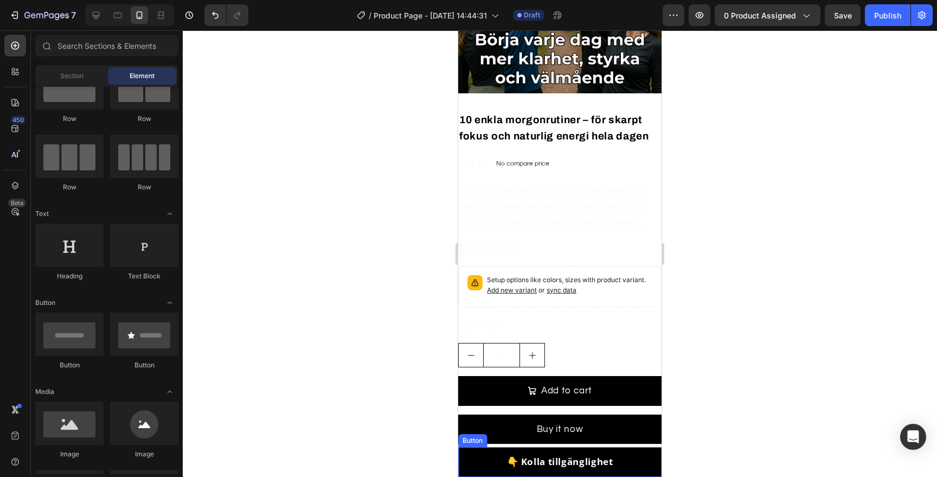
click at [635, 466] on link "👇 Kolla tillgänglighet" at bounding box center [559, 462] width 203 height 30
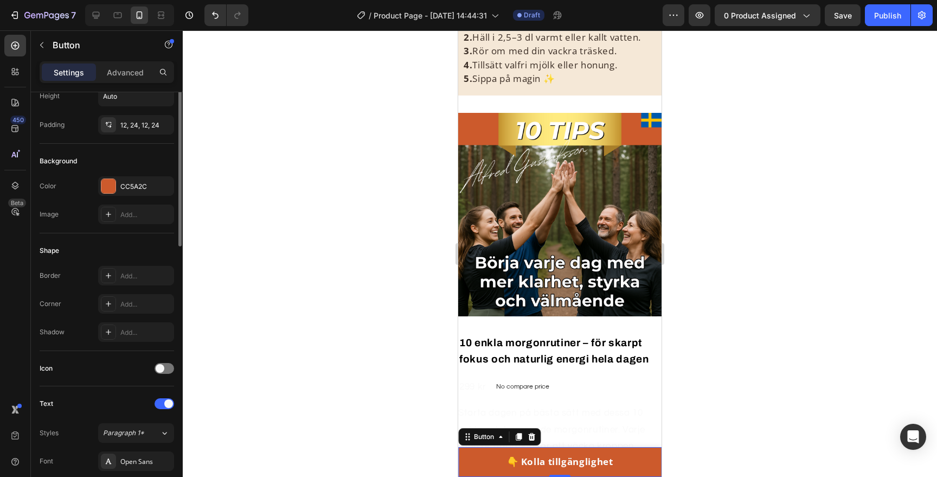
scroll to position [0, 0]
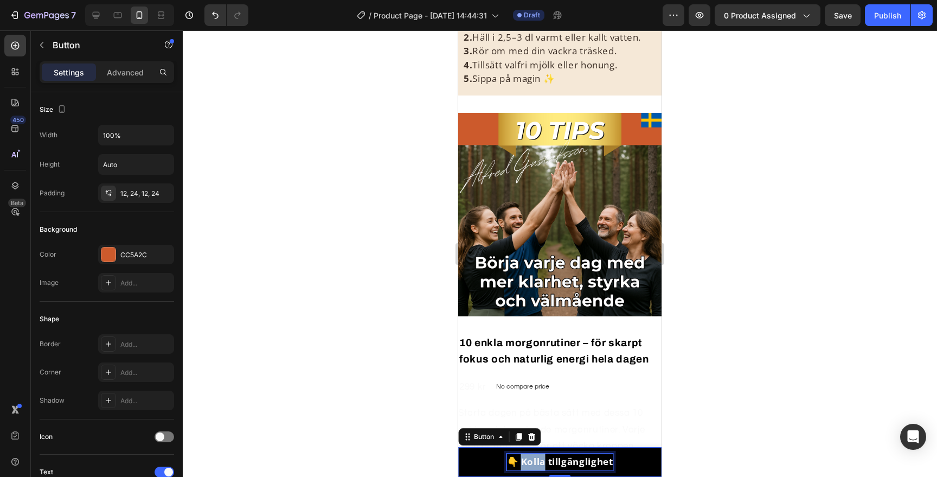
click at [527, 459] on strong "👇 Kolla tillgänglighet" at bounding box center [560, 461] width 106 height 12
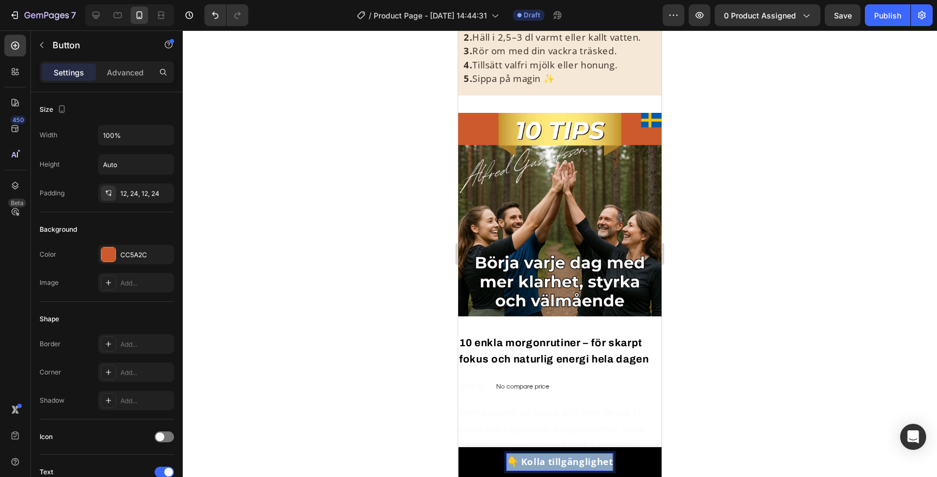
click at [527, 459] on strong "👇 Kolla tillgänglighet" at bounding box center [560, 461] width 106 height 12
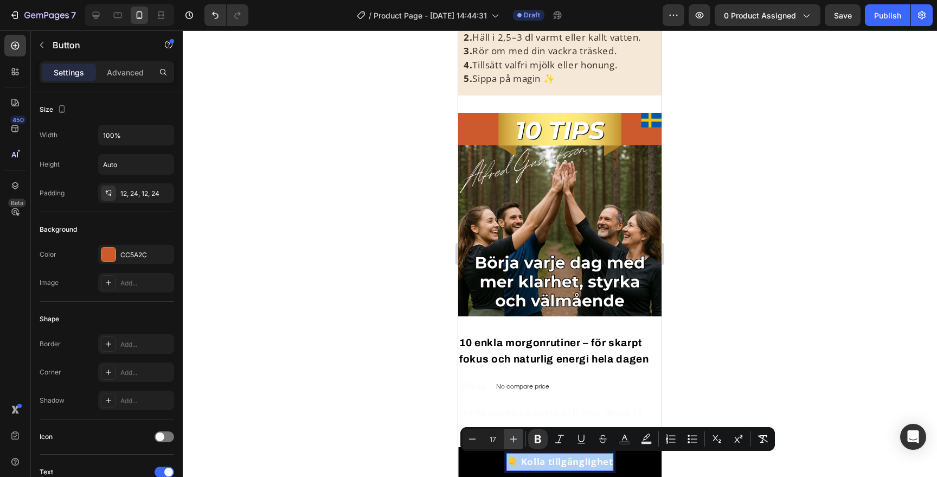
click at [515, 436] on icon "Editor contextual toolbar" at bounding box center [513, 438] width 11 height 11
type input "20"
click at [764, 363] on div at bounding box center [560, 253] width 754 height 446
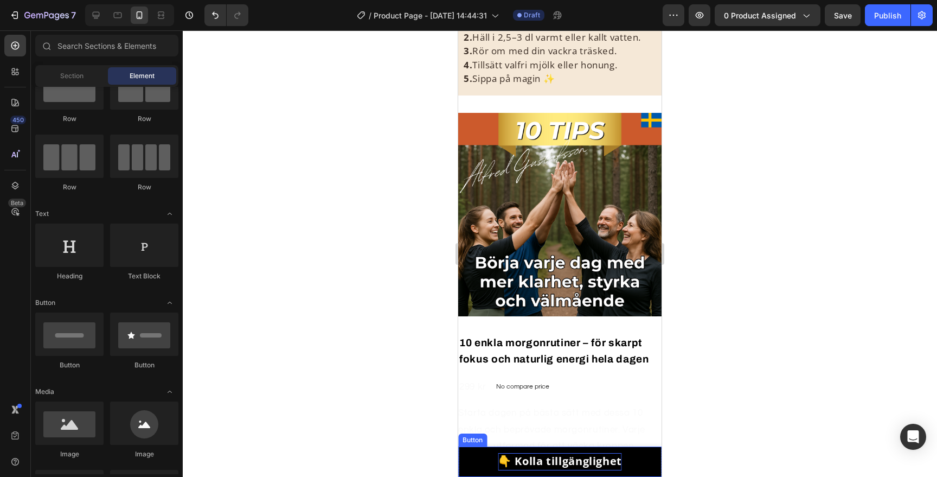
click at [606, 460] on strong "👇 Kolla tillgänglighet" at bounding box center [560, 460] width 124 height 15
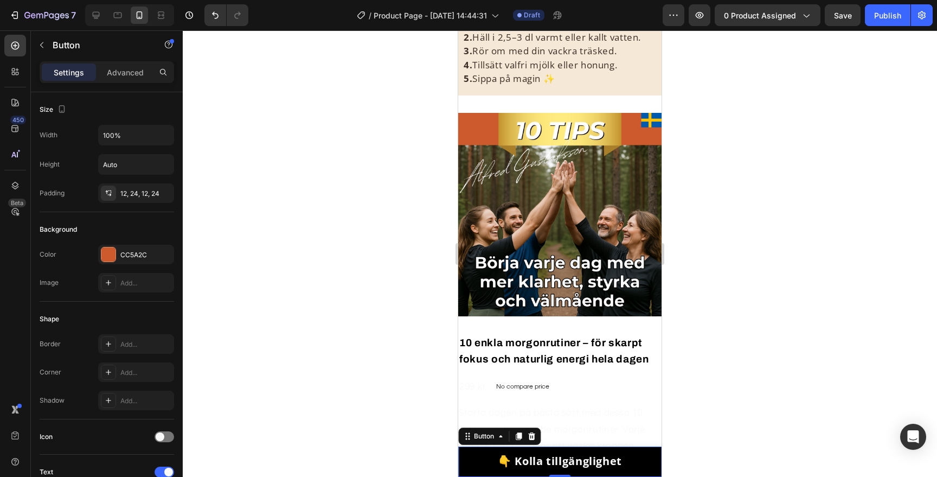
click at [638, 454] on link "👇 Kolla tillgänglighet" at bounding box center [559, 461] width 203 height 30
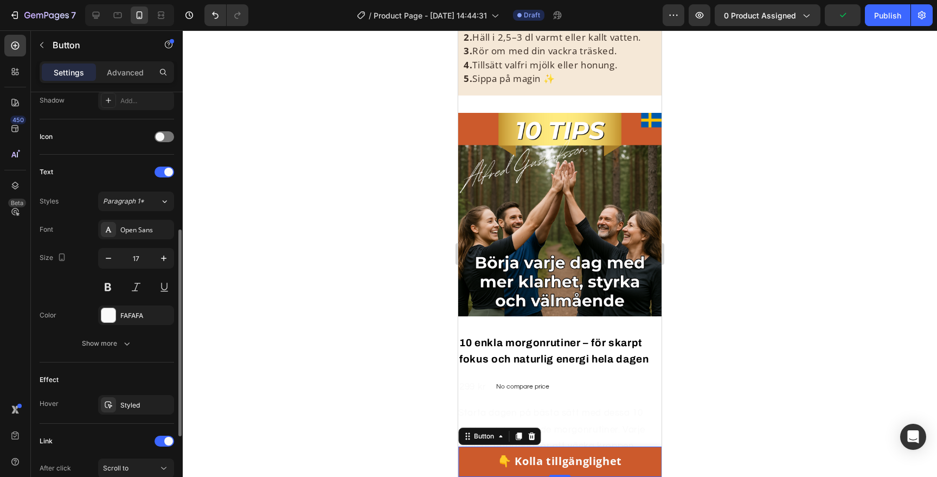
scroll to position [306, 0]
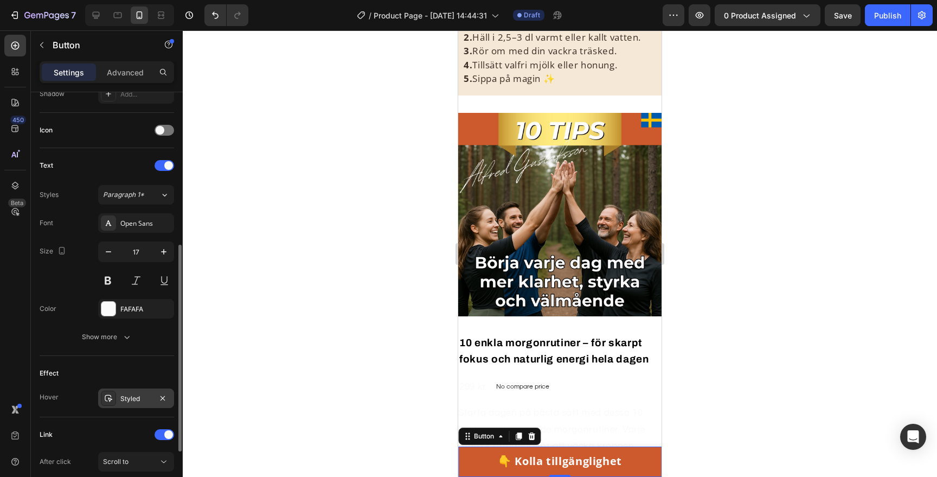
click at [118, 396] on div "Styled" at bounding box center [136, 398] width 76 height 20
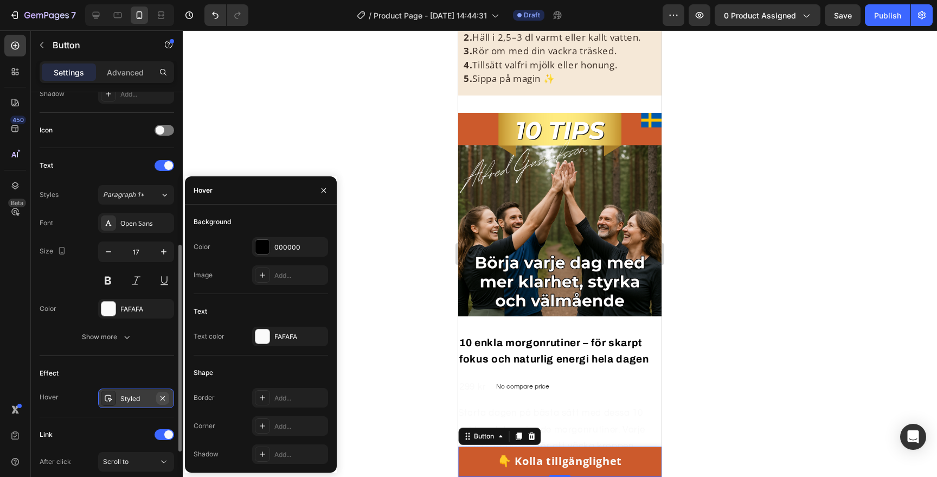
click at [168, 395] on button "button" at bounding box center [162, 398] width 13 height 13
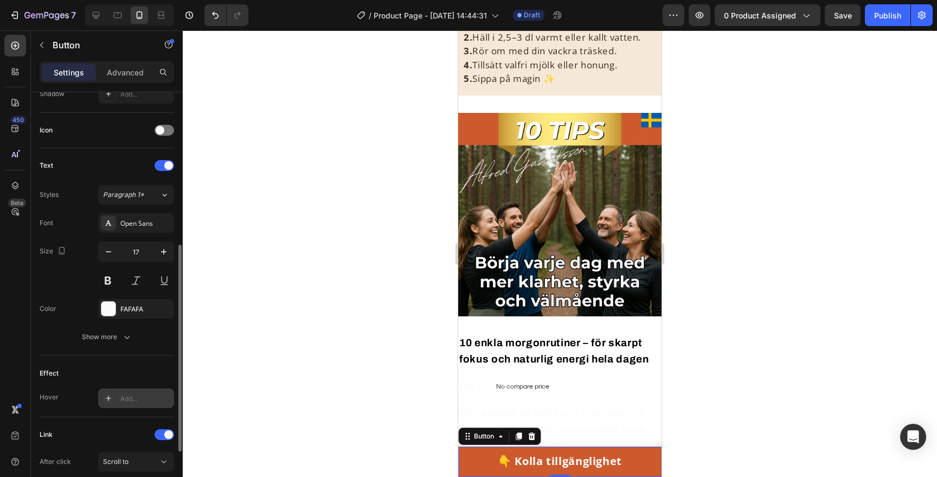
click at [108, 397] on icon at bounding box center [108, 397] width 5 height 5
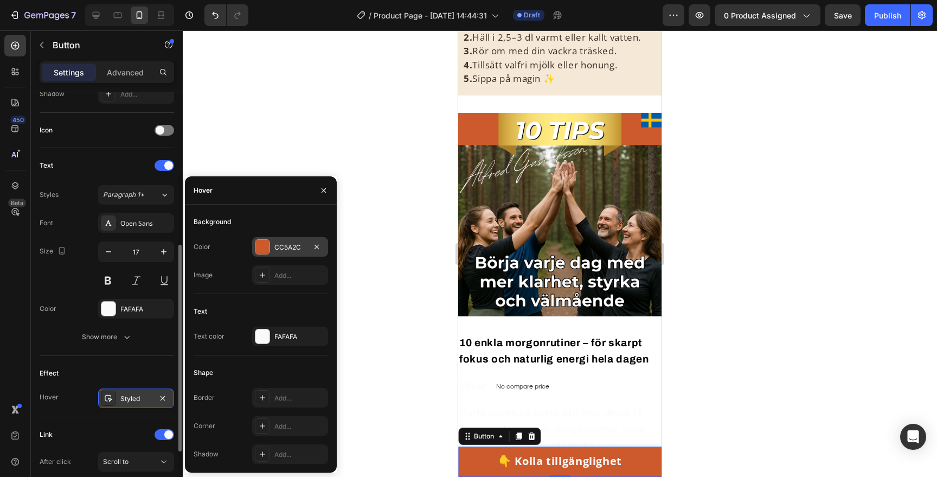
click at [264, 241] on div at bounding box center [262, 247] width 14 height 14
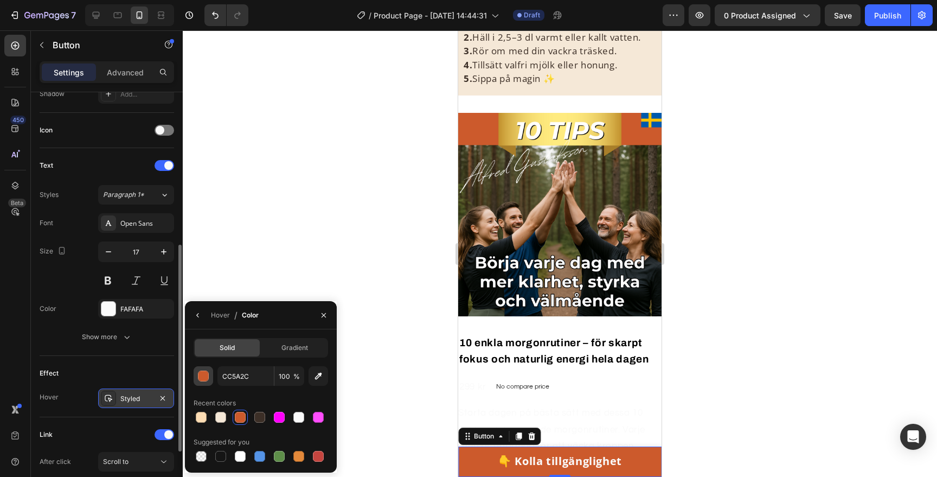
click at [208, 376] on div "button" at bounding box center [204, 376] width 11 height 11
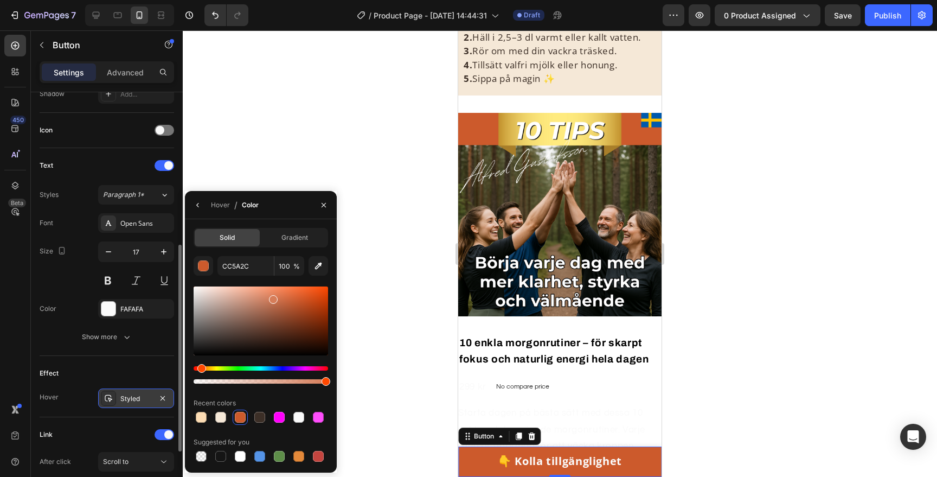
drag, startPoint x: 300, startPoint y: 304, endPoint x: 272, endPoint y: 297, distance: 28.7
click at [272, 297] on div at bounding box center [273, 299] width 9 height 9
click at [324, 300] on div at bounding box center [261, 320] width 135 height 69
click at [254, 298] on div at bounding box center [261, 320] width 135 height 69
click at [270, 300] on div at bounding box center [261, 320] width 135 height 69
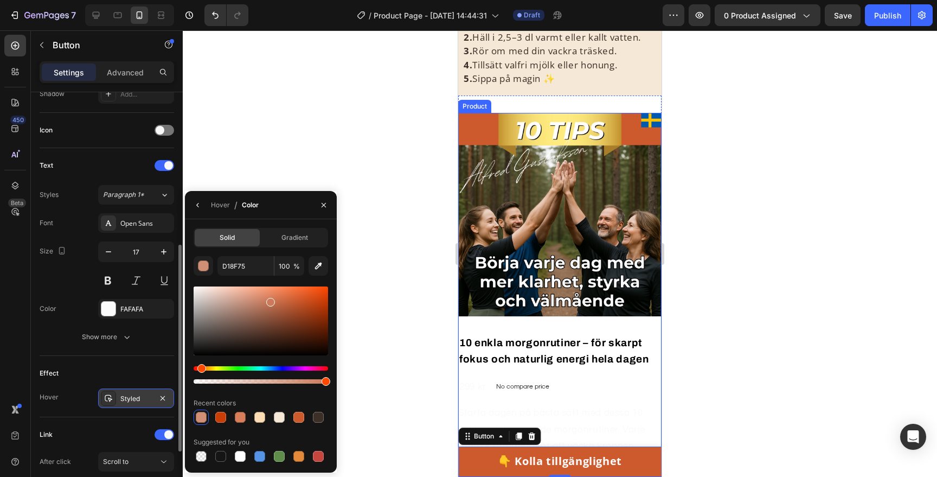
type input "CC7A59"
click at [160, 357] on div "Effect Hover Styled" at bounding box center [107, 386] width 135 height 61
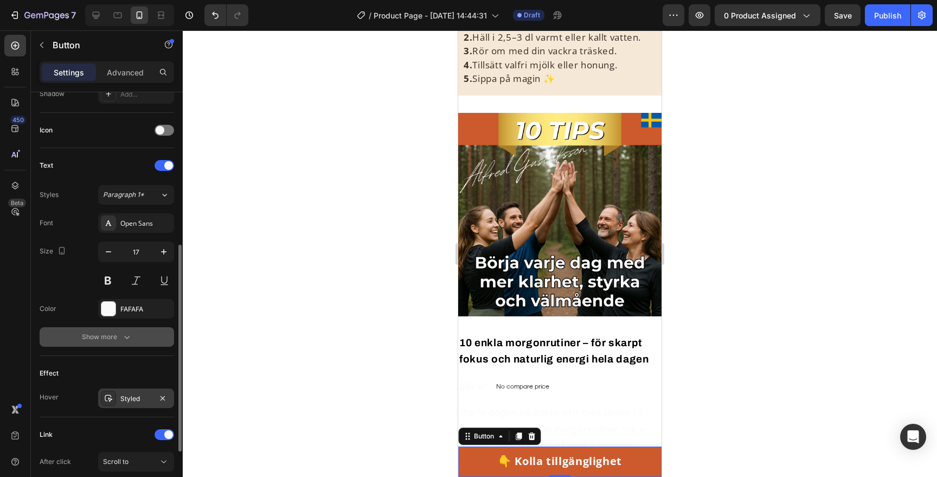
click at [117, 340] on div "Show more" at bounding box center [107, 336] width 50 height 11
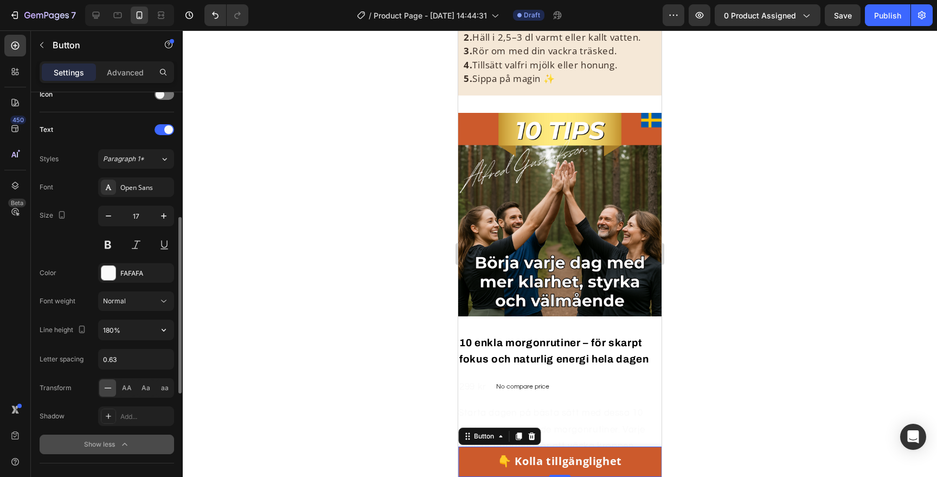
scroll to position [343, 0]
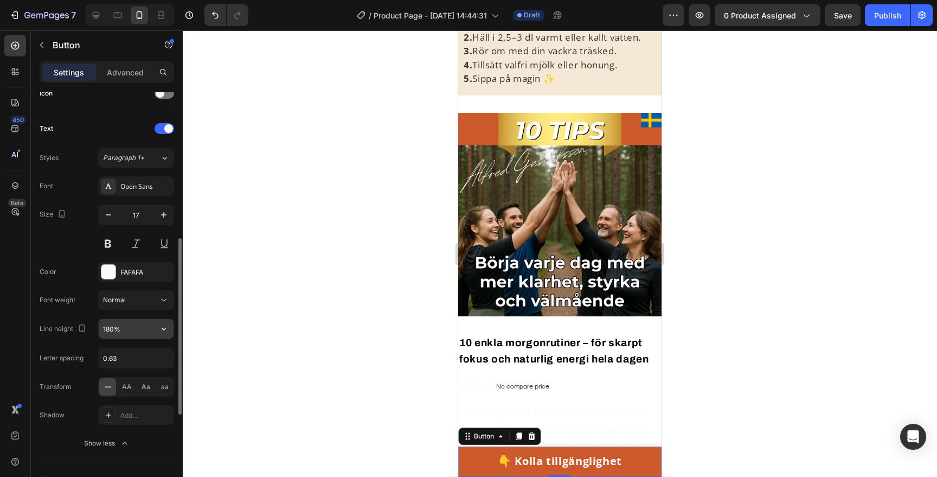
click at [120, 329] on input "180%" at bounding box center [136, 329] width 75 height 20
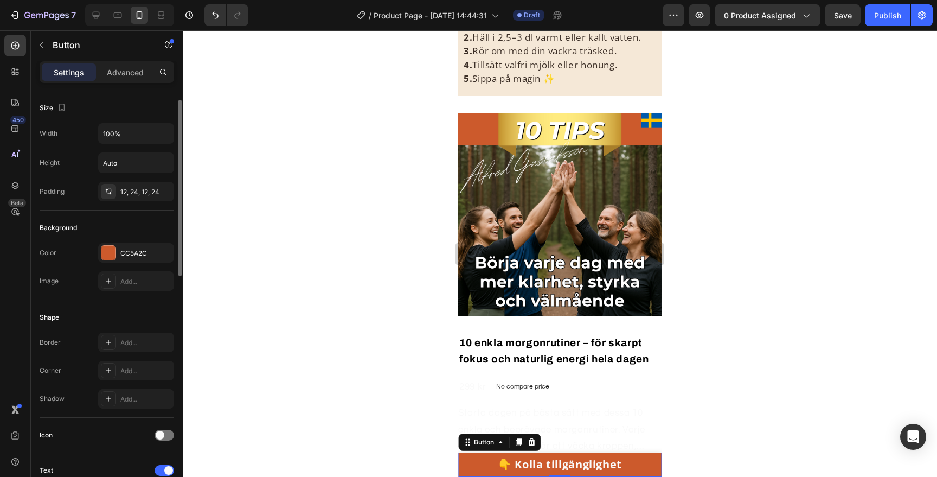
scroll to position [0, 0]
type input "120%"
click at [130, 193] on div "12, 24, 12, 24" at bounding box center [135, 194] width 31 height 10
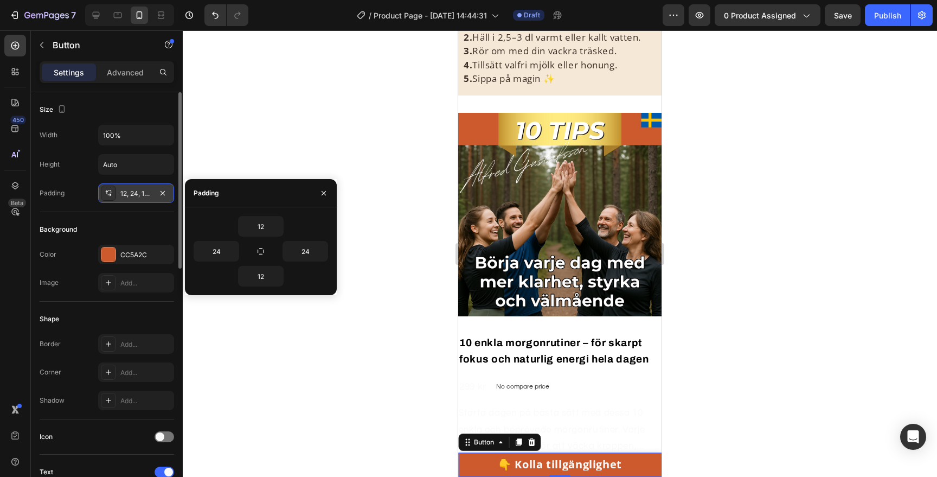
scroll to position [2, 0]
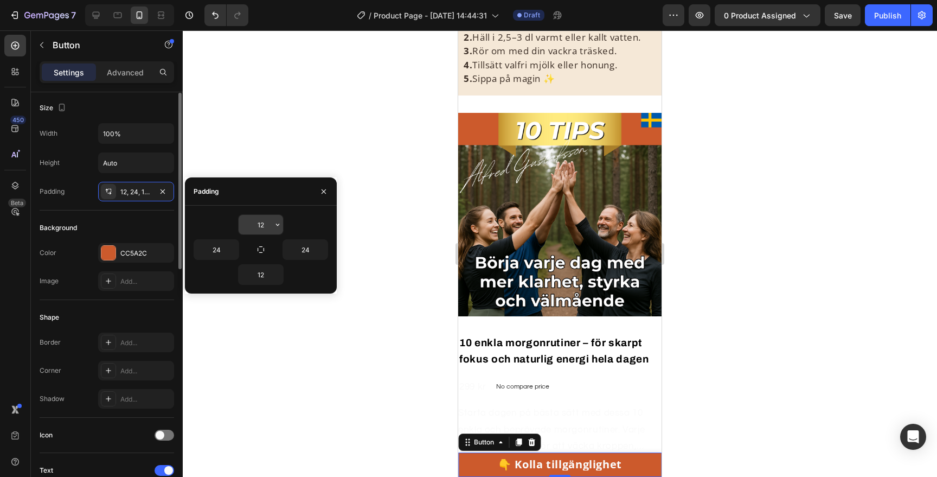
click at [268, 222] on input "12" at bounding box center [261, 225] width 44 height 20
type input "8"
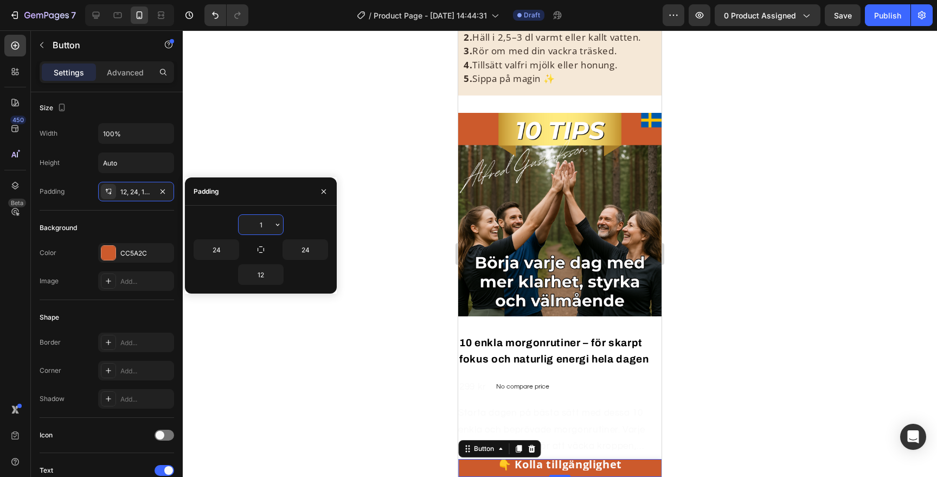
type input "12"
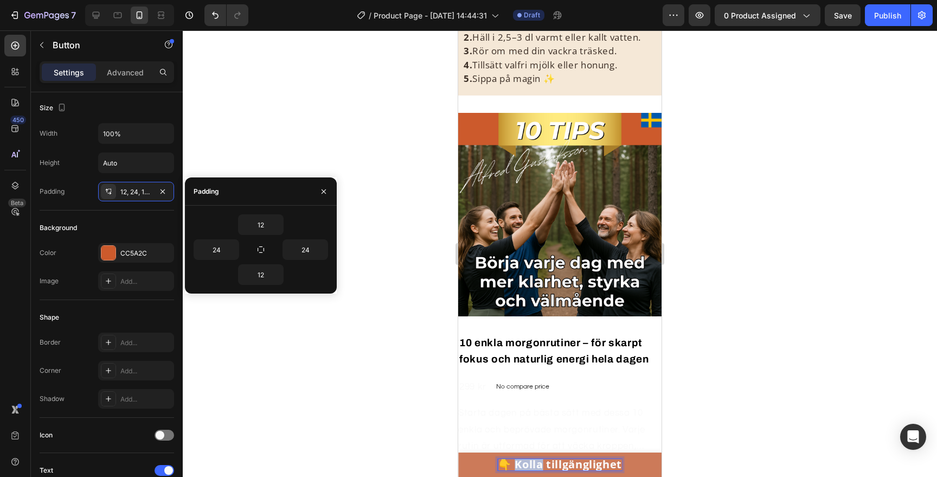
click at [529, 464] on strong "👇 Kolla tillgänglighet" at bounding box center [560, 464] width 124 height 15
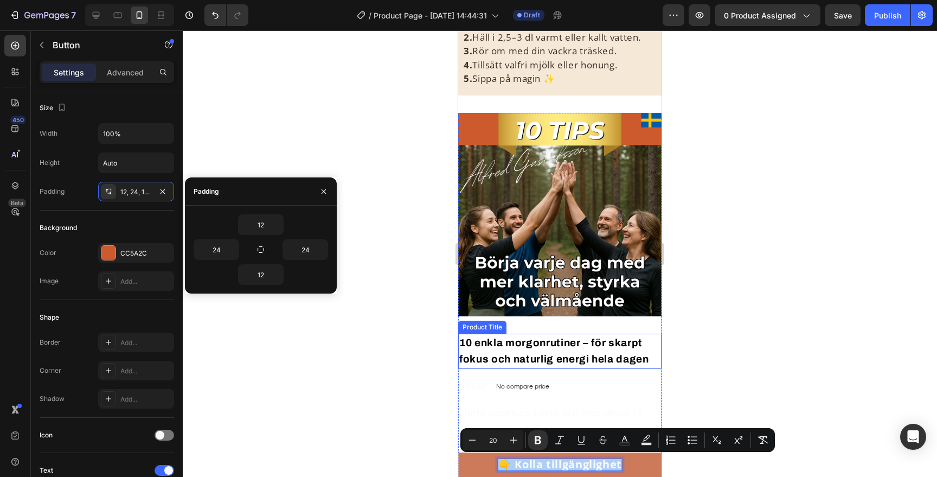
click at [708, 326] on div at bounding box center [560, 253] width 754 height 446
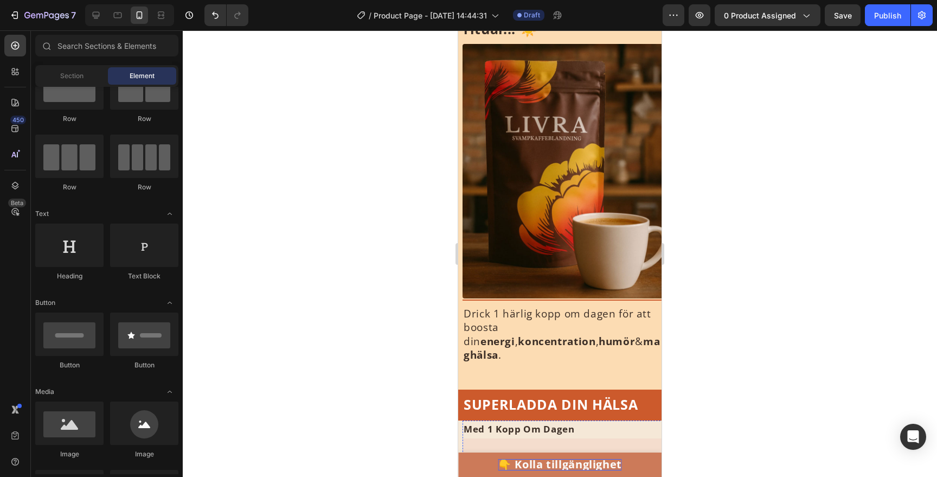
scroll to position [0, 0]
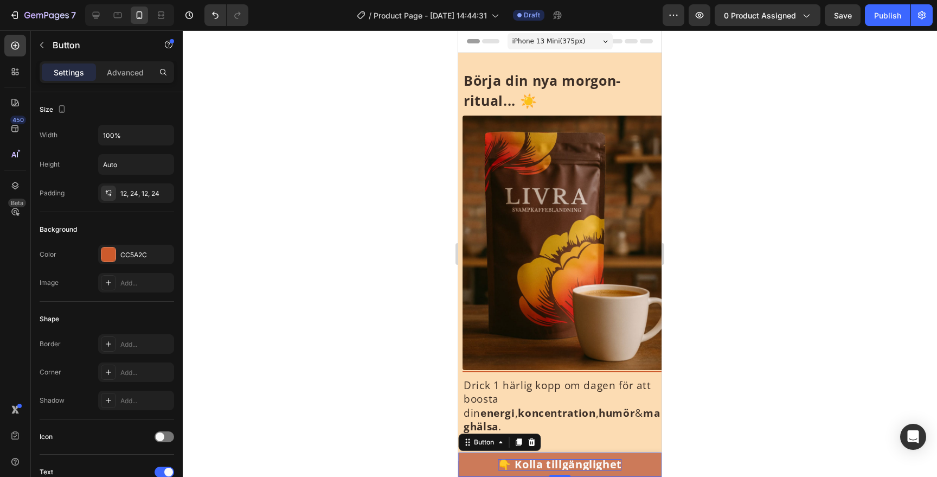
click at [600, 463] on strong "👇 Kolla tillgänglighet" at bounding box center [560, 464] width 124 height 15
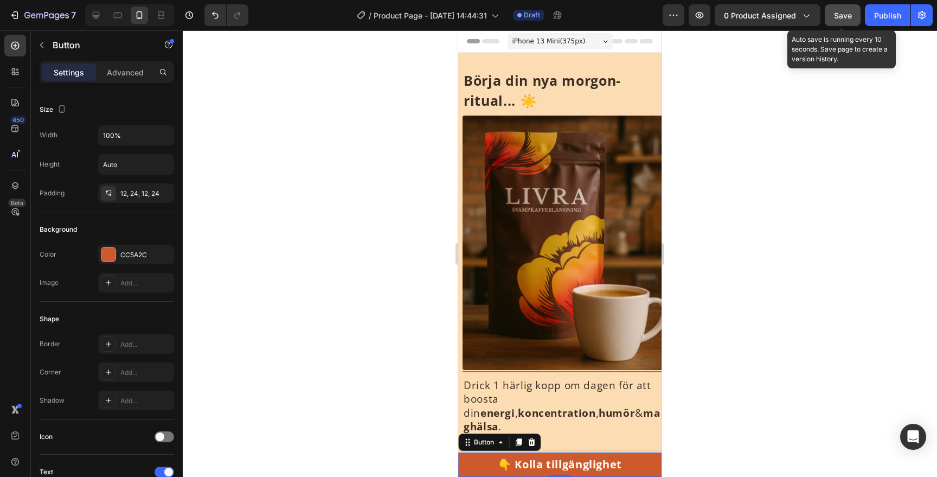
click at [846, 19] on span "Save" at bounding box center [843, 15] width 18 height 9
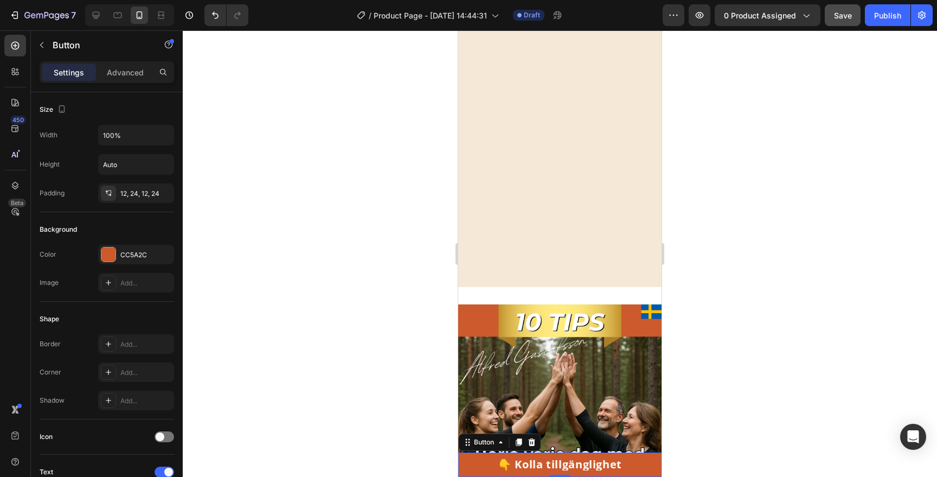
scroll to position [1610, 0]
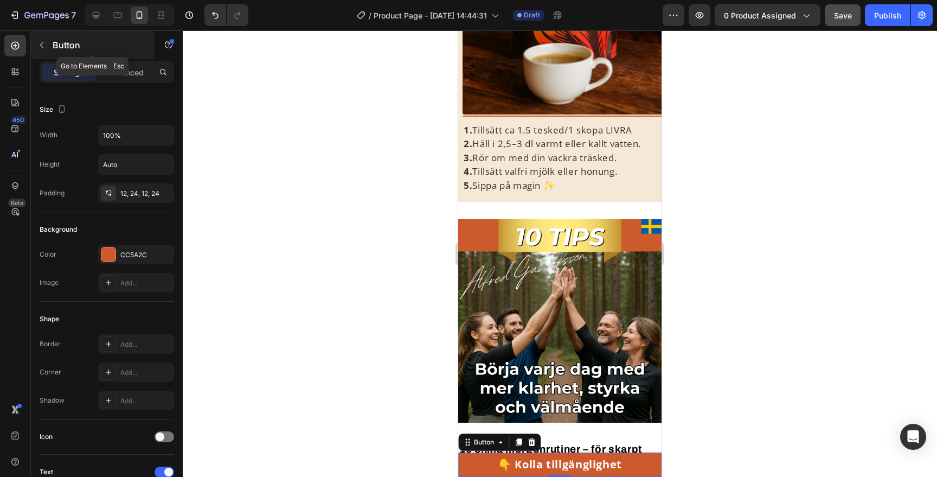
click at [39, 40] on button "button" at bounding box center [41, 44] width 17 height 17
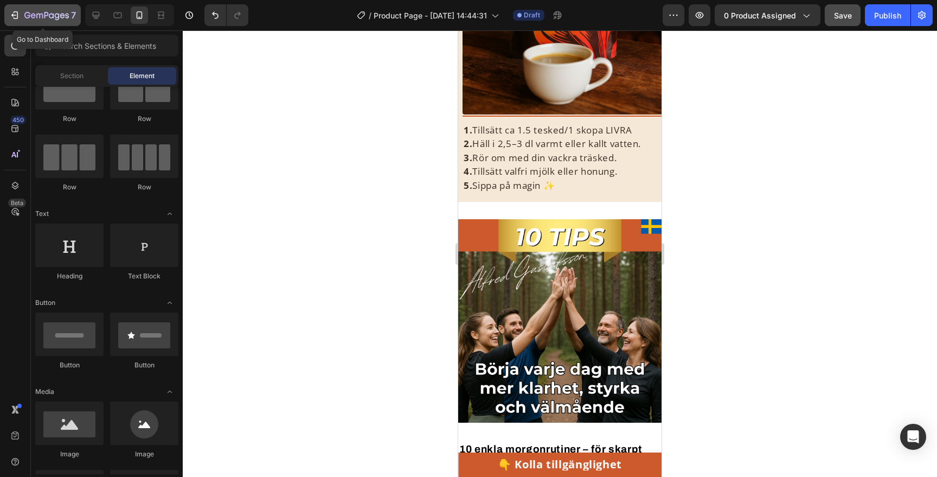
click at [18, 14] on icon "button" at bounding box center [14, 15] width 11 height 11
